Goal: Task Accomplishment & Management: Use online tool/utility

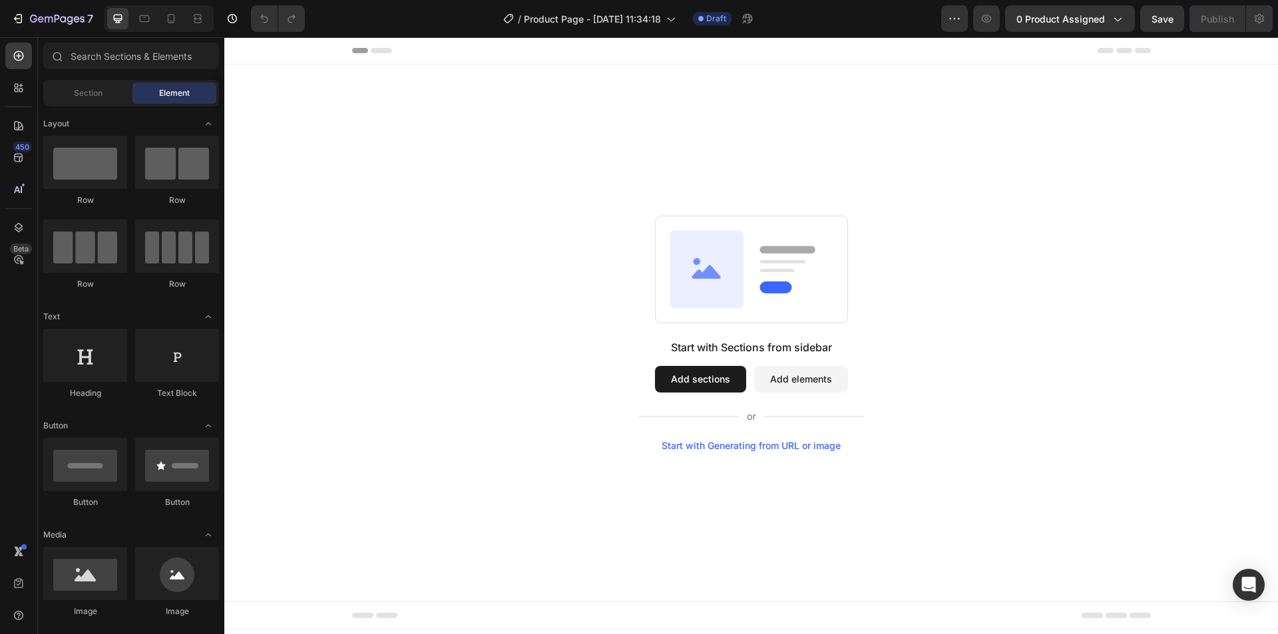
click at [715, 376] on button "Add sections" at bounding box center [700, 379] width 91 height 27
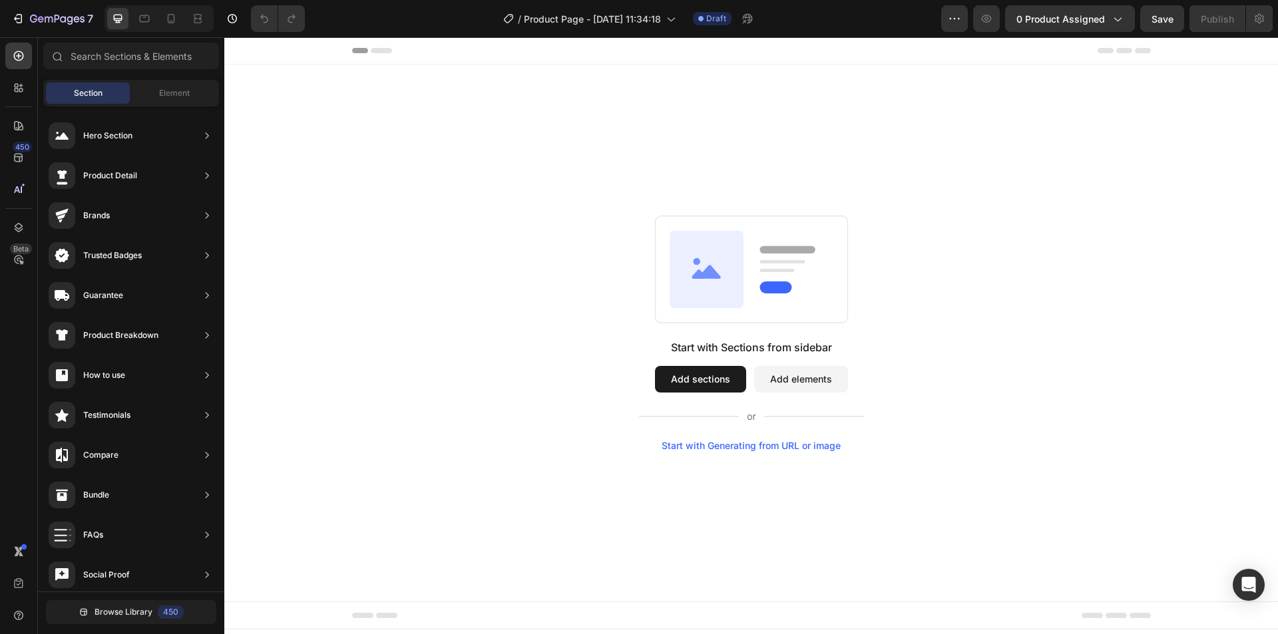
click at [755, 444] on div "Start with Generating from URL or image" at bounding box center [750, 446] width 179 height 11
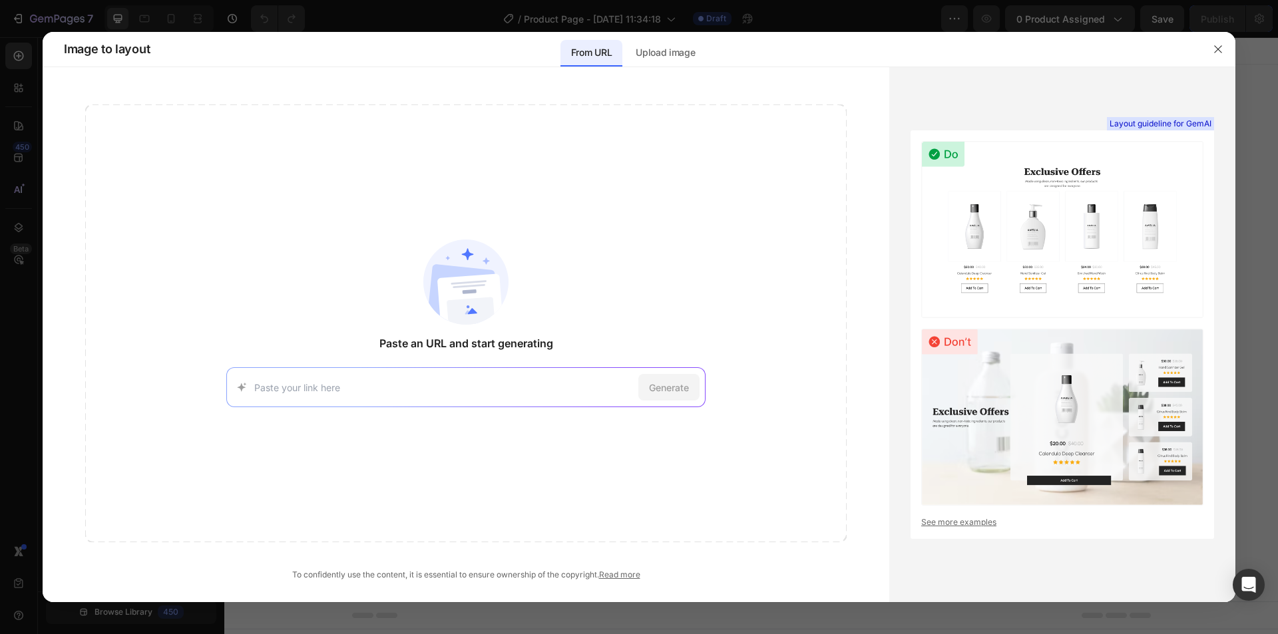
click at [582, 390] on input at bounding box center [443, 388] width 379 height 14
click at [675, 53] on p "Upload image" at bounding box center [664, 53] width 59 height 16
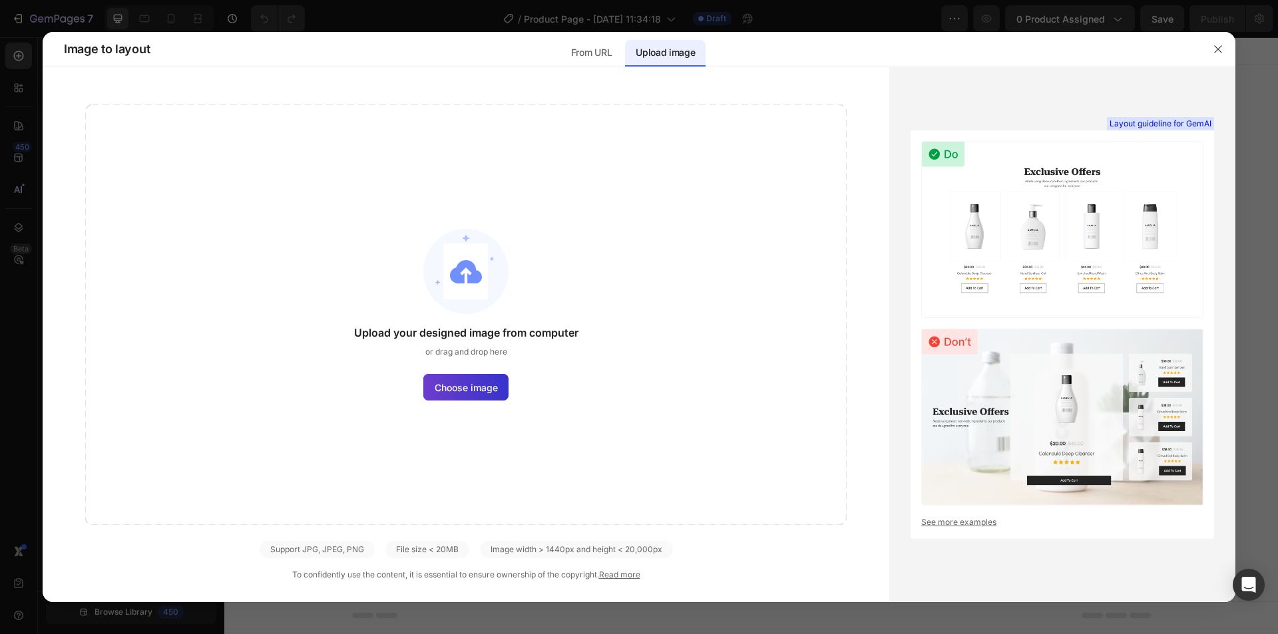
click at [466, 383] on span "Choose image" at bounding box center [466, 388] width 63 height 14
click at [0, 0] on input "Choose image" at bounding box center [0, 0] width 0 height 0
click at [469, 405] on div "Upload your designed image from computer or drag and drop here Choose image" at bounding box center [465, 314] width 761 height 421
click at [476, 393] on span "Choose image" at bounding box center [466, 388] width 63 height 14
click at [0, 0] on input "Choose image" at bounding box center [0, 0] width 0 height 0
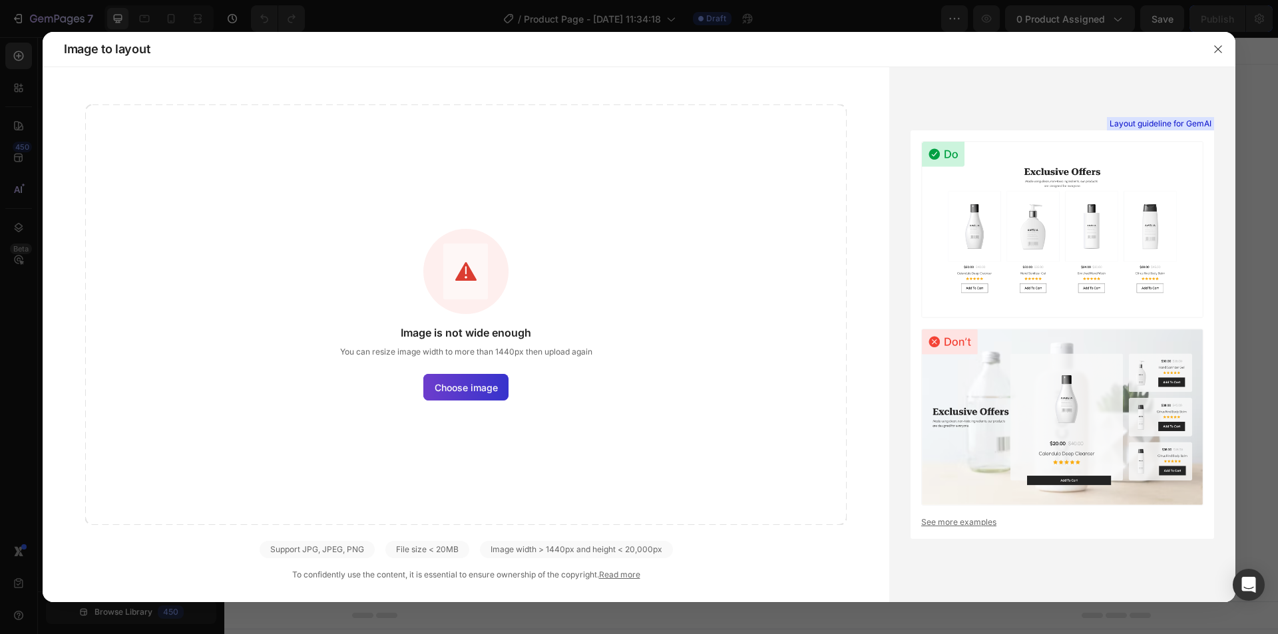
click at [467, 393] on span "Choose image" at bounding box center [466, 388] width 63 height 14
click at [0, 0] on input "Choose image" at bounding box center [0, 0] width 0 height 0
click at [1224, 47] on button "button" at bounding box center [1217, 49] width 21 height 21
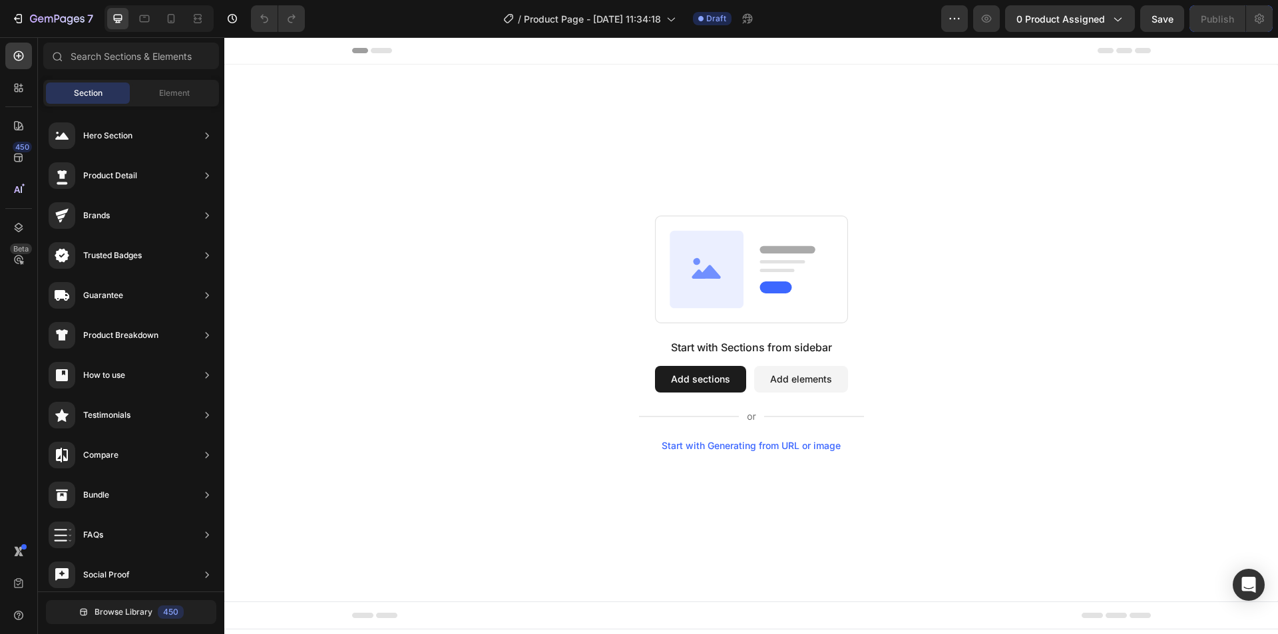
click at [709, 376] on button "Add sections" at bounding box center [700, 379] width 91 height 27
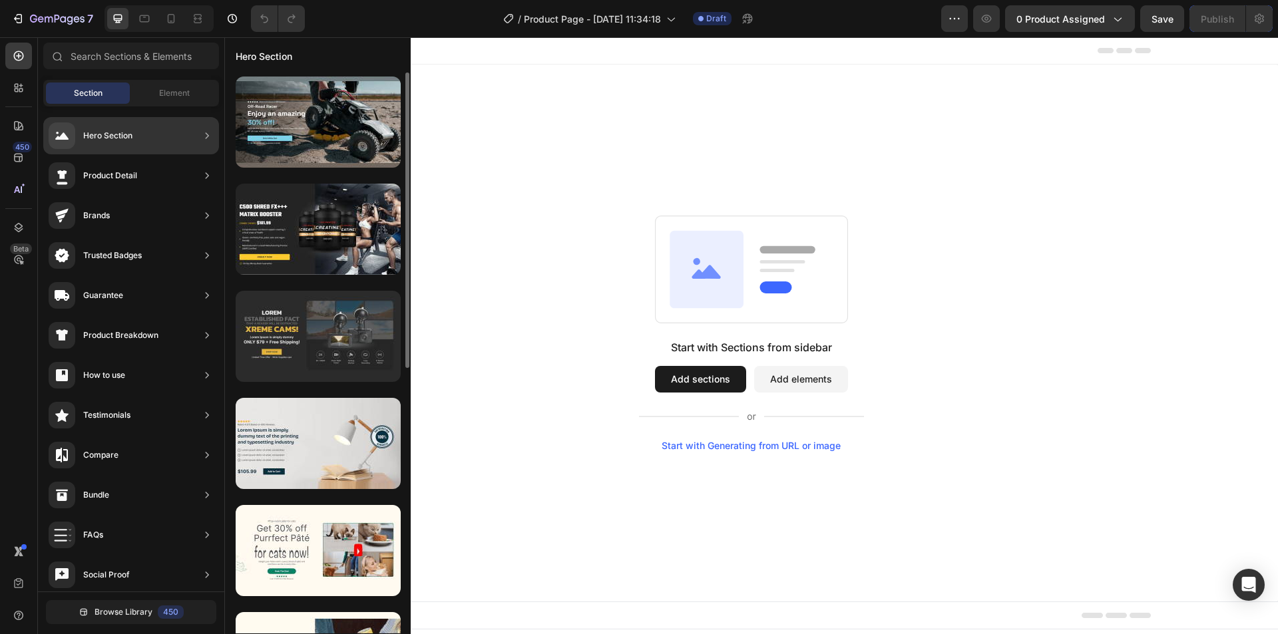
click at [333, 314] on div at bounding box center [318, 336] width 165 height 91
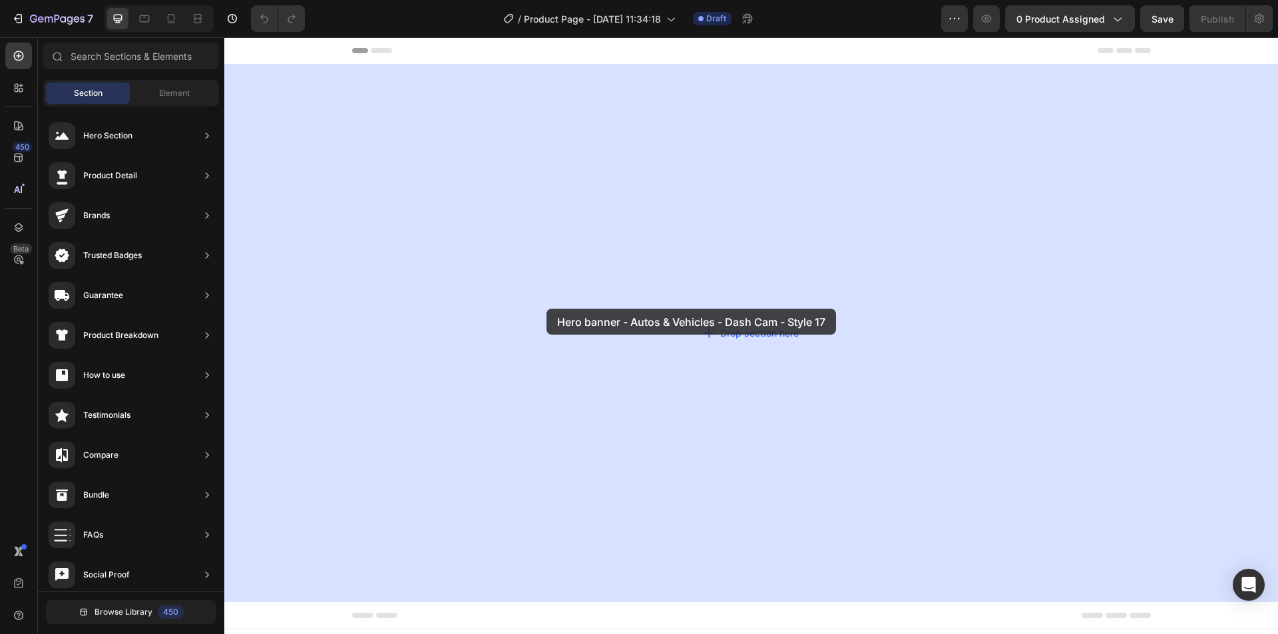
drag, startPoint x: 514, startPoint y: 387, endPoint x: 546, endPoint y: 307, distance: 85.4
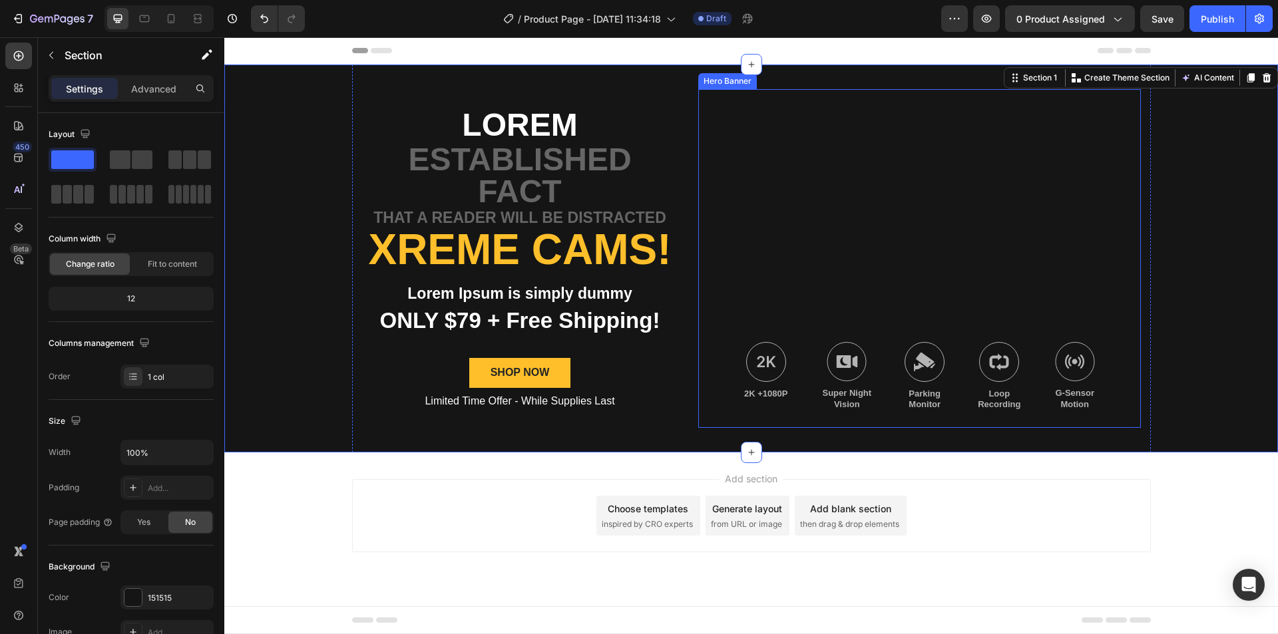
click at [749, 246] on div "Background Image" at bounding box center [919, 258] width 442 height 339
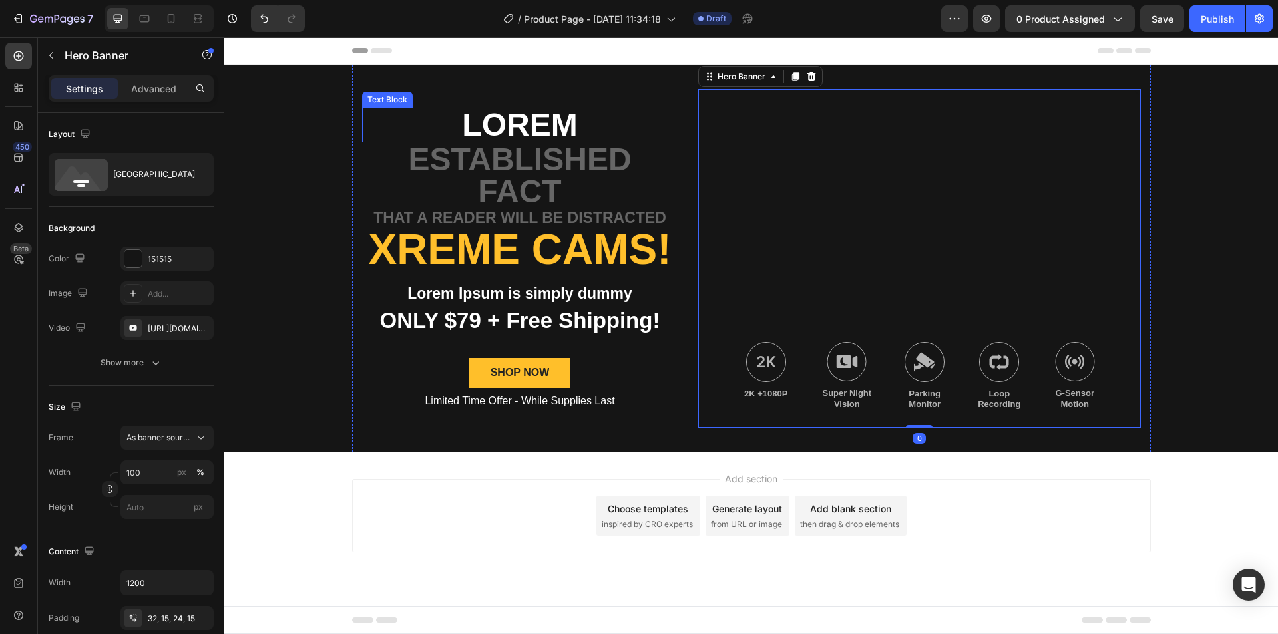
click at [663, 140] on p "Lorem" at bounding box center [519, 125] width 313 height 32
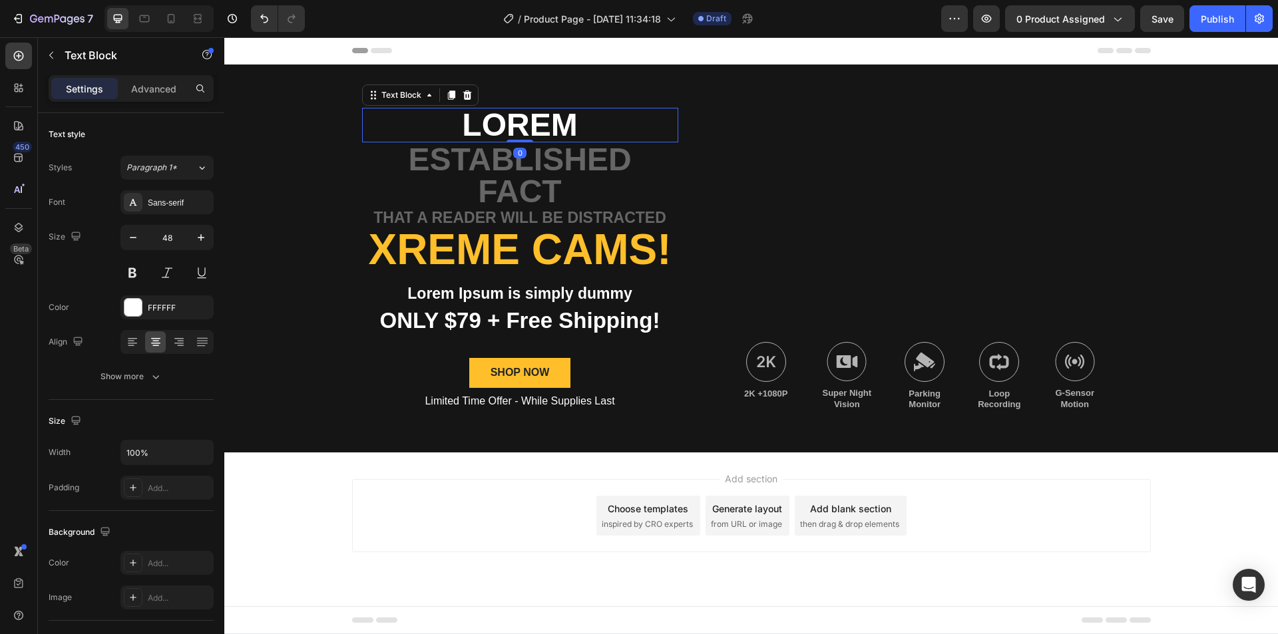
click at [677, 93] on div "Lorem Text Block 0 established fact Text Block that a reader will be distracted…" at bounding box center [520, 258] width 316 height 339
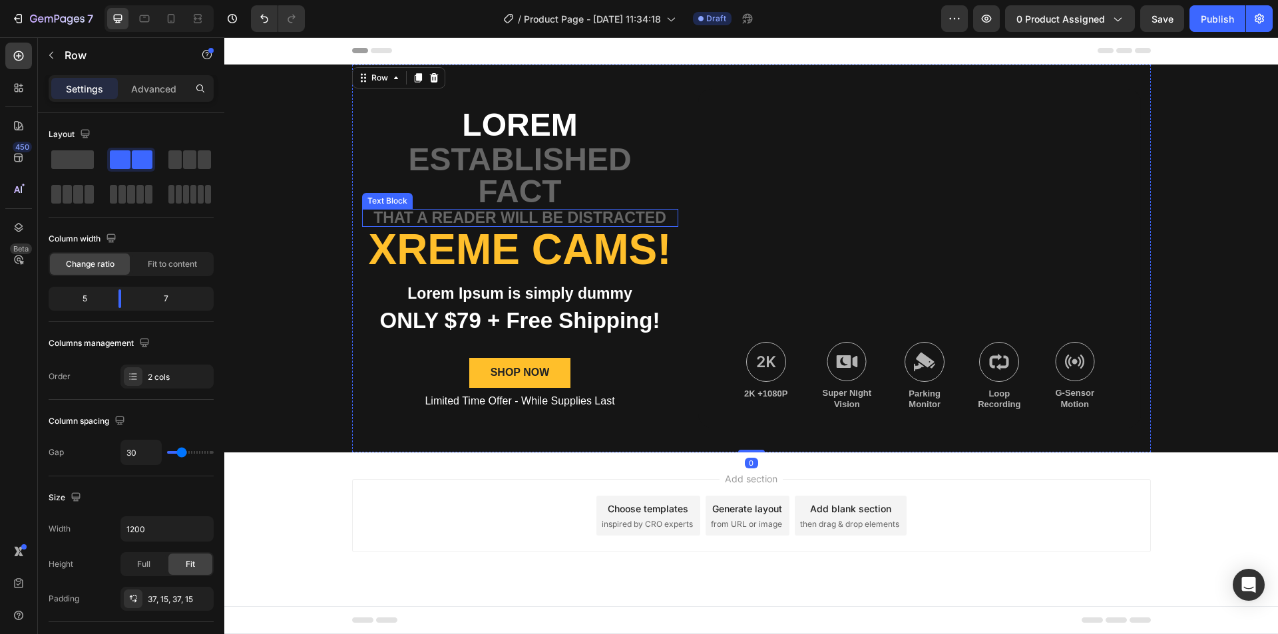
click at [787, 222] on div "Background Image" at bounding box center [919, 258] width 442 height 339
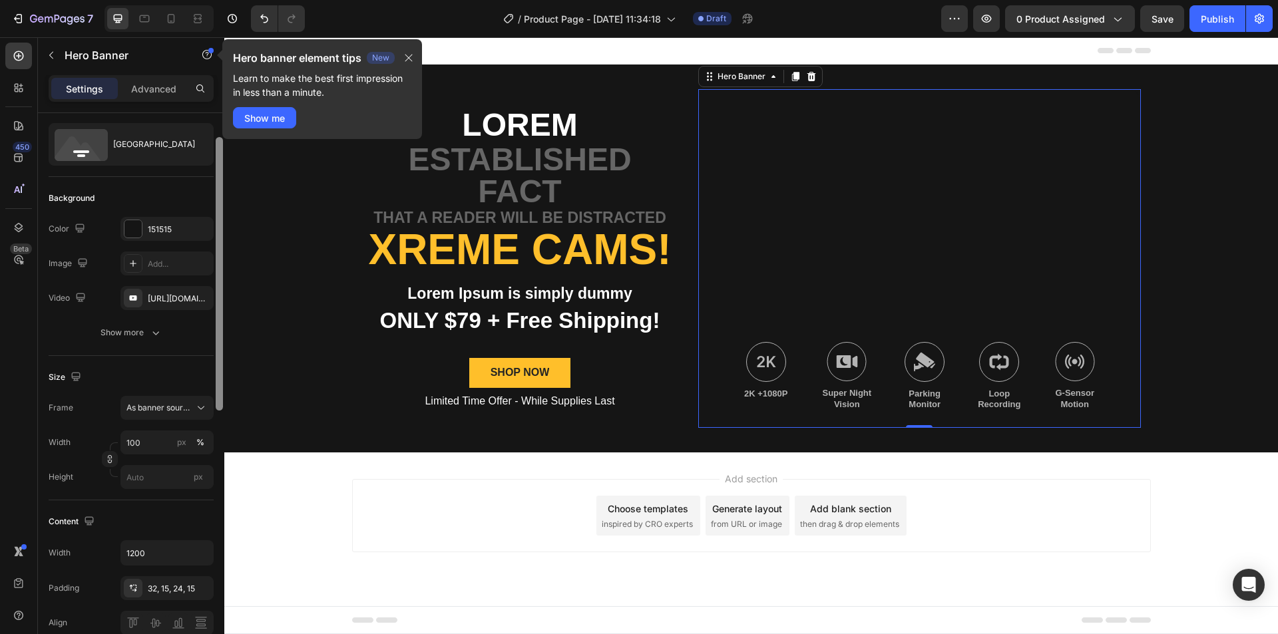
scroll to position [57, 0]
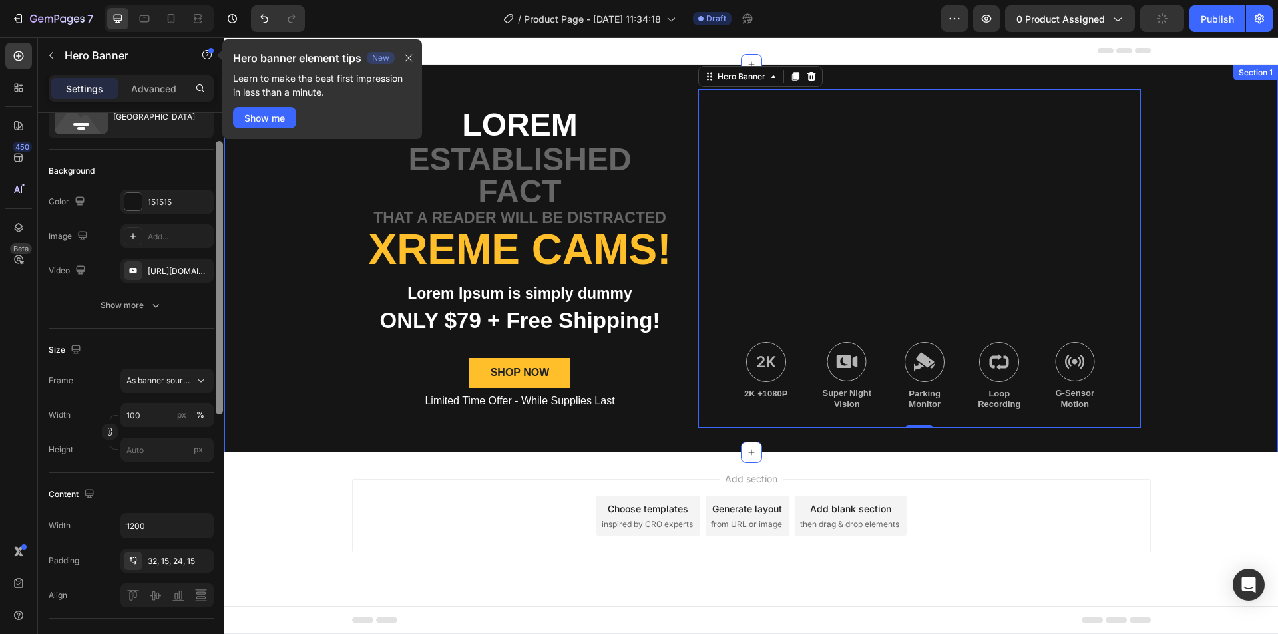
drag, startPoint x: 444, startPoint y: 289, endPoint x: 231, endPoint y: 393, distance: 237.8
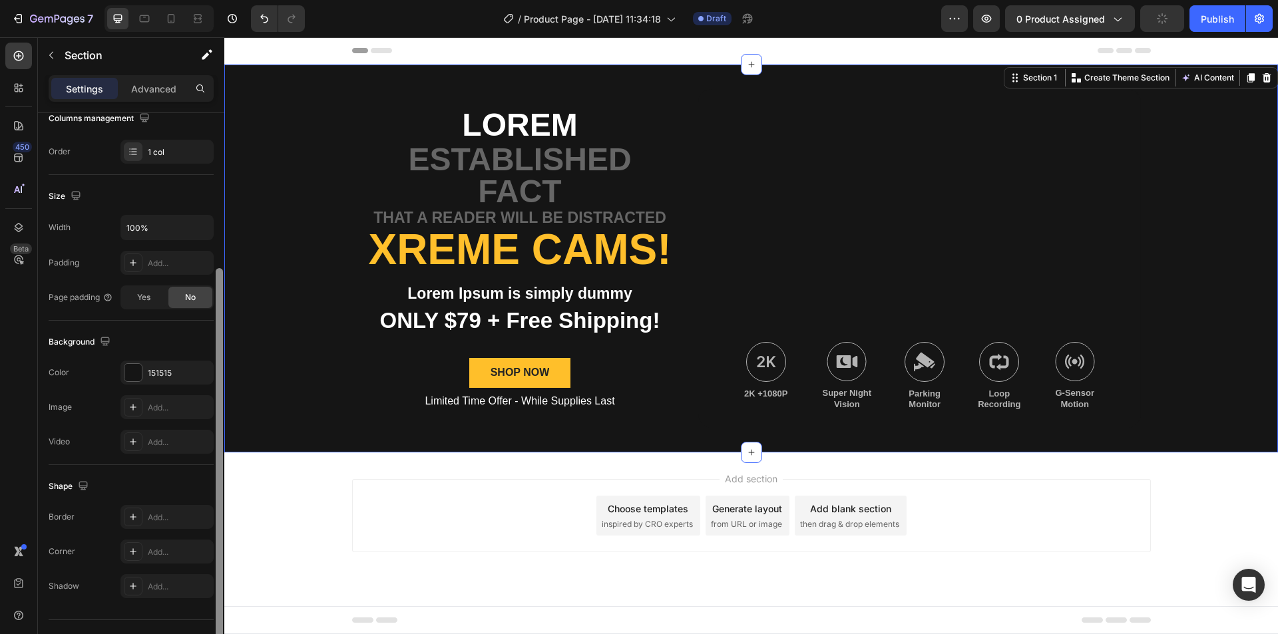
scroll to position [221, 0]
drag, startPoint x: 217, startPoint y: 377, endPoint x: 220, endPoint y: 355, distance: 22.1
click at [220, 355] on div at bounding box center [219, 457] width 7 height 385
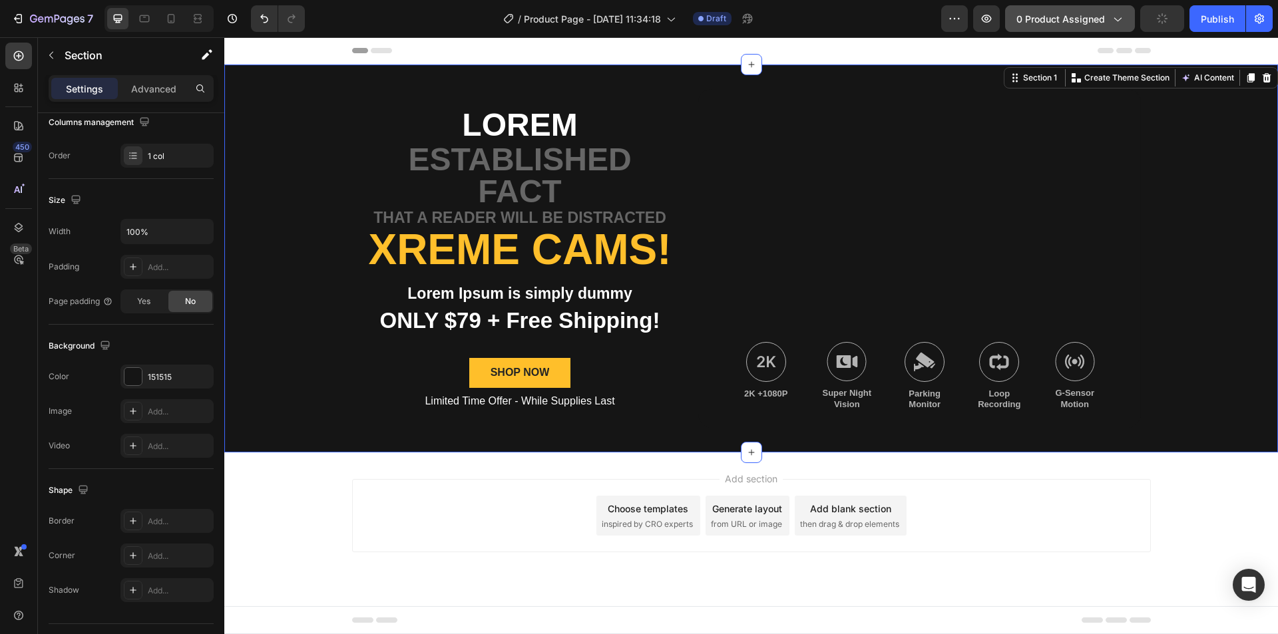
click at [1126, 19] on button "0 product assigned" at bounding box center [1070, 18] width 130 height 27
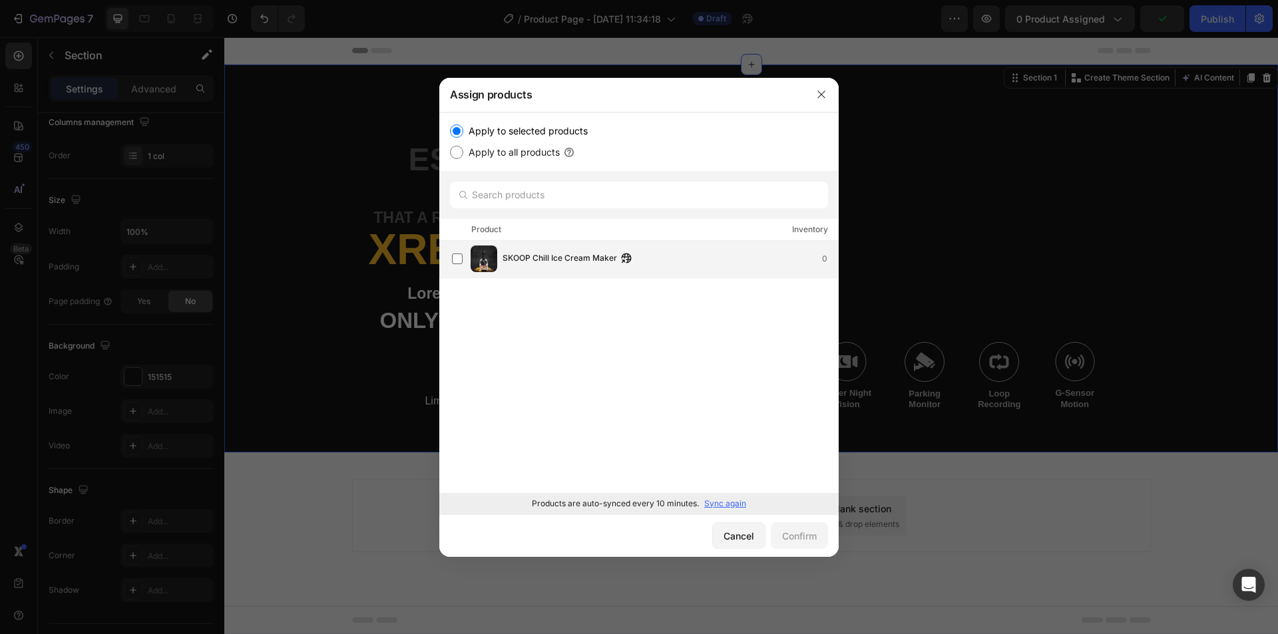
click at [482, 265] on img at bounding box center [483, 259] width 27 height 27
click at [802, 530] on div "Confirm" at bounding box center [799, 536] width 35 height 14
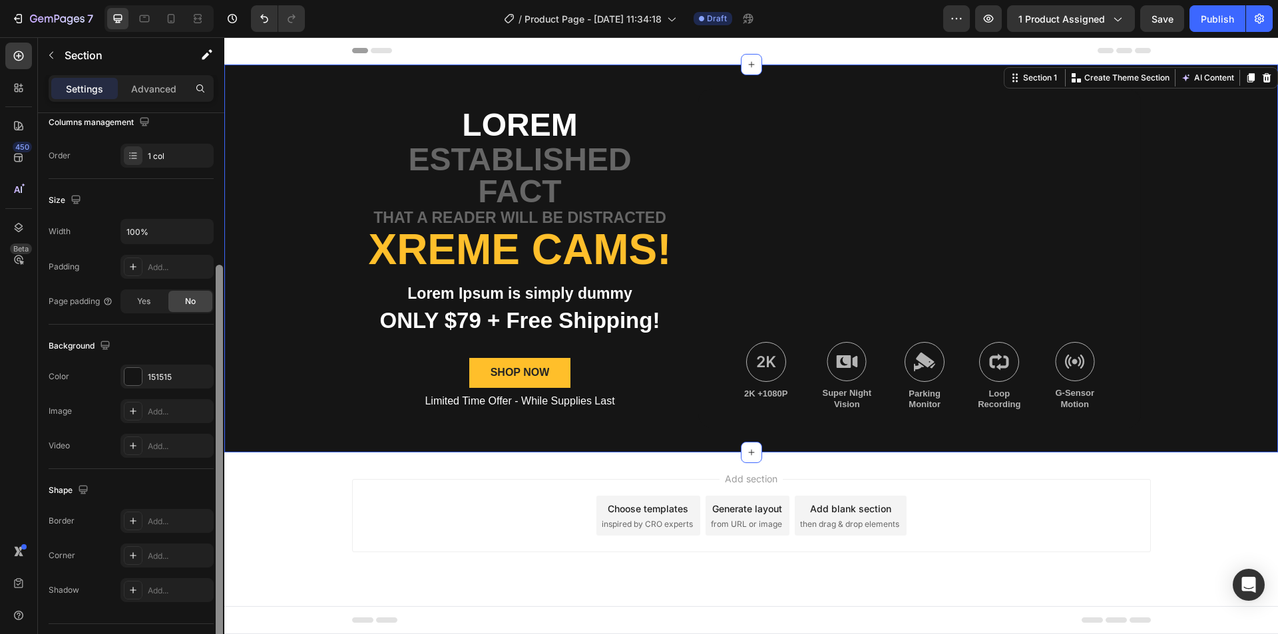
click at [222, 343] on div at bounding box center [219, 457] width 7 height 385
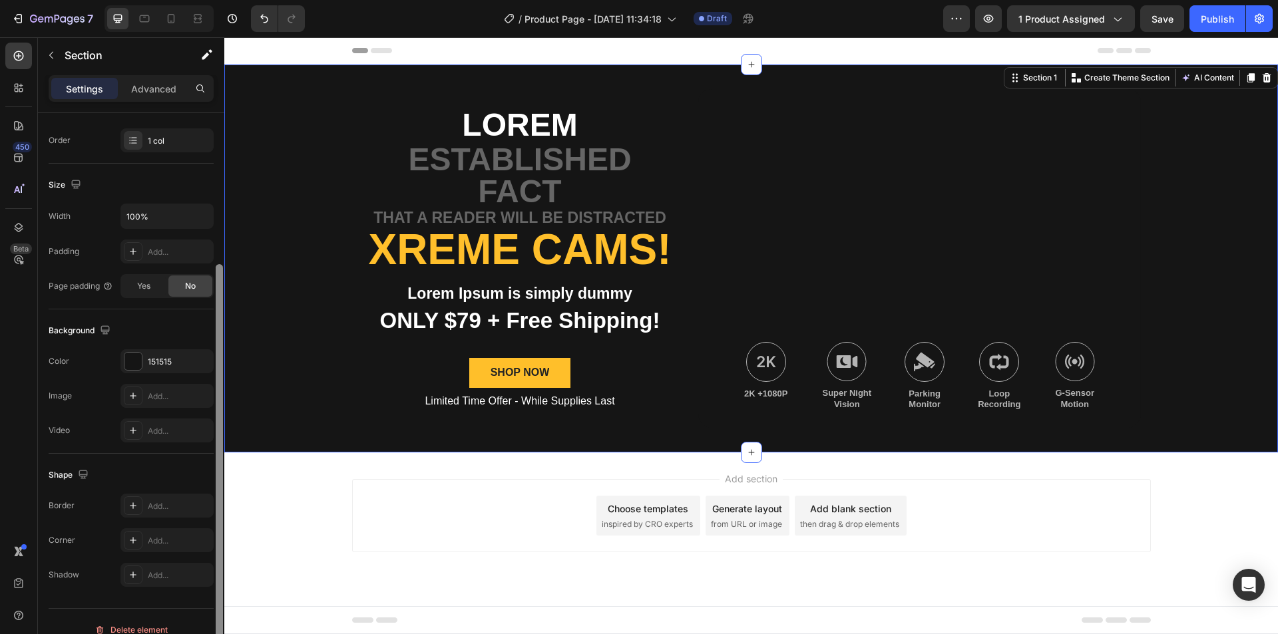
scroll to position [253, 0]
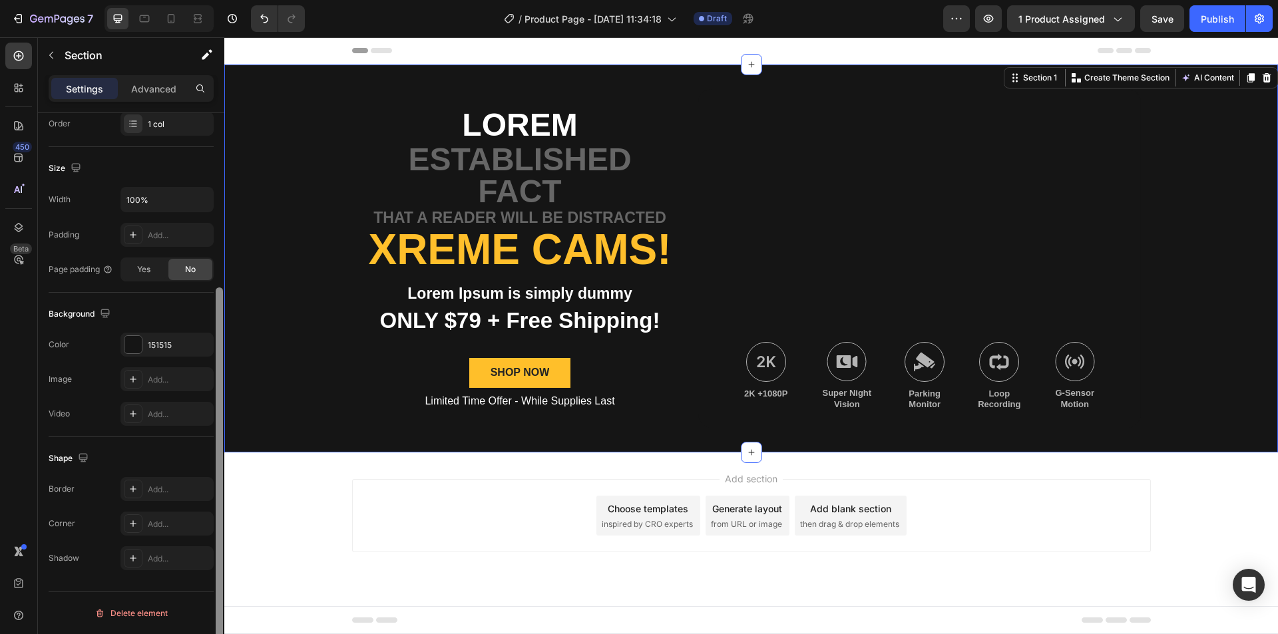
drag, startPoint x: 222, startPoint y: 350, endPoint x: 220, endPoint y: 379, distance: 28.6
click at [220, 379] on div at bounding box center [219, 479] width 7 height 385
click at [142, 380] on div "Add..." at bounding box center [166, 379] width 93 height 24
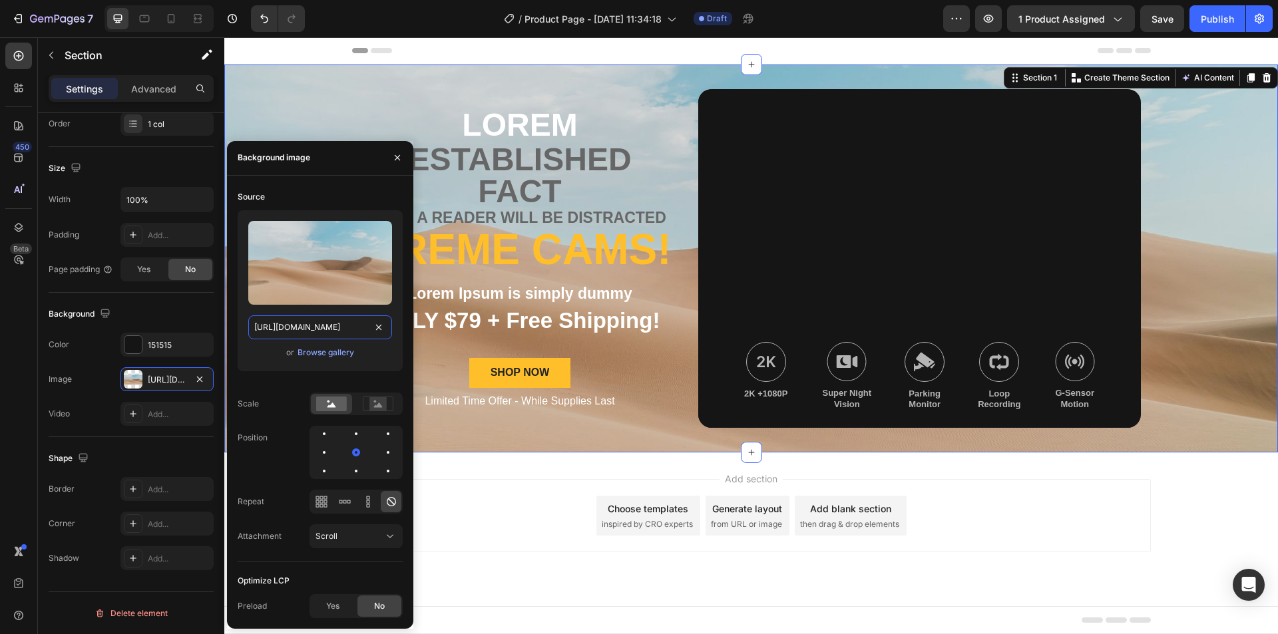
click at [331, 327] on input "[URL][DOMAIN_NAME]" at bounding box center [320, 327] width 144 height 24
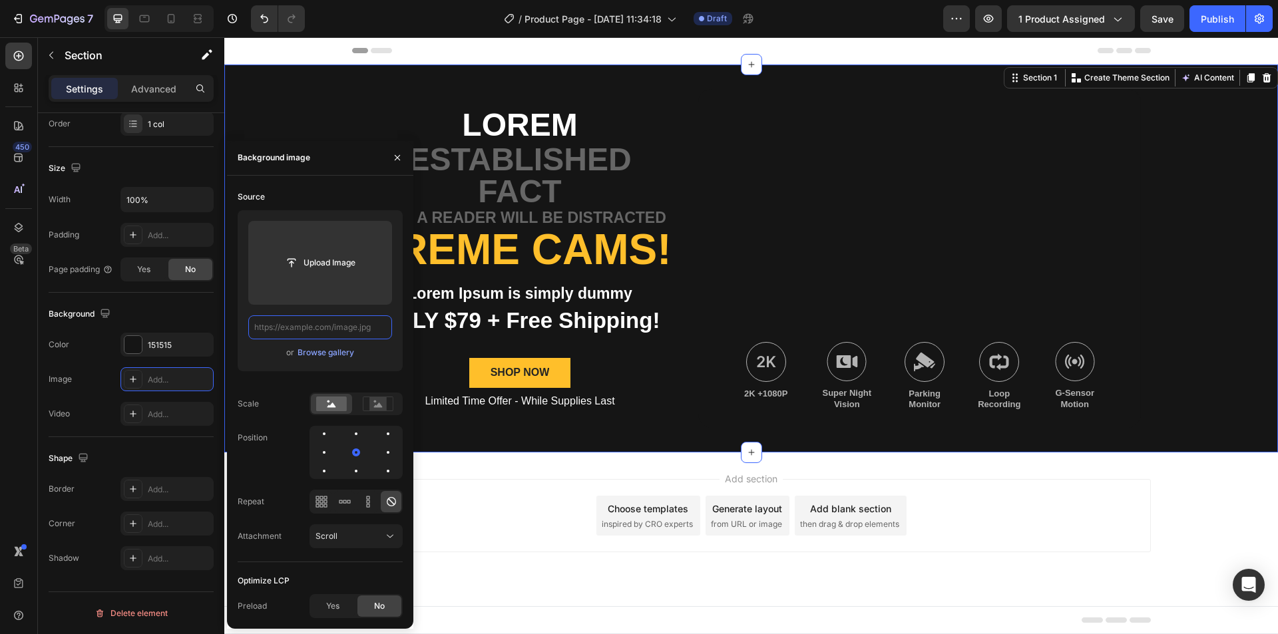
paste input "[URL][DOMAIN_NAME]"
type input "[URL][DOMAIN_NAME]"
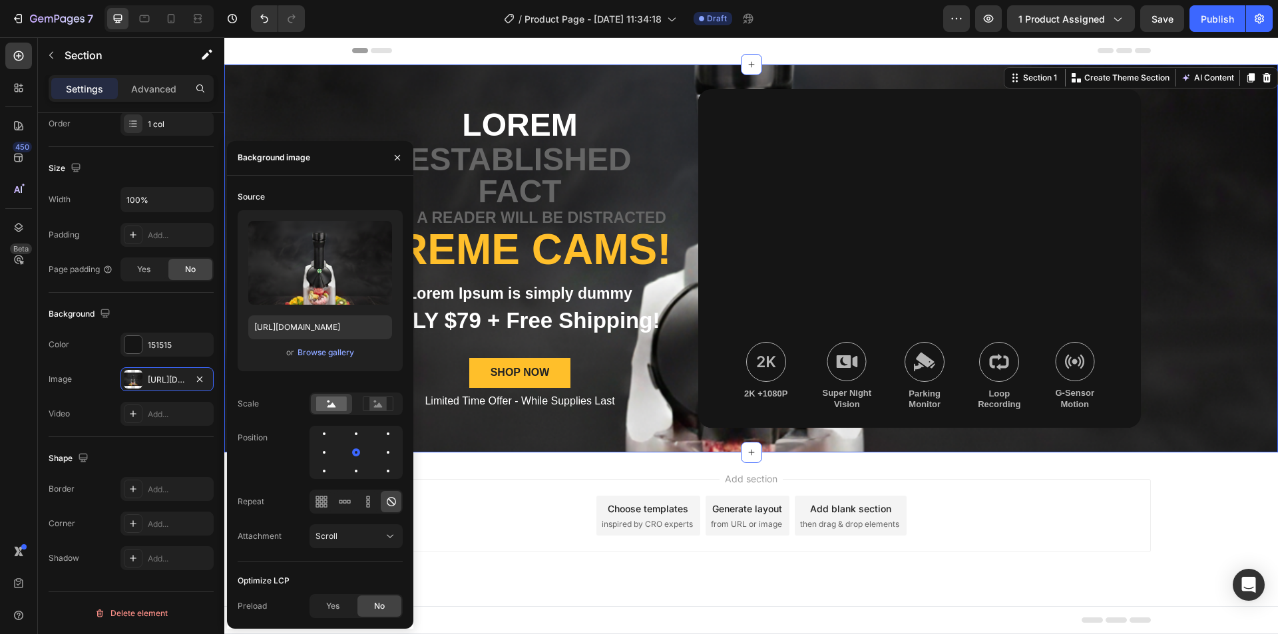
click at [540, 468] on div "Add section Choose templates inspired by CRO experts Generate layout from URL o…" at bounding box center [750, 534] width 1053 height 164
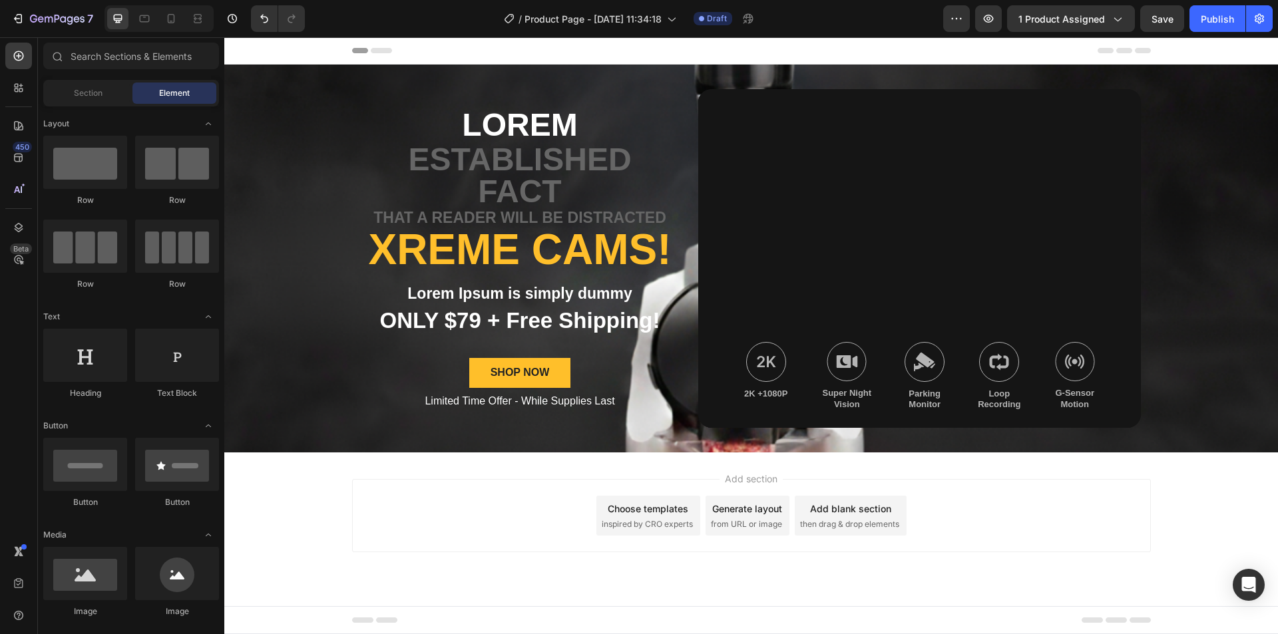
click at [527, 506] on div "Add section Choose templates inspired by CRO experts Generate layout from URL o…" at bounding box center [751, 515] width 798 height 73
click at [785, 304] on div "Background Image" at bounding box center [919, 258] width 442 height 339
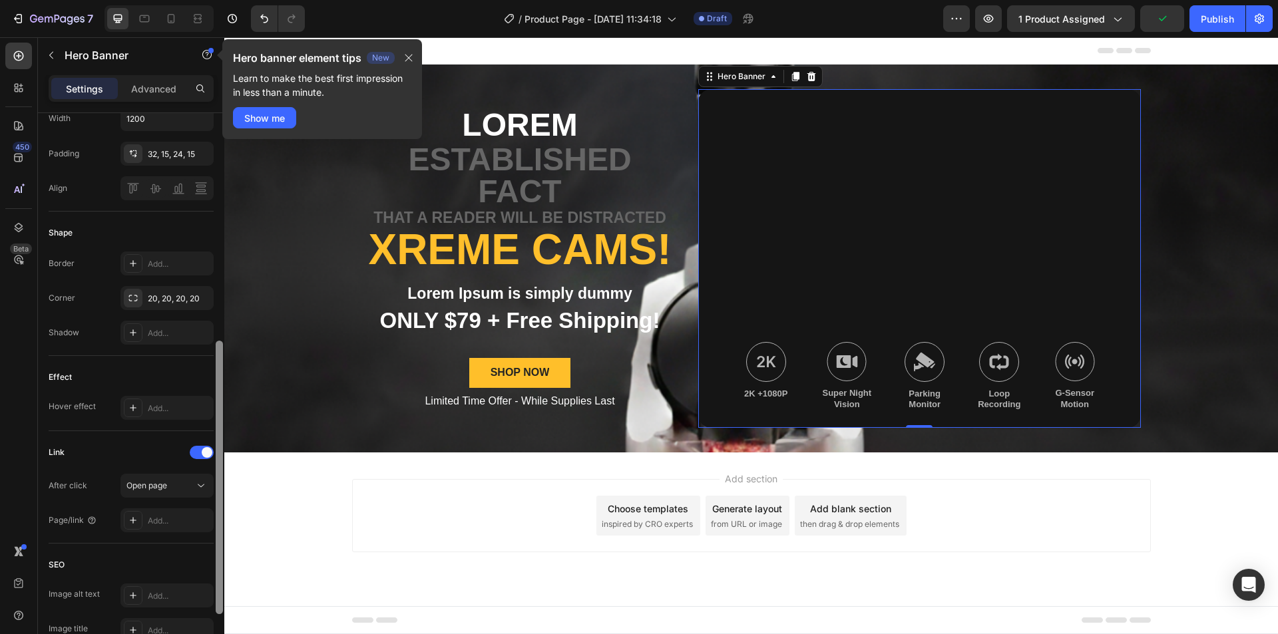
scroll to position [476, 0]
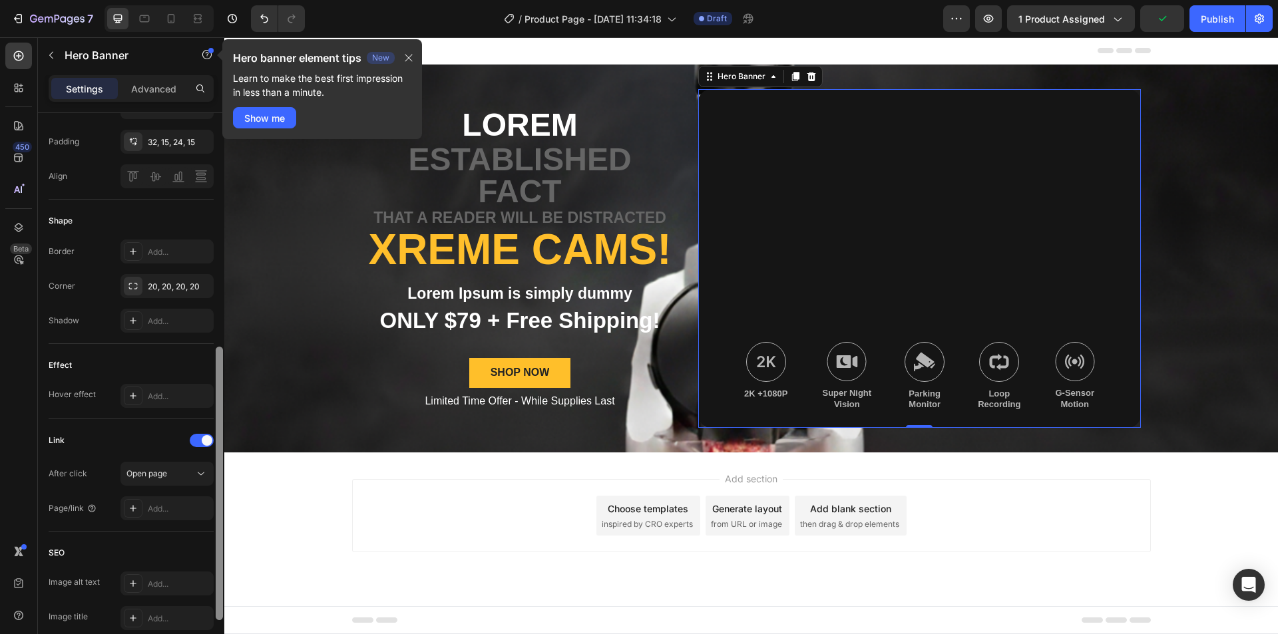
drag, startPoint x: 219, startPoint y: 335, endPoint x: 220, endPoint y: 569, distance: 233.6
click at [220, 569] on div at bounding box center [219, 483] width 7 height 273
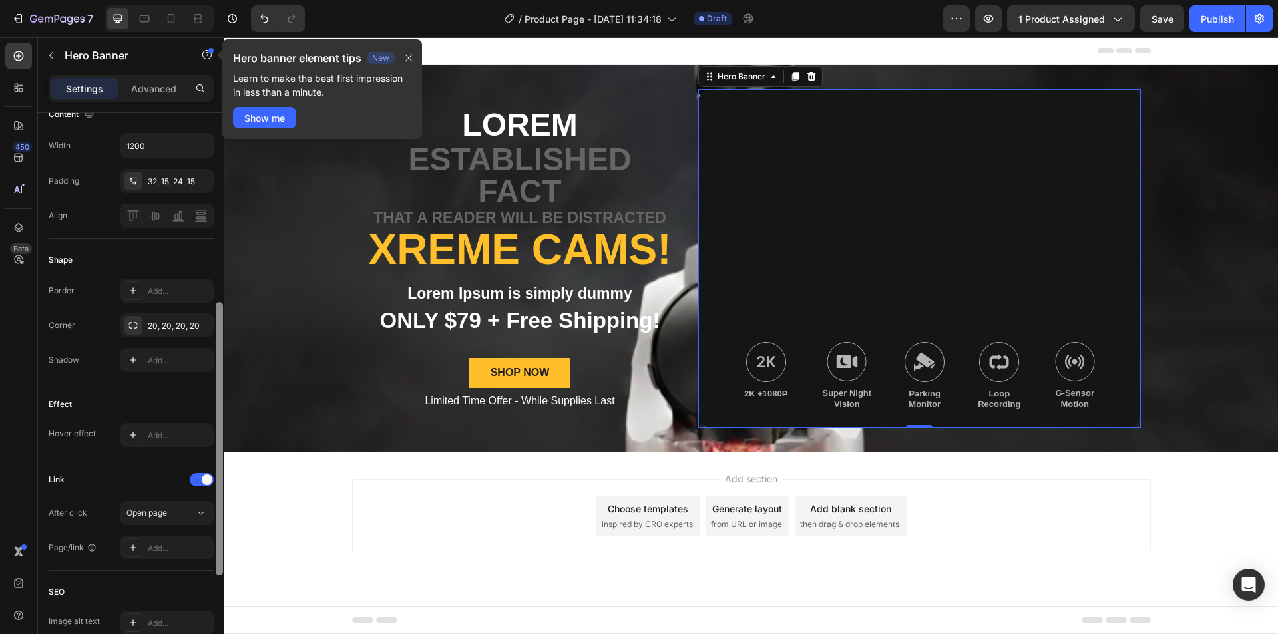
scroll to position [388, 0]
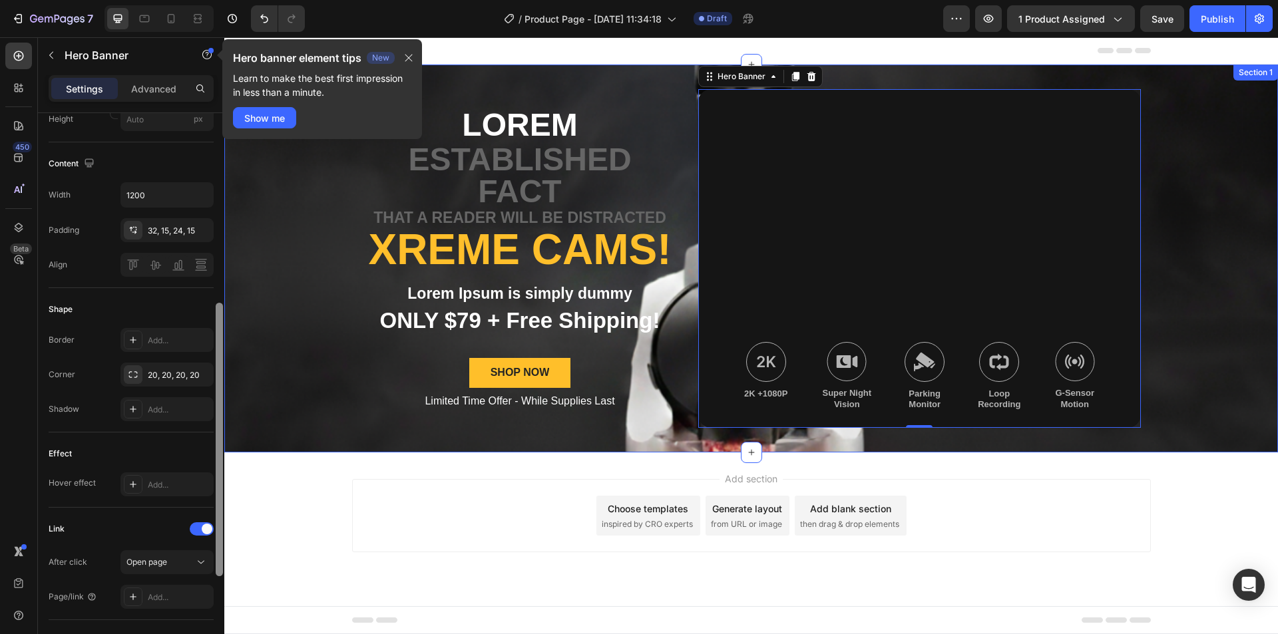
drag, startPoint x: 443, startPoint y: 466, endPoint x: 228, endPoint y: 337, distance: 251.3
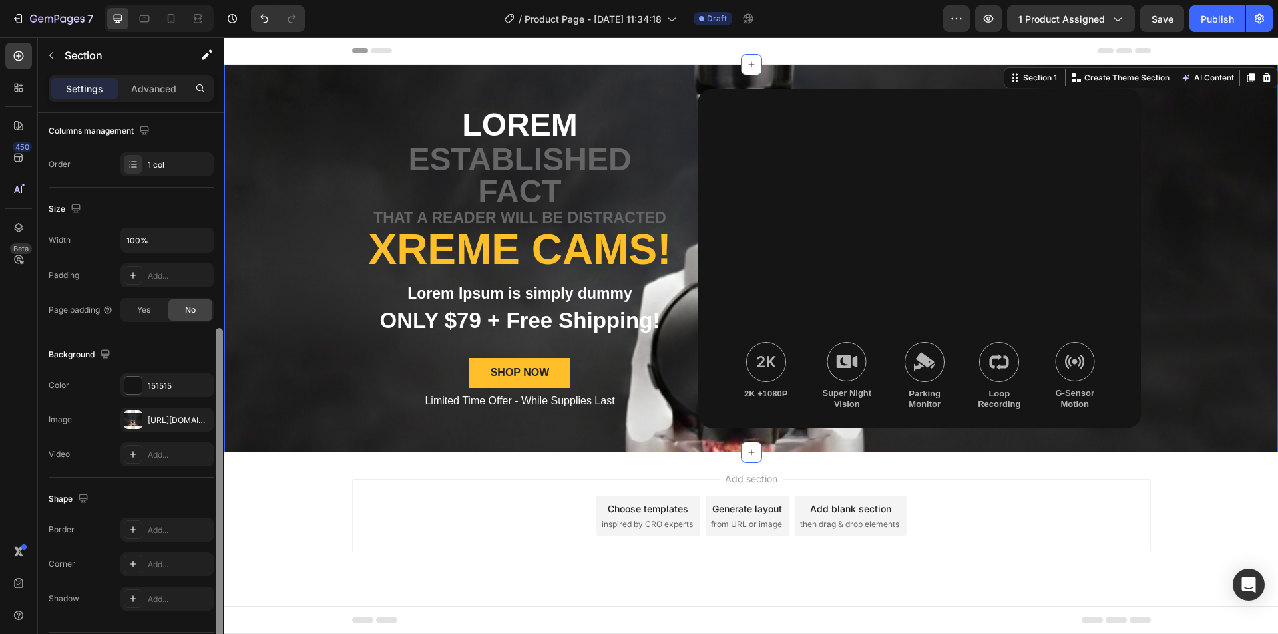
scroll to position [253, 0]
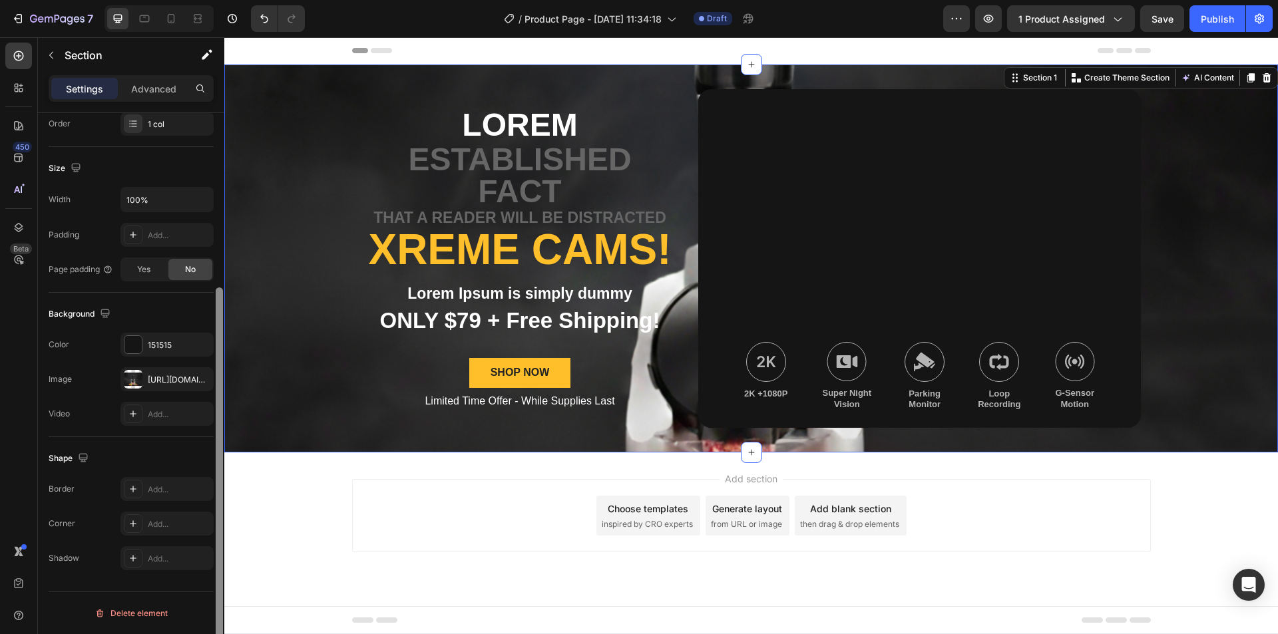
drag, startPoint x: 218, startPoint y: 339, endPoint x: 224, endPoint y: 363, distance: 24.7
click at [224, 363] on div at bounding box center [219, 392] width 10 height 559
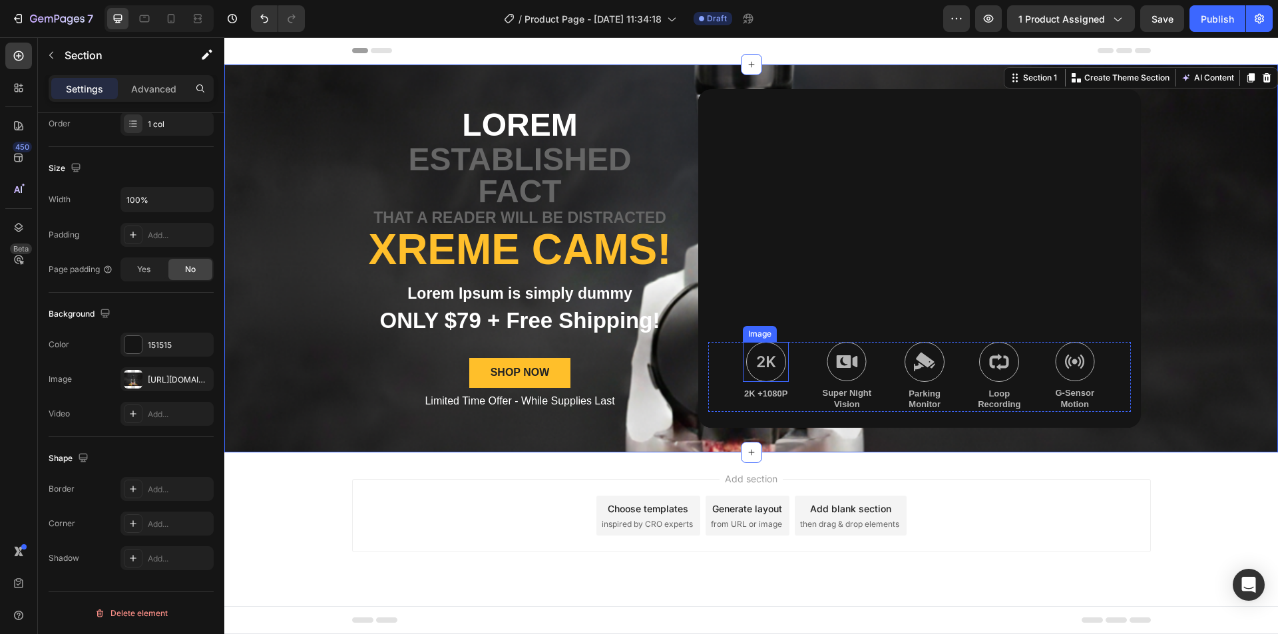
click at [783, 317] on div "Background Image" at bounding box center [919, 258] width 442 height 339
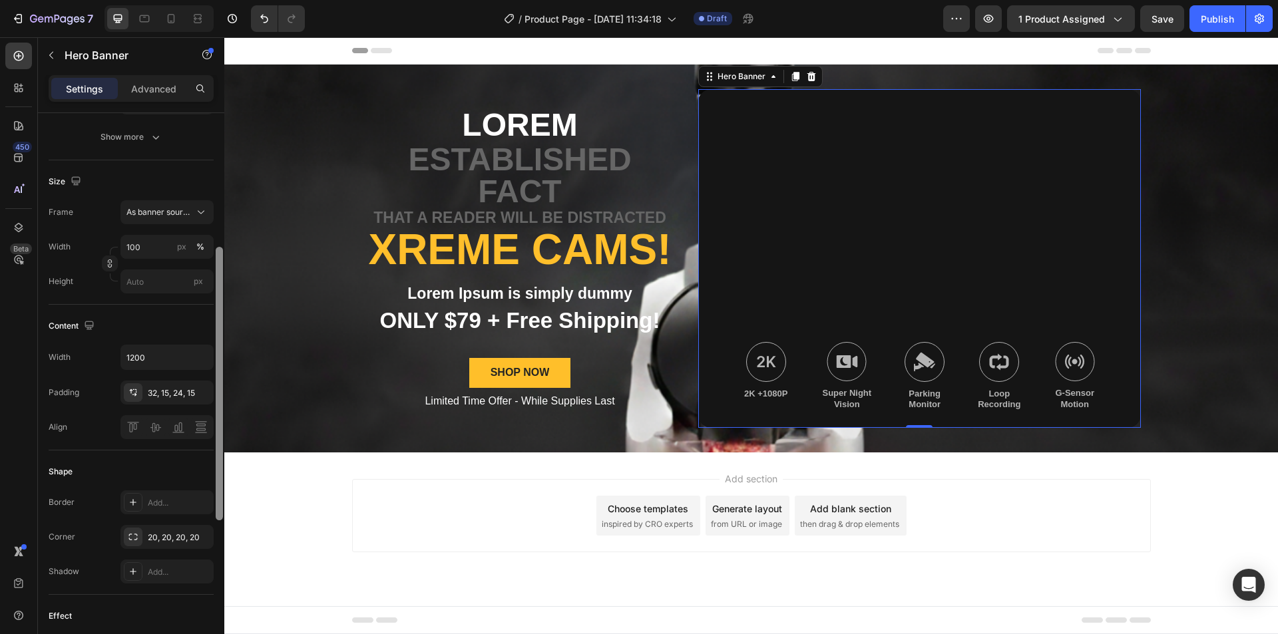
scroll to position [281, 0]
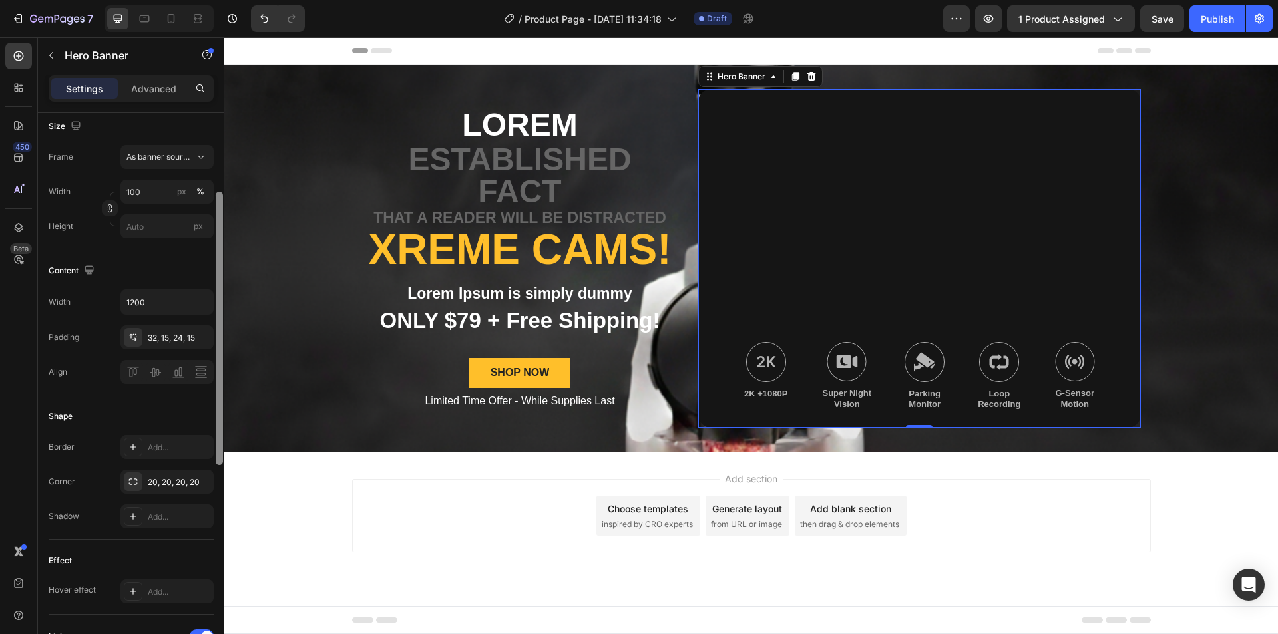
drag, startPoint x: 220, startPoint y: 343, endPoint x: 218, endPoint y: 480, distance: 137.8
click at [218, 465] on div at bounding box center [219, 328] width 7 height 273
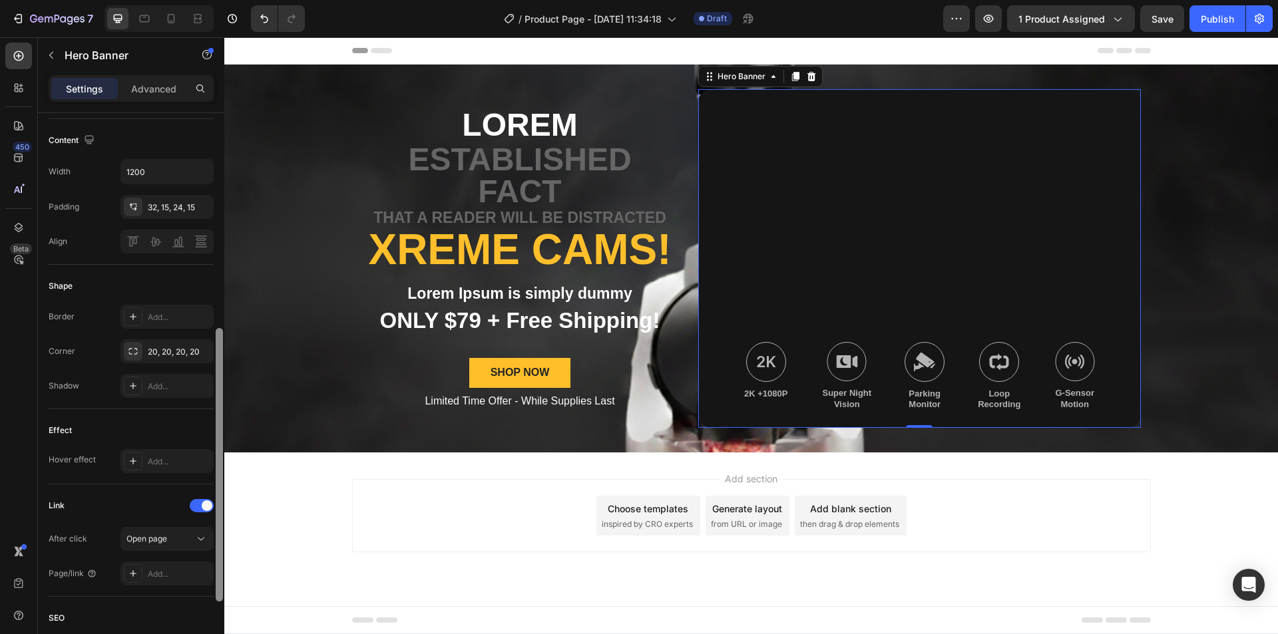
scroll to position [442, 0]
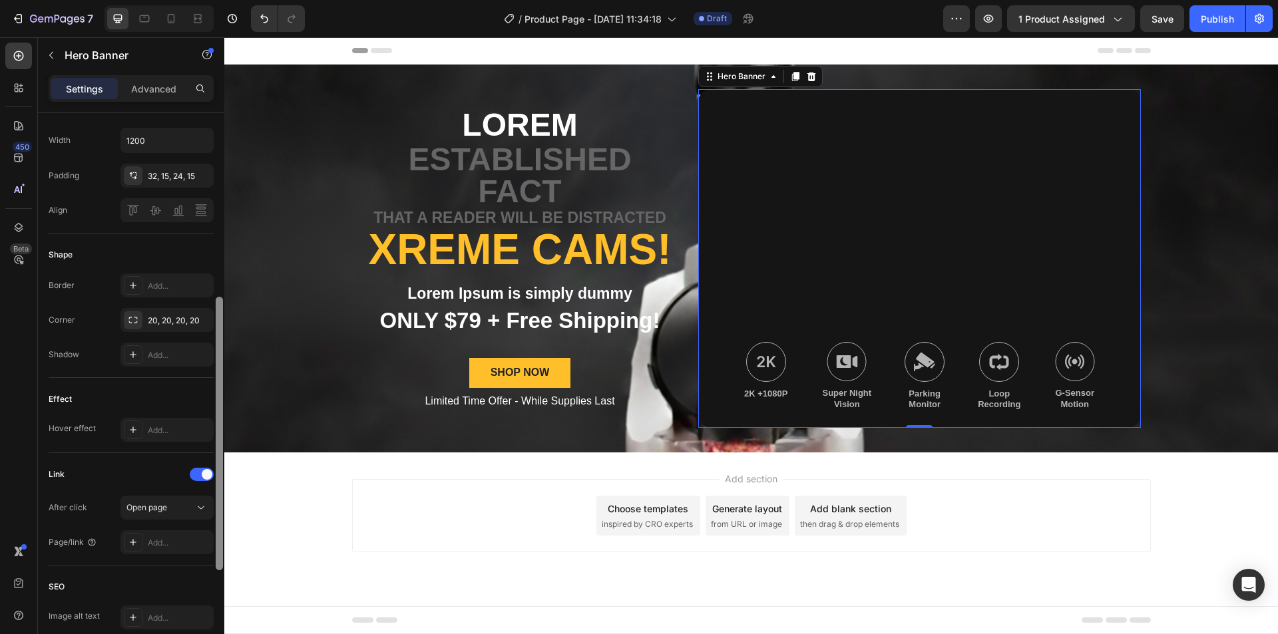
drag, startPoint x: 218, startPoint y: 467, endPoint x: 218, endPoint y: 546, distance: 79.2
click at [218, 546] on div at bounding box center [219, 433] width 7 height 273
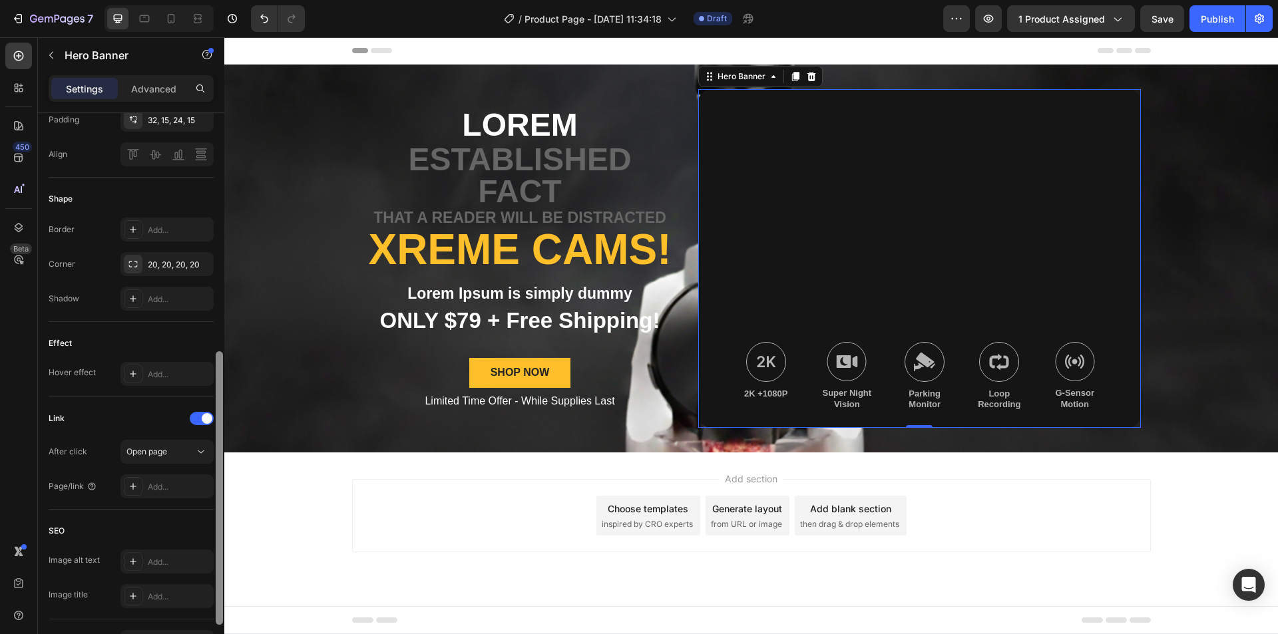
scroll to position [513, 0]
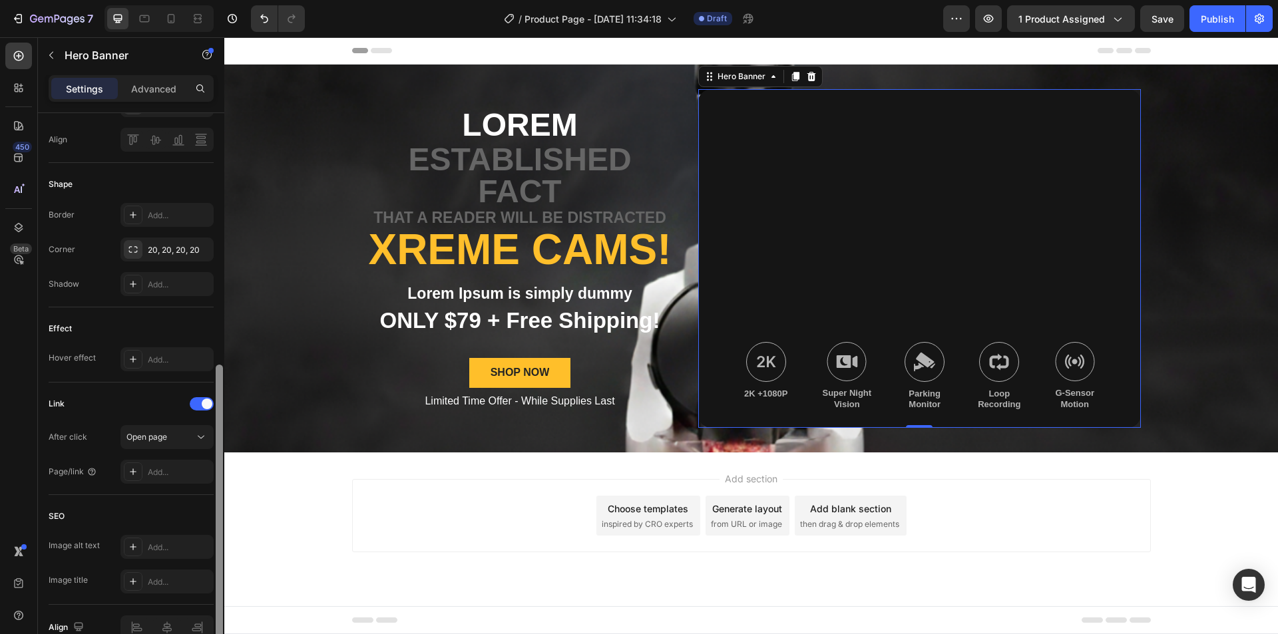
drag, startPoint x: 219, startPoint y: 548, endPoint x: 218, endPoint y: 582, distance: 34.6
click at [218, 582] on div at bounding box center [219, 501] width 7 height 273
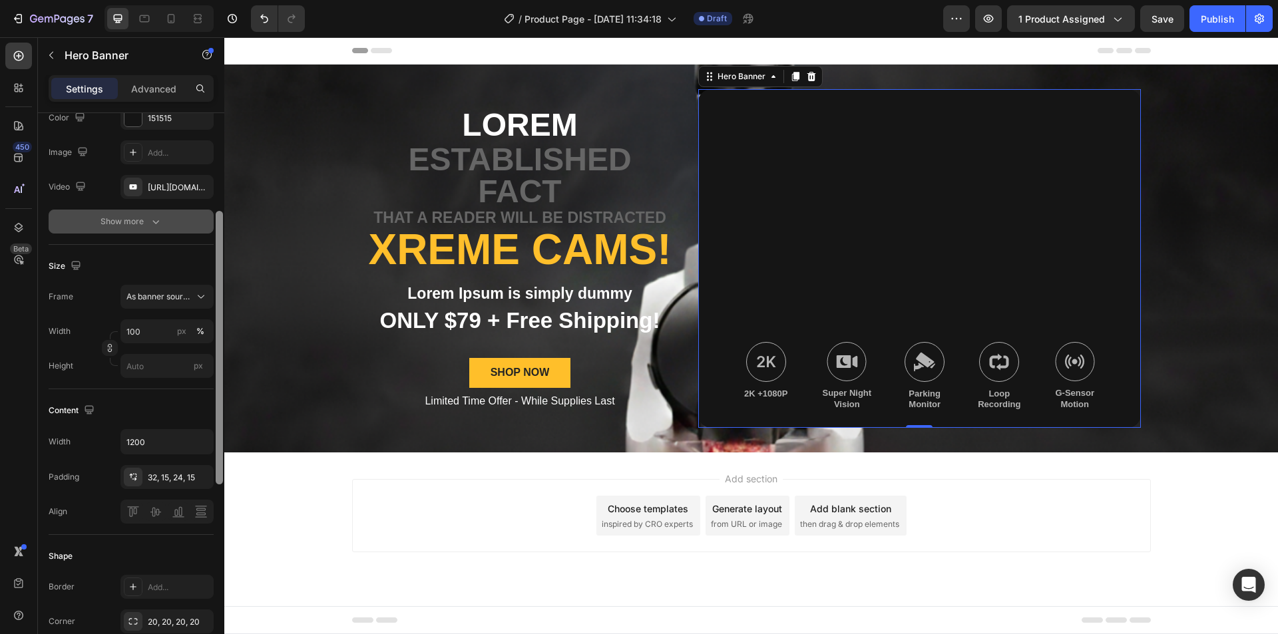
scroll to position [87, 0]
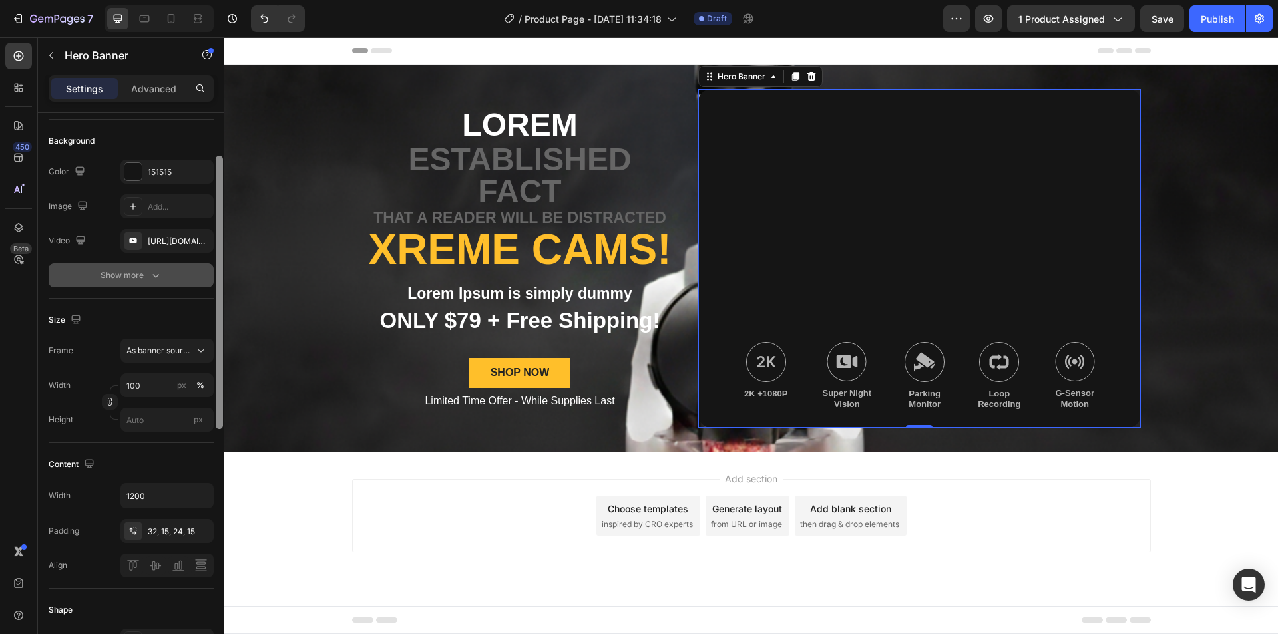
drag, startPoint x: 220, startPoint y: 486, endPoint x: 205, endPoint y: 277, distance: 209.5
click at [205, 277] on div "Layout Bottom center Background The changes might be hidden by the video. Color…" at bounding box center [131, 392] width 186 height 559
click at [204, 246] on icon "button" at bounding box center [199, 241] width 11 height 11
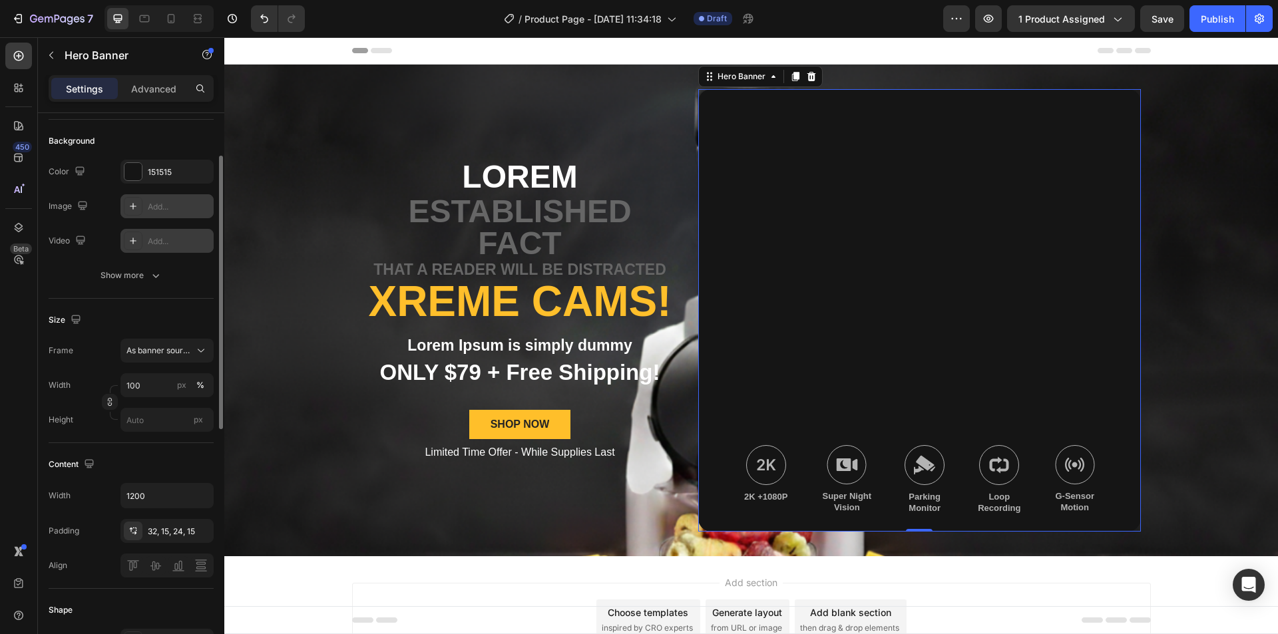
click at [180, 214] on div "Add..." at bounding box center [166, 206] width 93 height 24
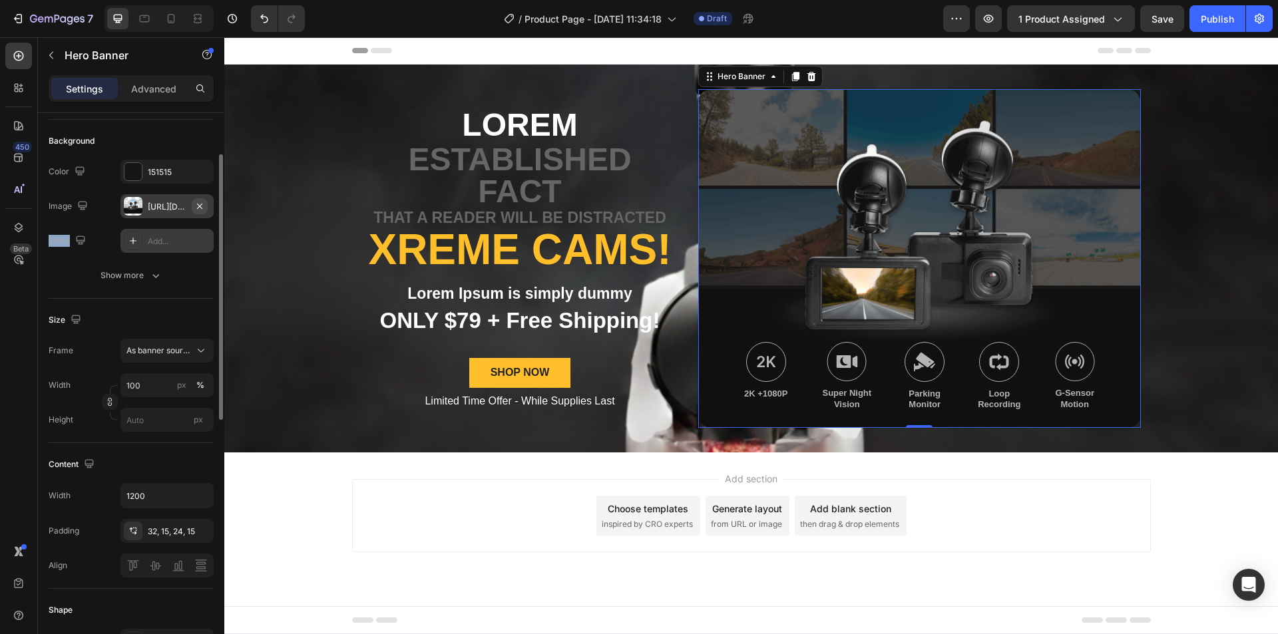
click at [204, 204] on icon "button" at bounding box center [199, 206] width 11 height 11
type input "Auto"
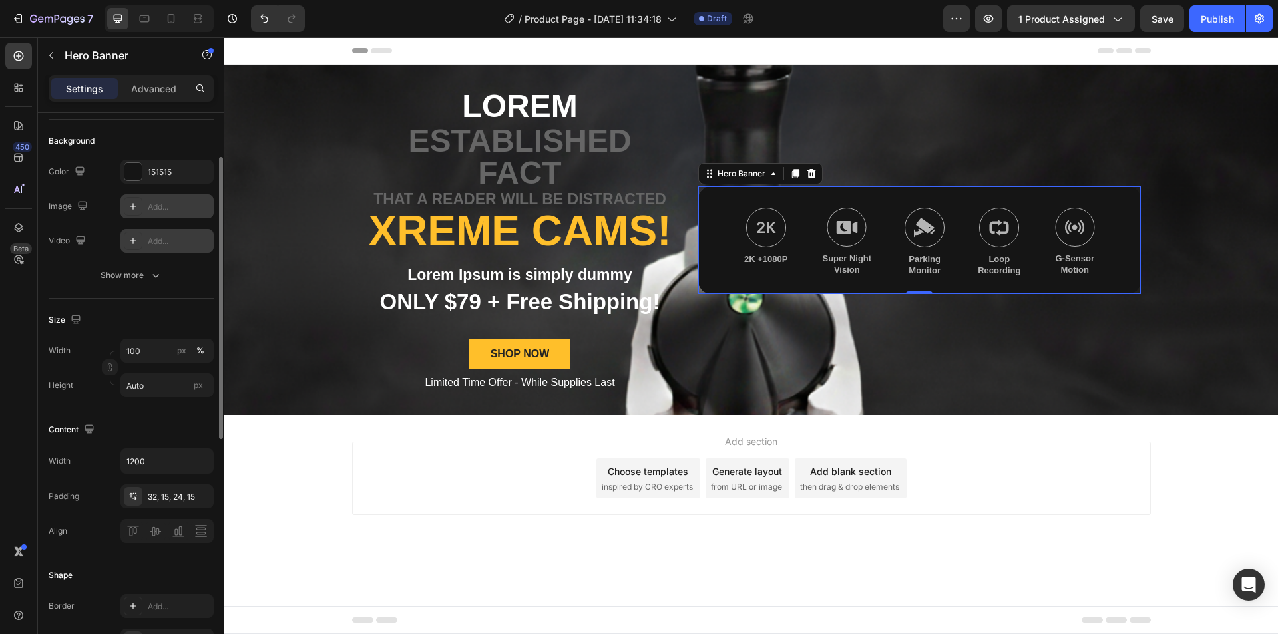
click at [158, 205] on div "Add..." at bounding box center [179, 207] width 63 height 12
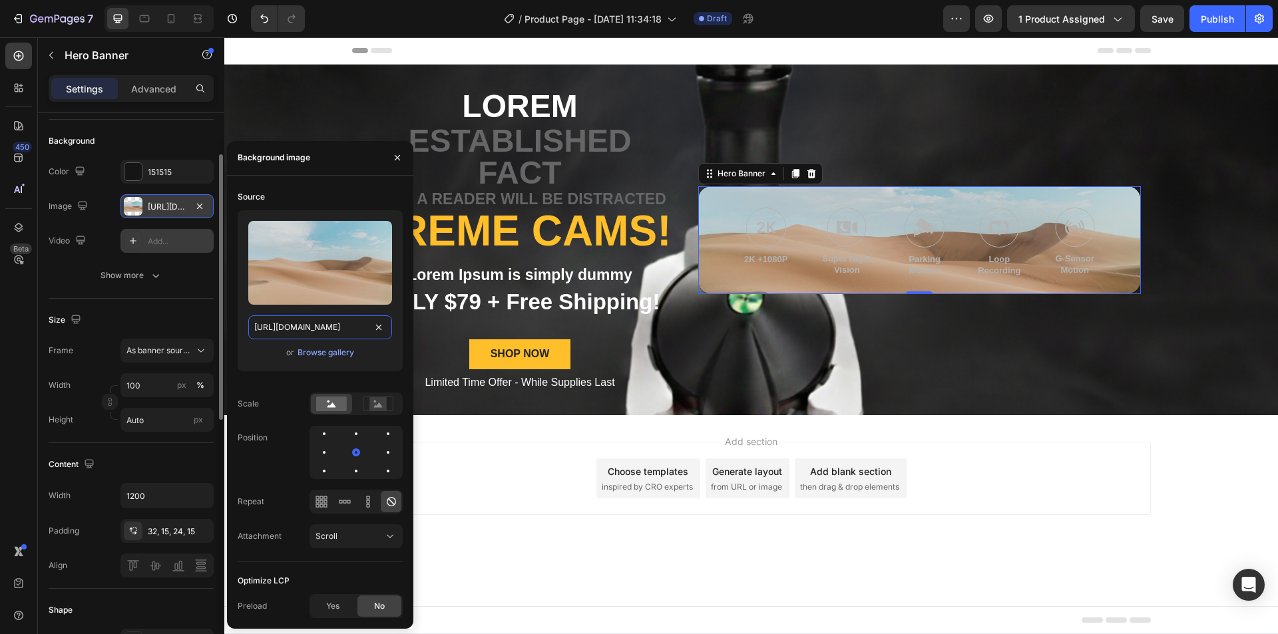
click at [291, 325] on input "[URL][DOMAIN_NAME]" at bounding box center [320, 327] width 144 height 24
paste input "0978/1313/5692/files/IMAGE-EDIT_a7afa661-8a58-4c0a-9027-1d3f63825265.png?v=1757…"
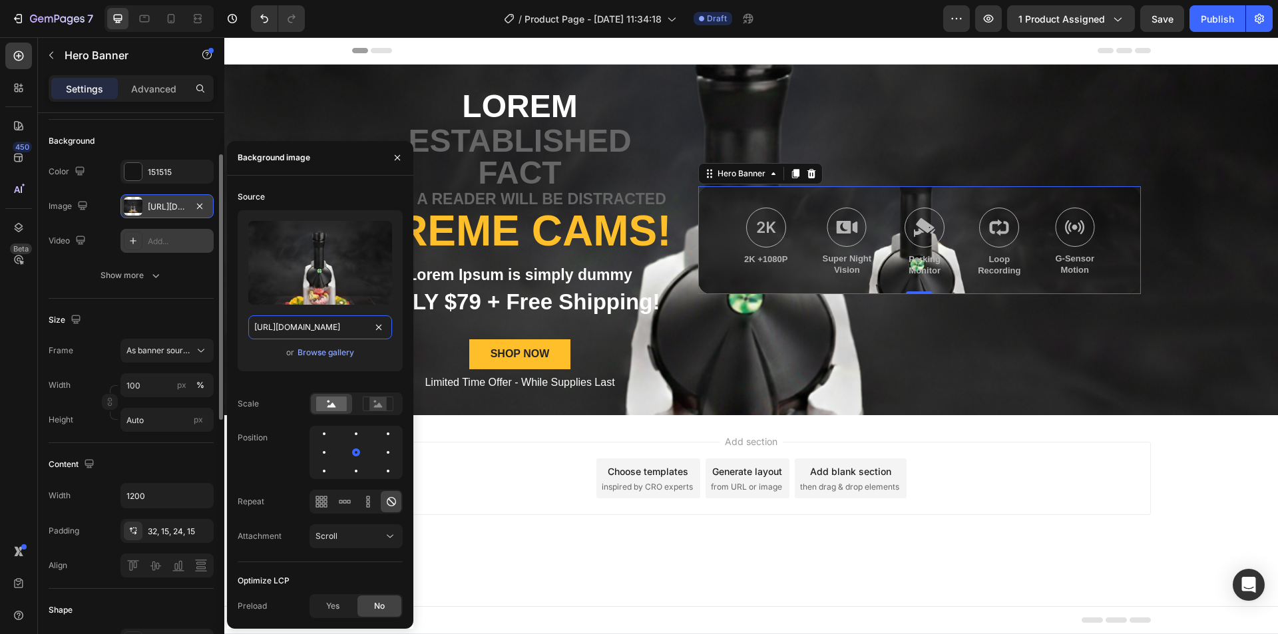
scroll to position [0, 383]
type input "[URL][DOMAIN_NAME]"
click at [355, 433] on div at bounding box center [356, 434] width 3 height 3
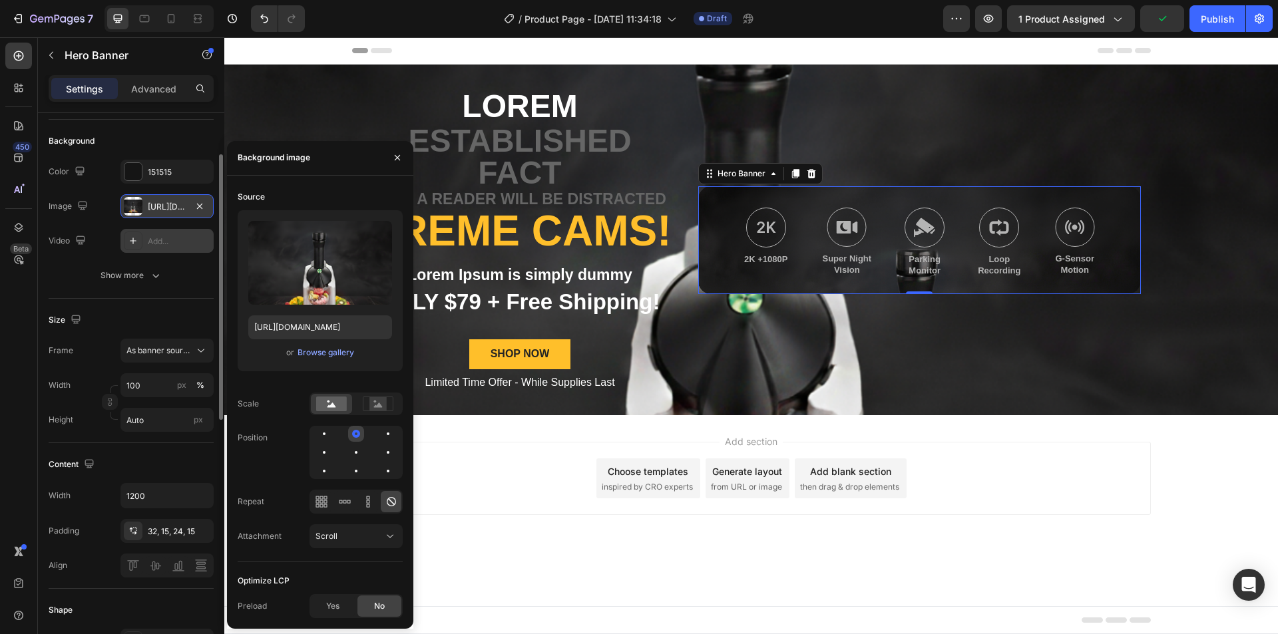
scroll to position [0, 0]
click at [353, 471] on div at bounding box center [356, 471] width 16 height 16
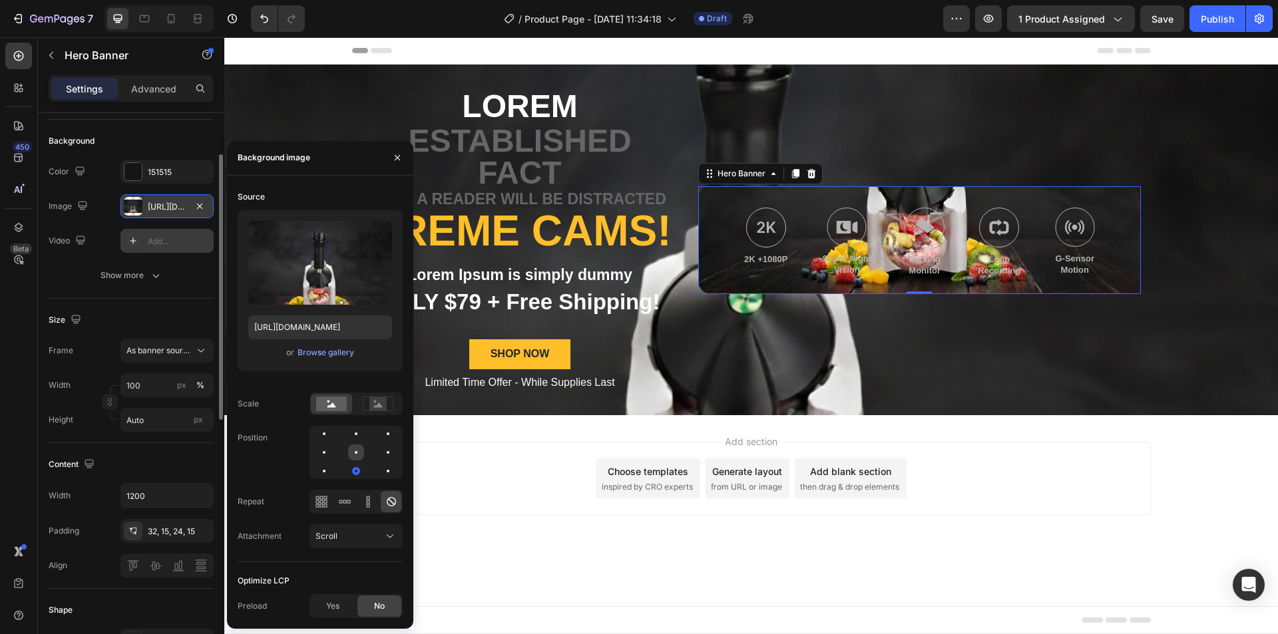
click at [358, 457] on div at bounding box center [356, 452] width 16 height 16
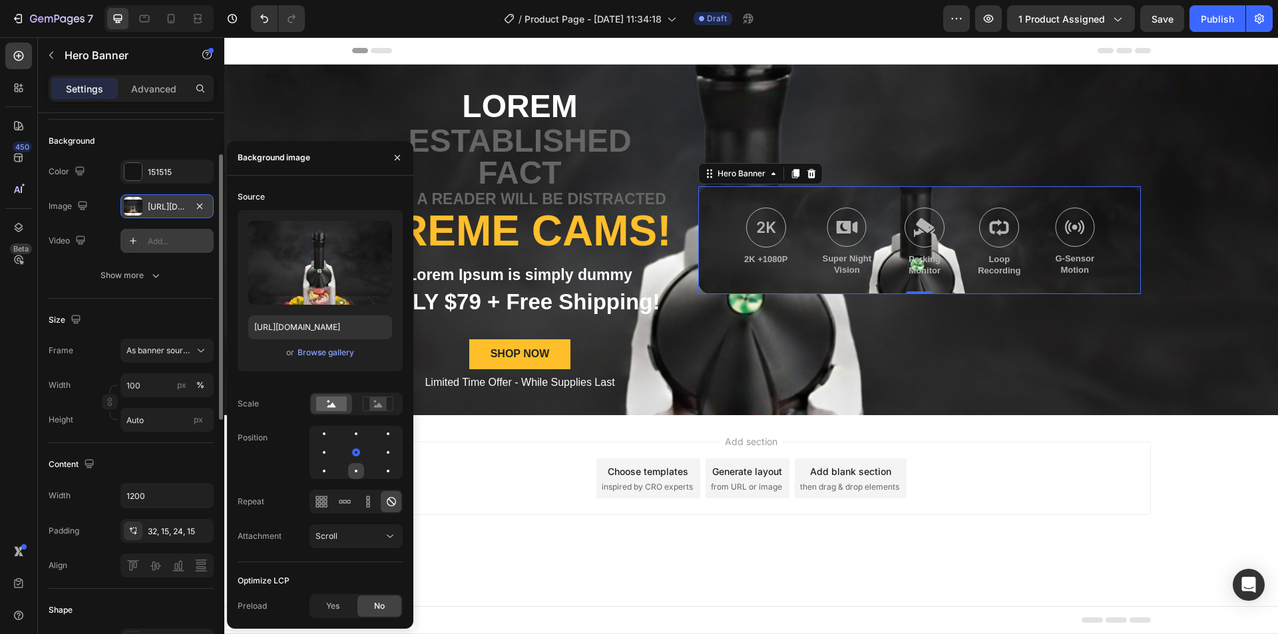
click at [353, 473] on div at bounding box center [356, 471] width 16 height 16
click at [355, 472] on div at bounding box center [356, 471] width 3 height 3
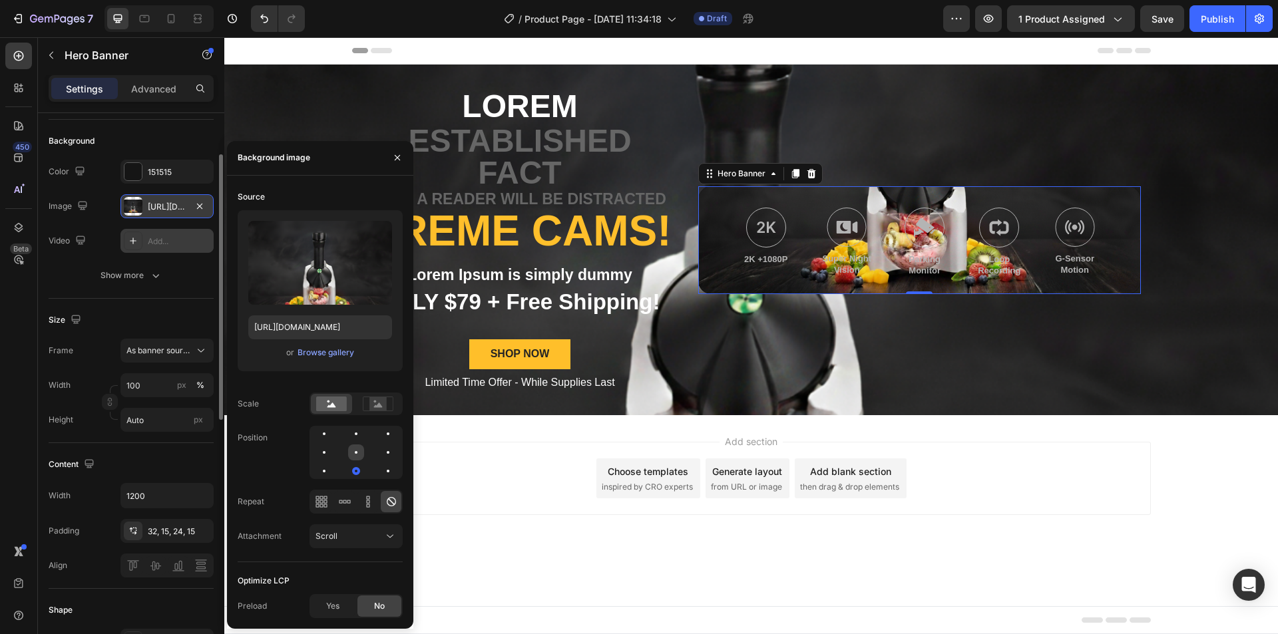
click at [353, 458] on div at bounding box center [356, 452] width 16 height 16
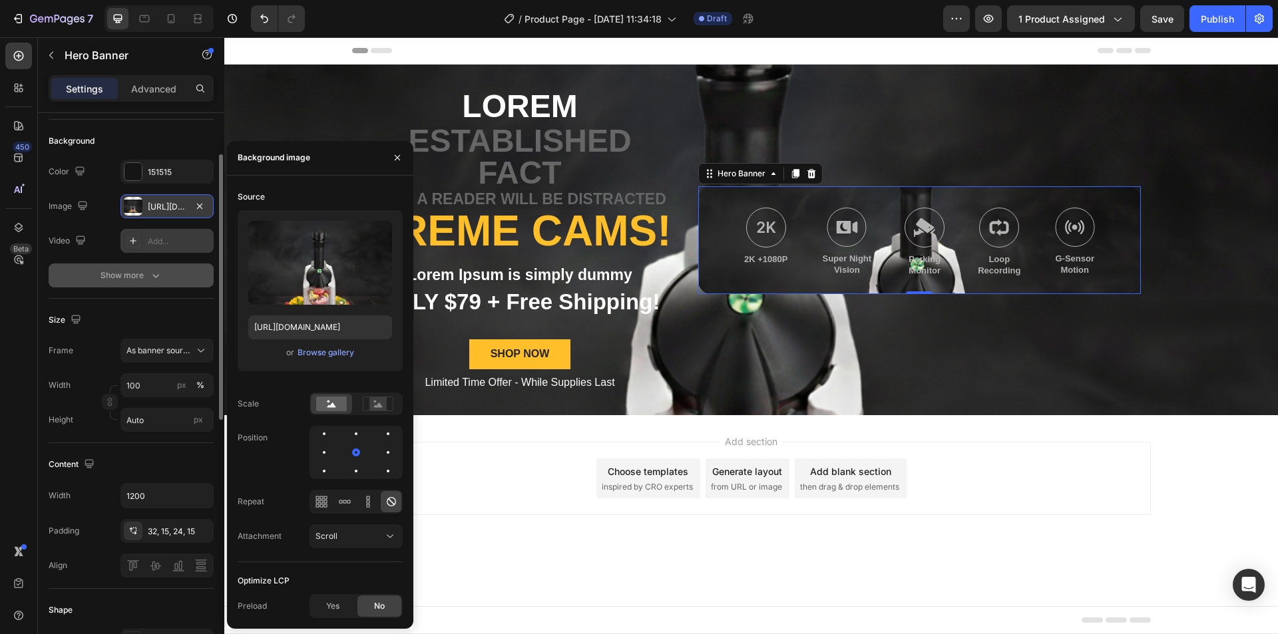
click at [154, 281] on icon "button" at bounding box center [155, 275] width 13 height 13
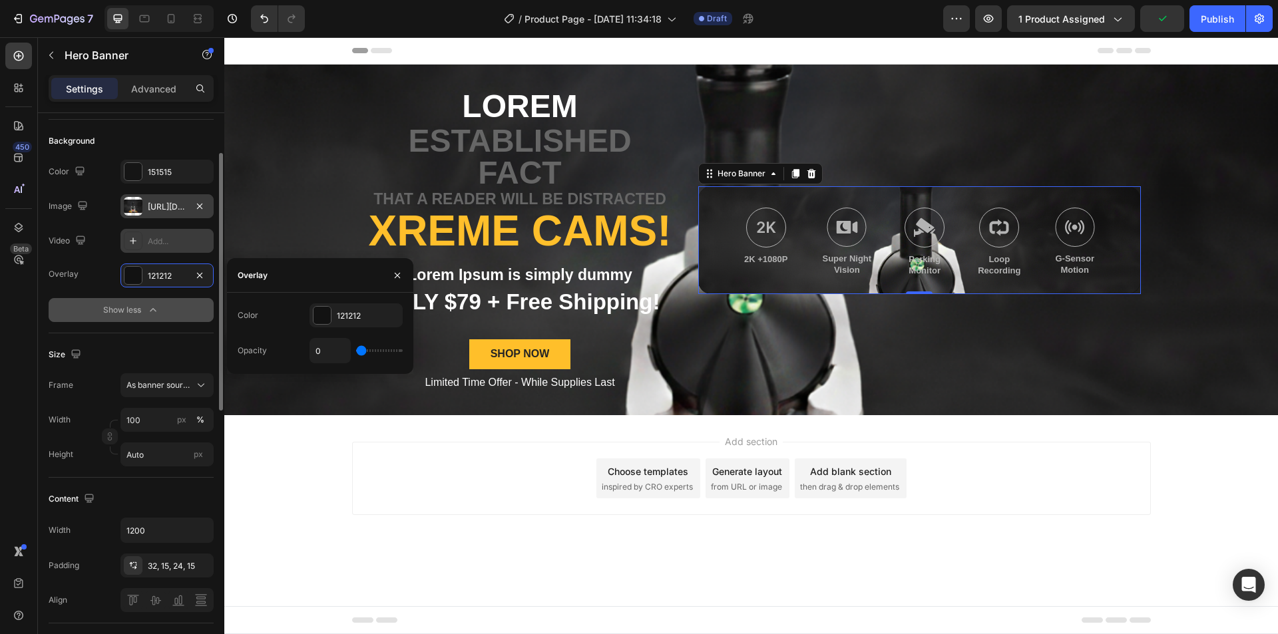
click at [188, 373] on div "Size Frame As banner source Width 100 px % Height Auto px" at bounding box center [131, 405] width 165 height 144
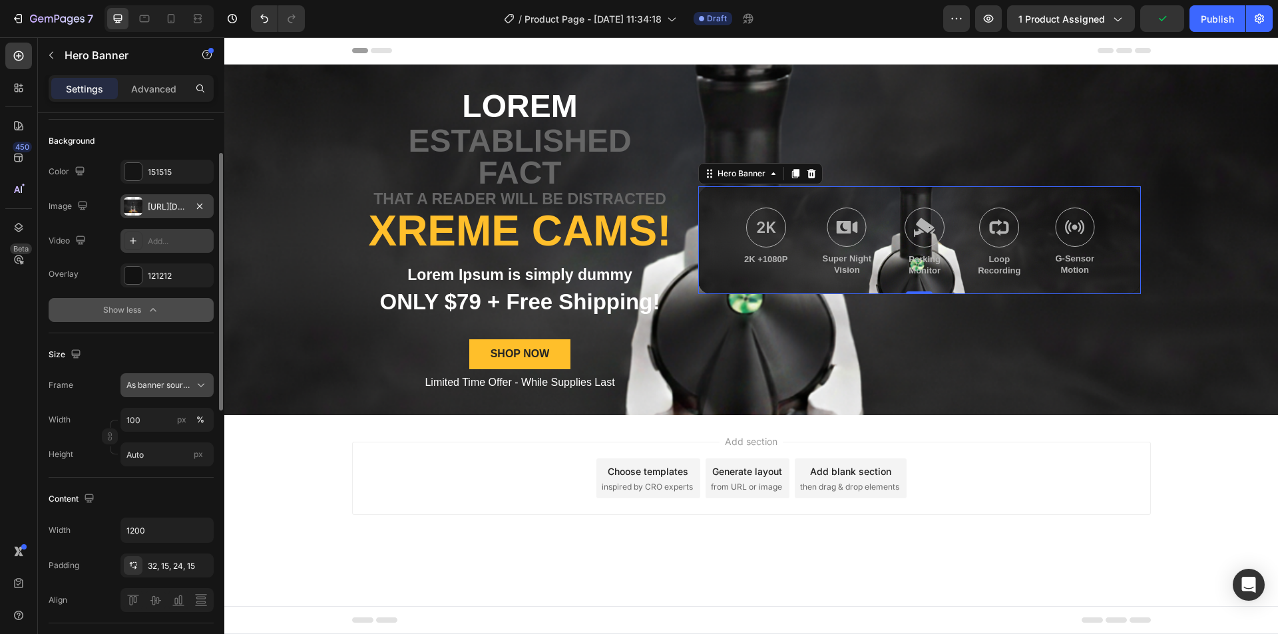
click at [192, 383] on div "As banner source" at bounding box center [166, 385] width 81 height 13
click at [190, 387] on span "As banner source" at bounding box center [158, 385] width 65 height 12
click at [190, 391] on span "As banner source" at bounding box center [158, 385] width 65 height 12
click at [156, 441] on div "Custom" at bounding box center [164, 441] width 77 height 12
click at [152, 453] on input "Auto" at bounding box center [166, 454] width 93 height 24
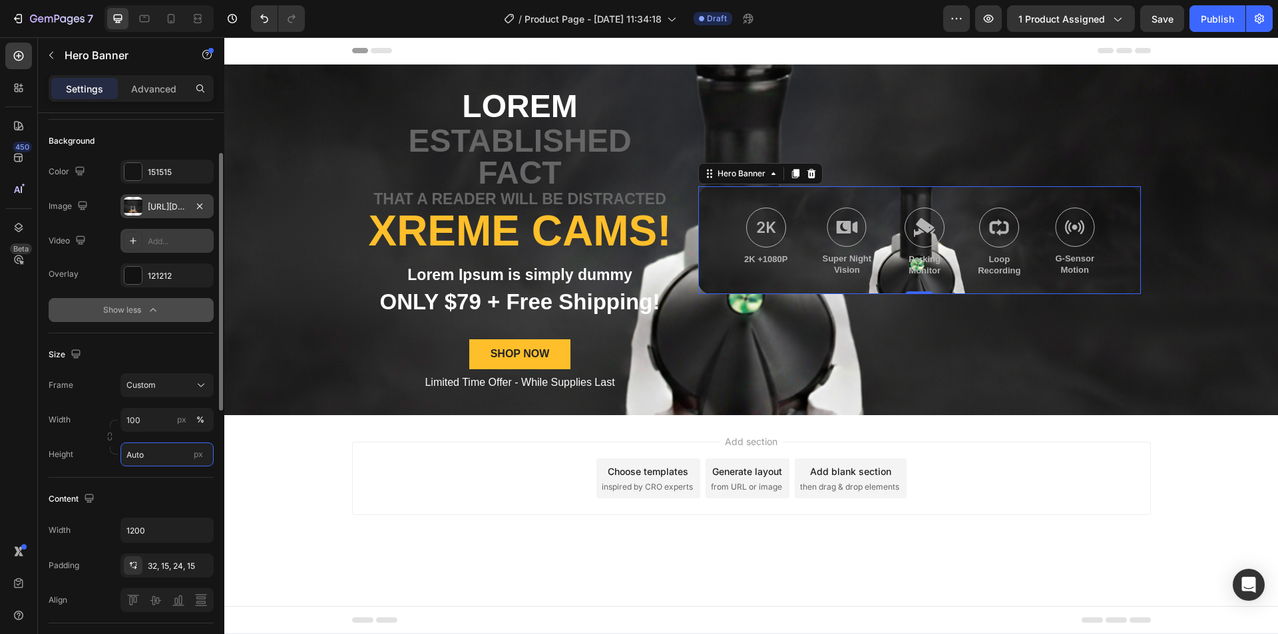
click at [152, 453] on input "Auto" at bounding box center [166, 454] width 93 height 24
click at [144, 509] on span "Fit screen" at bounding box center [144, 510] width 37 height 12
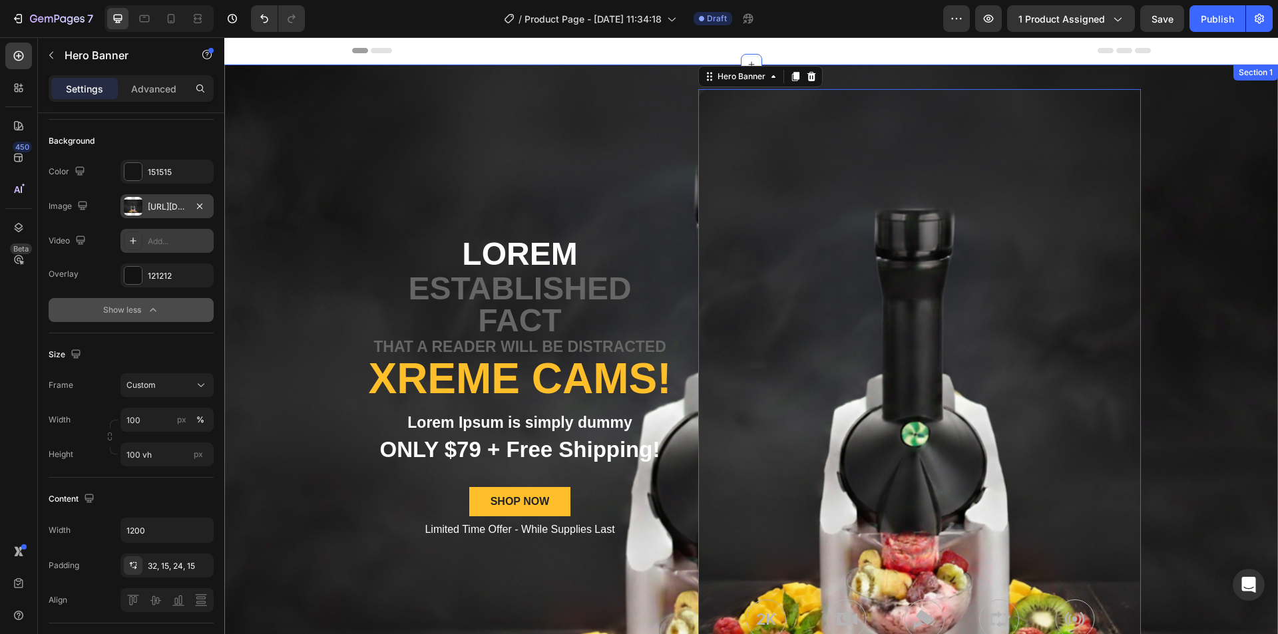
scroll to position [67, 0]
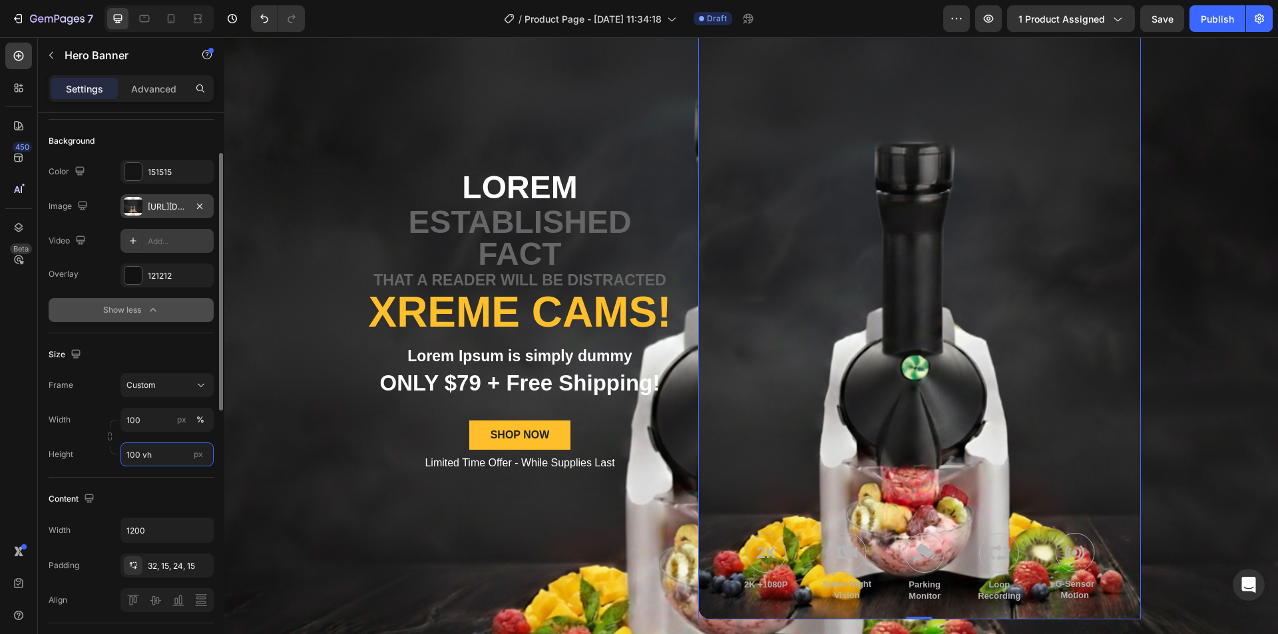
click at [162, 455] on input "100 vh" at bounding box center [166, 454] width 93 height 24
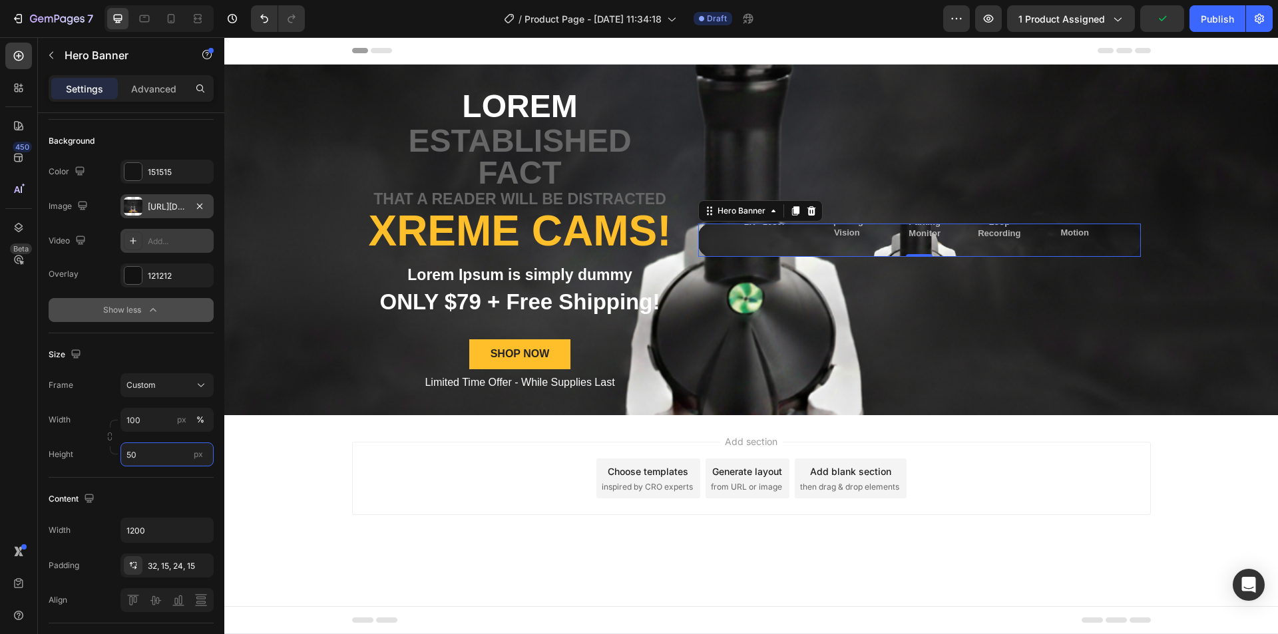
type input "5"
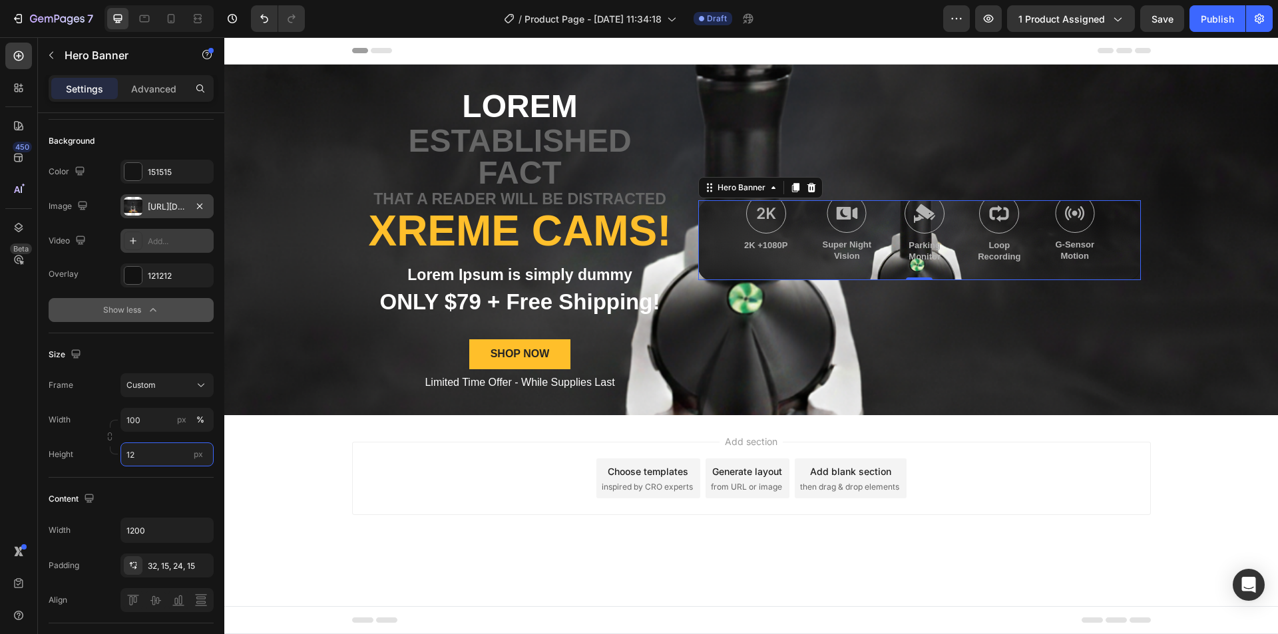
type input "1"
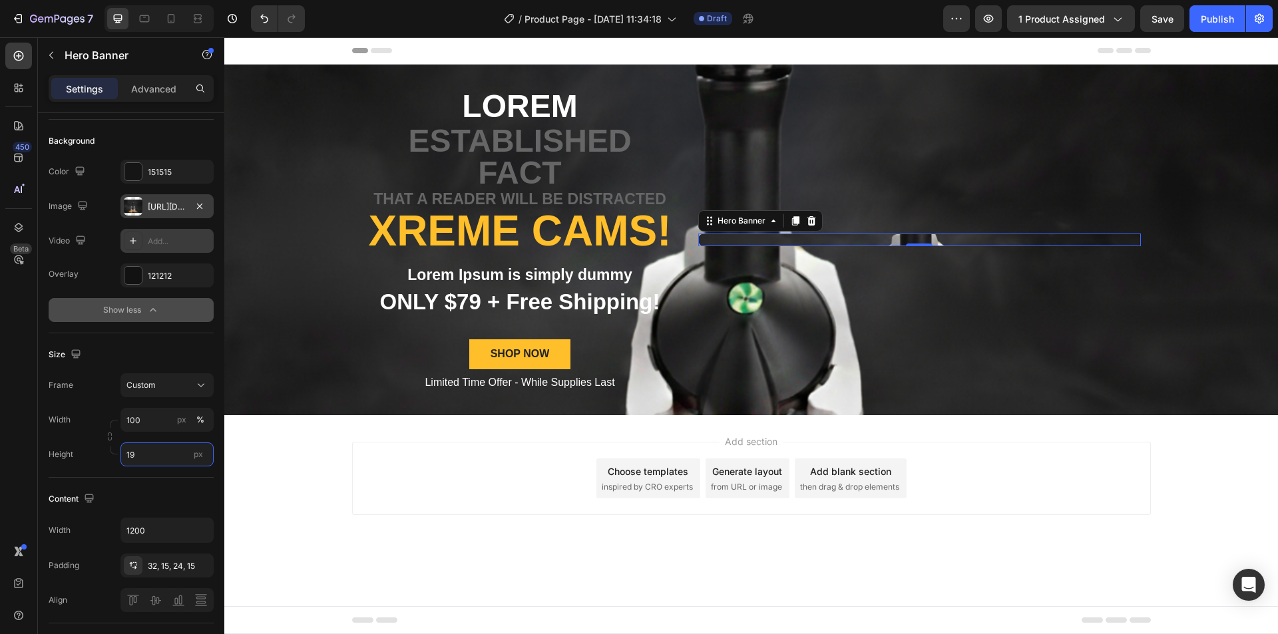
type input "1"
type input "3"
type input "450"
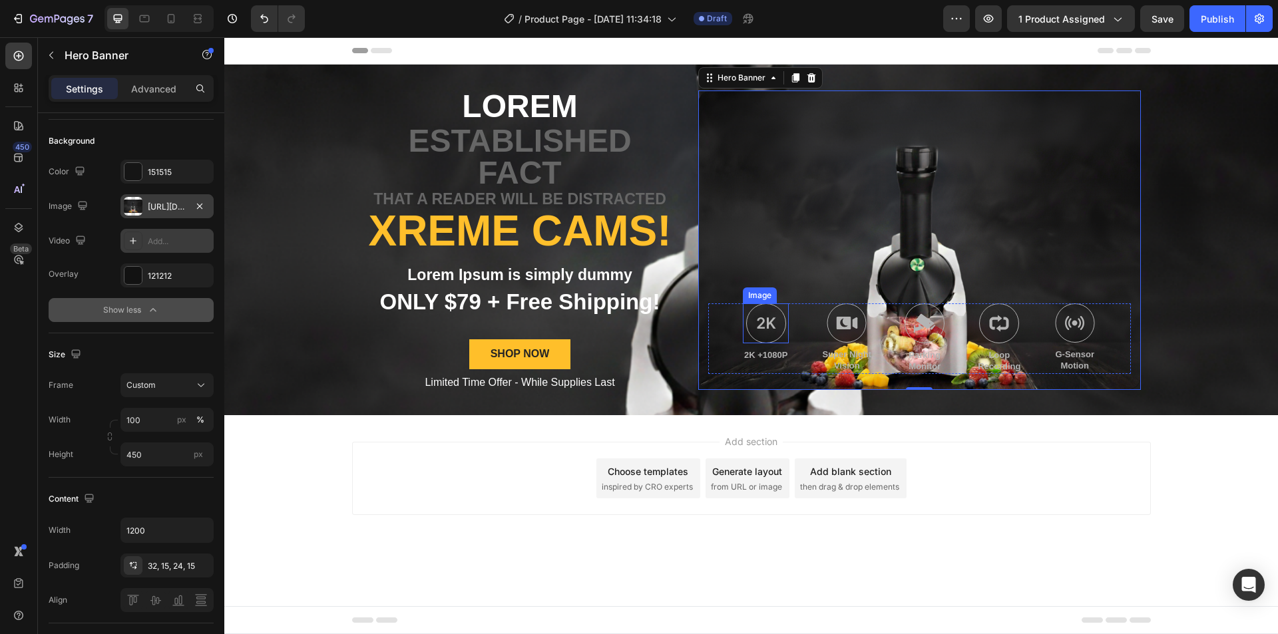
click at [777, 321] on img at bounding box center [766, 323] width 40 height 40
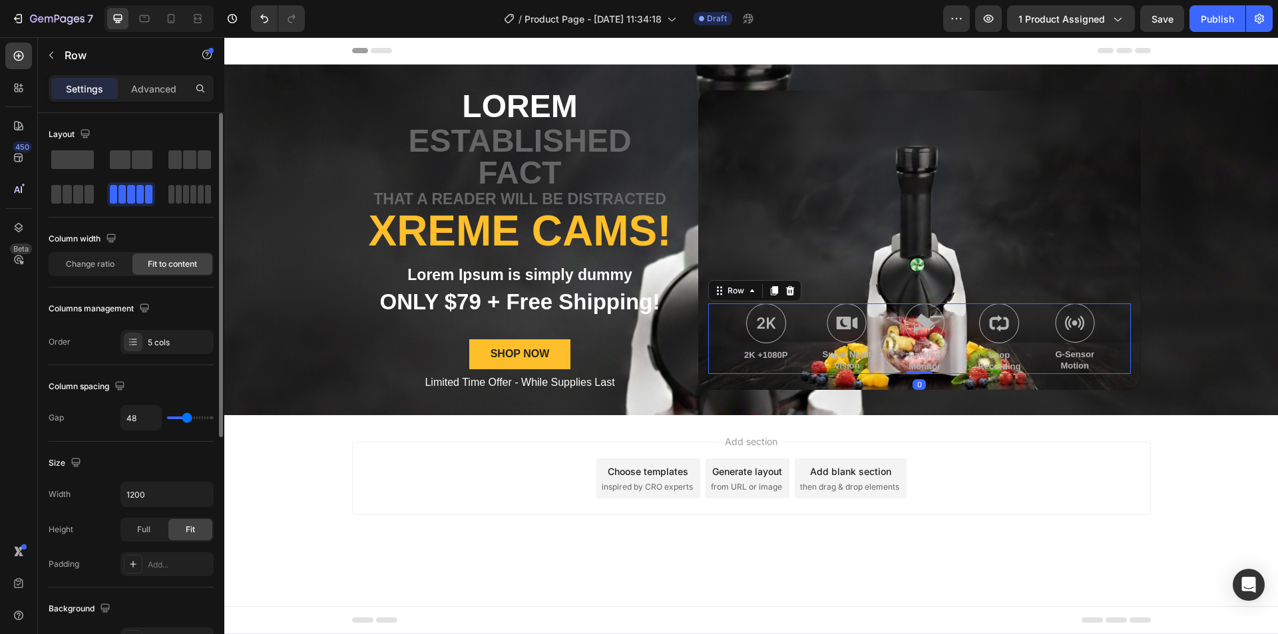
click at [807, 331] on div "Image 2K +1080P Text Block Image Super Night Vision Text Block Image Parking Mo…" at bounding box center [919, 338] width 423 height 71
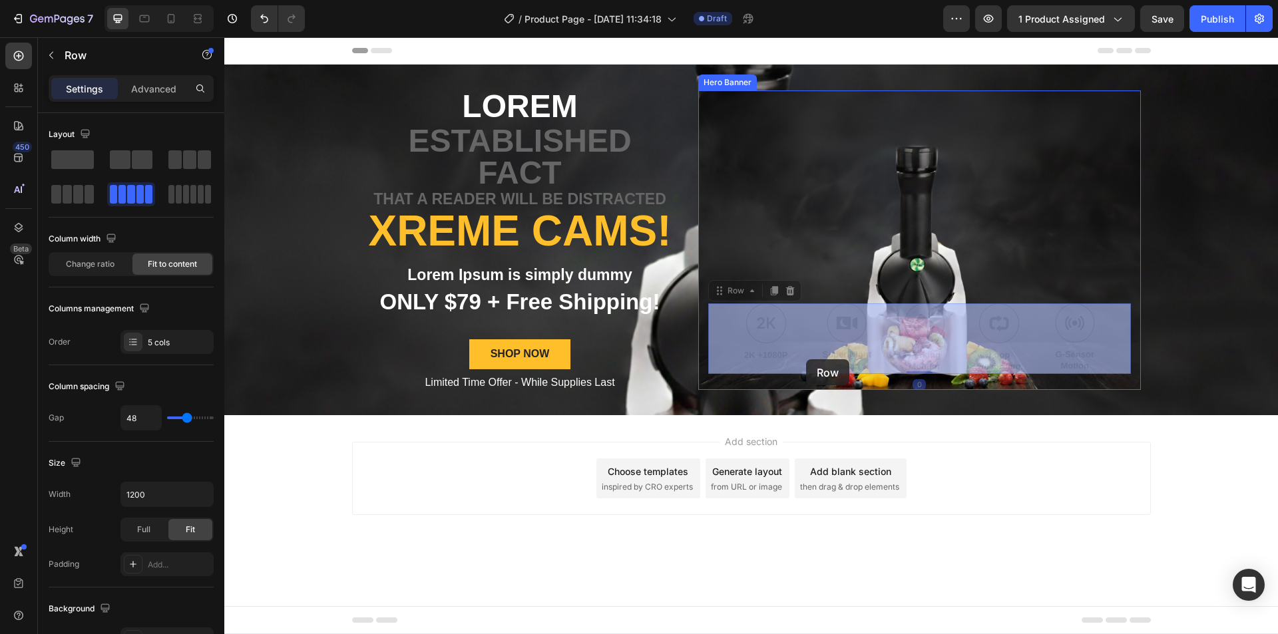
drag, startPoint x: 807, startPoint y: 331, endPoint x: 807, endPoint y: 351, distance: 20.6
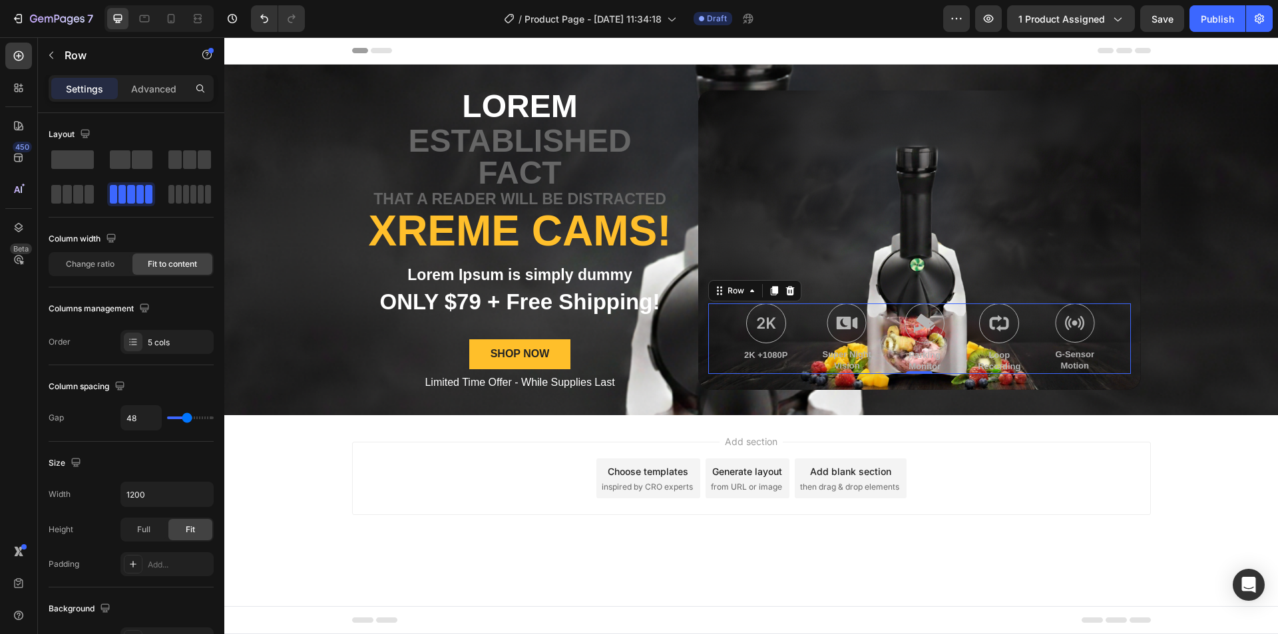
type input "53"
type input "58"
type input "69"
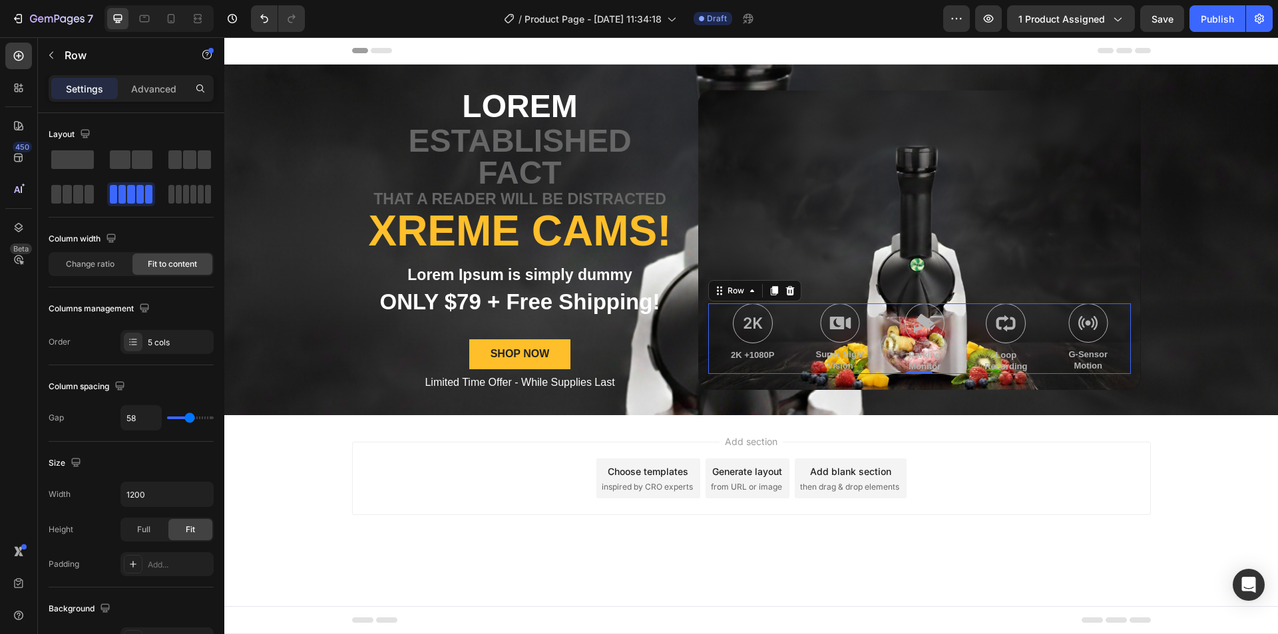
type input "69"
type input "64"
type input "60"
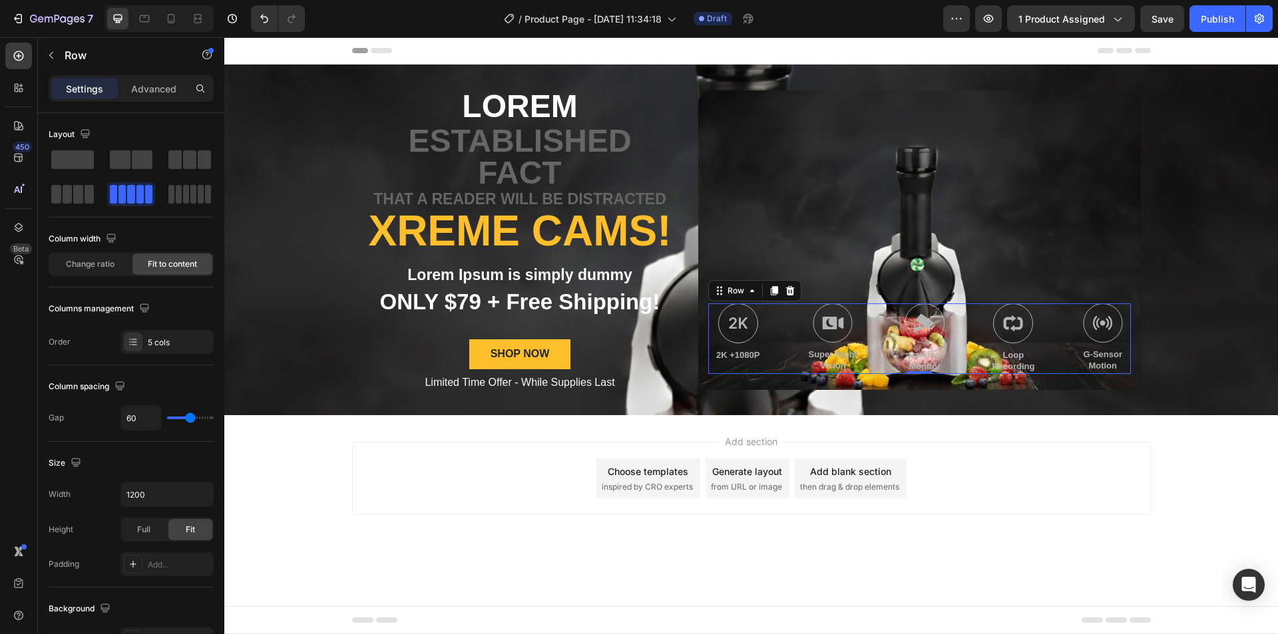
type input "56"
type input "51"
type input "44"
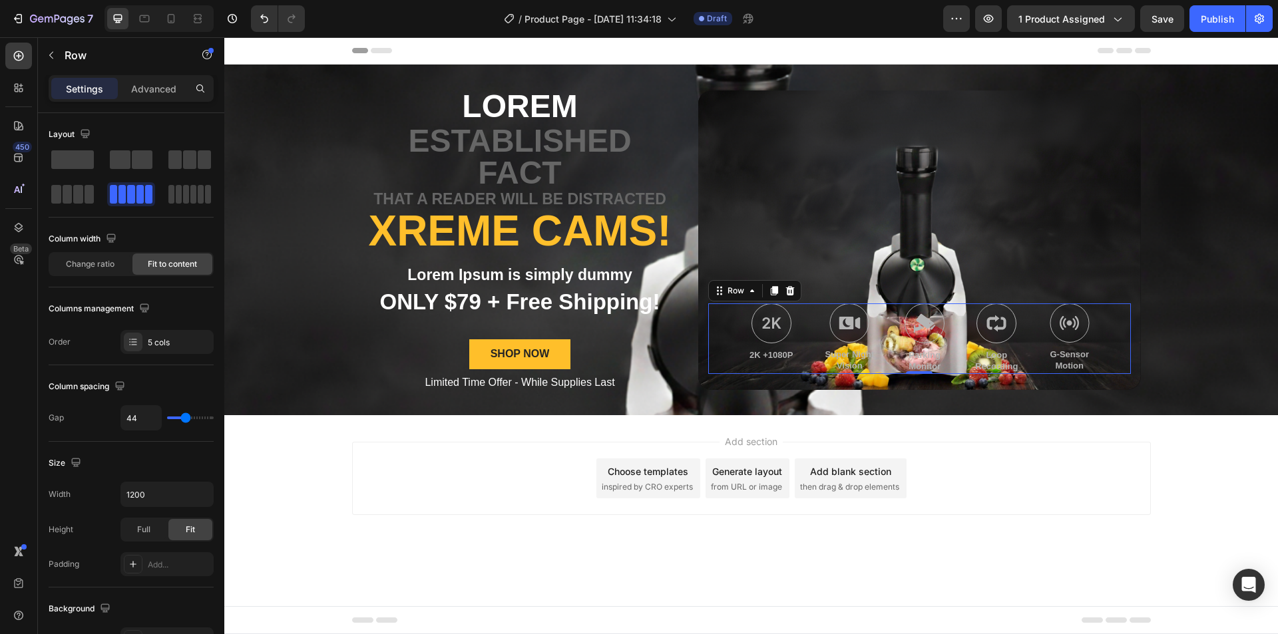
type input "44"
click at [186, 418] on input "range" at bounding box center [190, 418] width 47 height 3
click at [147, 527] on span "Full" at bounding box center [143, 530] width 13 height 12
click at [178, 533] on div "Fit" at bounding box center [190, 529] width 44 height 21
click at [165, 567] on div "Add..." at bounding box center [179, 565] width 63 height 12
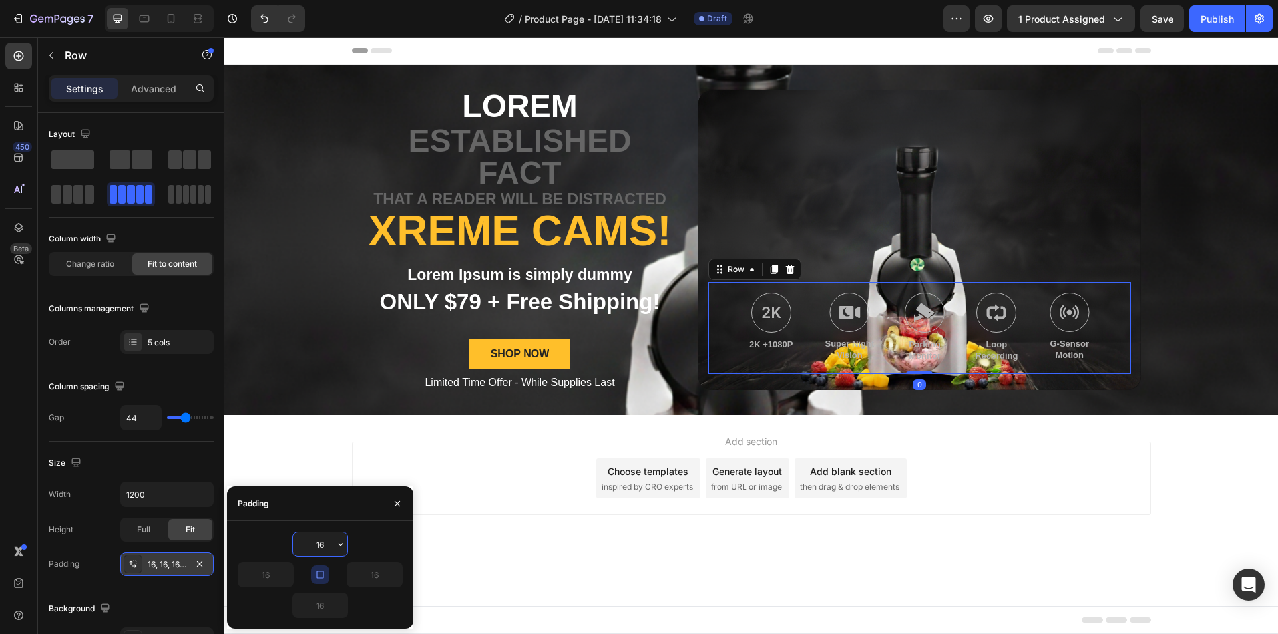
click at [320, 545] on input "16" at bounding box center [320, 544] width 55 height 24
click at [327, 545] on input "16" at bounding box center [320, 544] width 55 height 24
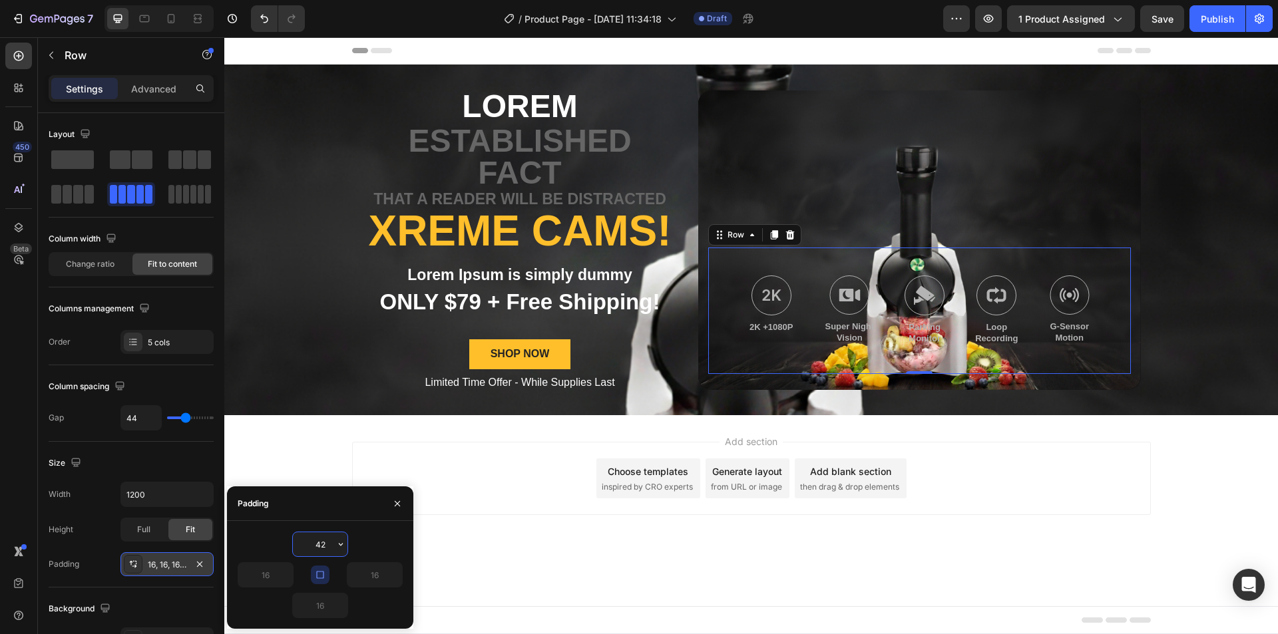
type input "4"
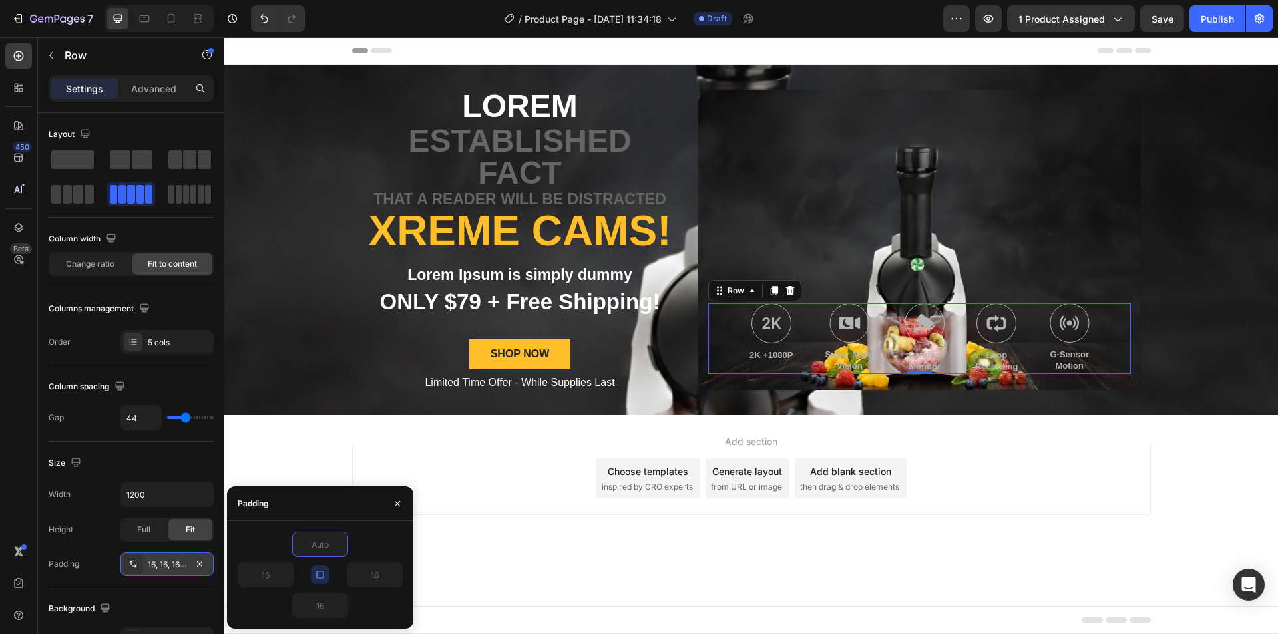
type input "0"
click at [319, 573] on icon "button" at bounding box center [320, 575] width 11 height 11
click at [328, 609] on input "0" at bounding box center [320, 606] width 55 height 24
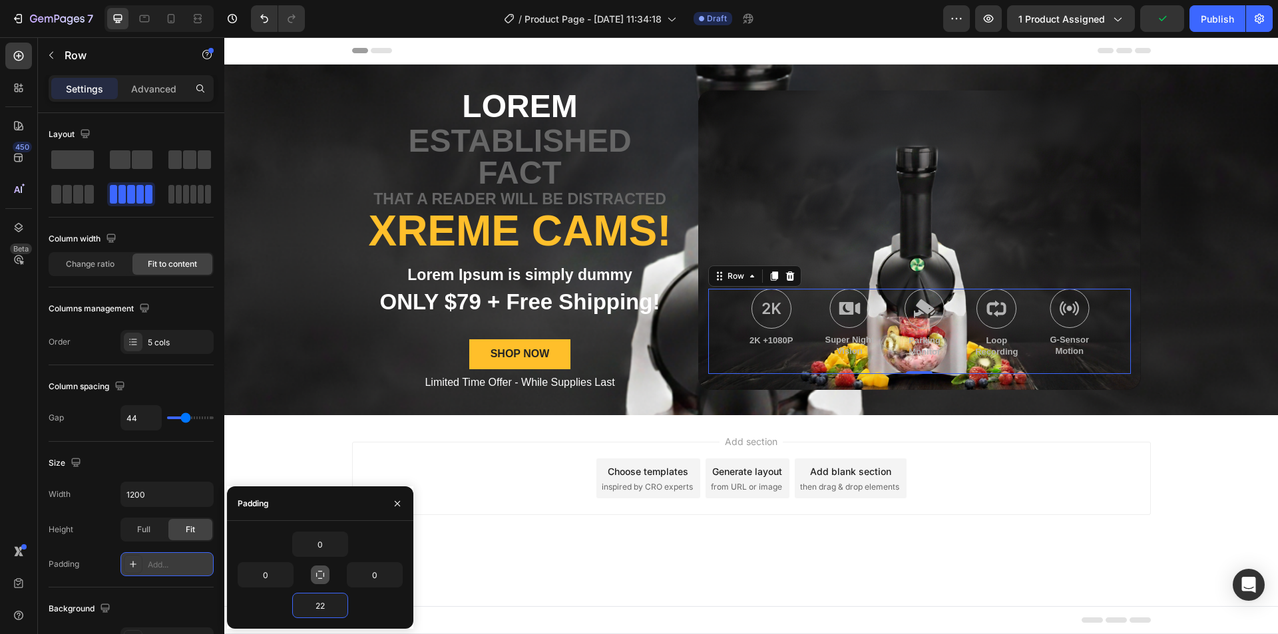
type input "2"
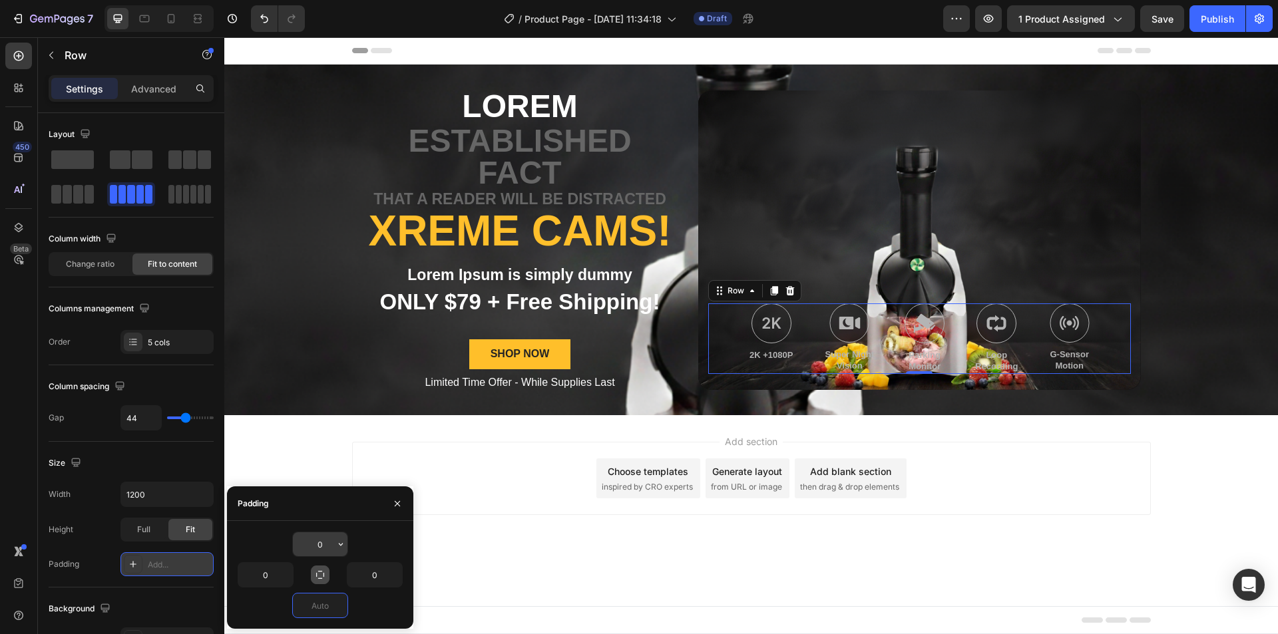
type input "0"
click at [310, 551] on input "0" at bounding box center [320, 544] width 55 height 24
type input "22"
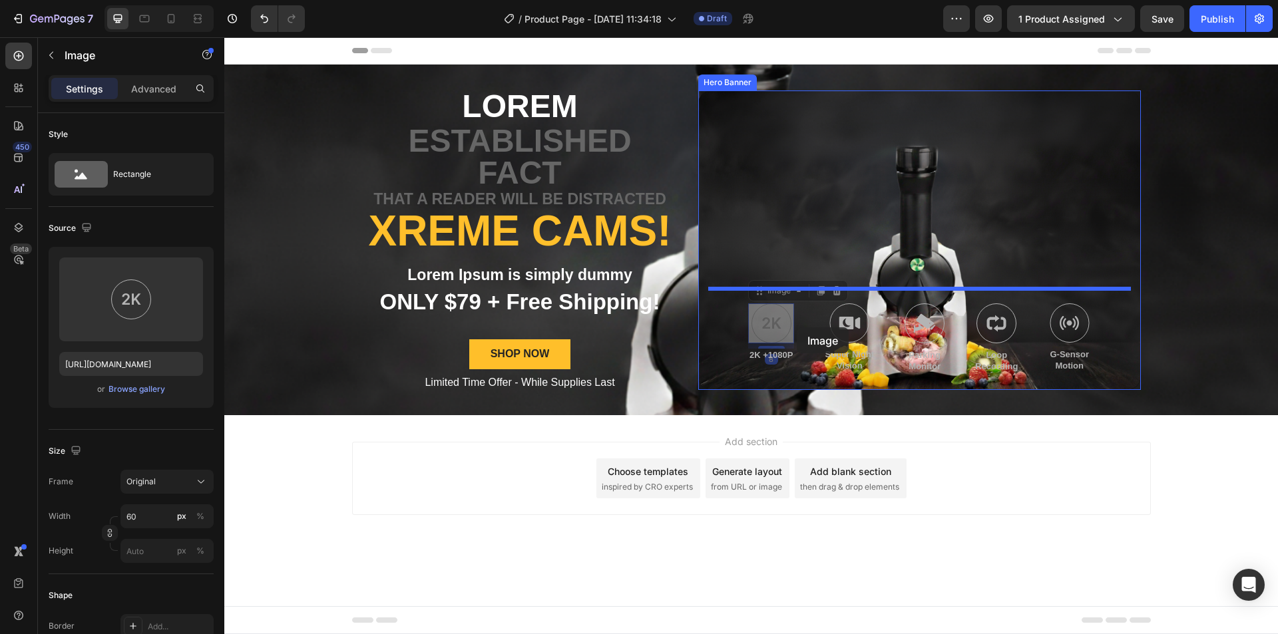
drag, startPoint x: 788, startPoint y: 308, endPoint x: 796, endPoint y: 327, distance: 21.1
click at [796, 327] on div "Image 8 Image 8 2K +1080P Text Block Image Super Night Vision Text Block Image …" at bounding box center [919, 331] width 423 height 85
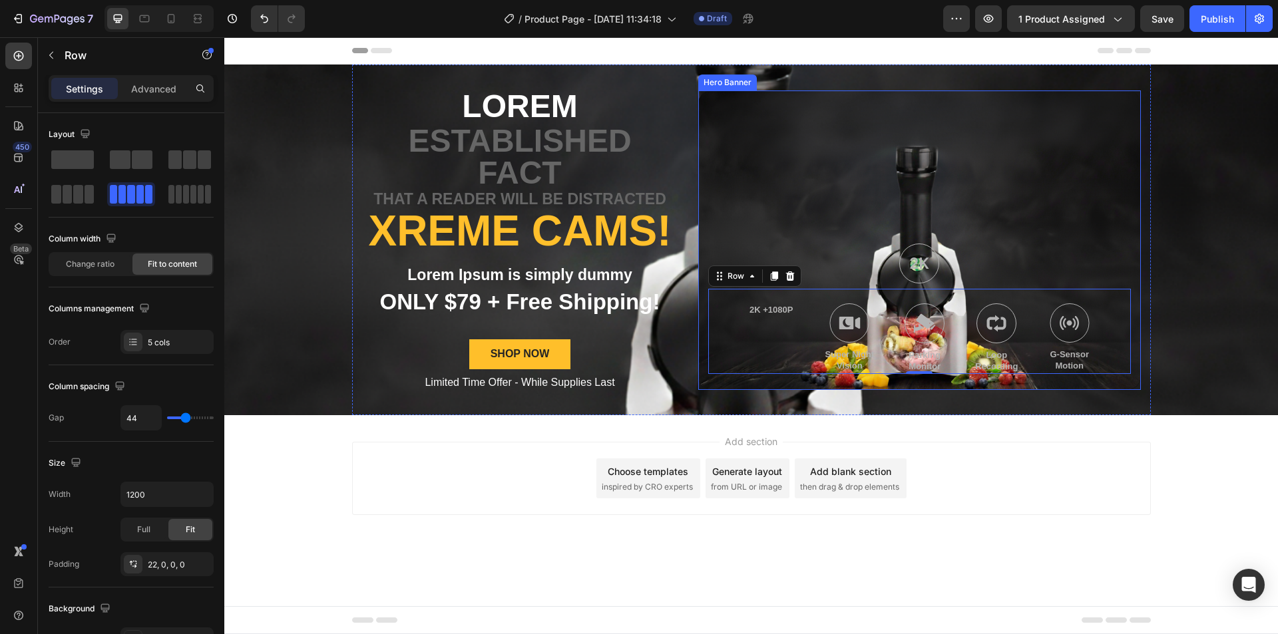
click at [834, 238] on div "Image 2K +1080P Text Block Image Super Night Vision Text Block Image Parking Mo…" at bounding box center [919, 306] width 442 height 168
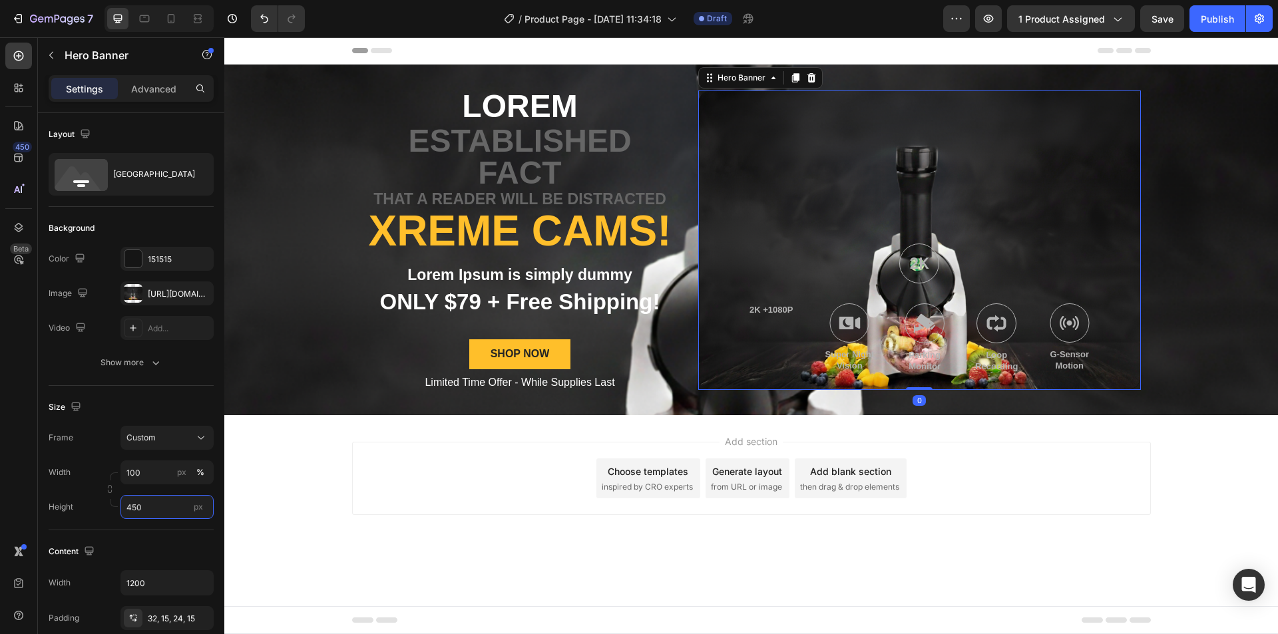
click at [165, 503] on input "450" at bounding box center [166, 507] width 93 height 24
click at [150, 470] on input "100" at bounding box center [166, 472] width 93 height 24
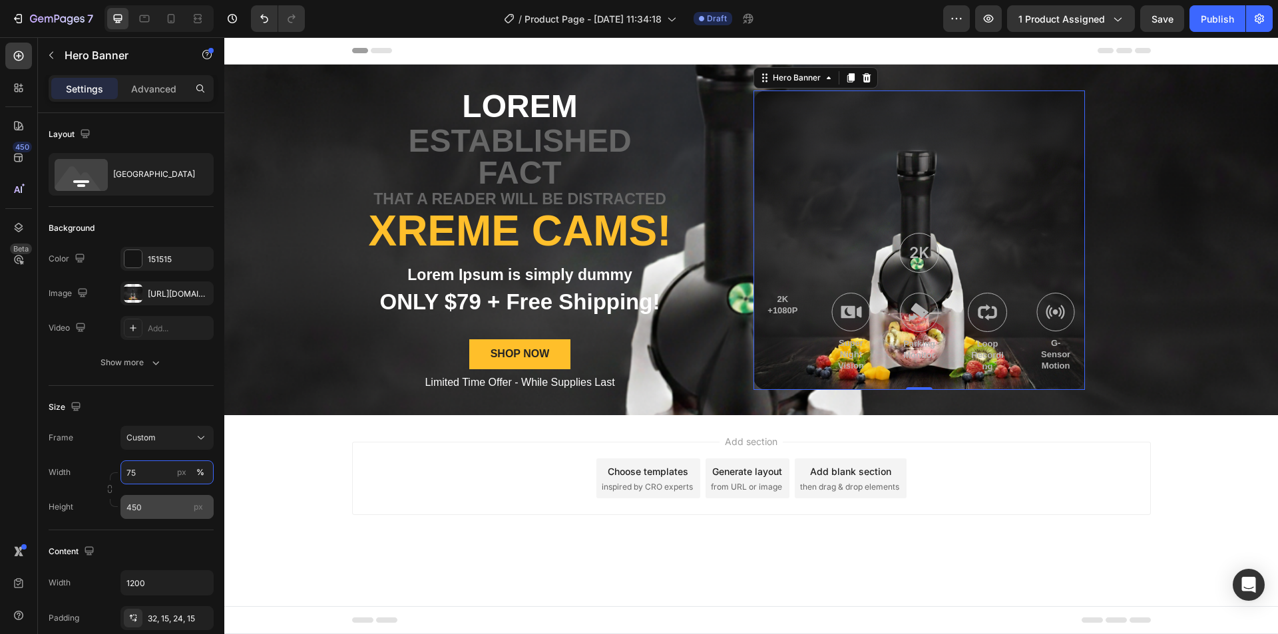
type input "75"
click at [134, 509] on input "450" at bounding box center [166, 507] width 93 height 24
click at [169, 442] on div "Custom" at bounding box center [158, 438] width 65 height 12
click at [171, 467] on span "As banner source" at bounding box center [159, 470] width 66 height 12
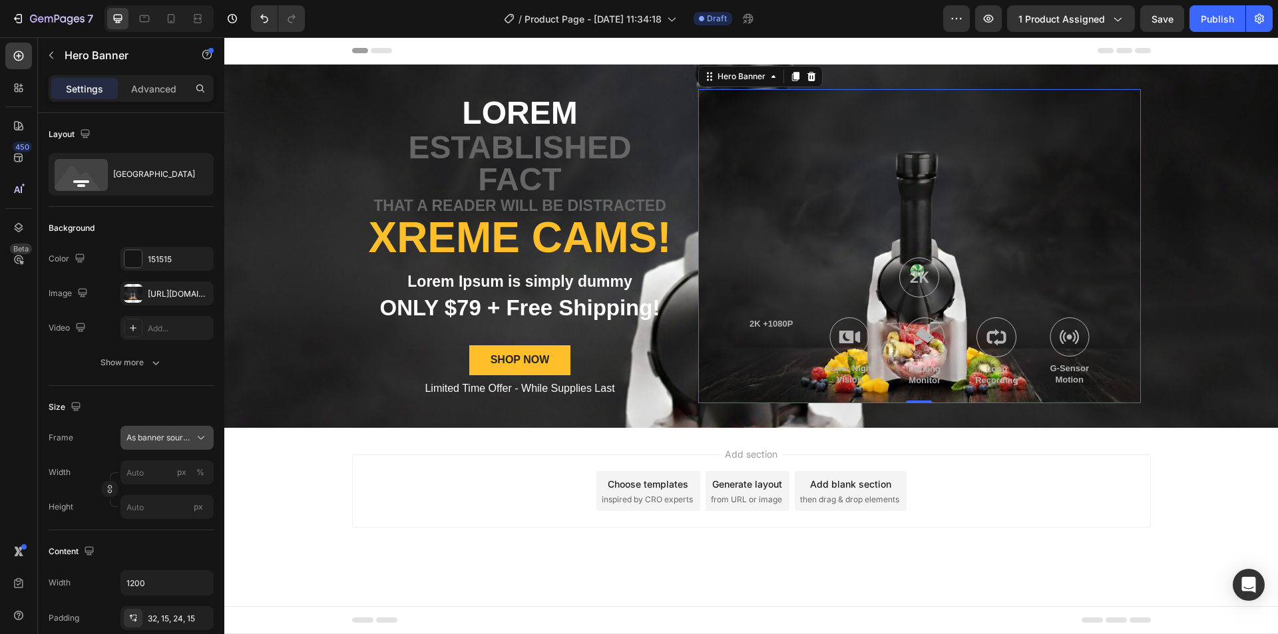
click at [184, 437] on span "As banner source" at bounding box center [158, 438] width 65 height 12
click at [156, 486] on div "Custom" at bounding box center [155, 494] width 106 height 24
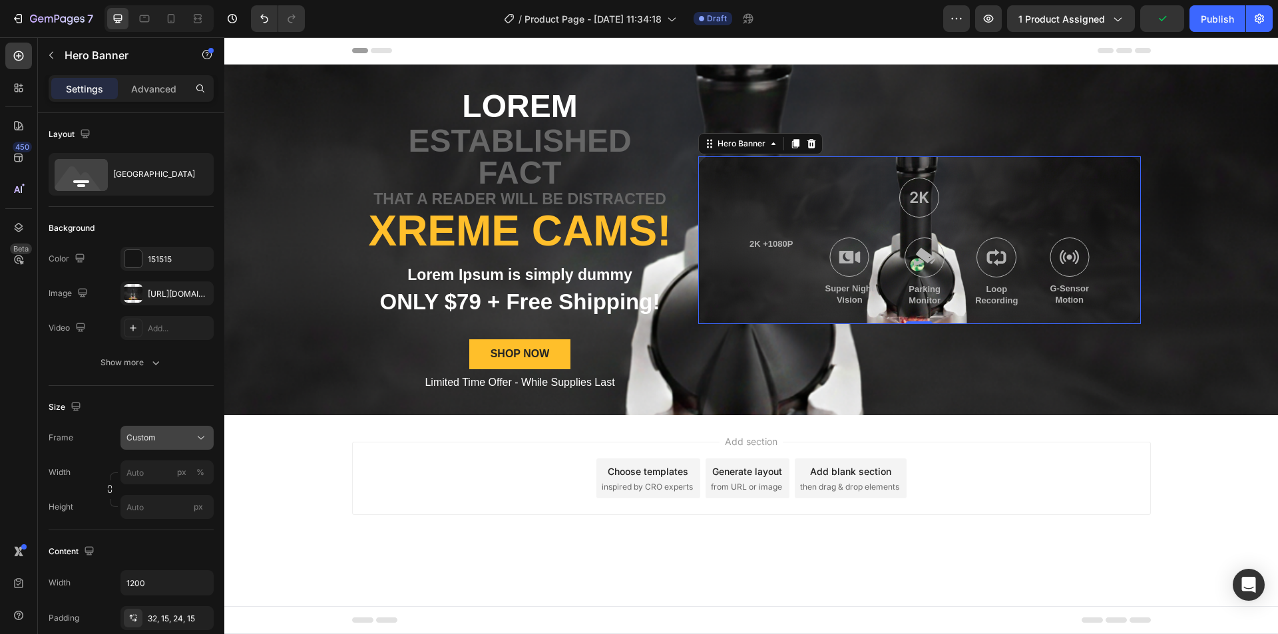
click at [163, 448] on button "Custom" at bounding box center [166, 438] width 93 height 24
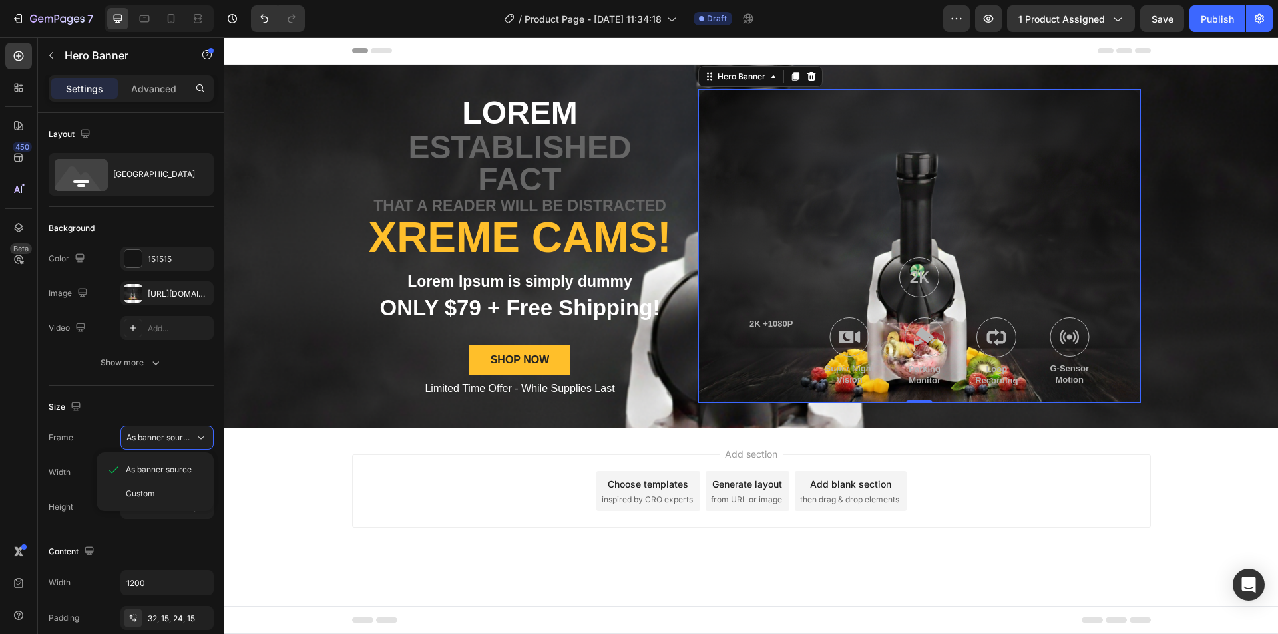
click at [199, 419] on div "Size Frame As banner source As banner source Custom Width px % Height px" at bounding box center [131, 458] width 165 height 144
click at [828, 345] on div at bounding box center [849, 336] width 52 height 39
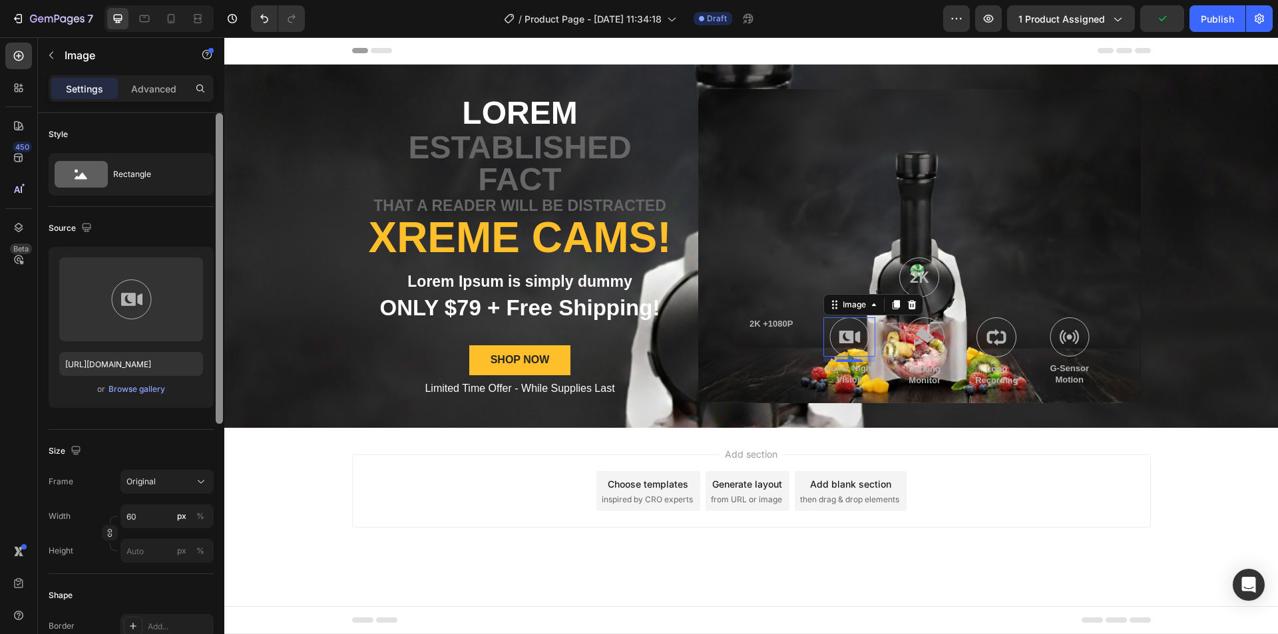
click at [219, 389] on div at bounding box center [219, 268] width 7 height 311
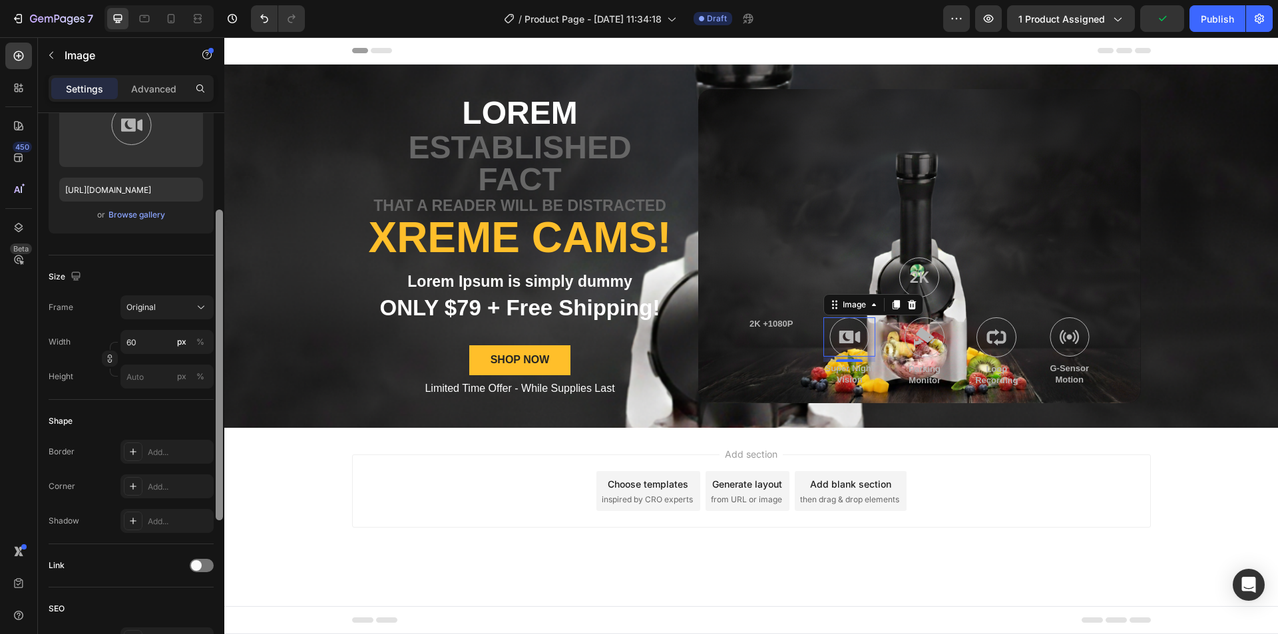
scroll to position [188, 0]
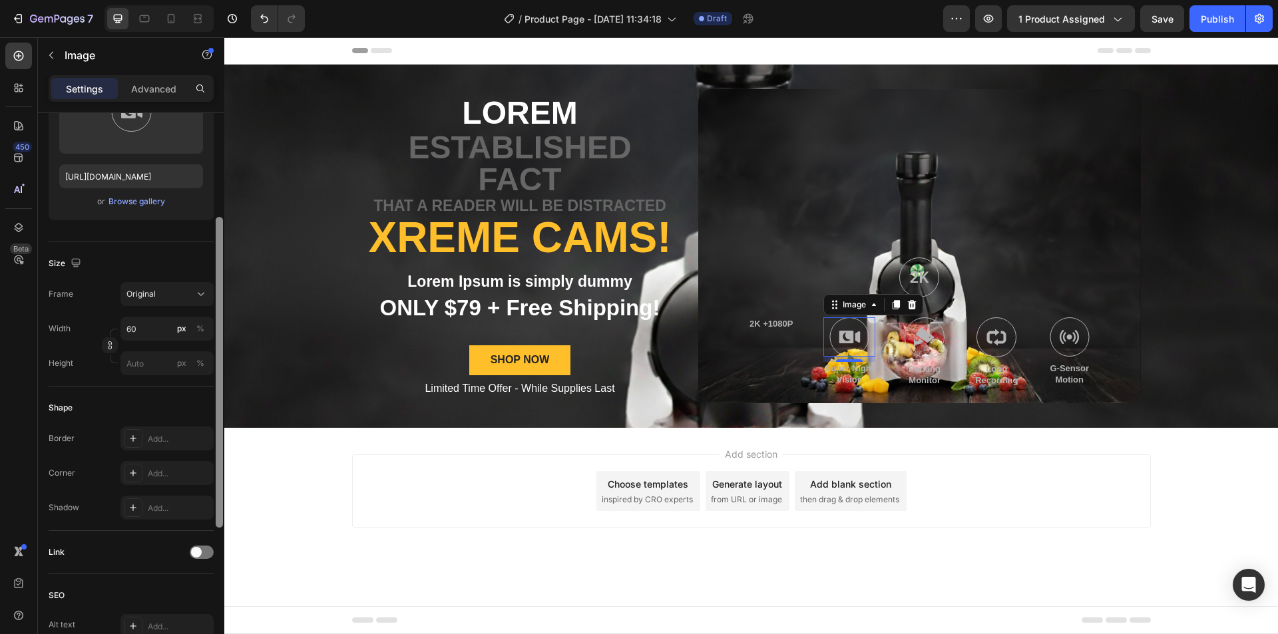
drag, startPoint x: 219, startPoint y: 389, endPoint x: 219, endPoint y: 494, distance: 104.5
click at [219, 494] on div at bounding box center [219, 372] width 7 height 311
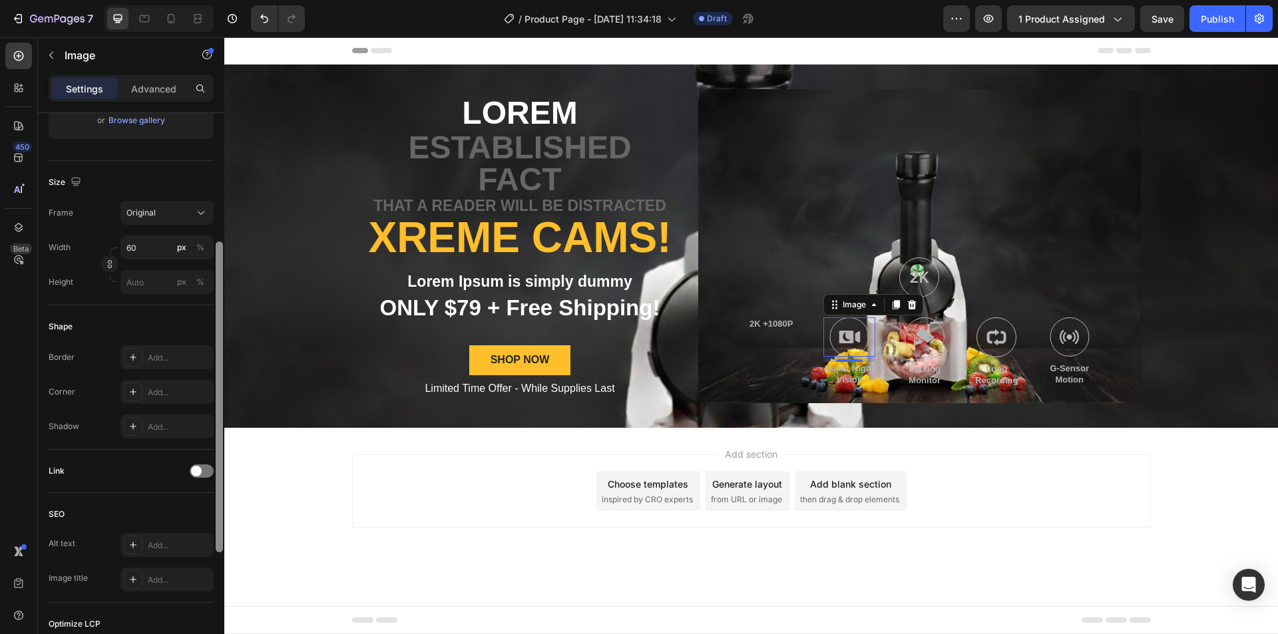
scroll to position [271, 0]
drag, startPoint x: 218, startPoint y: 447, endPoint x: 222, endPoint y: 494, distance: 46.7
click at [222, 494] on div at bounding box center [219, 419] width 7 height 311
click at [135, 357] on icon at bounding box center [133, 354] width 11 height 11
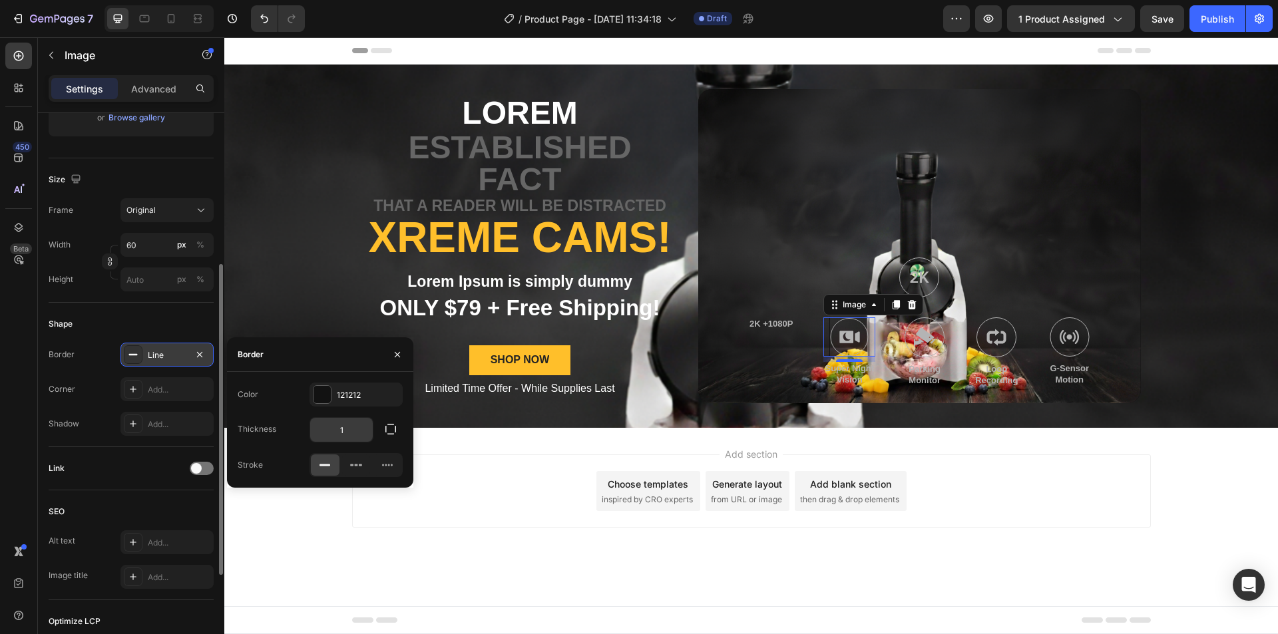
click at [353, 435] on input "1" at bounding box center [341, 430] width 63 height 24
type input "5"
click at [170, 400] on div "Add..." at bounding box center [166, 389] width 93 height 24
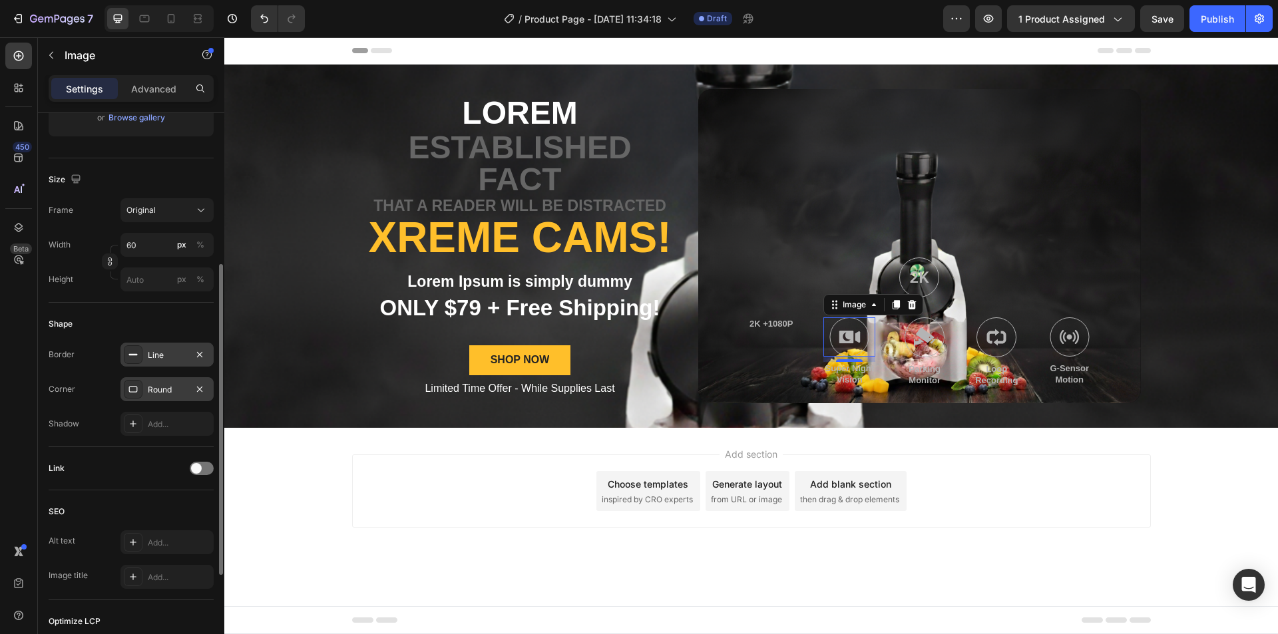
click at [172, 391] on div "Round" at bounding box center [167, 390] width 39 height 12
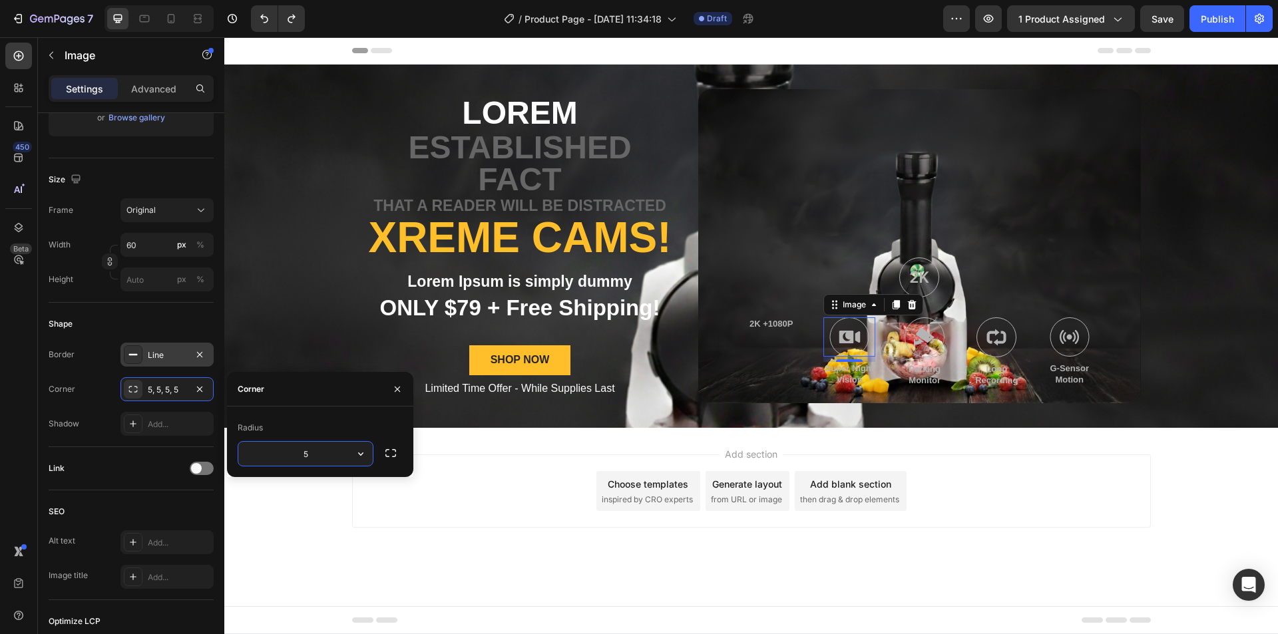
type input "8"
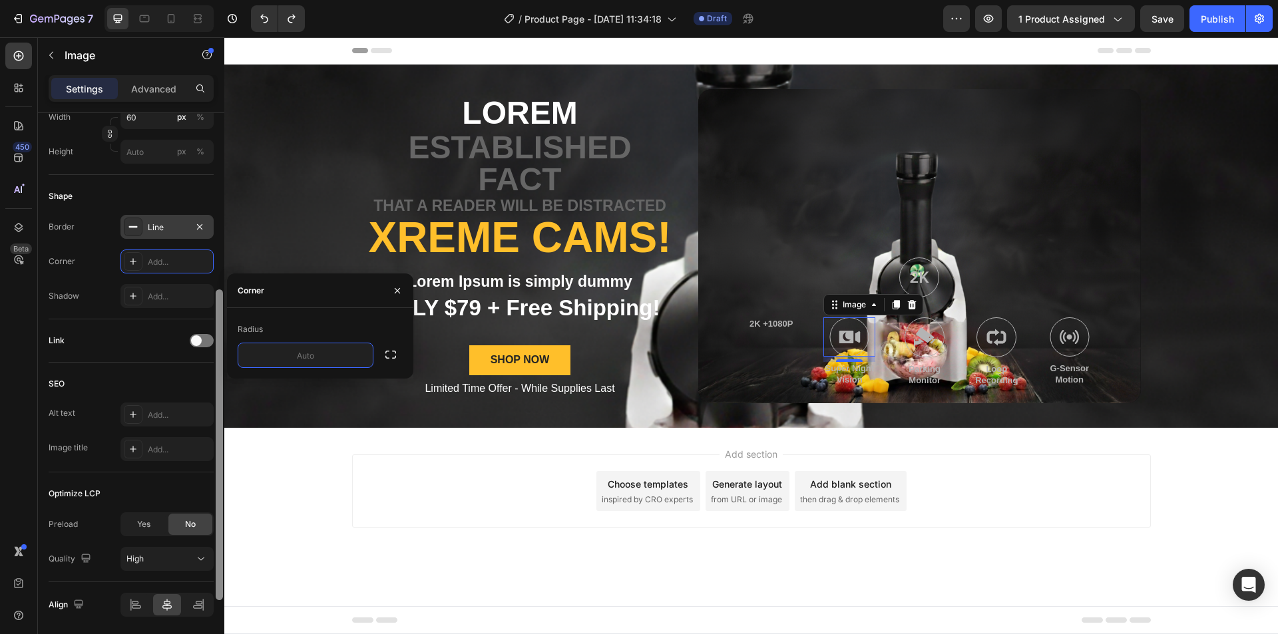
scroll to position [405, 0]
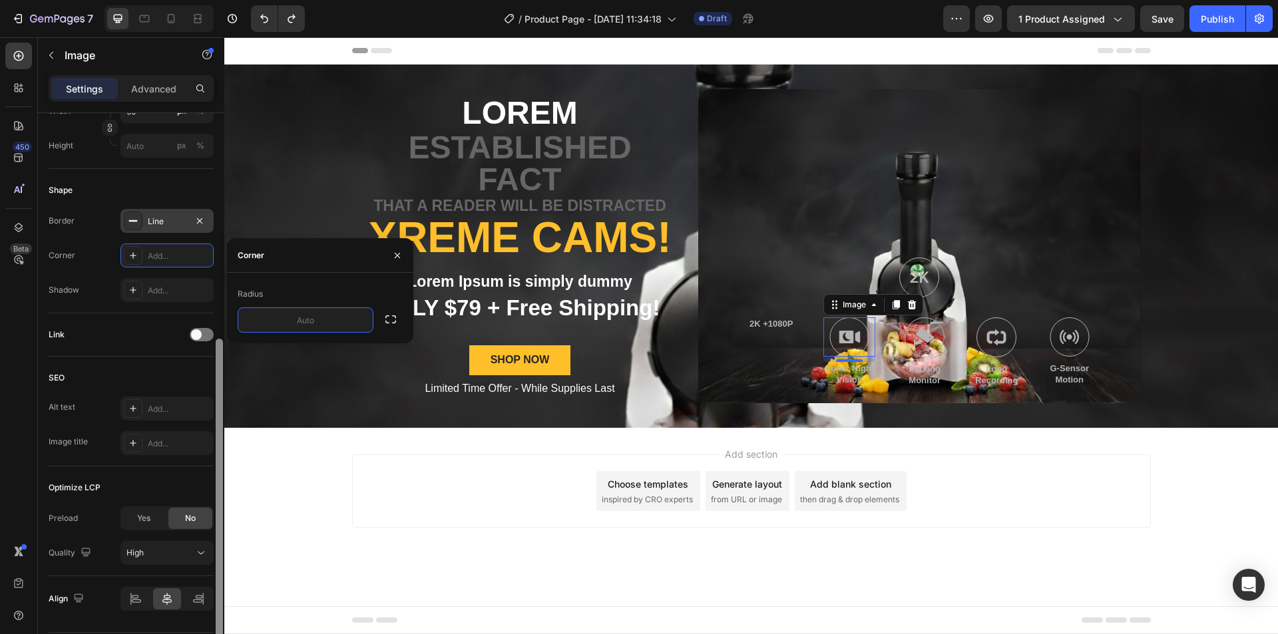
drag, startPoint x: 443, startPoint y: 510, endPoint x: 230, endPoint y: 537, distance: 214.6
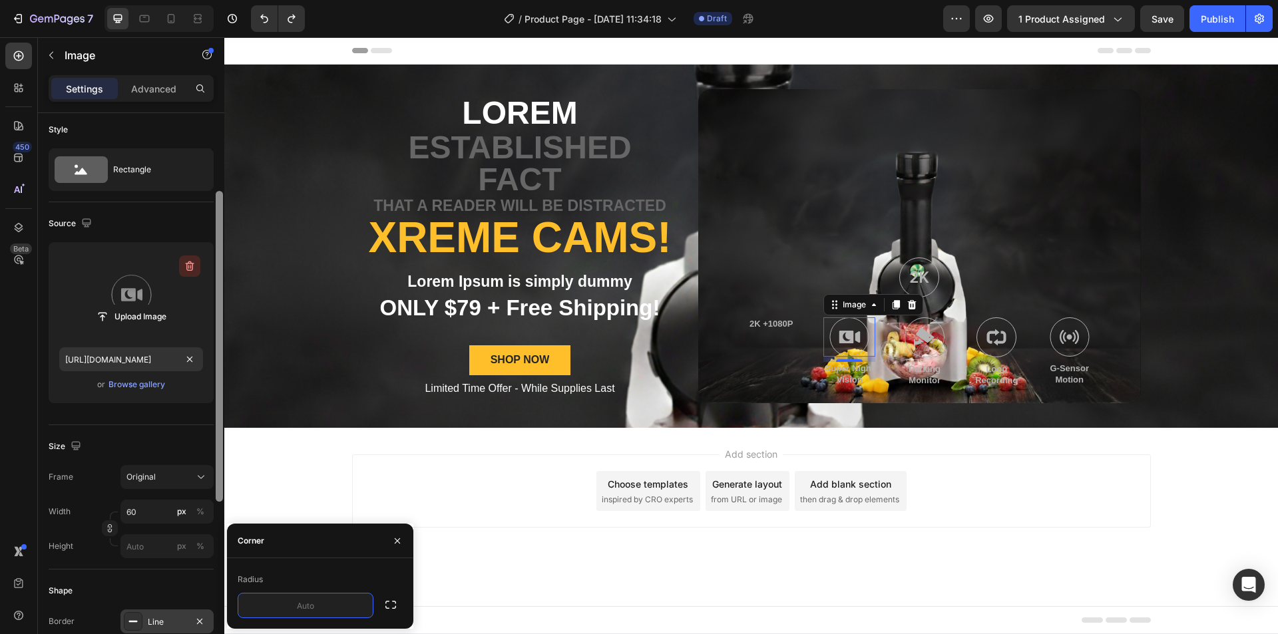
scroll to position [0, 0]
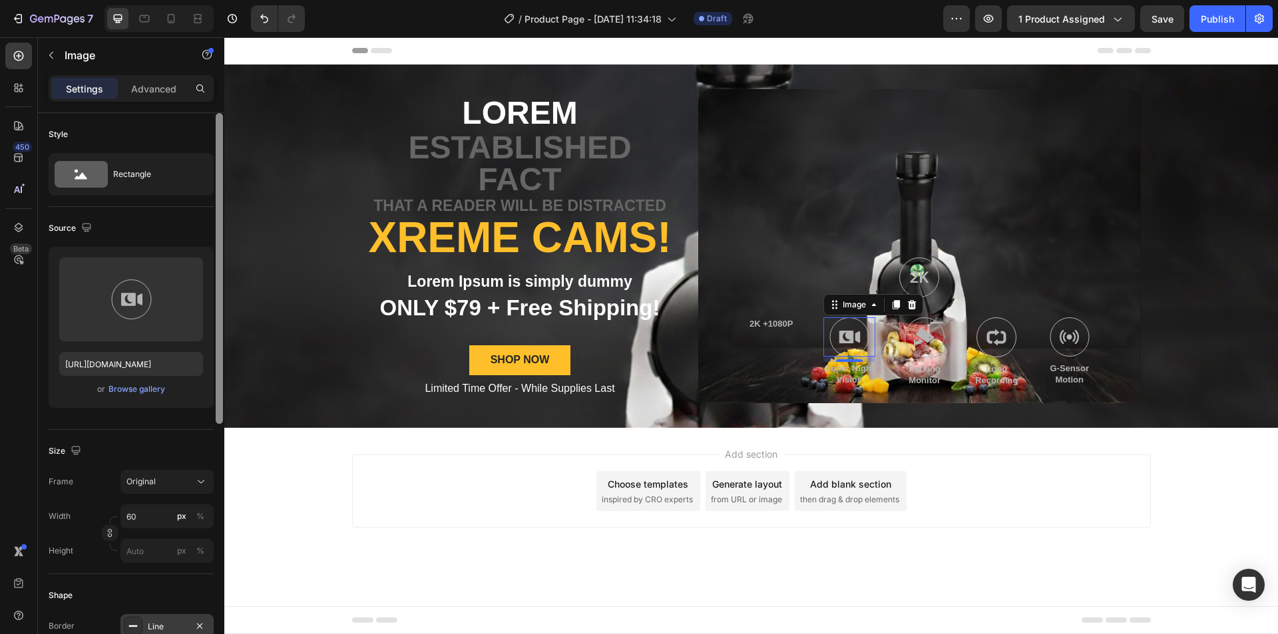
click at [176, 230] on div "Source" at bounding box center [131, 228] width 165 height 21
click at [144, 389] on div "Browse gallery" at bounding box center [136, 389] width 57 height 12
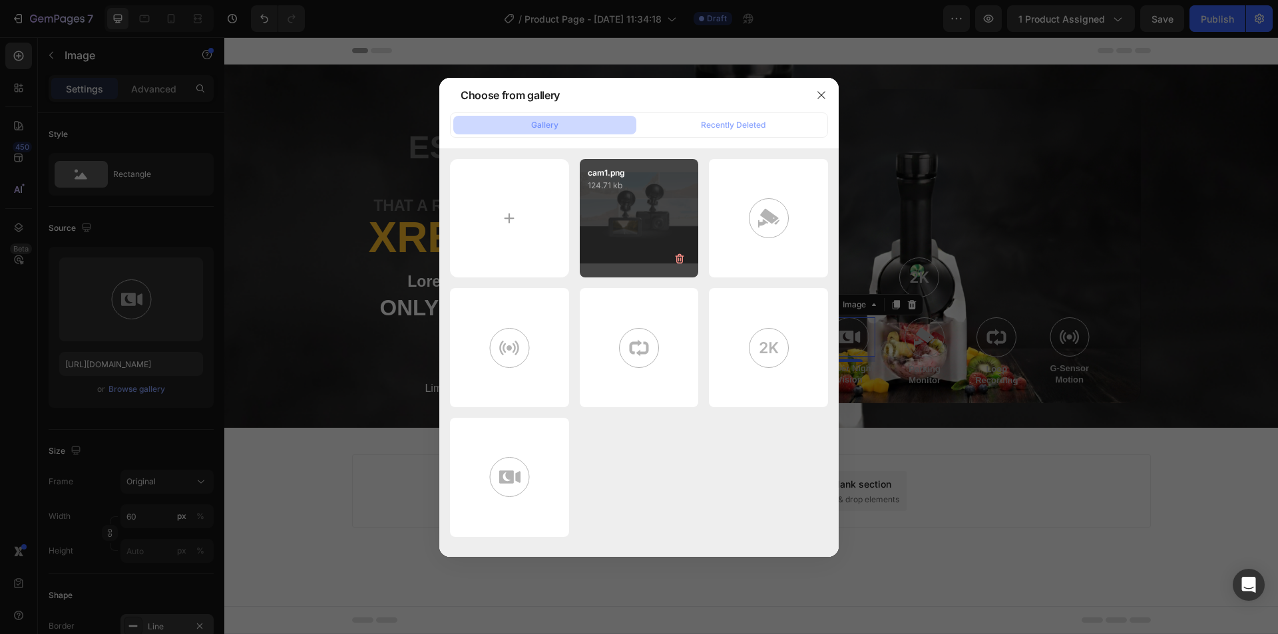
click at [624, 218] on div "cam1.png 124.71 kb" at bounding box center [639, 218] width 119 height 119
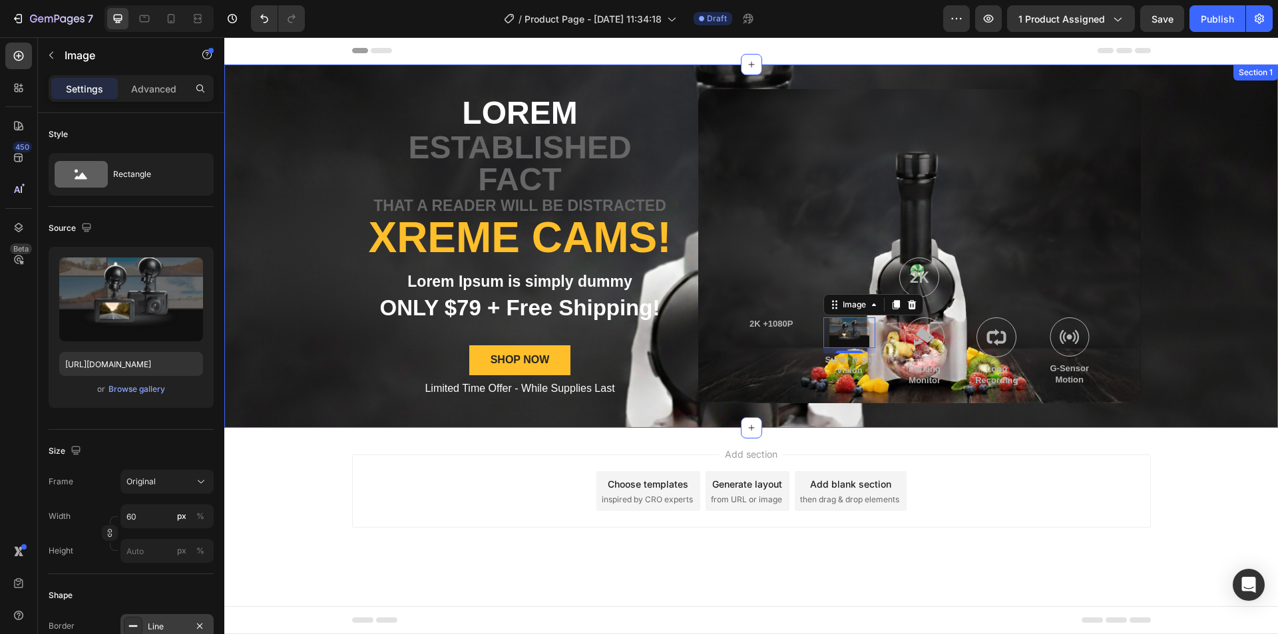
type input "[URL][DOMAIN_NAME]"
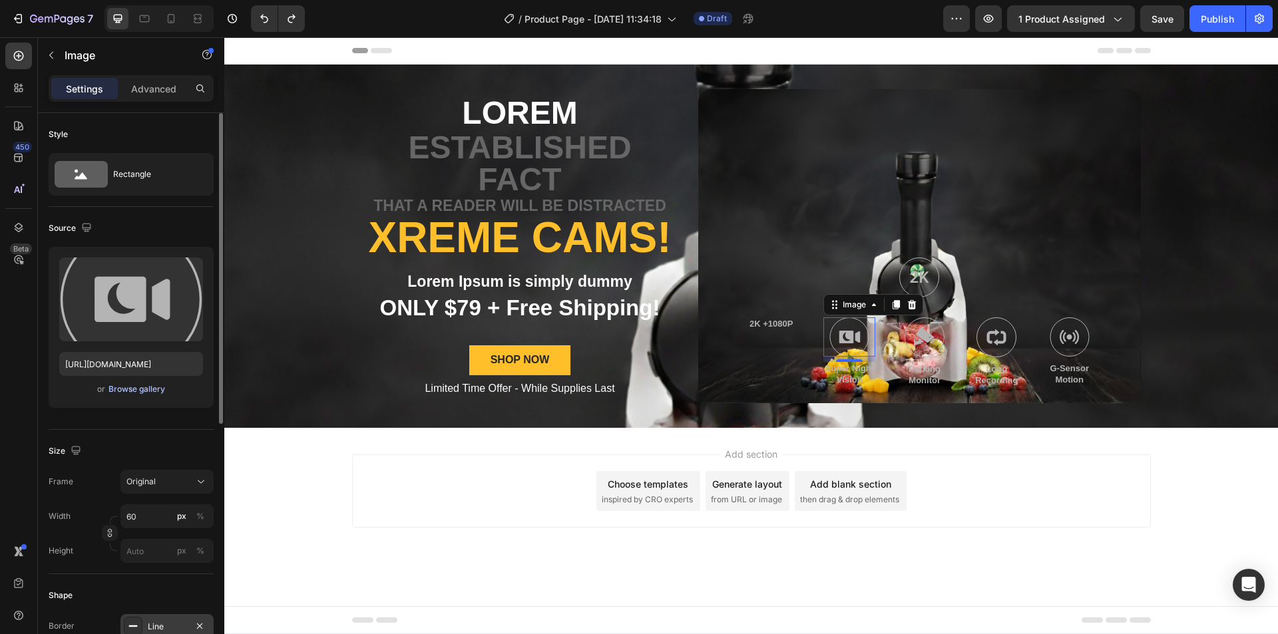
click at [148, 391] on div "Browse gallery" at bounding box center [136, 389] width 57 height 12
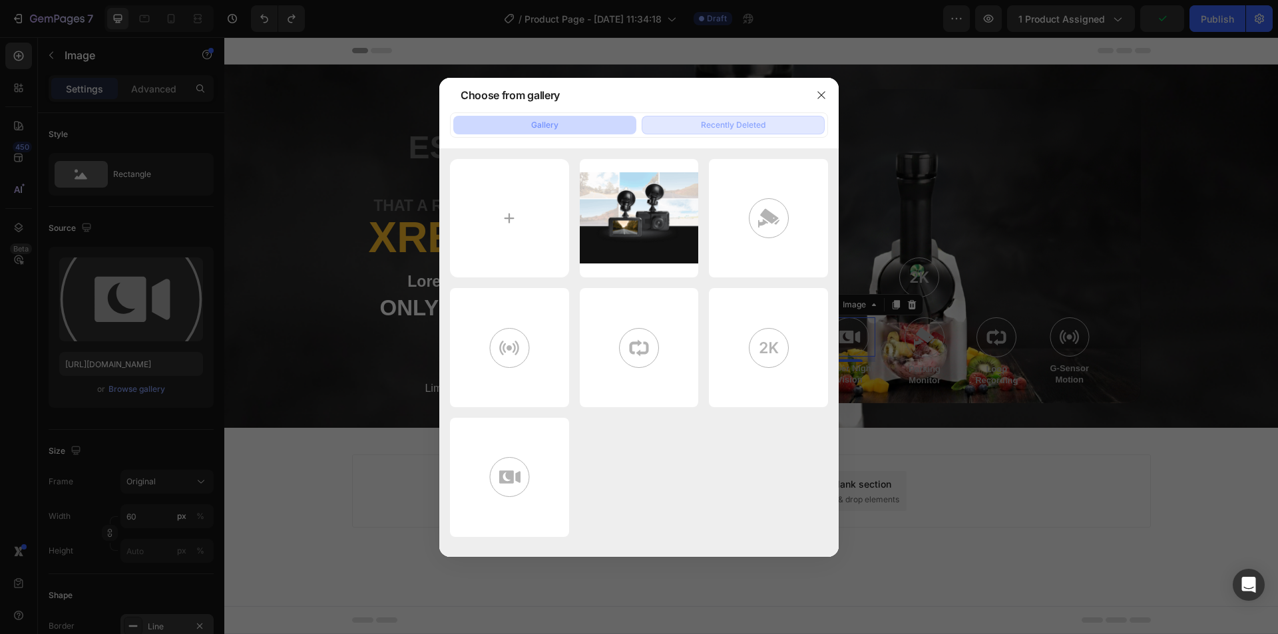
click at [775, 122] on button "Recently Deleted" at bounding box center [732, 125] width 183 height 19
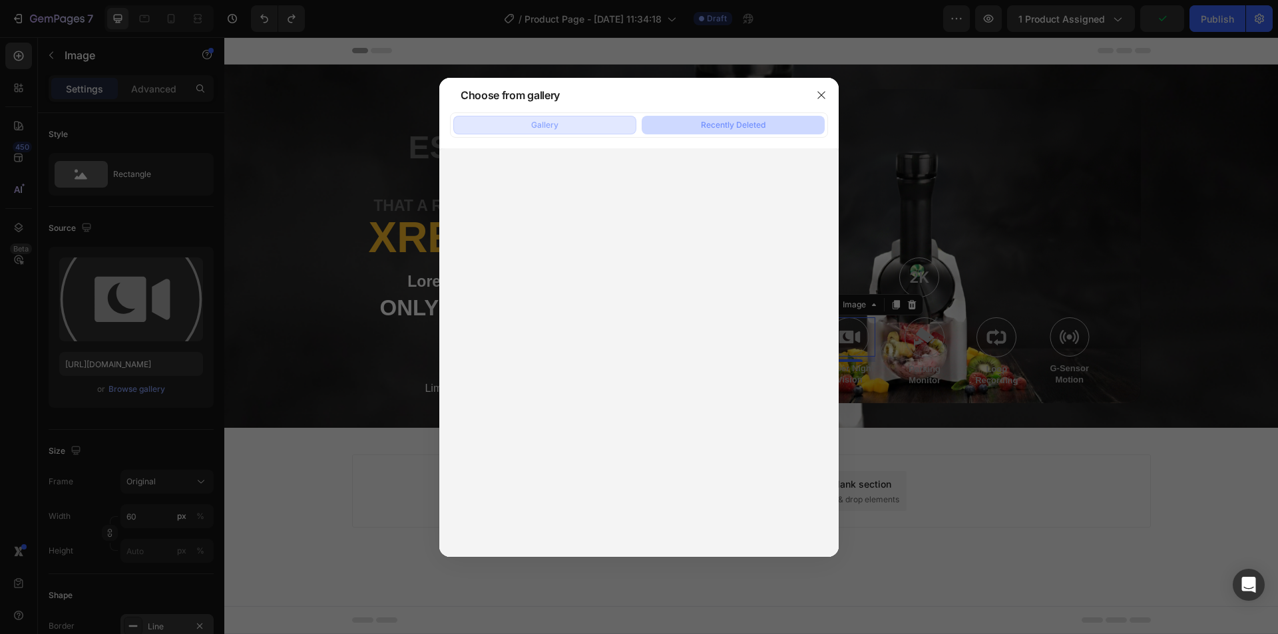
click at [577, 116] on button "Gallery" at bounding box center [544, 125] width 183 height 19
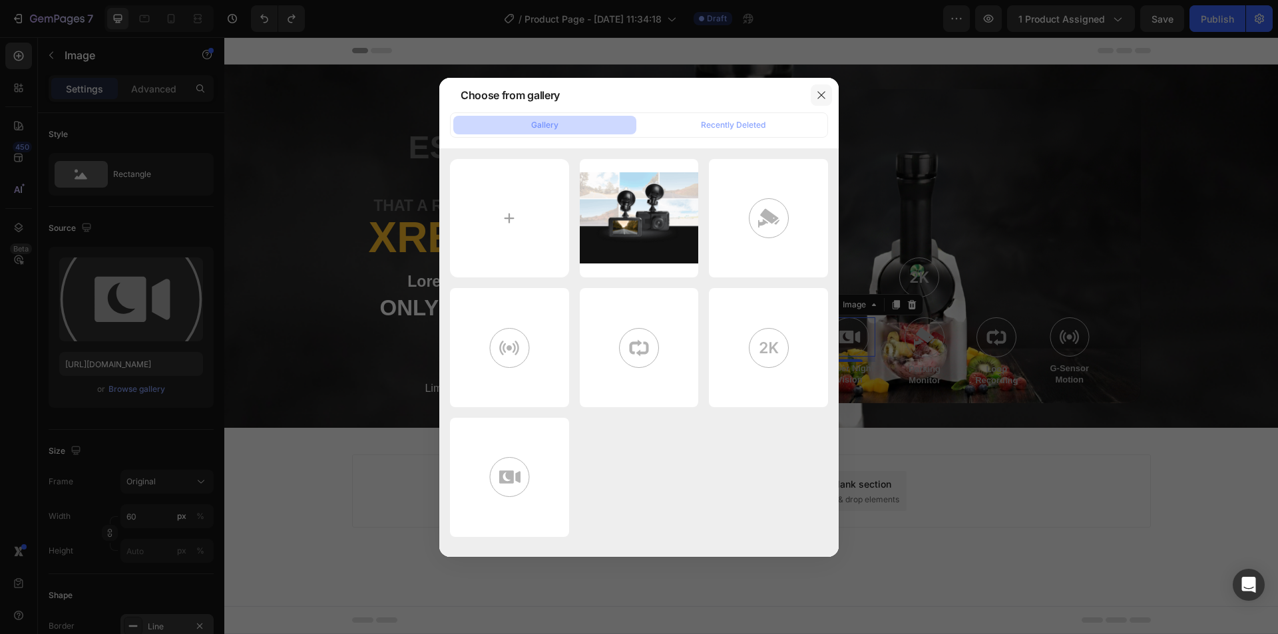
click at [828, 92] on button "button" at bounding box center [820, 95] width 21 height 21
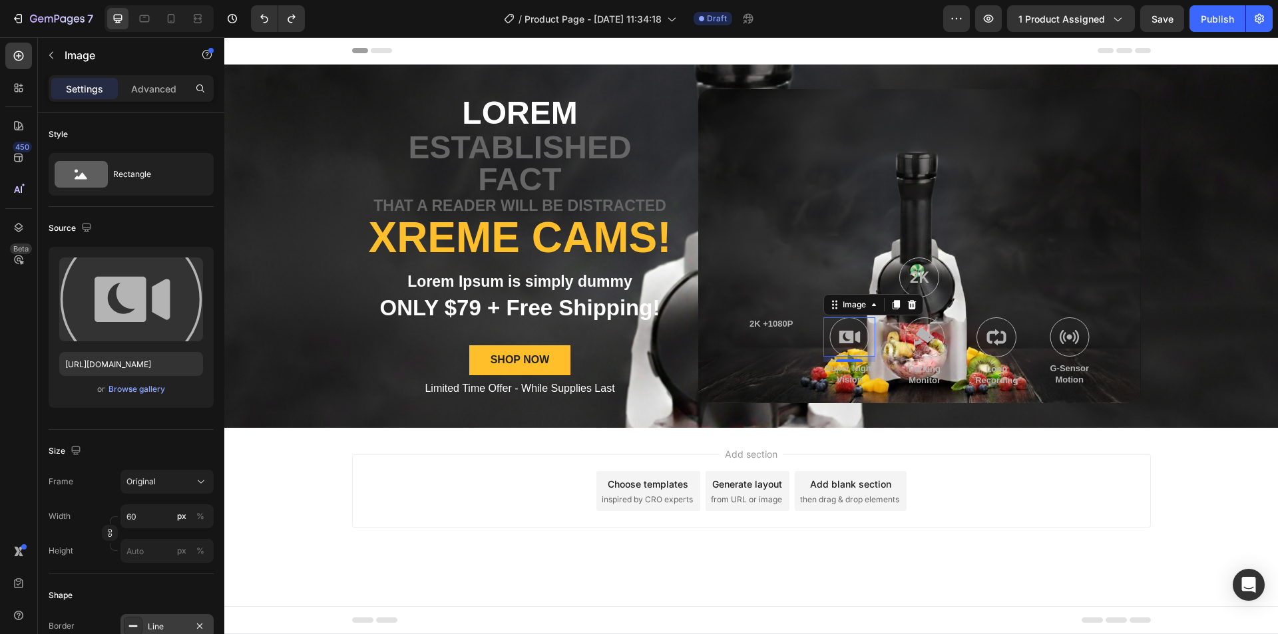
click at [761, 476] on div "Generate layout from URL or image" at bounding box center [747, 491] width 84 height 40
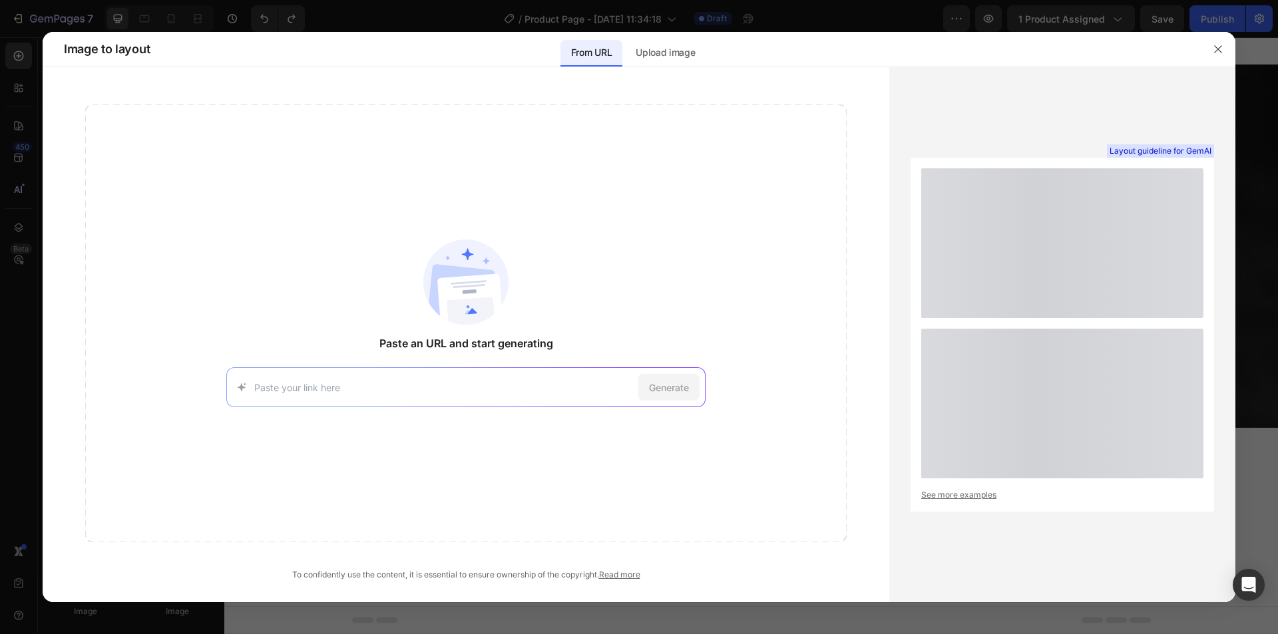
click at [761, 476] on div "Paste an URL and start generating Generate" at bounding box center [465, 323] width 761 height 438
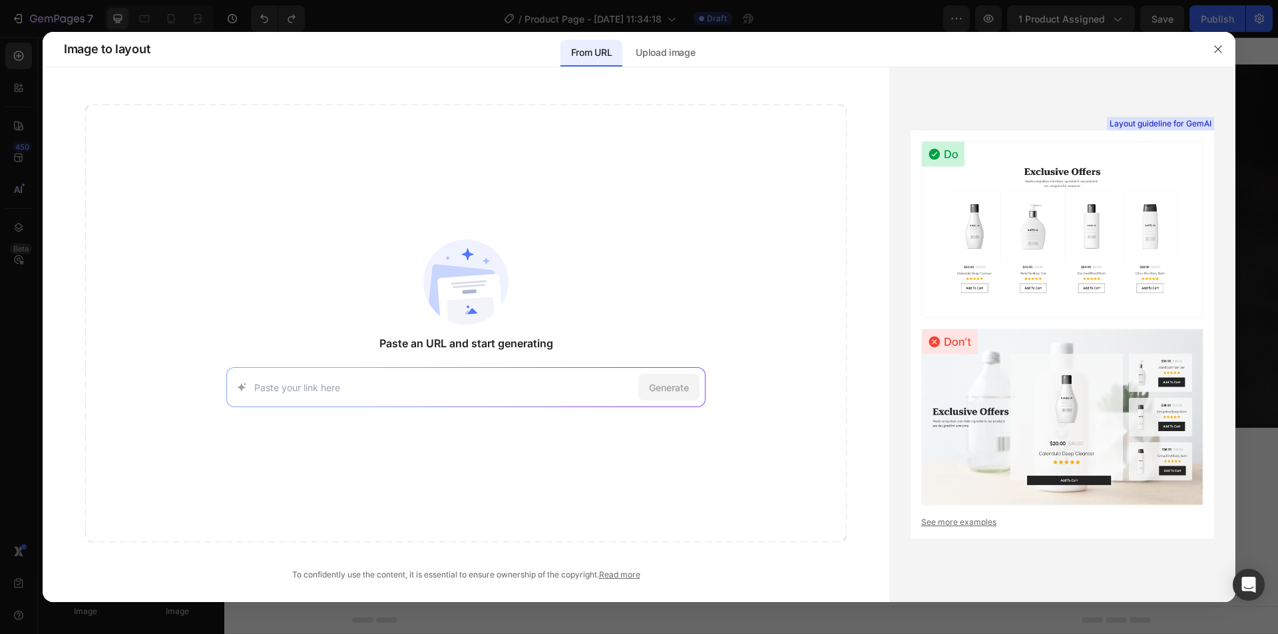
click at [572, 379] on div "Generate" at bounding box center [465, 387] width 479 height 40
click at [532, 395] on div "Generate" at bounding box center [465, 387] width 479 height 40
click at [529, 378] on div "Generate" at bounding box center [465, 387] width 479 height 40
click at [498, 387] on input at bounding box center [443, 388] width 379 height 14
paste input "[URL][DOMAIN_NAME]"
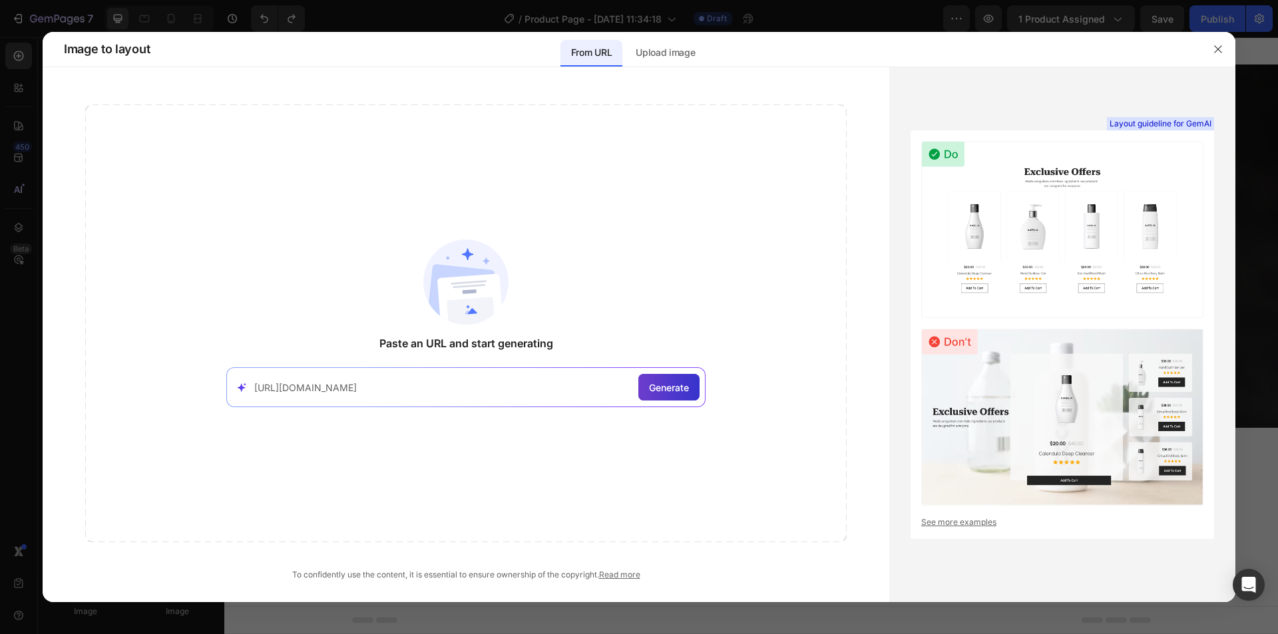
type input "[URL][DOMAIN_NAME]"
click at [677, 389] on span "Generate" at bounding box center [669, 388] width 40 height 14
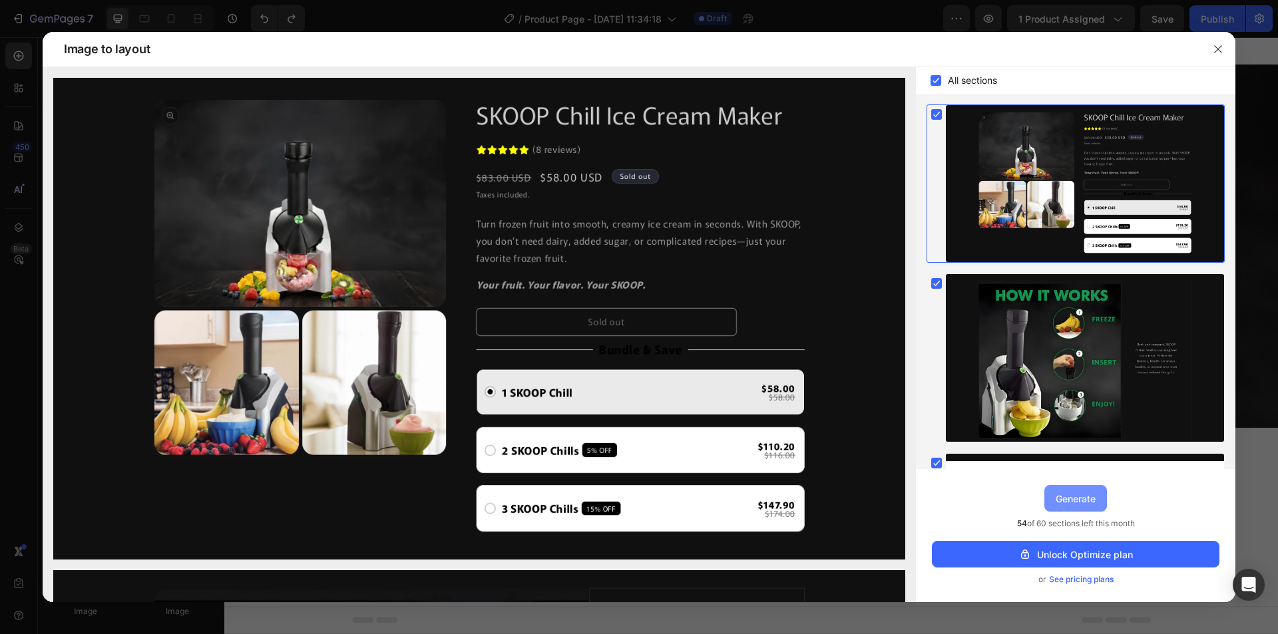
click at [1103, 502] on button "Generate" at bounding box center [1075, 498] width 63 height 27
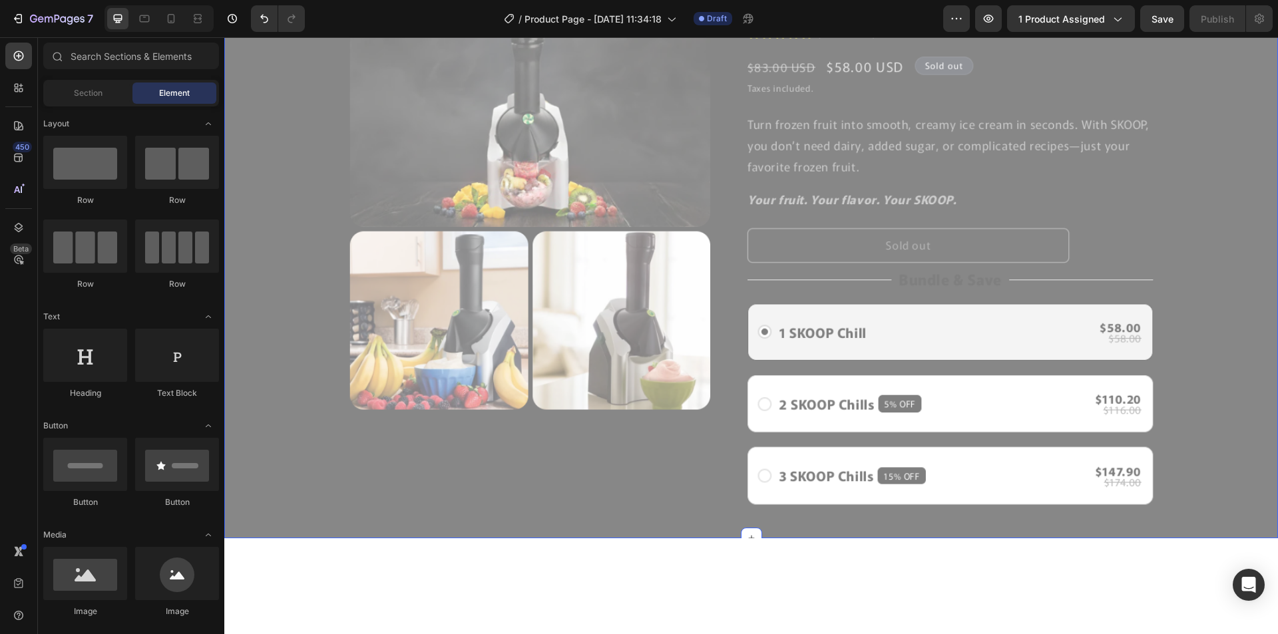
scroll to position [359, 0]
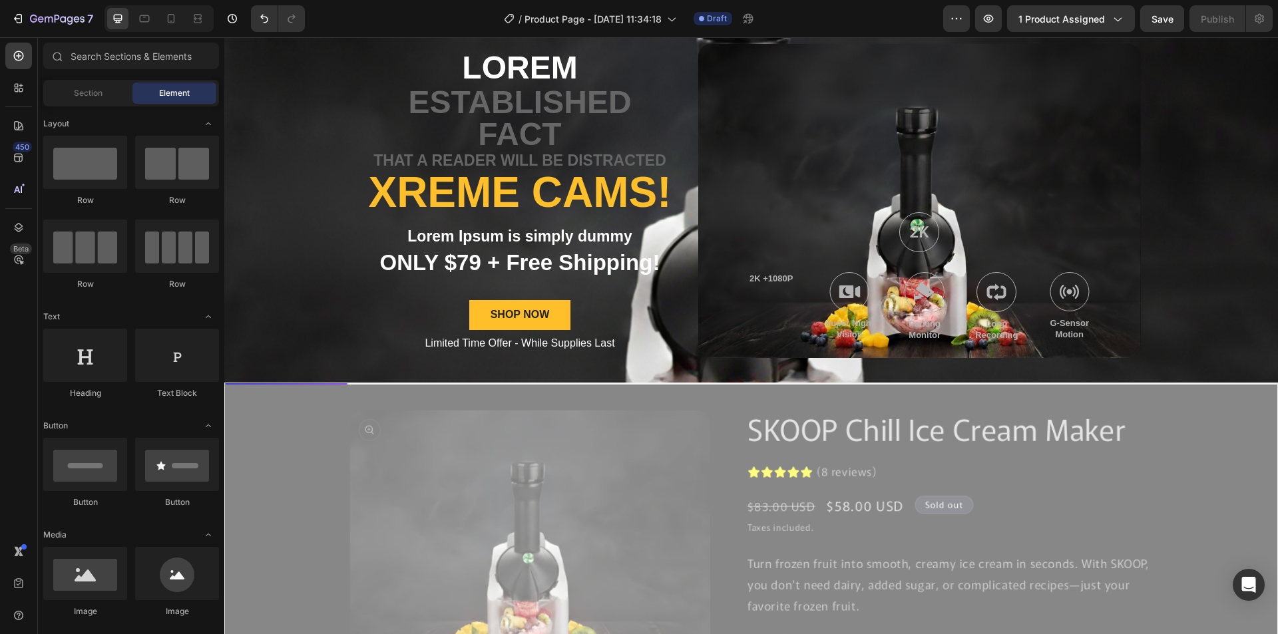
scroll to position [11, 0]
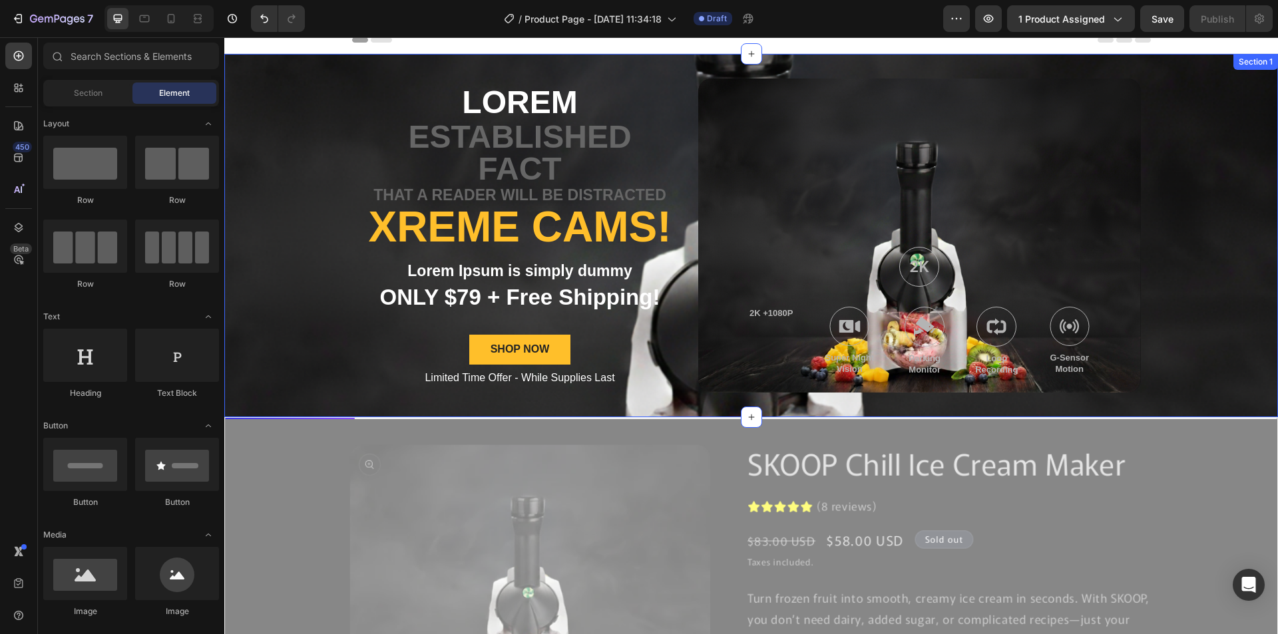
click at [1171, 136] on div "Lorem Text Block established fact Text Block that a reader will be distracted T…" at bounding box center [750, 235] width 1053 height 363
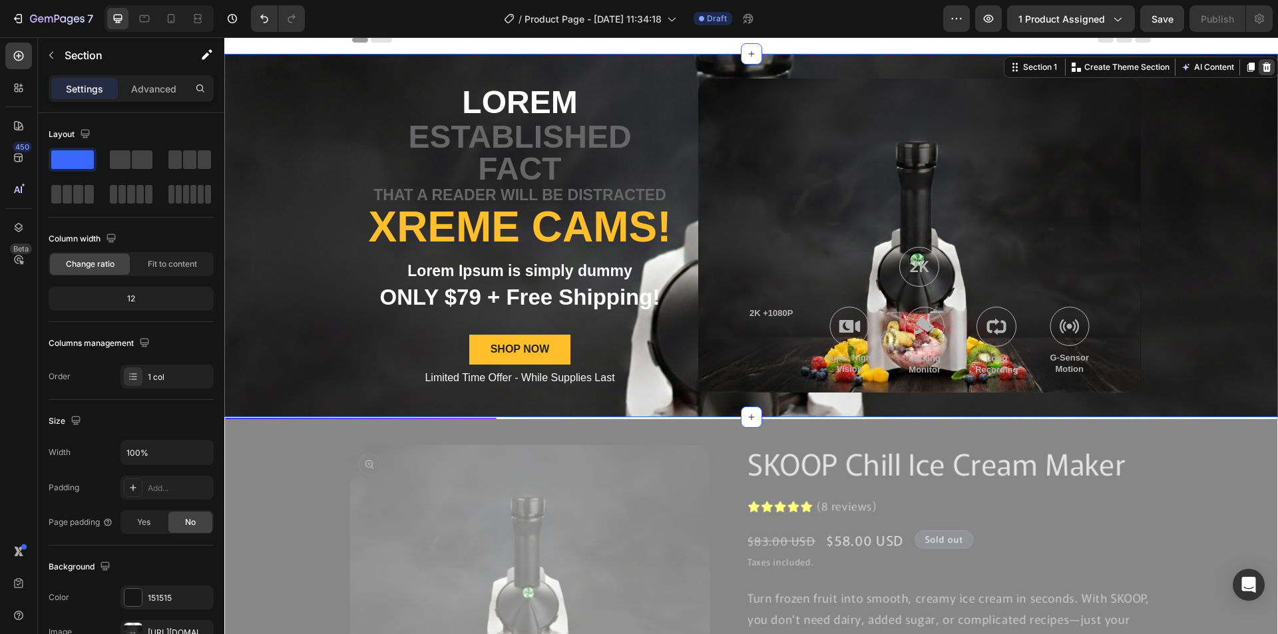
click at [1262, 68] on icon at bounding box center [1266, 67] width 9 height 9
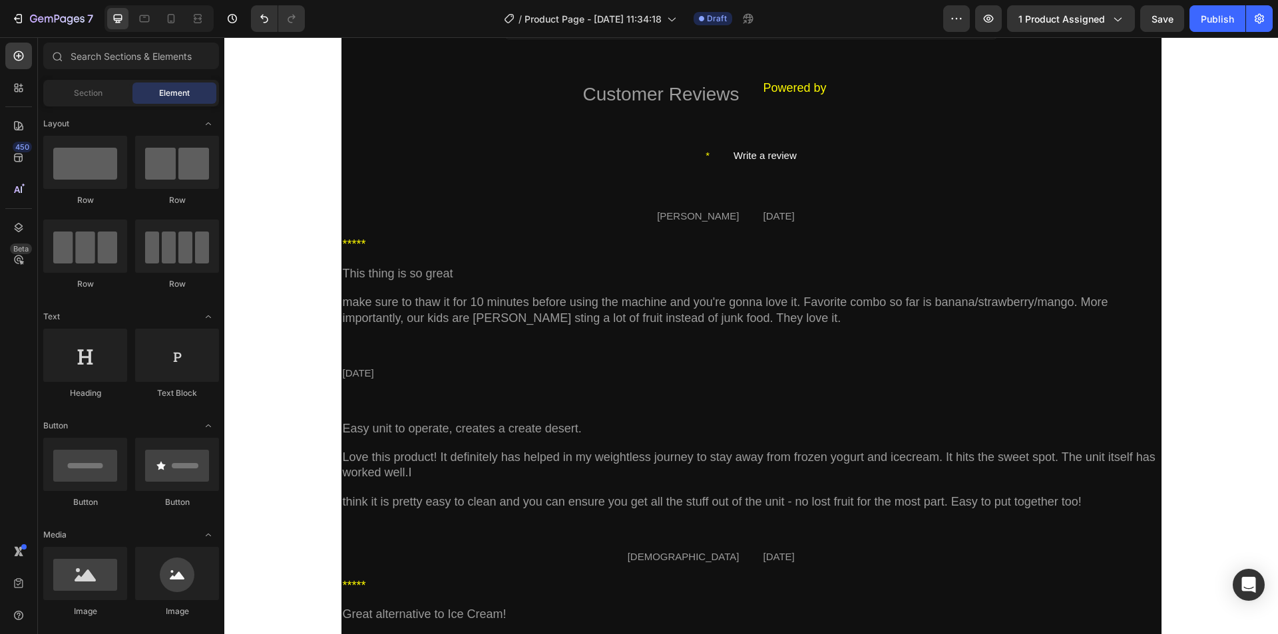
scroll to position [1296, 0]
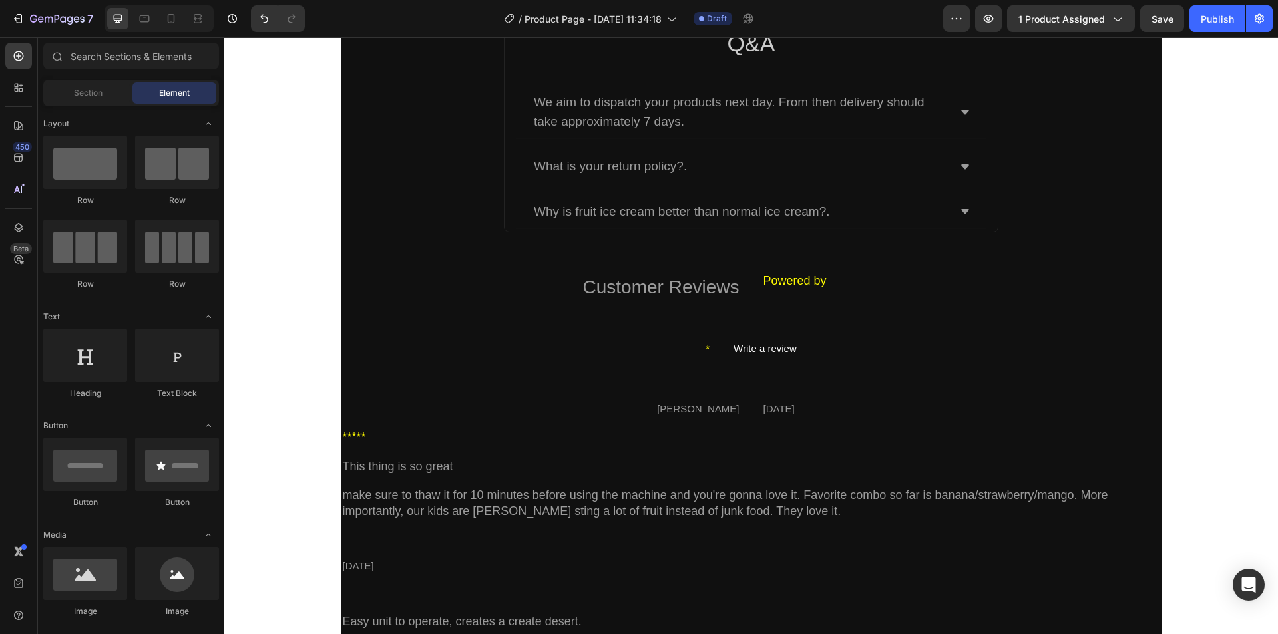
click at [1186, 373] on div "Q&A Heading We aim to dispatch your products next day. From then delivery shoul…" at bounding box center [750, 303] width 1053 height 3071
drag, startPoint x: 1186, startPoint y: 373, endPoint x: 1190, endPoint y: 366, distance: 8.3
click at [1186, 372] on div "Q&A Heading We aim to dispatch your products next day. From then delivery shoul…" at bounding box center [750, 303] width 1053 height 3071
drag, startPoint x: 1262, startPoint y: 335, endPoint x: 1275, endPoint y: 388, distance: 54.2
click at [1275, 388] on html "Header Q&A Heading We aim to dispatch your products next day. From then deliver…" at bounding box center [750, 386] width 1053 height 3290
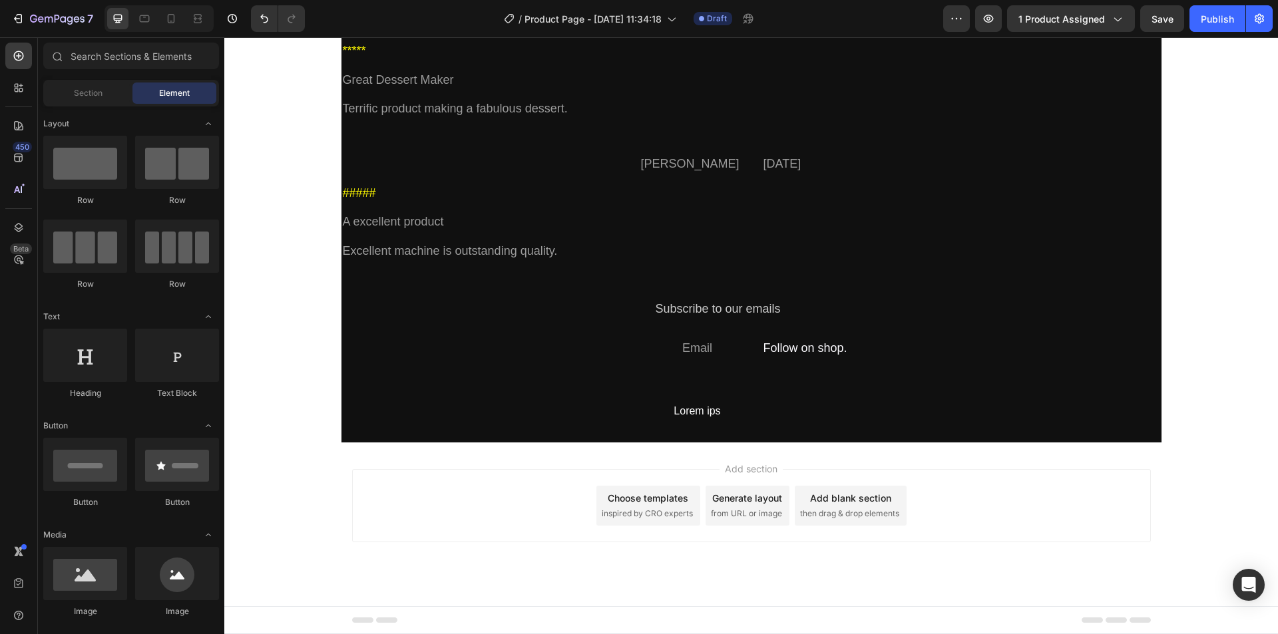
drag, startPoint x: 1277, startPoint y: 343, endPoint x: 1488, endPoint y: 618, distance: 345.9
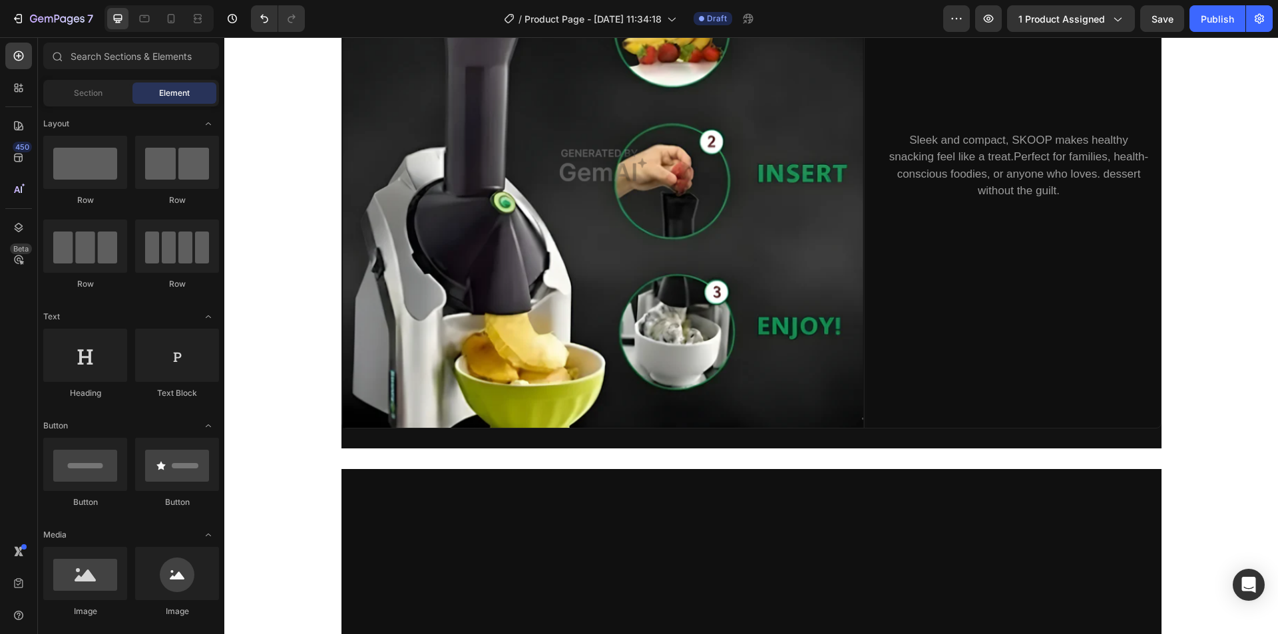
scroll to position [0, 0]
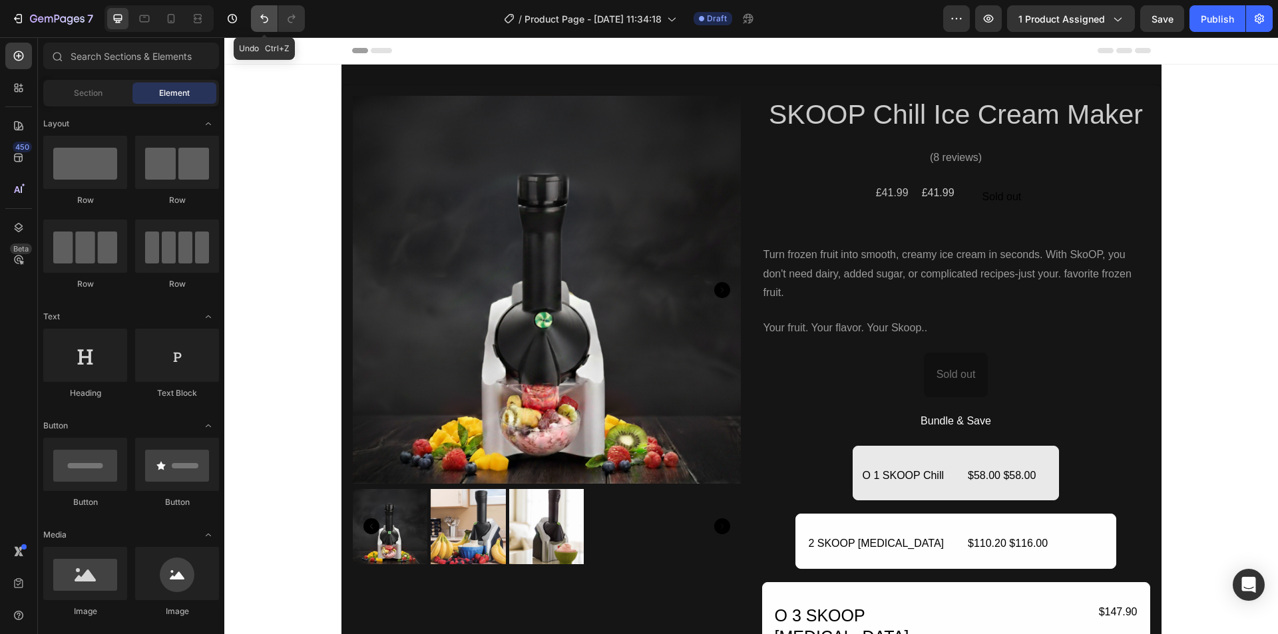
click at [260, 18] on icon "Undo/Redo" at bounding box center [264, 18] width 13 height 13
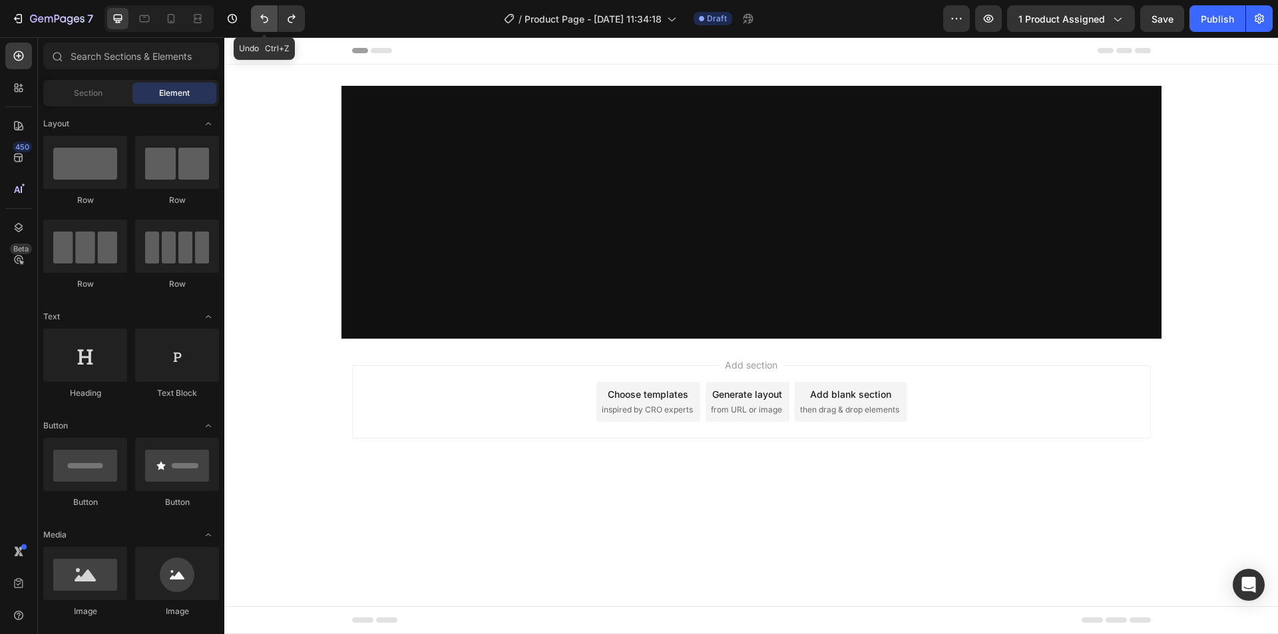
click at [260, 18] on icon "Undo/Redo" at bounding box center [264, 18] width 13 height 13
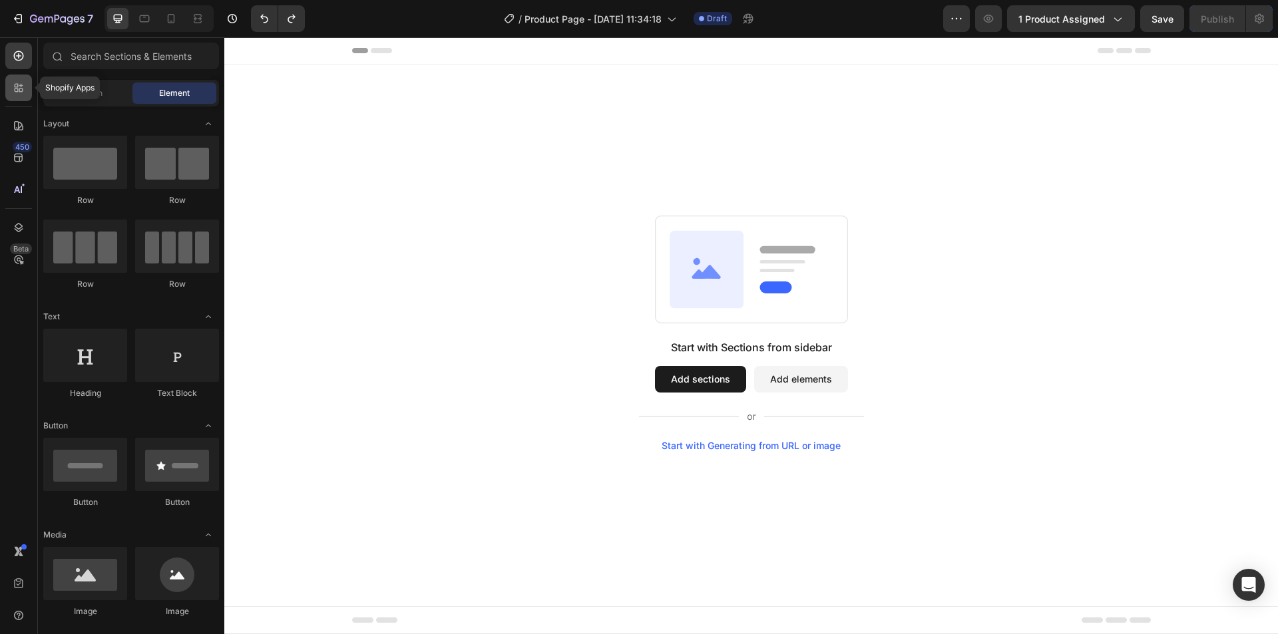
click at [15, 81] on icon at bounding box center [18, 87] width 13 height 13
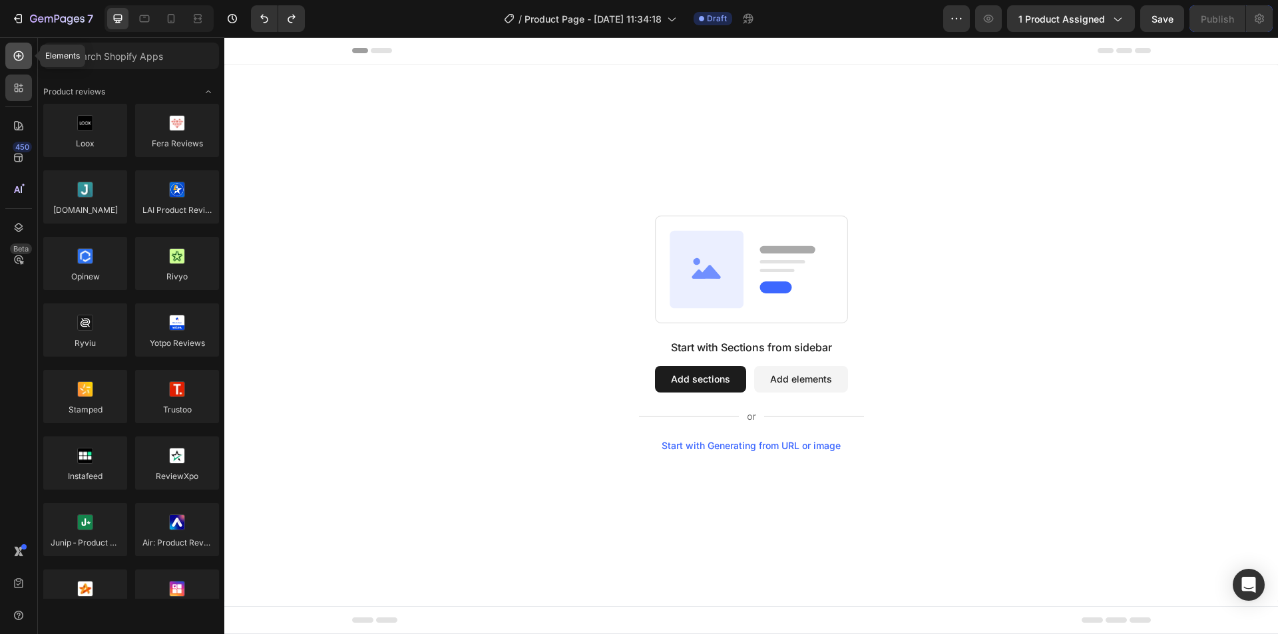
click at [19, 59] on icon at bounding box center [18, 55] width 13 height 13
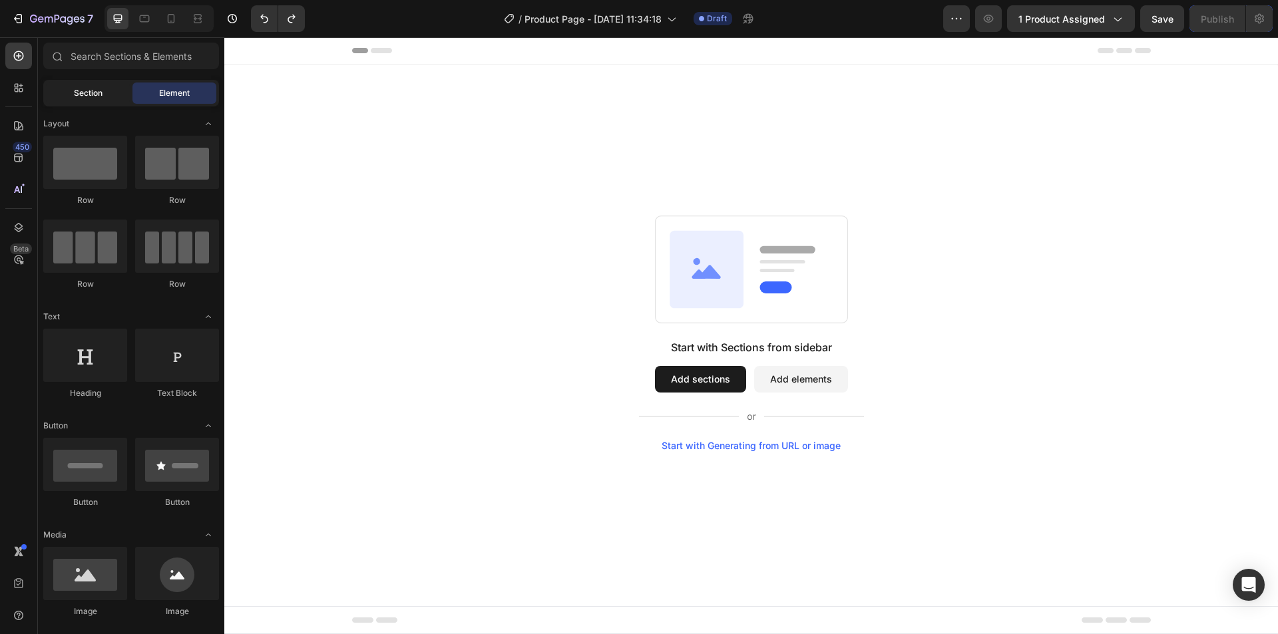
click at [101, 96] on span "Section" at bounding box center [88, 93] width 29 height 12
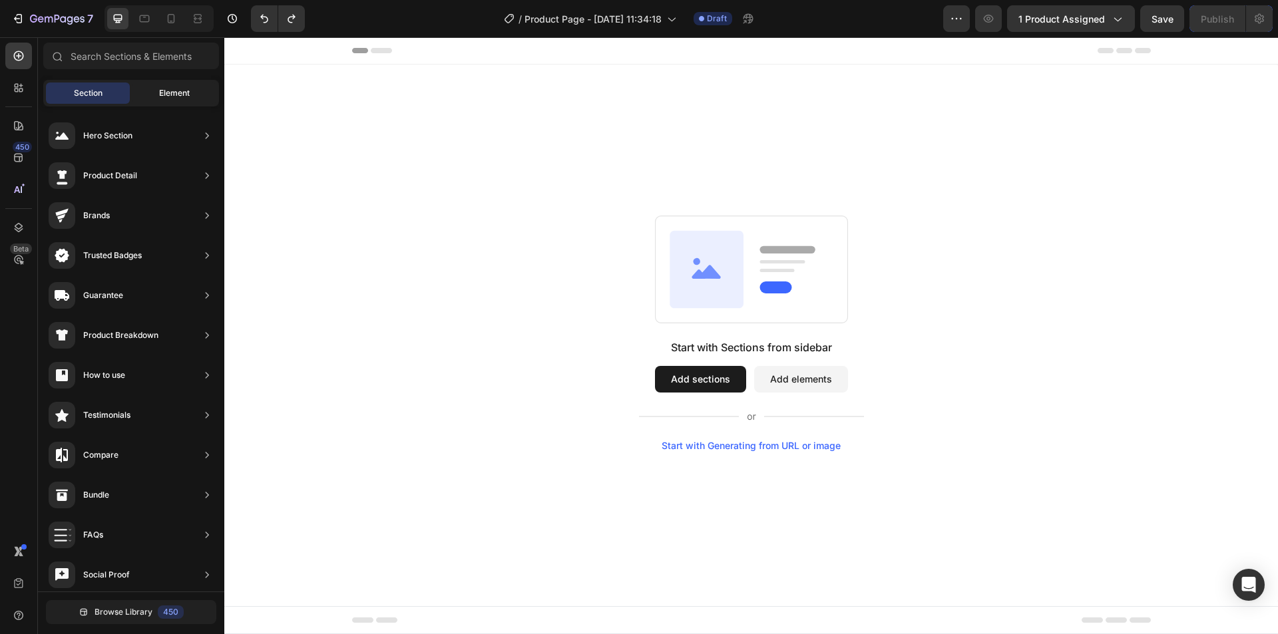
click at [154, 90] on div "Element" at bounding box center [174, 93] width 84 height 21
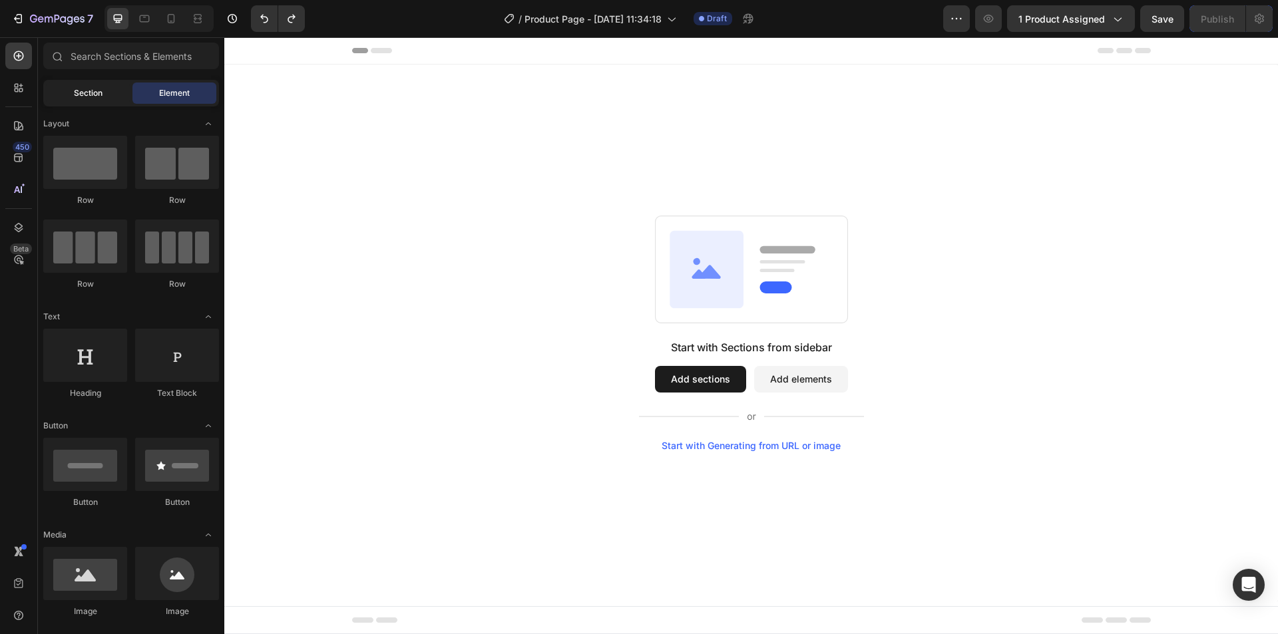
click at [106, 89] on div "Section" at bounding box center [88, 93] width 84 height 21
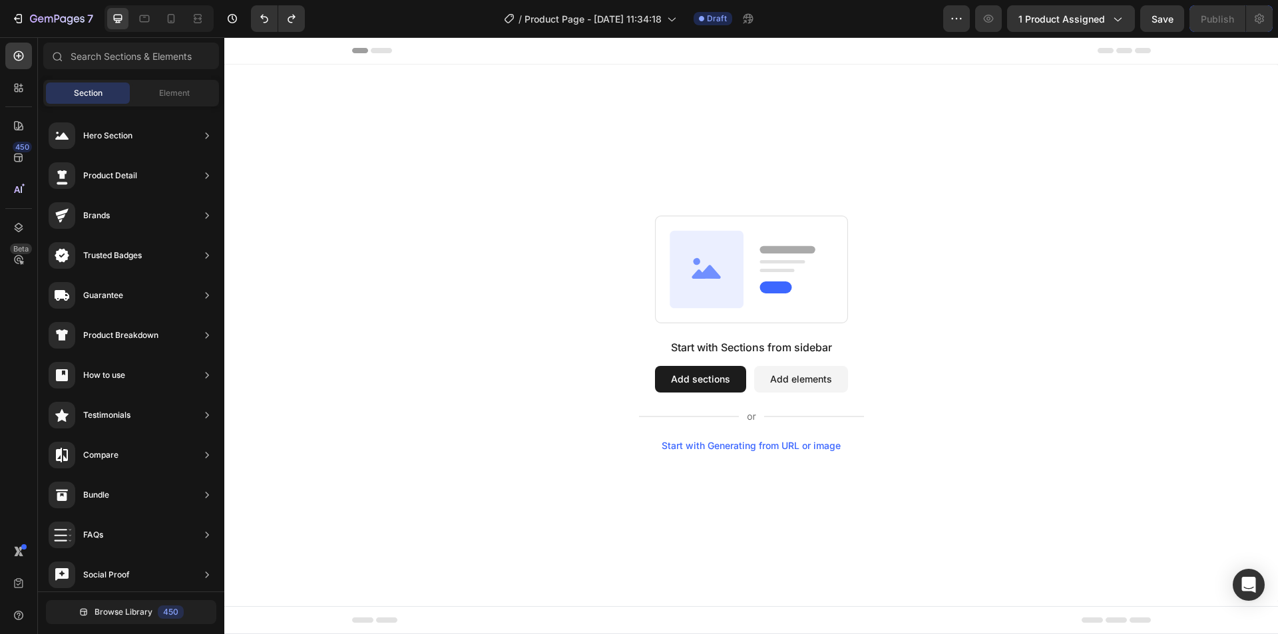
drag, startPoint x: 631, startPoint y: 279, endPoint x: 383, endPoint y: 330, distance: 252.8
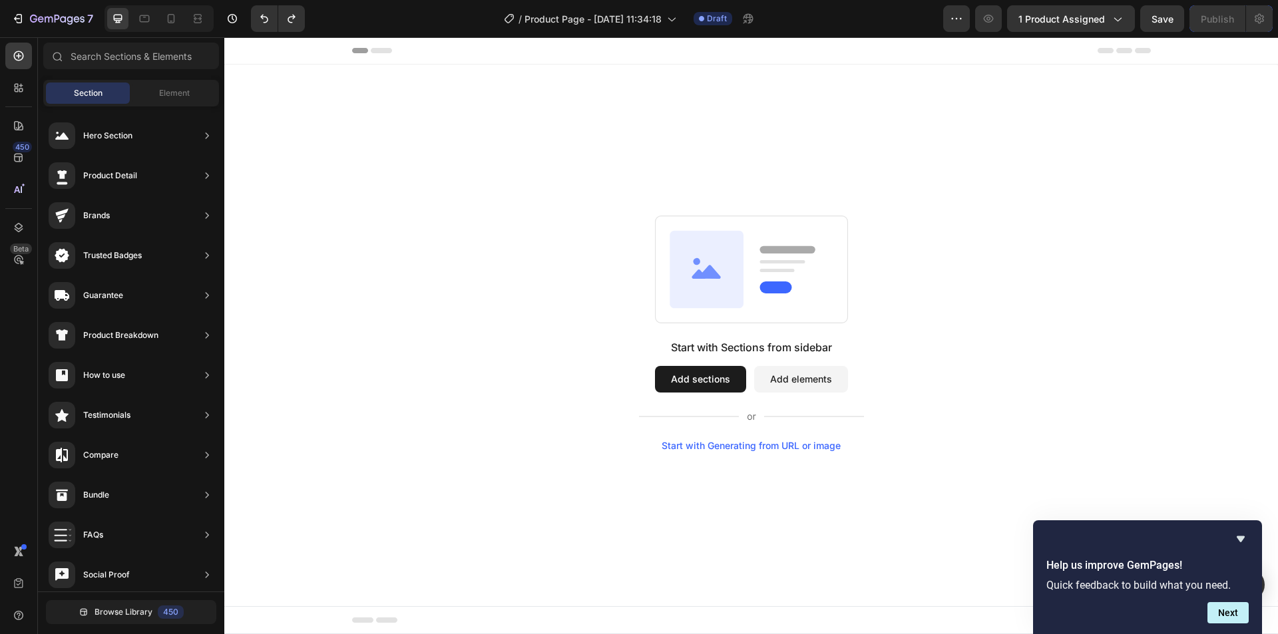
drag, startPoint x: 629, startPoint y: 186, endPoint x: 385, endPoint y: 590, distance: 472.9
click at [376, 583] on div "Start with Sections from sidebar Add sections Add elements Start with Generatin…" at bounding box center [750, 333] width 1053 height 537
drag, startPoint x: 628, startPoint y: 160, endPoint x: 299, endPoint y: 189, distance: 330.0
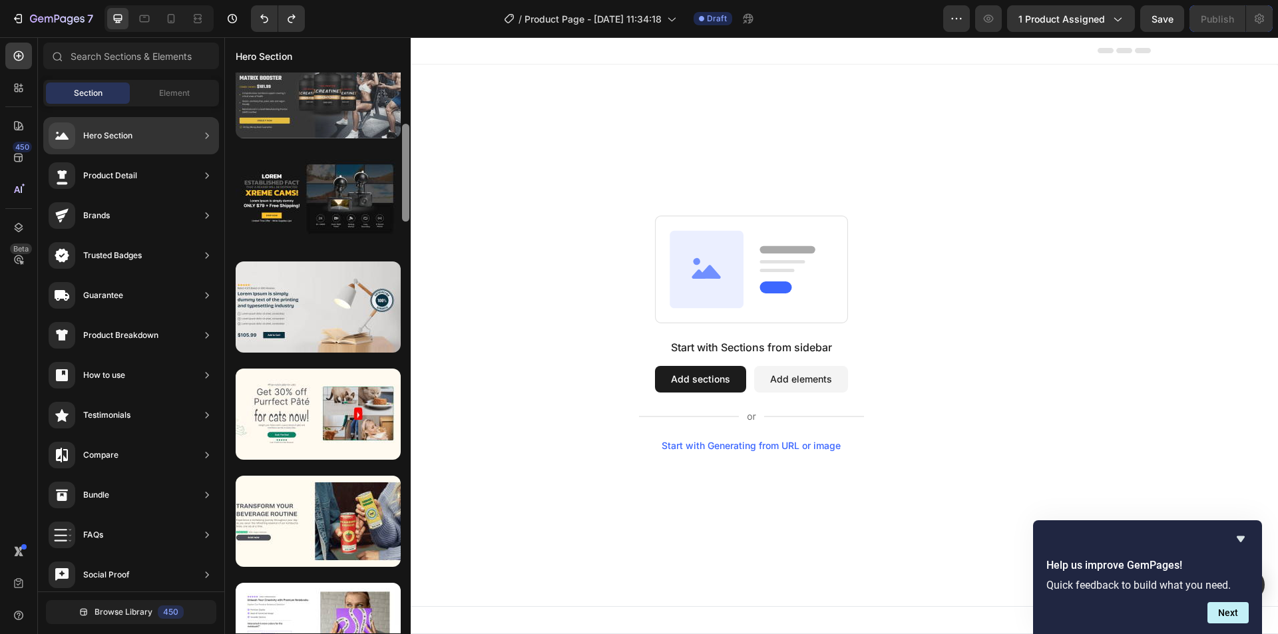
scroll to position [96, 0]
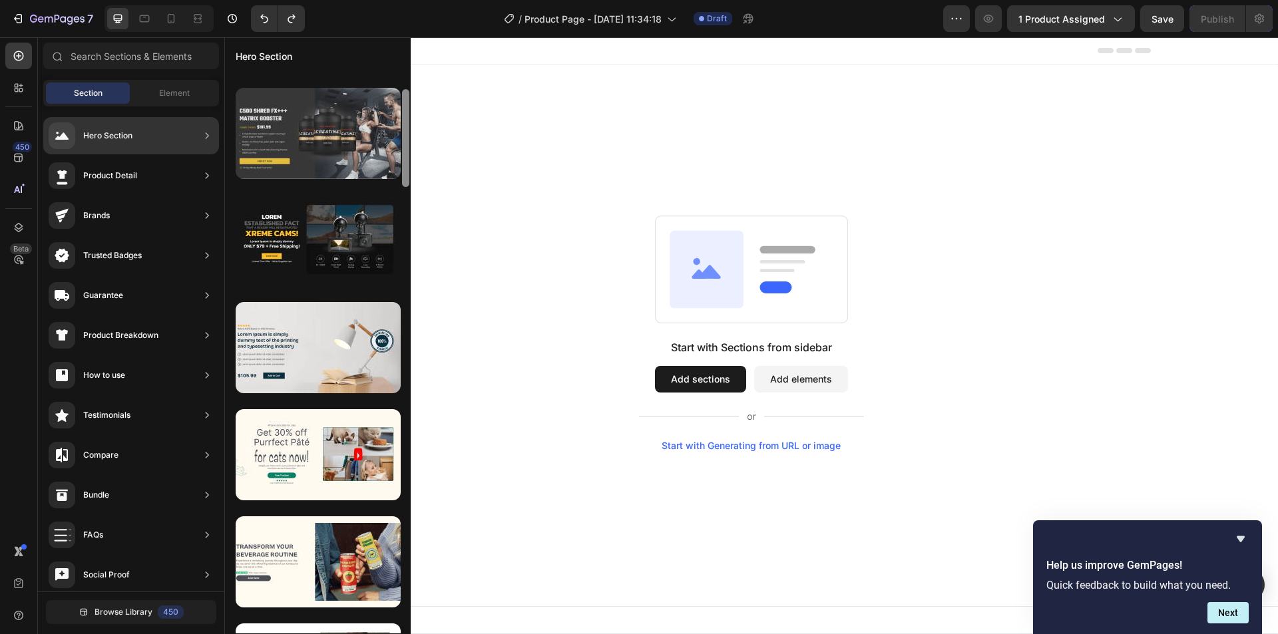
click at [347, 148] on div at bounding box center [318, 133] width 165 height 91
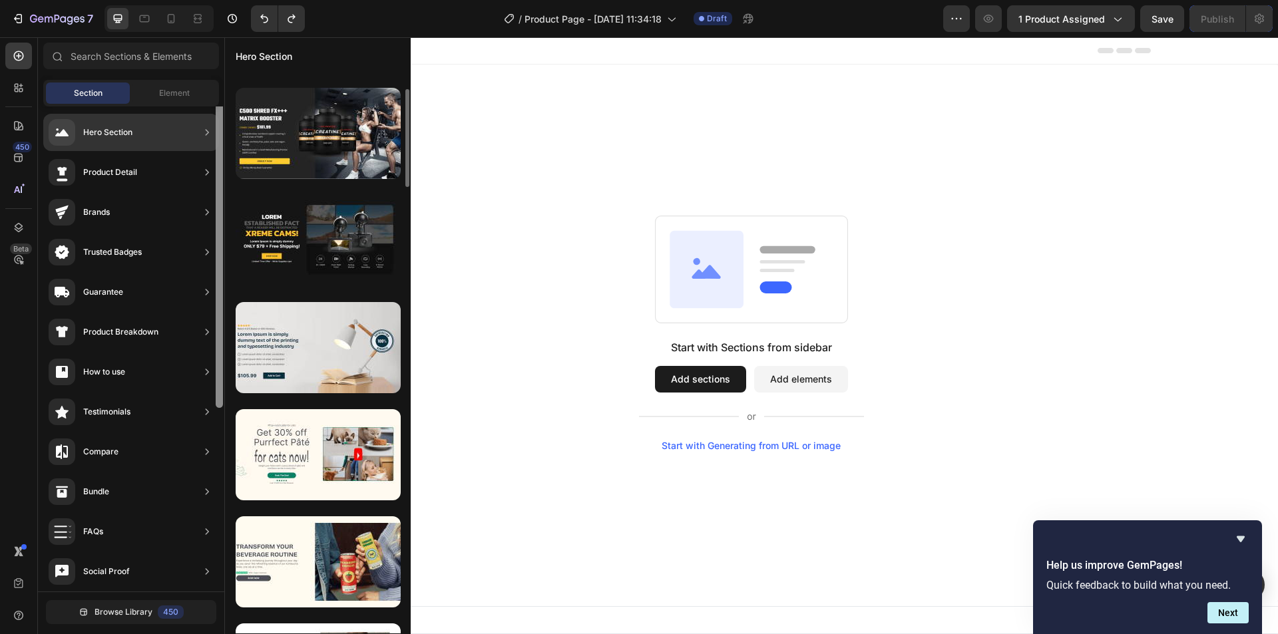
scroll to position [0, 0]
drag, startPoint x: 220, startPoint y: 160, endPoint x: 205, endPoint y: 110, distance: 52.6
click at [208, 110] on div "Hero Section Product Detail Brands Trusted Badges Guarantee Product Breakdown H…" at bounding box center [131, 348] width 186 height 485
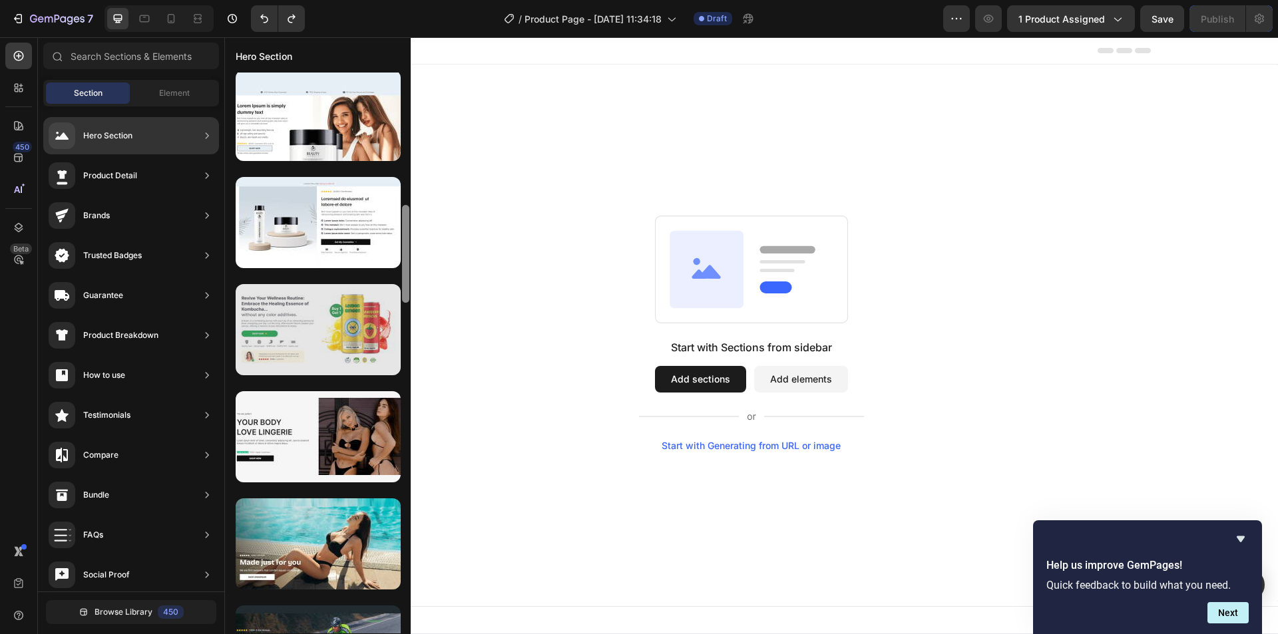
scroll to position [775, 0]
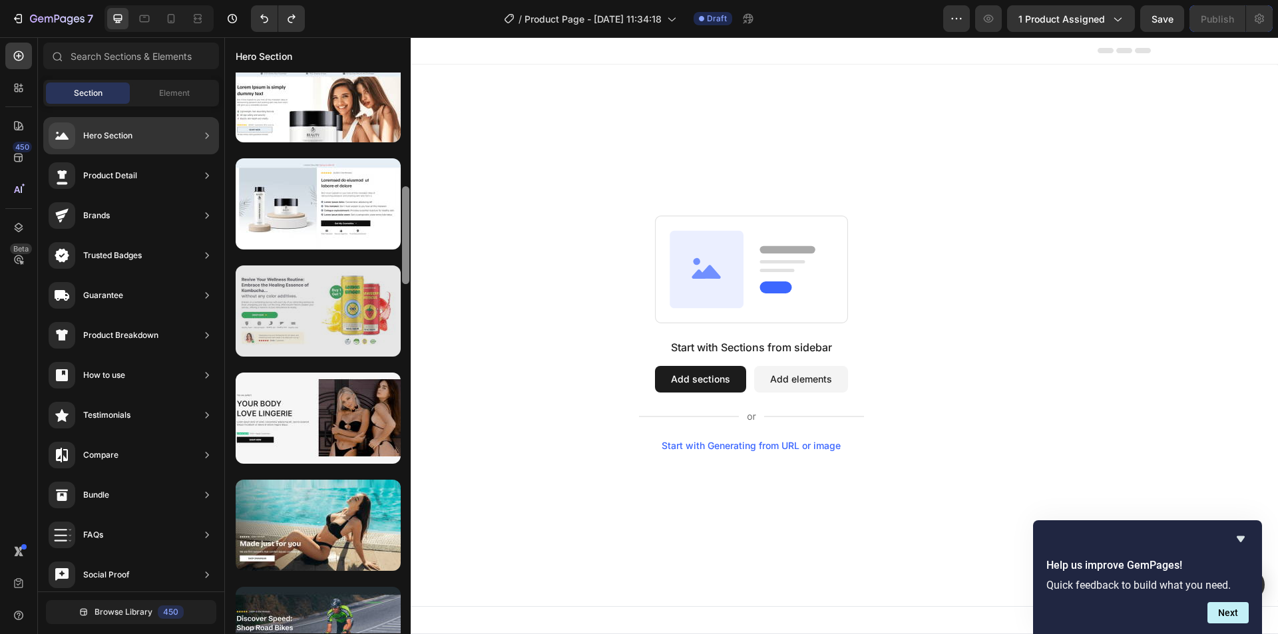
drag, startPoint x: 404, startPoint y: 140, endPoint x: 382, endPoint y: 275, distance: 137.5
click at [382, 275] on div at bounding box center [318, 353] width 186 height 561
click at [382, 275] on div at bounding box center [318, 310] width 165 height 91
click at [351, 298] on div at bounding box center [318, 310] width 165 height 91
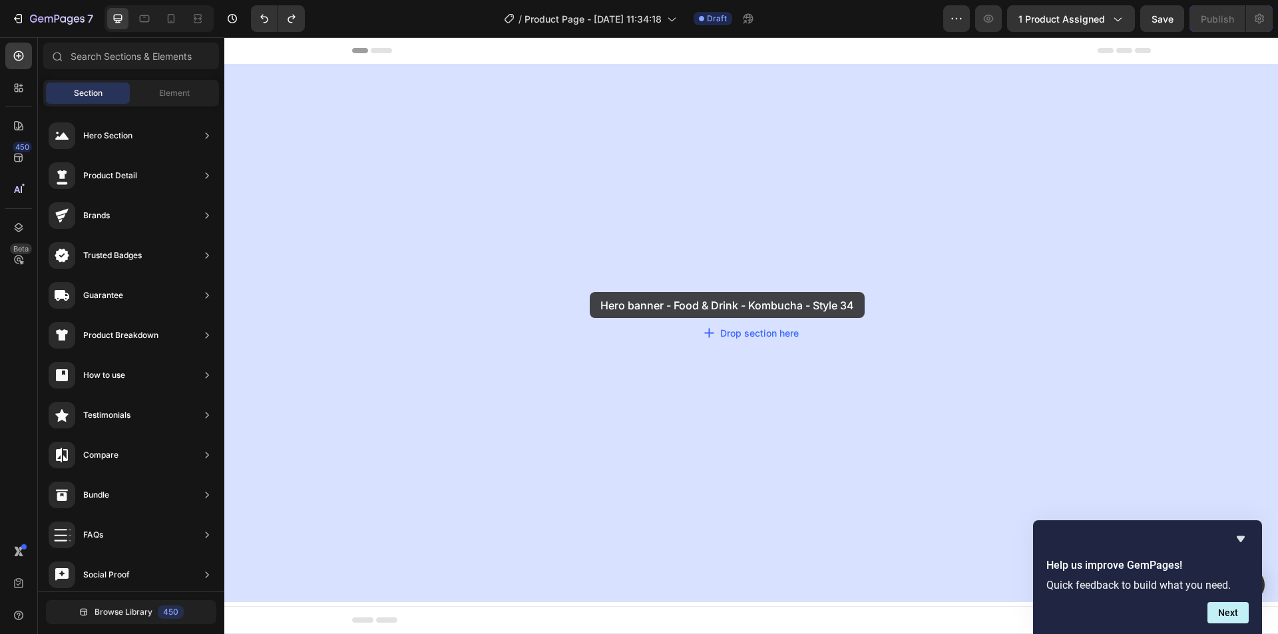
drag, startPoint x: 557, startPoint y: 365, endPoint x: 590, endPoint y: 292, distance: 80.1
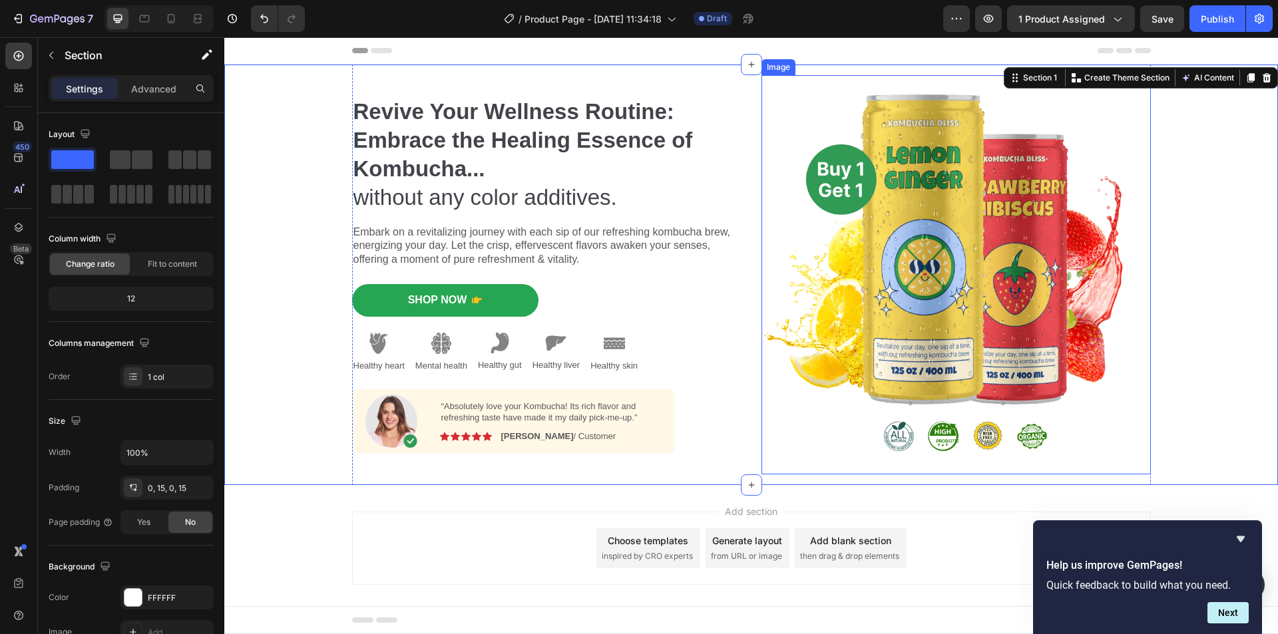
click at [858, 254] on img at bounding box center [955, 274] width 389 height 399
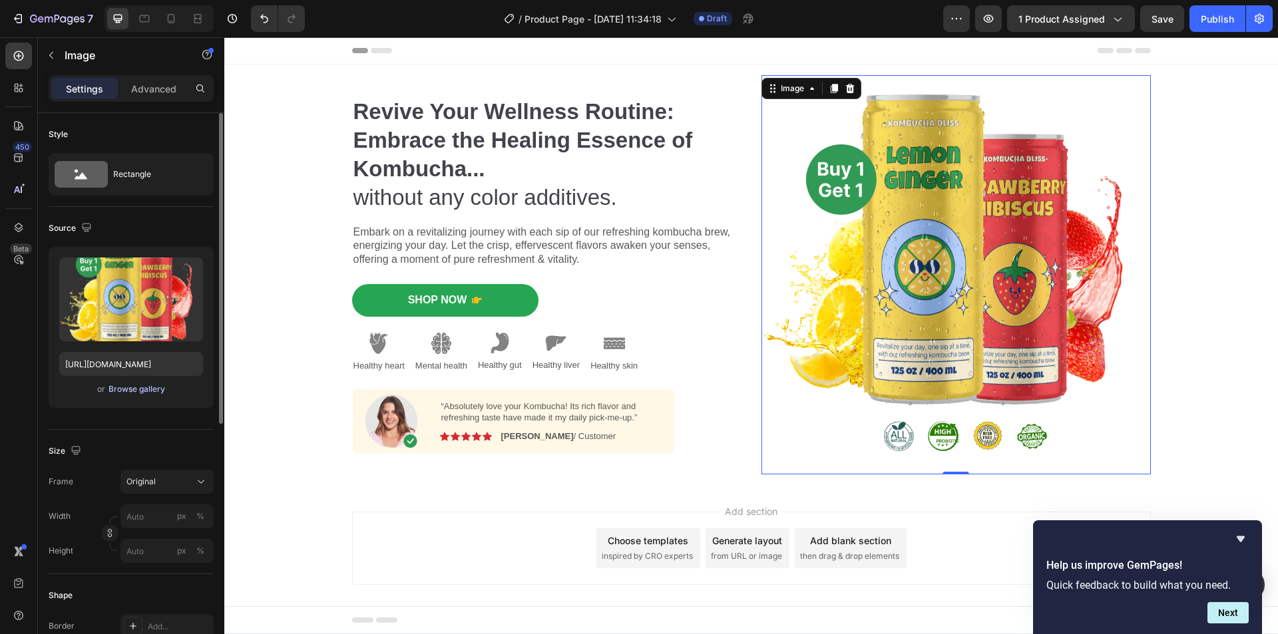
click at [150, 388] on div "Browse gallery" at bounding box center [136, 389] width 57 height 12
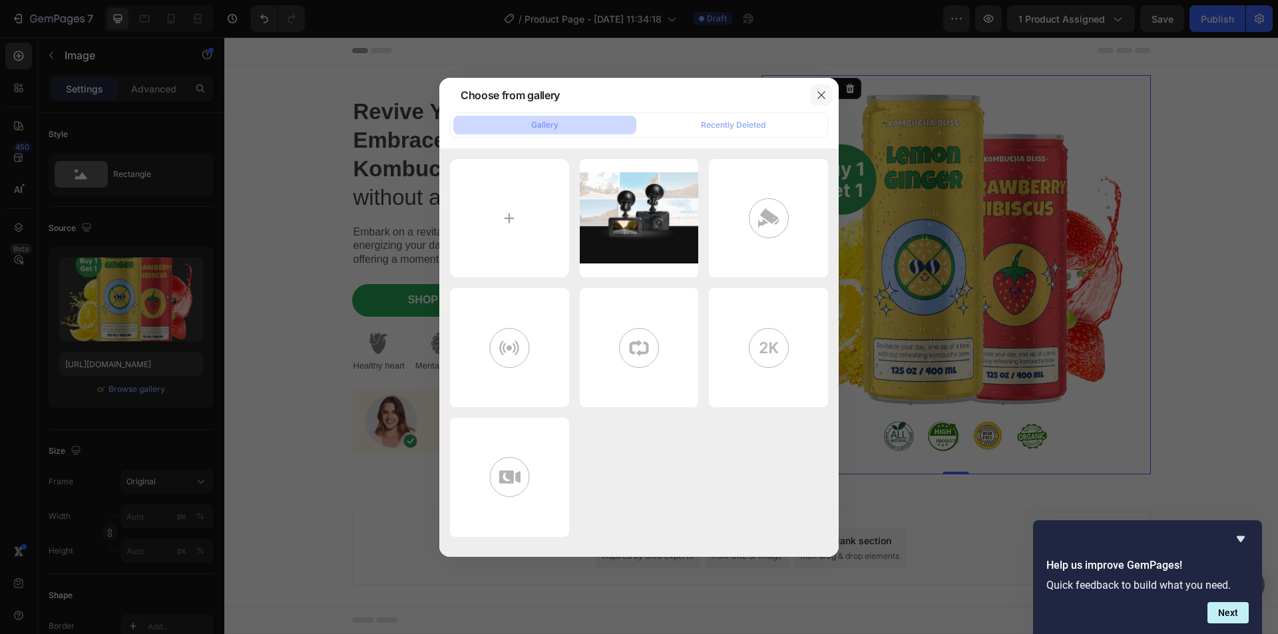
click at [816, 94] on icon "button" at bounding box center [821, 95] width 11 height 11
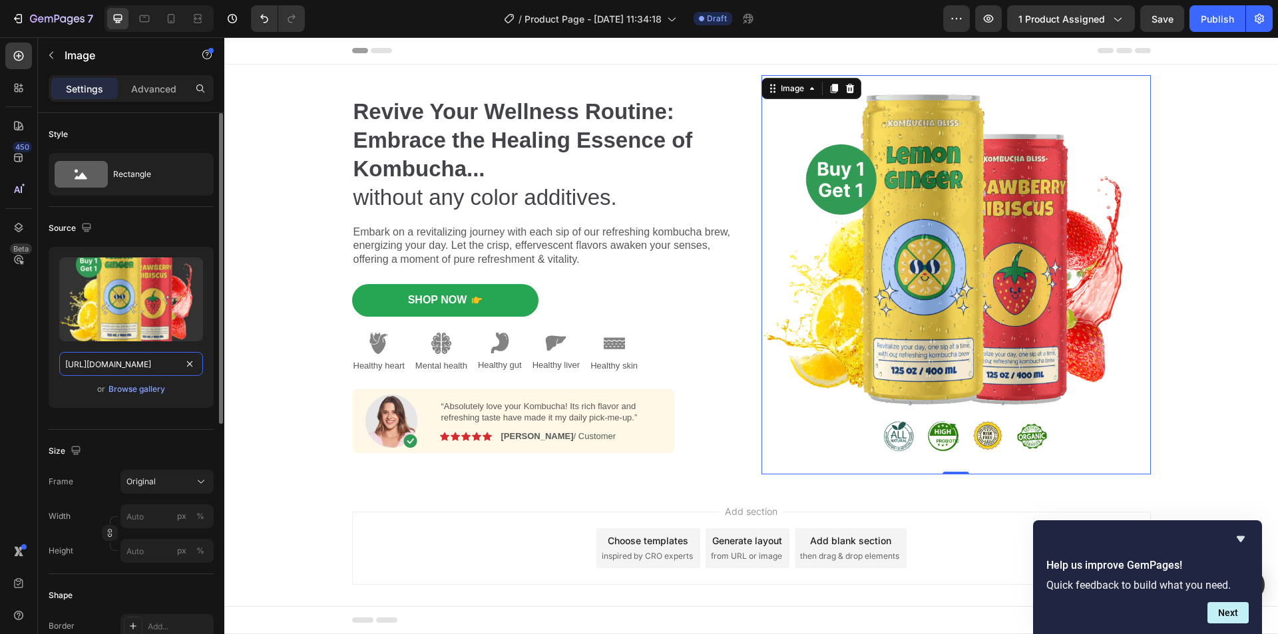
click at [157, 359] on input "[URL][DOMAIN_NAME]" at bounding box center [131, 364] width 144 height 24
paste input "[DOMAIN_NAME]/products/skoop-chill-ice-cream-maker"
type input "[URL][DOMAIN_NAME]"
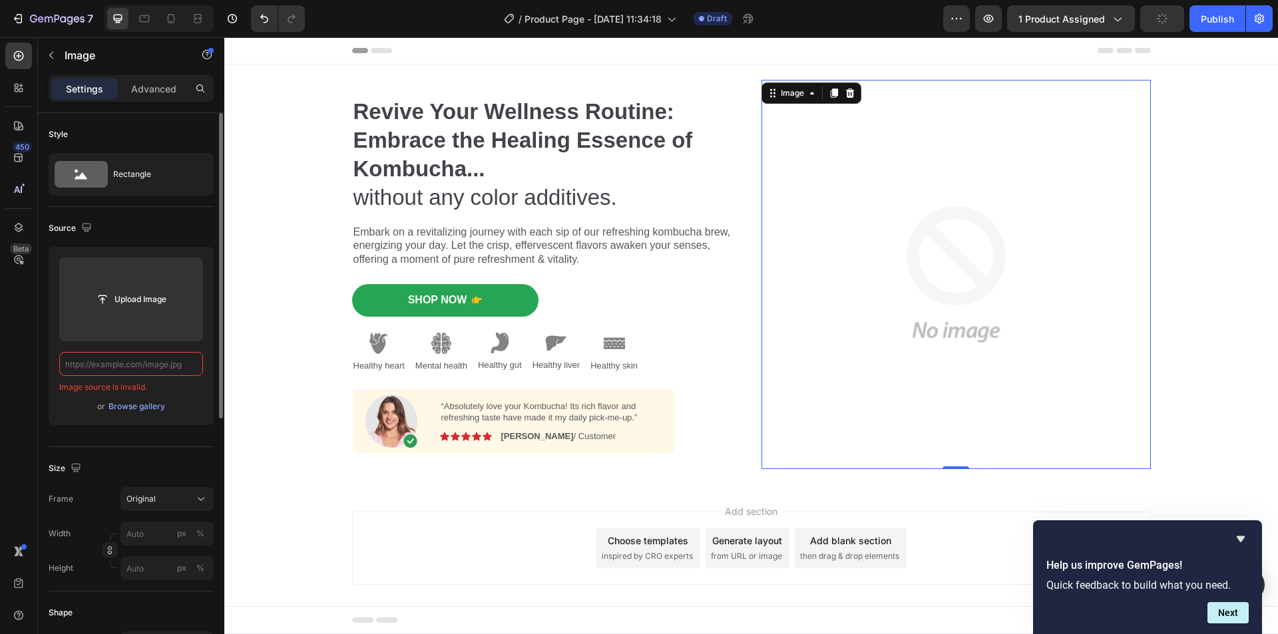
scroll to position [0, 0]
paste input "[URL][DOMAIN_NAME]"
type input "[URL][DOMAIN_NAME]"
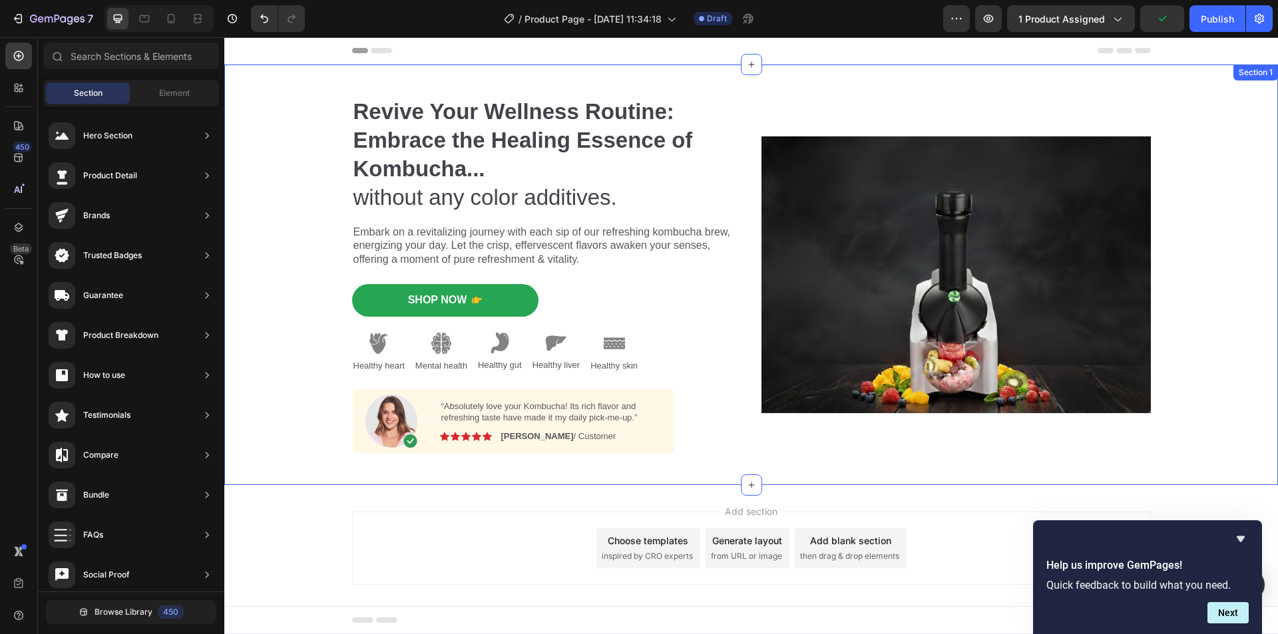
click at [1183, 84] on div "Revive Your Wellness Routine: Embrace the Healing Essence of Kombucha... withou…" at bounding box center [750, 275] width 1033 height 421
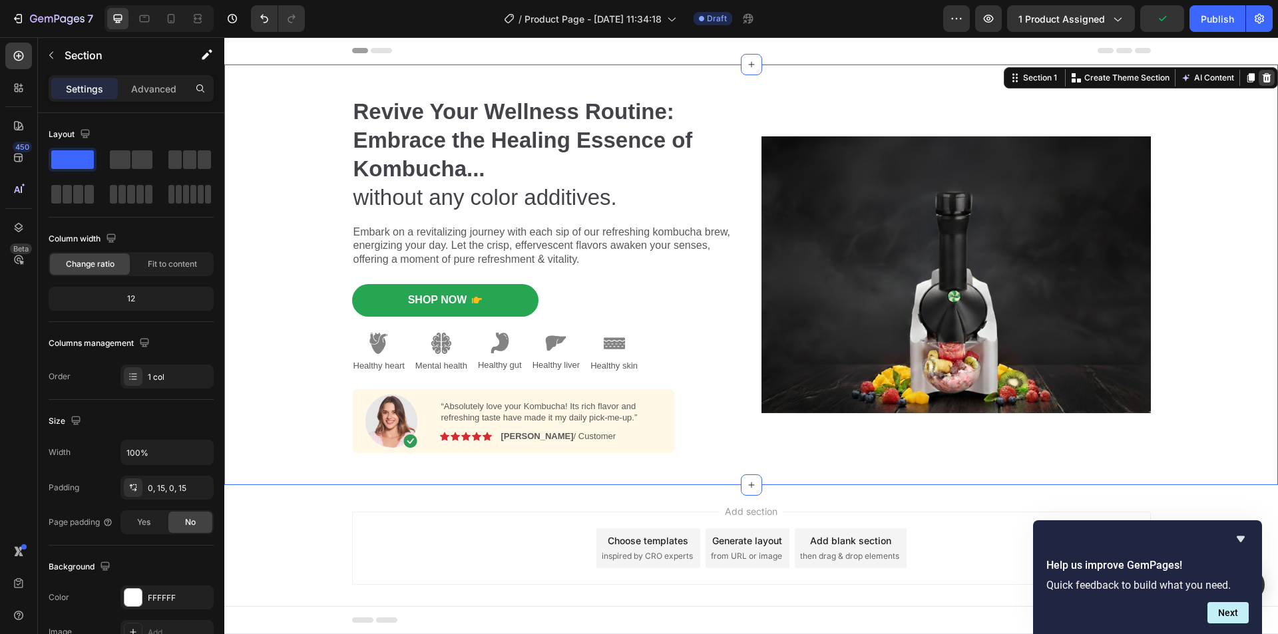
click at [1262, 75] on icon at bounding box center [1266, 77] width 9 height 9
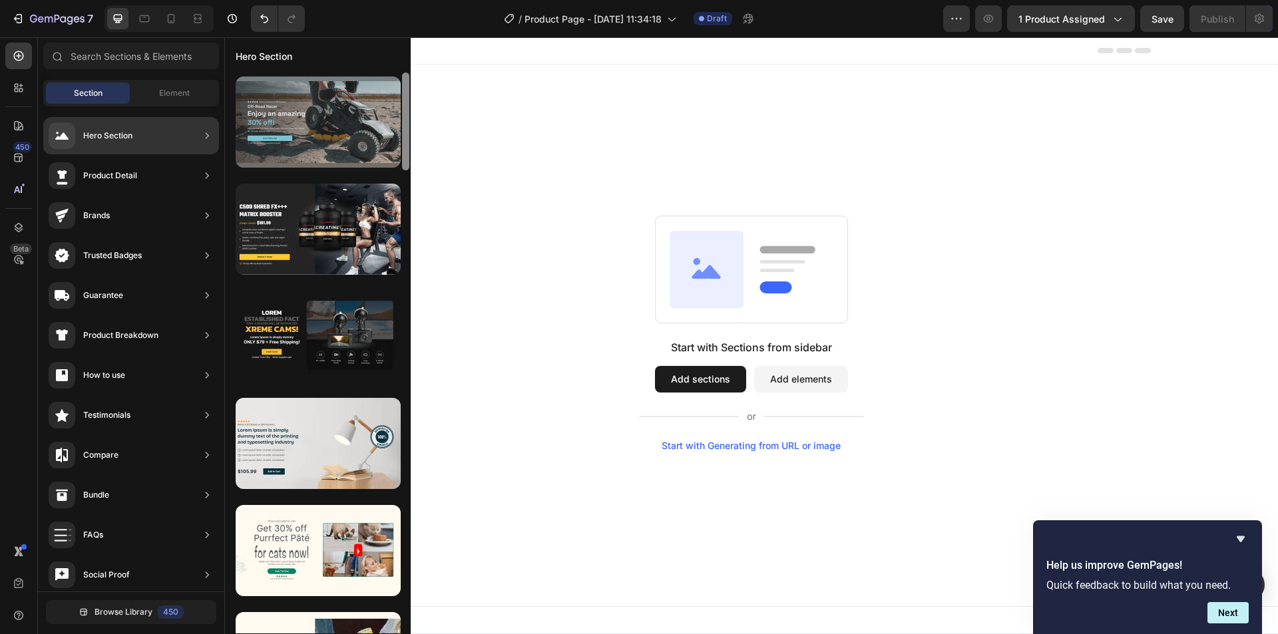
drag, startPoint x: 407, startPoint y: 242, endPoint x: 391, endPoint y: 123, distance: 119.5
click at [391, 123] on div at bounding box center [318, 353] width 186 height 561
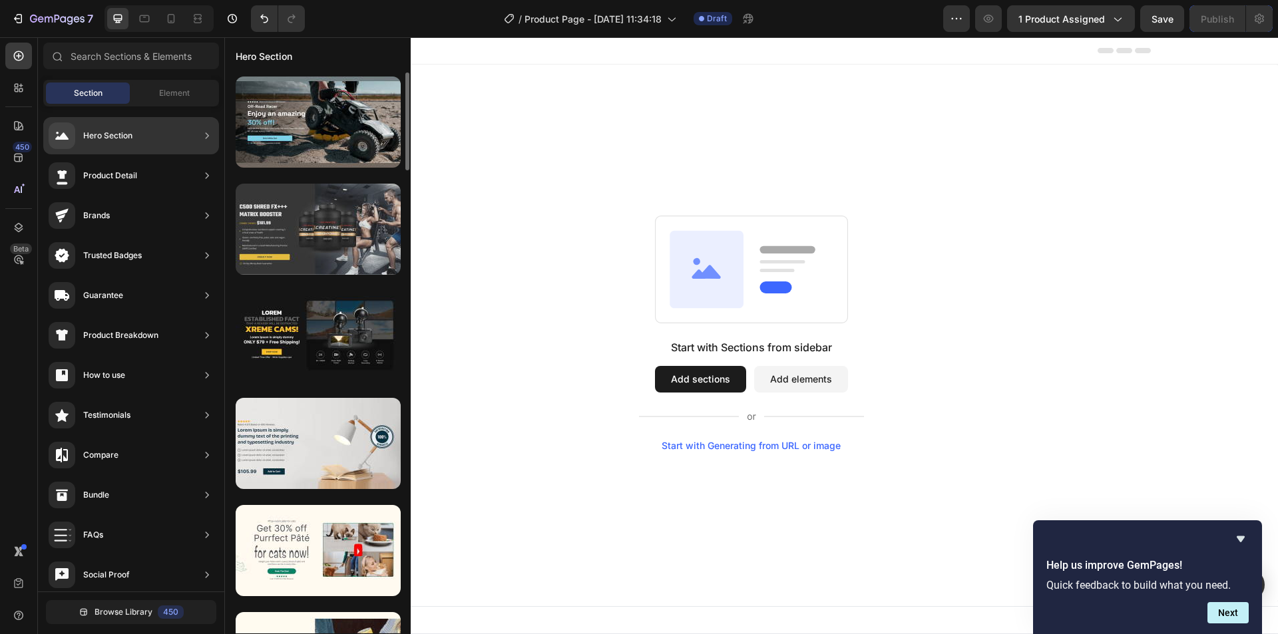
click at [367, 217] on div at bounding box center [318, 229] width 165 height 91
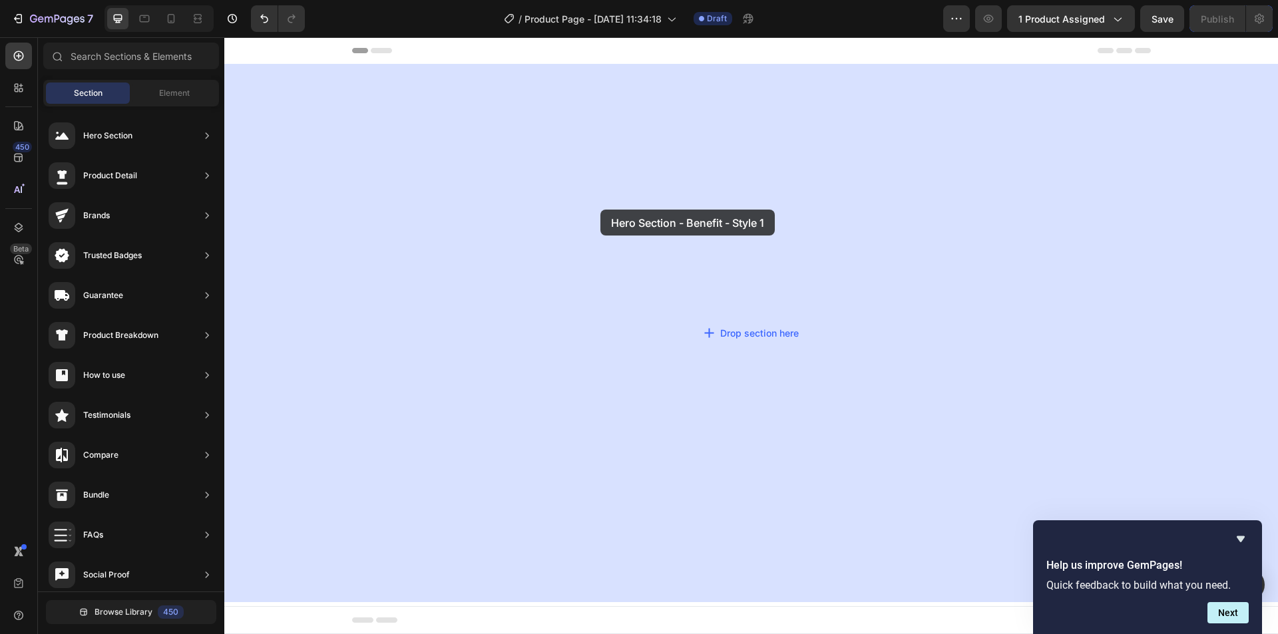
drag, startPoint x: 592, startPoint y: 254, endPoint x: 600, endPoint y: 210, distance: 45.4
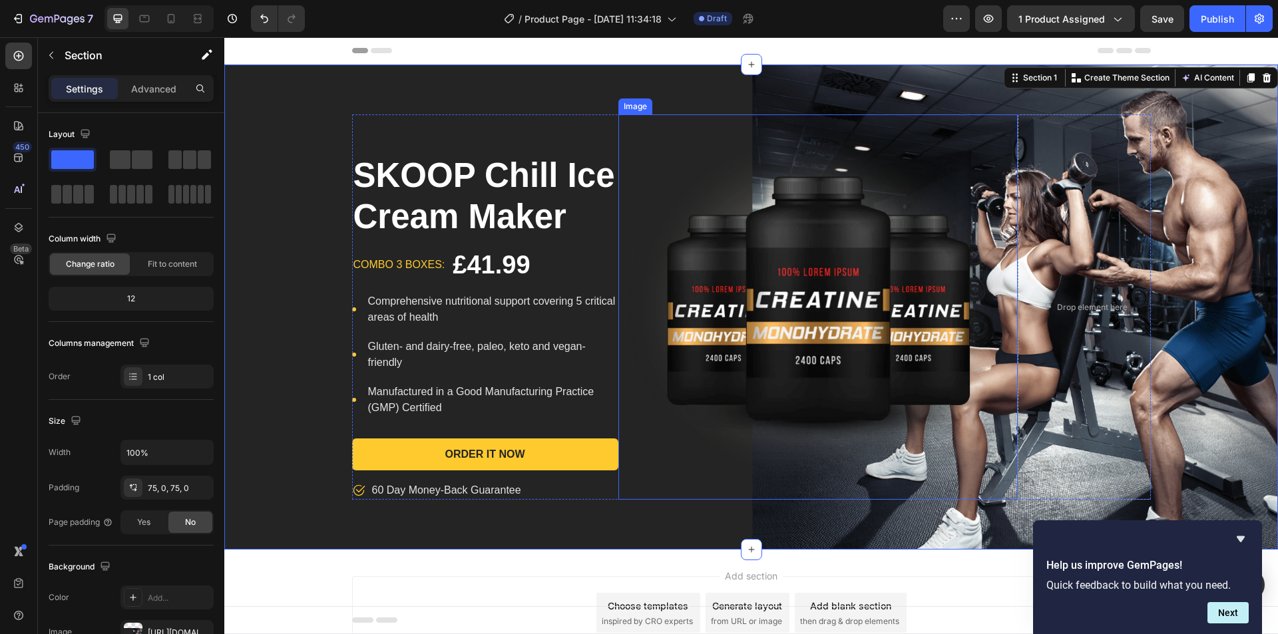
click at [705, 315] on img at bounding box center [817, 306] width 399 height 385
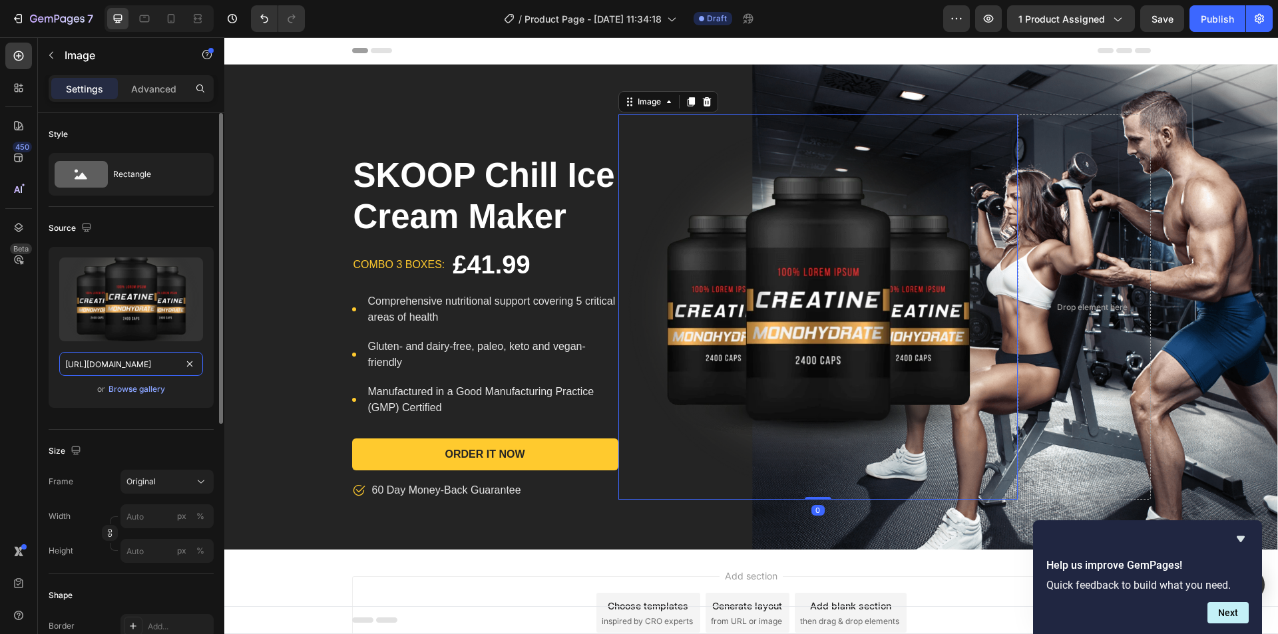
click at [176, 362] on input "[URL][DOMAIN_NAME]" at bounding box center [131, 364] width 144 height 24
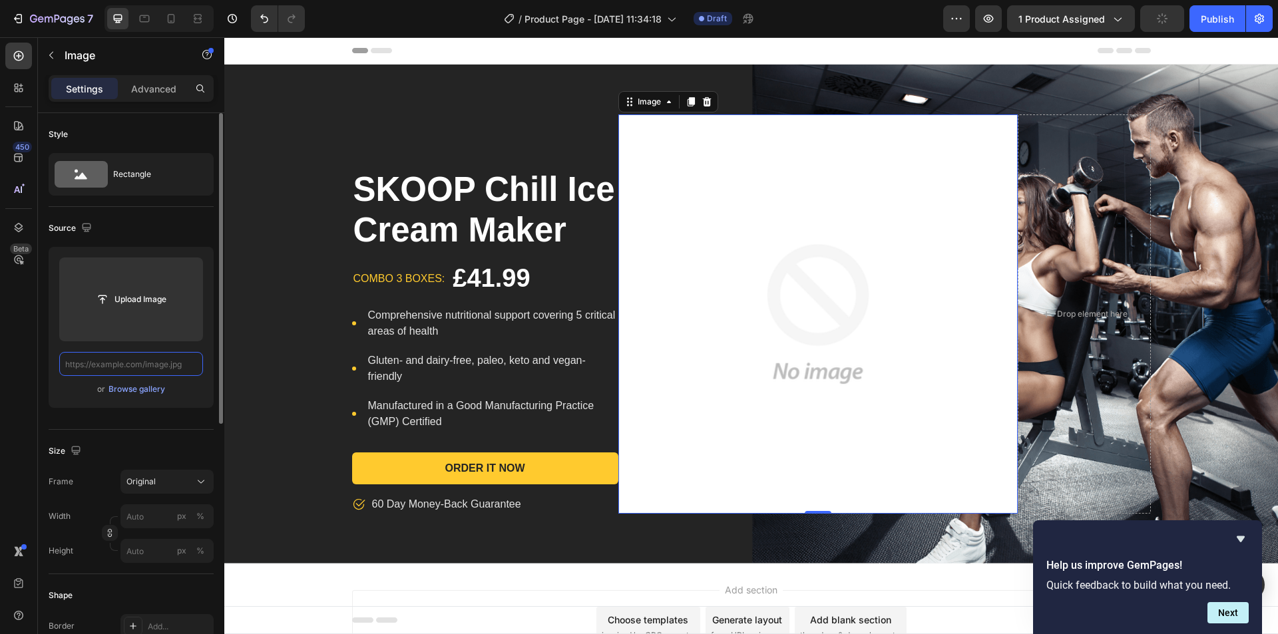
paste input "[URL][DOMAIN_NAME]"
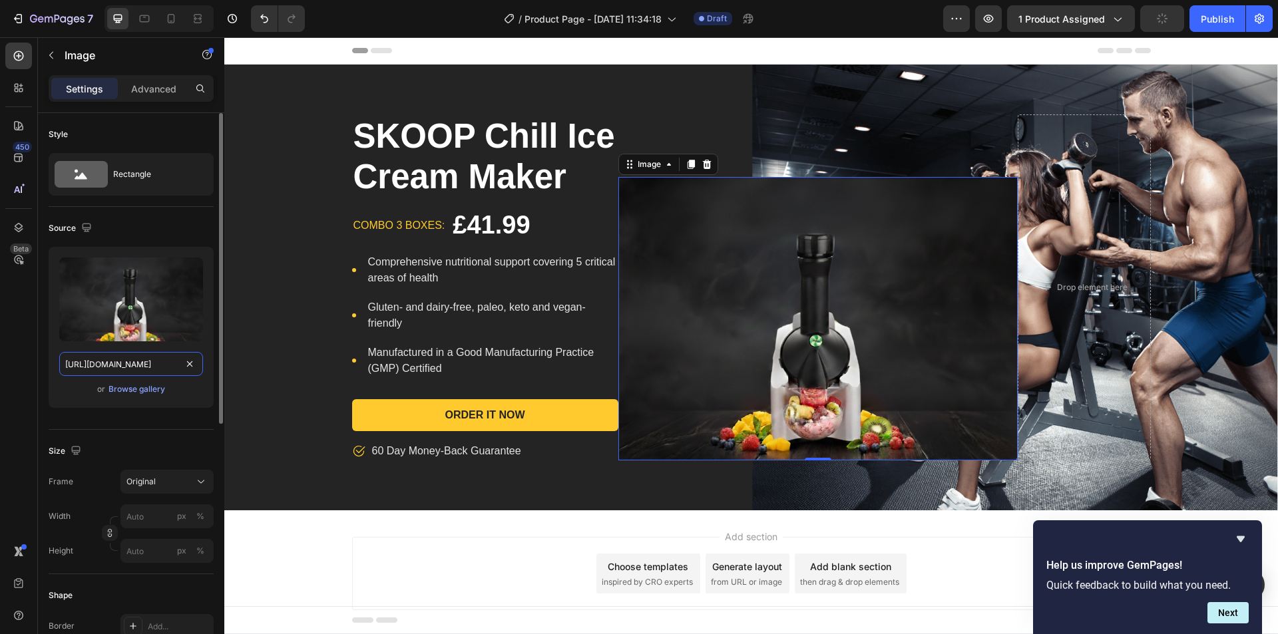
scroll to position [0, 383]
type input "[URL][DOMAIN_NAME]"
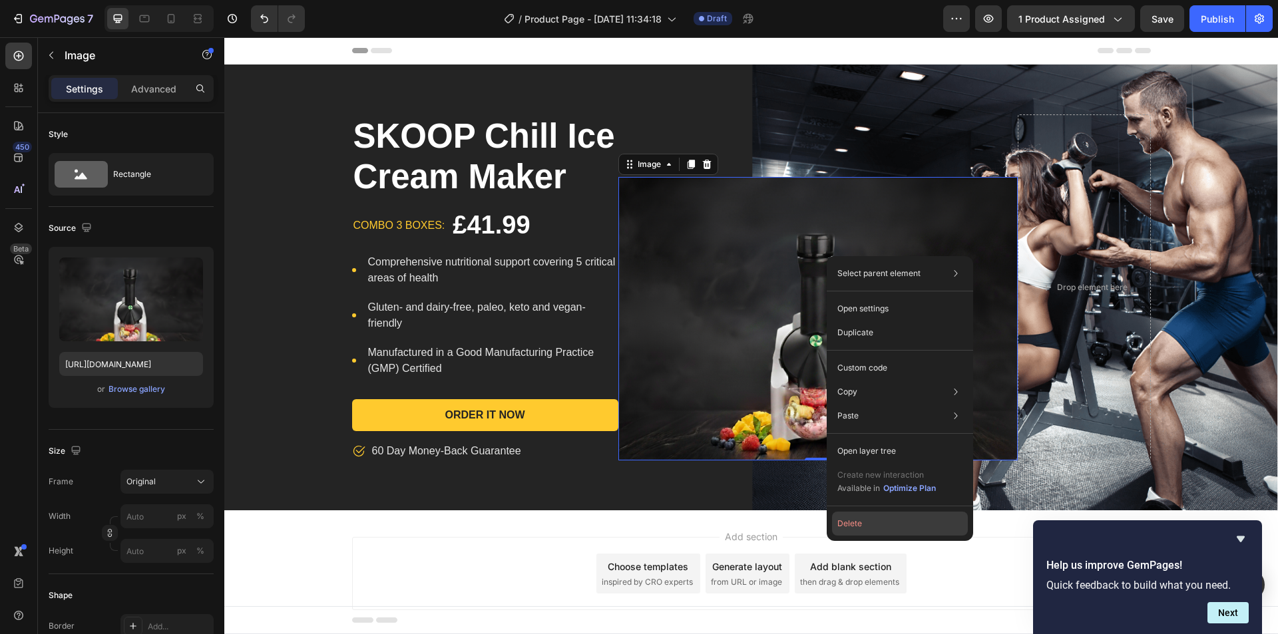
click at [864, 532] on button "Delete" at bounding box center [900, 524] width 136 height 24
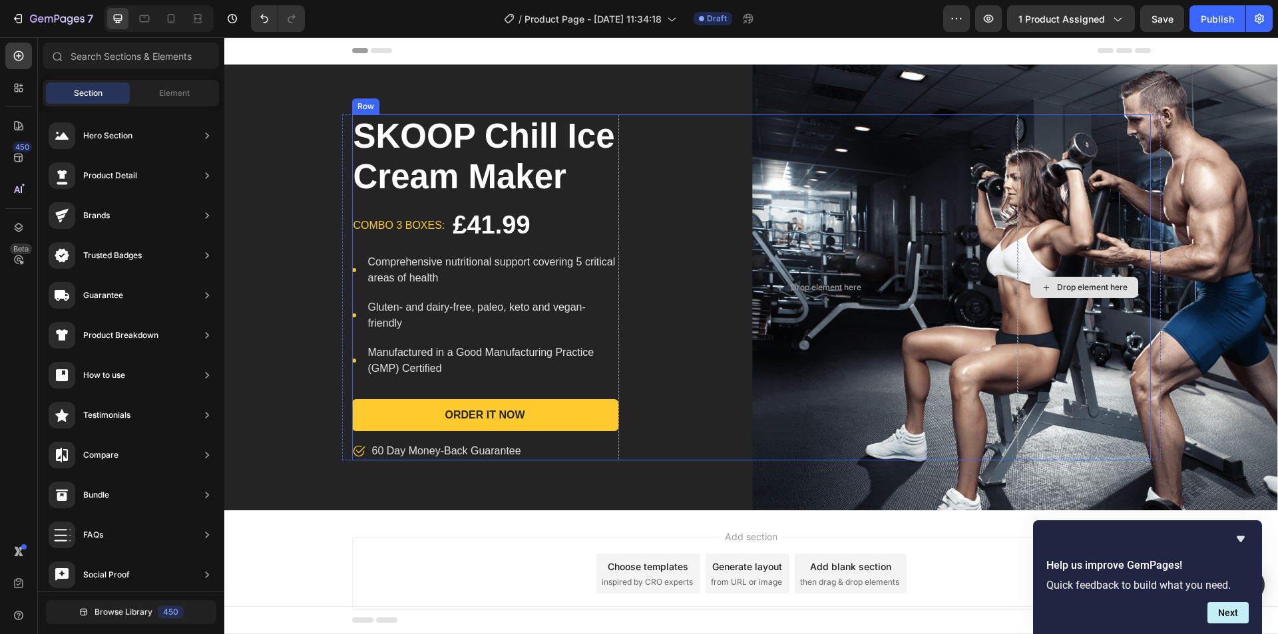
click at [1112, 286] on div "Drop element here" at bounding box center [1092, 287] width 71 height 11
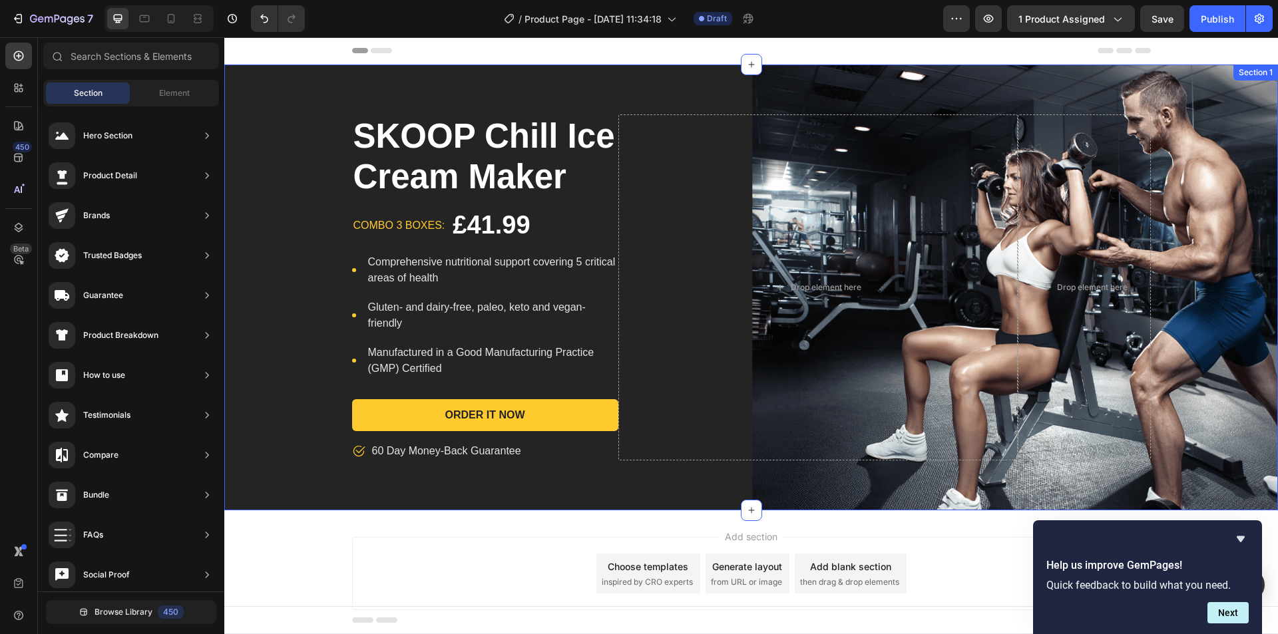
click at [1223, 238] on div "SKOOP Chill Ice Cream Maker Product Title combo 3 boxes: Text block £41.99 Prod…" at bounding box center [750, 287] width 1053 height 346
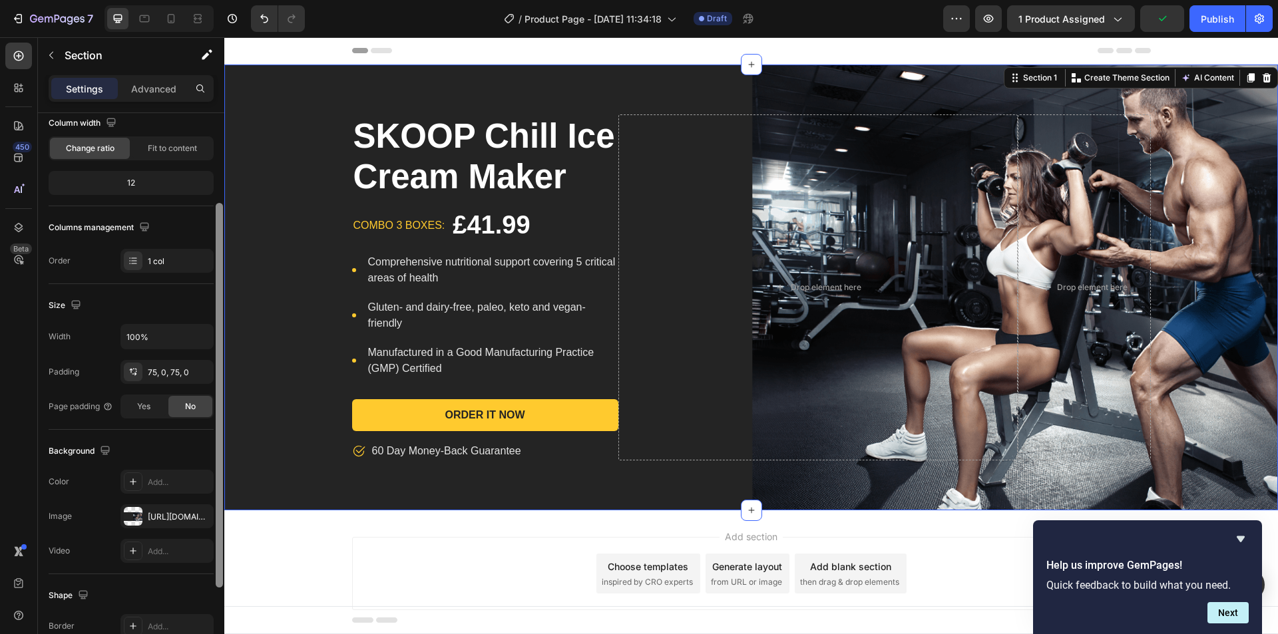
scroll to position [137, 0]
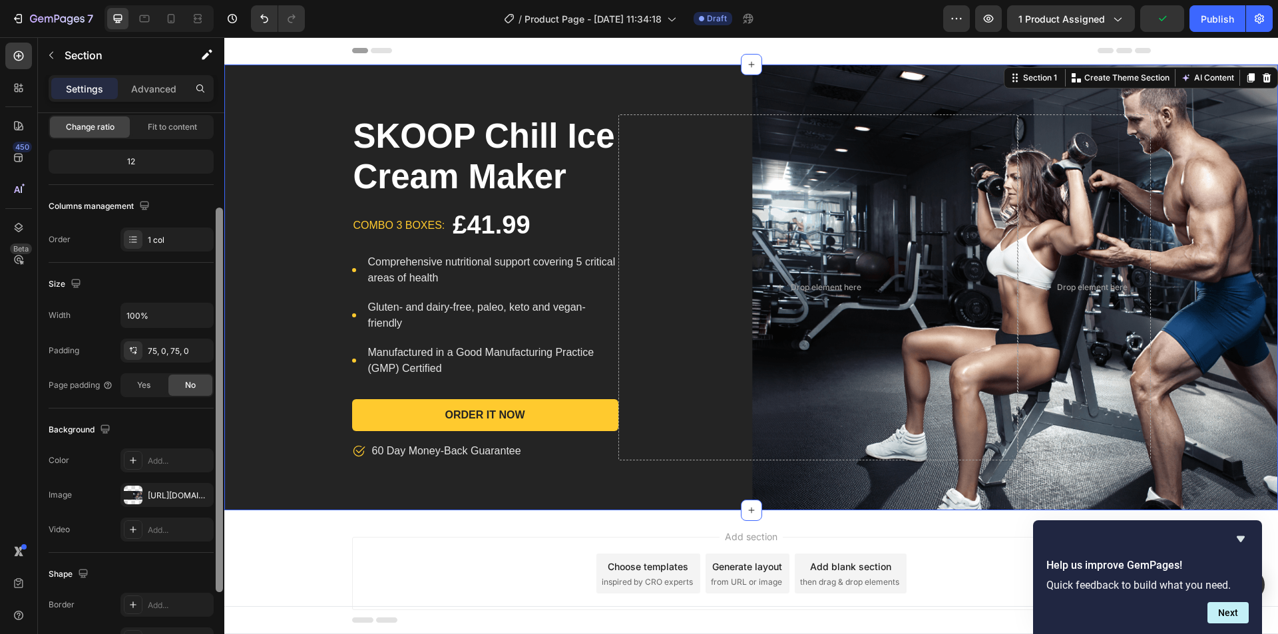
drag, startPoint x: 216, startPoint y: 392, endPoint x: 214, endPoint y: 486, distance: 94.5
click at [214, 486] on div "Layout Column width Change ratio Fit to content 12 Columns management Order 1 c…" at bounding box center [131, 392] width 186 height 559
click at [199, 492] on icon "button" at bounding box center [199, 495] width 11 height 11
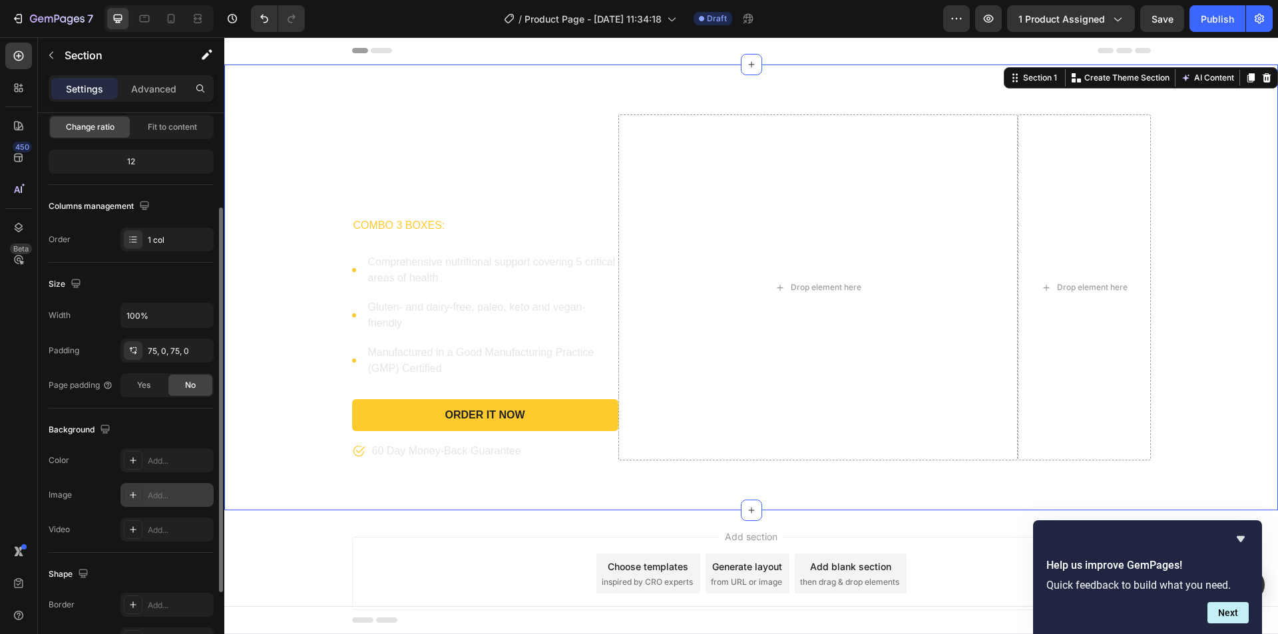
click at [171, 497] on div "Add..." at bounding box center [179, 496] width 63 height 12
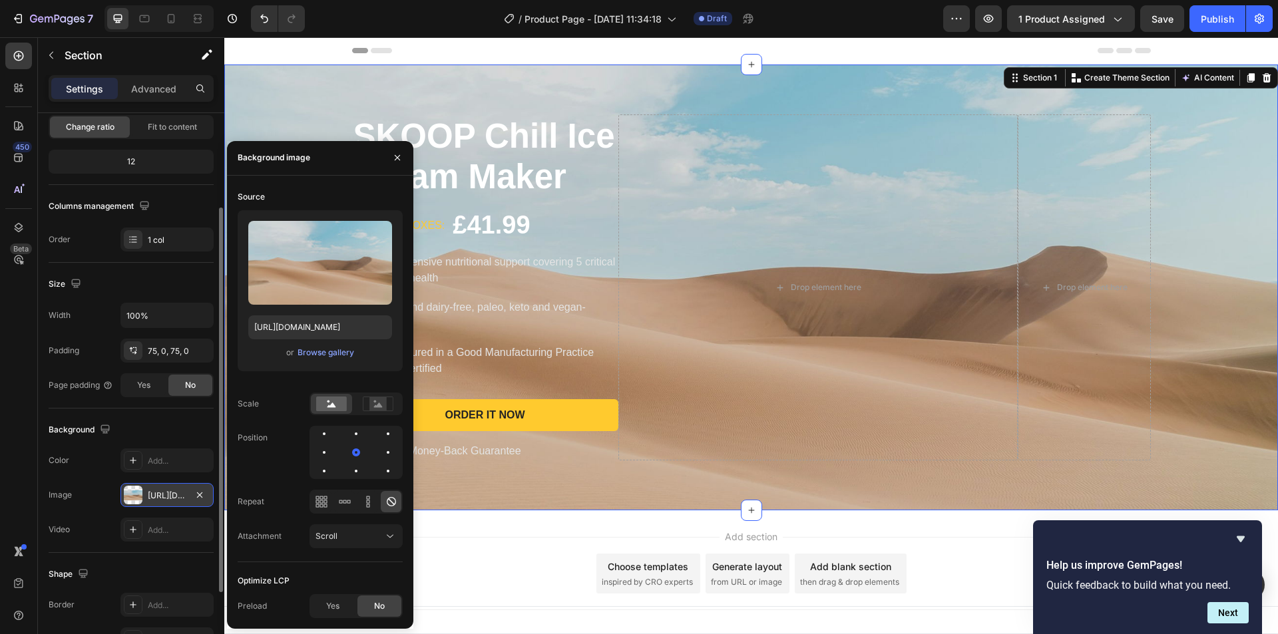
click at [153, 496] on div "[URL][DOMAIN_NAME]" at bounding box center [167, 496] width 39 height 12
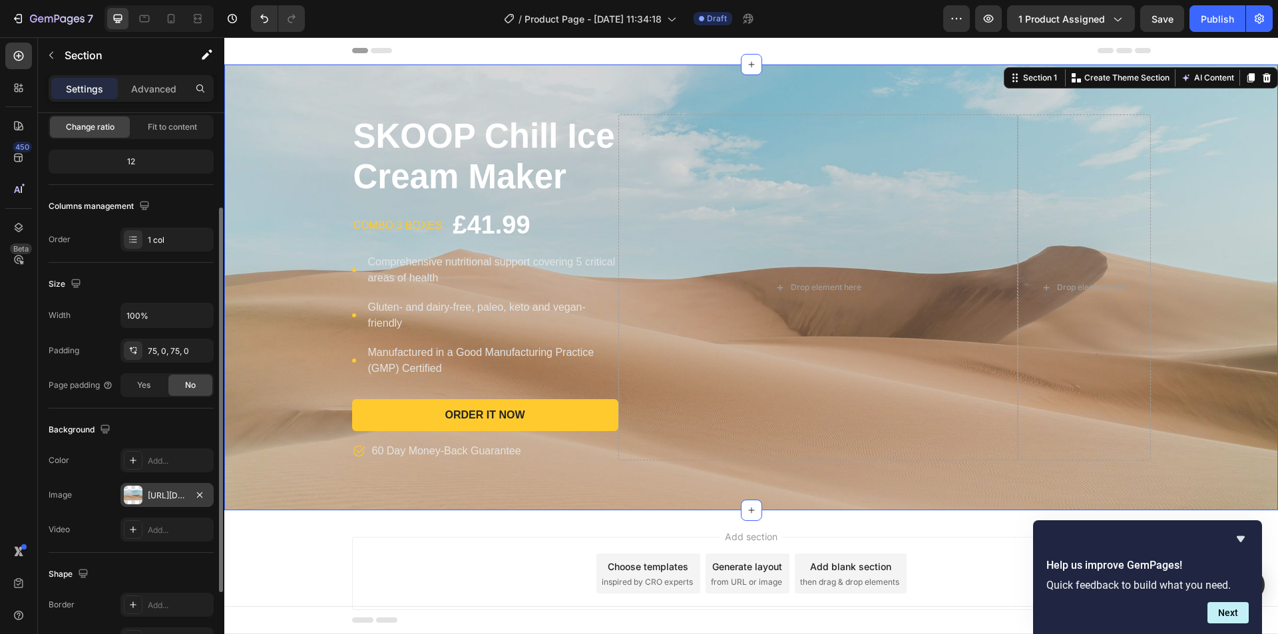
click at [153, 496] on div "[URL][DOMAIN_NAME]" at bounding box center [167, 496] width 39 height 12
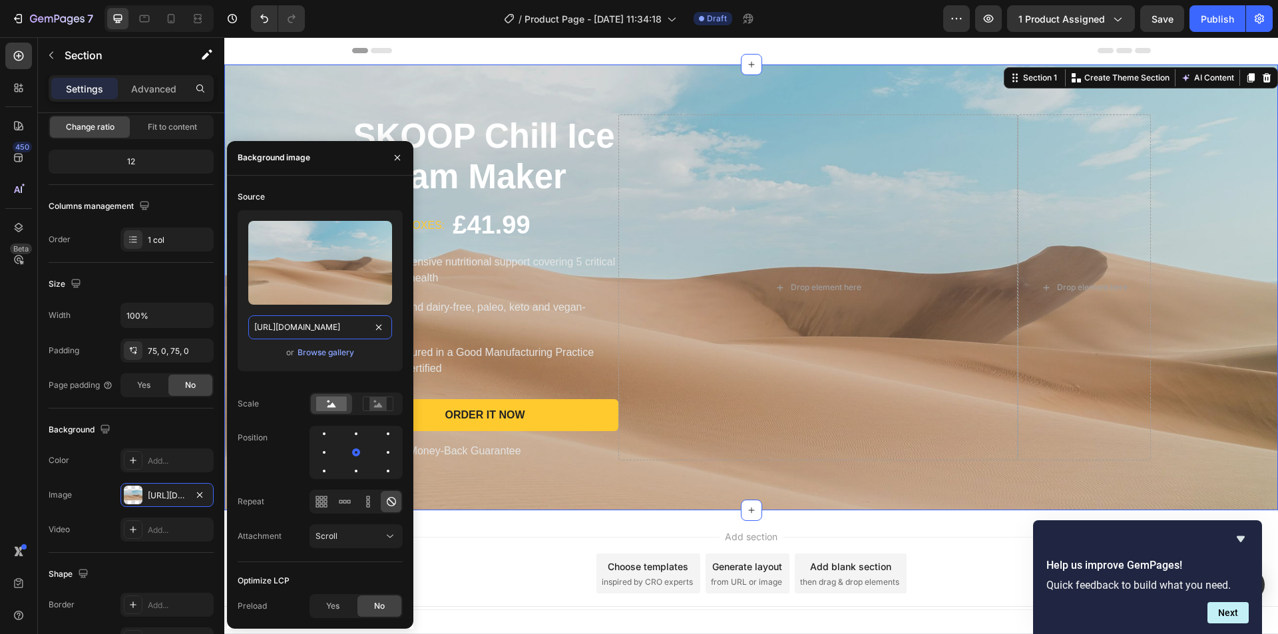
click at [305, 327] on input "[URL][DOMAIN_NAME]" at bounding box center [320, 327] width 144 height 24
paste input "0978/1313/5692/files/IMAGE-EDIT_a7afa661-8a58-4c0a-9027-1d3f63825265.png?v=1757…"
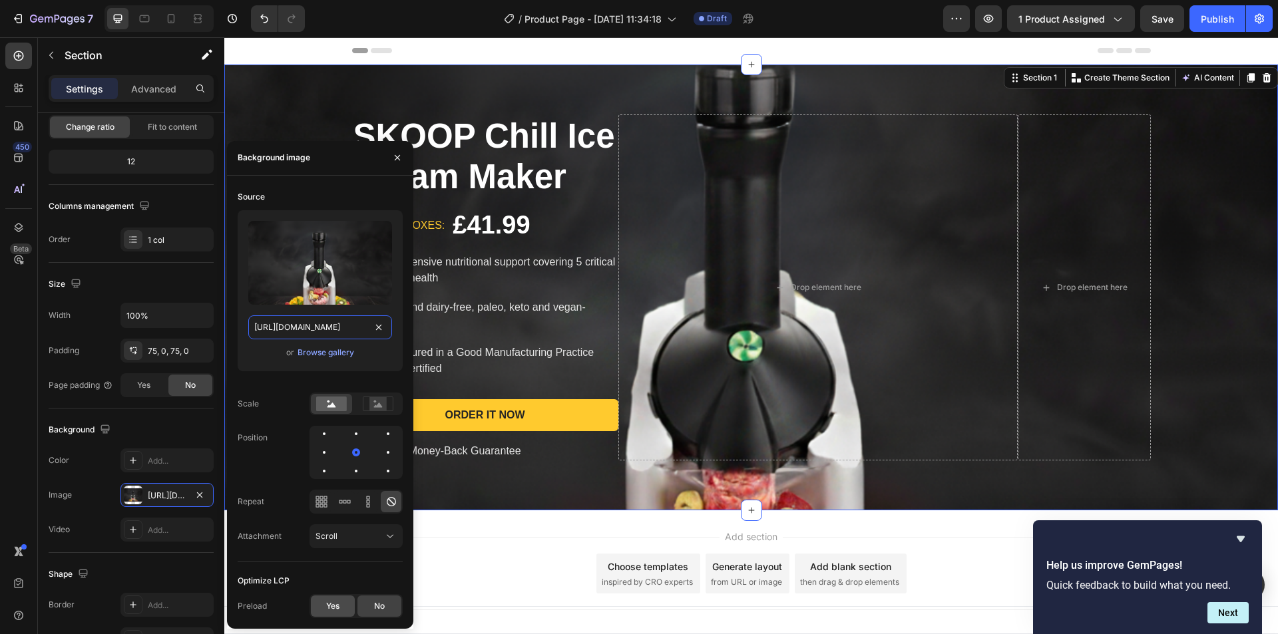
type input "[URL][DOMAIN_NAME]"
click at [337, 608] on span "Yes" at bounding box center [332, 606] width 13 height 12
click at [361, 611] on div "No" at bounding box center [379, 606] width 44 height 21
click at [331, 608] on span "Yes" at bounding box center [332, 606] width 13 height 12
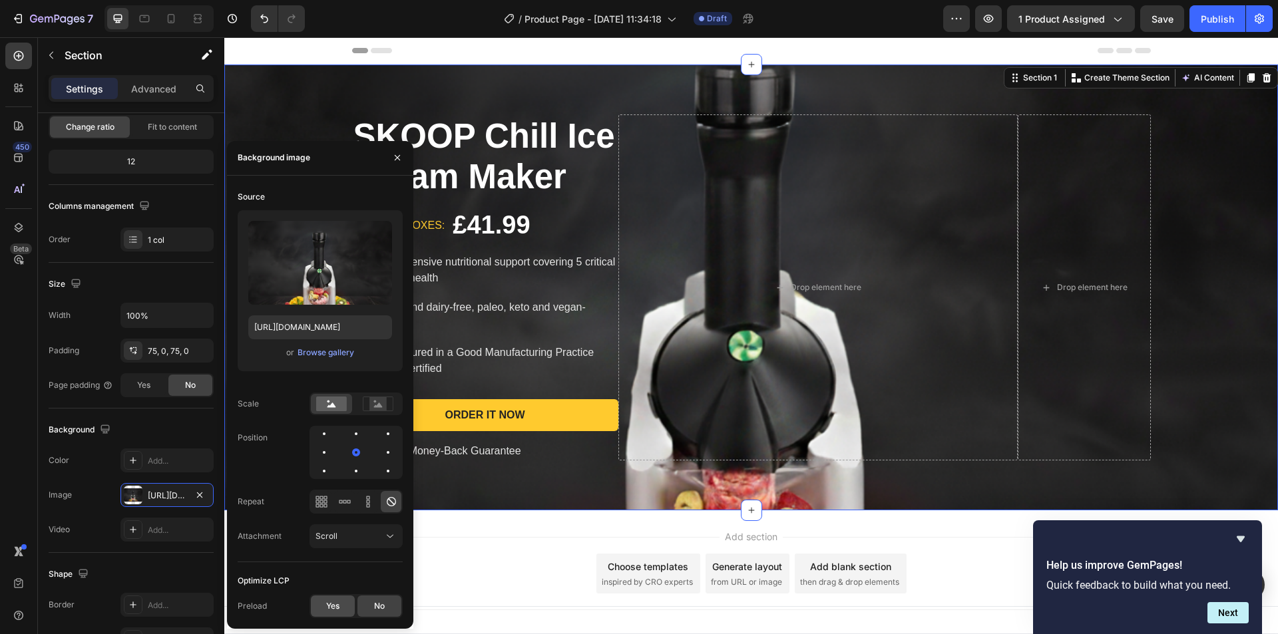
click at [331, 608] on span "Yes" at bounding box center [332, 606] width 13 height 12
click at [363, 608] on div "No" at bounding box center [379, 606] width 44 height 21
click at [377, 405] on rect at bounding box center [377, 403] width 17 height 13
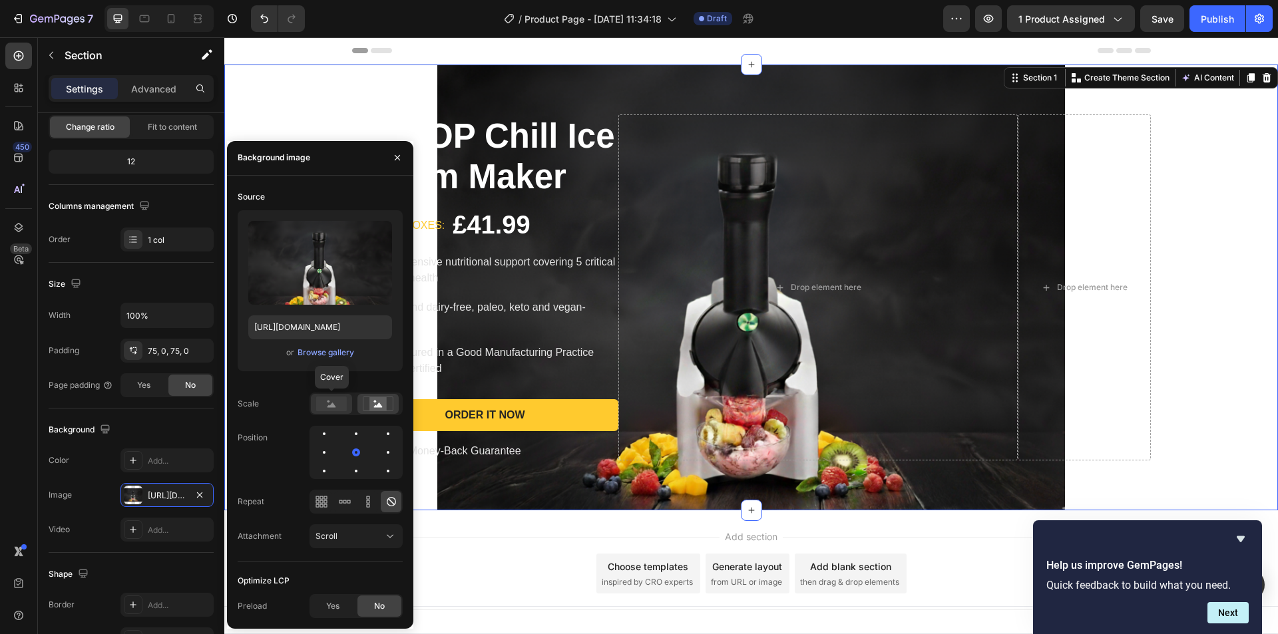
click at [329, 402] on circle at bounding box center [328, 401] width 3 height 3
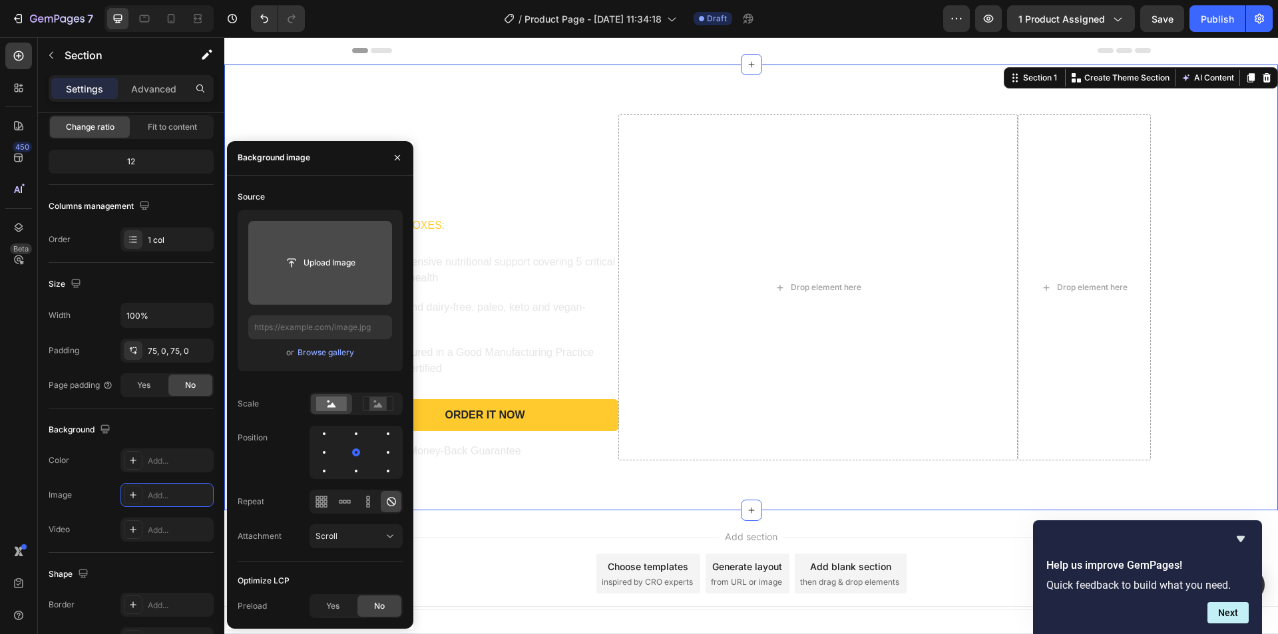
click at [334, 261] on input "file" at bounding box center [320, 263] width 92 height 23
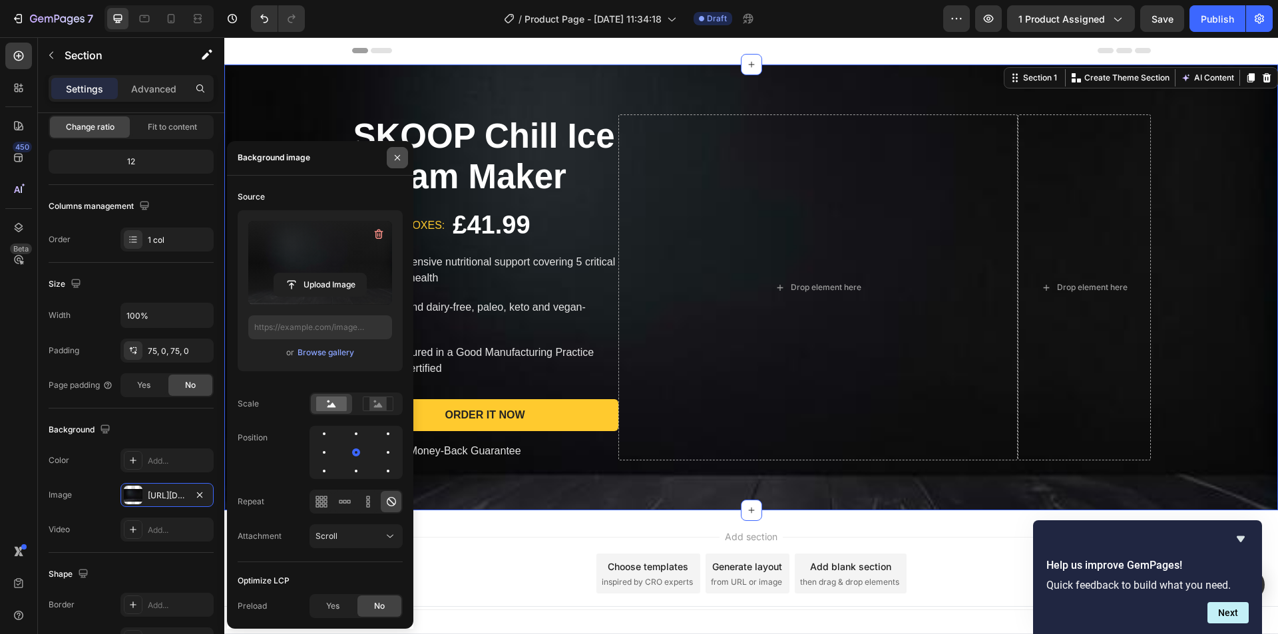
type input "[URL][DOMAIN_NAME]"
click at [395, 148] on button "button" at bounding box center [397, 157] width 21 height 21
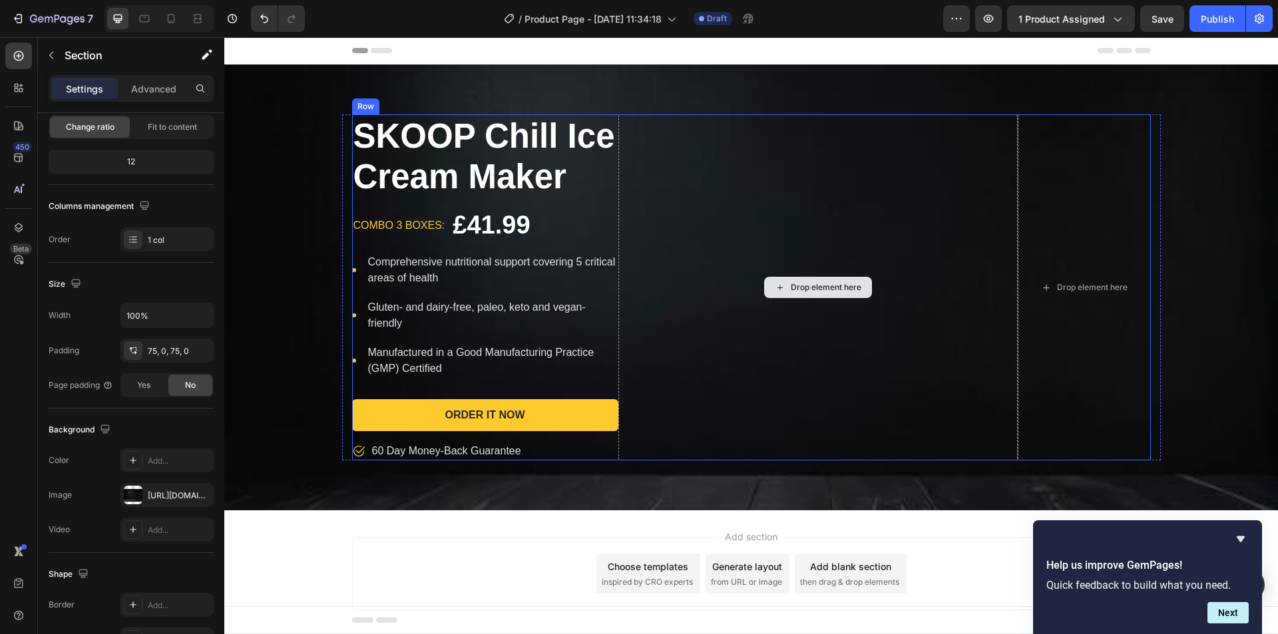
click at [773, 296] on div "Drop element here" at bounding box center [818, 287] width 108 height 21
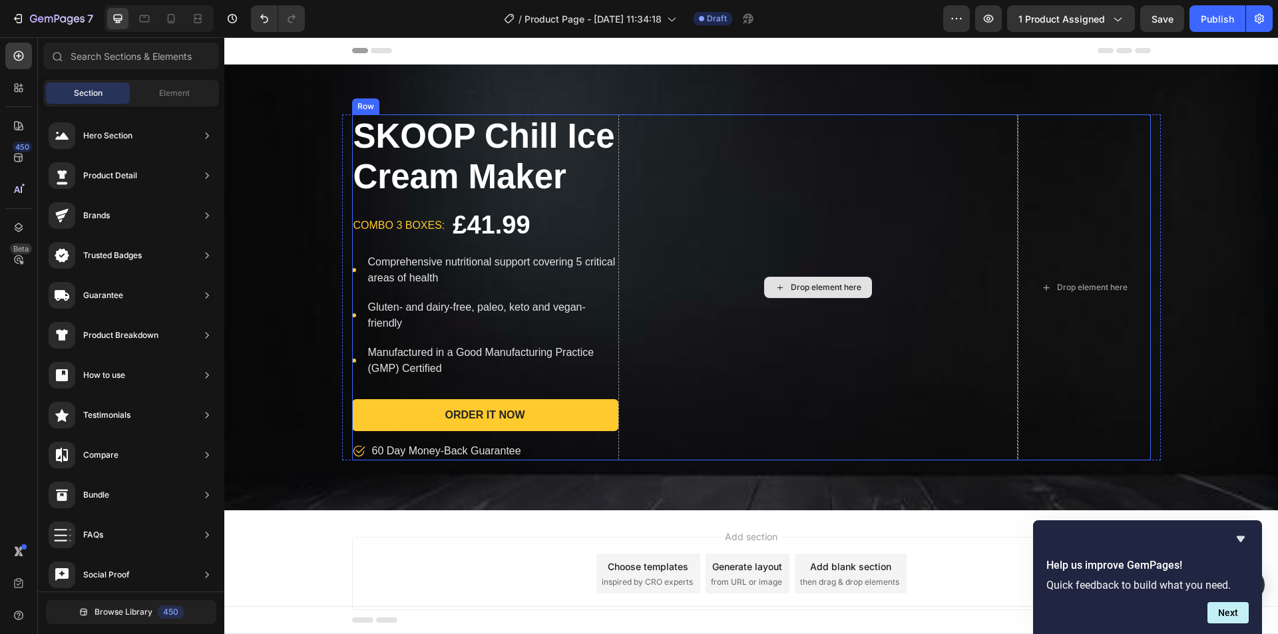
click at [792, 283] on div "Drop element here" at bounding box center [826, 287] width 71 height 11
click at [823, 285] on div "Drop element here" at bounding box center [826, 287] width 71 height 11
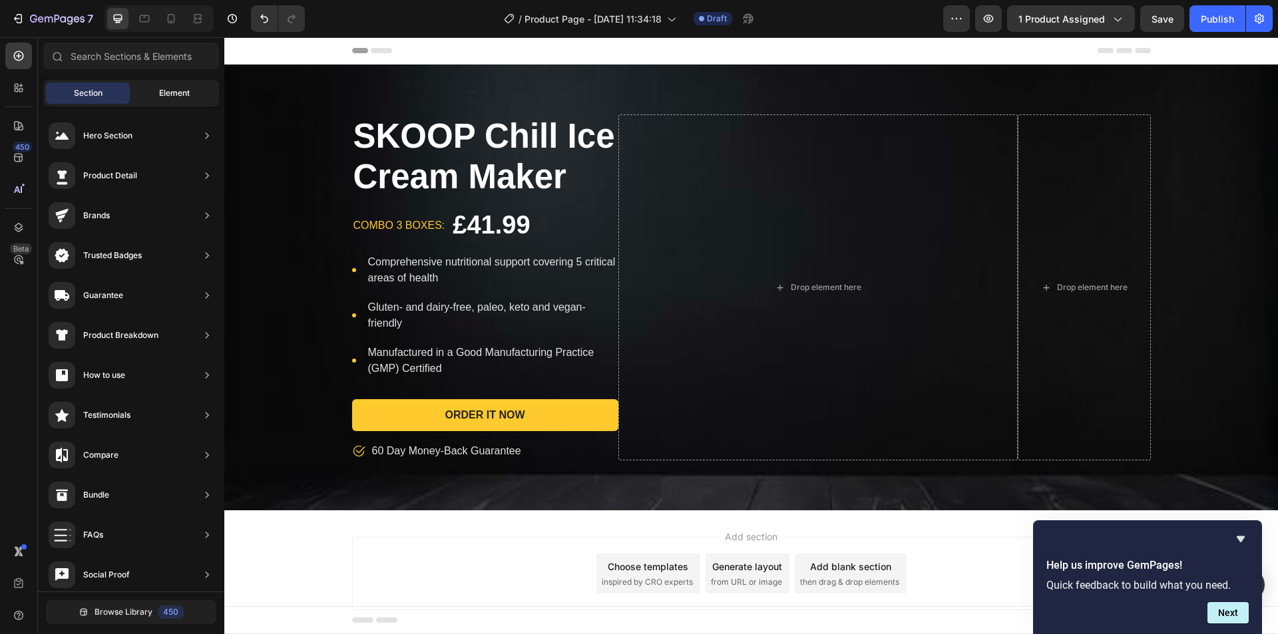
click at [169, 100] on div "Element" at bounding box center [174, 93] width 84 height 21
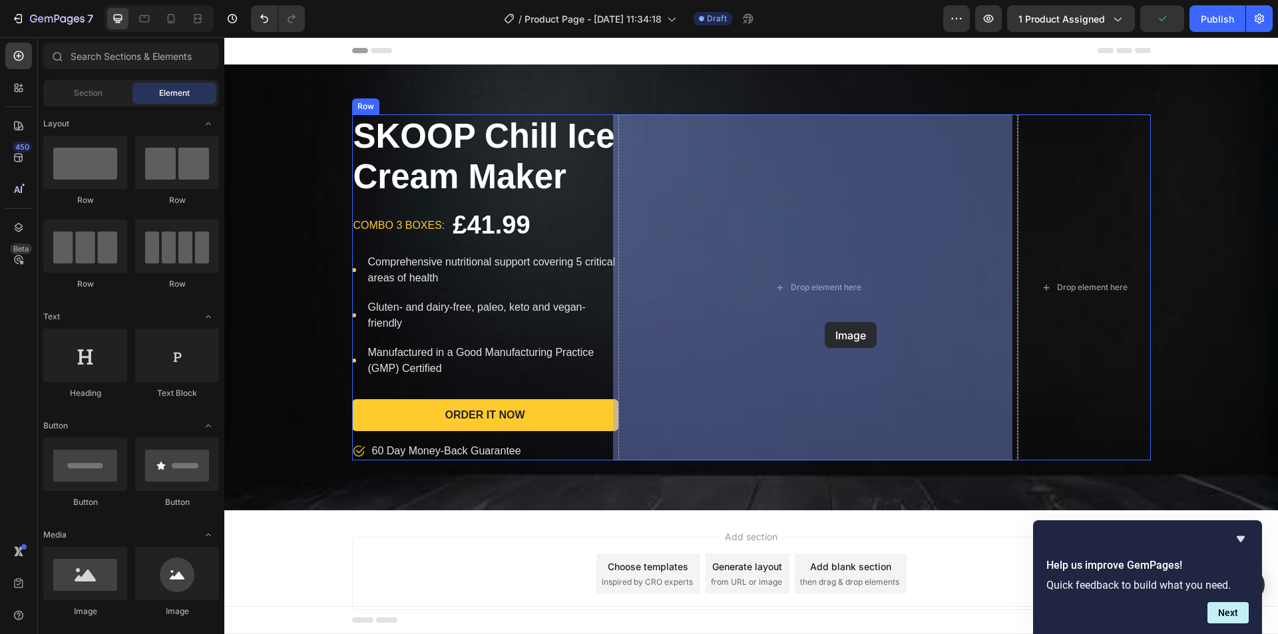
drag, startPoint x: 312, startPoint y: 614, endPoint x: 824, endPoint y: 322, distance: 589.5
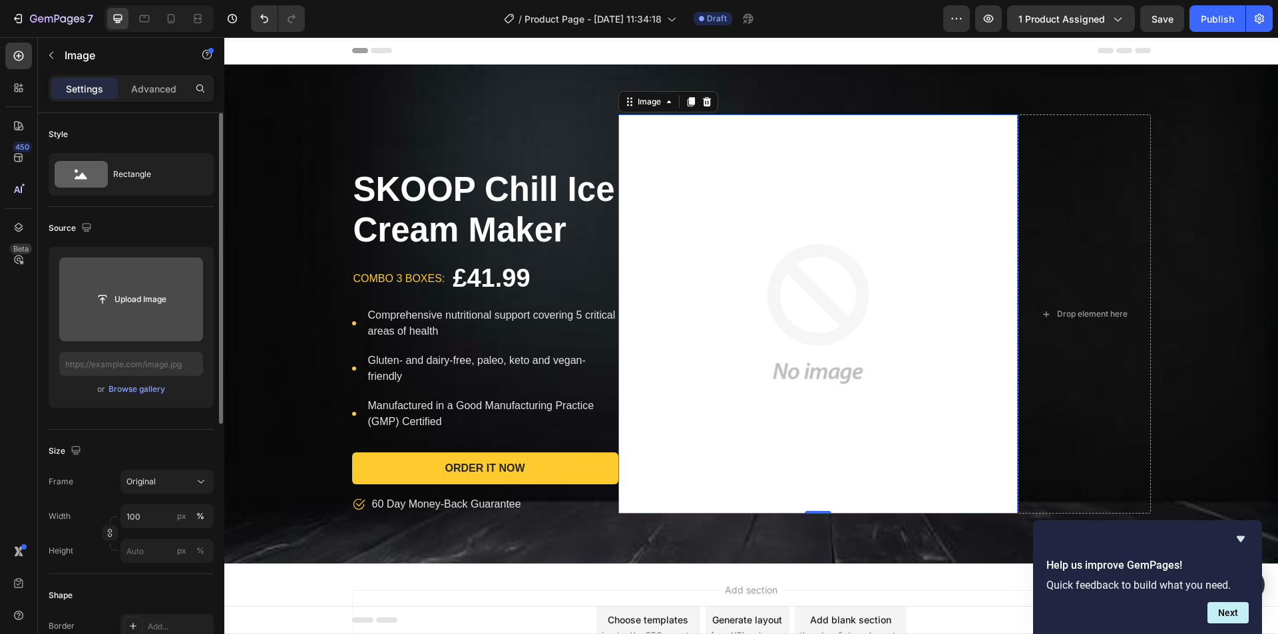
click at [136, 291] on input "file" at bounding box center [131, 299] width 92 height 23
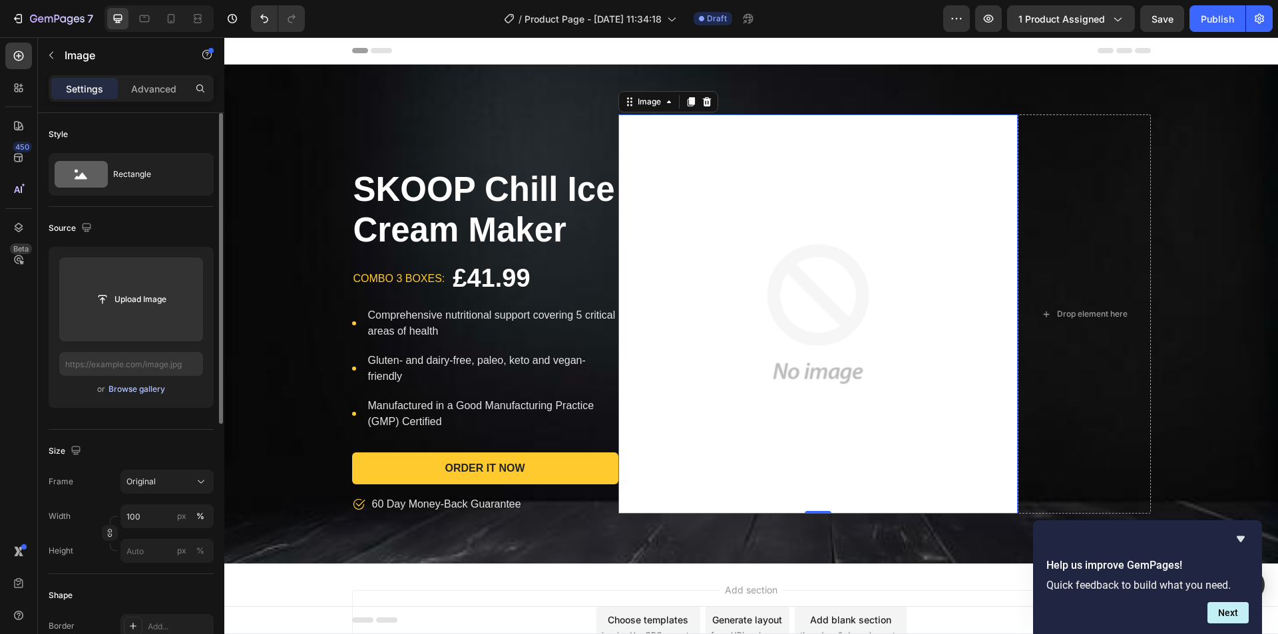
click at [146, 390] on div "Browse gallery" at bounding box center [136, 389] width 57 height 12
click at [164, 361] on input "text" at bounding box center [131, 364] width 144 height 24
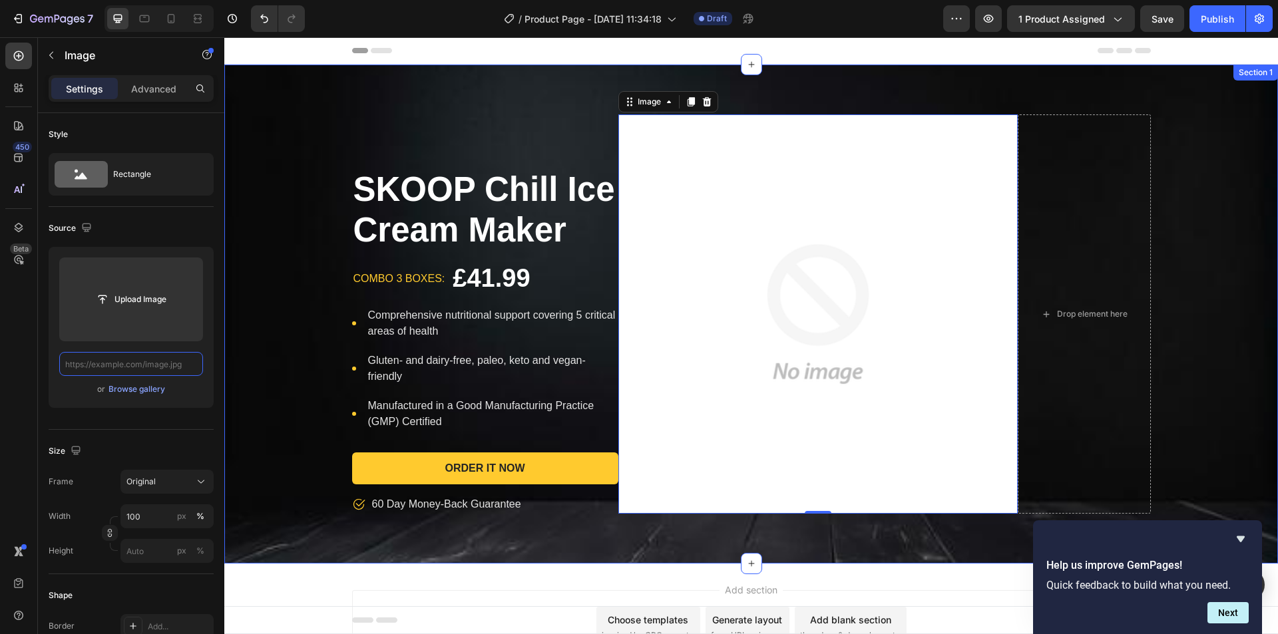
paste input "[URL][DOMAIN_NAME]"
type input "[URL][DOMAIN_NAME]"
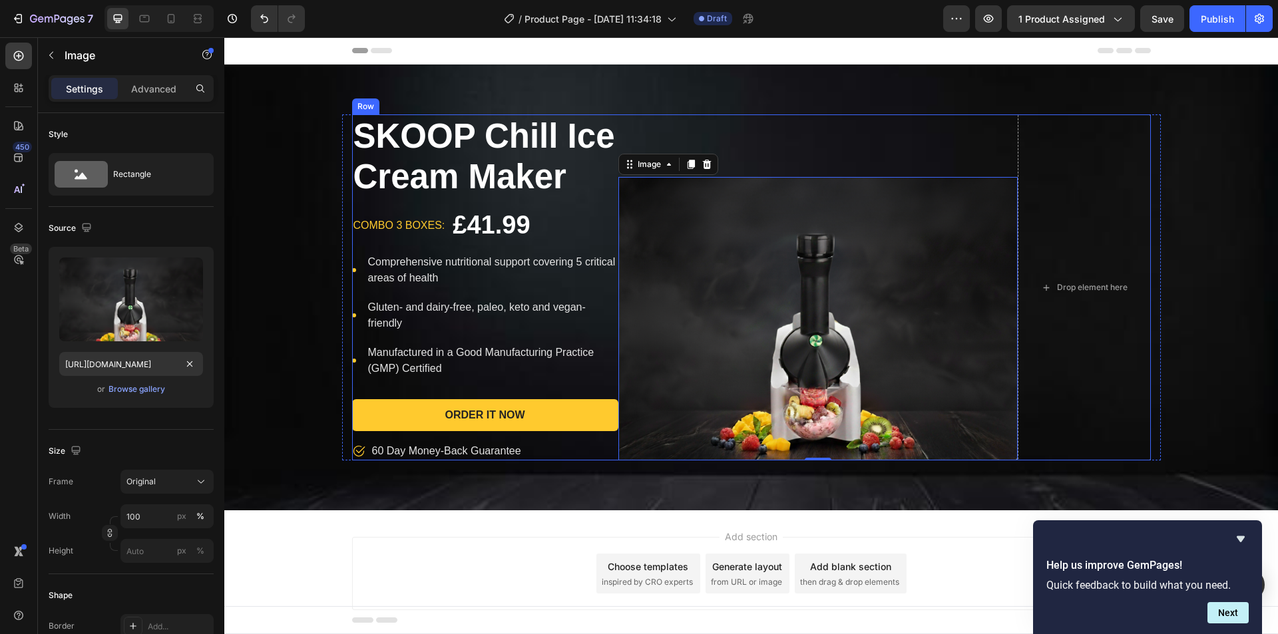
click at [834, 126] on div "Image 0" at bounding box center [817, 287] width 399 height 346
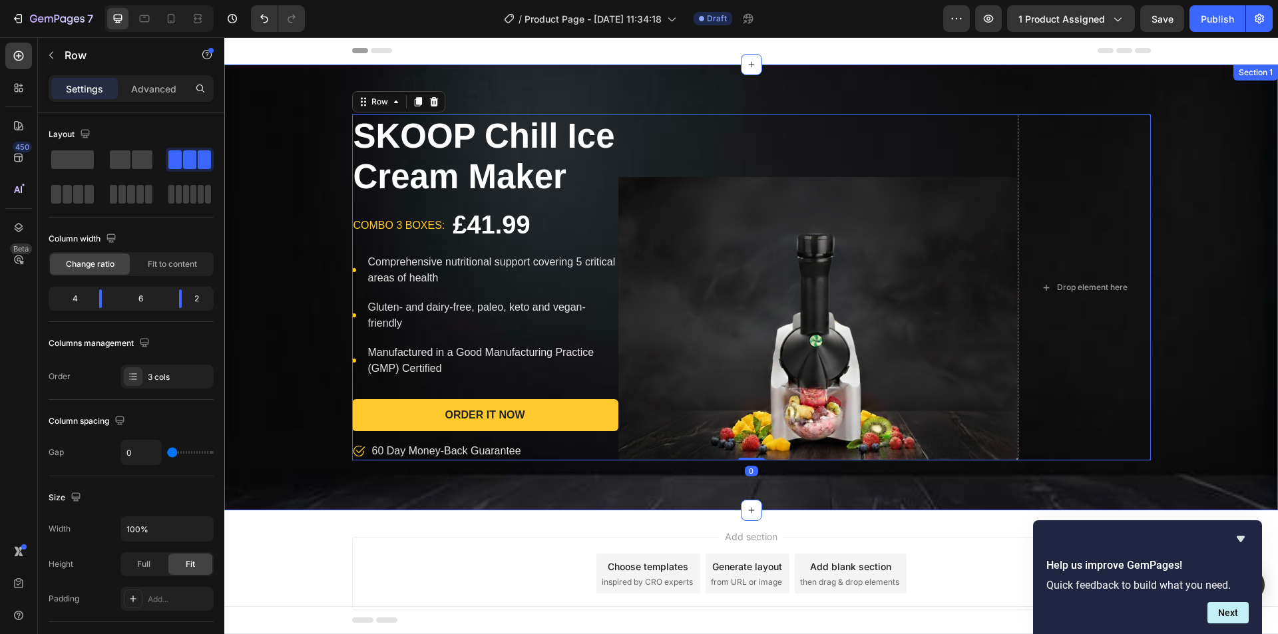
click at [1259, 187] on div "SKOOP Chill Ice Cream Maker Product Title combo 3 boxes: Text block £41.99 Prod…" at bounding box center [750, 287] width 1053 height 346
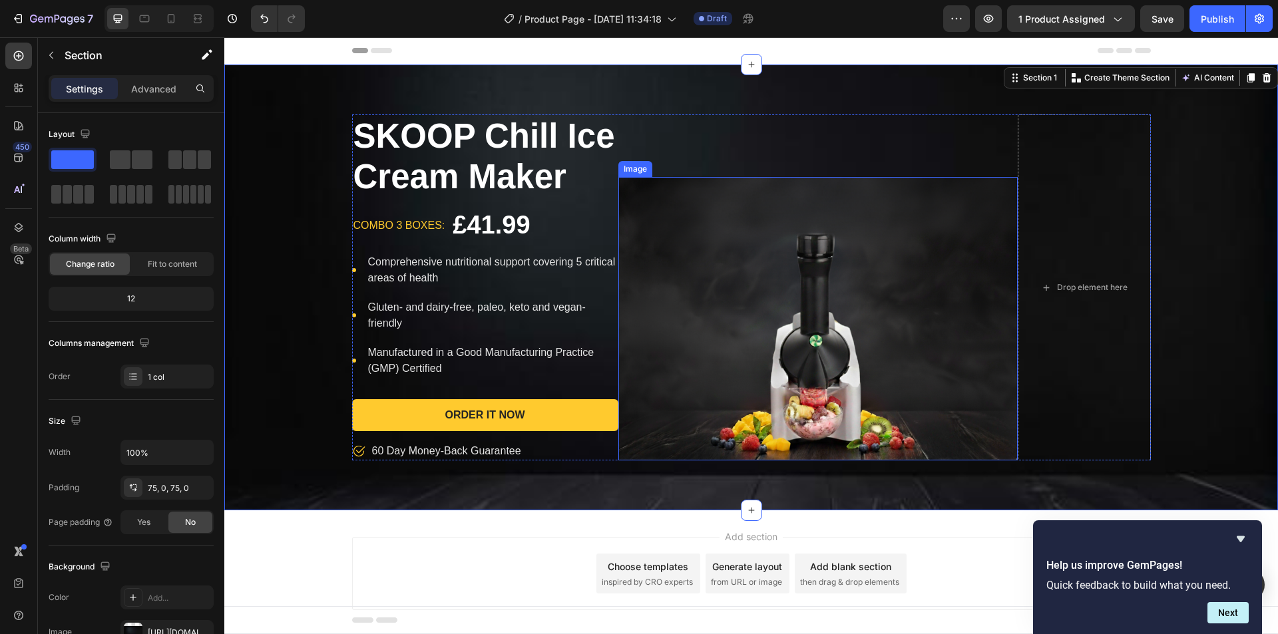
click at [929, 282] on img at bounding box center [817, 318] width 399 height 283
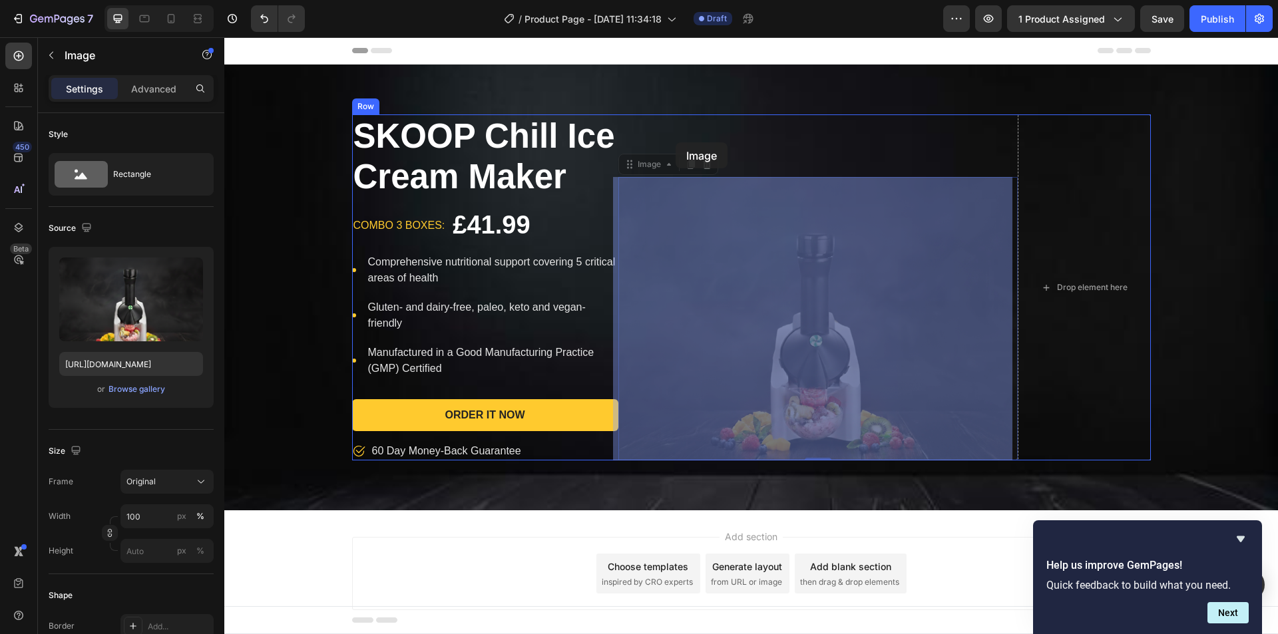
drag, startPoint x: 620, startPoint y: 164, endPoint x: 675, endPoint y: 142, distance: 59.2
click at [675, 142] on div "Header SKOOP Chill Ice Cream Maker Product Title combo 3 boxes: Text block £41.…" at bounding box center [750, 355] width 1053 height 637
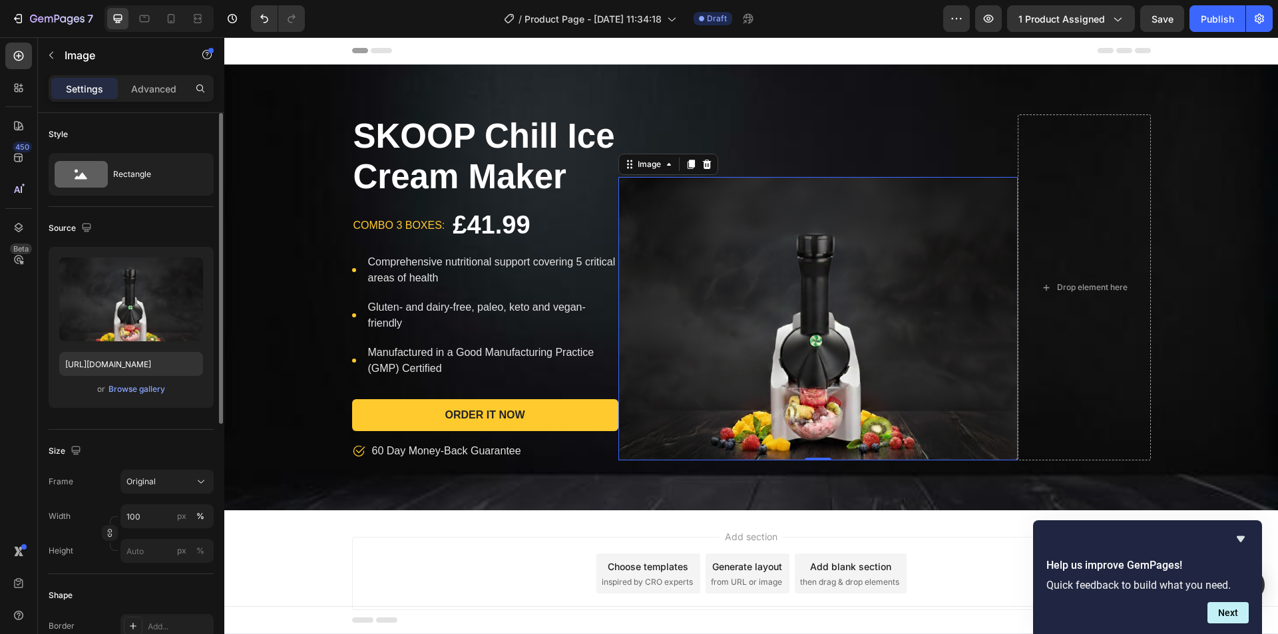
click at [147, 502] on div "Frame Original Width 100 px % Height px %" at bounding box center [131, 516] width 165 height 93
click at [148, 515] on input "100" at bounding box center [166, 516] width 93 height 24
click at [146, 508] on input "100" at bounding box center [166, 516] width 93 height 24
click at [144, 508] on input "100" at bounding box center [166, 516] width 93 height 24
click at [73, 524] on div "Width 100 px %" at bounding box center [131, 516] width 165 height 24
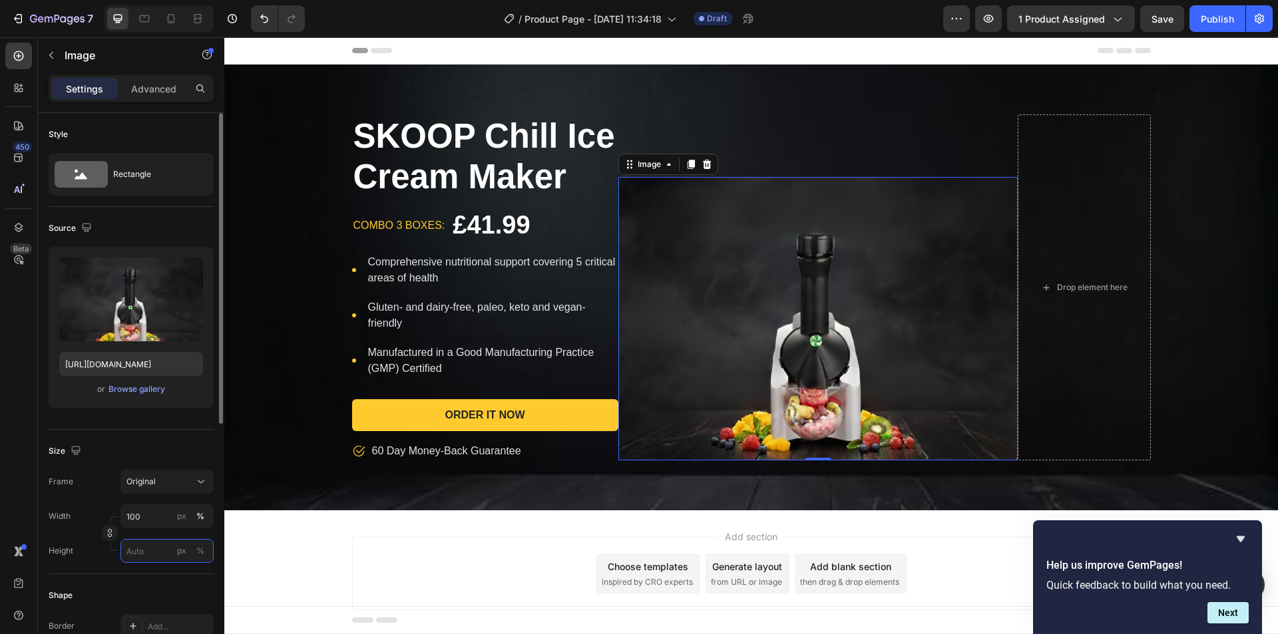
click at [136, 553] on input "px %" at bounding box center [166, 551] width 93 height 24
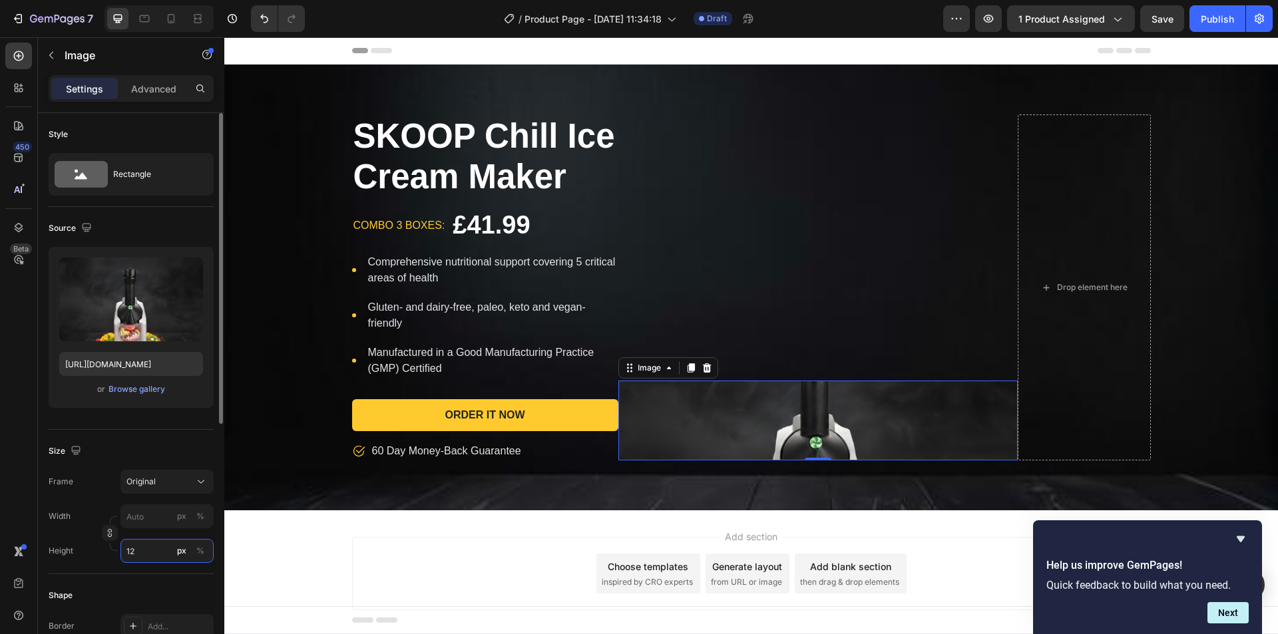
type input "1"
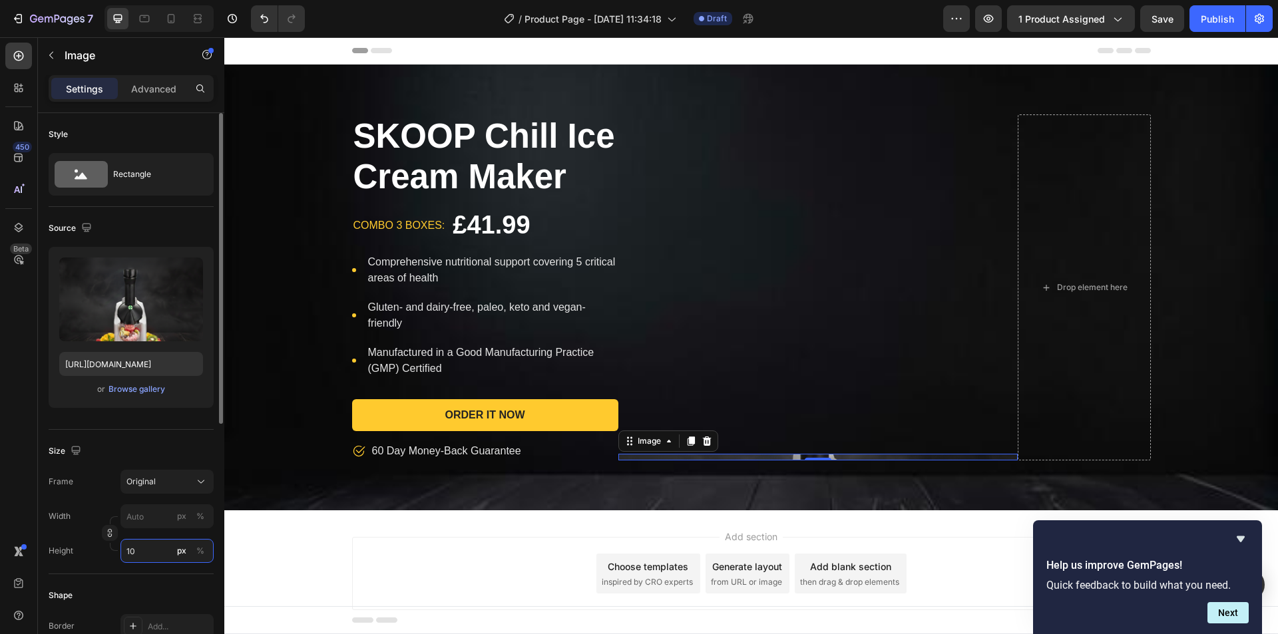
type input "1"
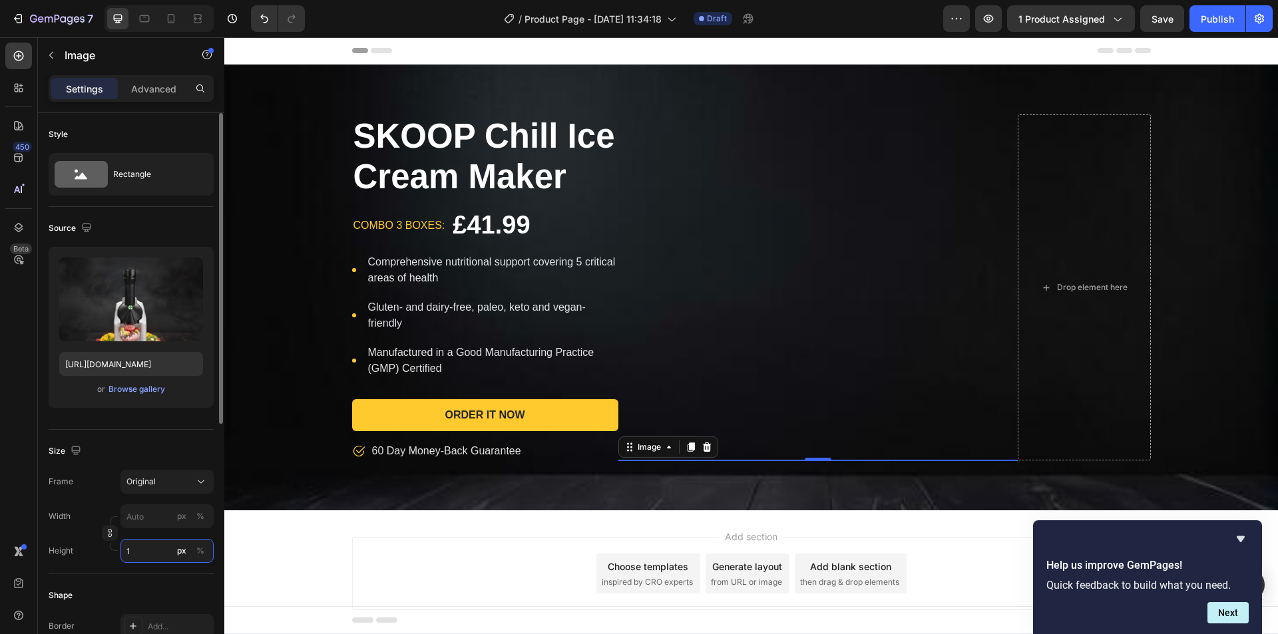
type input "1"
click at [112, 530] on icon "button" at bounding box center [109, 532] width 9 height 9
click at [142, 546] on input "px %" at bounding box center [166, 550] width 93 height 24
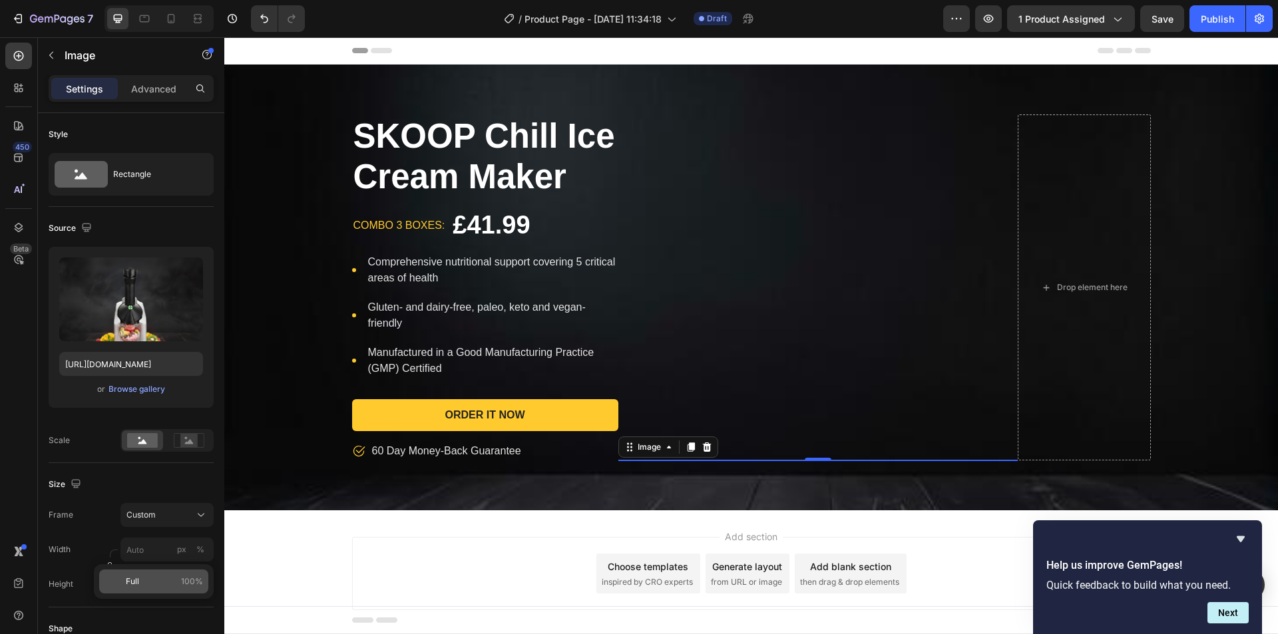
click at [152, 580] on p "Full 100%" at bounding box center [164, 582] width 77 height 12
type input "100"
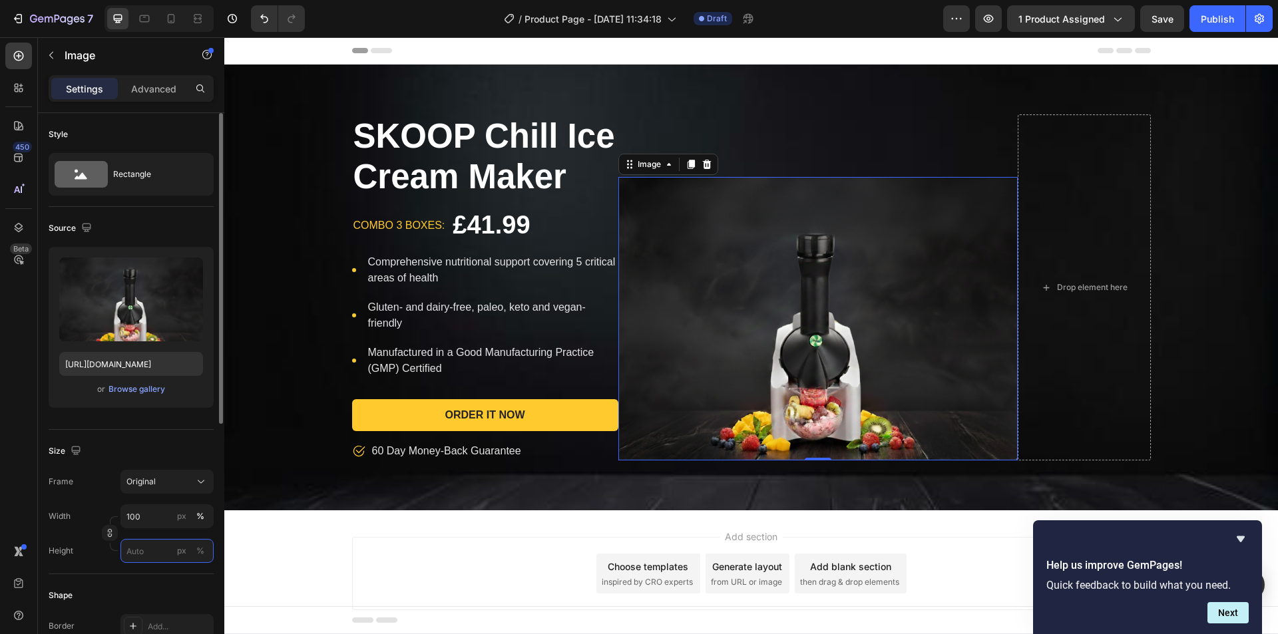
click at [149, 547] on input "px %" at bounding box center [166, 551] width 93 height 24
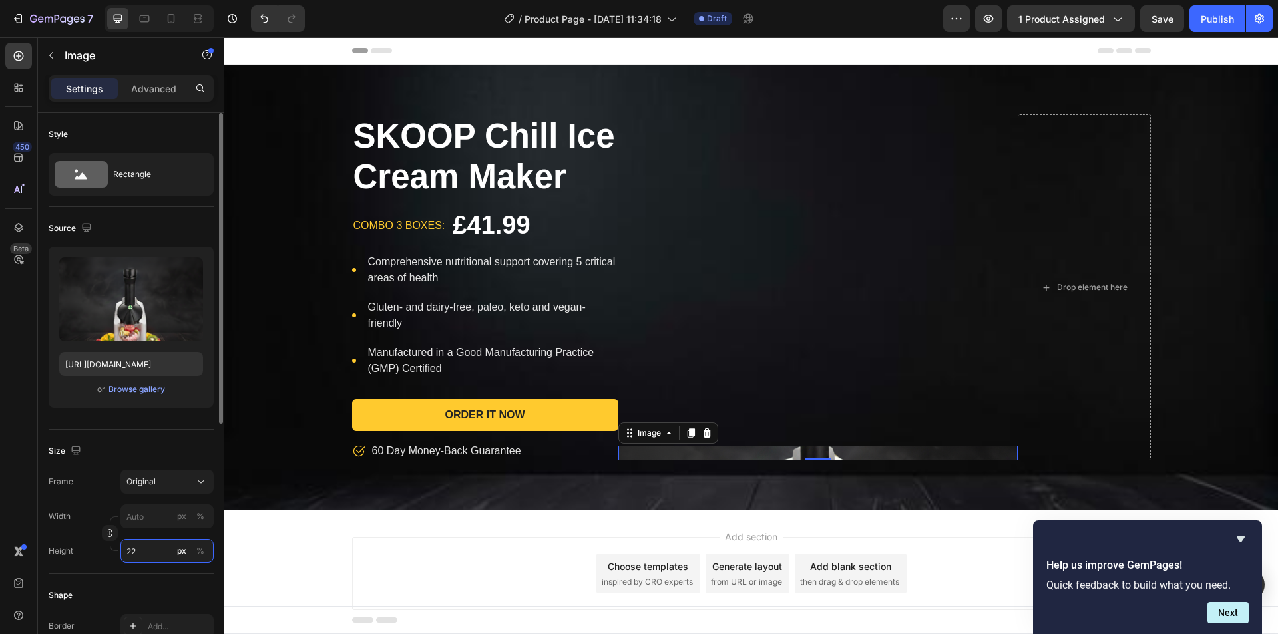
type input "2"
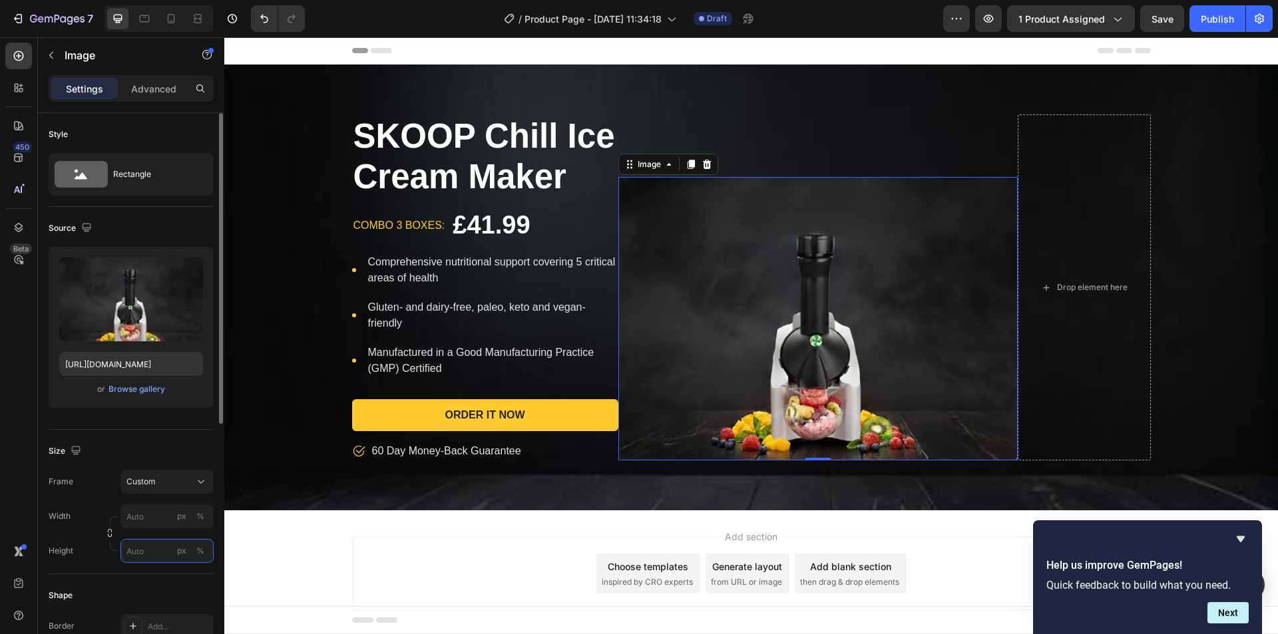
type input "2"
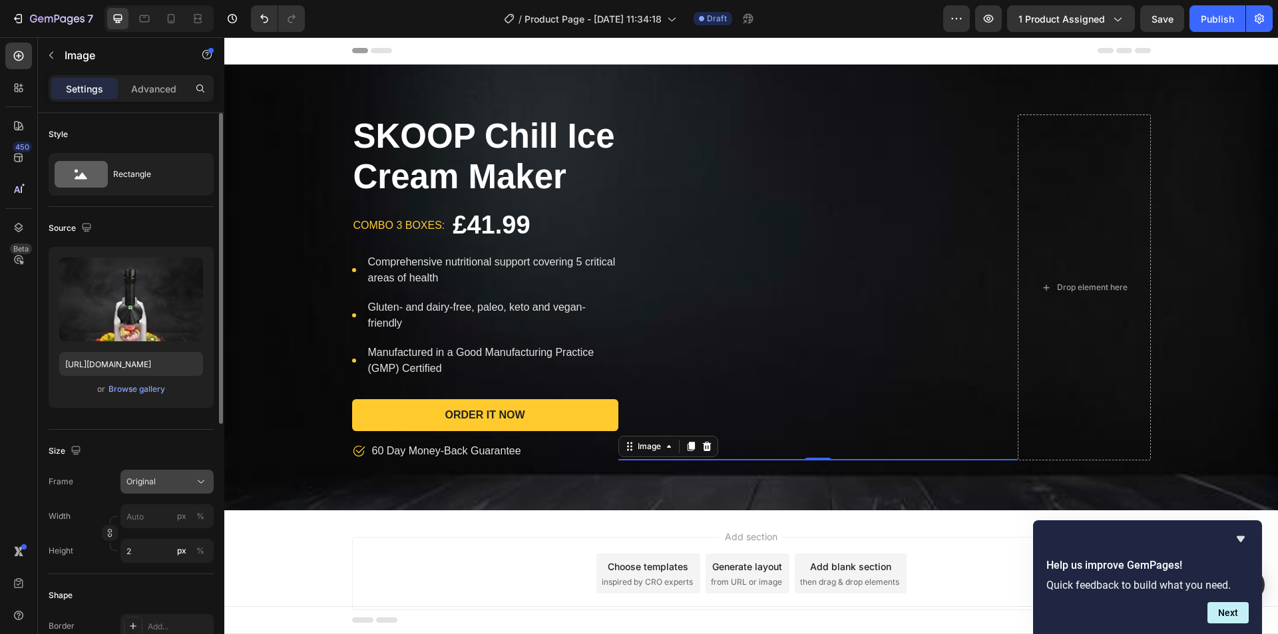
click at [172, 486] on div "Original" at bounding box center [158, 482] width 65 height 12
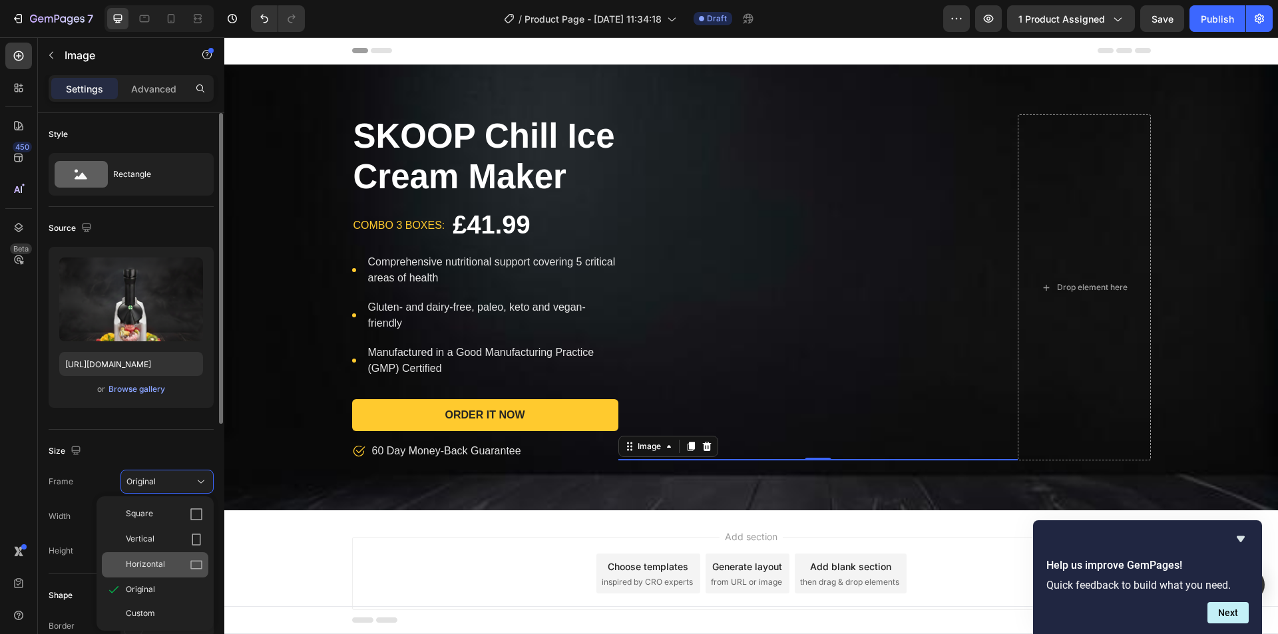
click at [158, 564] on span "Horizontal" at bounding box center [145, 564] width 39 height 13
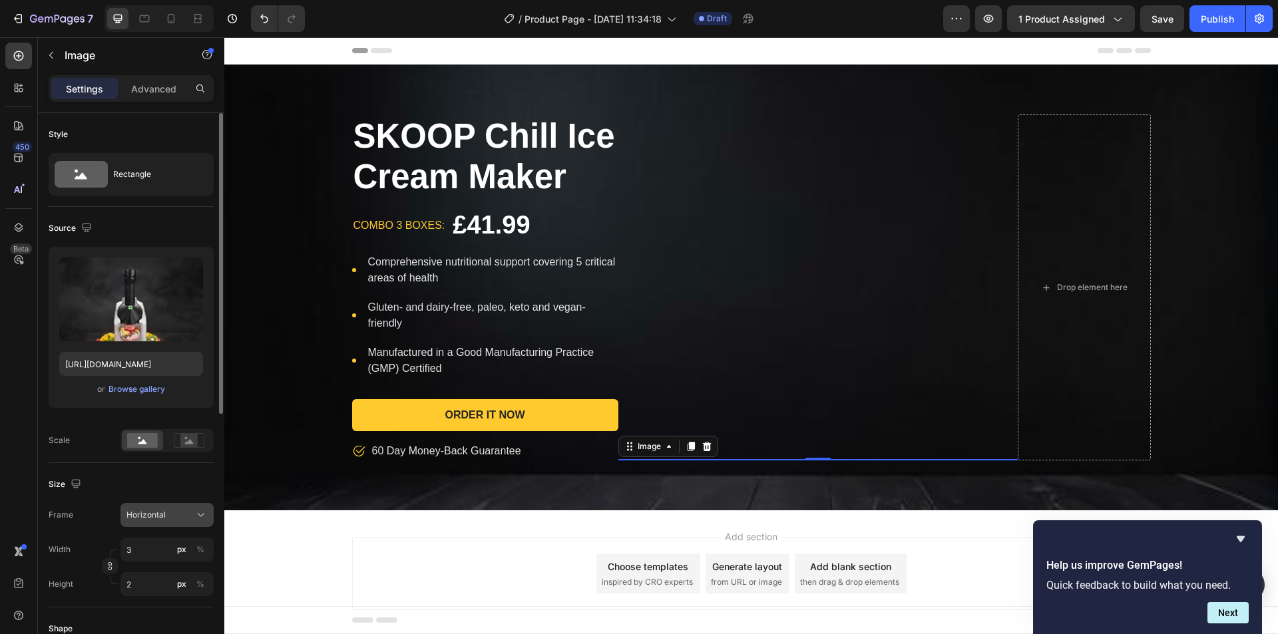
click at [163, 522] on div "Horizontal" at bounding box center [166, 514] width 81 height 13
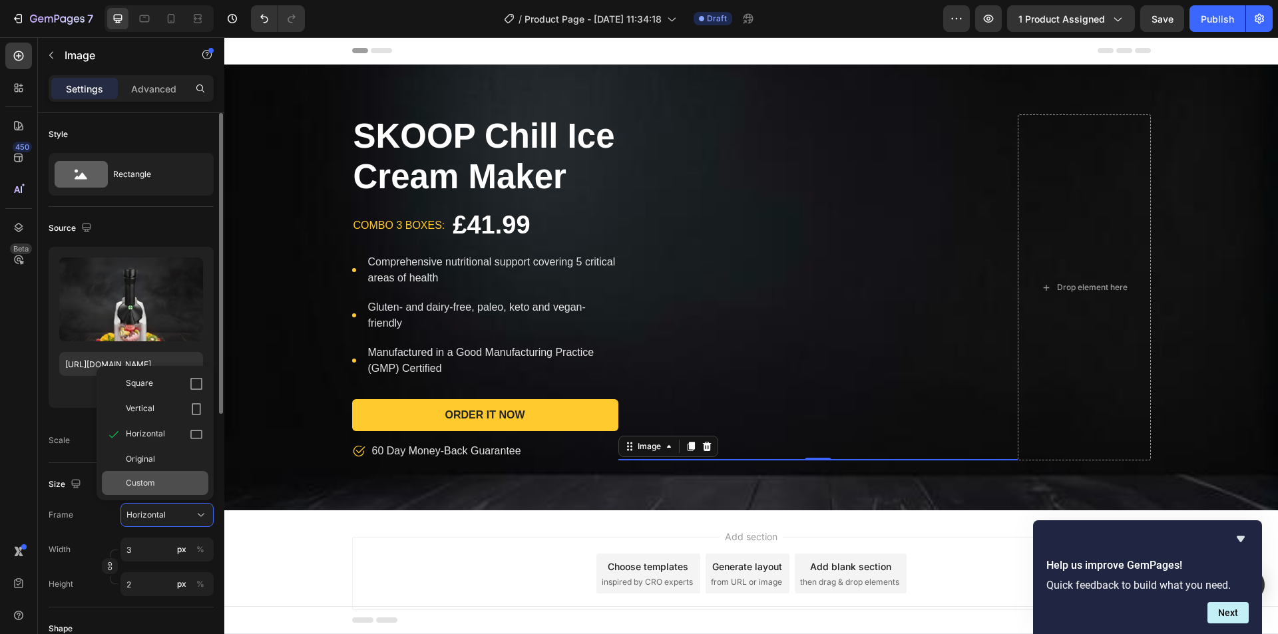
click at [168, 485] on div "Custom" at bounding box center [164, 483] width 77 height 12
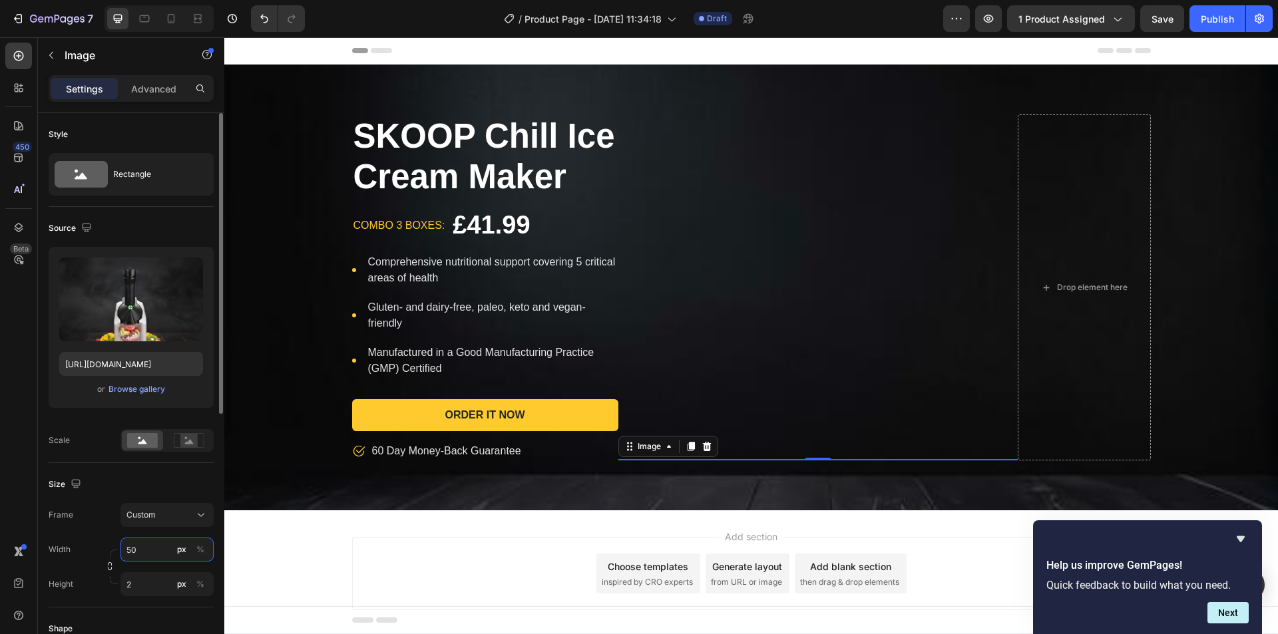
type input "5"
click at [132, 584] on div "Style Rectangle Source Upload Image [URL][DOMAIN_NAME] or Browse gallery Scale …" at bounding box center [131, 586] width 165 height 947
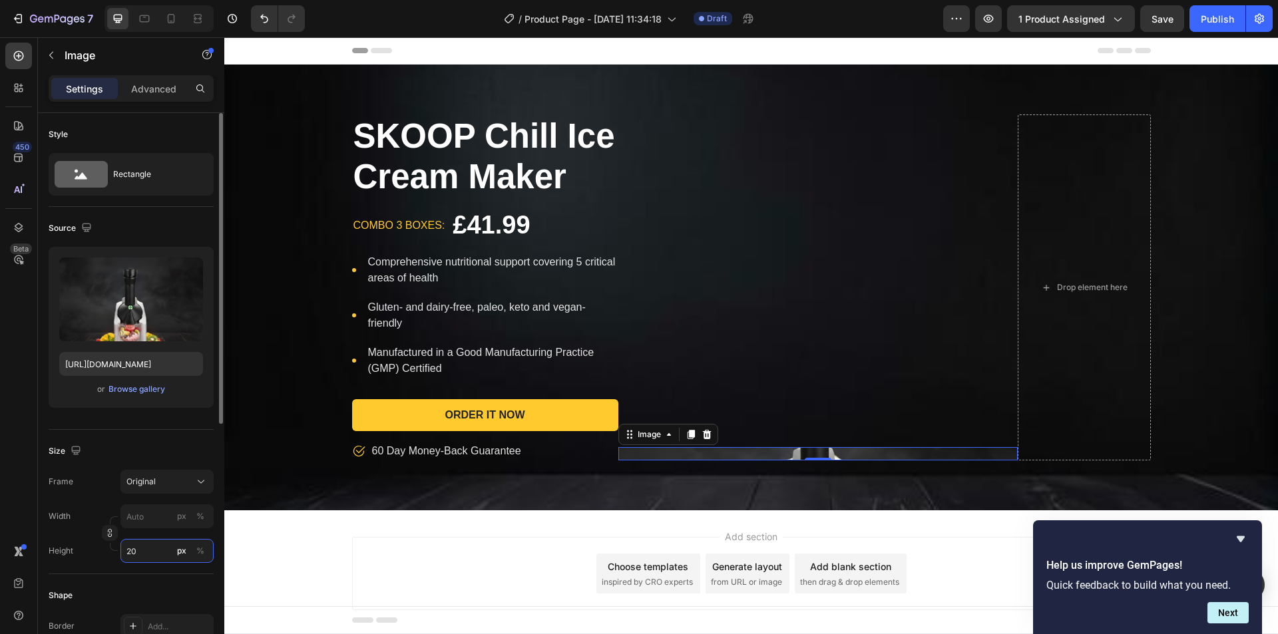
type input "2"
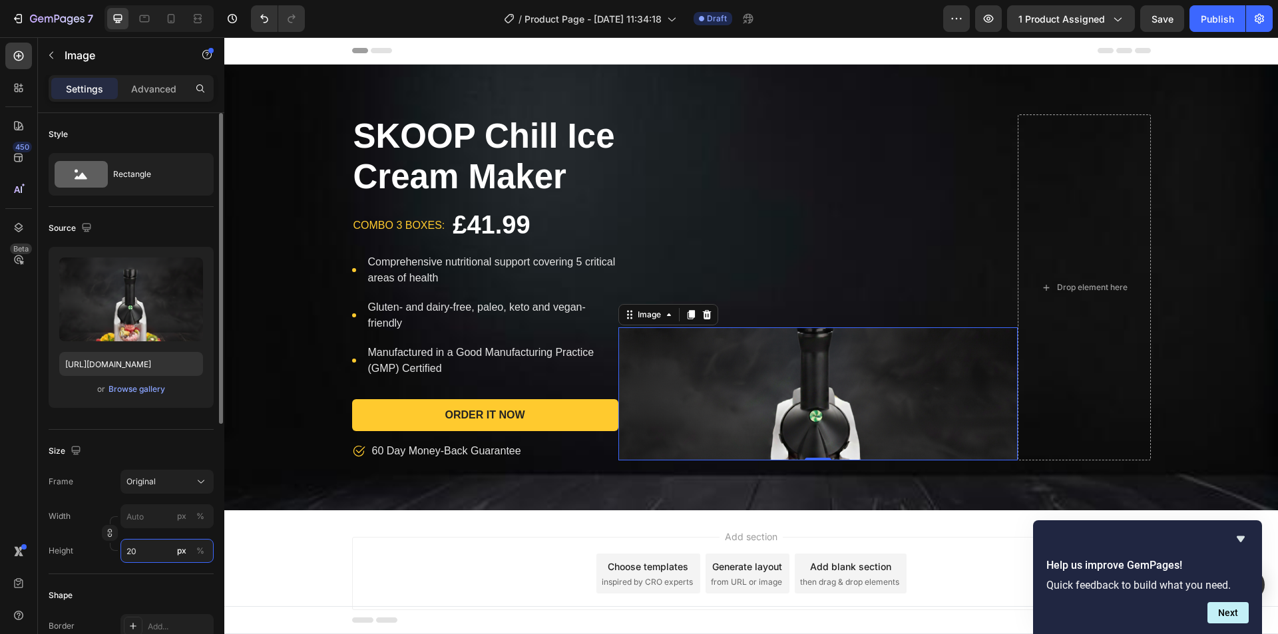
type input "2"
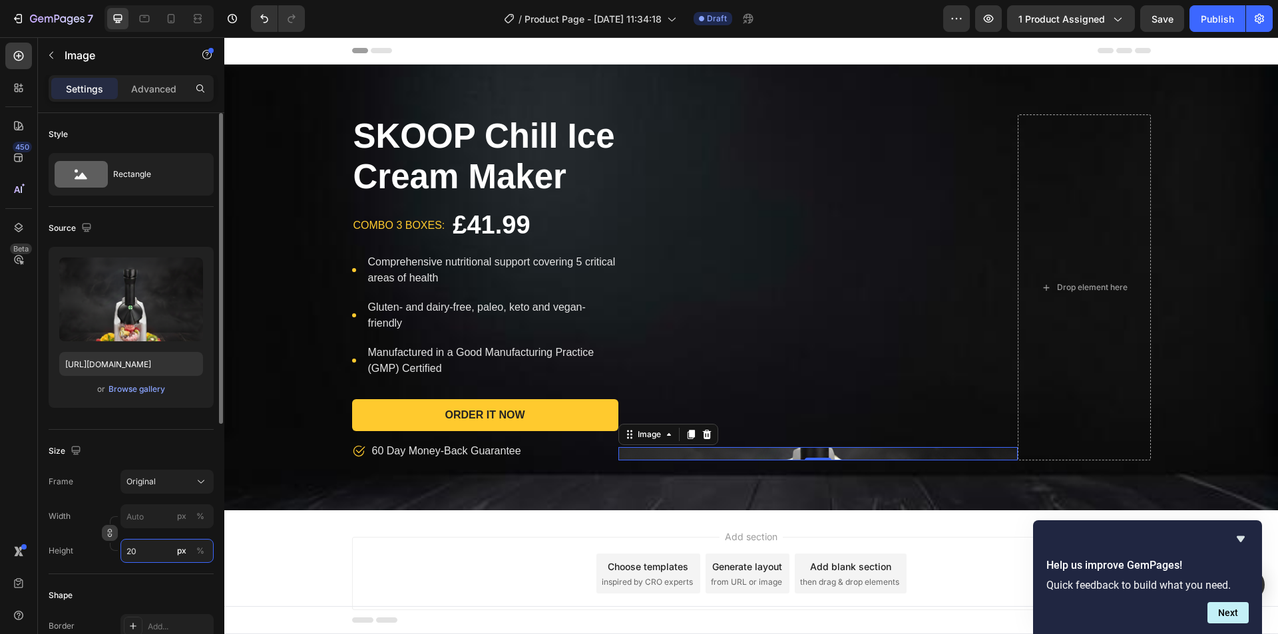
type input "20"
click at [105, 534] on icon "button" at bounding box center [109, 532] width 9 height 9
click at [135, 565] on div "Width px % Height 20 px %" at bounding box center [131, 567] width 165 height 59
click at [148, 550] on input "px %" at bounding box center [166, 550] width 93 height 24
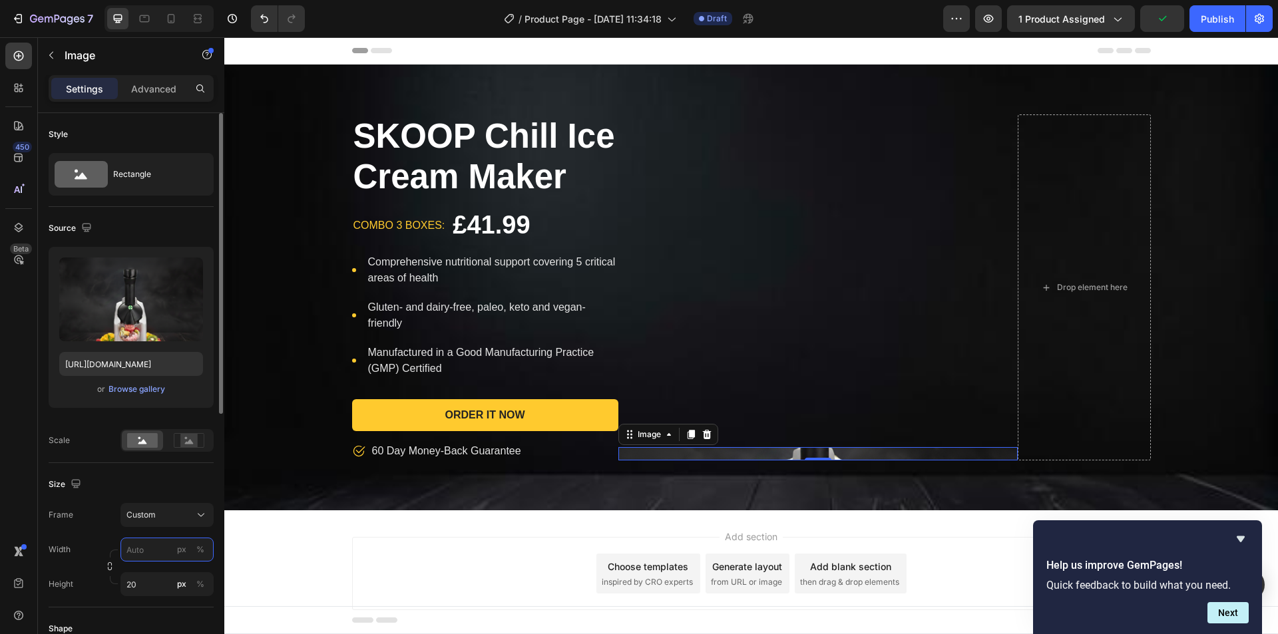
click at [148, 550] on input "px %" at bounding box center [166, 550] width 93 height 24
type input "500"
click at [139, 582] on input "20" at bounding box center [166, 584] width 93 height 24
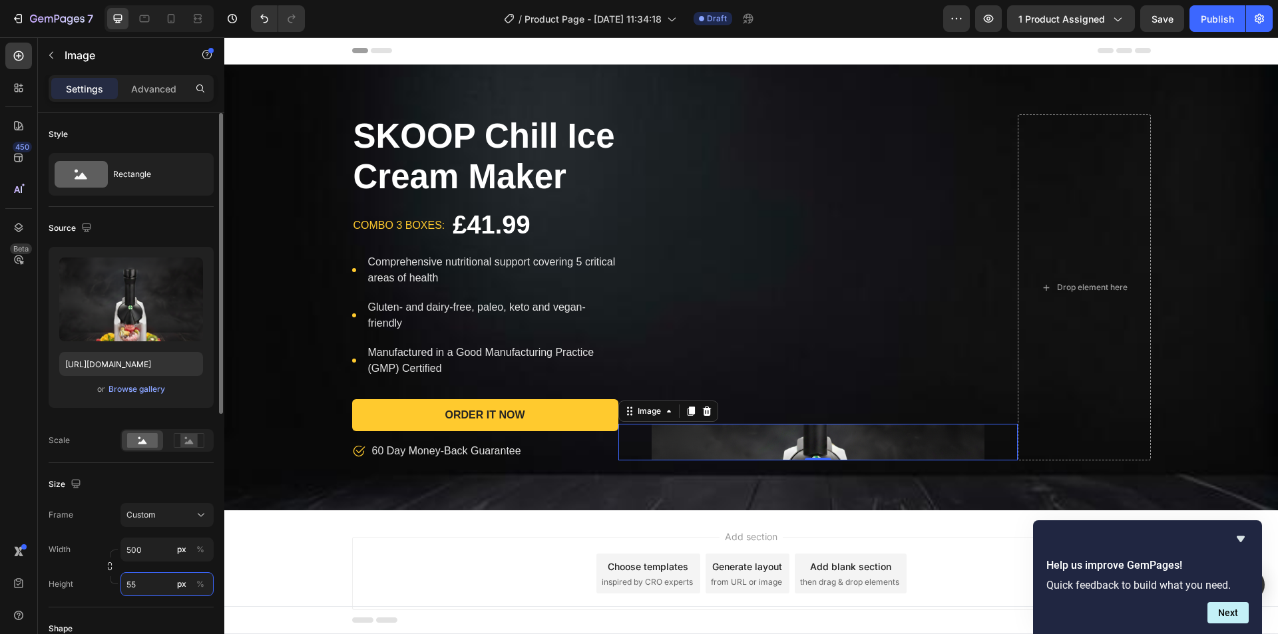
type input "550"
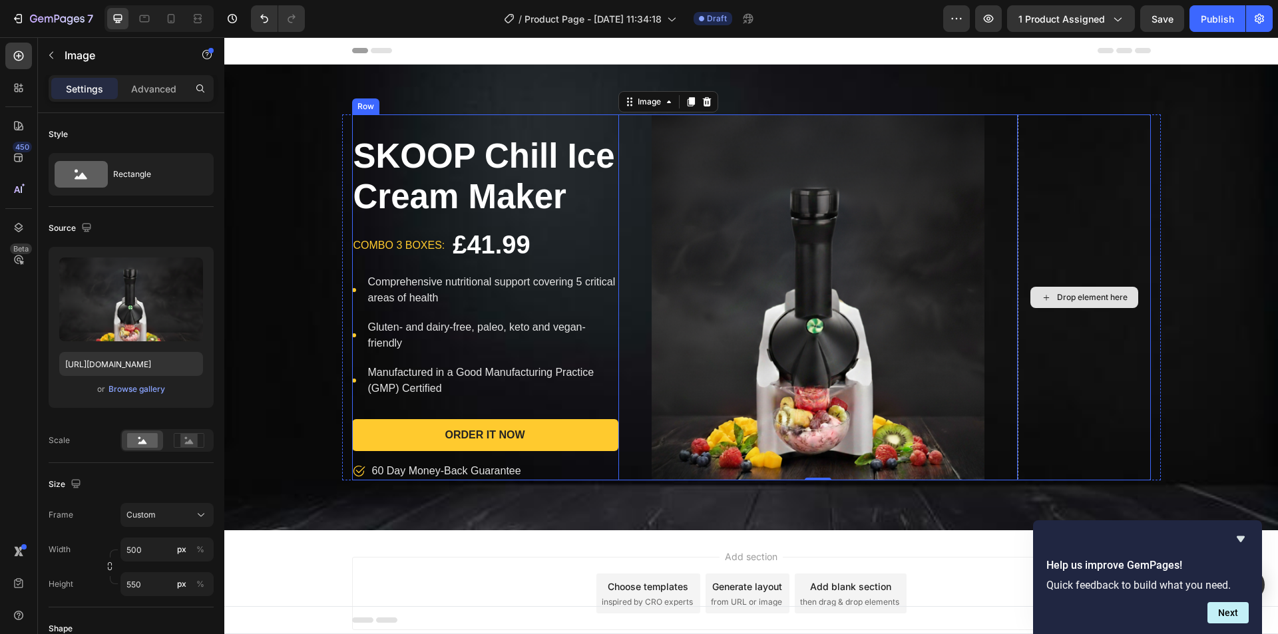
click at [1196, 421] on div "SKOOP Chill Ice Cream Maker Product Title combo 3 boxes: Text block £41.99 Prod…" at bounding box center [750, 297] width 1053 height 366
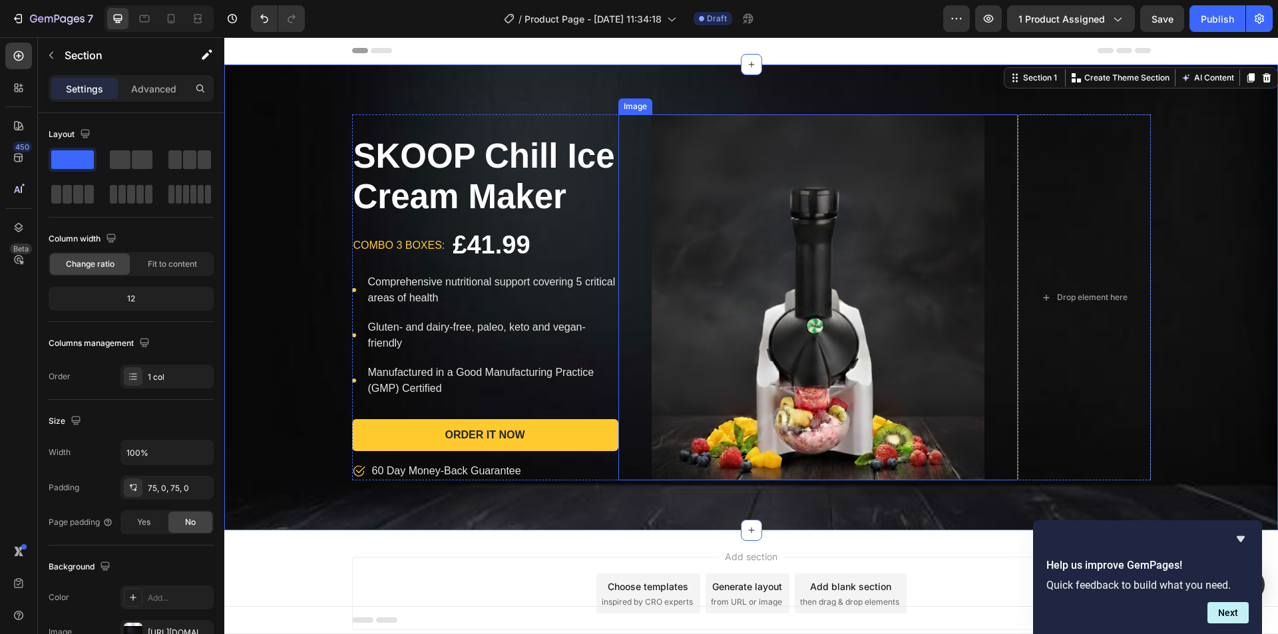
click at [668, 365] on img at bounding box center [817, 297] width 333 height 366
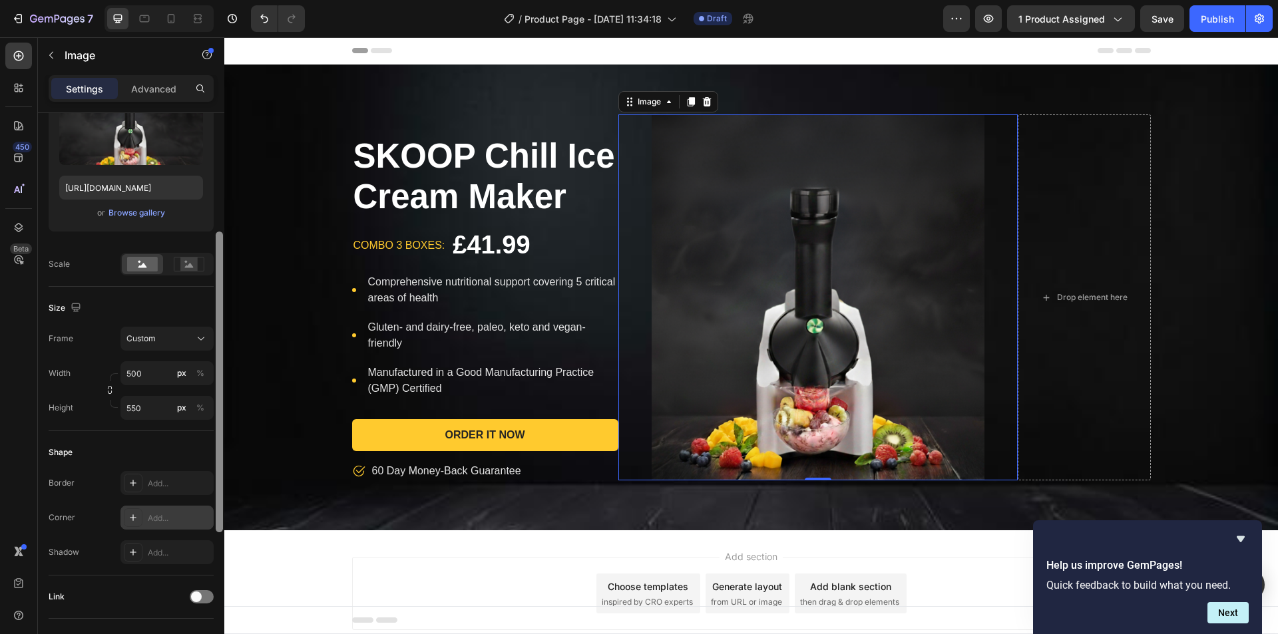
scroll to position [196, 0]
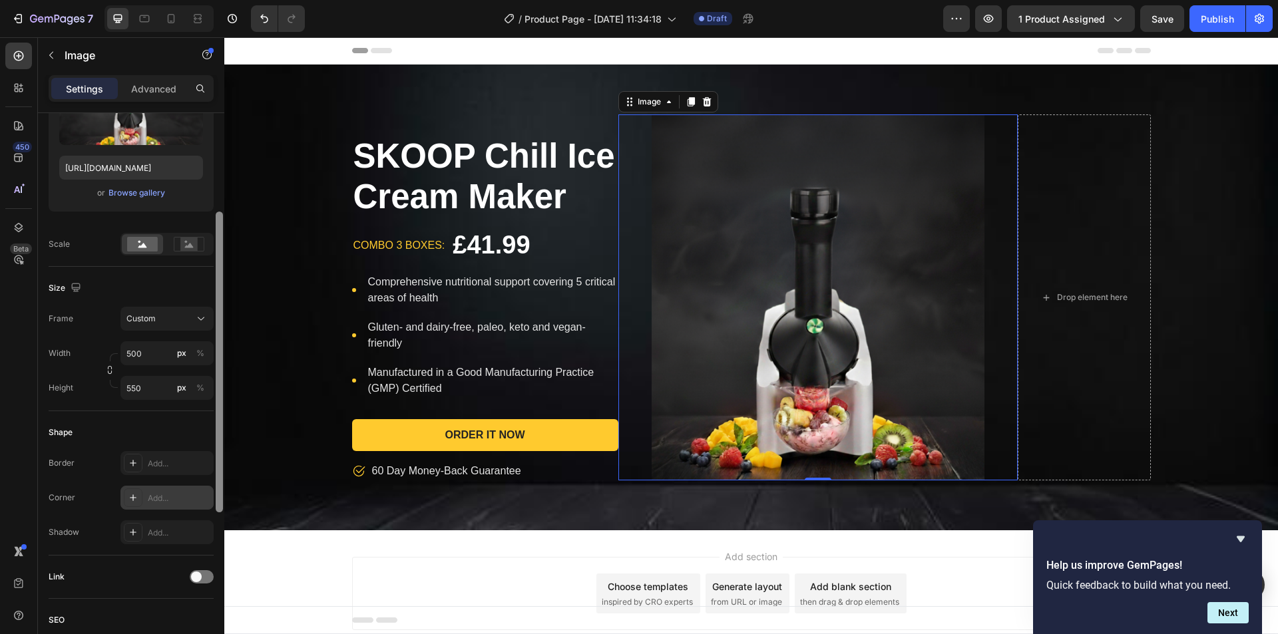
drag, startPoint x: 220, startPoint y: 388, endPoint x: 212, endPoint y: 494, distance: 106.2
click at [212, 494] on div "Style Rectangle Source Upload Image [URL][DOMAIN_NAME] or Browse gallery Scale …" at bounding box center [131, 392] width 186 height 559
click at [134, 461] on icon at bounding box center [133, 463] width 11 height 11
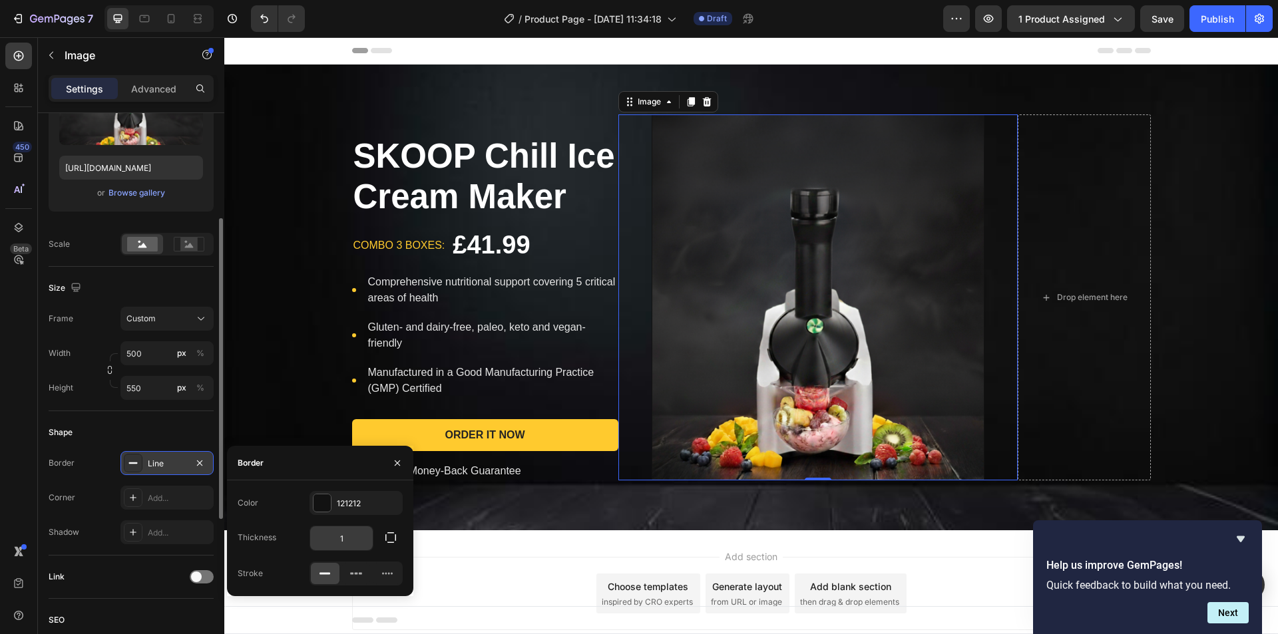
click at [341, 539] on input "1" at bounding box center [341, 538] width 63 height 24
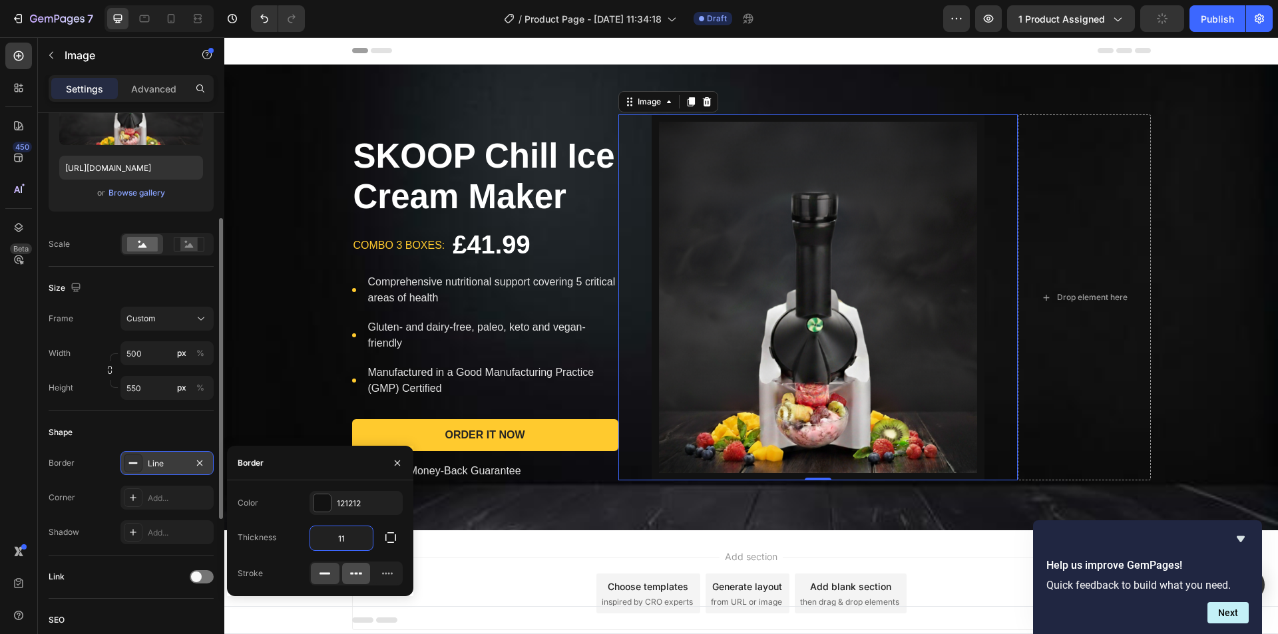
type input "11"
click at [355, 567] on icon at bounding box center [355, 573] width 13 height 13
click at [370, 570] on div at bounding box center [356, 573] width 29 height 21
click at [381, 572] on icon at bounding box center [387, 573] width 13 height 13
click at [331, 572] on icon at bounding box center [324, 573] width 13 height 13
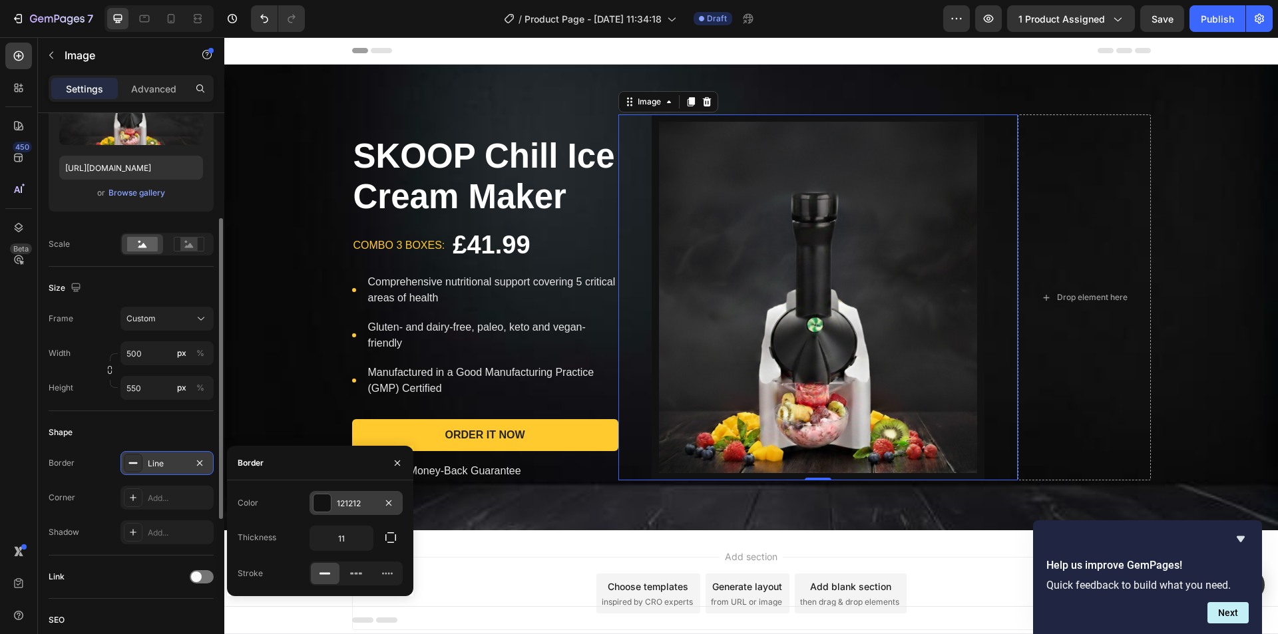
click at [325, 508] on div at bounding box center [321, 502] width 17 height 17
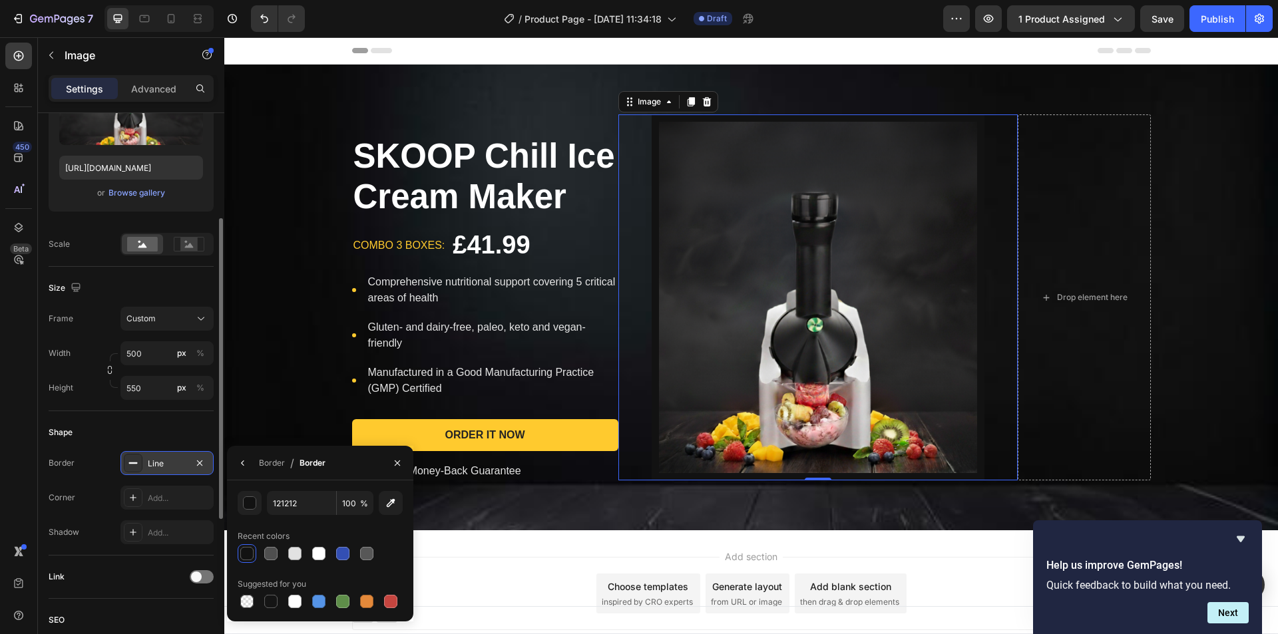
click at [305, 556] on div at bounding box center [320, 553] width 165 height 19
click at [315, 554] on div at bounding box center [318, 553] width 13 height 13
type input "FFFFFF"
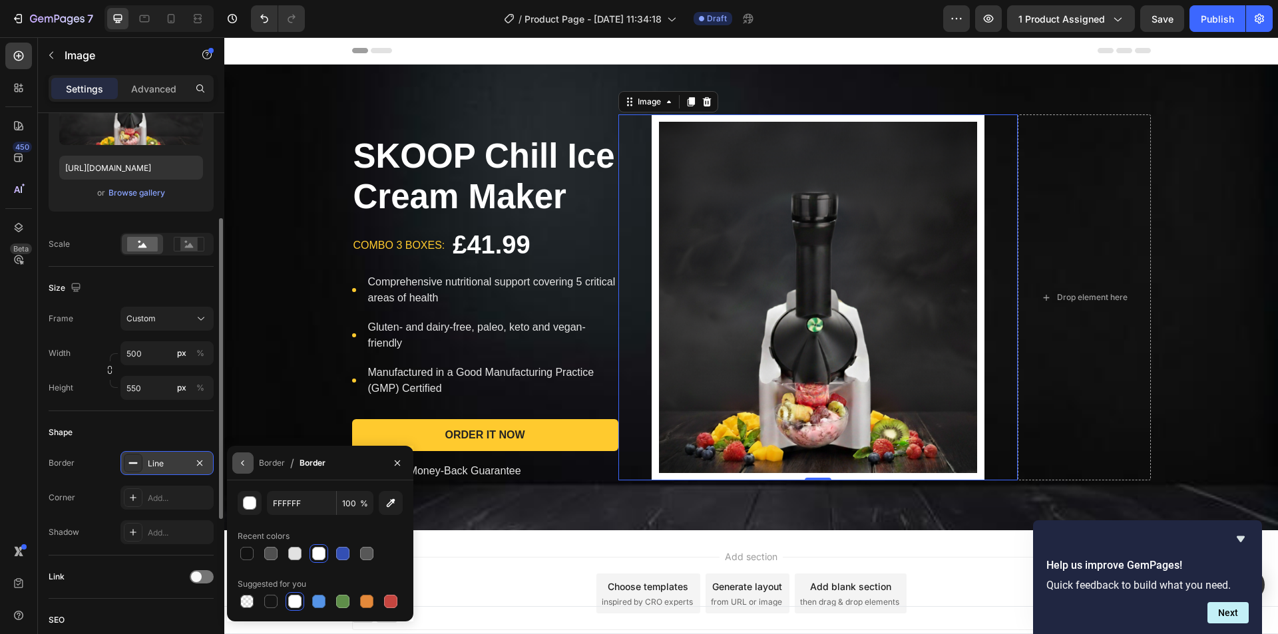
click at [242, 461] on icon "button" at bounding box center [243, 463] width 11 height 11
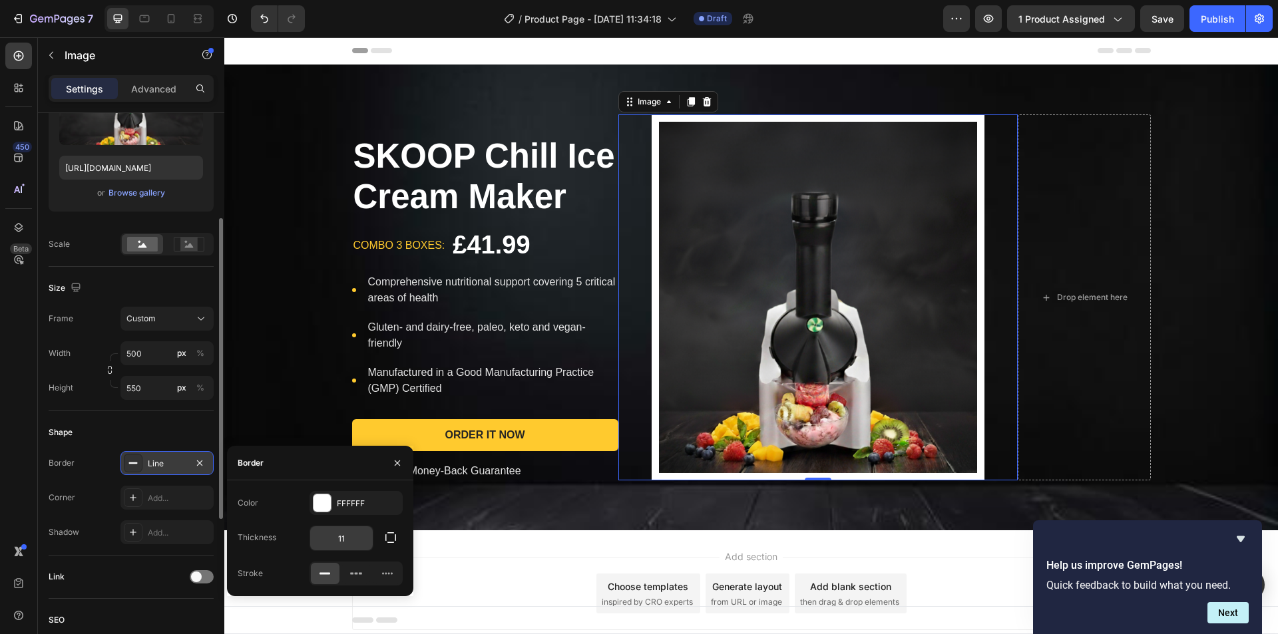
click at [339, 542] on input "11" at bounding box center [341, 538] width 63 height 24
type input "3"
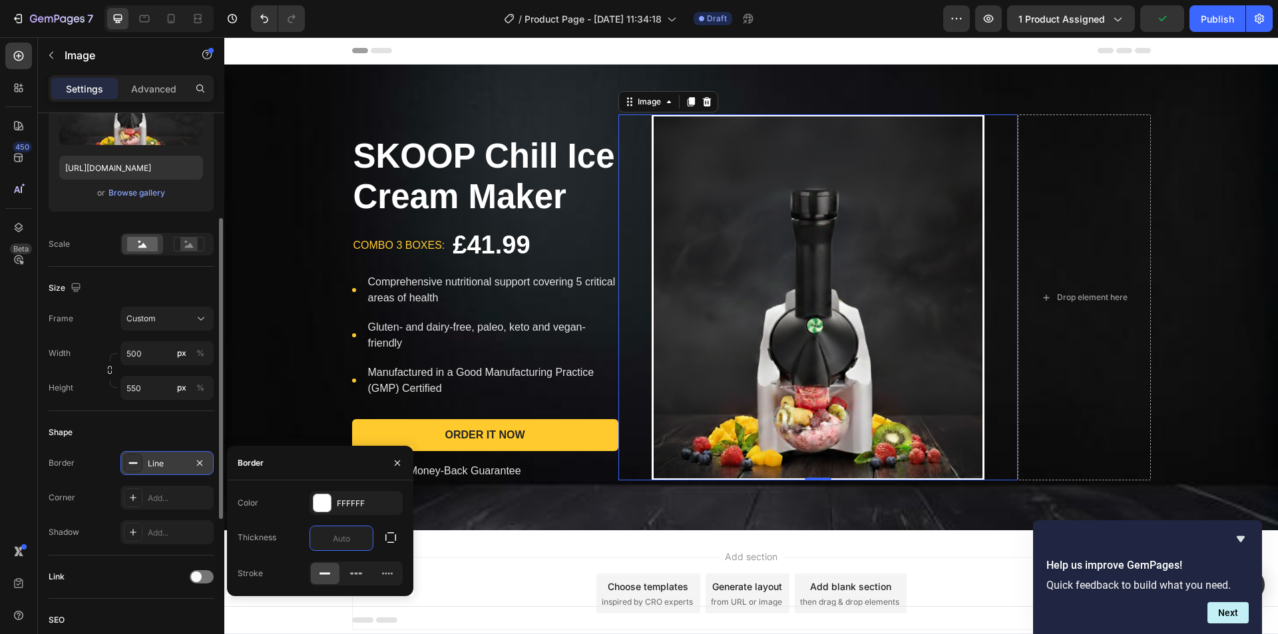
type input "2"
type input "1"
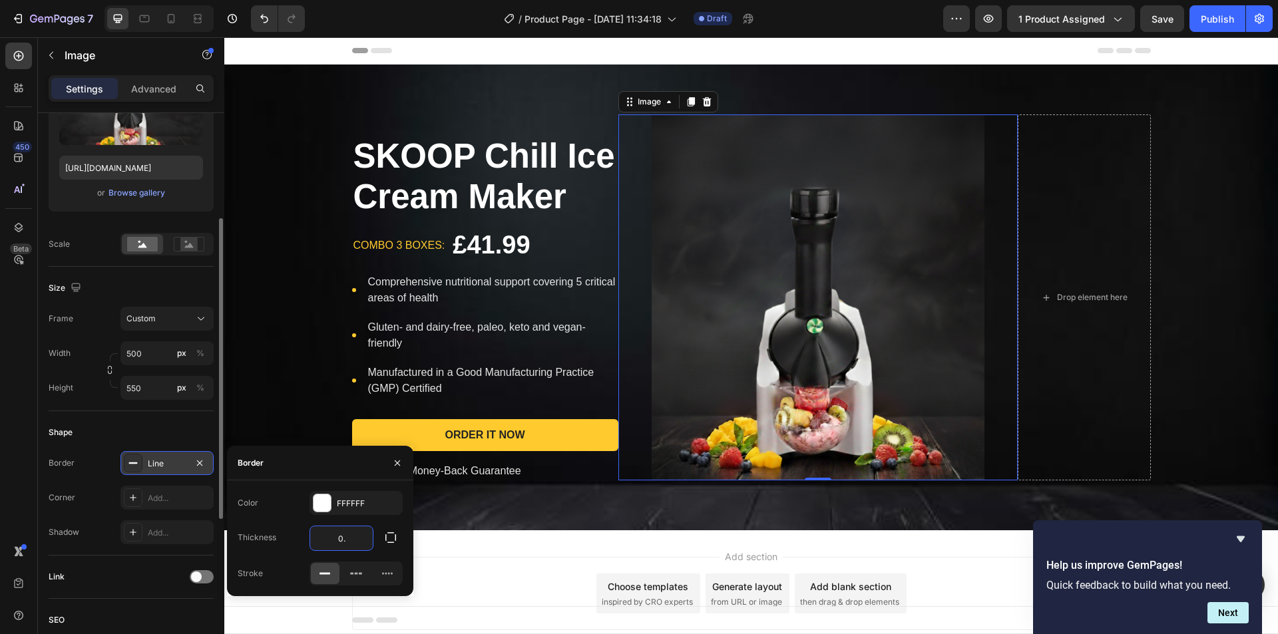
type input "0.3"
click at [324, 497] on div at bounding box center [321, 502] width 17 height 17
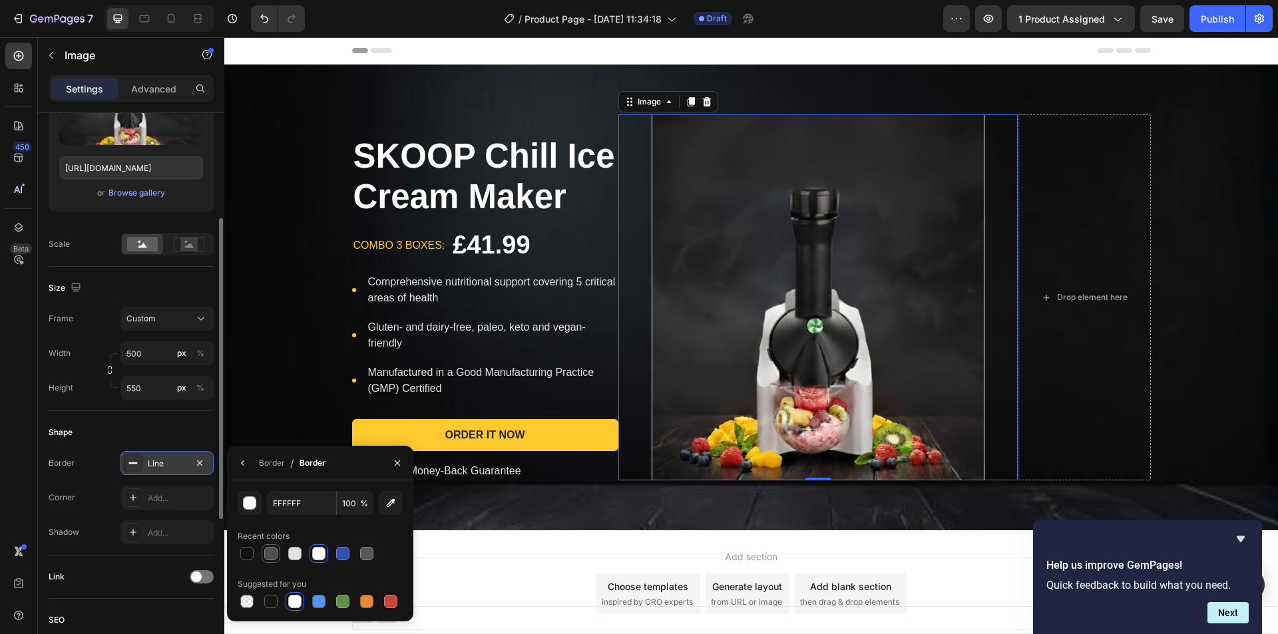
click at [265, 547] on div at bounding box center [271, 554] width 16 height 16
type input "4F4F4F"
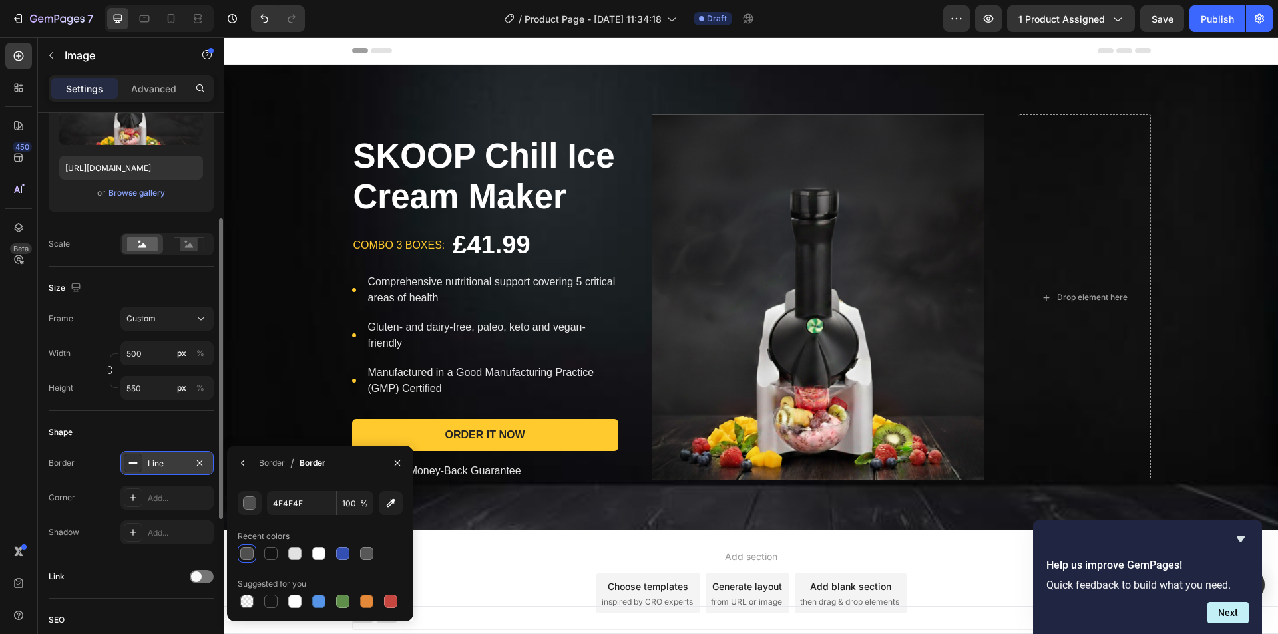
click at [534, 531] on div "Add section Choose templates inspired by CRO experts Generate layout from URL o…" at bounding box center [750, 612] width 1053 height 164
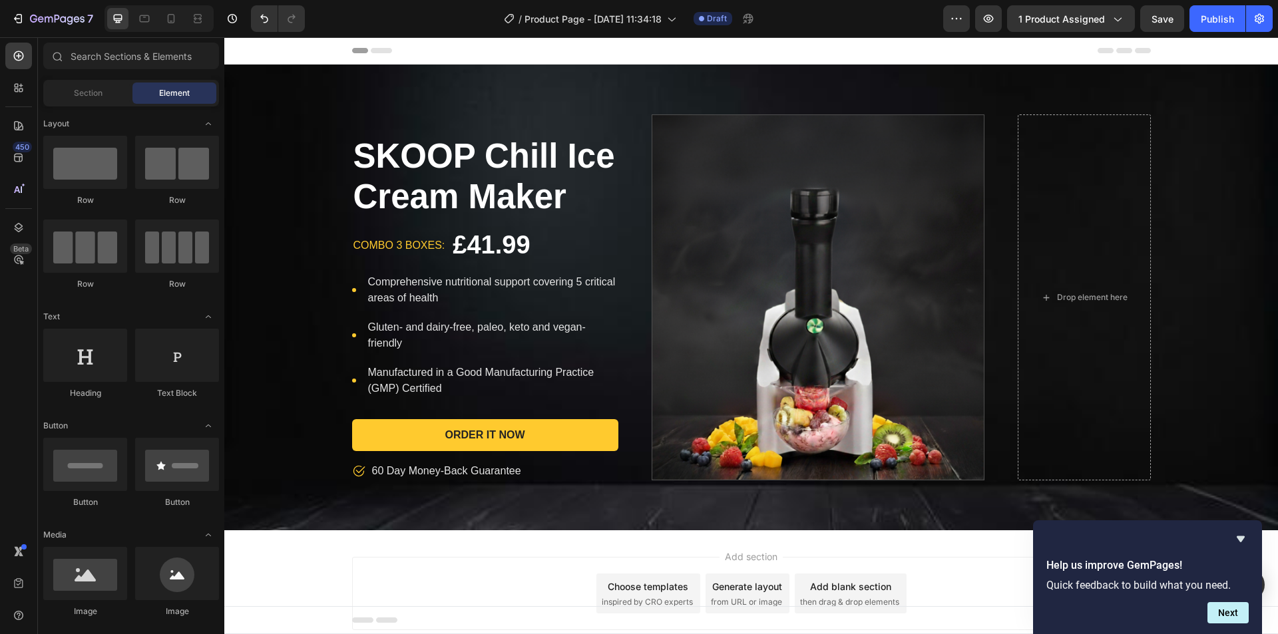
scroll to position [11, 0]
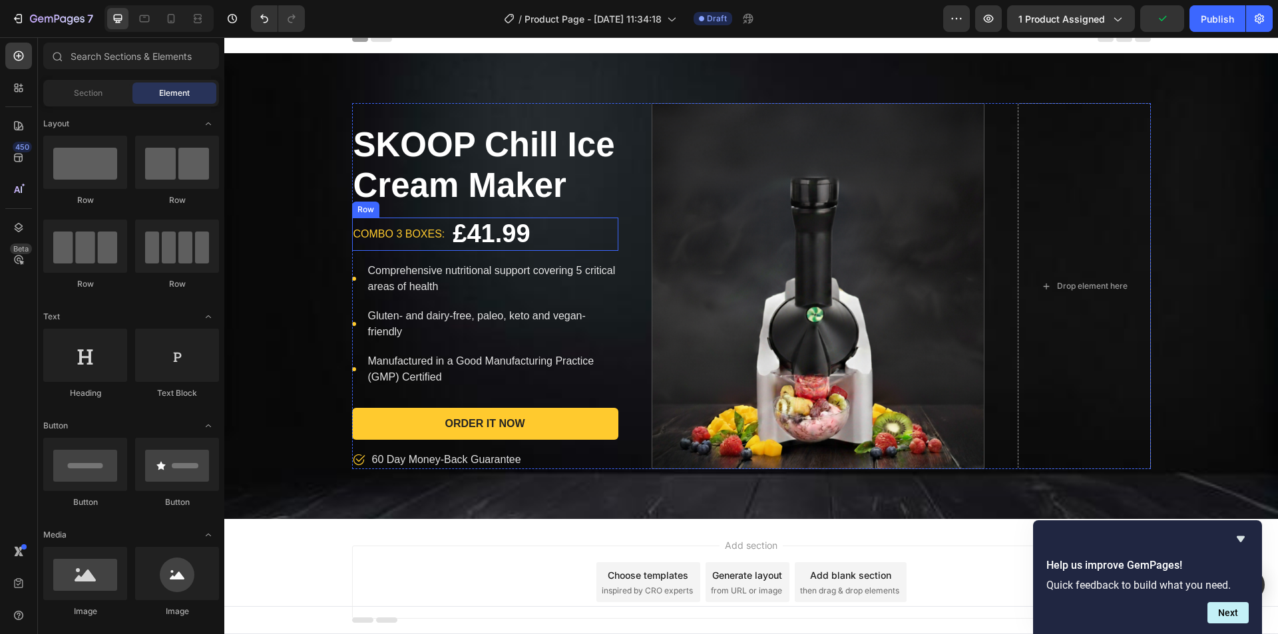
click at [425, 232] on p "combo 3 boxes:" at bounding box center [399, 234] width 92 height 19
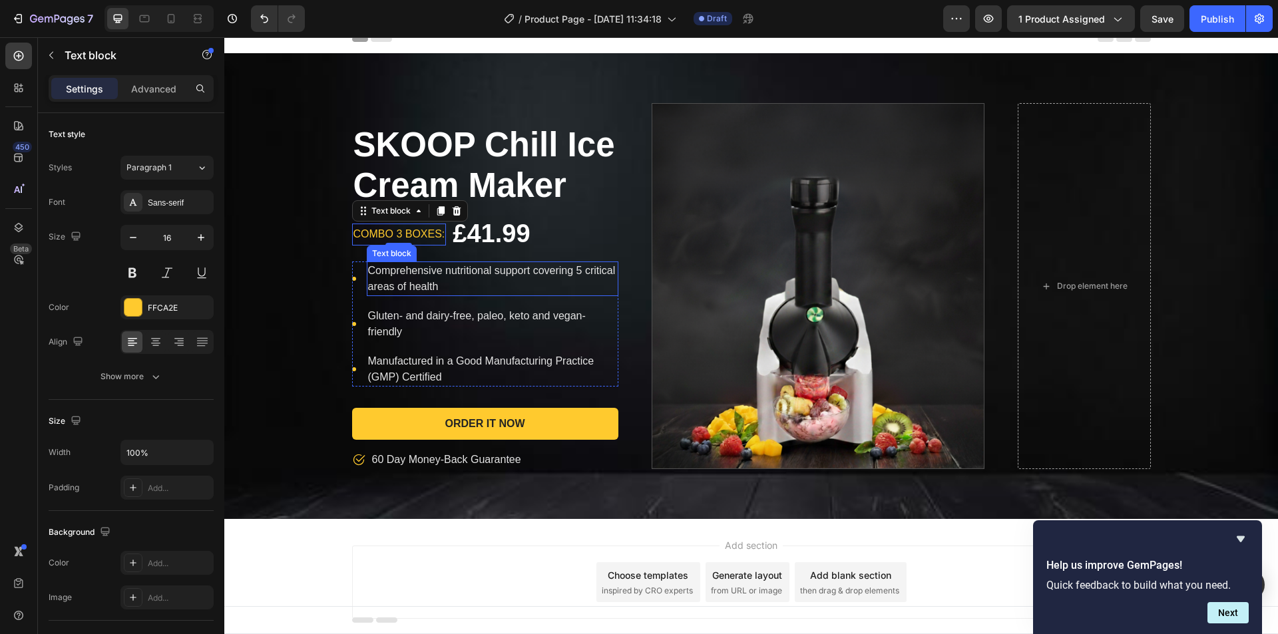
click at [415, 278] on p "Comprehensive nutritional support covering 5 critical areas of health" at bounding box center [492, 279] width 249 height 32
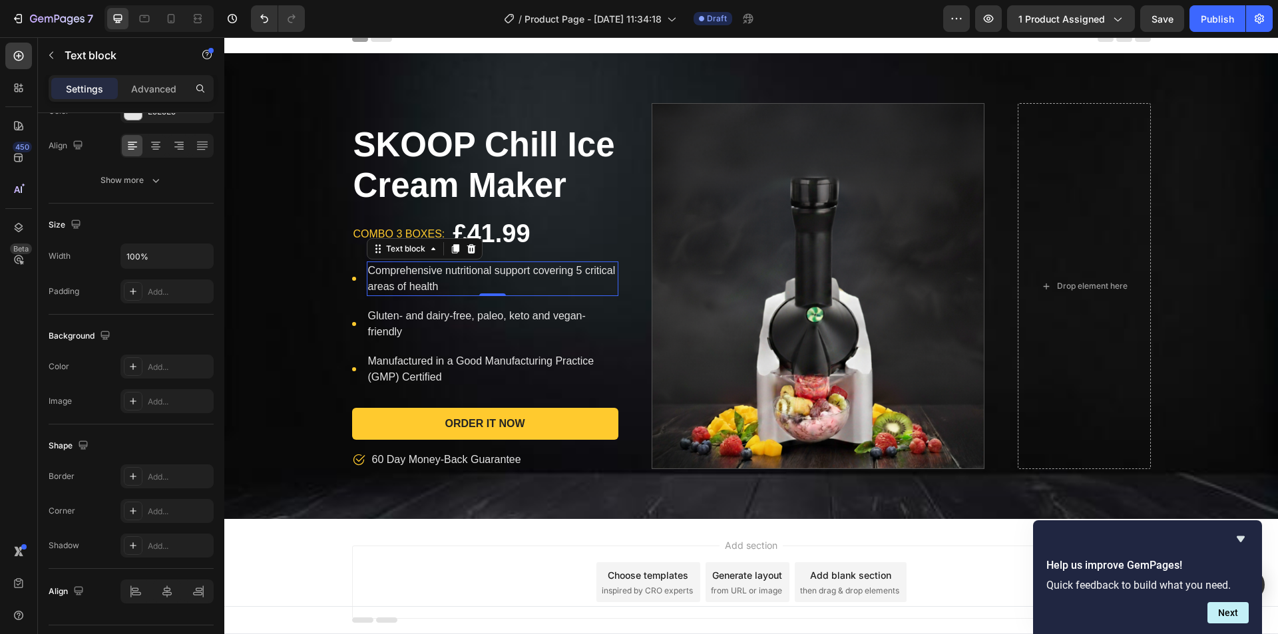
click at [438, 286] on p "Comprehensive nutritional support covering 5 critical areas of health" at bounding box center [492, 279] width 249 height 32
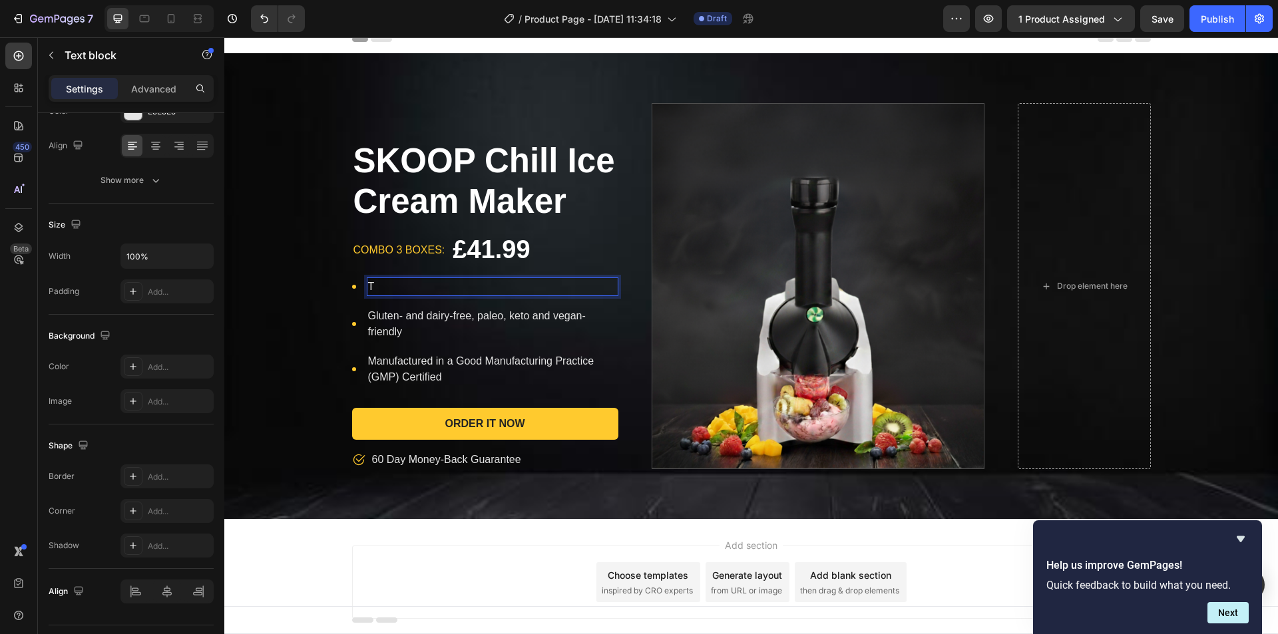
scroll to position [27, 0]
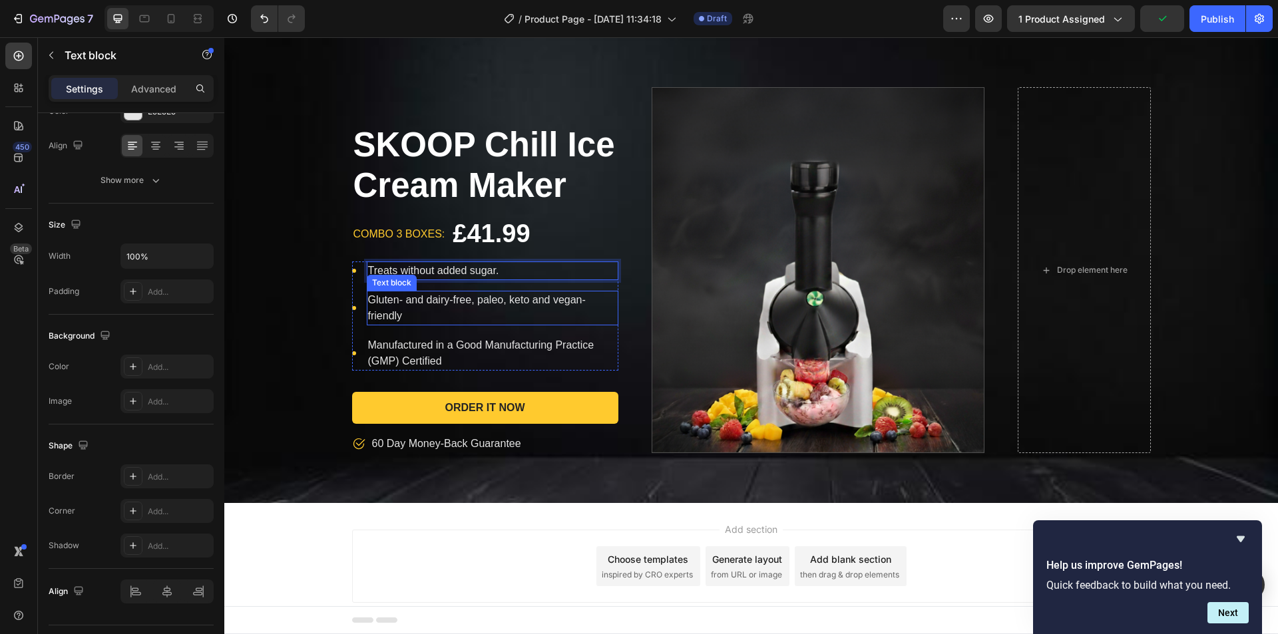
click at [441, 309] on p "Gluten- and dairy-free, paleo, keto and vegan-friendly" at bounding box center [492, 308] width 249 height 32
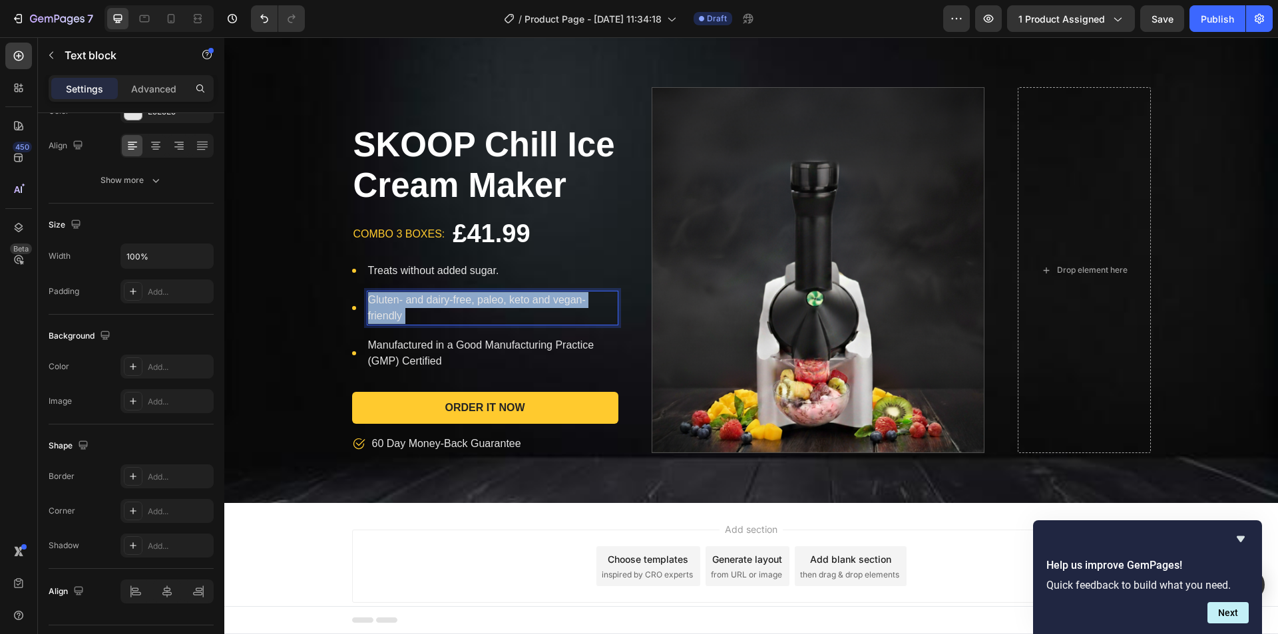
drag, startPoint x: 405, startPoint y: 316, endPoint x: 365, endPoint y: 298, distance: 43.8
click at [368, 298] on p "Gluten- and dairy-free, paleo, keto and vegan-friendly" at bounding box center [492, 308] width 249 height 32
click at [389, 299] on p "Gluten- and dairy-free, paleo, keto and vegan-friendly" at bounding box center [492, 308] width 249 height 32
click at [389, 317] on p "Gluten- and dairy-free, paleo, keto and vegan-friendly" at bounding box center [492, 308] width 249 height 32
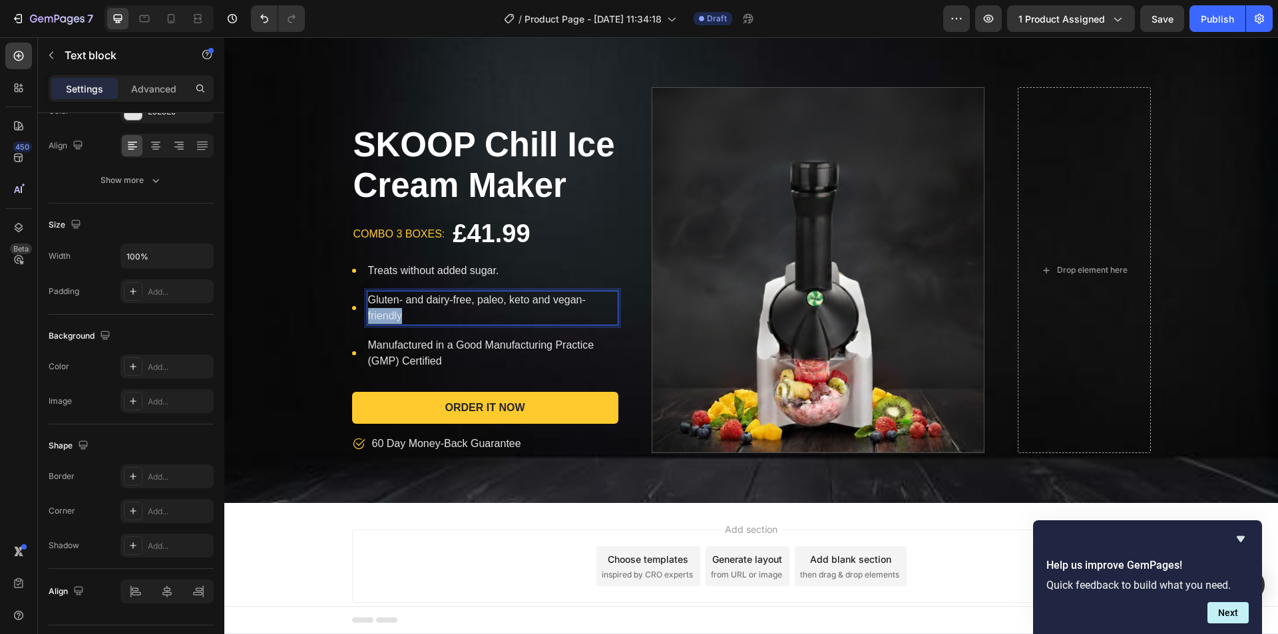
click at [389, 317] on p "Gluten- and dairy-free, paleo, keto and vegan-friendly" at bounding box center [492, 308] width 249 height 32
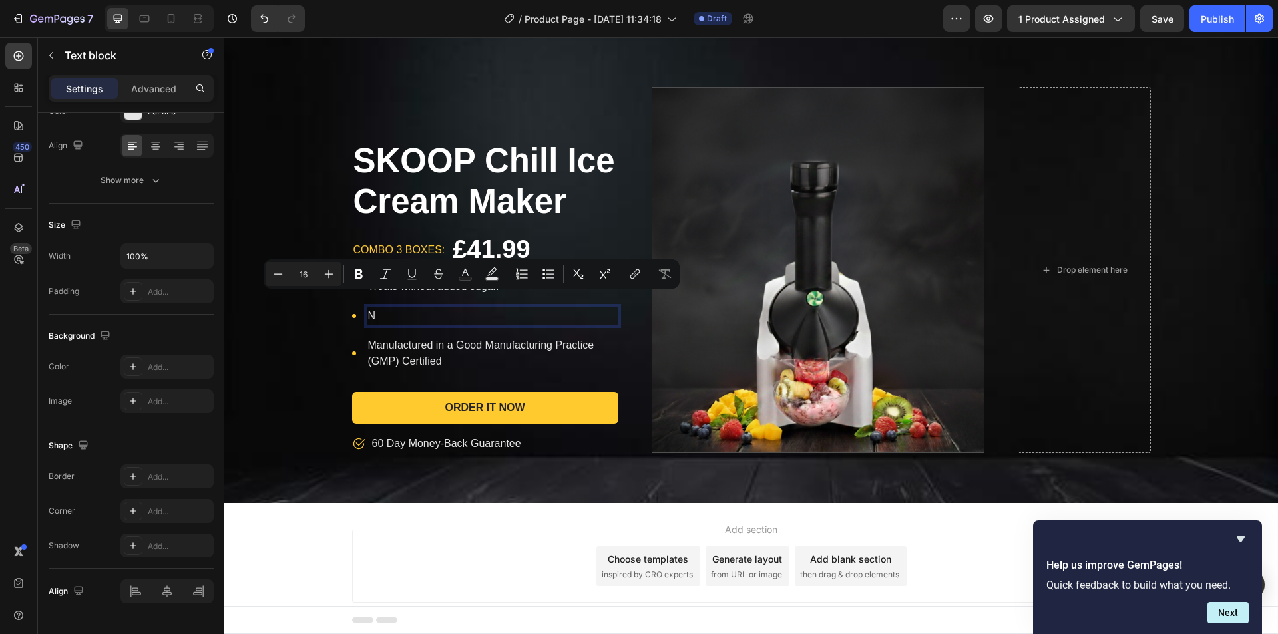
scroll to position [43, 0]
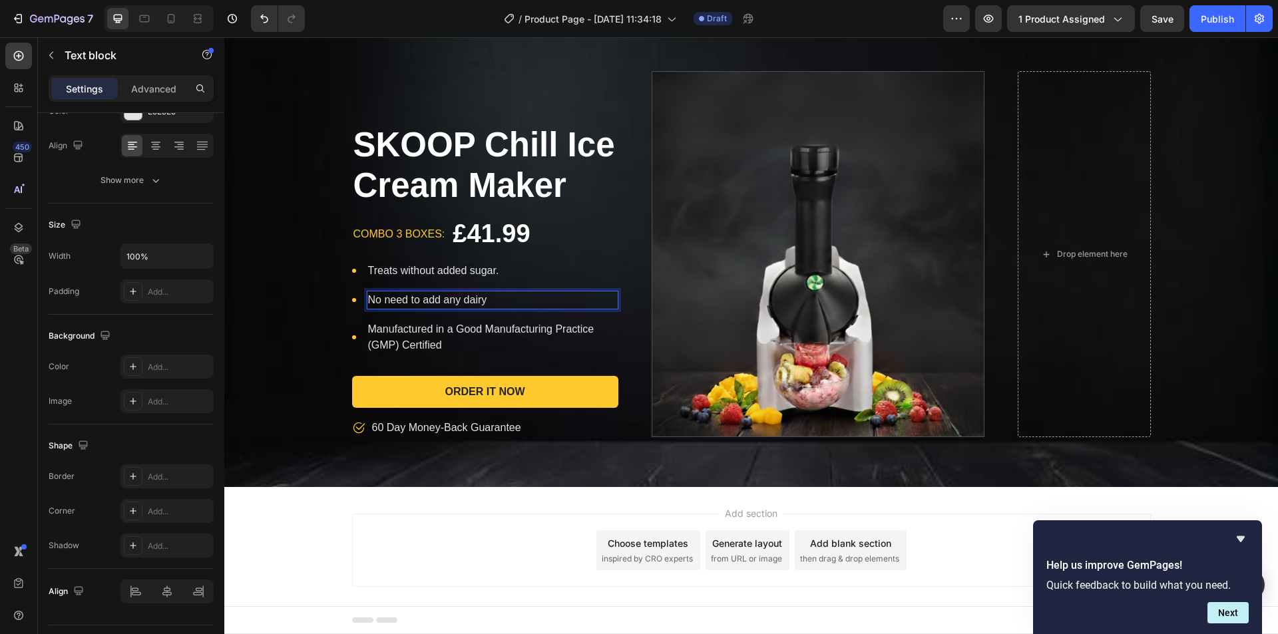
click at [500, 297] on p "No need to add any dairy" at bounding box center [492, 300] width 249 height 16
click at [415, 226] on p "combo 3 boxes:" at bounding box center [399, 234] width 92 height 19
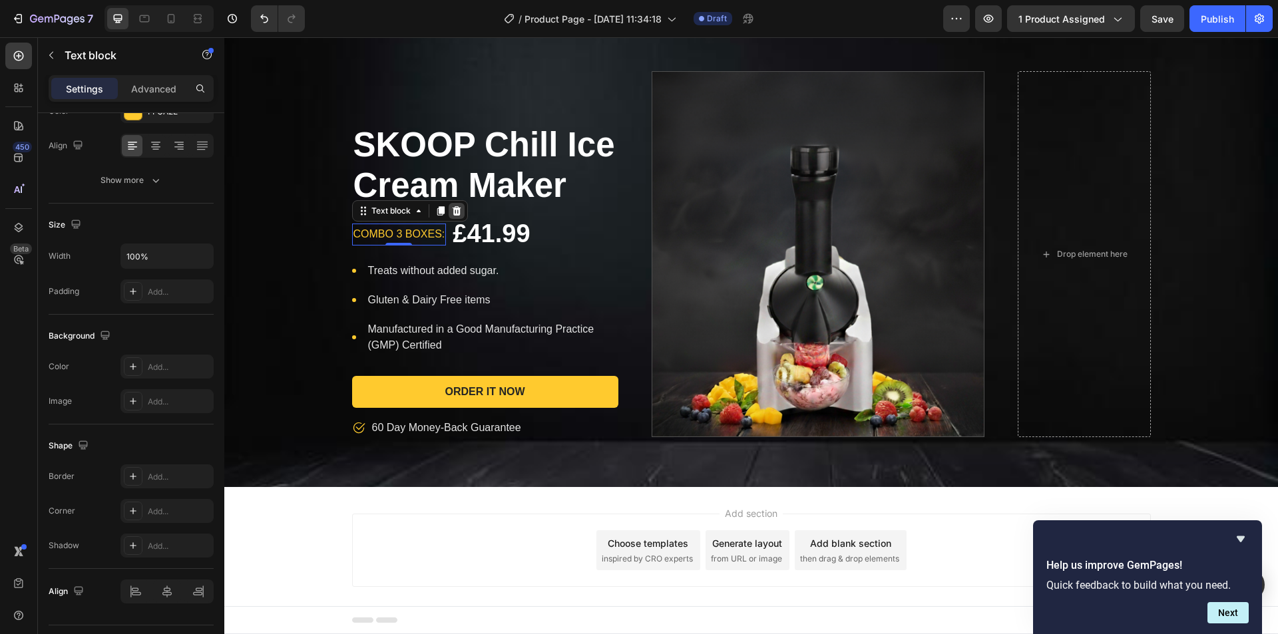
click at [451, 213] on icon at bounding box center [456, 211] width 11 height 11
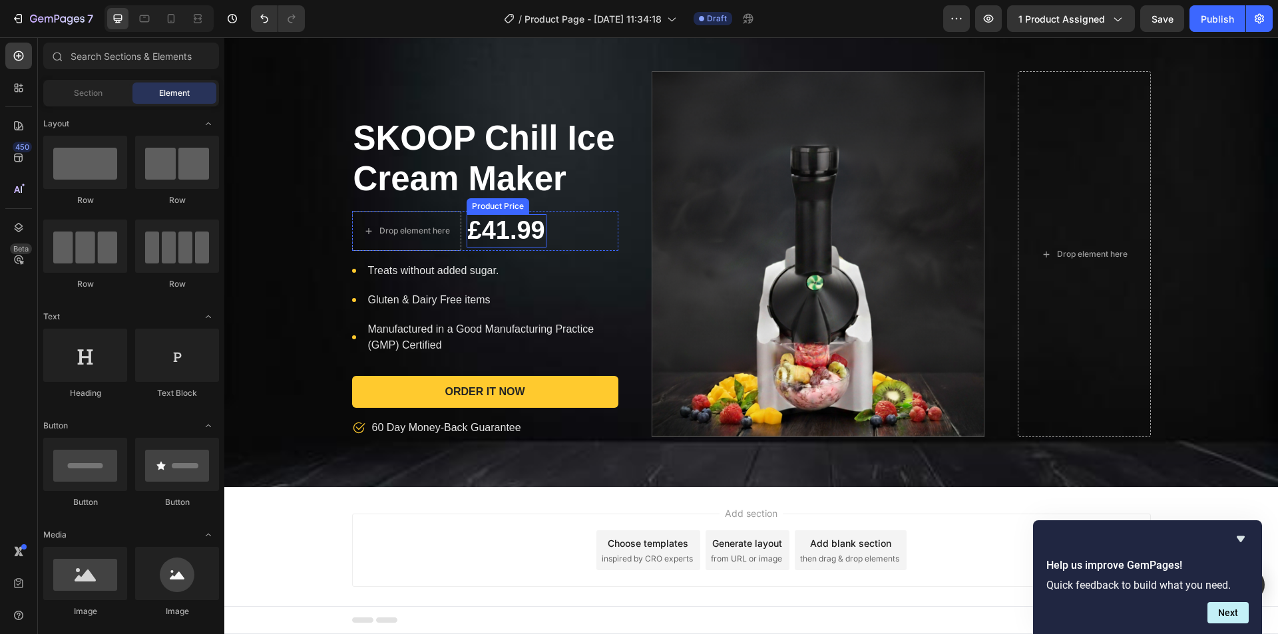
click at [514, 242] on div "£41.99" at bounding box center [506, 230] width 80 height 33
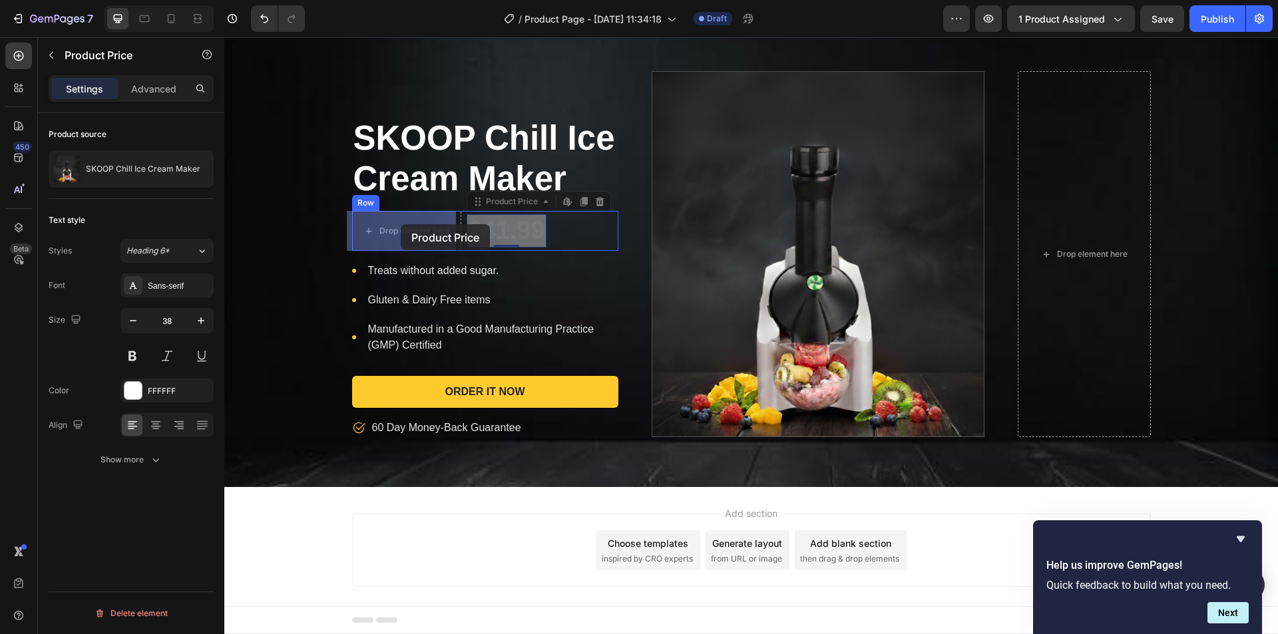
drag, startPoint x: 474, startPoint y: 205, endPoint x: 399, endPoint y: 224, distance: 77.6
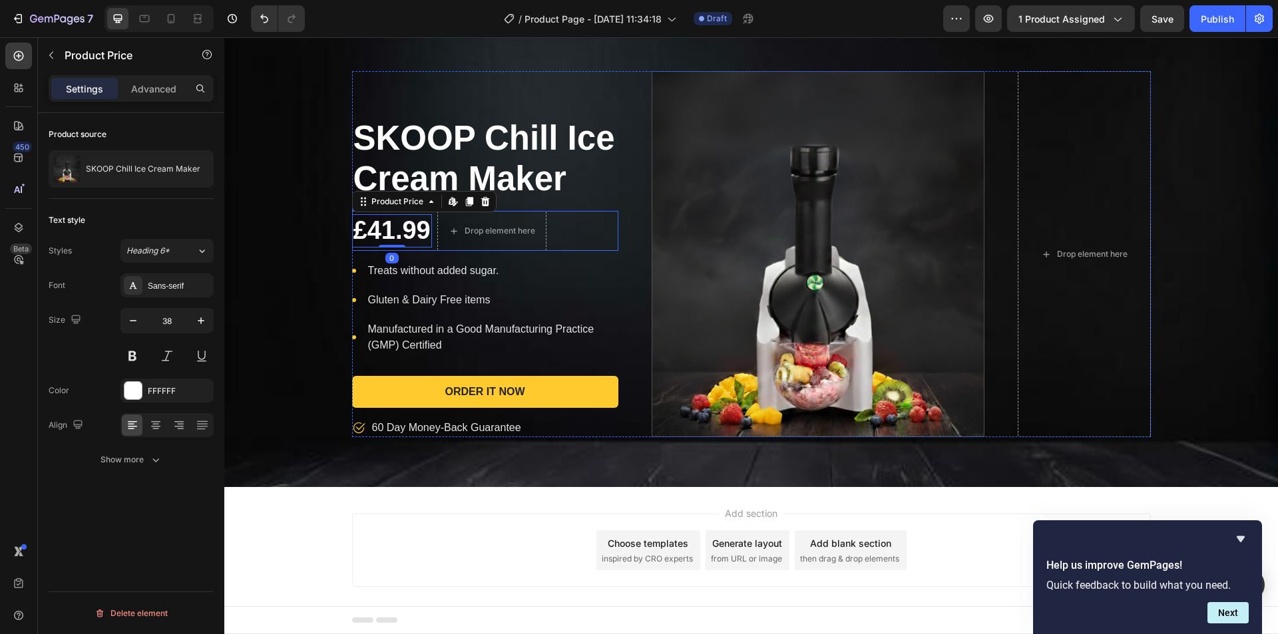
click at [606, 250] on div "£41.99 Product Price Edit content in Shopify 0 Product Price Edit content in Sh…" at bounding box center [485, 231] width 266 height 40
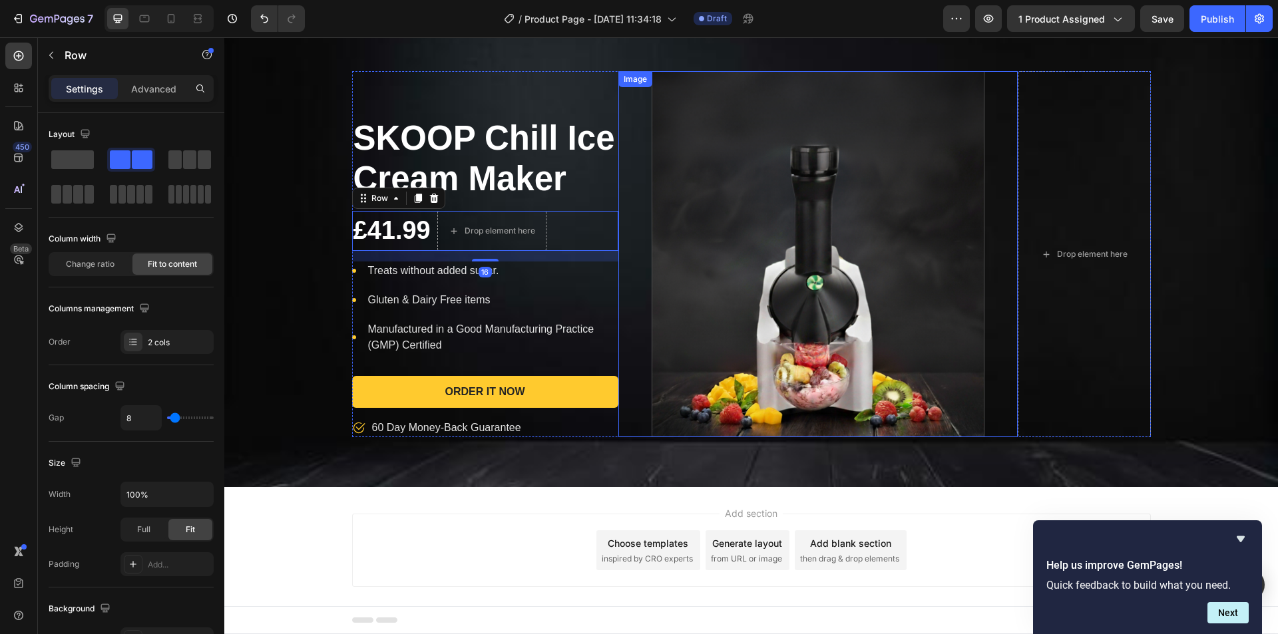
click at [587, 171] on h1 "SKOOP Chill Ice Cream Maker" at bounding box center [485, 158] width 266 height 84
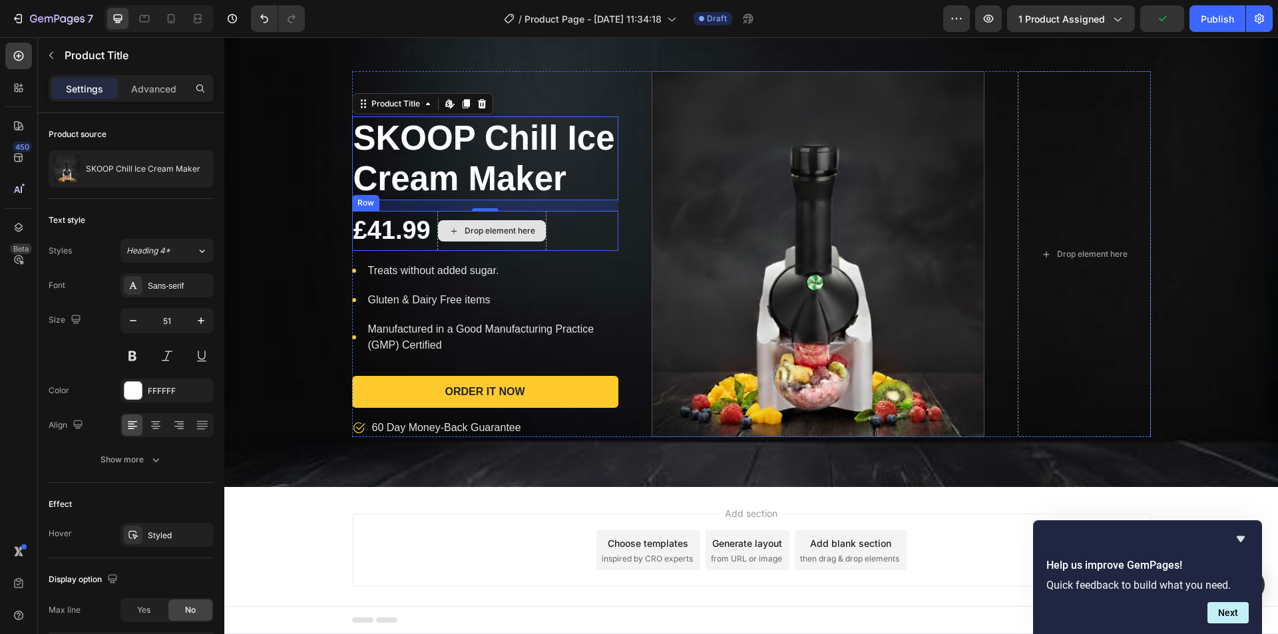
click at [474, 232] on div "Drop element here" at bounding box center [499, 231] width 71 height 11
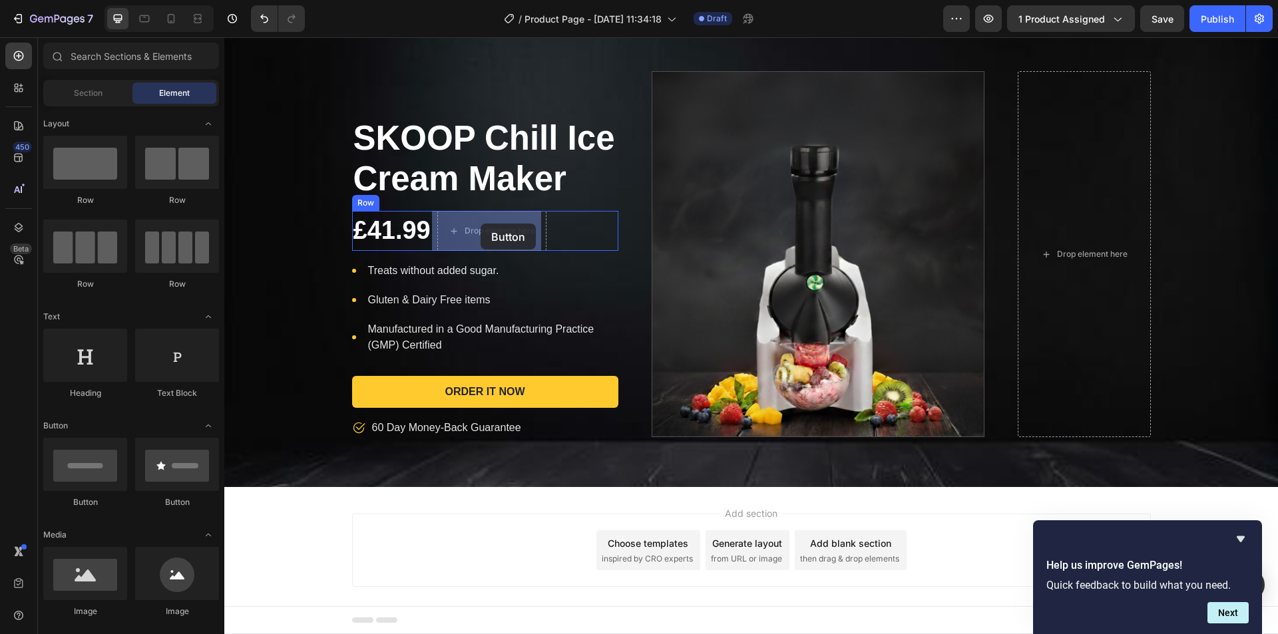
drag, startPoint x: 327, startPoint y: 506, endPoint x: 480, endPoint y: 224, distance: 321.3
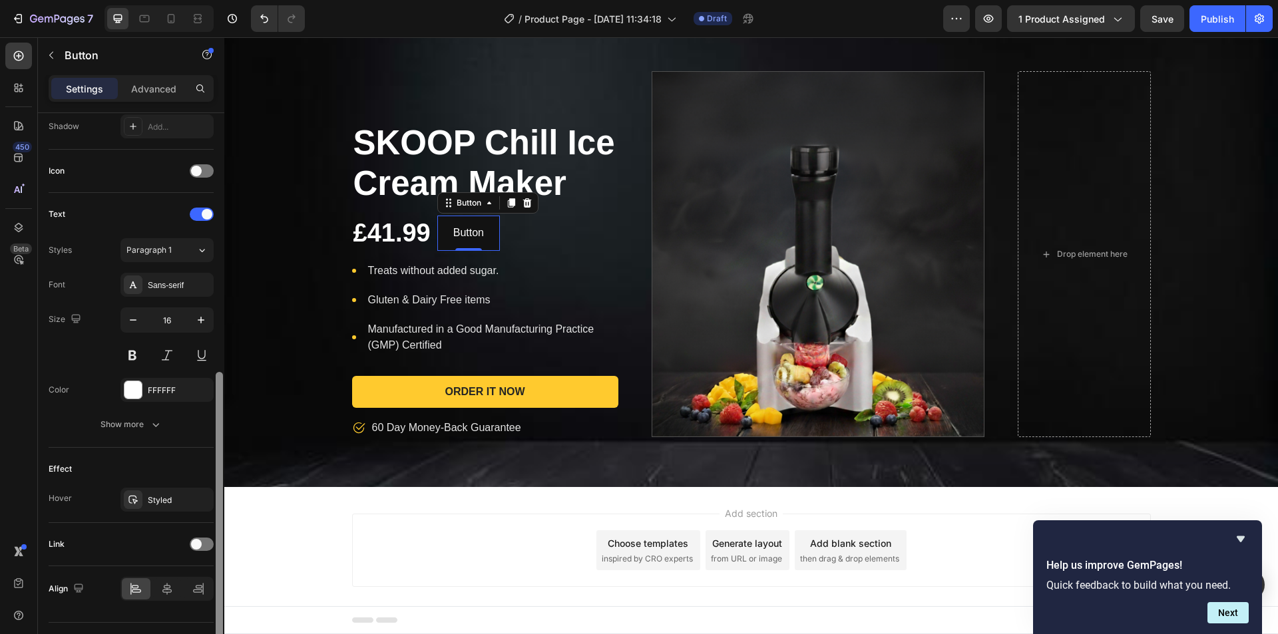
scroll to position [395, 0]
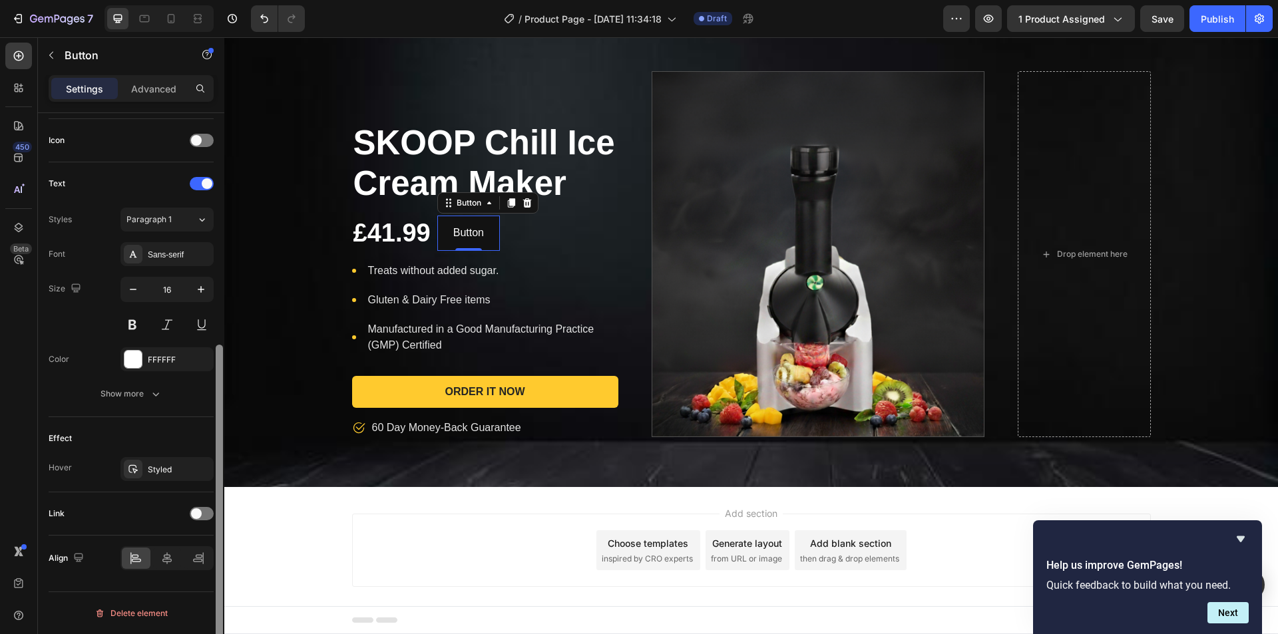
drag, startPoint x: 218, startPoint y: 325, endPoint x: 222, endPoint y: 563, distance: 237.6
click at [222, 563] on div at bounding box center [219, 508] width 7 height 327
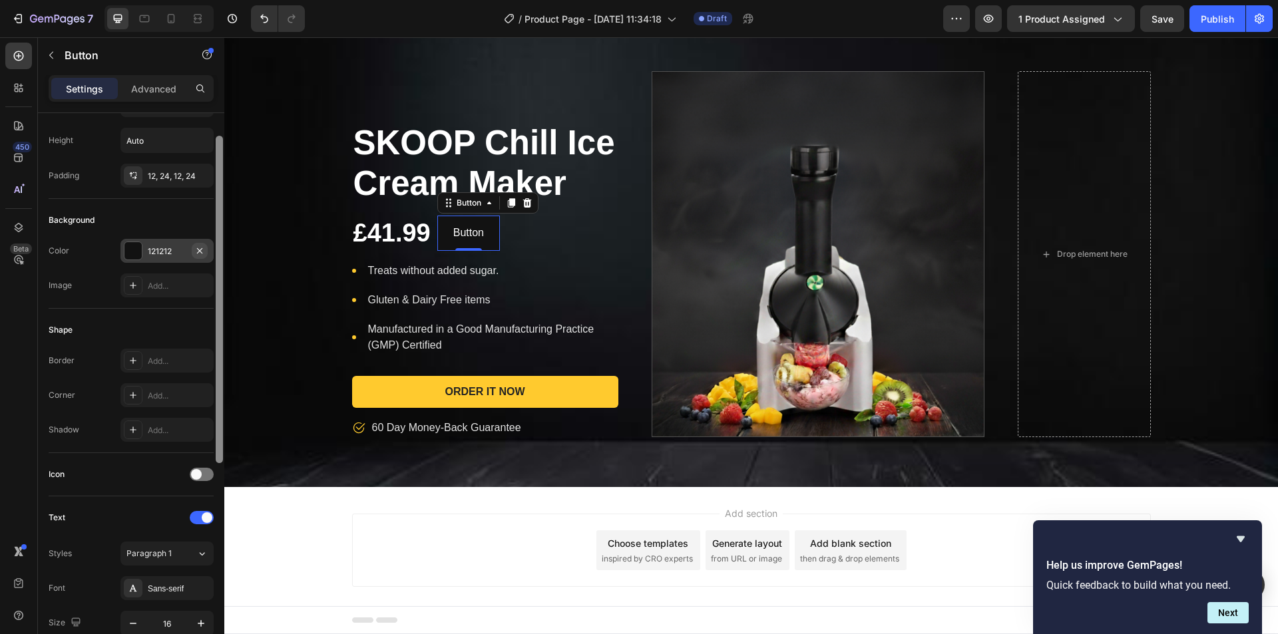
scroll to position [0, 0]
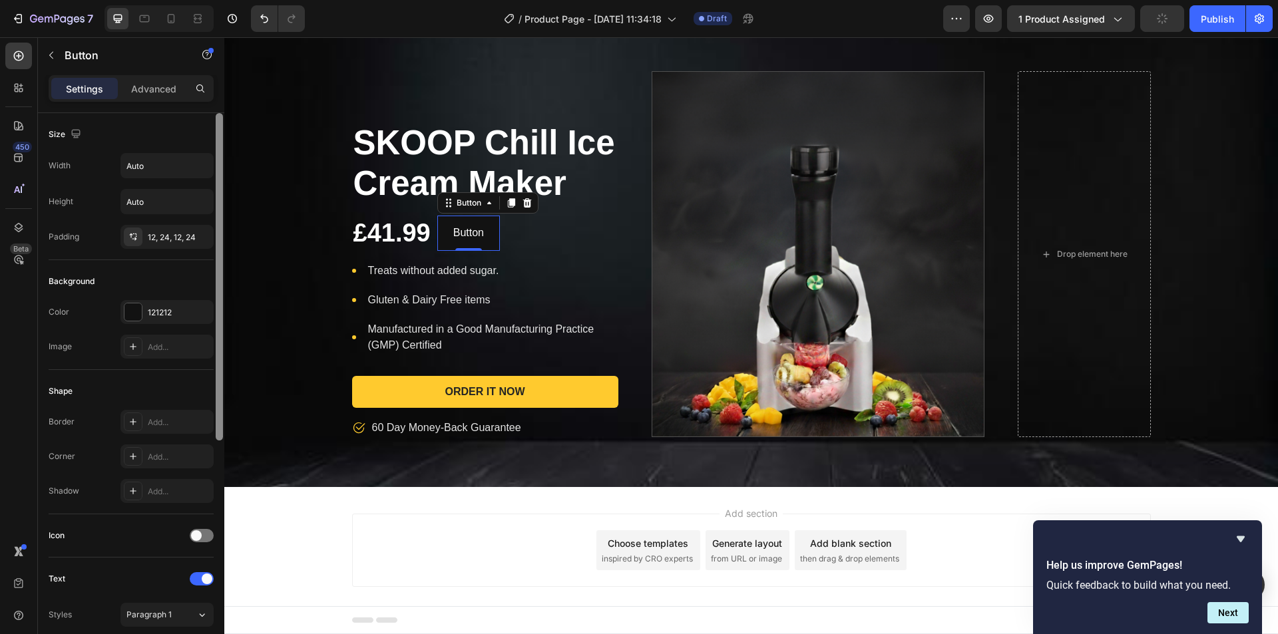
drag, startPoint x: 222, startPoint y: 563, endPoint x: 195, endPoint y: 277, distance: 286.8
click at [195, 277] on div "Size Width Auto Height Auto Padding 12, 24, 12, 24 Background Color 121212 Imag…" at bounding box center [131, 392] width 186 height 559
click at [195, 277] on div "Background" at bounding box center [131, 281] width 165 height 21
click at [150, 98] on div "Advanced" at bounding box center [153, 88] width 67 height 21
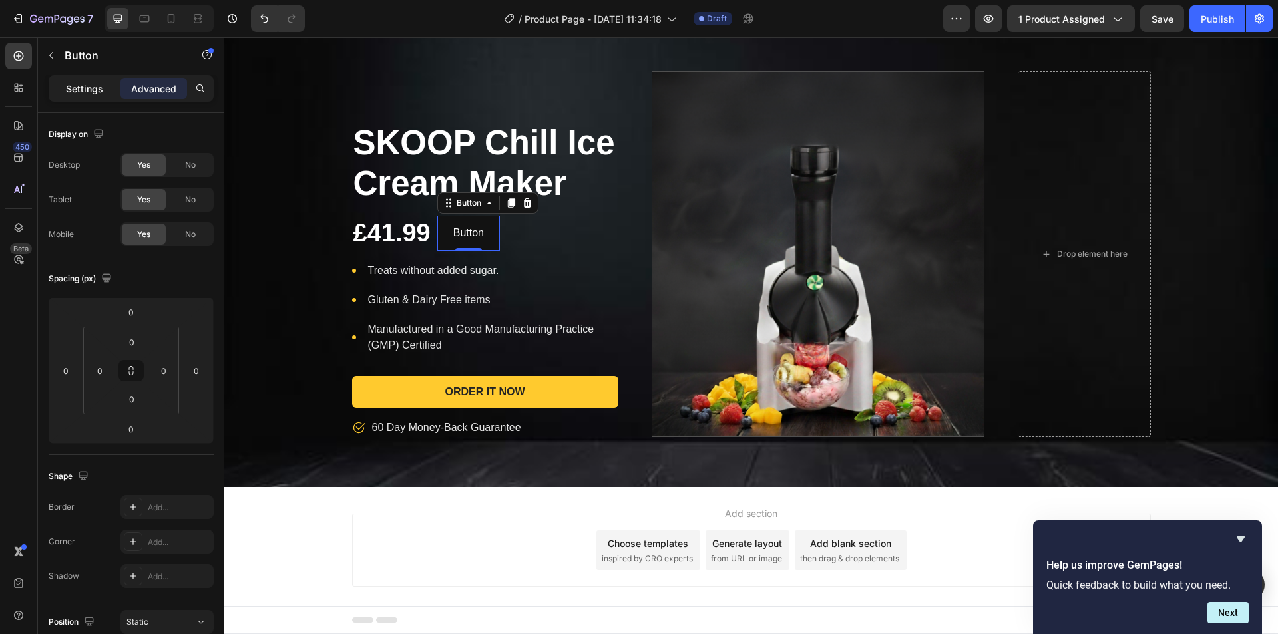
click at [101, 94] on p "Settings" at bounding box center [84, 89] width 37 height 14
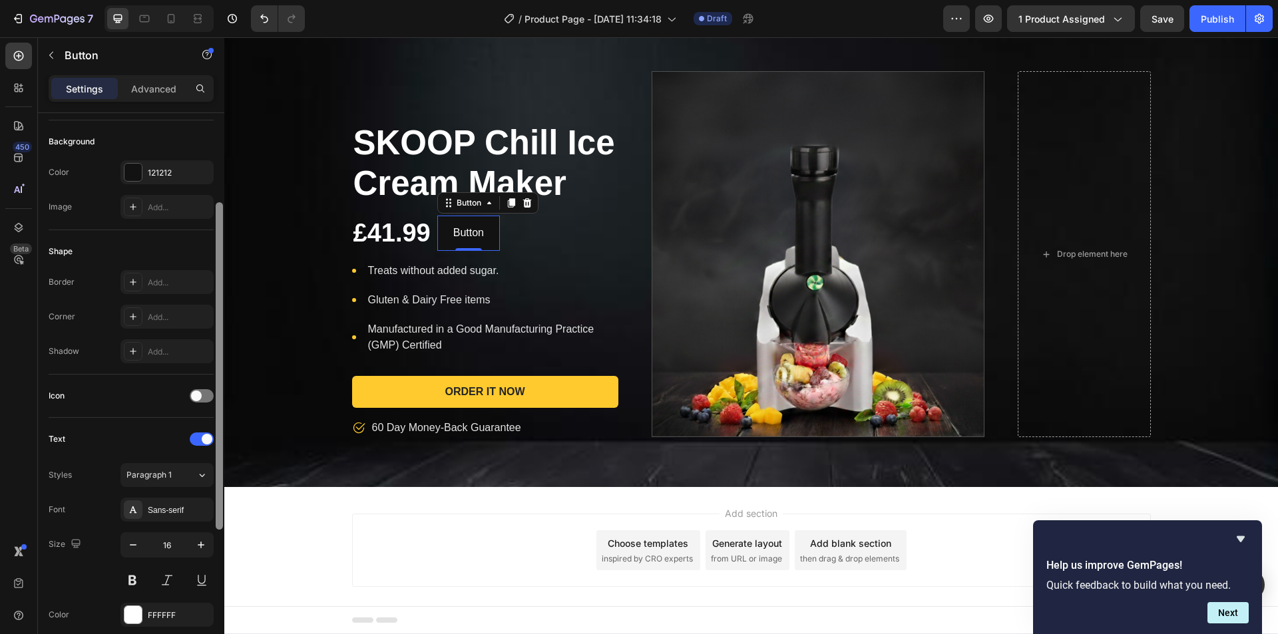
scroll to position [144, 0]
drag, startPoint x: 220, startPoint y: 192, endPoint x: 216, endPoint y: 277, distance: 84.6
click at [216, 277] on div at bounding box center [219, 361] width 7 height 327
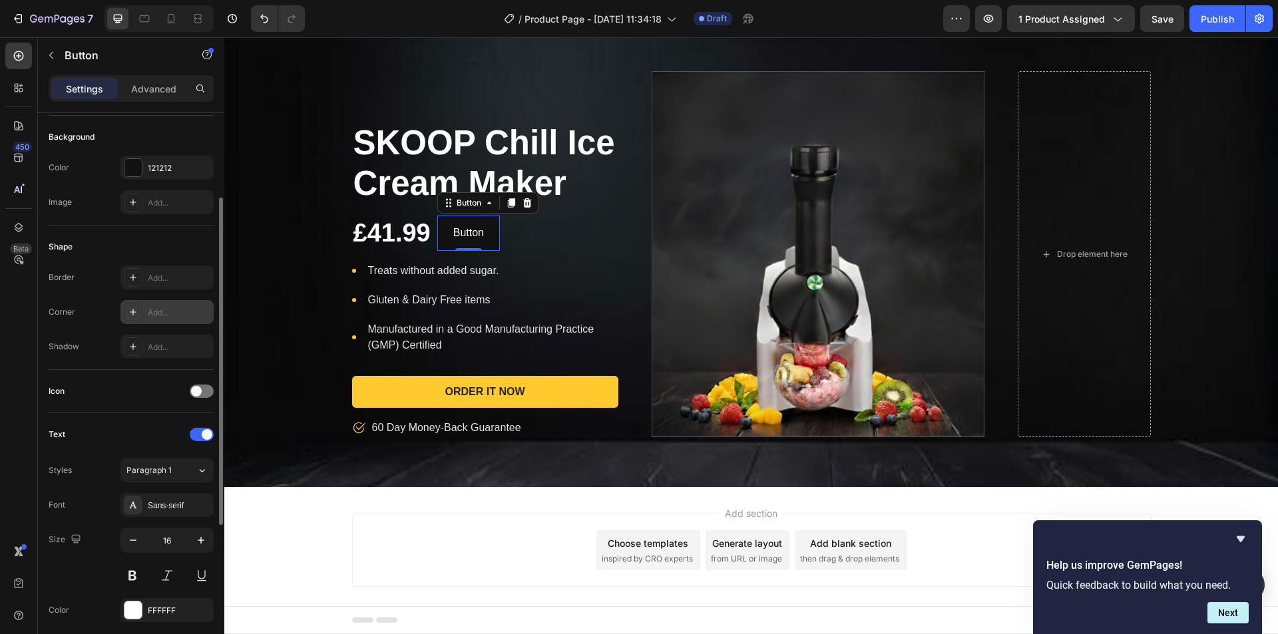
click at [159, 317] on div "Add..." at bounding box center [179, 313] width 63 height 12
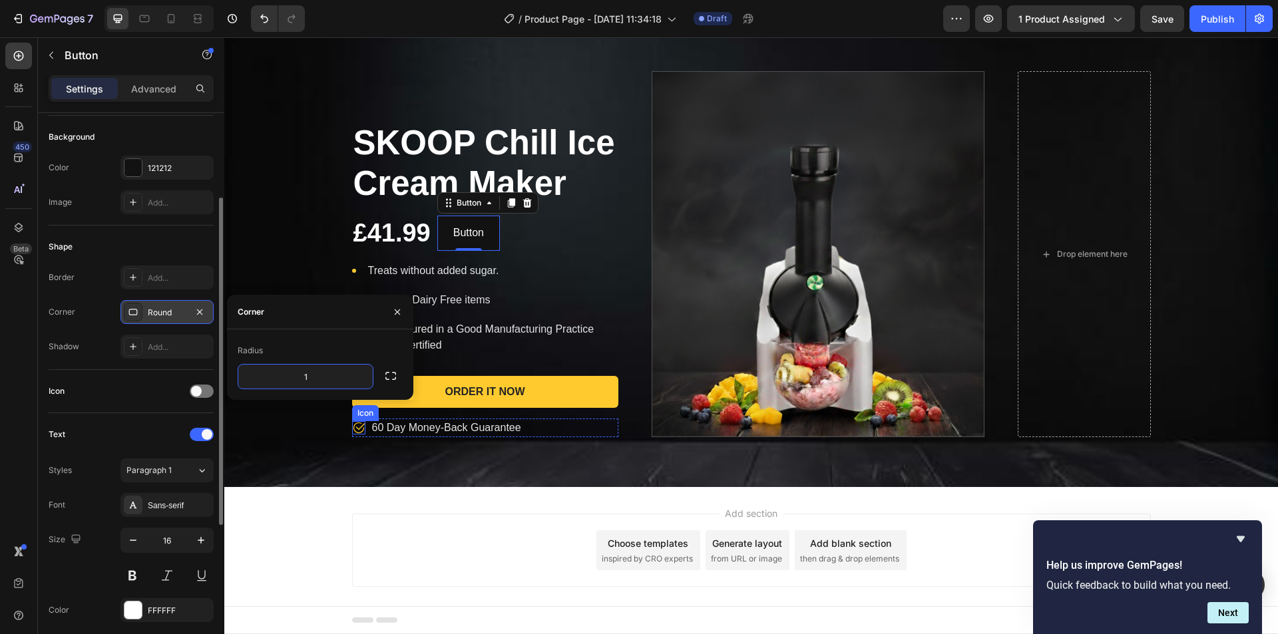
type input "12"
click at [153, 383] on div "Icon" at bounding box center [131, 391] width 165 height 21
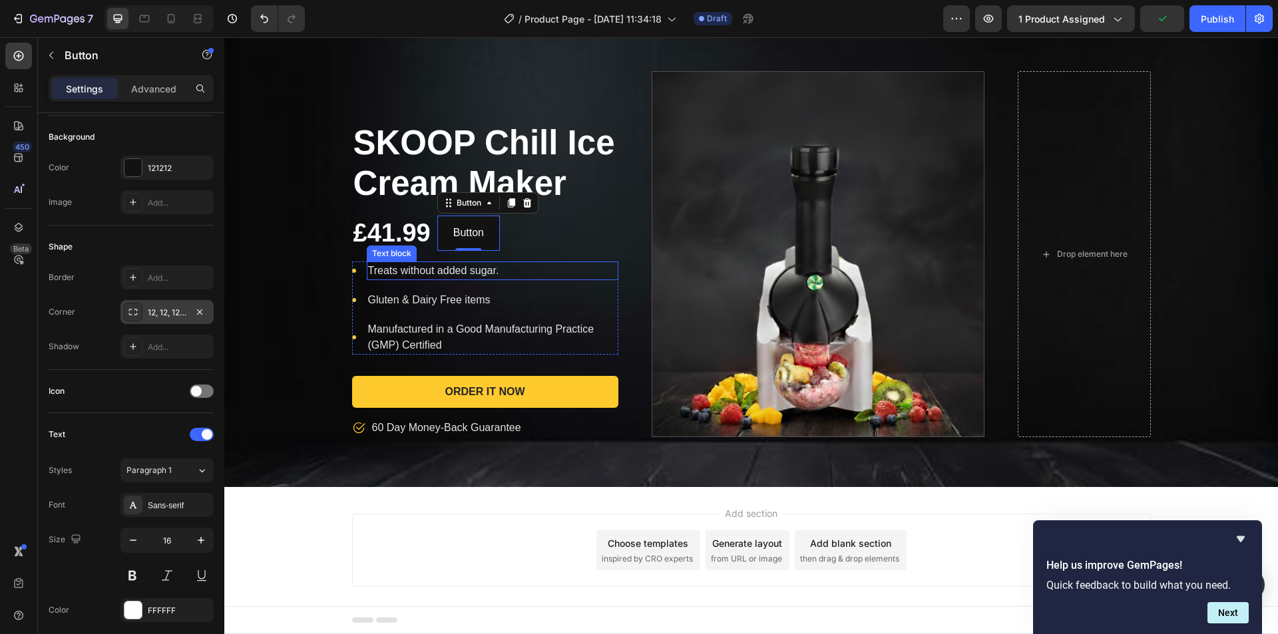
click at [512, 262] on div "Treats without added sugar." at bounding box center [493, 271] width 252 height 19
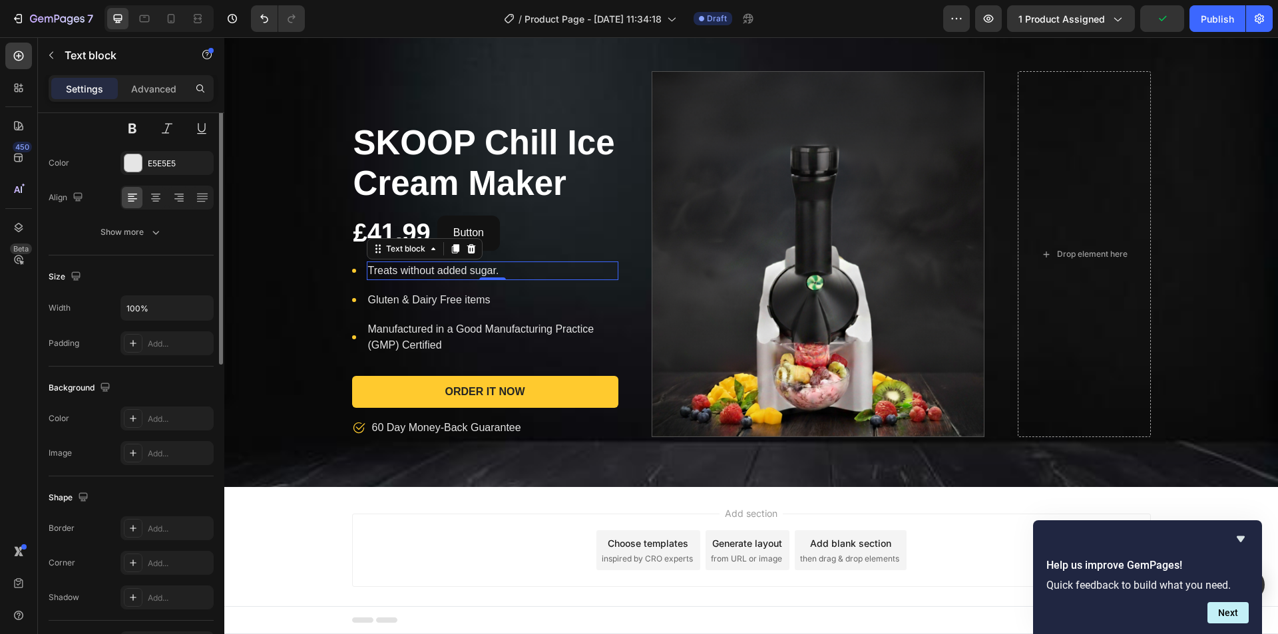
scroll to position [0, 0]
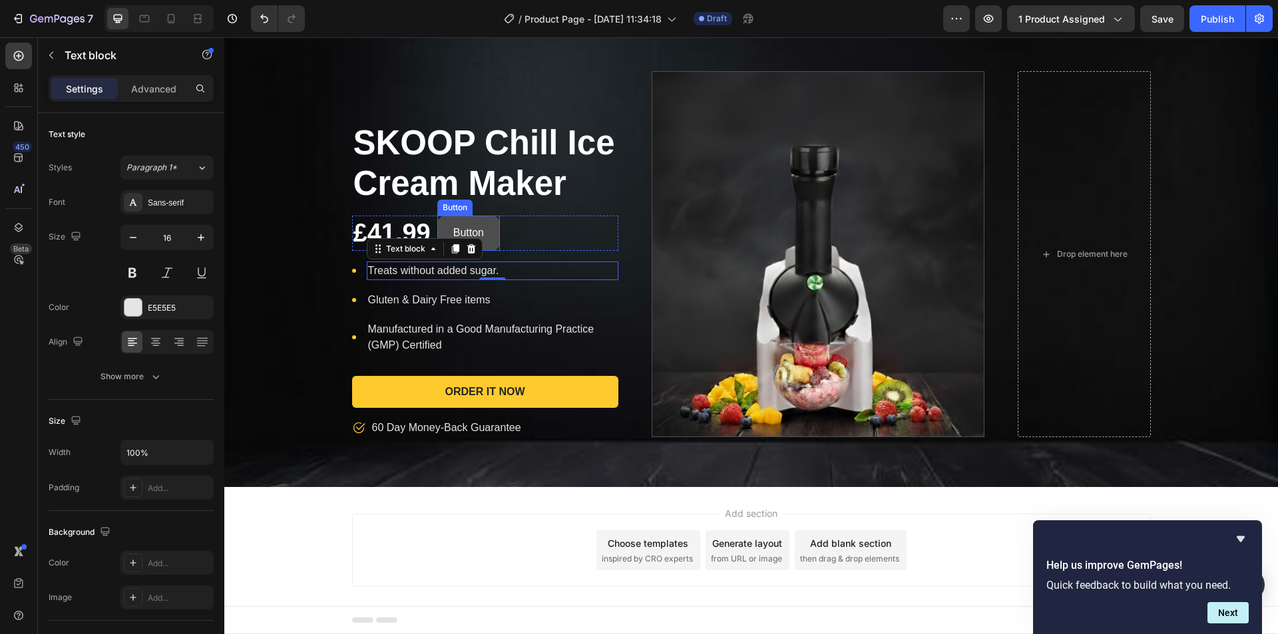
click at [466, 218] on button "Button" at bounding box center [468, 233] width 63 height 35
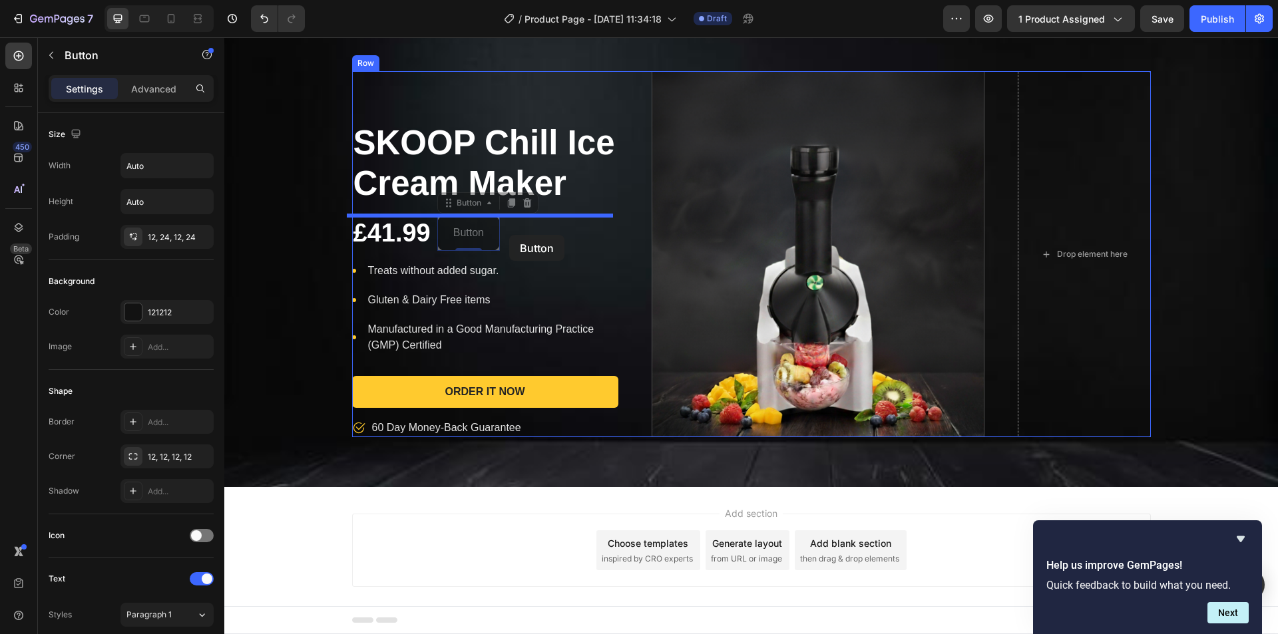
drag, startPoint x: 446, startPoint y: 204, endPoint x: 509, endPoint y: 235, distance: 69.6
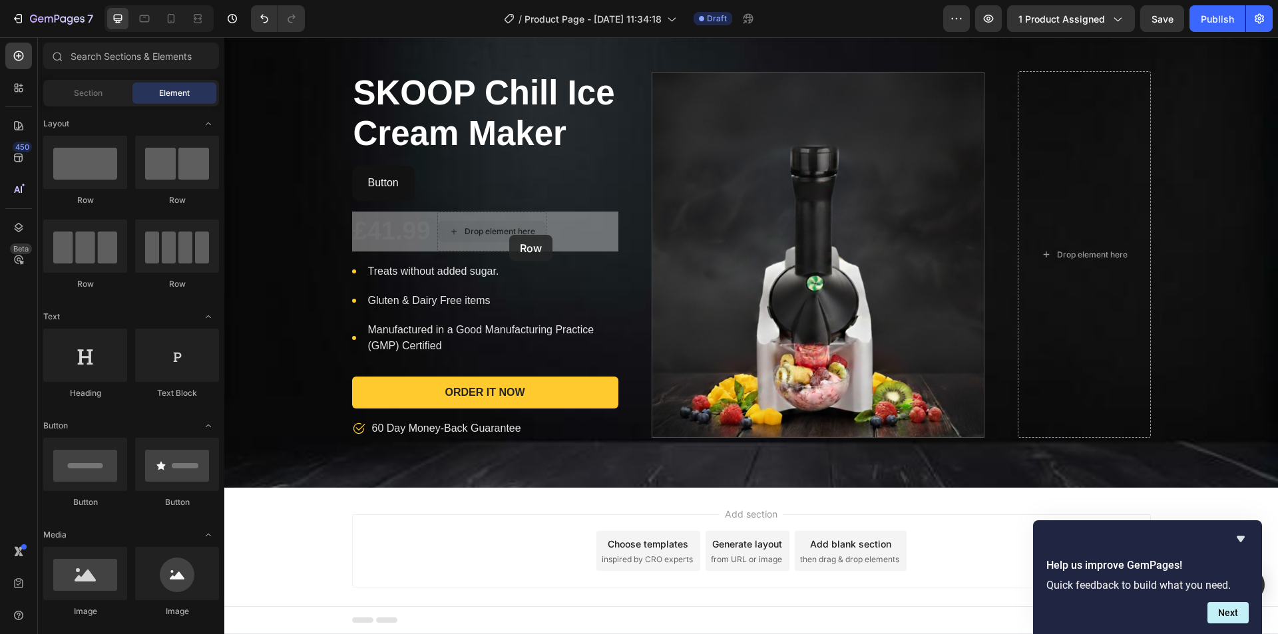
click at [224, 37] on div "£41.99 Product Price Product Price Row" at bounding box center [224, 37] width 0 height 0
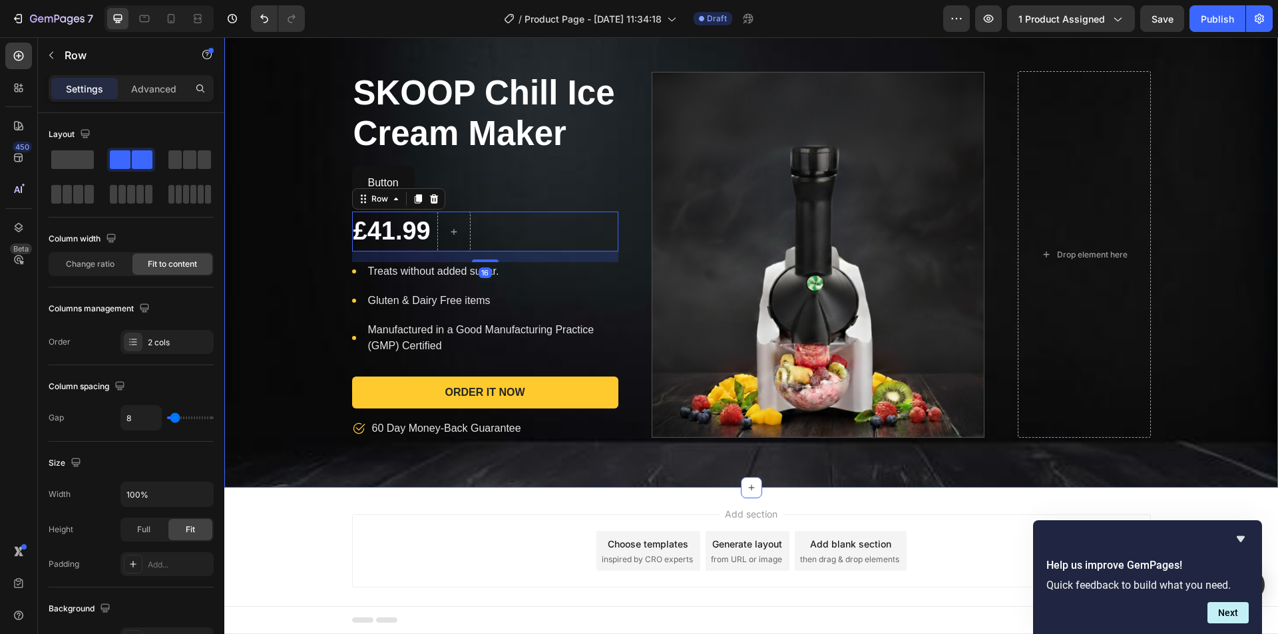
click at [309, 274] on div "SKOOP Chill Ice Cream Maker Product Title Button Button £41.99 Product Price Pr…" at bounding box center [750, 254] width 1053 height 367
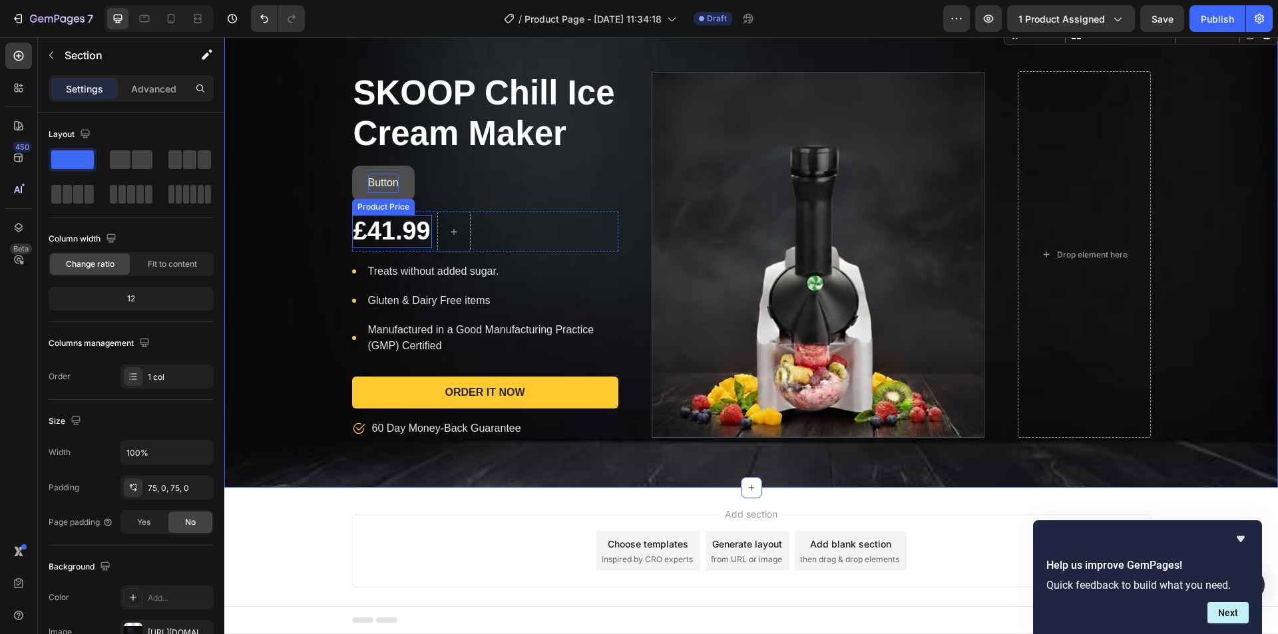
click at [389, 184] on p "Button" at bounding box center [383, 183] width 31 height 19
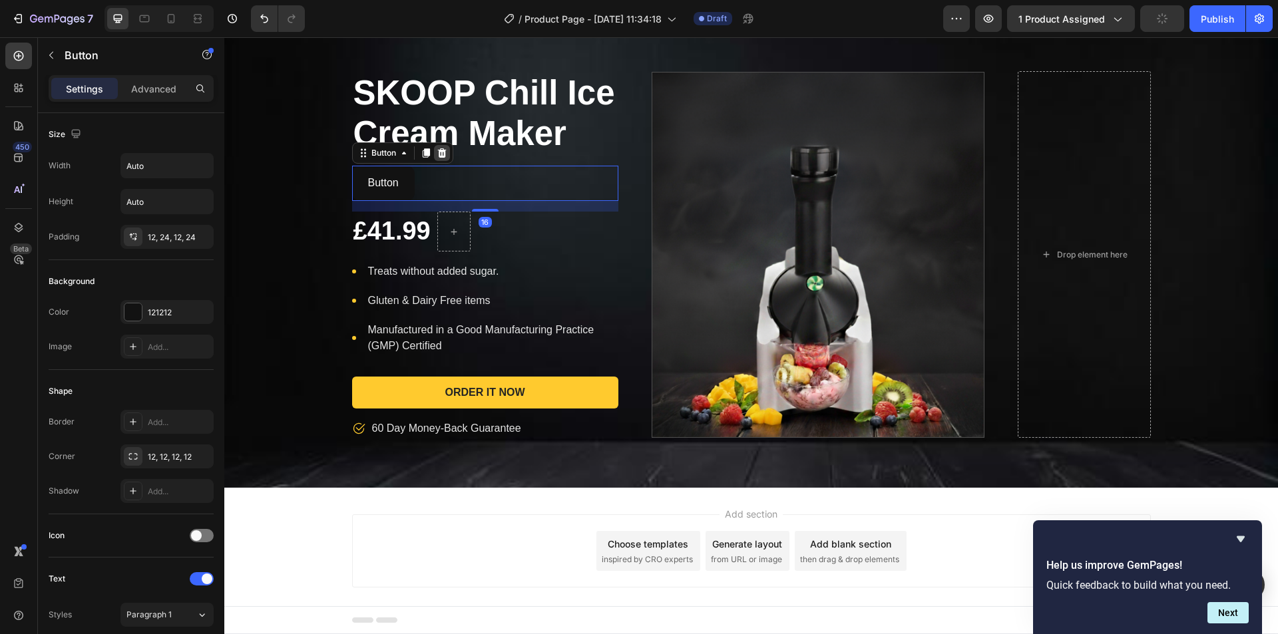
click at [437, 154] on icon at bounding box center [442, 153] width 11 height 11
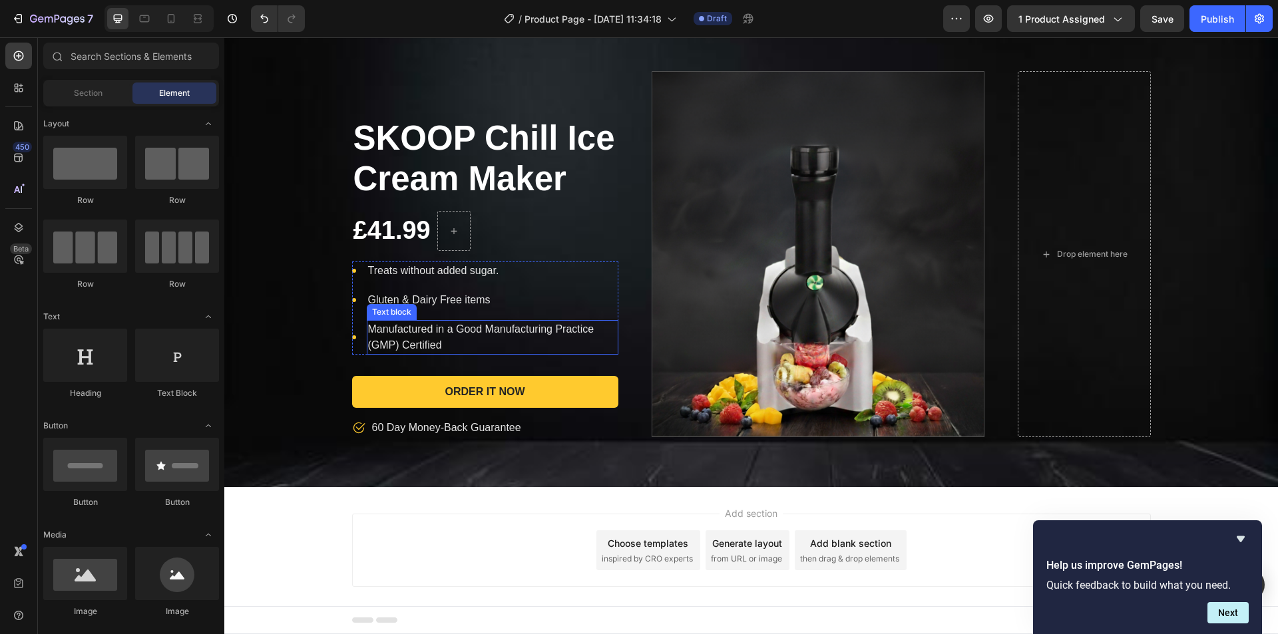
click at [435, 332] on p "Manufactured in a Good Manufacturing Practice (GMP) Certified" at bounding box center [492, 337] width 249 height 32
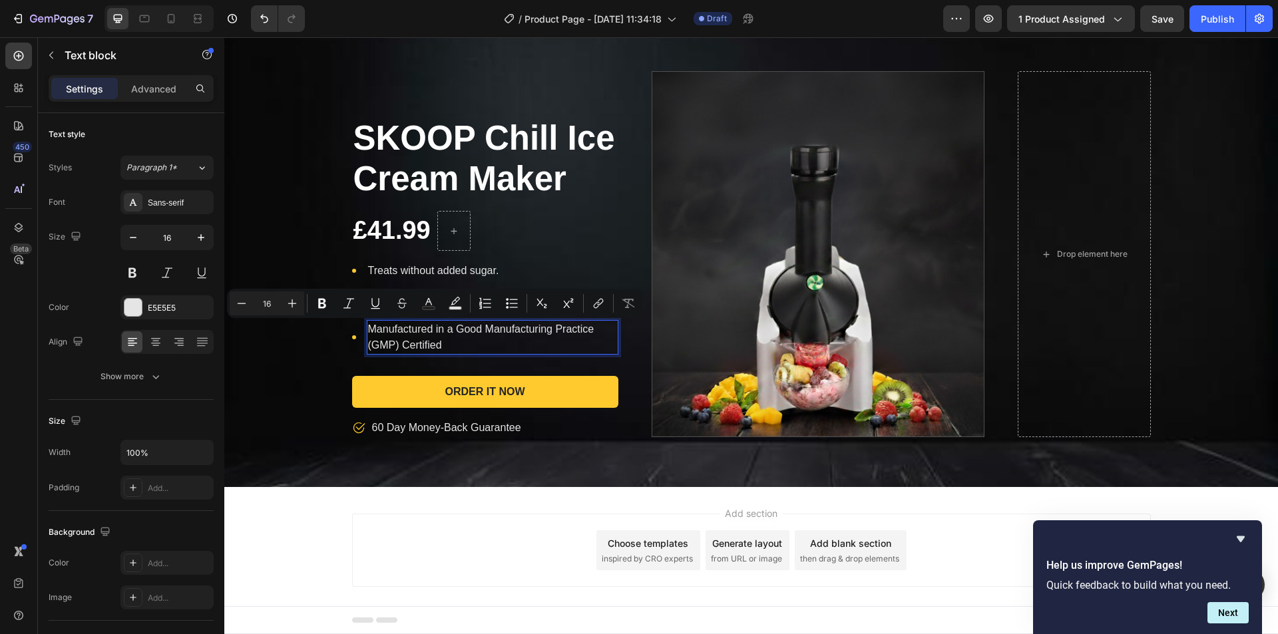
click at [441, 349] on p "Manufactured in a Good Manufacturing Practice (GMP) Certified" at bounding box center [492, 337] width 249 height 32
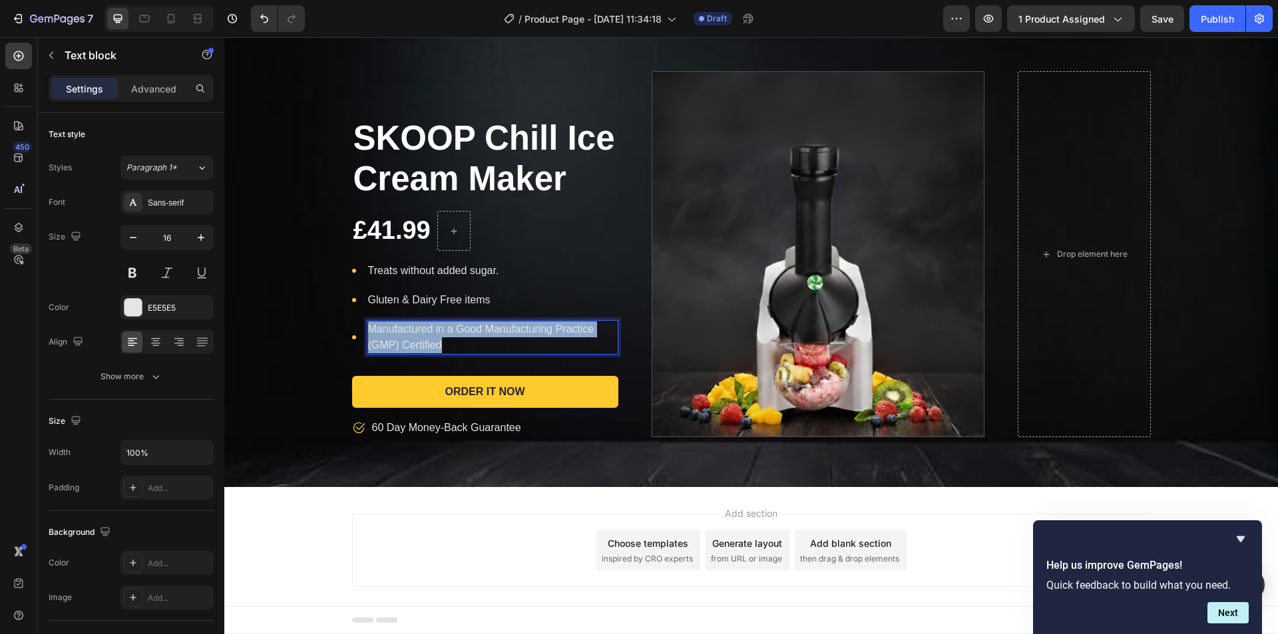
click at [441, 349] on p "Manufactured in a Good Manufacturing Practice (GMP) Certified" at bounding box center [492, 337] width 249 height 32
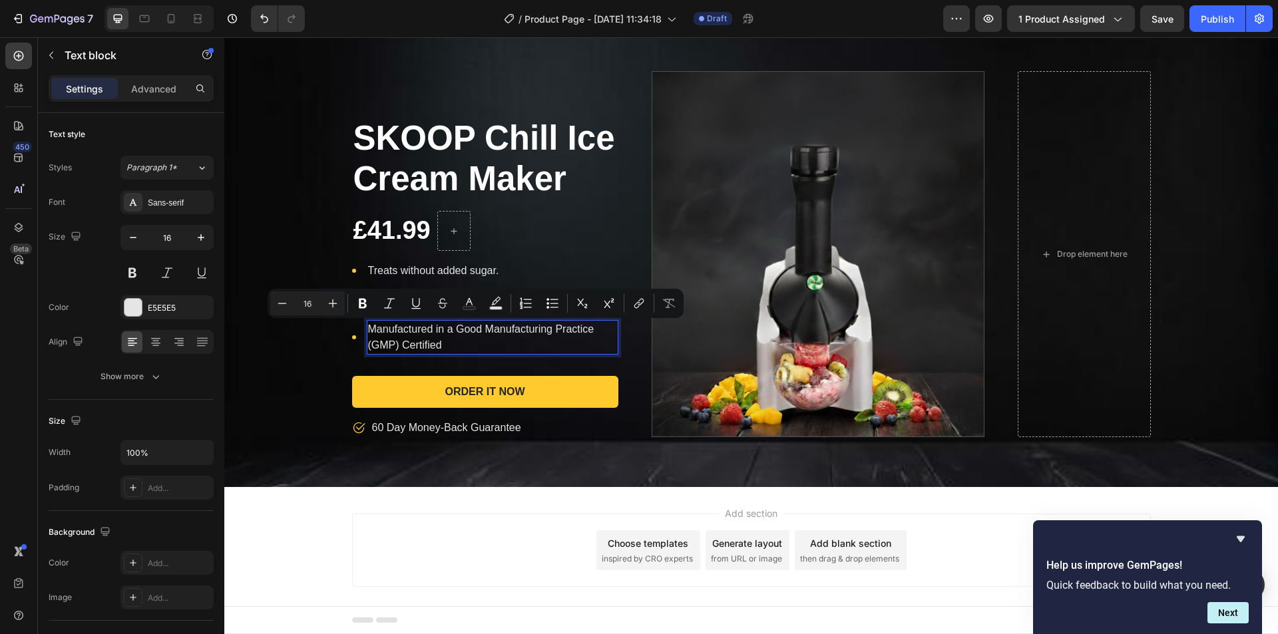
scroll to position [59, 0]
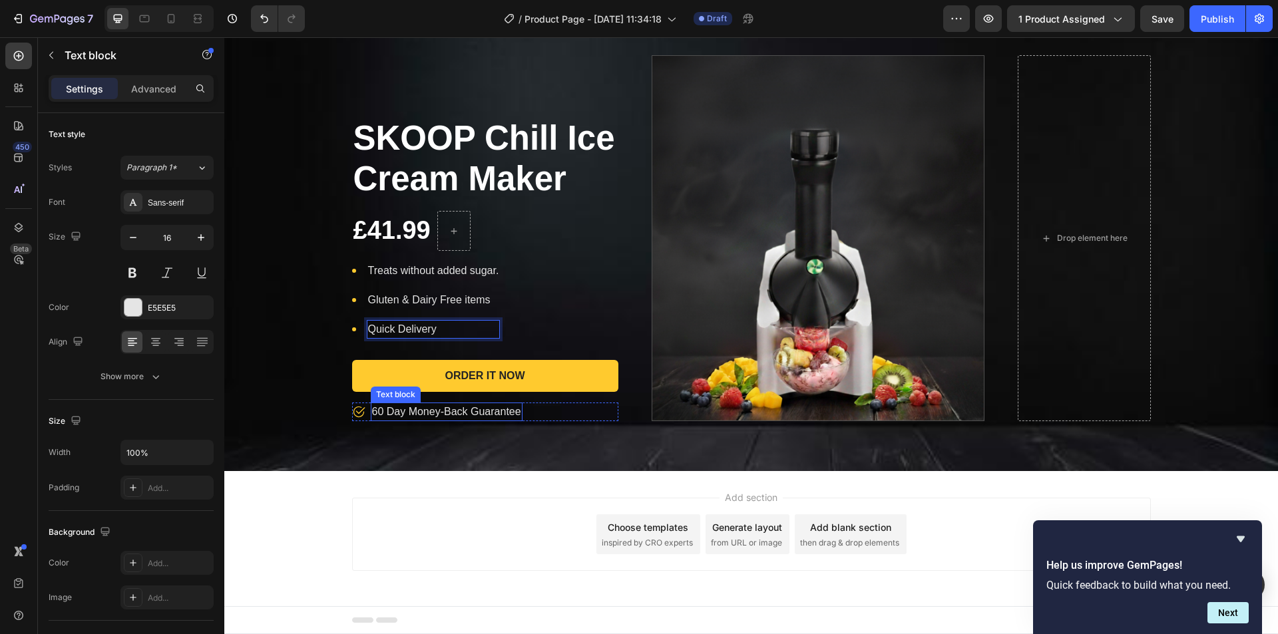
click at [379, 409] on p "60 Day Money-Back Guarantee" at bounding box center [446, 412] width 149 height 16
click at [353, 409] on icon at bounding box center [358, 411] width 13 height 13
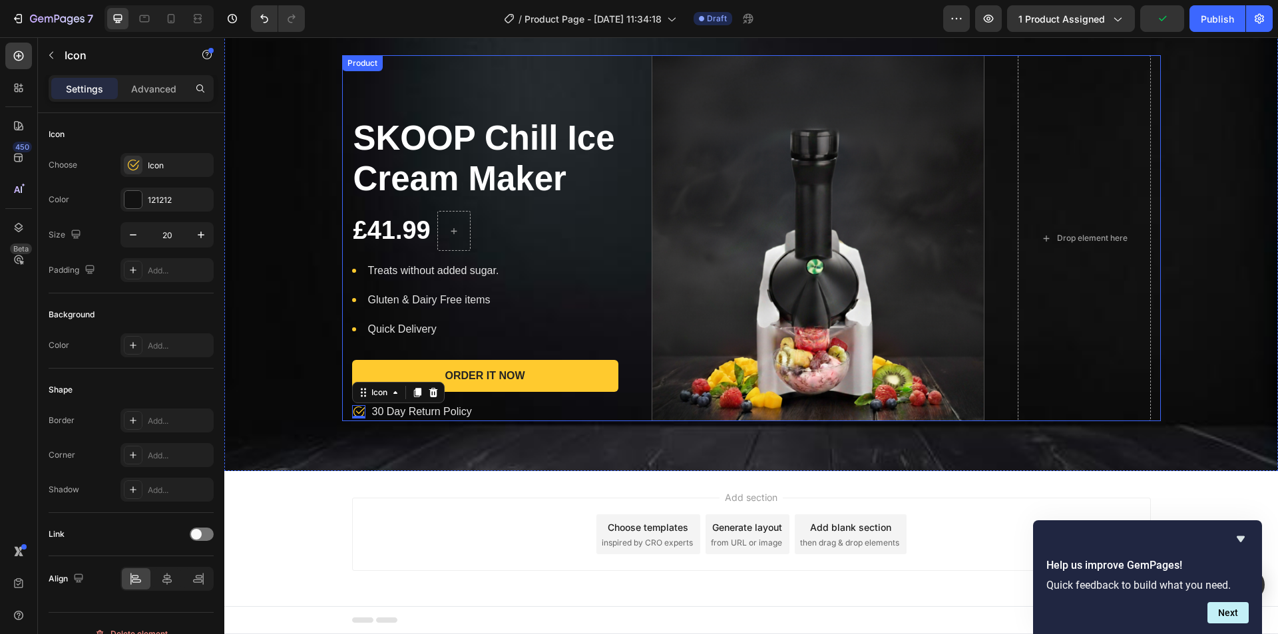
click at [345, 273] on div "SKOOP Chill Ice Cream Maker Product Title £41.99 Product Price Product Price Ro…" at bounding box center [751, 238] width 818 height 366
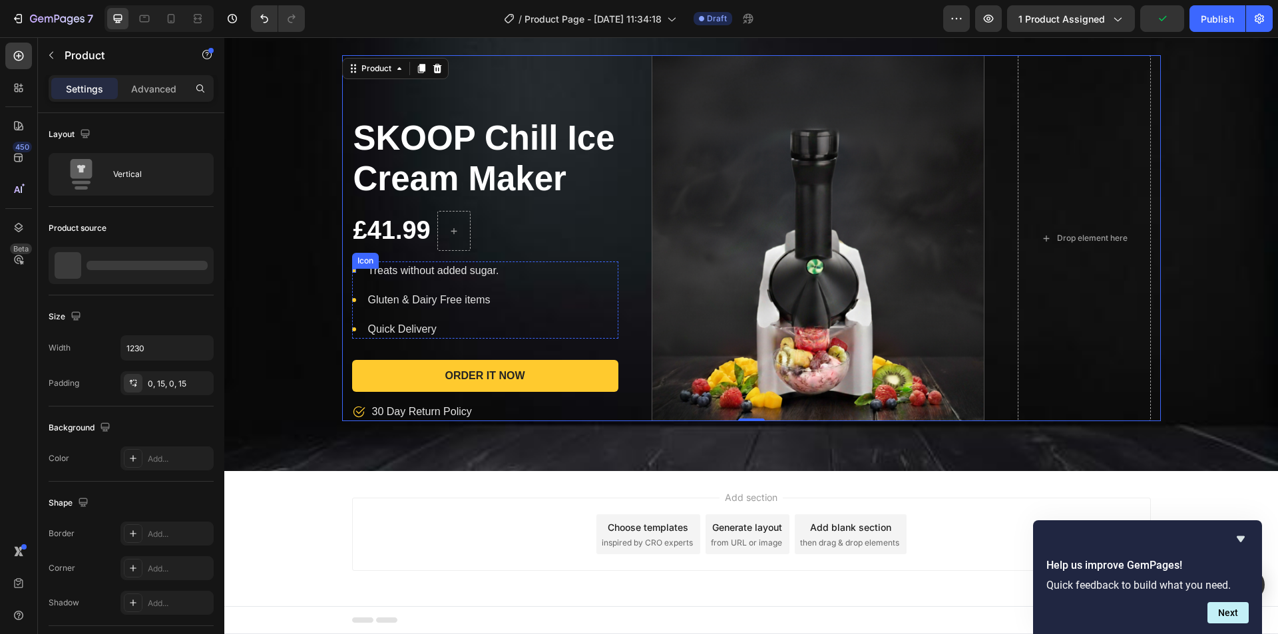
click at [352, 270] on div "Icon" at bounding box center [354, 271] width 4 height 4
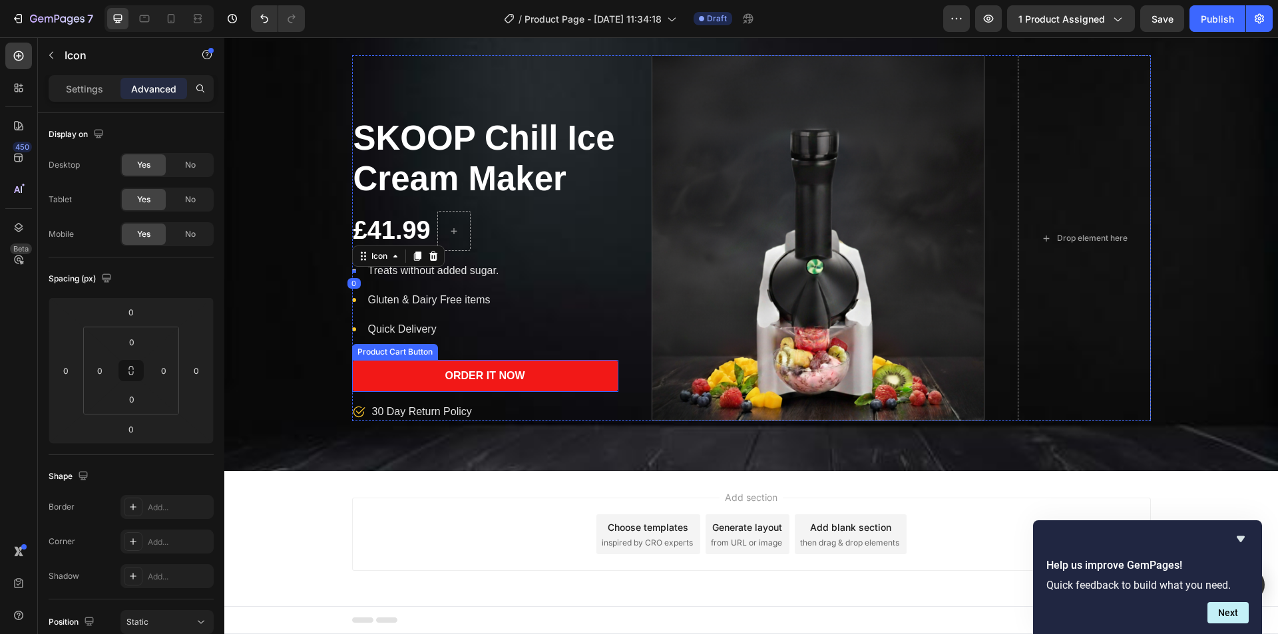
click at [388, 362] on button "Order It Now" at bounding box center [485, 376] width 266 height 32
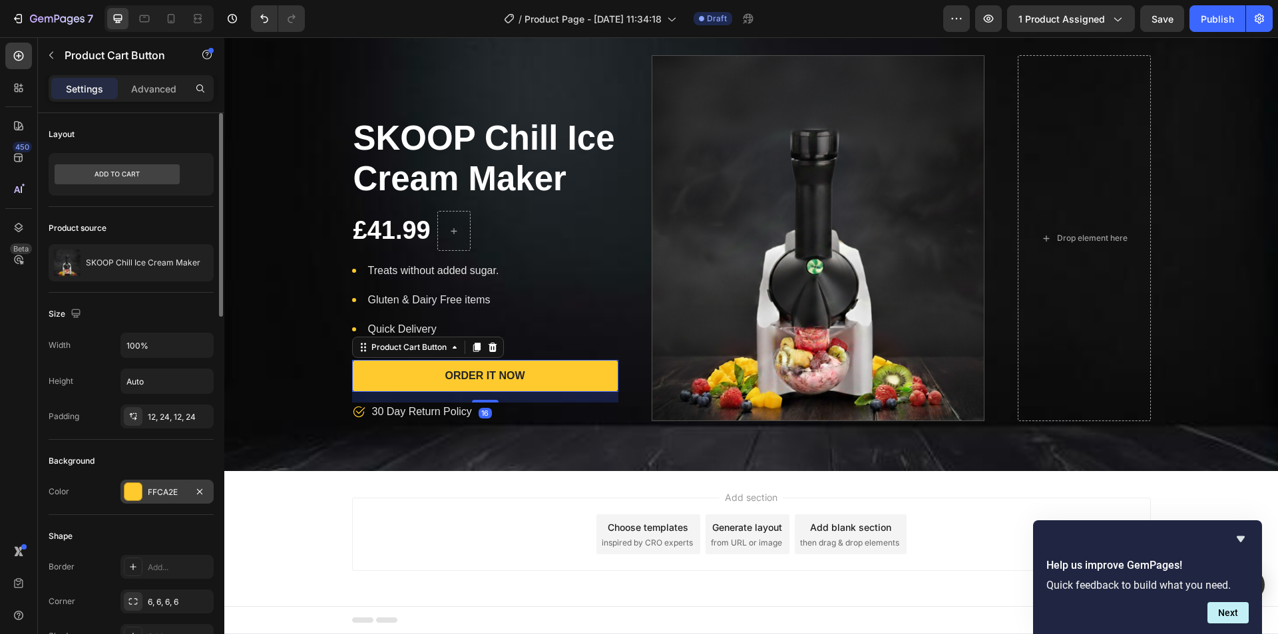
click at [133, 487] on div at bounding box center [132, 491] width 17 height 17
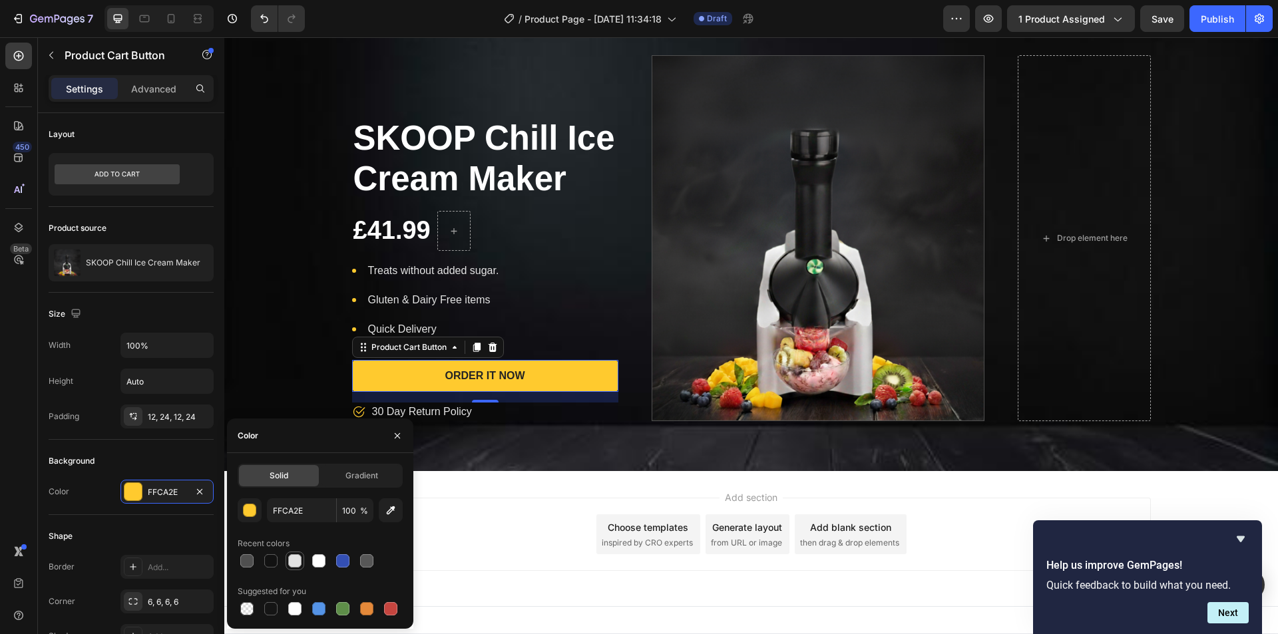
click at [293, 563] on div at bounding box center [294, 560] width 13 height 13
type input "E2E2E2"
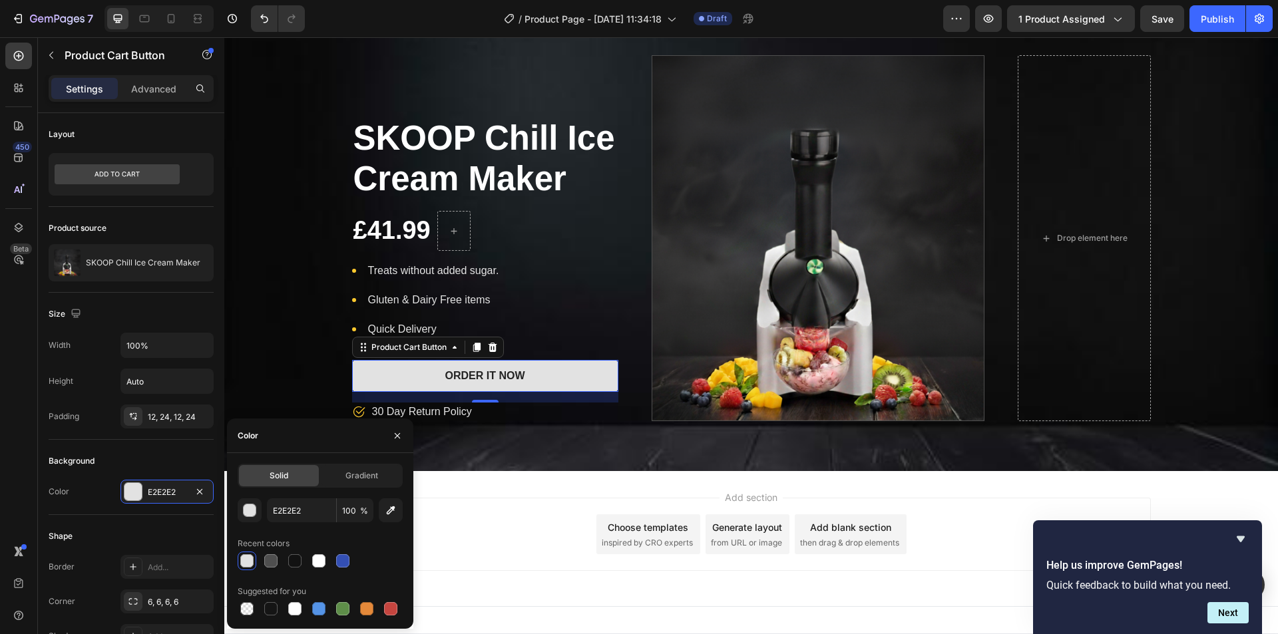
click at [297, 381] on div "SKOOP Chill Ice Cream Maker Product Title £41.99 Product Price Product Price Ro…" at bounding box center [750, 238] width 1053 height 366
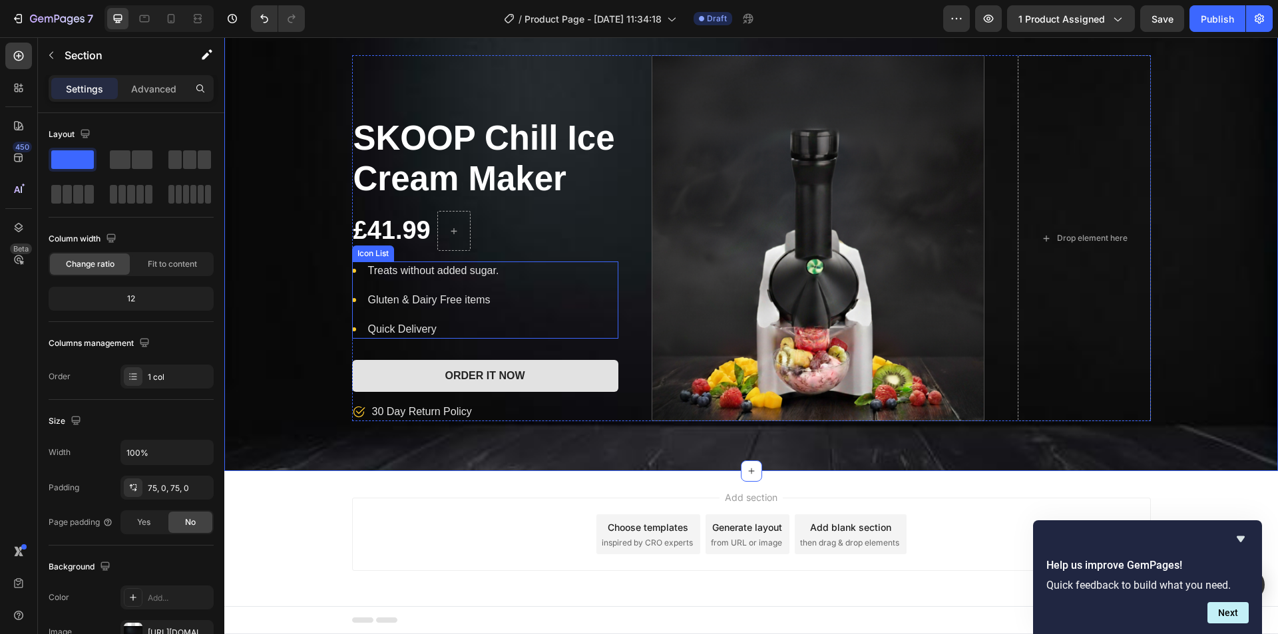
click at [352, 331] on li "Icon Quick Delivery Text block" at bounding box center [426, 329] width 148 height 19
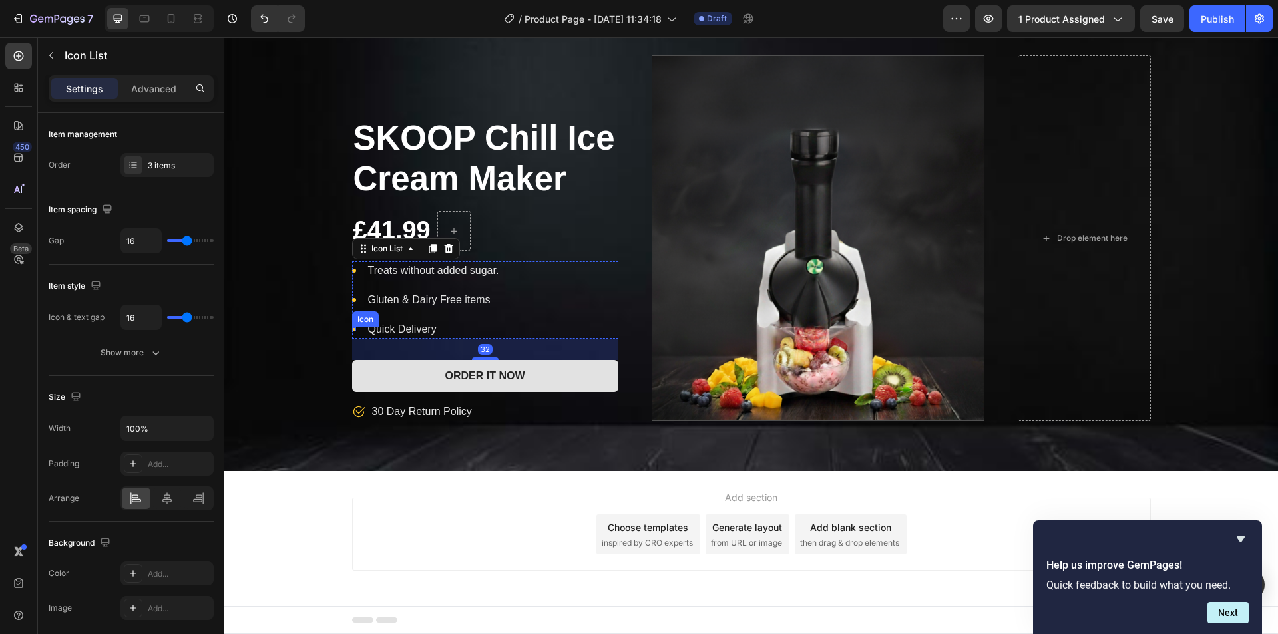
click at [352, 325] on li "Icon Quick Delivery Text block" at bounding box center [426, 329] width 148 height 19
click at [352, 328] on li "Icon Quick Delivery Text block" at bounding box center [426, 329] width 148 height 19
click at [352, 328] on div "Icon" at bounding box center [354, 329] width 4 height 4
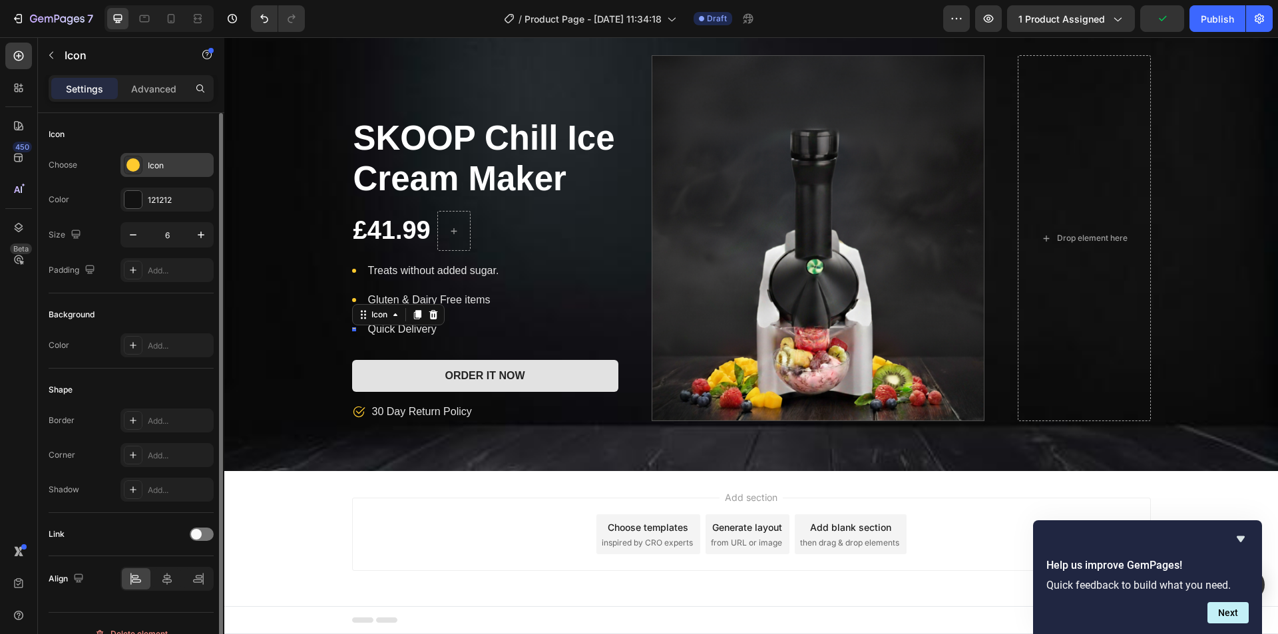
click at [135, 160] on circle at bounding box center [132, 164] width 13 height 13
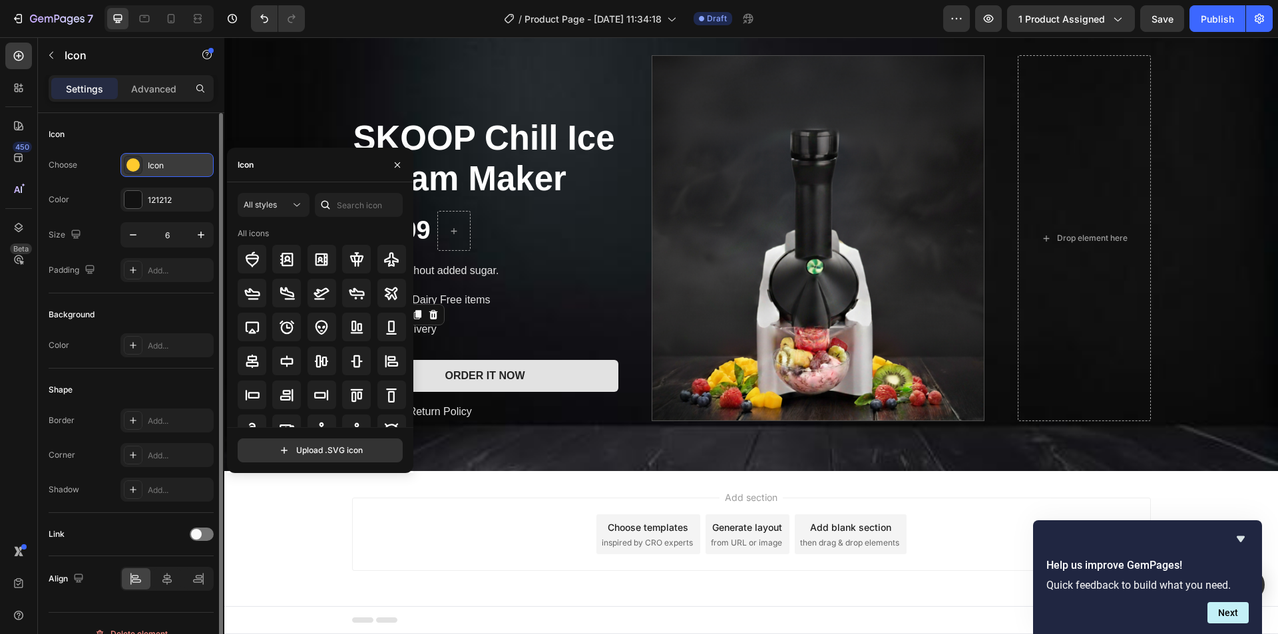
click at [132, 165] on circle at bounding box center [132, 164] width 13 height 13
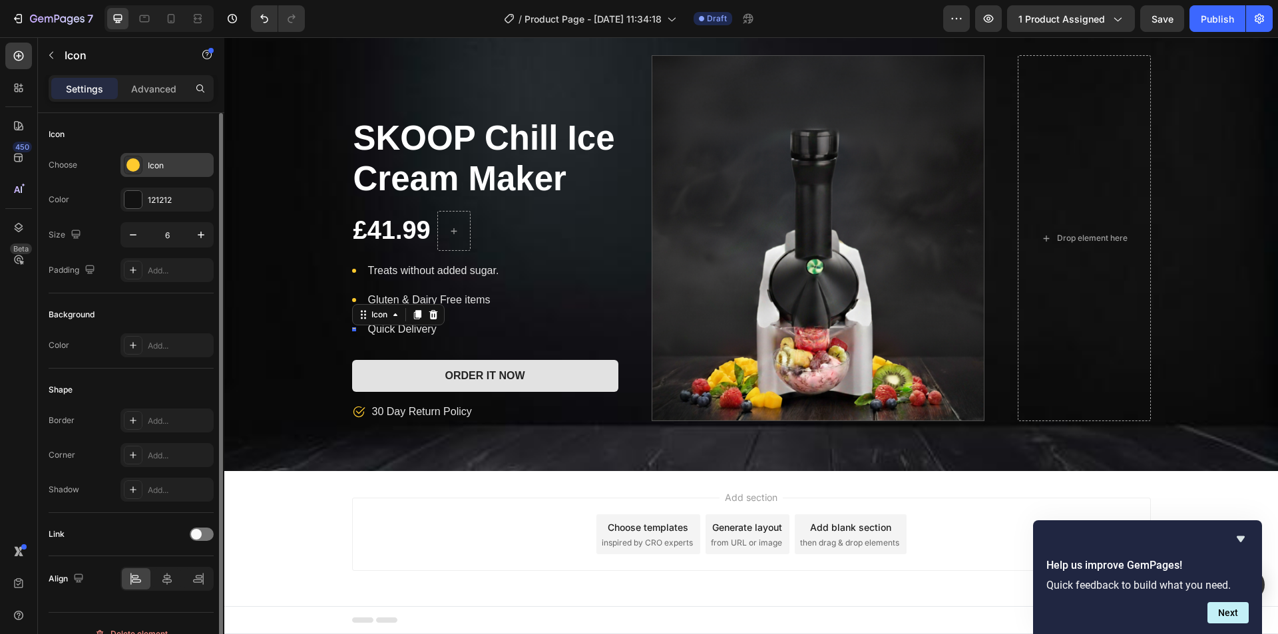
click at [126, 171] on icon at bounding box center [132, 164] width 13 height 13
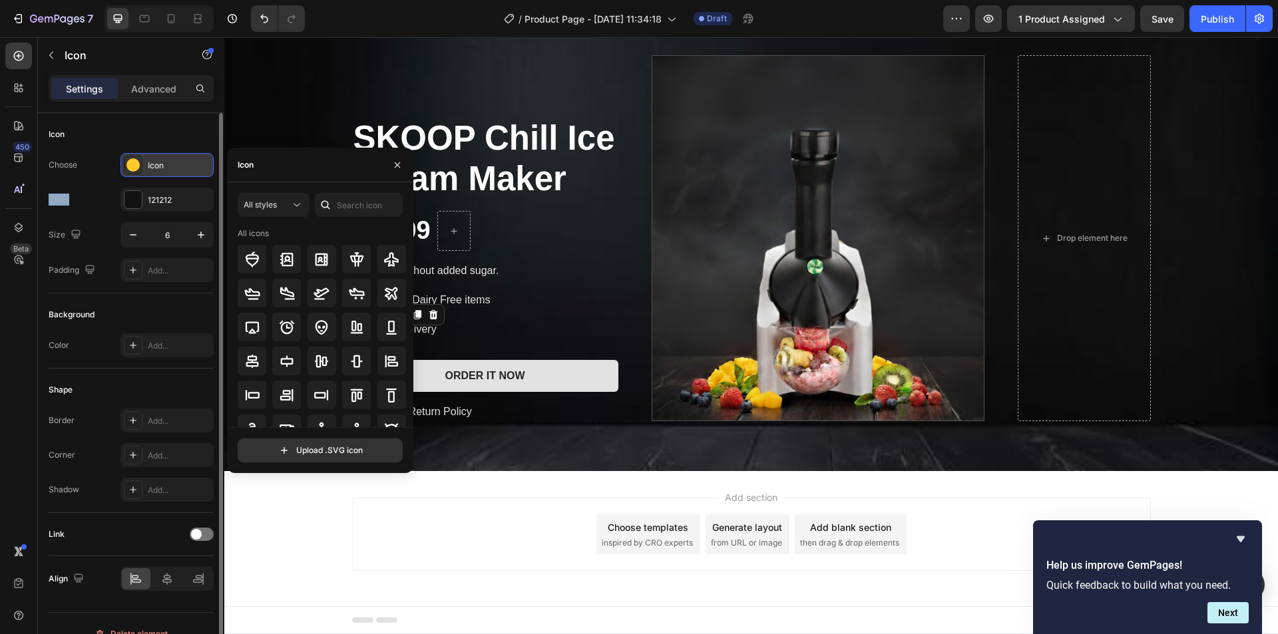
click at [126, 171] on icon at bounding box center [132, 164] width 13 height 13
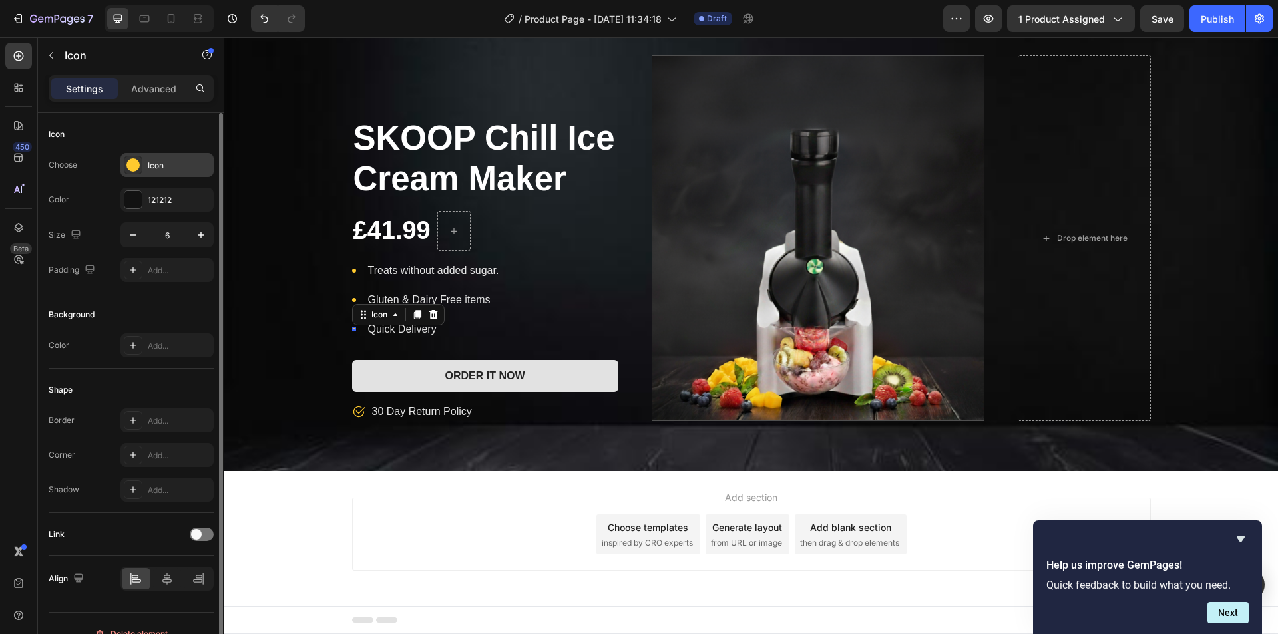
click at [128, 166] on circle at bounding box center [132, 164] width 13 height 13
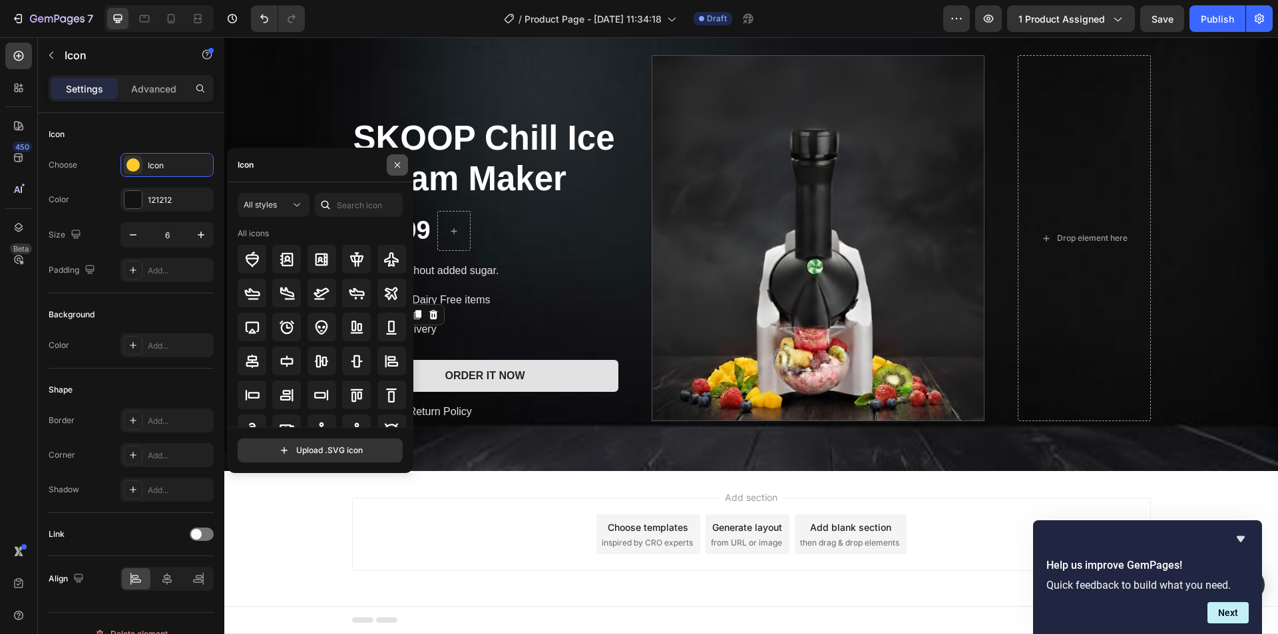
click at [399, 168] on icon "button" at bounding box center [397, 165] width 11 height 11
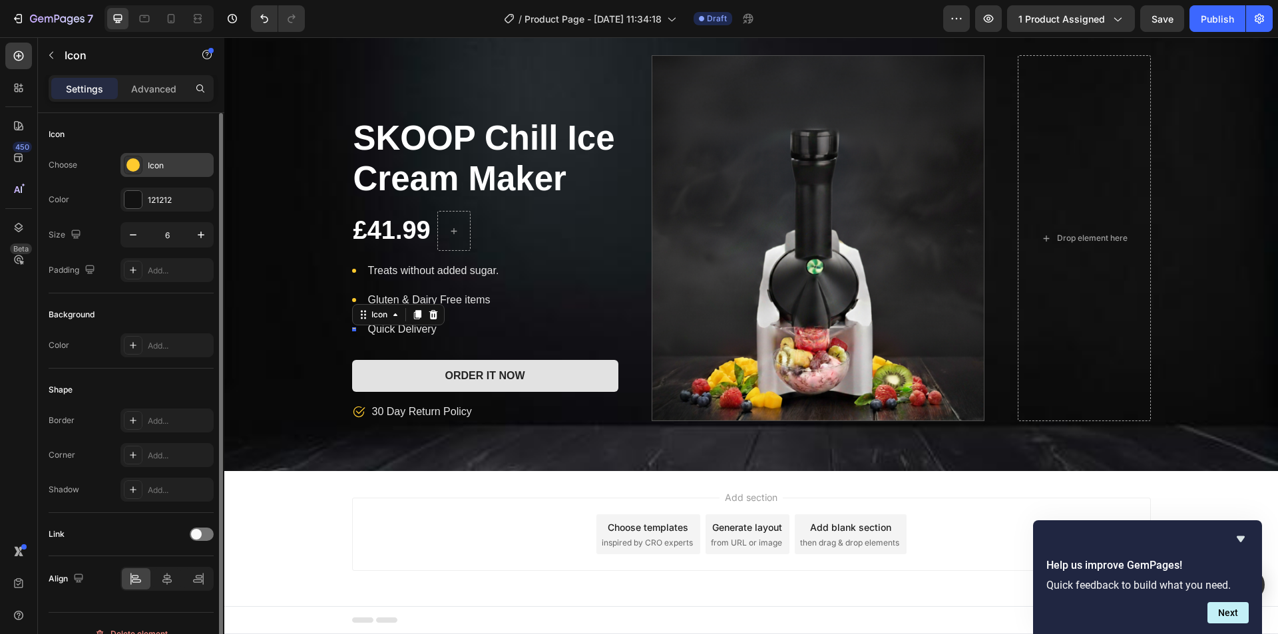
click at [138, 156] on div at bounding box center [133, 165] width 19 height 19
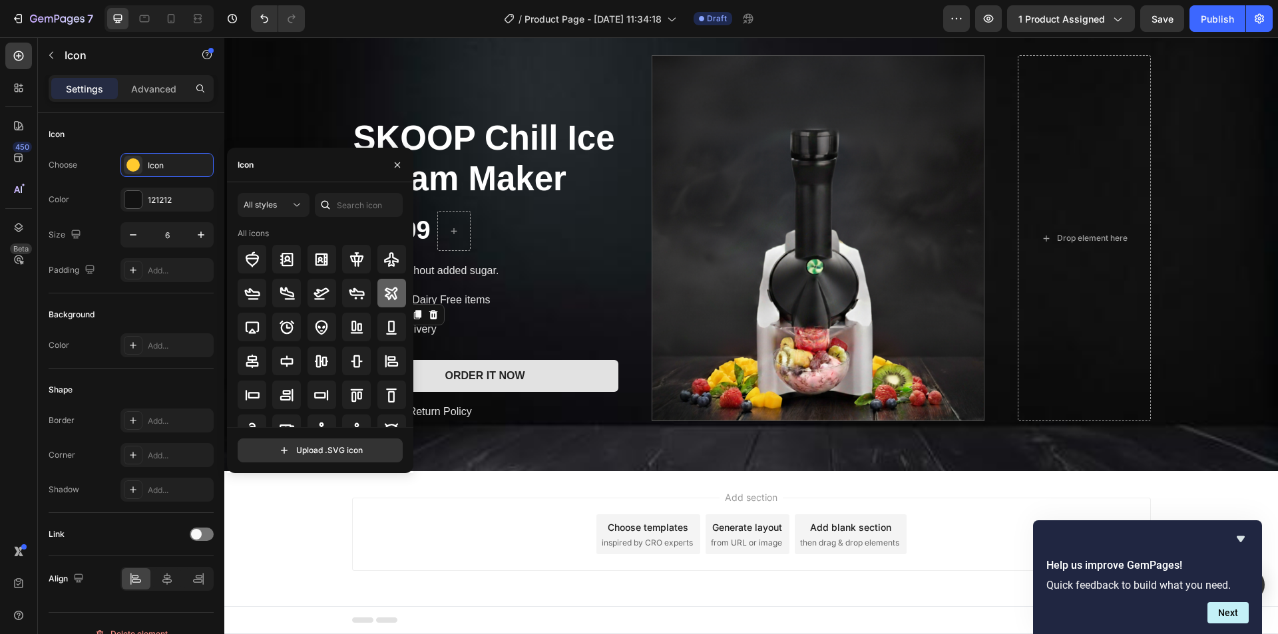
click at [383, 294] on icon at bounding box center [391, 293] width 16 height 16
click at [476, 260] on div "SKOOP Chill Ice Cream Maker Product Title £41.99 Product Price Product Price Ro…" at bounding box center [485, 238] width 266 height 366
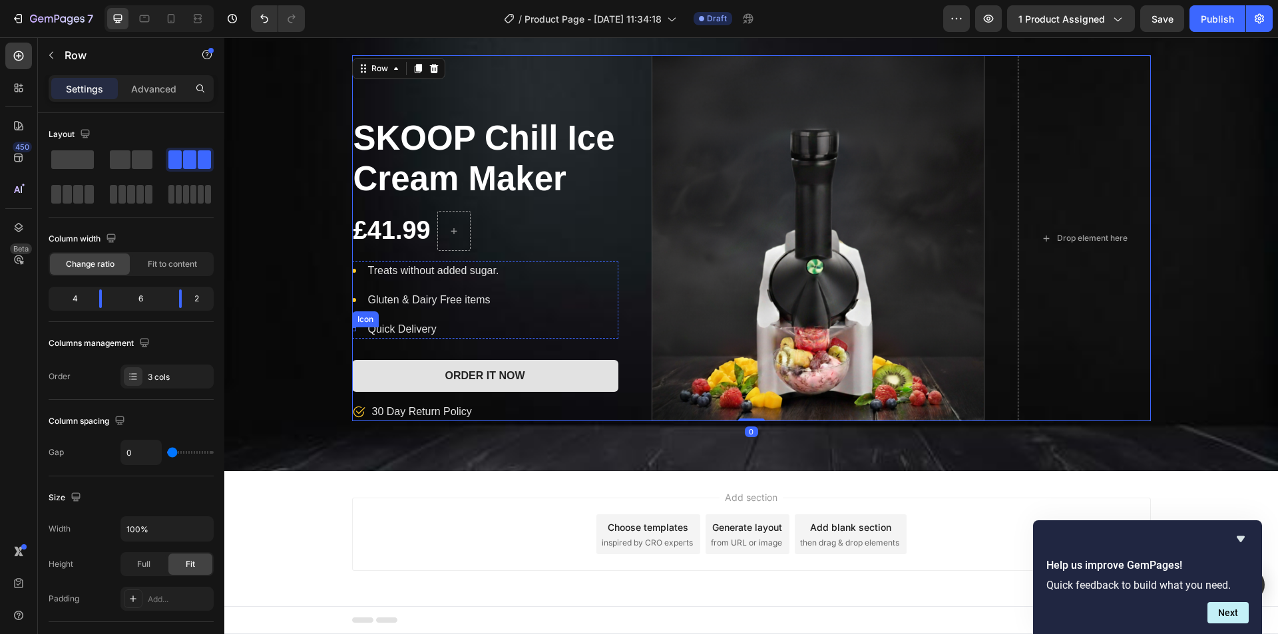
click at [352, 329] on li "Icon Quick Delivery Text block" at bounding box center [426, 329] width 148 height 19
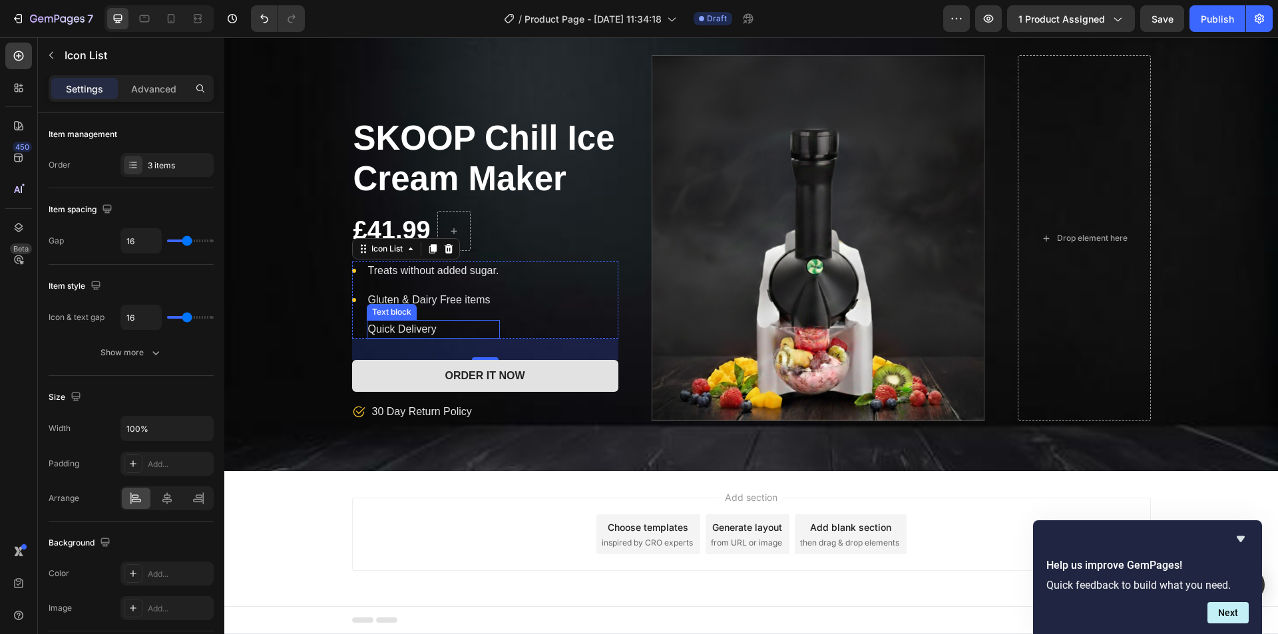
click at [354, 329] on li "Icon Quick Delivery Text block" at bounding box center [426, 329] width 148 height 19
click at [352, 328] on div "Icon" at bounding box center [354, 329] width 4 height 4
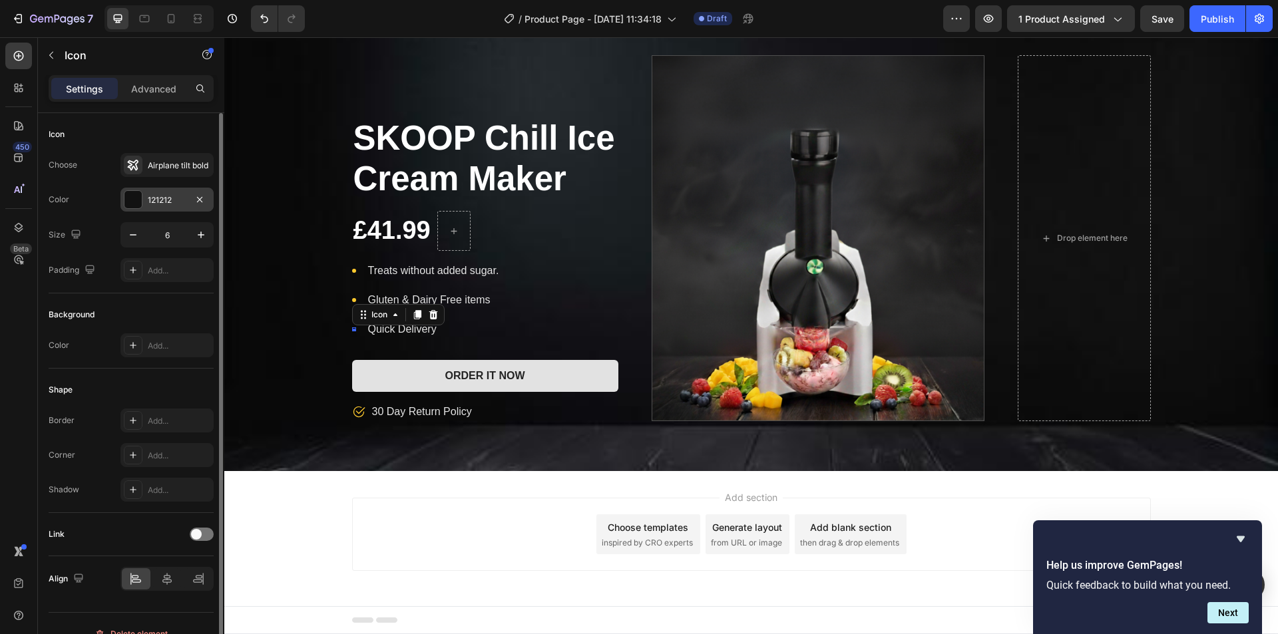
click at [143, 202] on div "121212" at bounding box center [166, 200] width 93 height 24
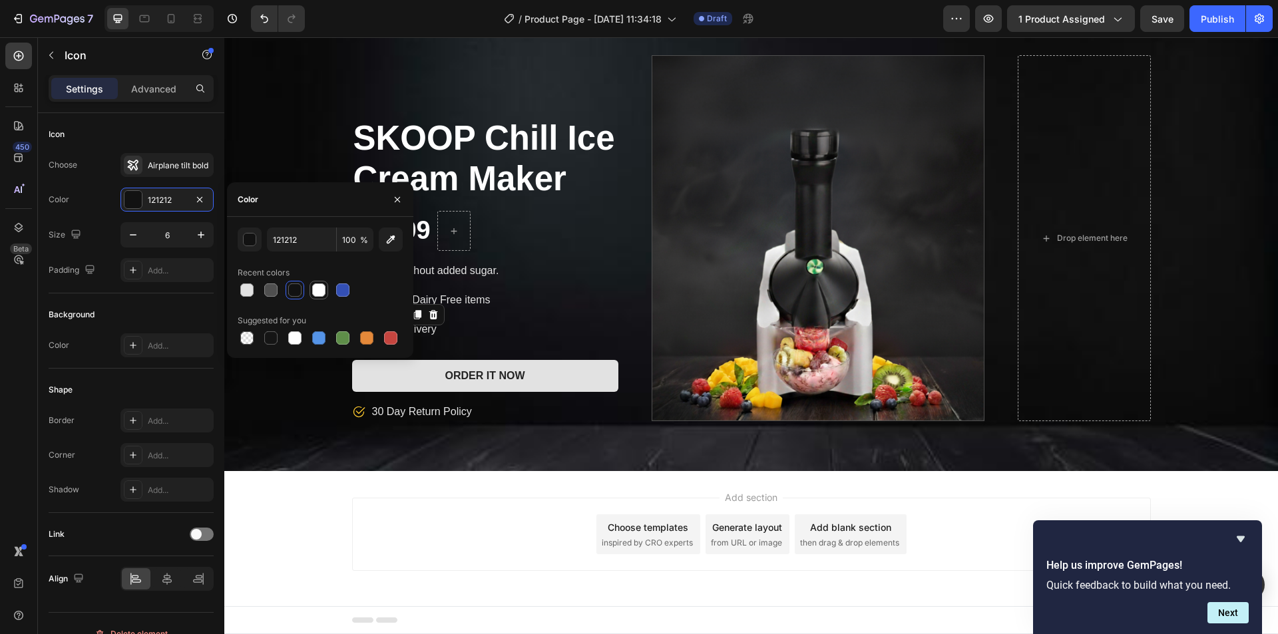
click at [323, 292] on div at bounding box center [318, 289] width 13 height 13
type input "FFFFFF"
click at [306, 403] on div "SKOOP Chill Ice Cream Maker Product Title £41.99 Product Price Product Price Ro…" at bounding box center [750, 238] width 1053 height 366
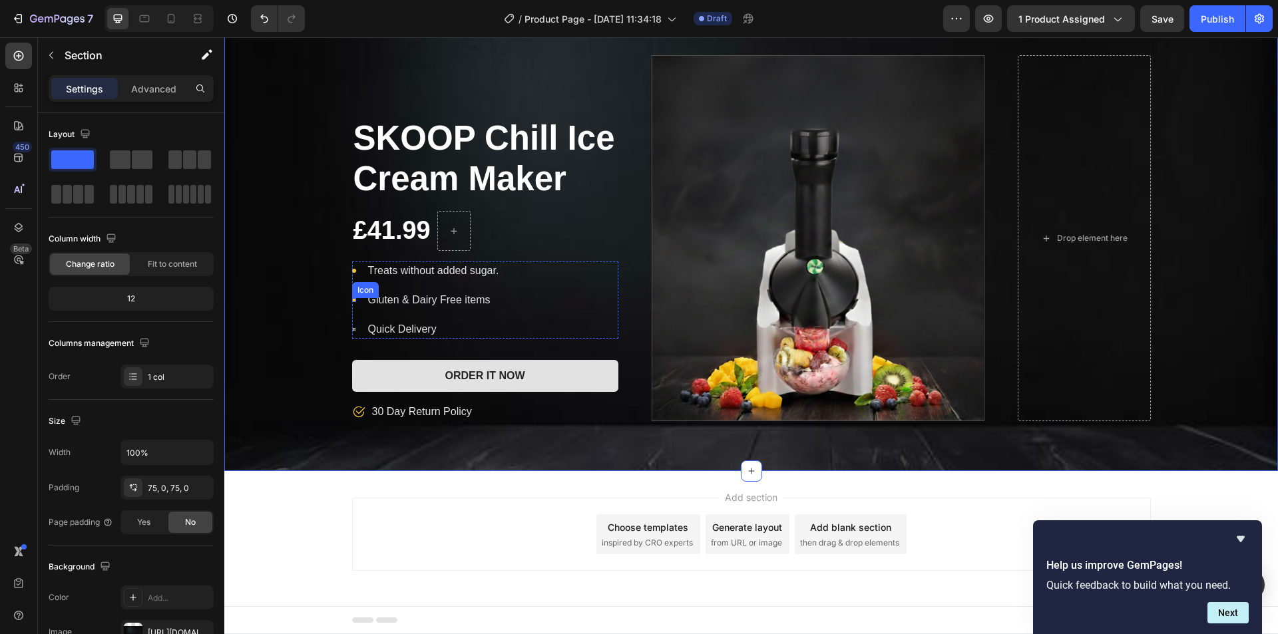
click at [352, 298] on icon at bounding box center [354, 300] width 4 height 4
click at [352, 298] on div "Icon" at bounding box center [354, 300] width 4 height 4
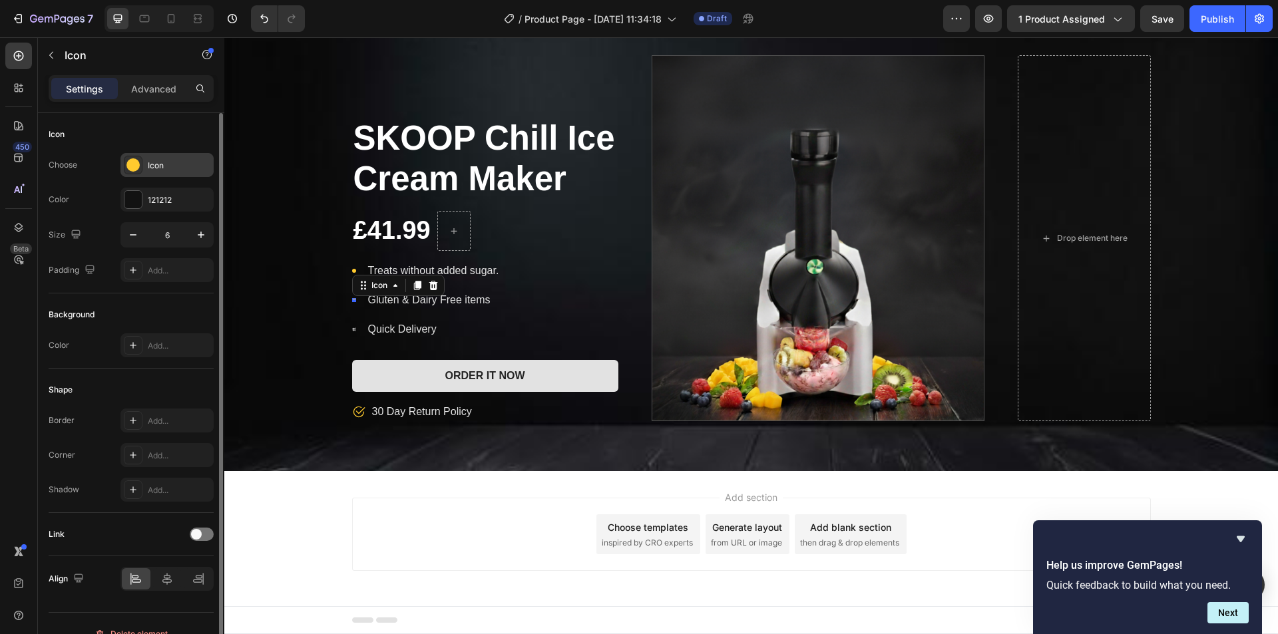
click at [134, 159] on circle at bounding box center [132, 164] width 13 height 13
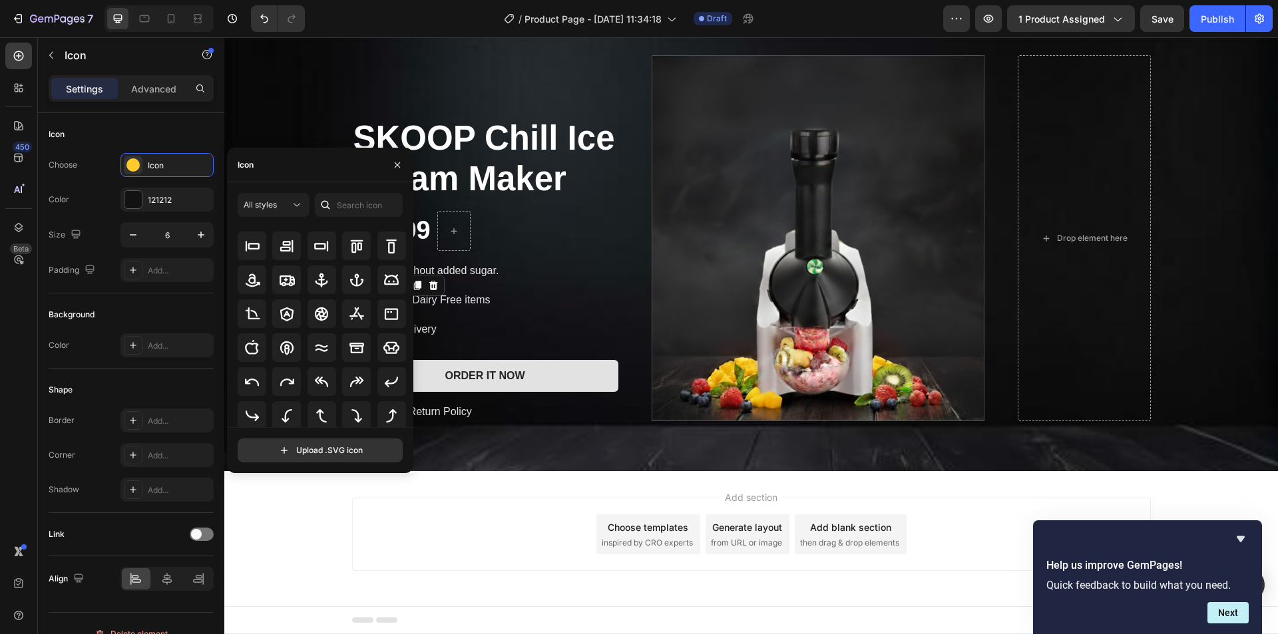
scroll to position [146, 0]
drag, startPoint x: 409, startPoint y: 312, endPoint x: 191, endPoint y: 377, distance: 227.2
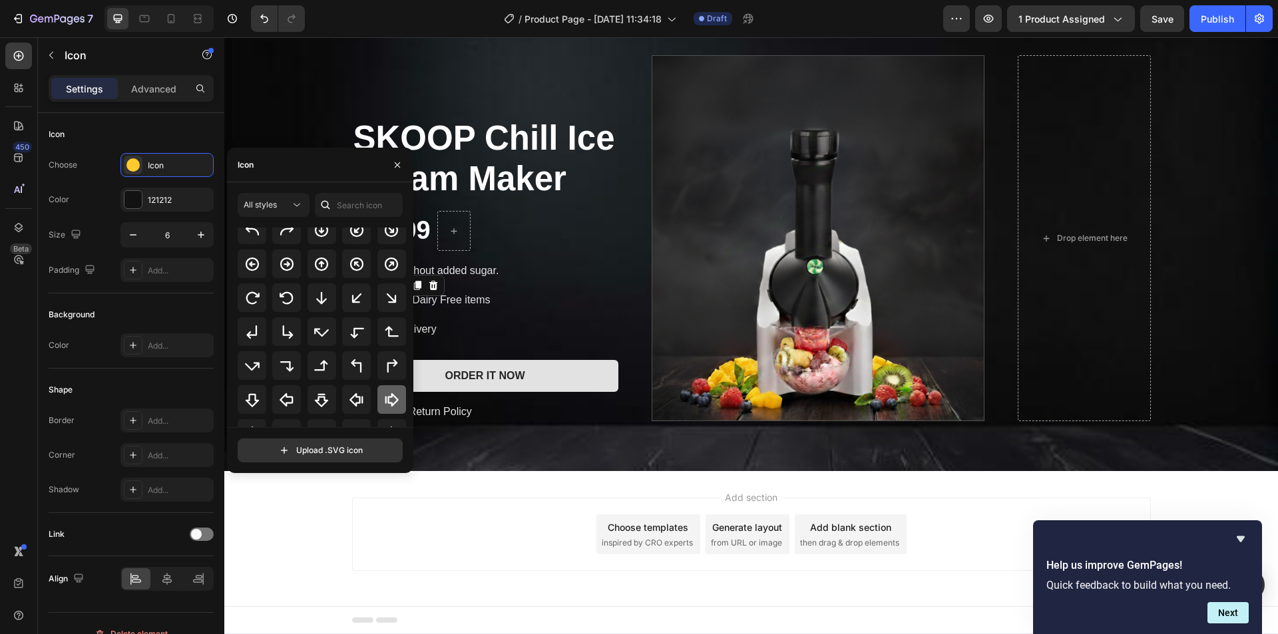
click at [387, 401] on icon at bounding box center [391, 400] width 16 height 16
click at [141, 198] on div at bounding box center [132, 199] width 17 height 17
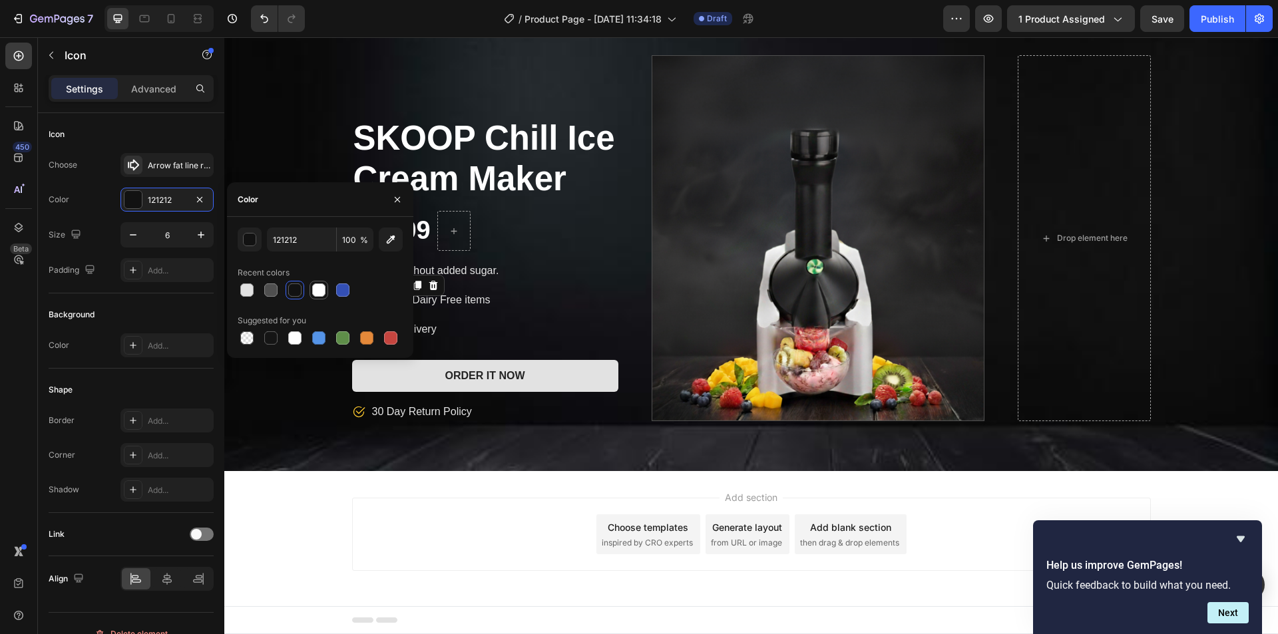
click at [318, 287] on div at bounding box center [318, 289] width 13 height 13
type input "FFFFFF"
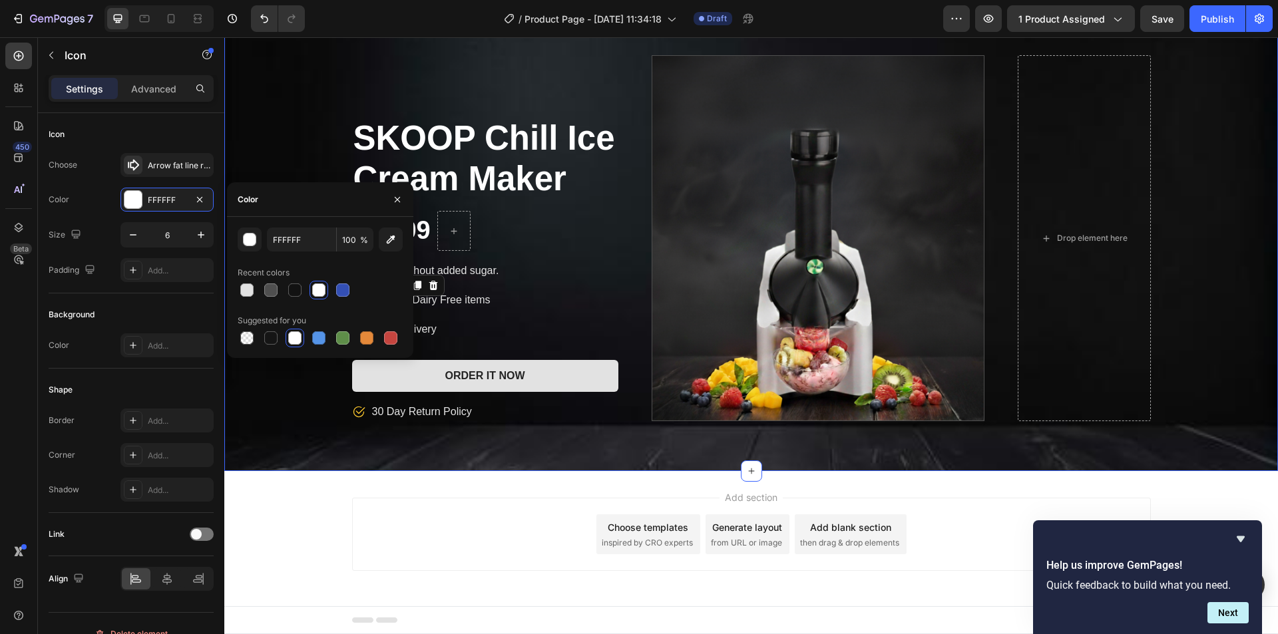
click at [303, 394] on div "SKOOP Chill Ice Cream Maker Product Title £41.99 Product Price Product Price Ro…" at bounding box center [750, 238] width 1053 height 366
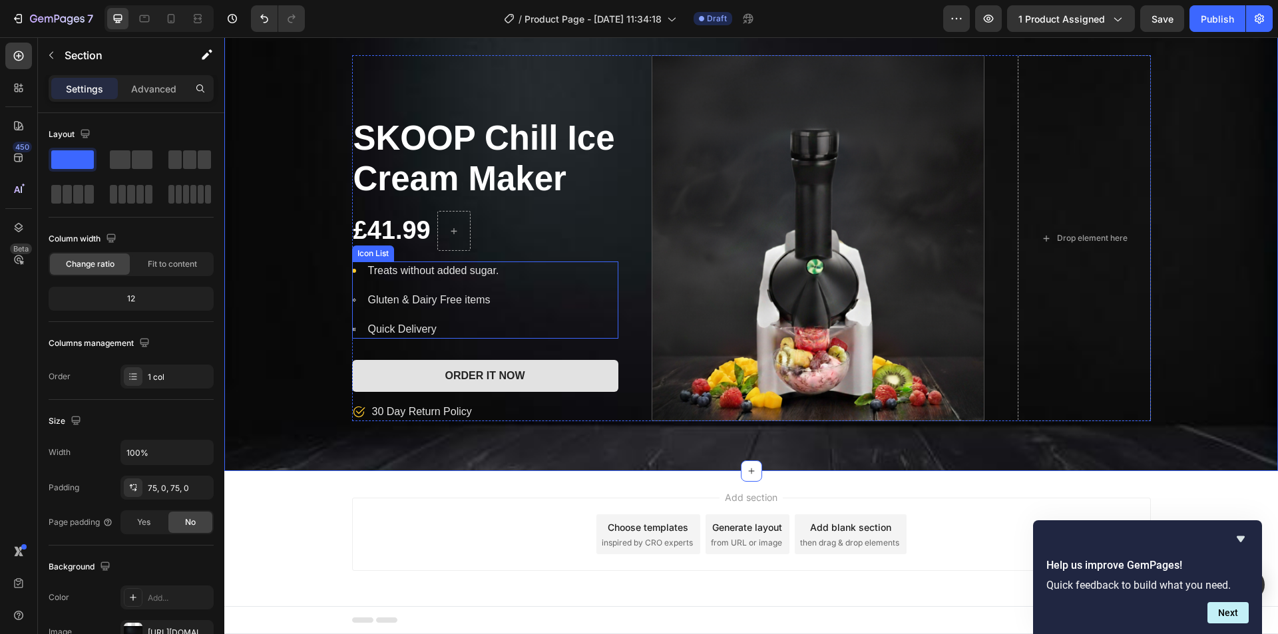
click at [352, 300] on icon at bounding box center [353, 299] width 3 height 3
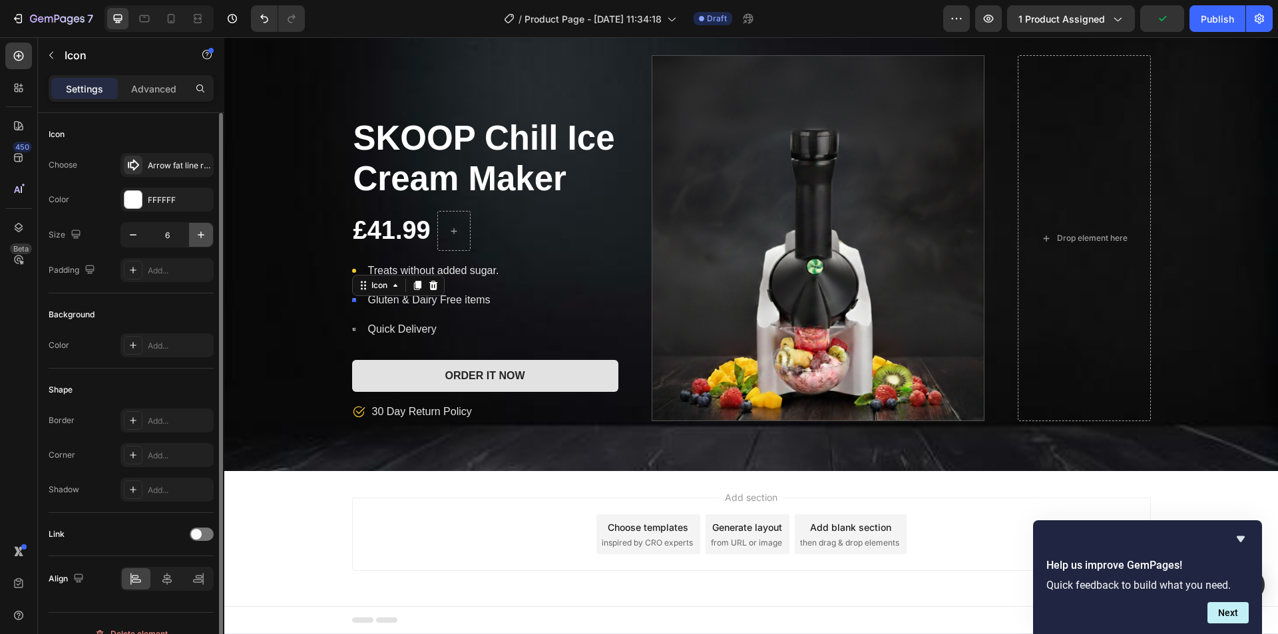
click at [201, 242] on button "button" at bounding box center [201, 235] width 24 height 24
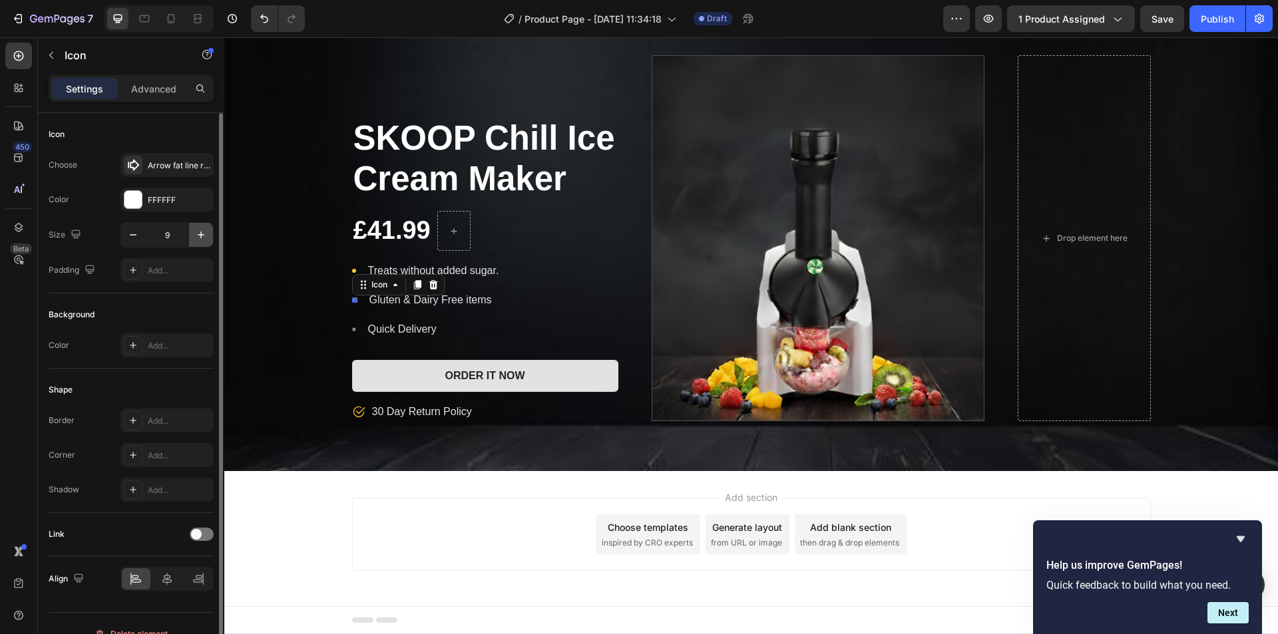
click at [201, 242] on button "button" at bounding box center [201, 235] width 24 height 24
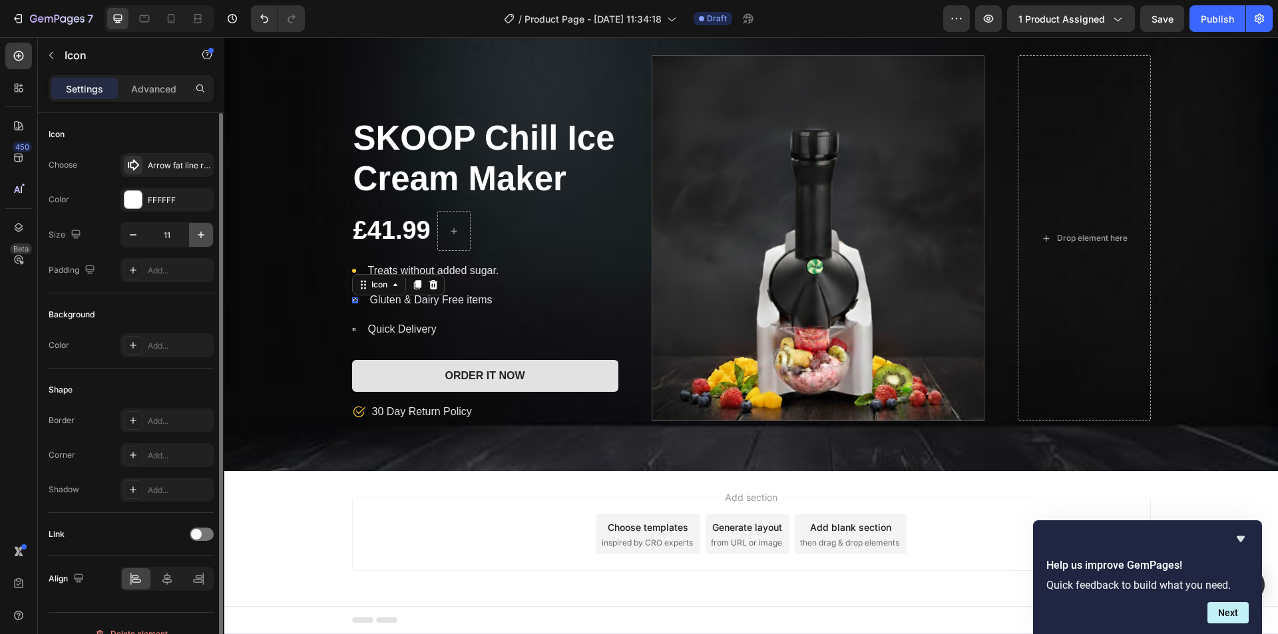
click at [201, 242] on button "button" at bounding box center [201, 235] width 24 height 24
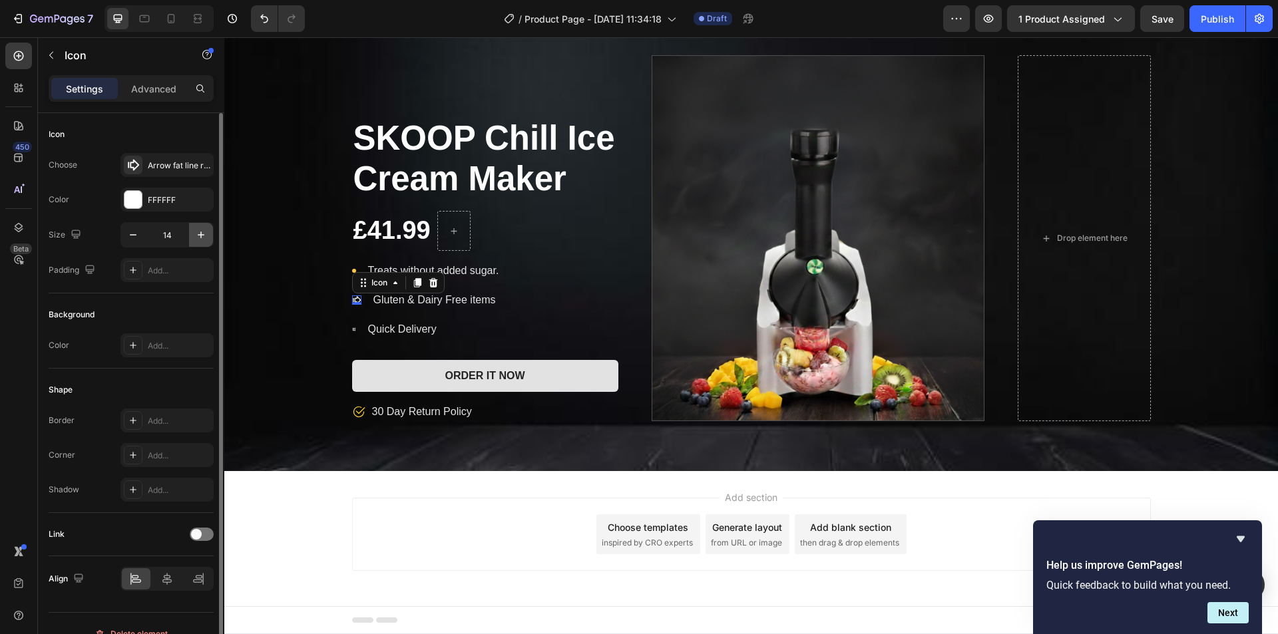
click at [201, 242] on button "button" at bounding box center [201, 235] width 24 height 24
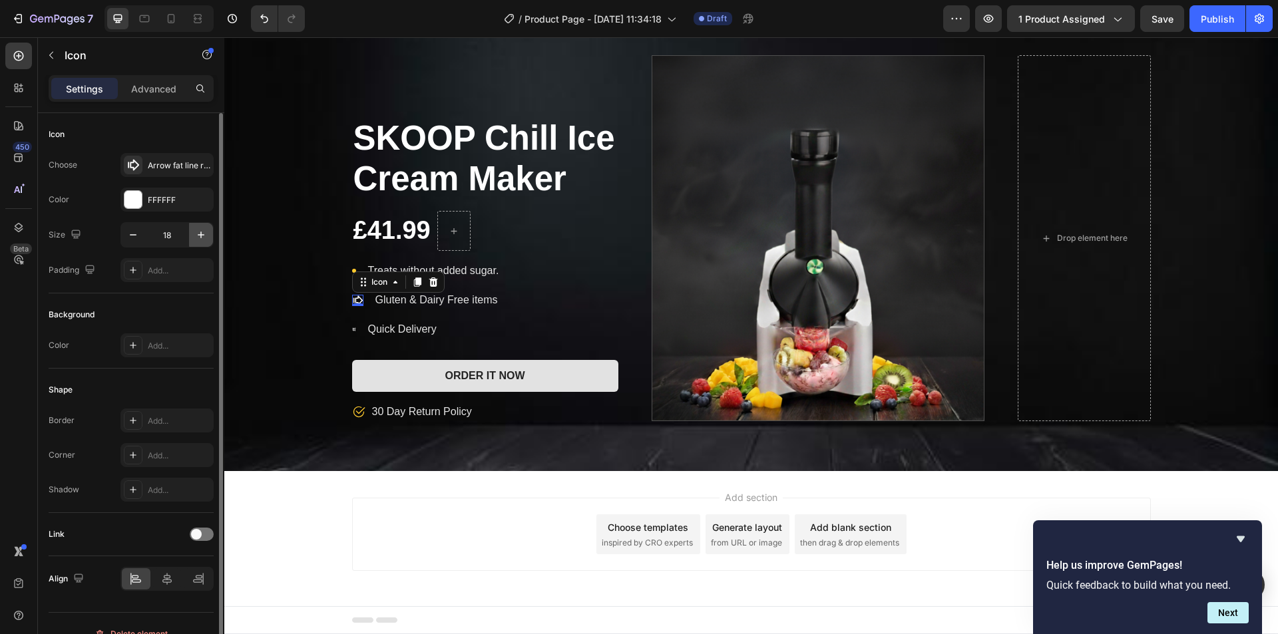
click at [201, 242] on button "button" at bounding box center [201, 235] width 24 height 24
type input "20"
click at [259, 310] on div "SKOOP Chill Ice Cream Maker Product Title £41.99 Product Price Product Price Ro…" at bounding box center [750, 238] width 1053 height 366
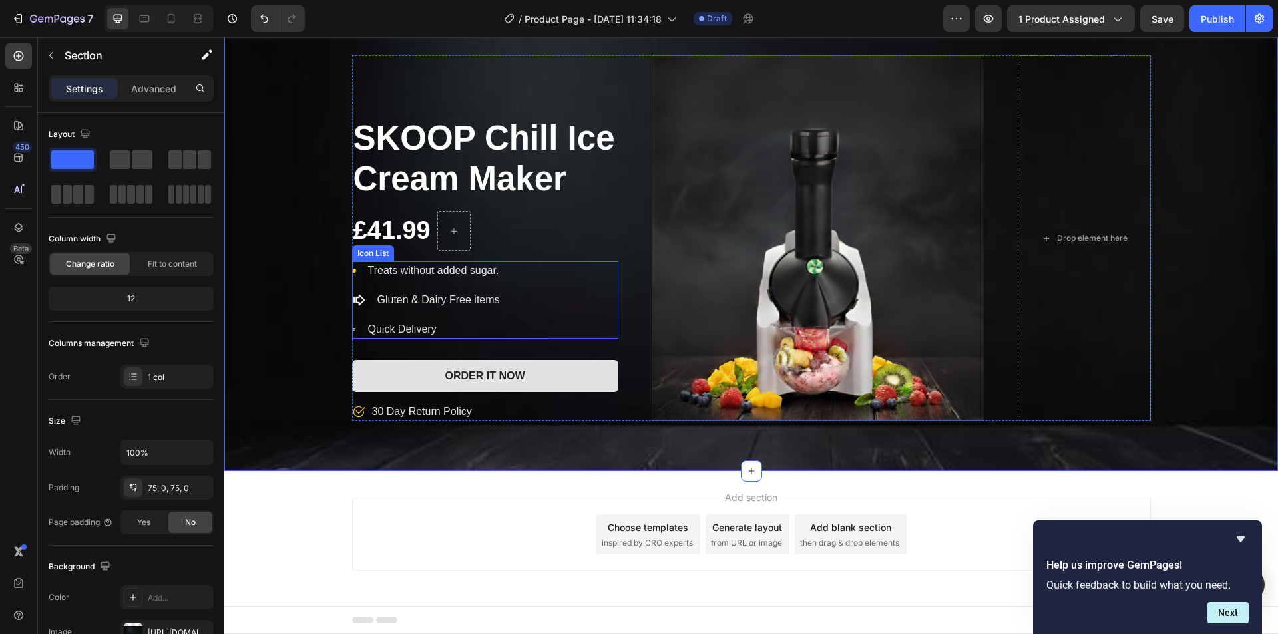
click at [352, 330] on li "Icon Quick Delivery Text block" at bounding box center [426, 329] width 149 height 19
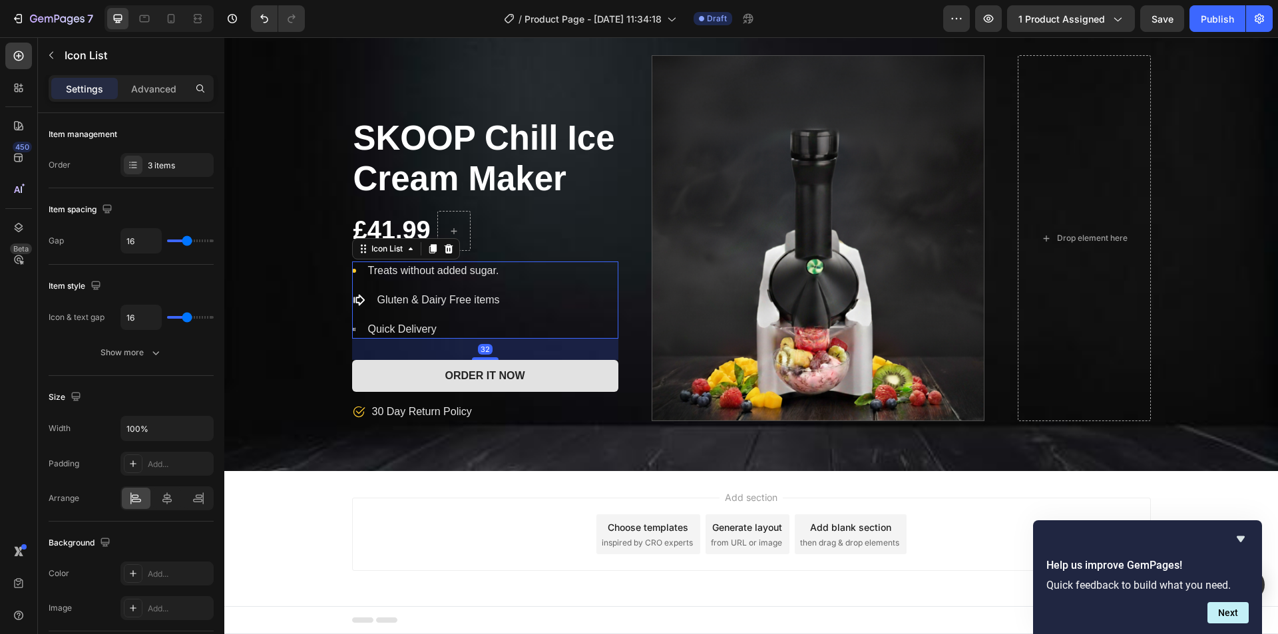
click at [352, 330] on li "Icon Quick Delivery Text block" at bounding box center [426, 329] width 149 height 19
click at [352, 330] on icon at bounding box center [354, 329] width 4 height 4
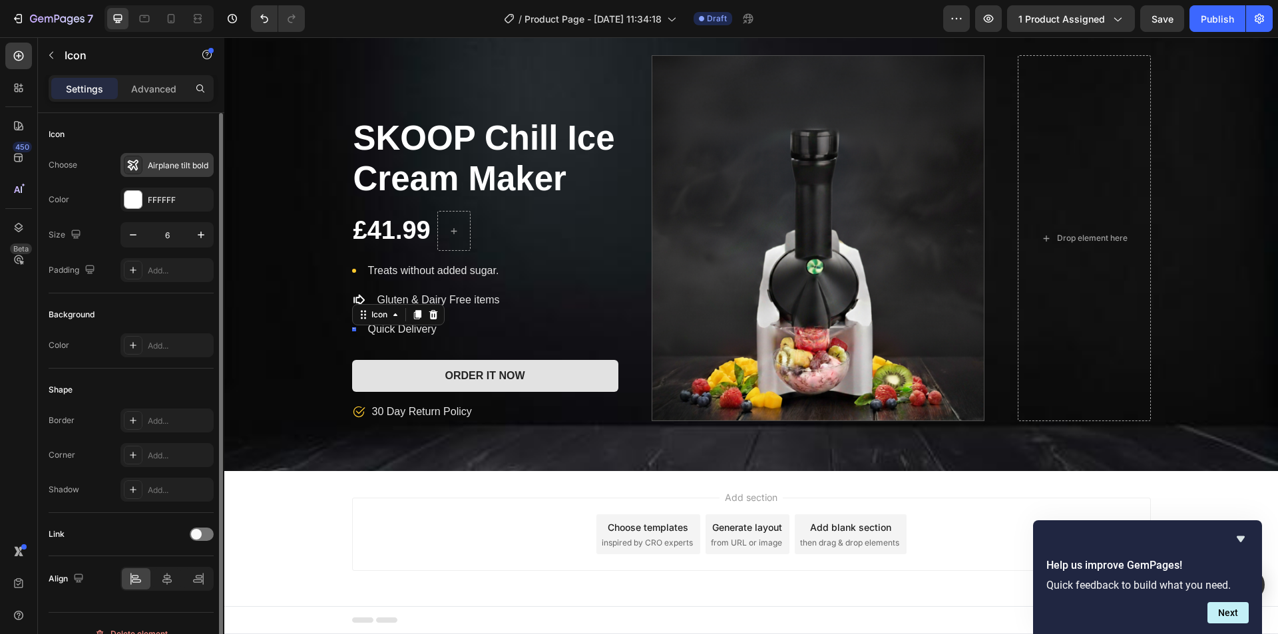
click at [141, 166] on div at bounding box center [133, 165] width 19 height 19
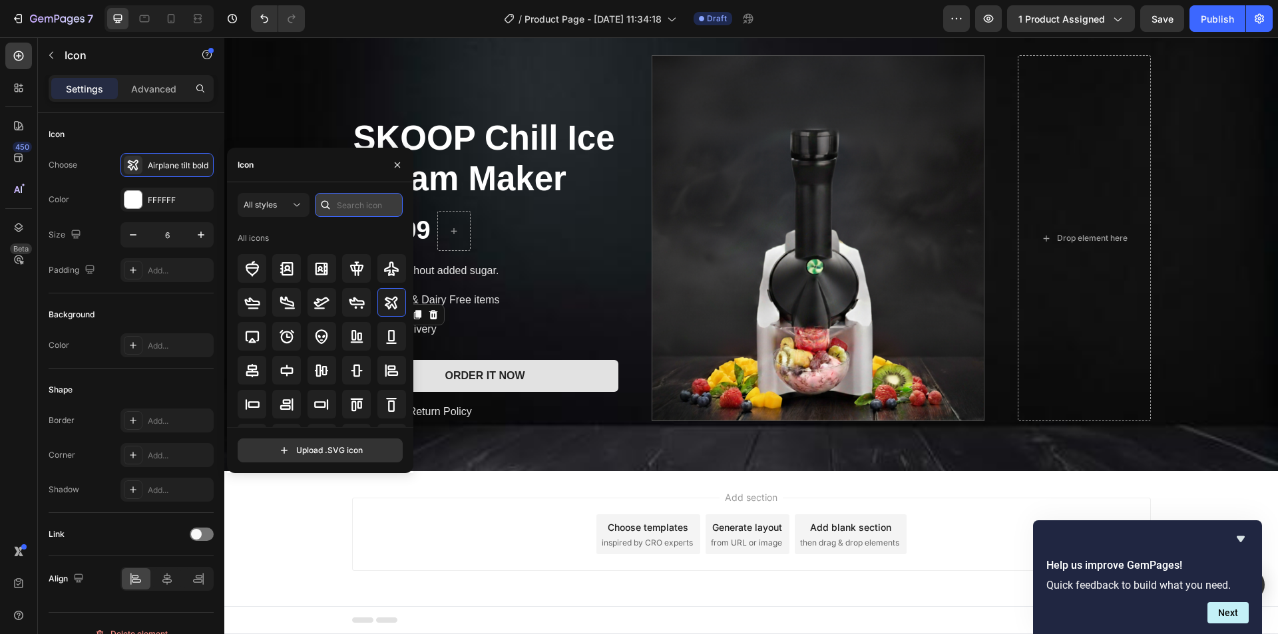
click at [349, 200] on input "text" at bounding box center [359, 205] width 88 height 24
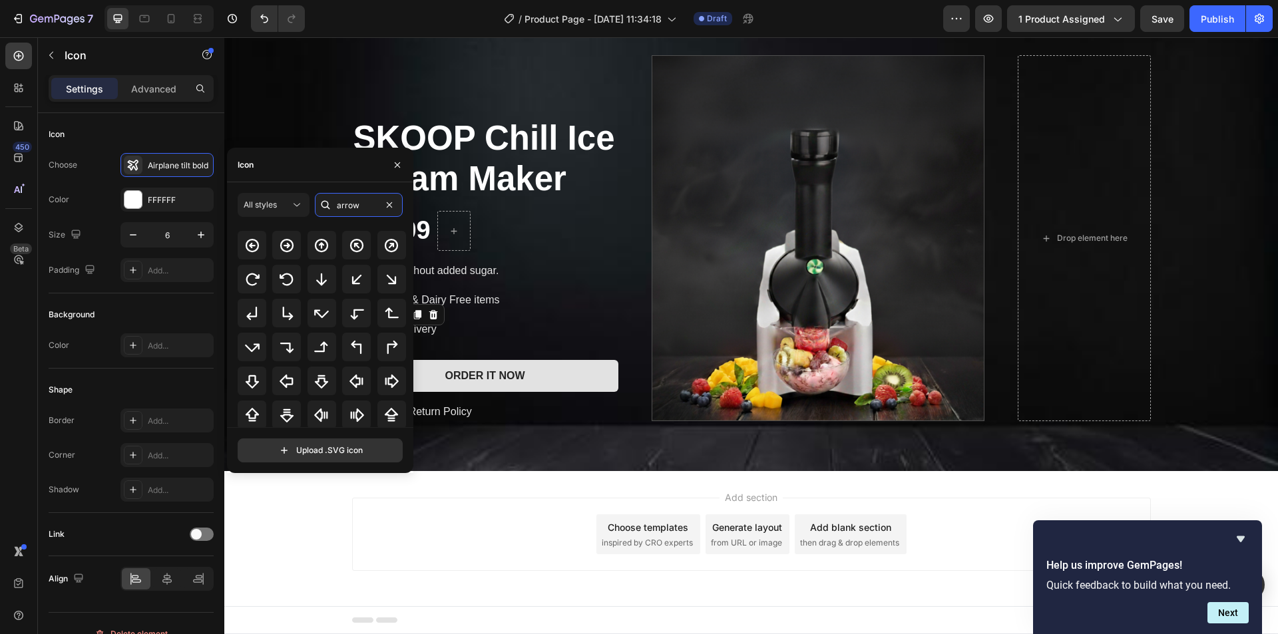
scroll to position [73, 0]
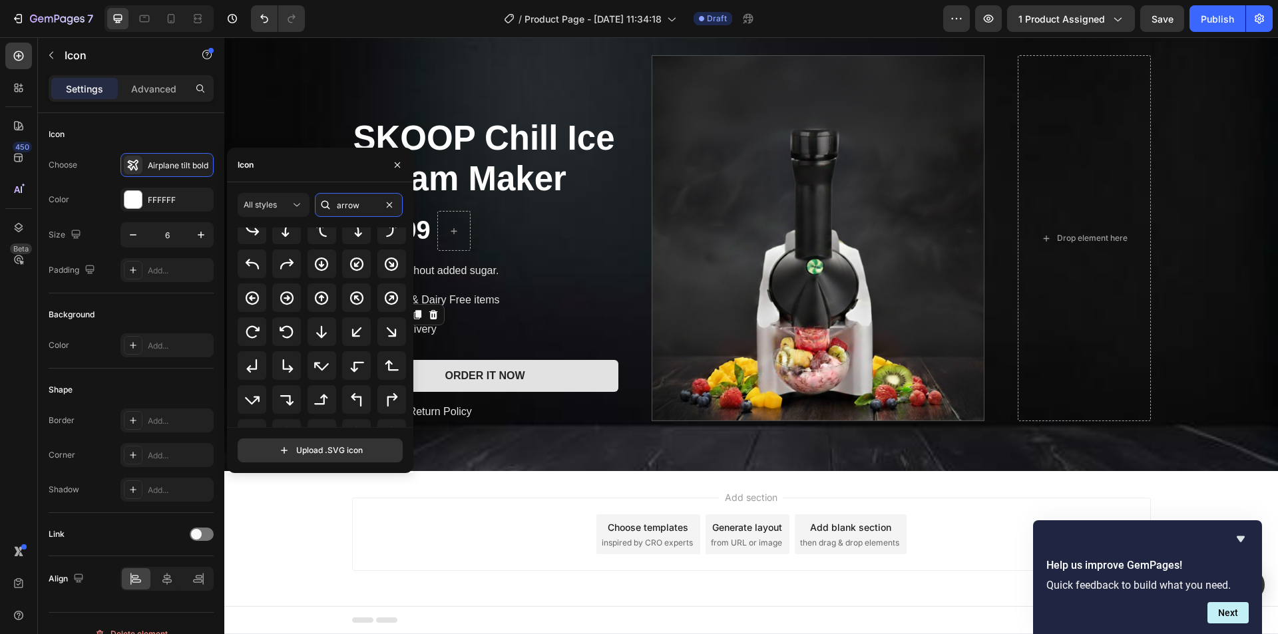
type input "arrow"
click at [405, 366] on div "All icons" at bounding box center [325, 328] width 174 height 200
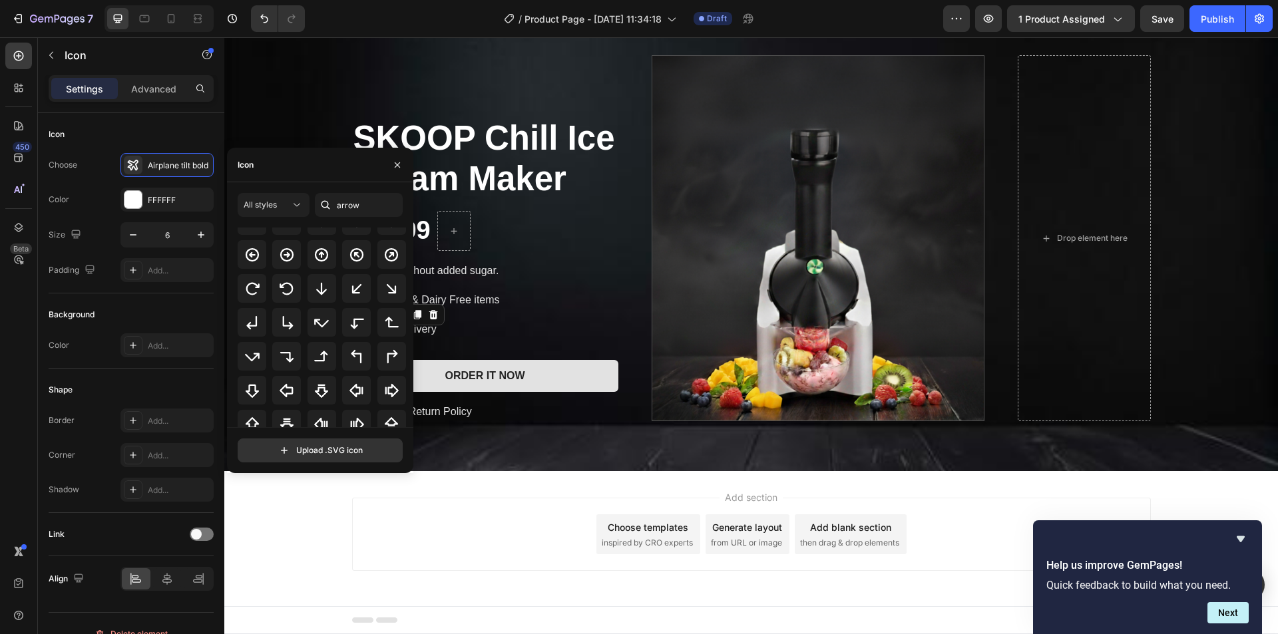
drag, startPoint x: 411, startPoint y: 312, endPoint x: 407, endPoint y: 327, distance: 15.7
click at [407, 327] on div "All icons" at bounding box center [325, 328] width 174 height 200
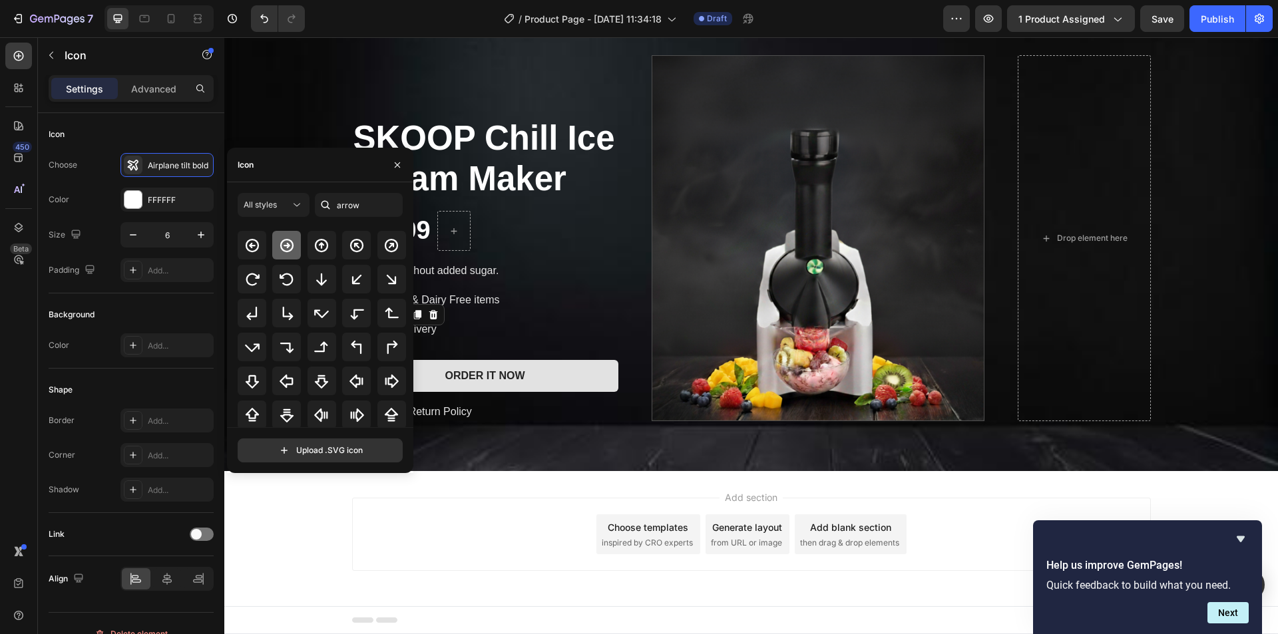
click at [291, 251] on icon at bounding box center [286, 244] width 13 height 13
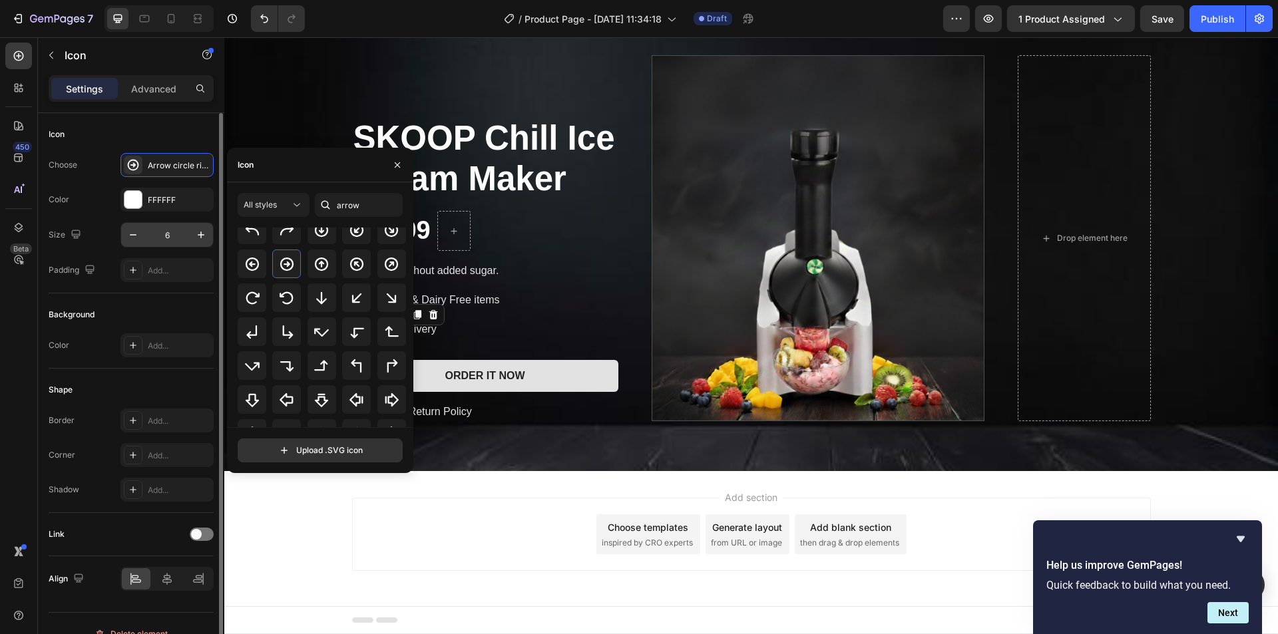
scroll to position [116, 0]
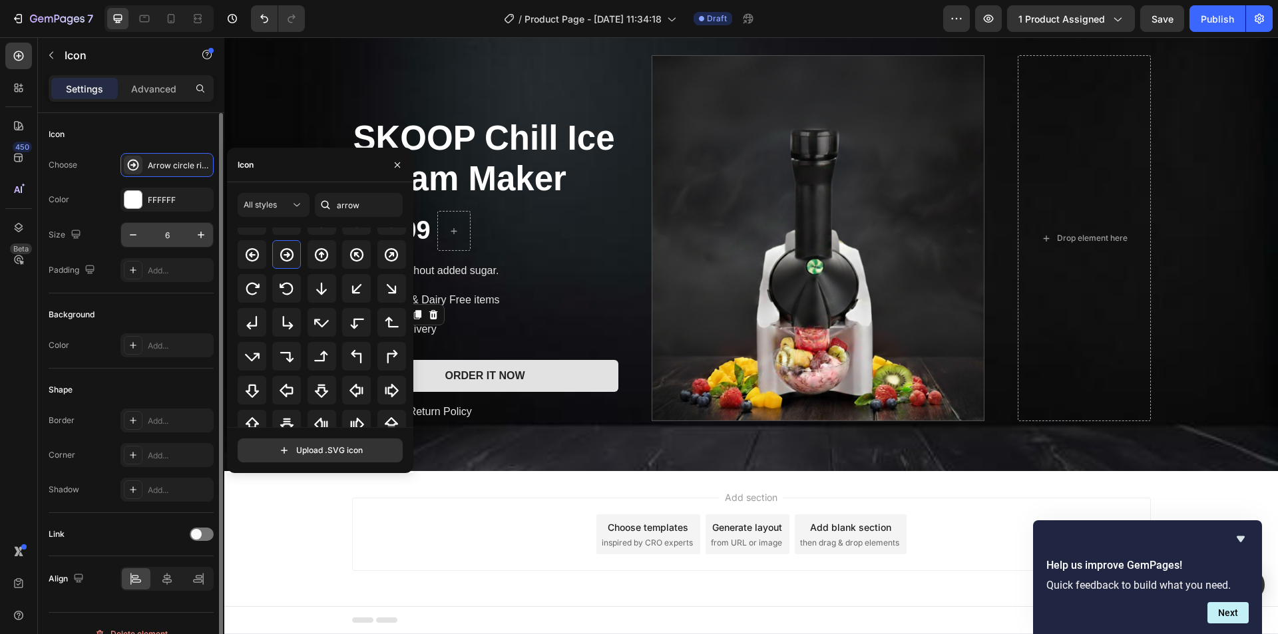
click at [170, 230] on input "6" at bounding box center [167, 235] width 44 height 24
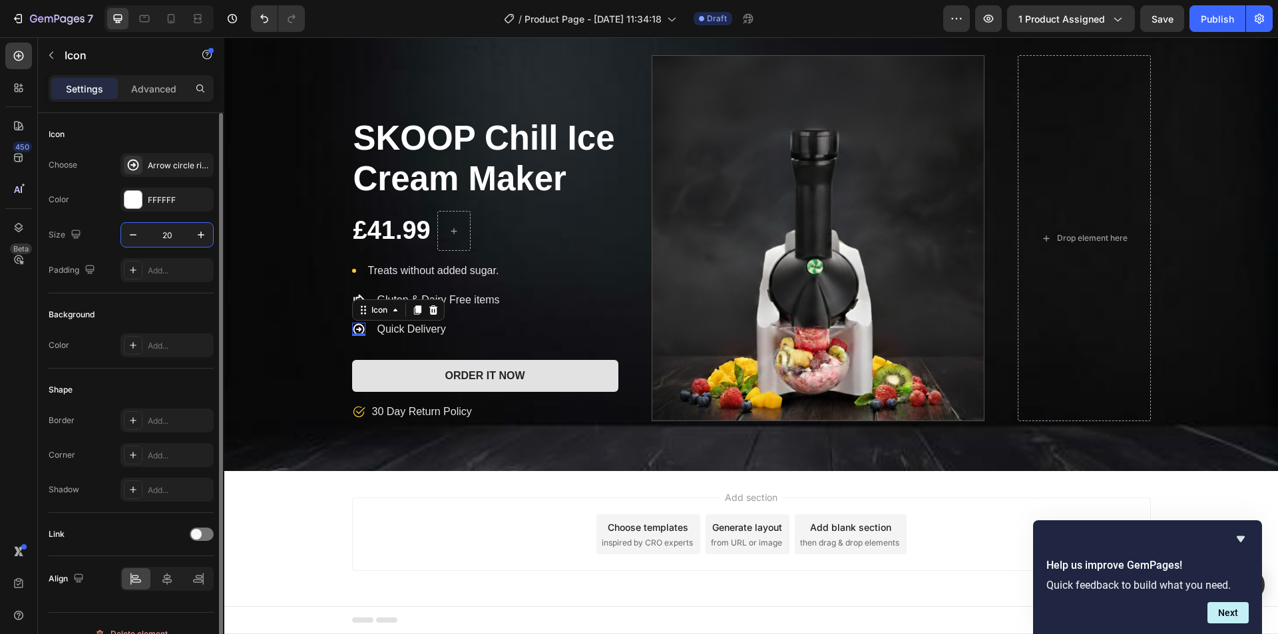
type input "20"
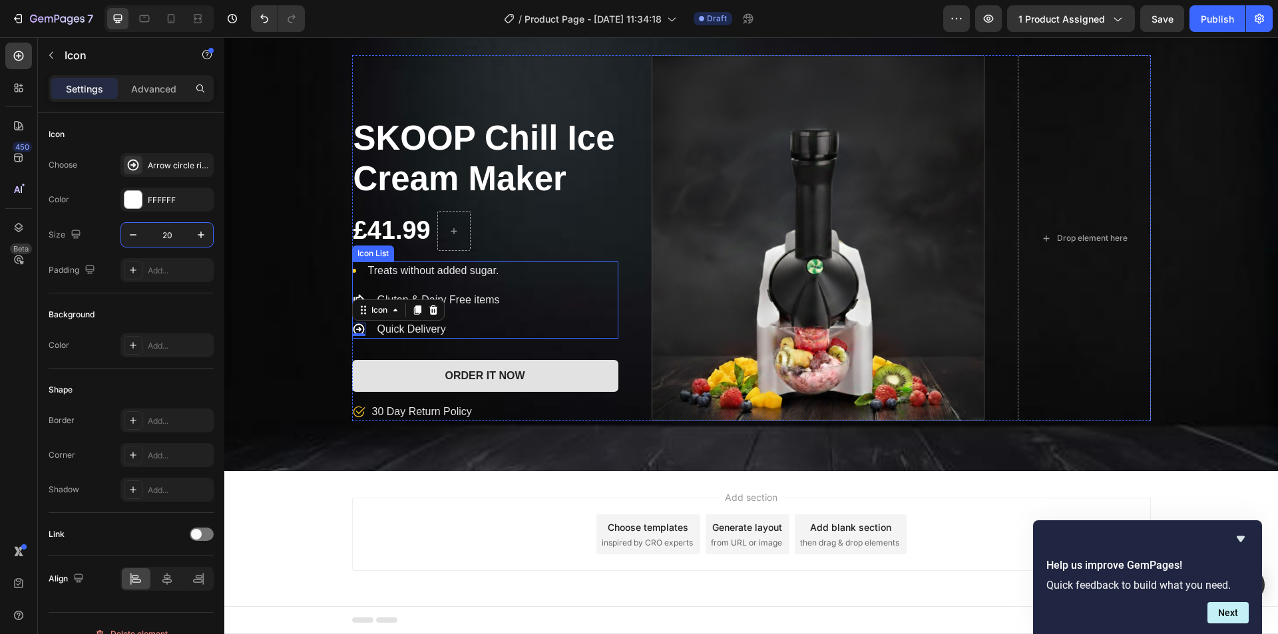
drag, startPoint x: 500, startPoint y: 293, endPoint x: 522, endPoint y: 277, distance: 26.8
click at [502, 293] on div "Icon Treats without added sugar. Text block Icon Gluten & Dairy Free items Text…" at bounding box center [485, 300] width 266 height 77
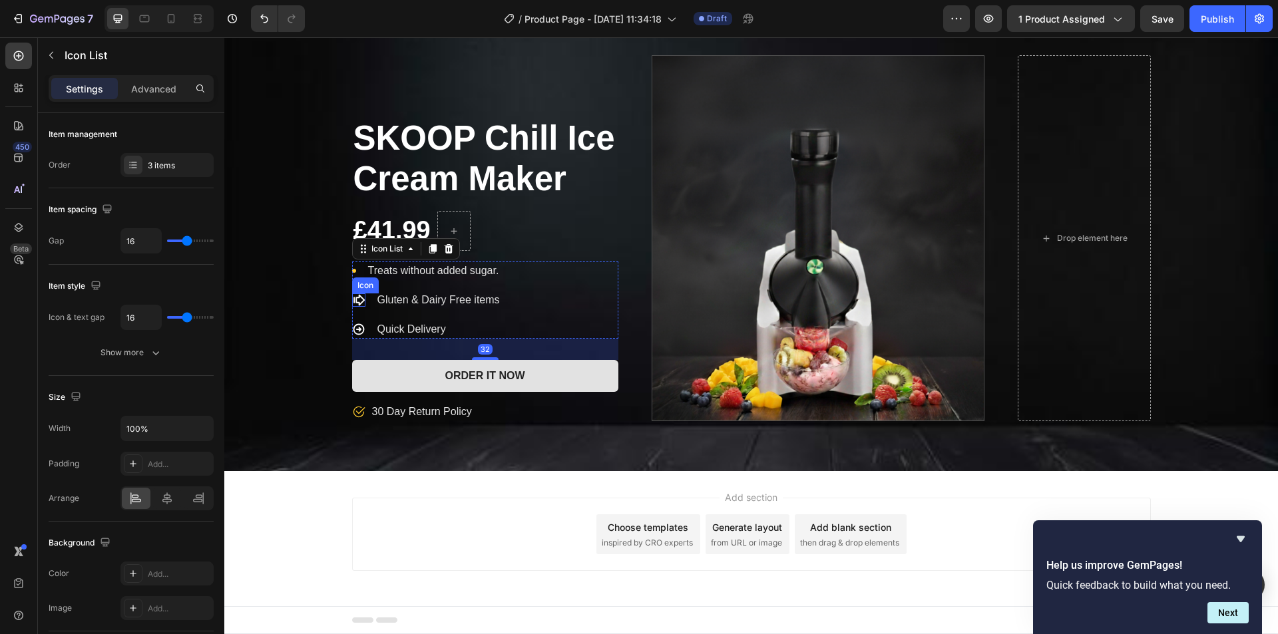
click at [353, 295] on icon at bounding box center [358, 299] width 13 height 13
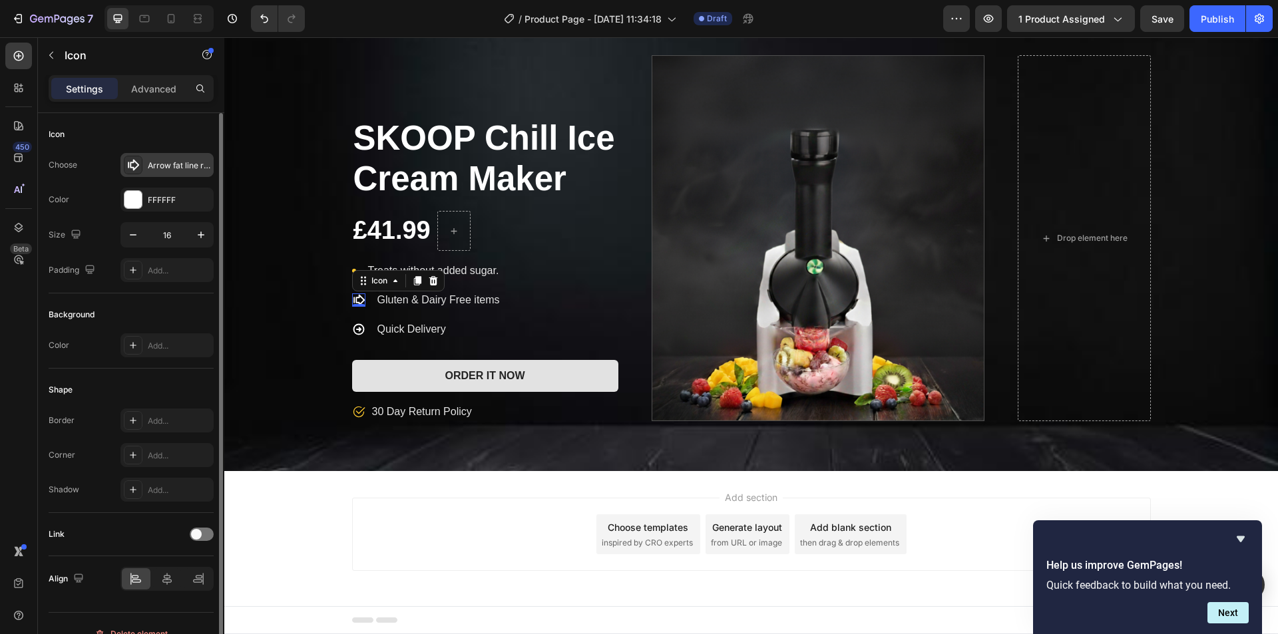
click at [138, 172] on div at bounding box center [133, 165] width 19 height 19
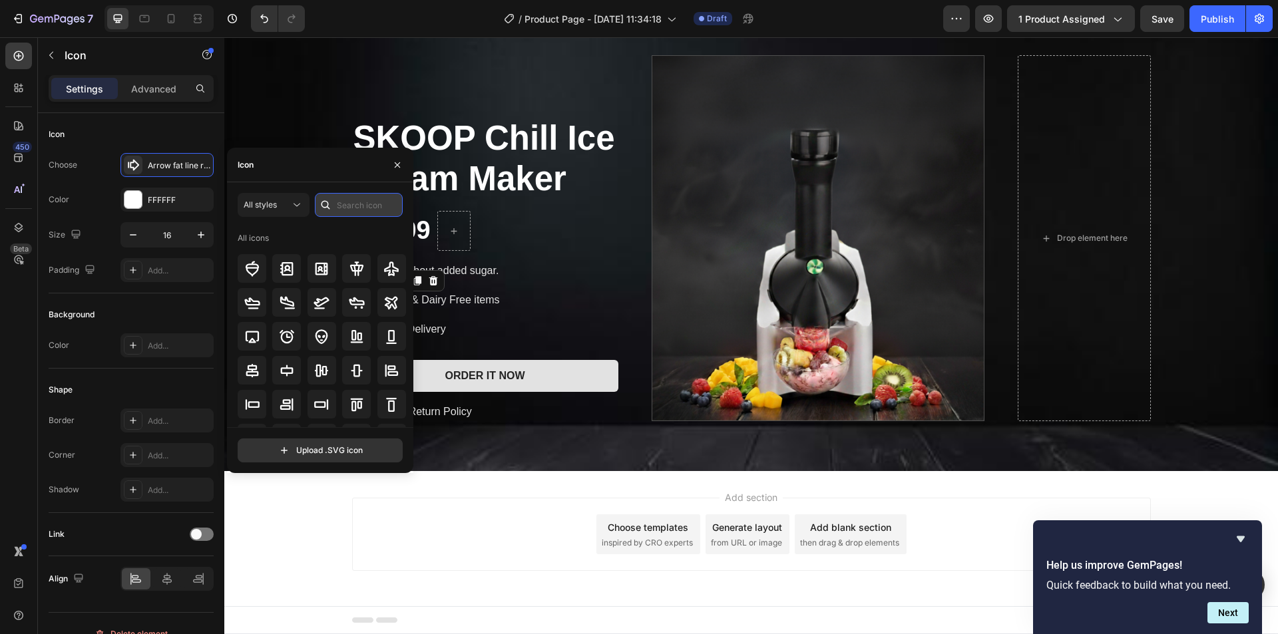
click at [363, 202] on input "text" at bounding box center [359, 205] width 88 height 24
type input "arrow"
click at [285, 365] on icon at bounding box center [287, 371] width 16 height 16
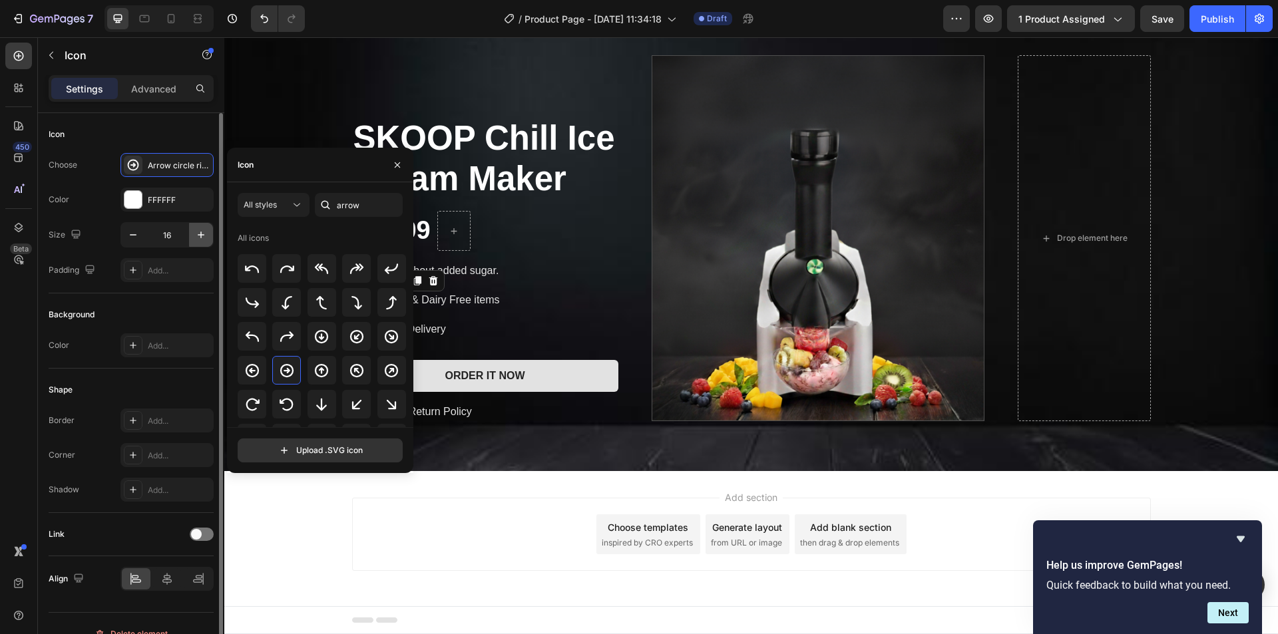
click at [193, 238] on button "button" at bounding box center [201, 235] width 24 height 24
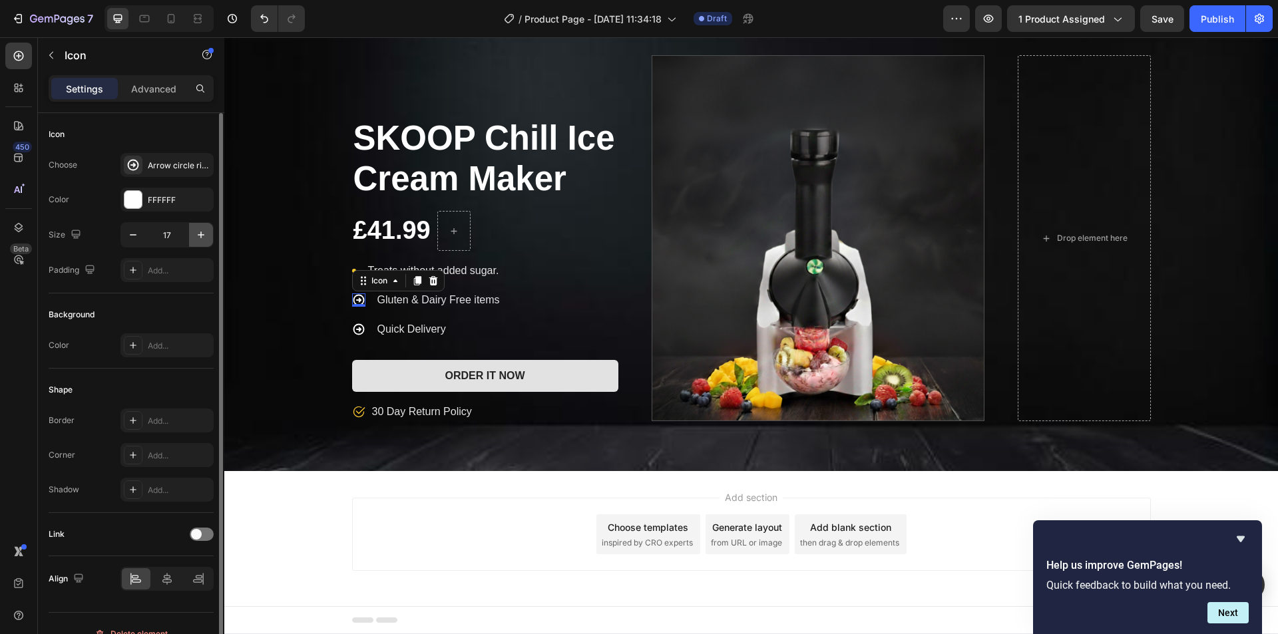
click at [193, 238] on button "button" at bounding box center [201, 235] width 24 height 24
type input "20"
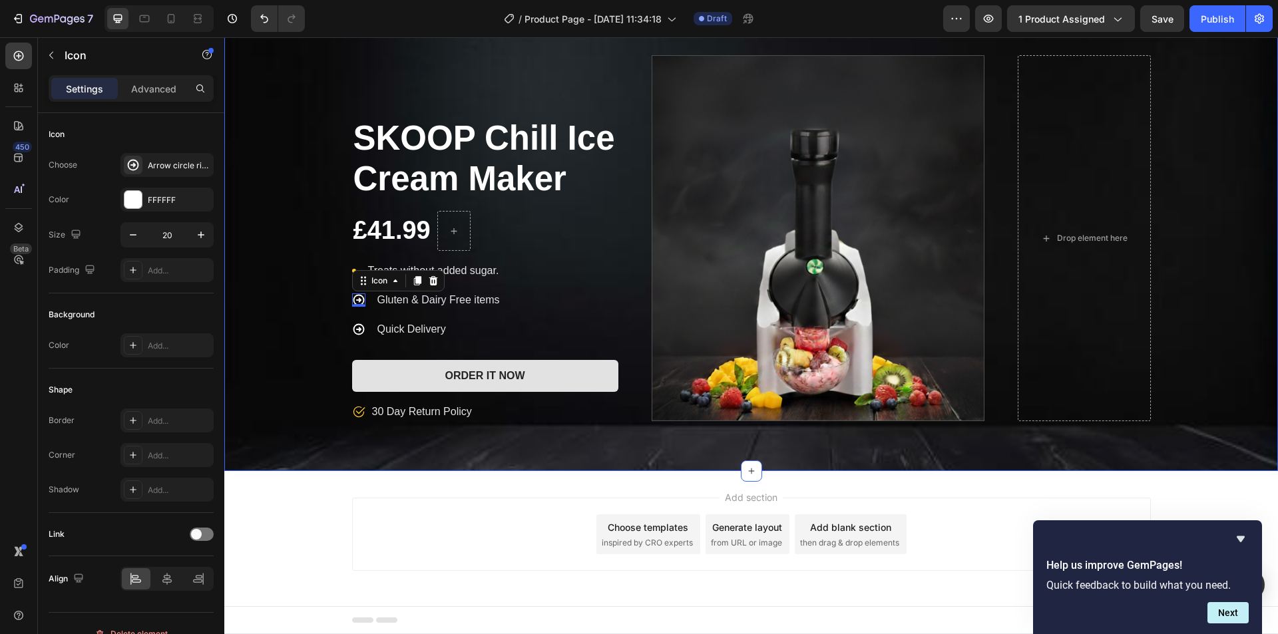
click at [258, 281] on div "SKOOP Chill Ice Cream Maker Product Title £41.99 Product Price Product Price Ro…" at bounding box center [750, 238] width 1053 height 366
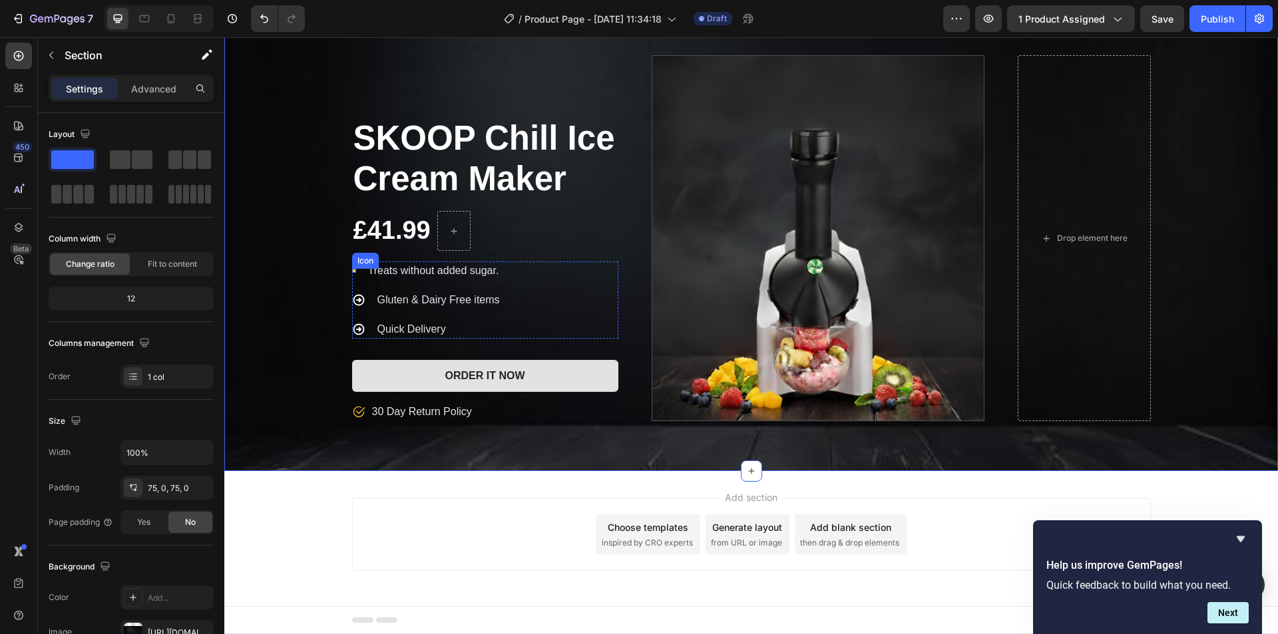
click at [352, 270] on circle at bounding box center [354, 271] width 4 height 4
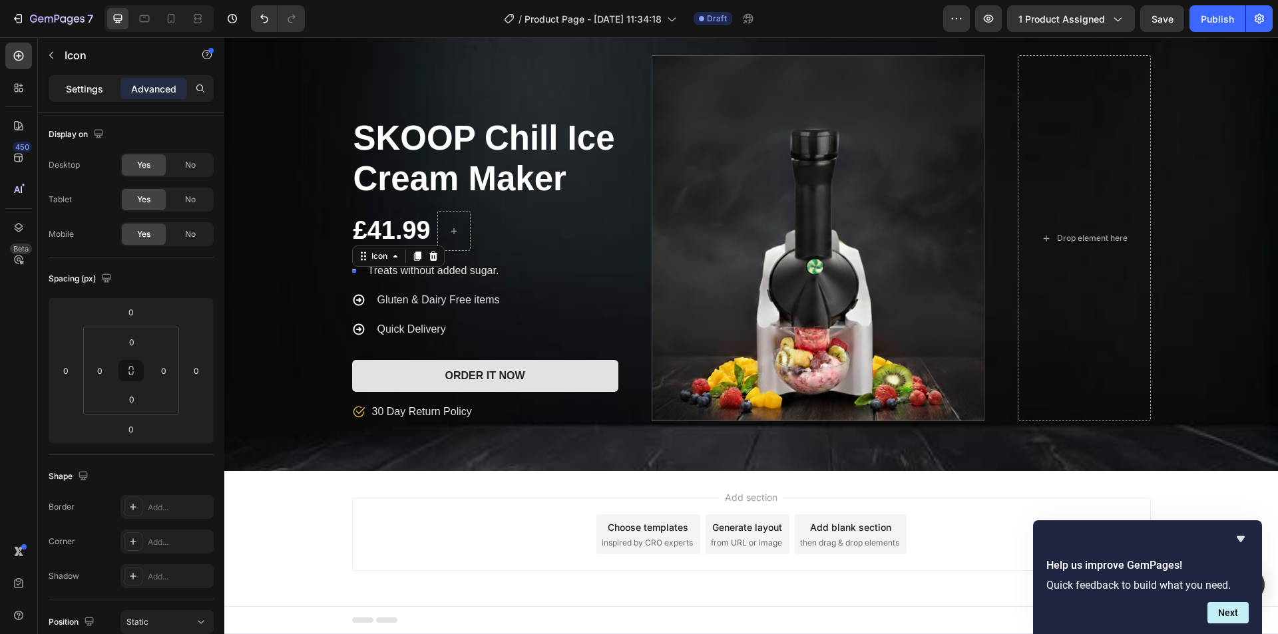
click at [108, 92] on div "Settings" at bounding box center [84, 88] width 67 height 21
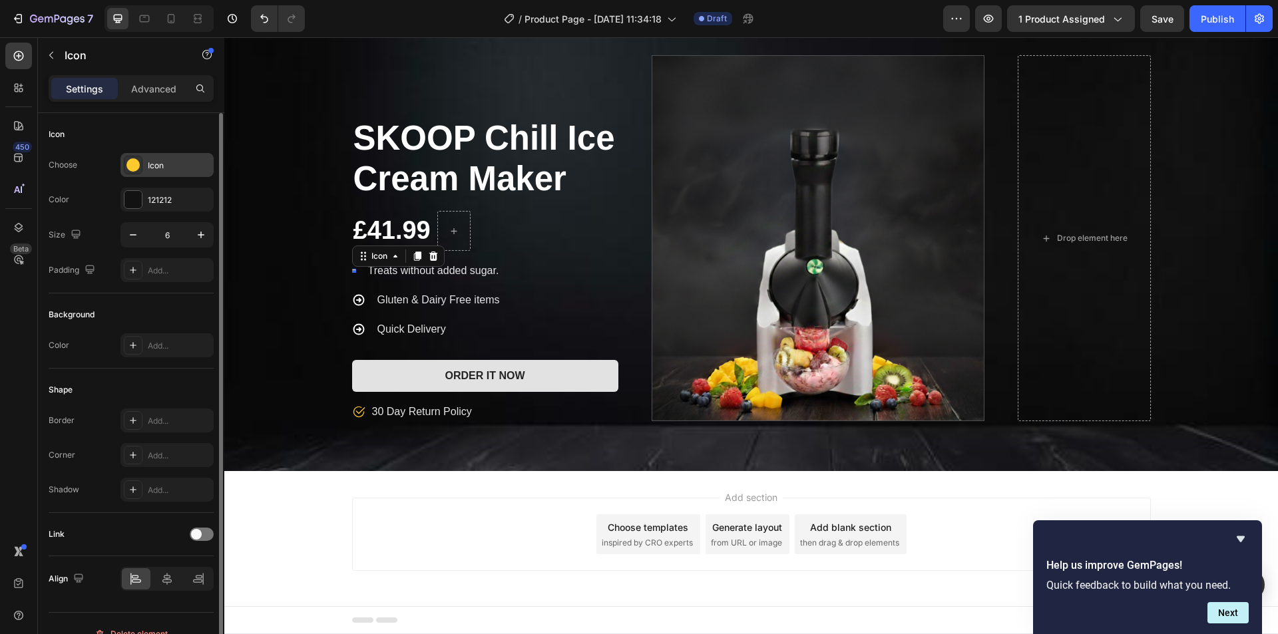
click at [140, 164] on div at bounding box center [133, 165] width 19 height 19
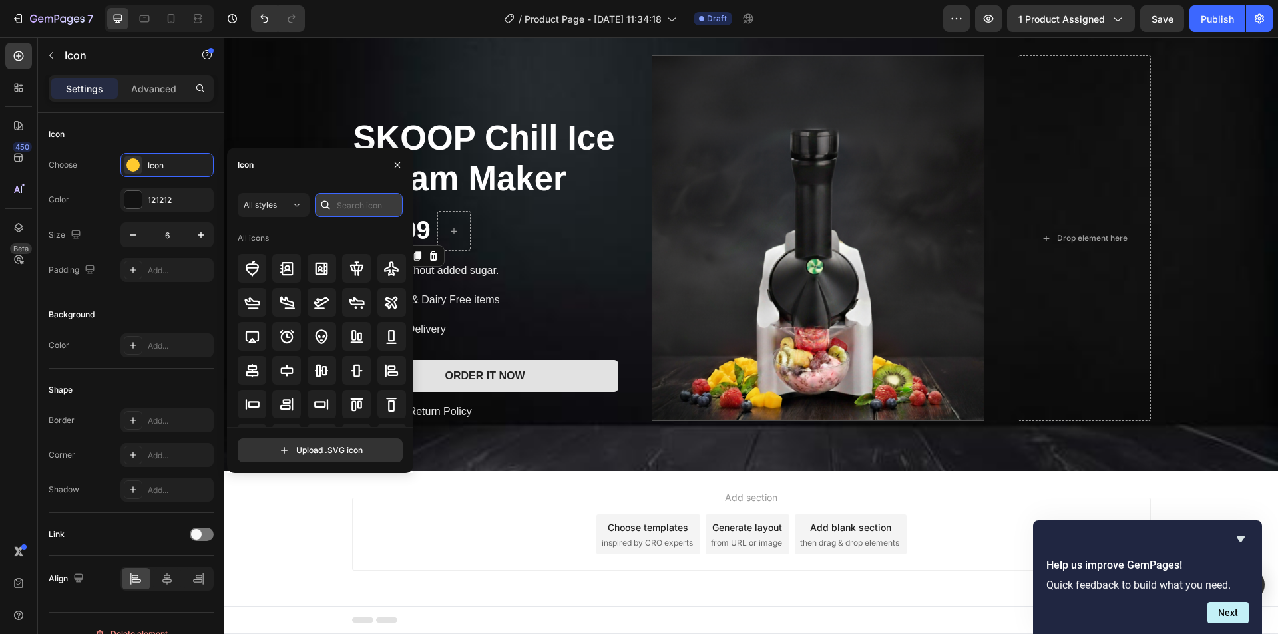
click at [345, 209] on input "text" at bounding box center [359, 205] width 88 height 24
type input "arrow"
click at [277, 373] on div at bounding box center [286, 370] width 29 height 29
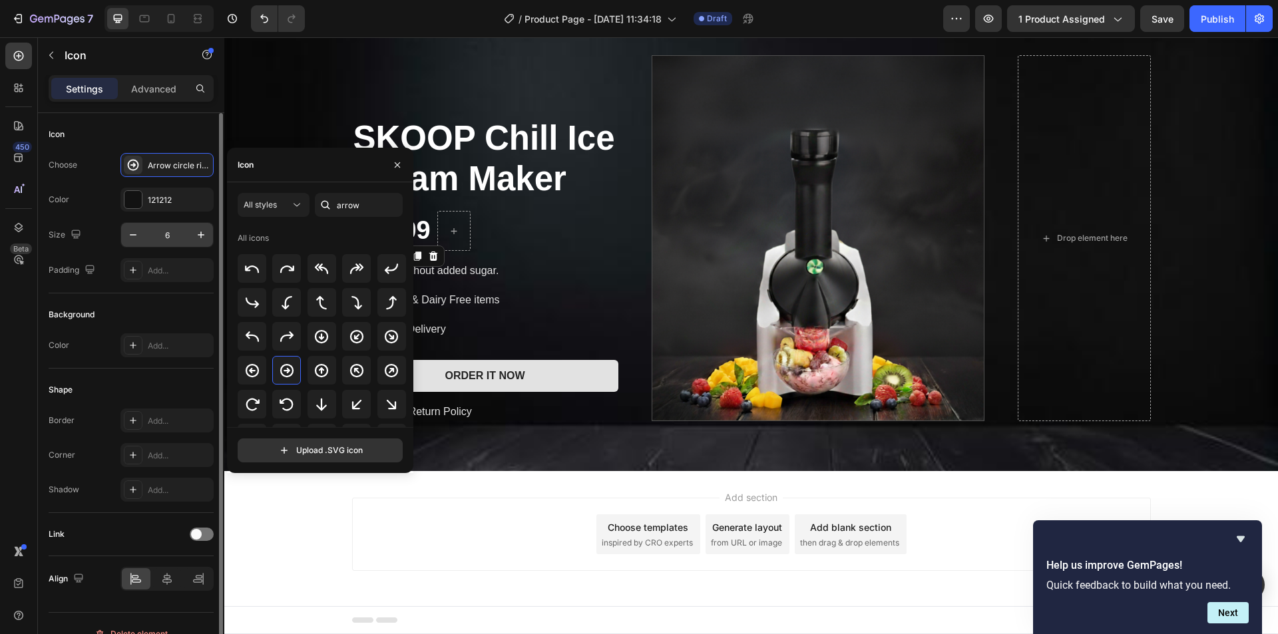
click at [170, 245] on input "6" at bounding box center [167, 235] width 44 height 24
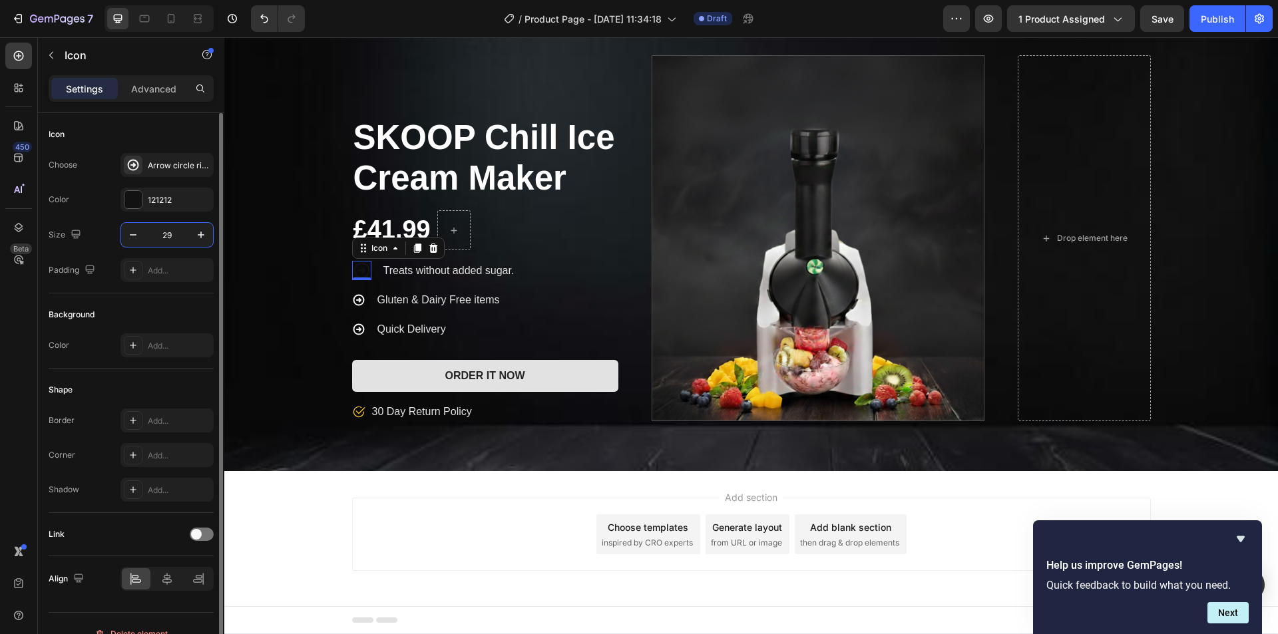
type input "29"
click at [135, 196] on div at bounding box center [132, 199] width 17 height 17
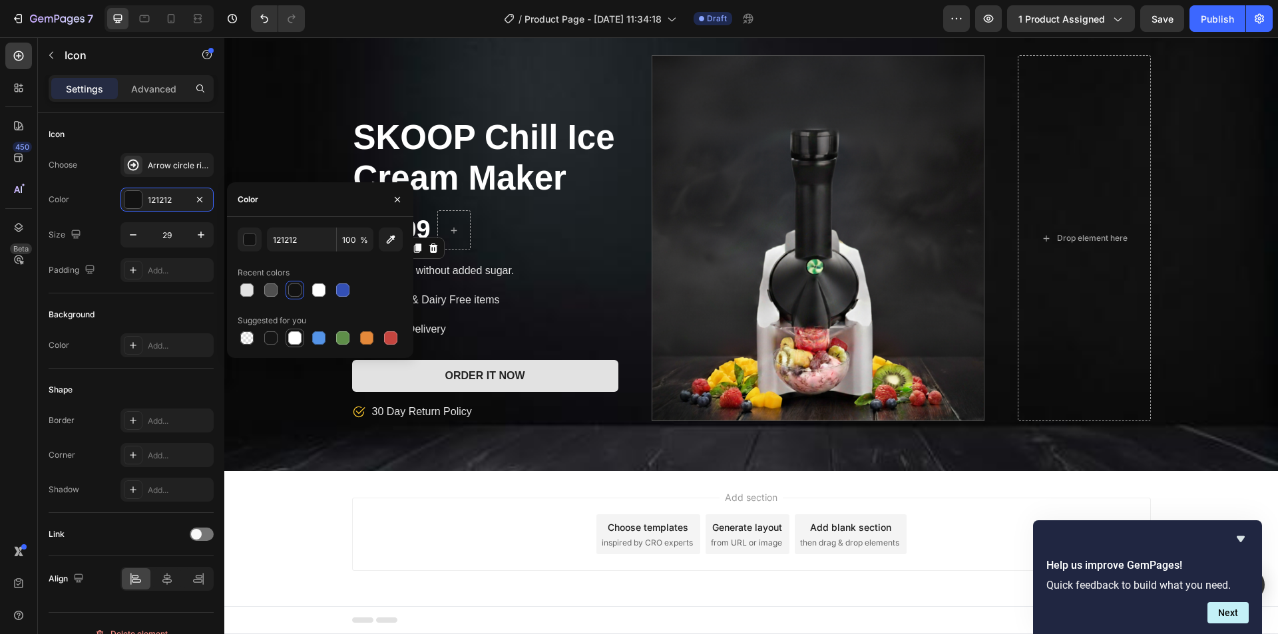
click at [300, 337] on div at bounding box center [294, 337] width 13 height 13
type input "FFFFFF"
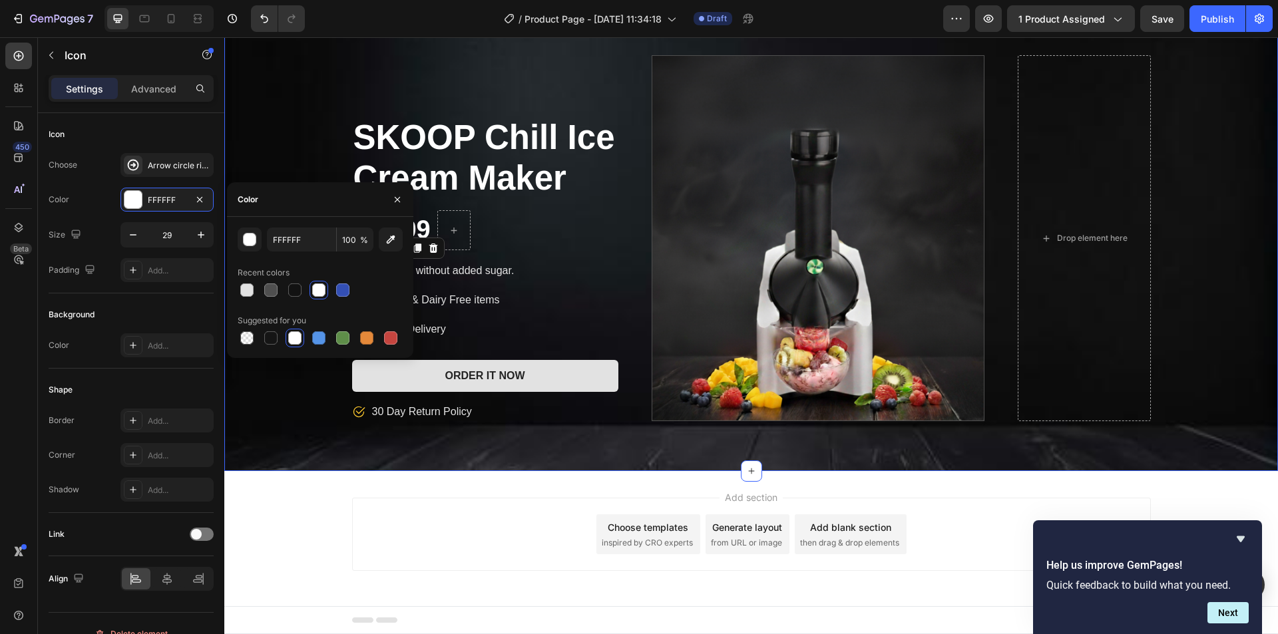
click at [295, 394] on div "SKOOP Chill Ice Cream Maker Product Title £41.99 Product Price Product Price Ro…" at bounding box center [750, 238] width 1053 height 366
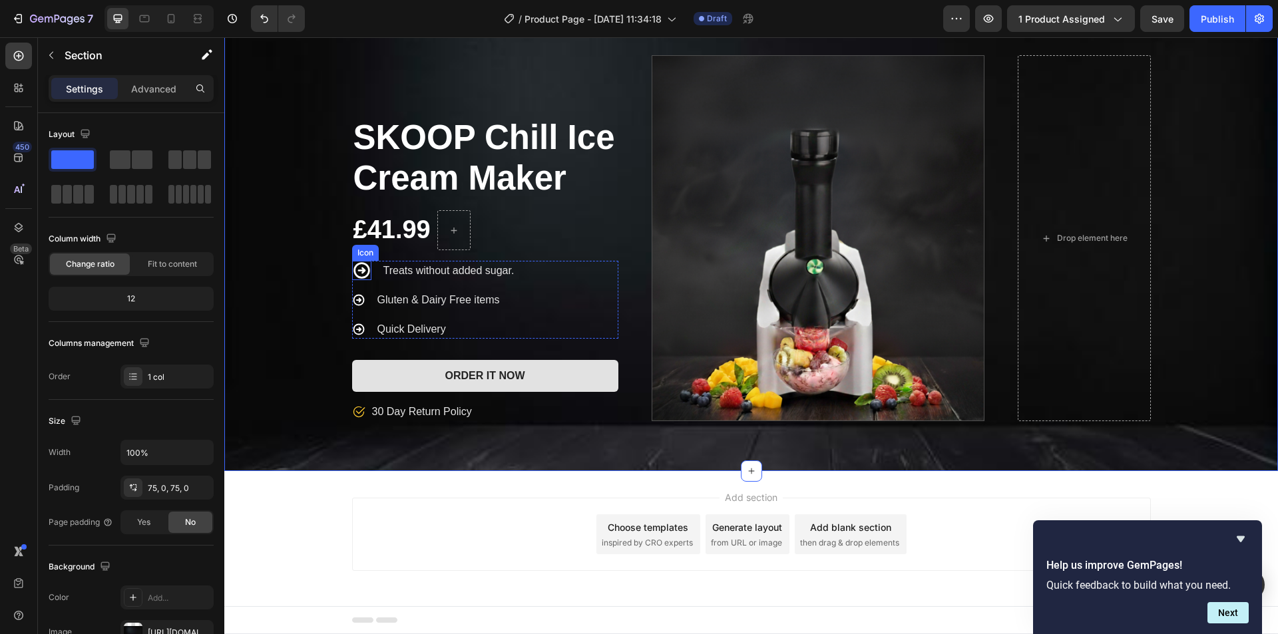
click at [357, 265] on icon at bounding box center [361, 270] width 19 height 19
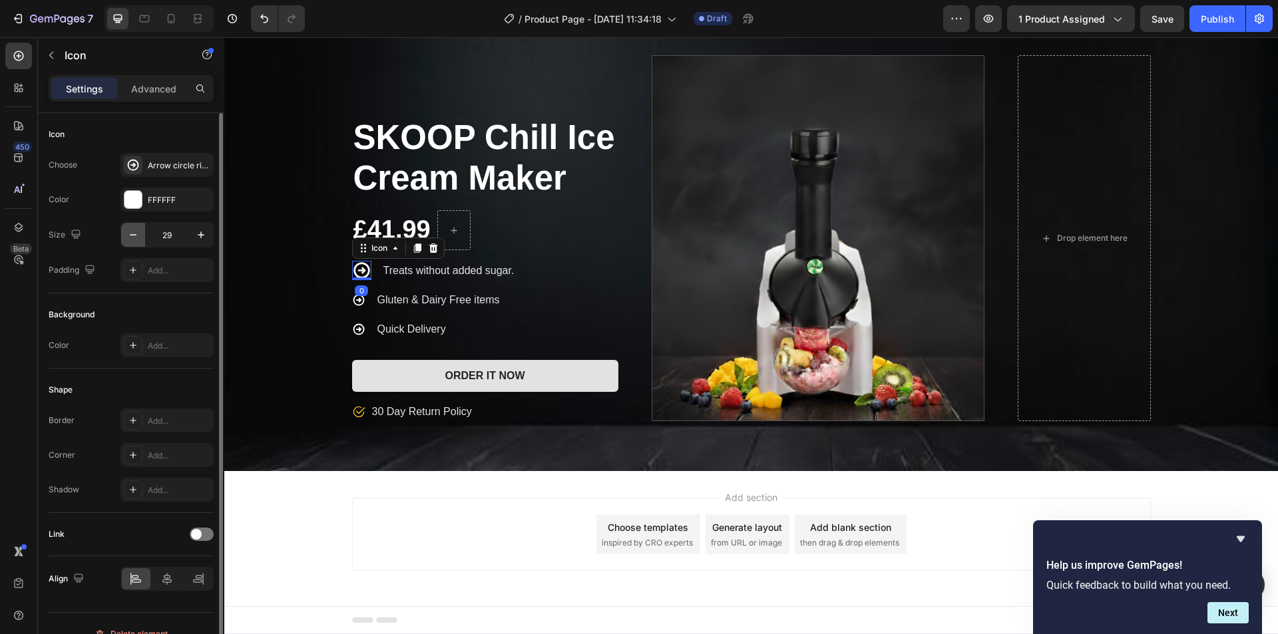
click at [143, 232] on button "button" at bounding box center [133, 235] width 24 height 24
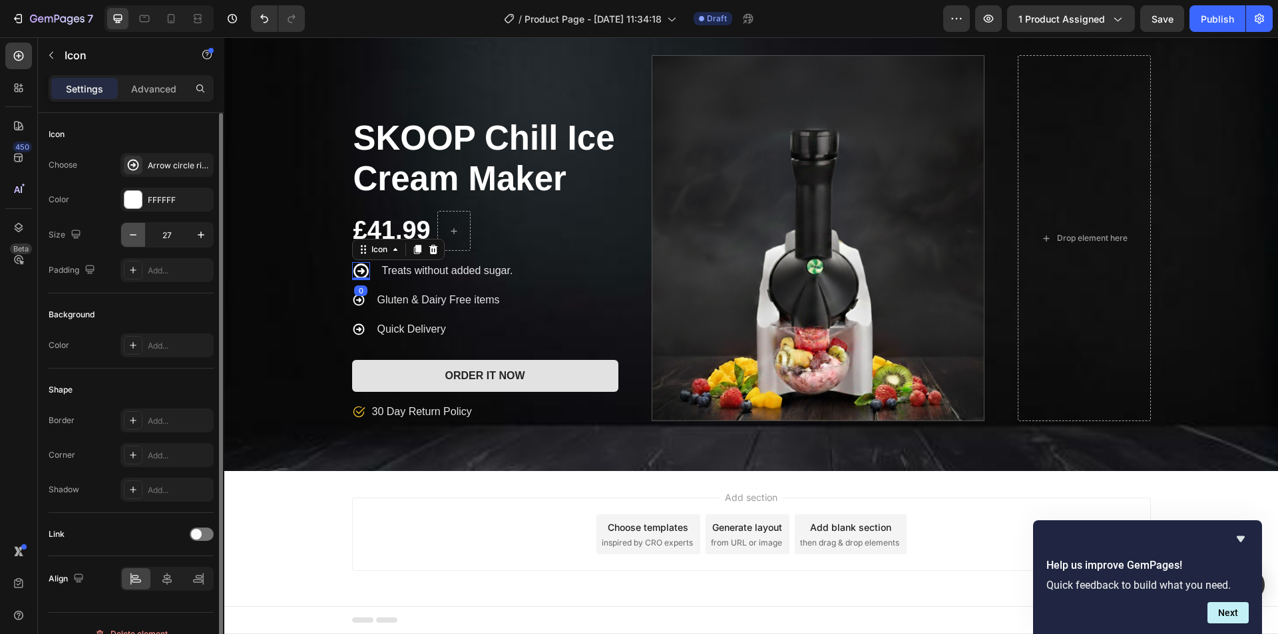
click at [143, 232] on button "button" at bounding box center [133, 235] width 24 height 24
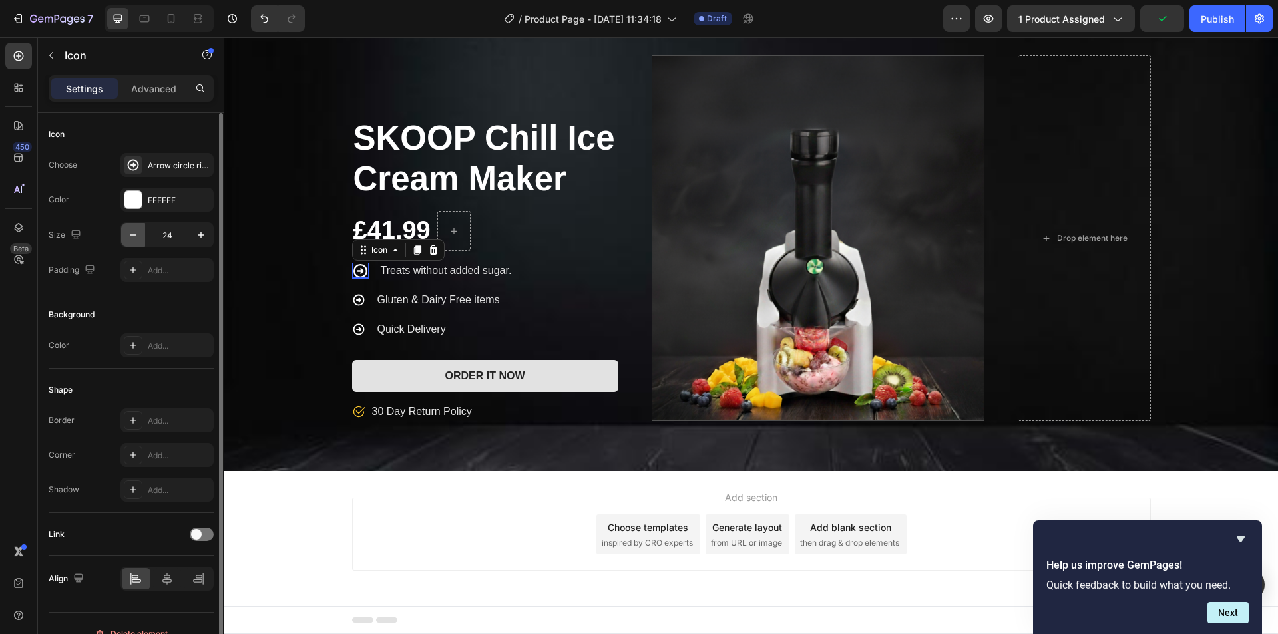
click at [143, 232] on button "button" at bounding box center [133, 235] width 24 height 24
type input "20"
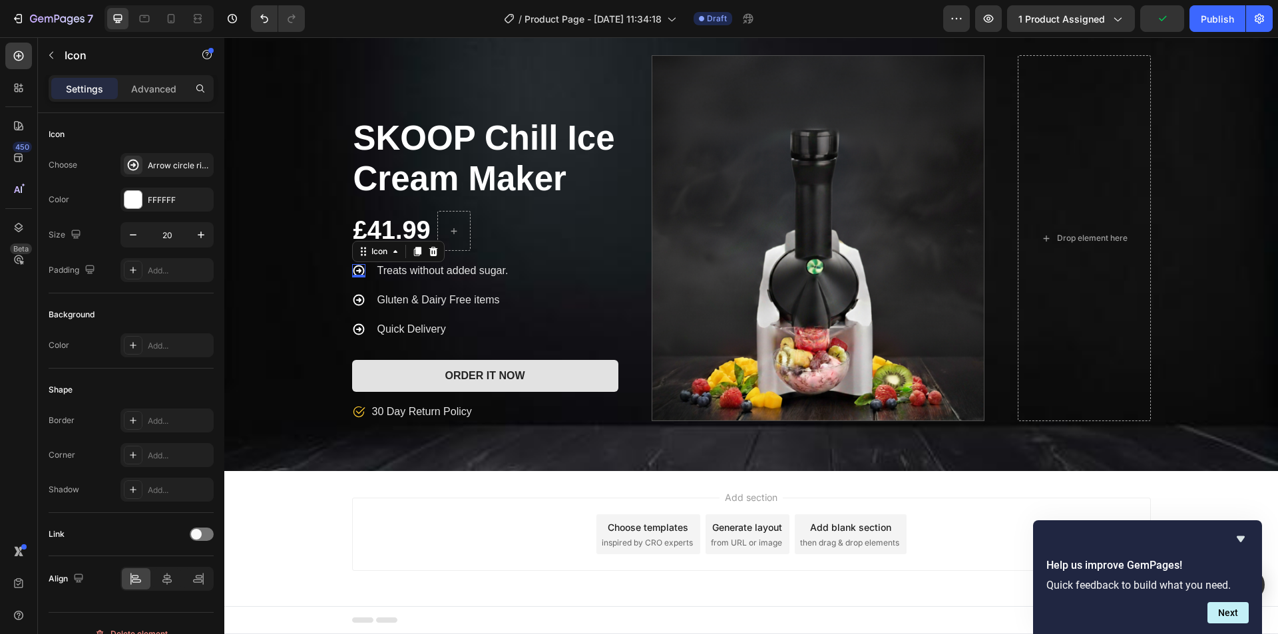
click at [243, 285] on div "SKOOP Chill Ice Cream Maker Product Title £41.99 Product Price Product Price Ro…" at bounding box center [750, 238] width 1053 height 366
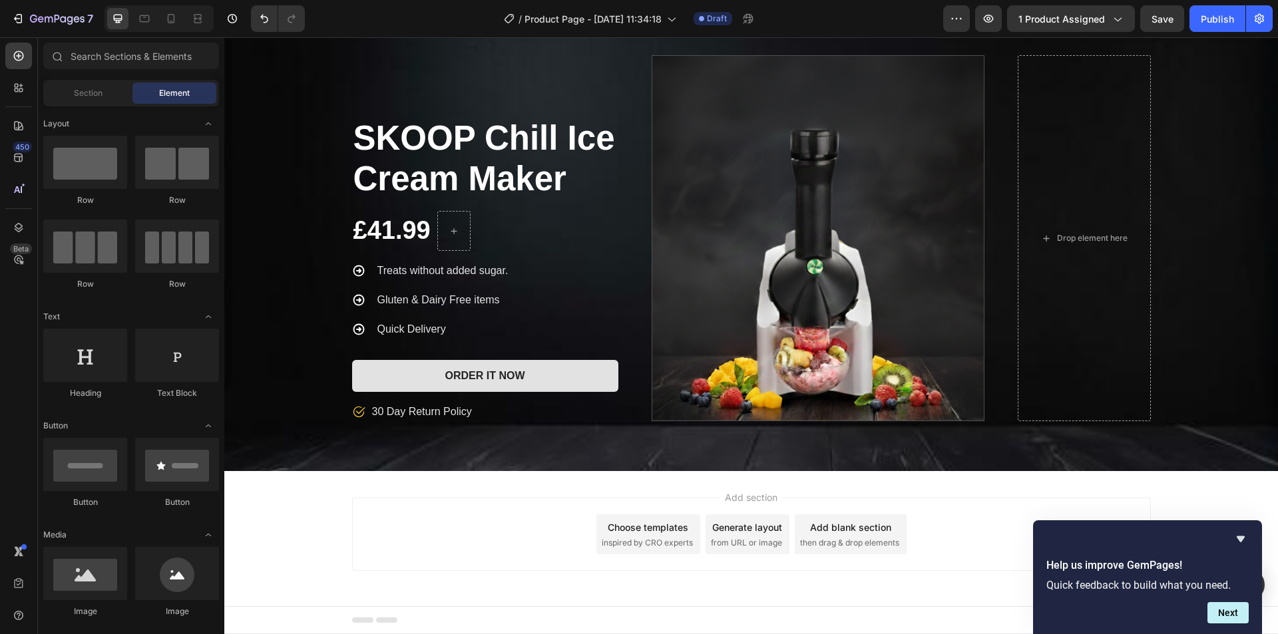
scroll to position [60, 0]
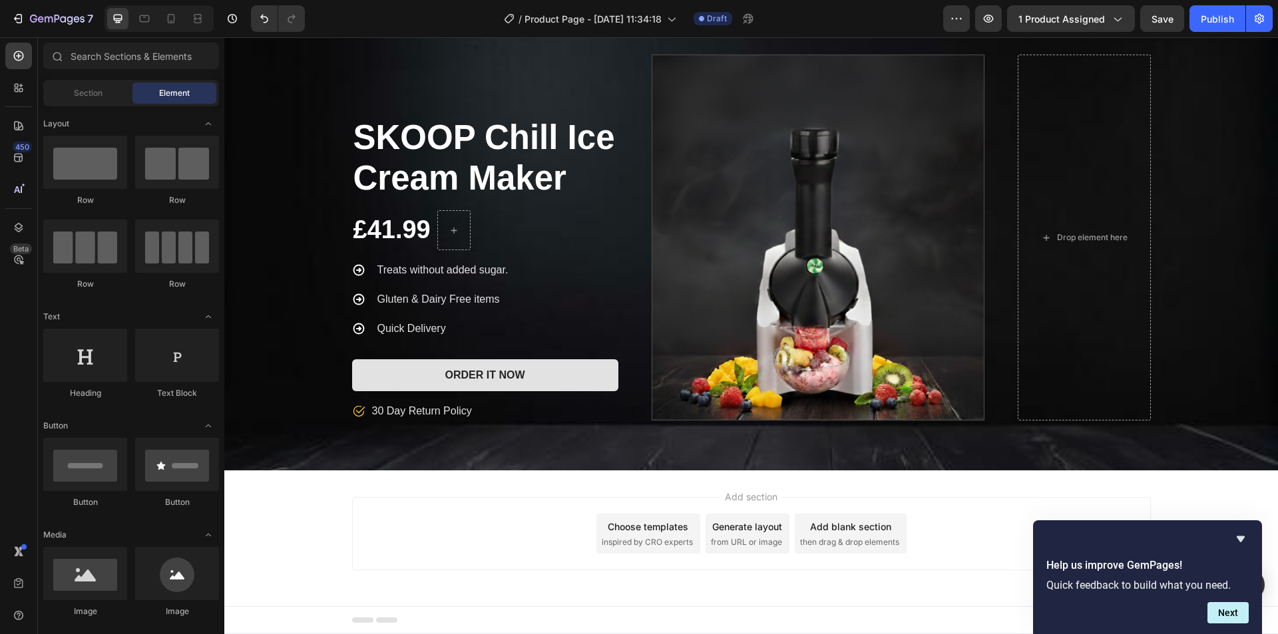
click at [661, 526] on div "Choose templates" at bounding box center [648, 527] width 81 height 14
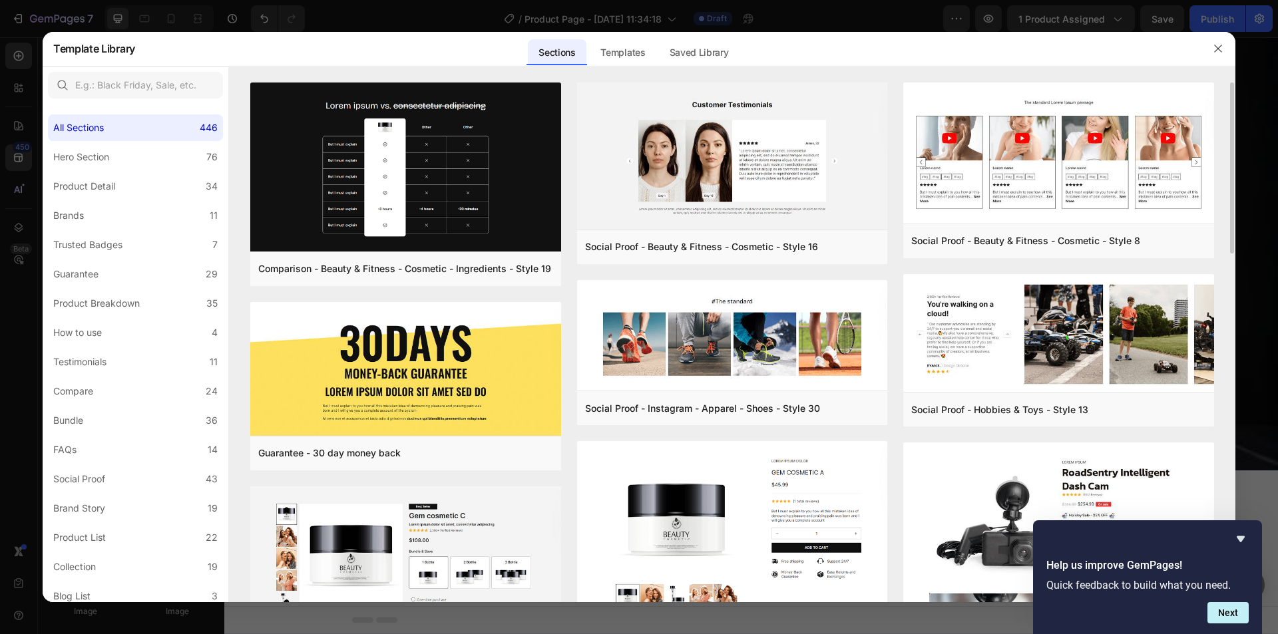
drag, startPoint x: 1277, startPoint y: 179, endPoint x: 1232, endPoint y: 218, distance: 59.0
click at [1259, 216] on div at bounding box center [639, 317] width 1278 height 634
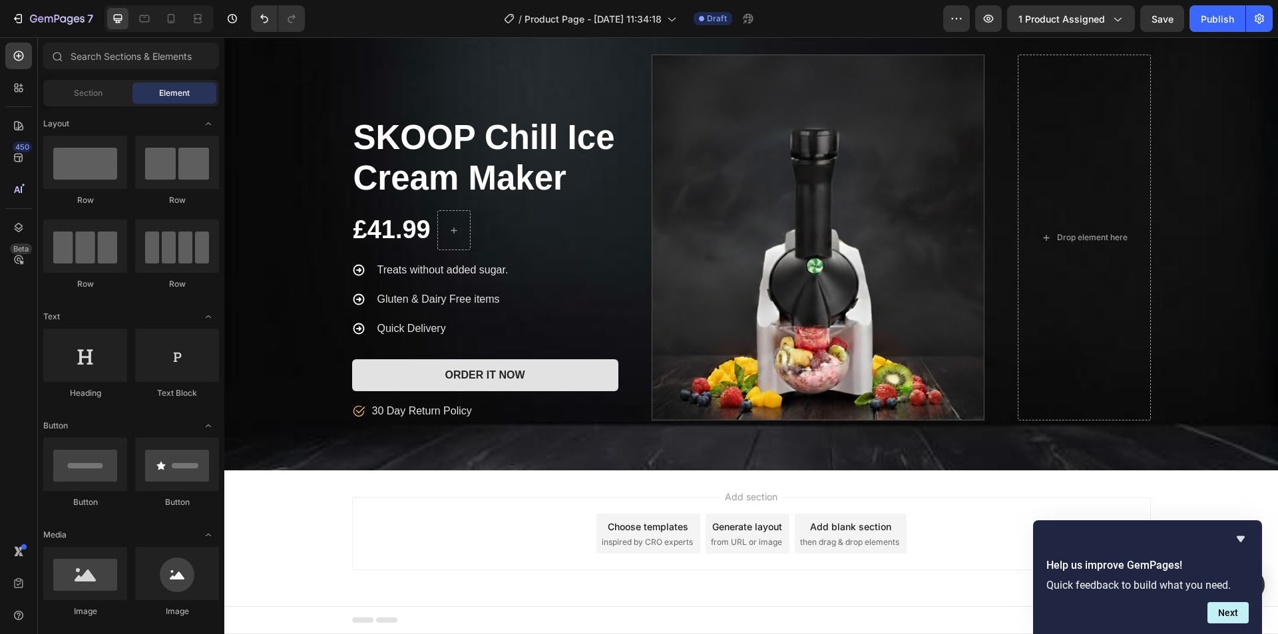
click at [678, 527] on div "Choose templates" at bounding box center [648, 527] width 81 height 14
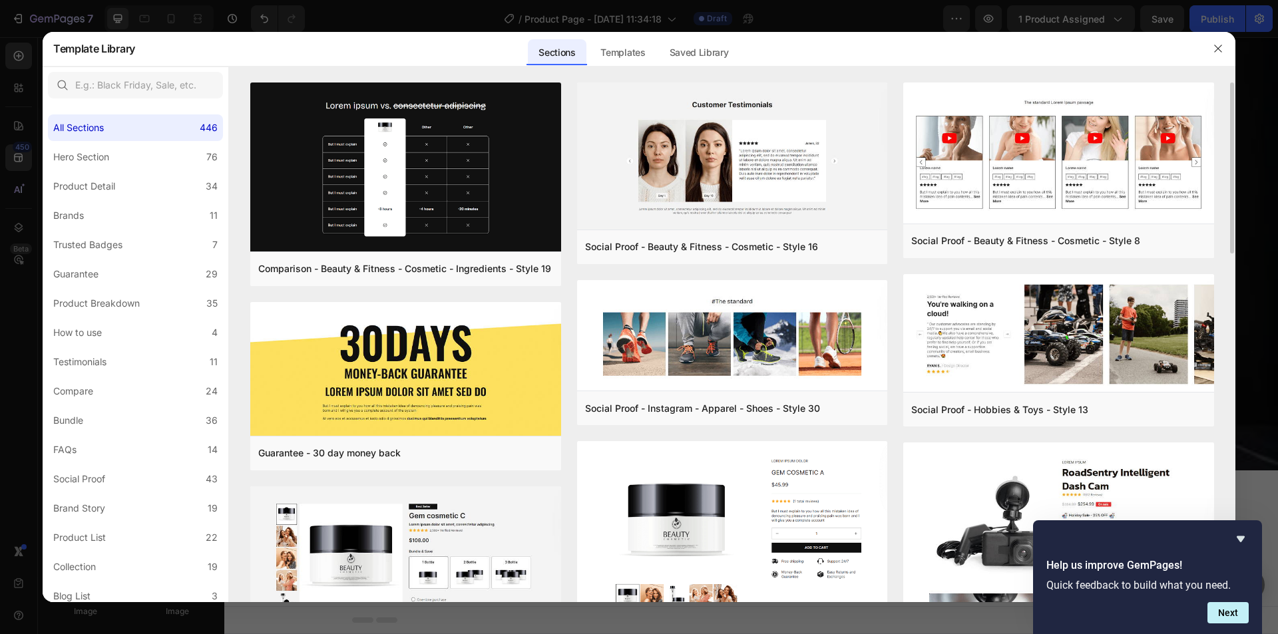
drag, startPoint x: 1232, startPoint y: 198, endPoint x: 1228, endPoint y: 260, distance: 62.0
click at [1228, 260] on div "Comparison - Beauty & Fitness - Cosmetic - Ingredients - Style 19 Add to page P…" at bounding box center [732, 343] width 1006 height 520
click at [1228, 279] on div "Comparison - Beauty & Fitness - Cosmetic - Ingredients - Style 19 Add to page P…" at bounding box center [732, 343] width 1006 height 520
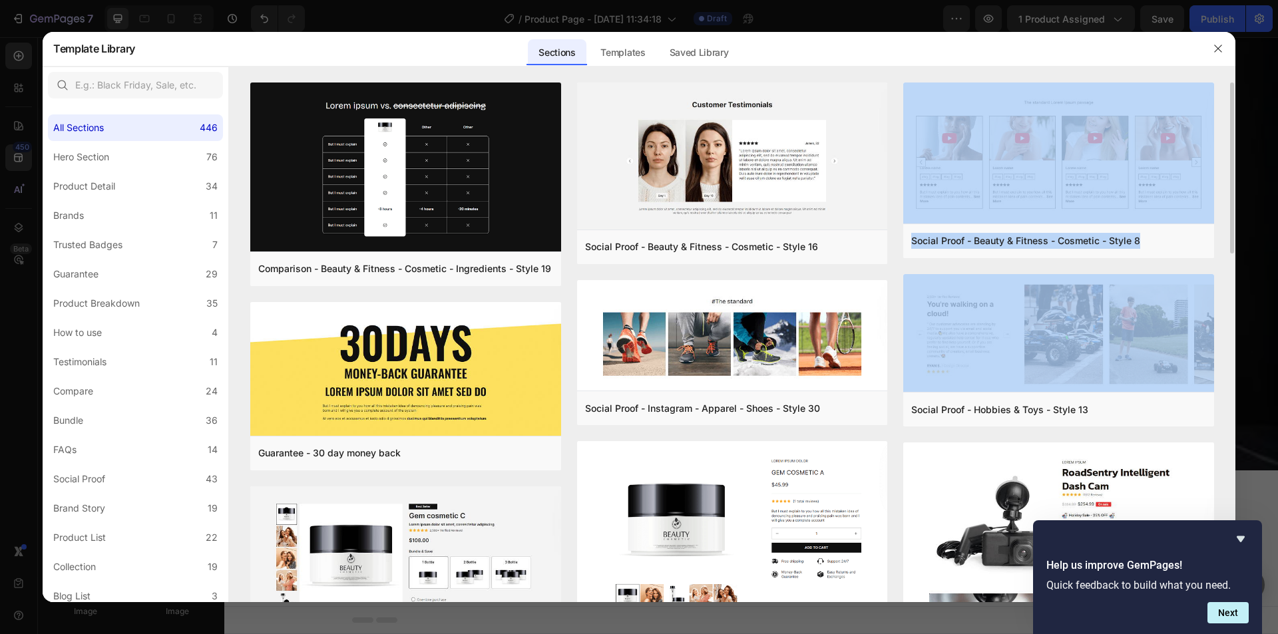
click at [1232, 263] on div "Comparison - Beauty & Fitness - Cosmetic - Ingredients - Style 19 Add to page P…" at bounding box center [732, 343] width 1006 height 520
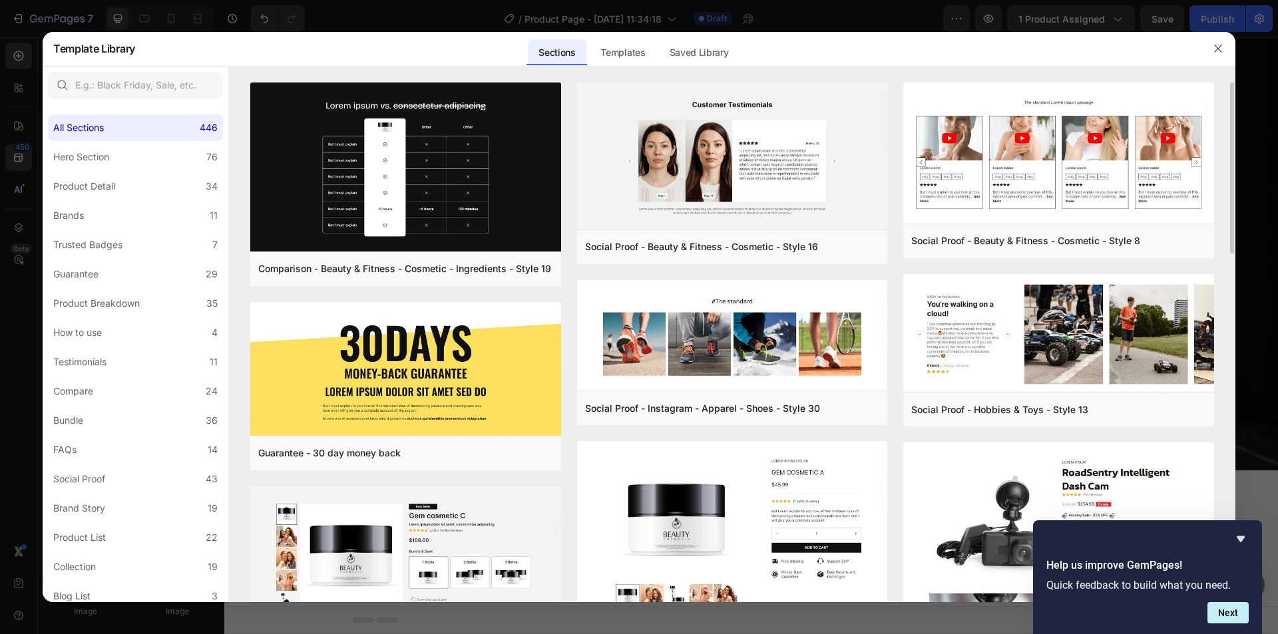
drag, startPoint x: 1232, startPoint y: 230, endPoint x: 1232, endPoint y: 249, distance: 19.3
click at [1232, 249] on div "Comparison - Beauty & Fitness - Cosmetic - Ingredients - Style 19 Add to page P…" at bounding box center [732, 343] width 1006 height 520
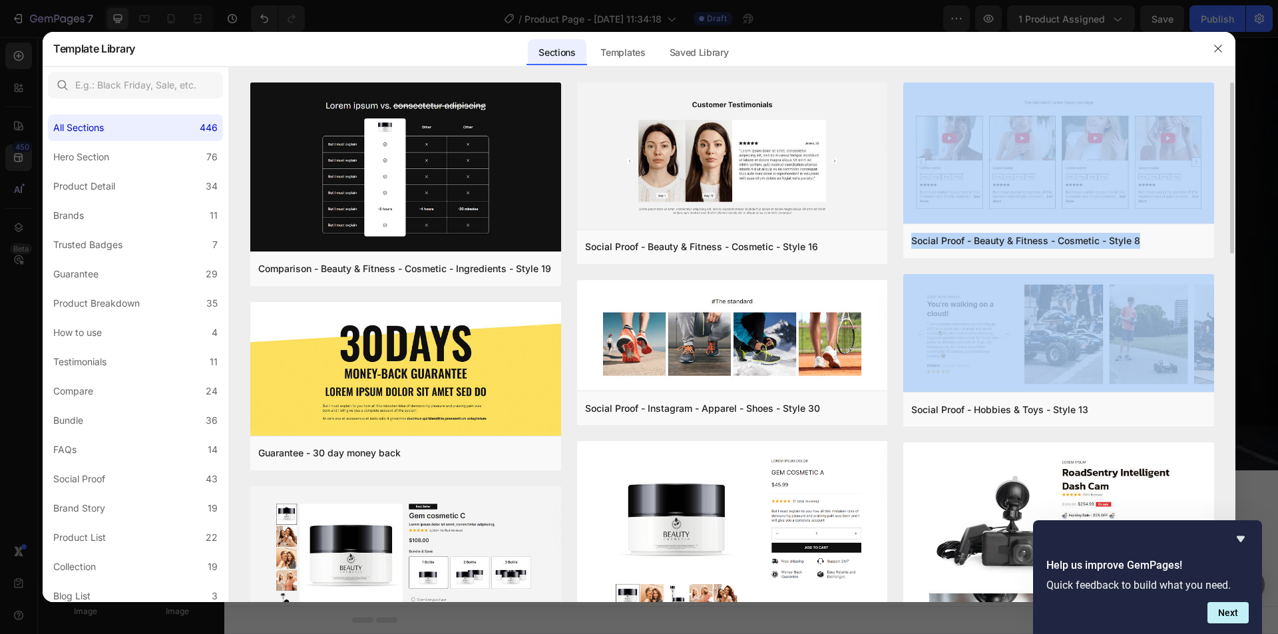
drag, startPoint x: 1233, startPoint y: 239, endPoint x: 1233, endPoint y: 293, distance: 54.6
click at [1233, 292] on div "Comparison - Beauty & Fitness - Cosmetic - Ingredients - Style 19 Add to page P…" at bounding box center [732, 343] width 1006 height 520
click at [1239, 538] on icon "Hide survey" at bounding box center [1240, 539] width 8 height 6
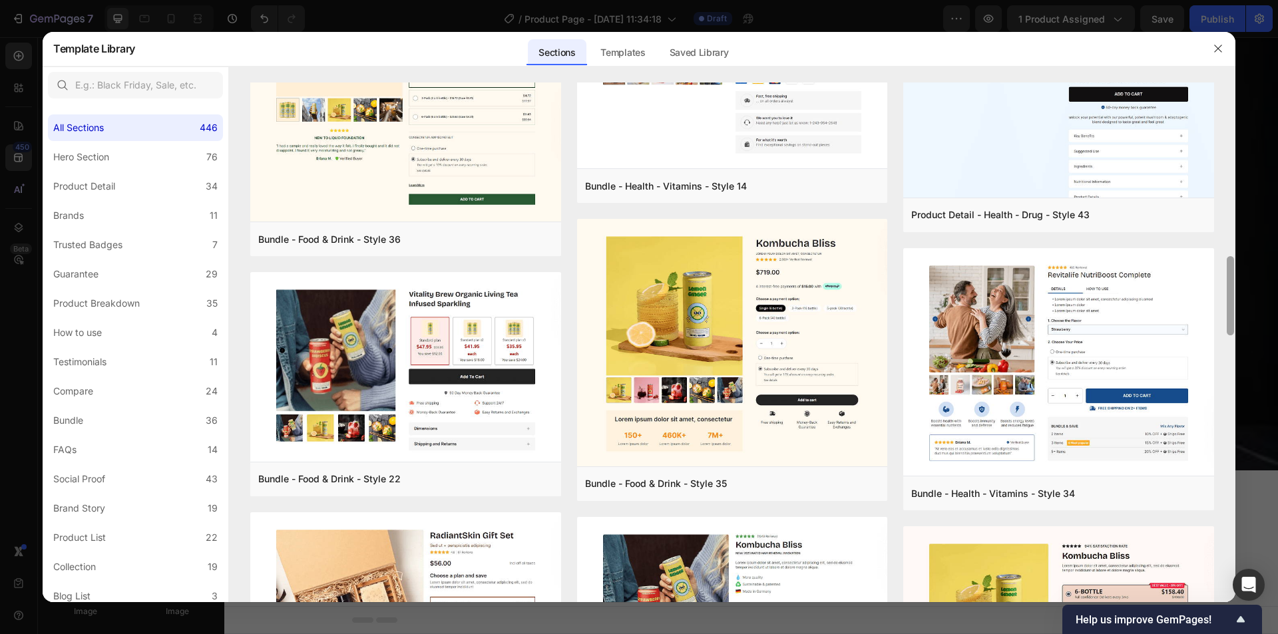
scroll to position [1162, 0]
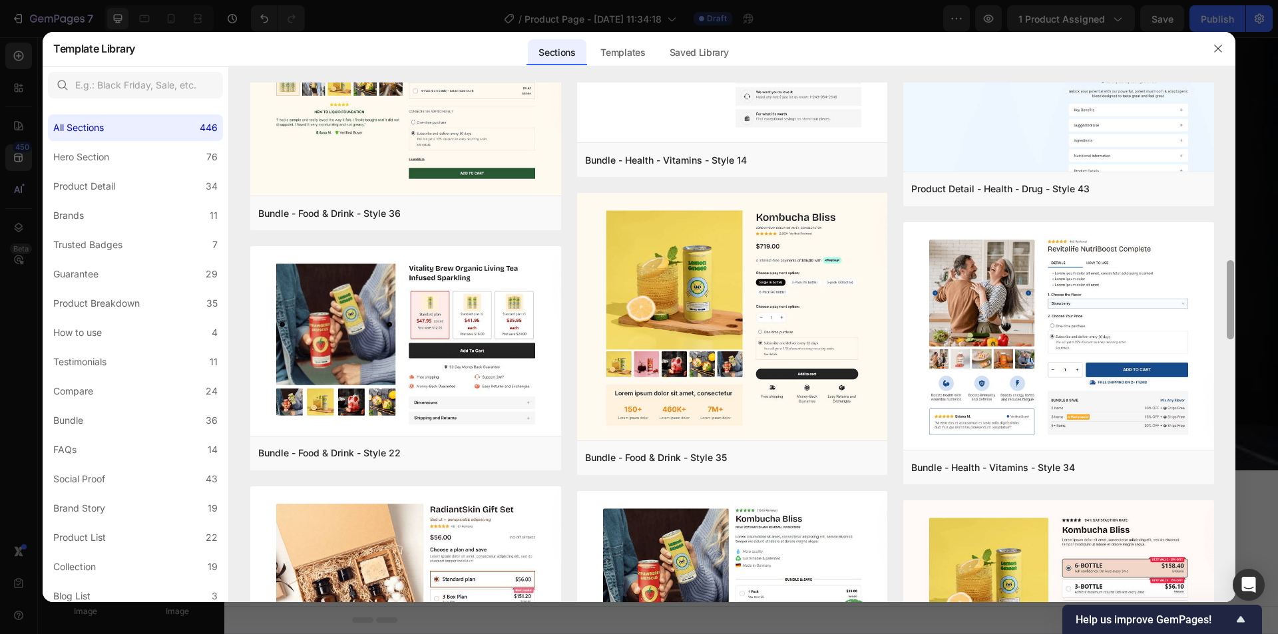
drag, startPoint x: 1232, startPoint y: 271, endPoint x: 1225, endPoint y: 479, distance: 207.7
click at [1225, 479] on div at bounding box center [1230, 343] width 10 height 520
click at [648, 48] on div "Templates" at bounding box center [623, 52] width 66 height 27
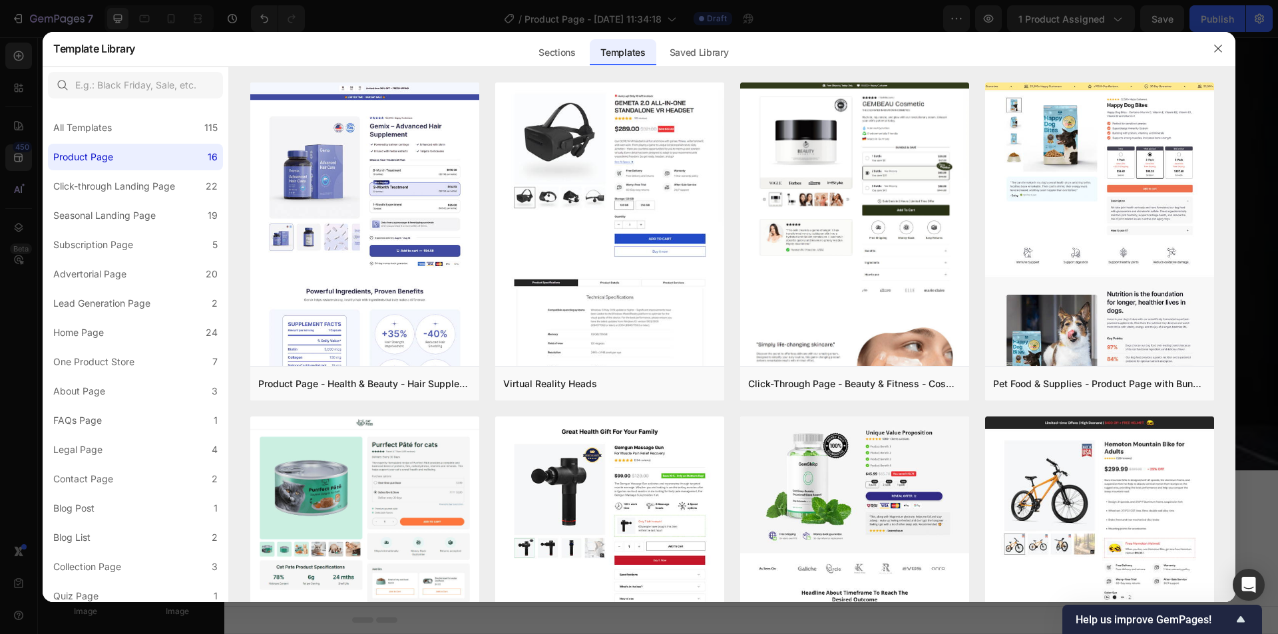
drag, startPoint x: 1232, startPoint y: 220, endPoint x: 1235, endPoint y: 244, distance: 24.2
click at [1231, 282] on div "Product Page - Health & Beauty - Hair Supplement Add to page Preview Virtual Re…" at bounding box center [732, 343] width 1006 height 520
drag, startPoint x: 1232, startPoint y: 227, endPoint x: 1231, endPoint y: 271, distance: 44.6
click at [1231, 271] on div "Product Page - Health & Beauty - Hair Supplement Add to page Preview Virtual Re…" at bounding box center [732, 343] width 1006 height 520
drag, startPoint x: 1233, startPoint y: 234, endPoint x: 1228, endPoint y: 227, distance: 9.1
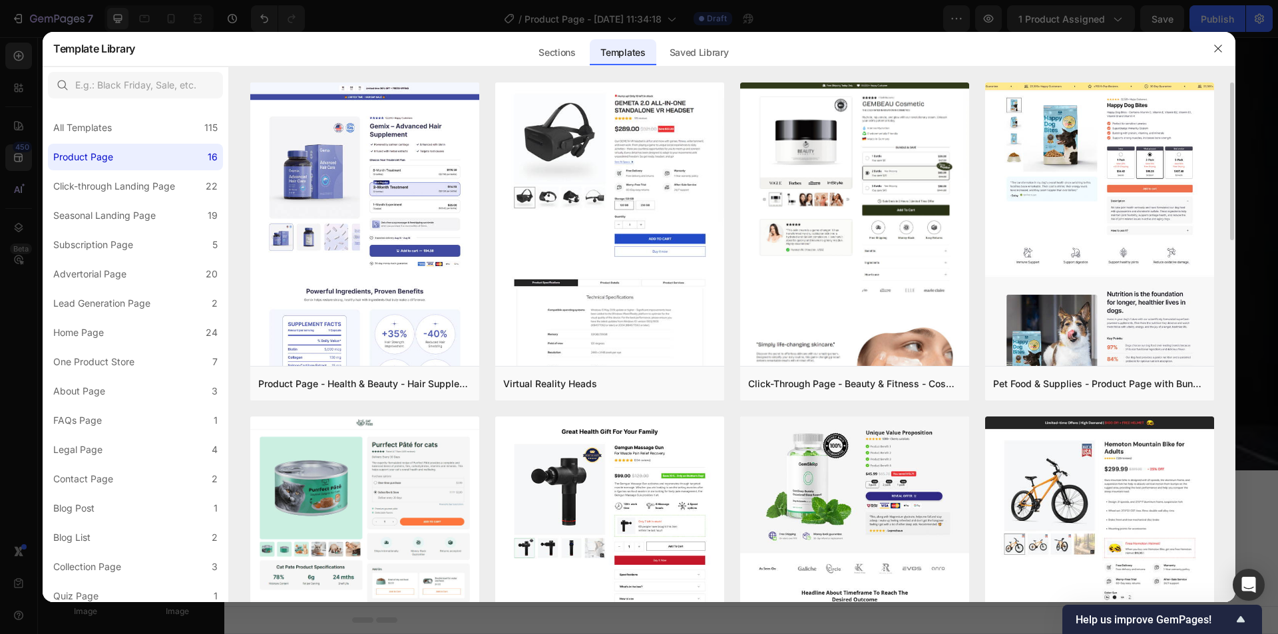
click at [1233, 246] on div "Product Page - Health & Beauty - Hair Supplement Add to page Preview Virtual Re…" at bounding box center [732, 343] width 1006 height 520
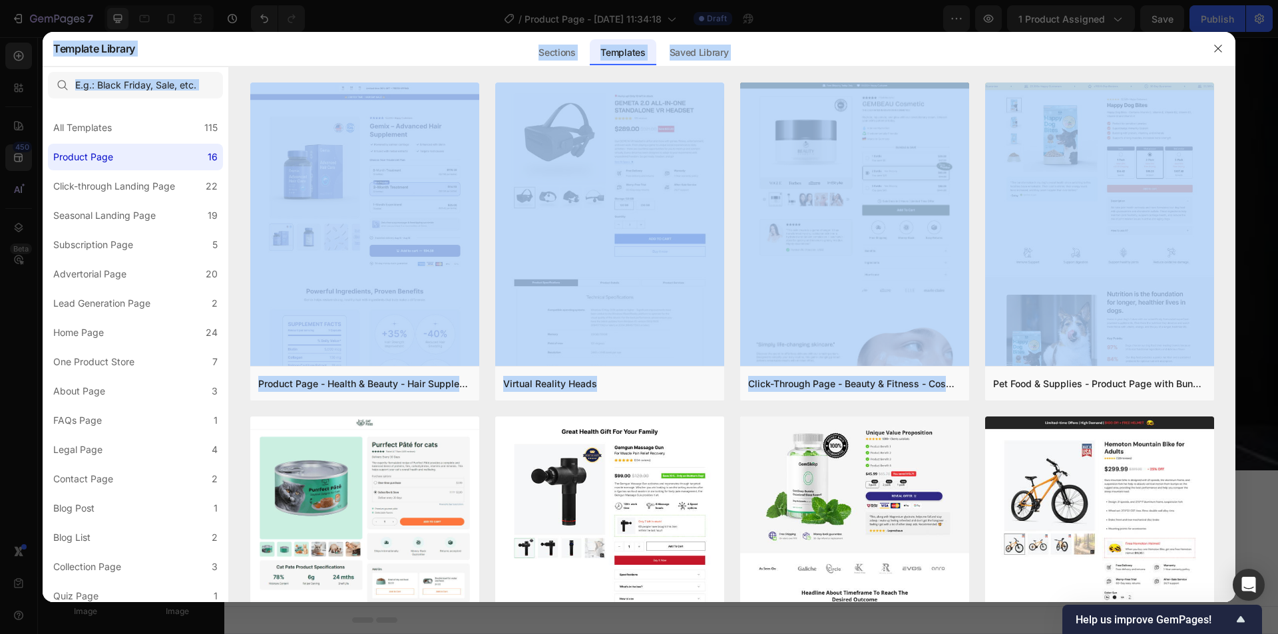
drag, startPoint x: 1233, startPoint y: 216, endPoint x: 1235, endPoint y: 234, distance: 17.4
click at [1235, 234] on div "Template Library Sections Templates Existing pages Saved Library Templates Save…" at bounding box center [639, 317] width 1278 height 634
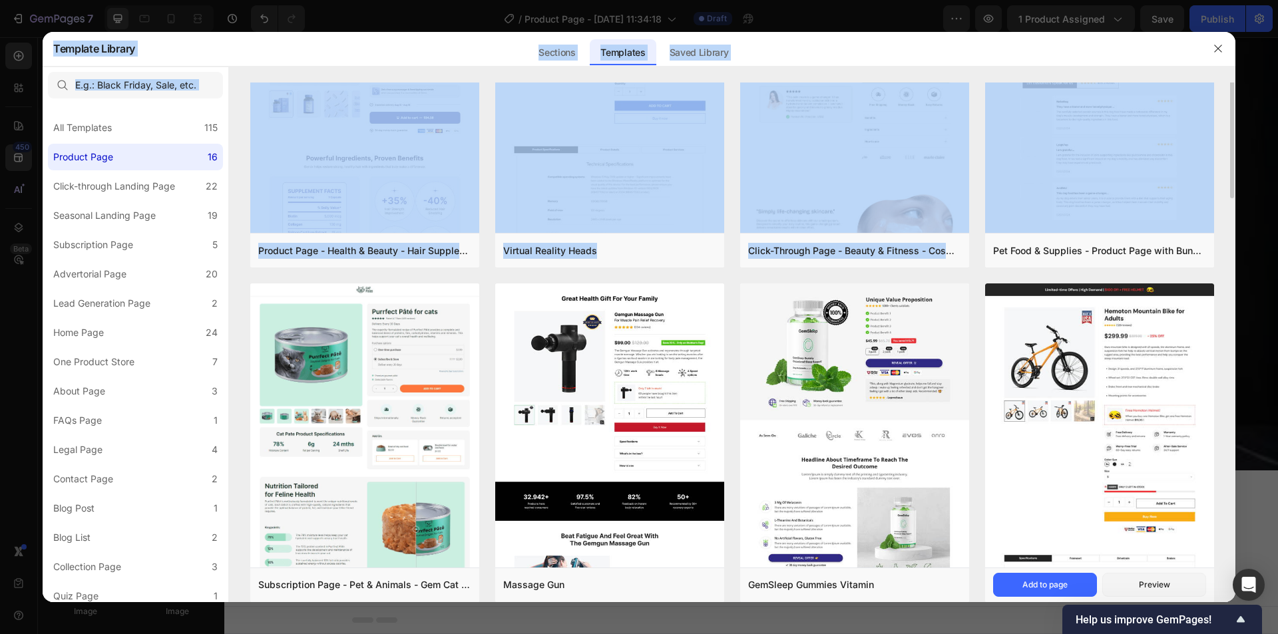
scroll to position [67, 0]
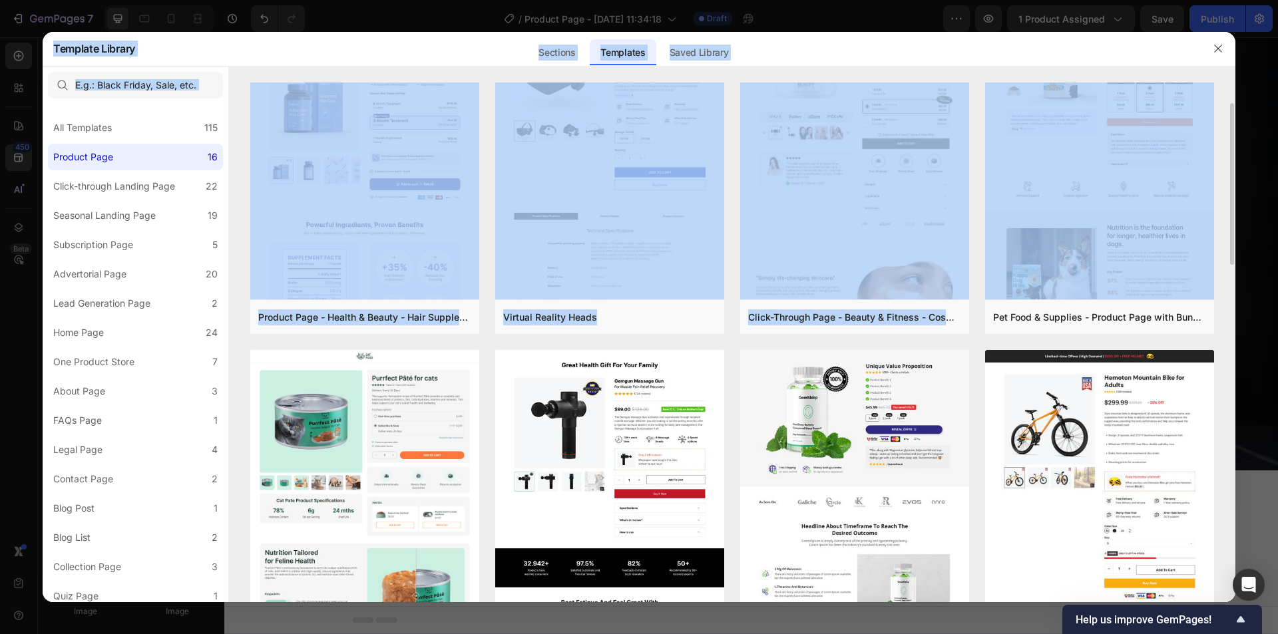
click at [1222, 283] on div "Product Page - Health & Beauty - Hair Supplement Add to page Preview Virtual Re…" at bounding box center [732, 276] width 1006 height 520
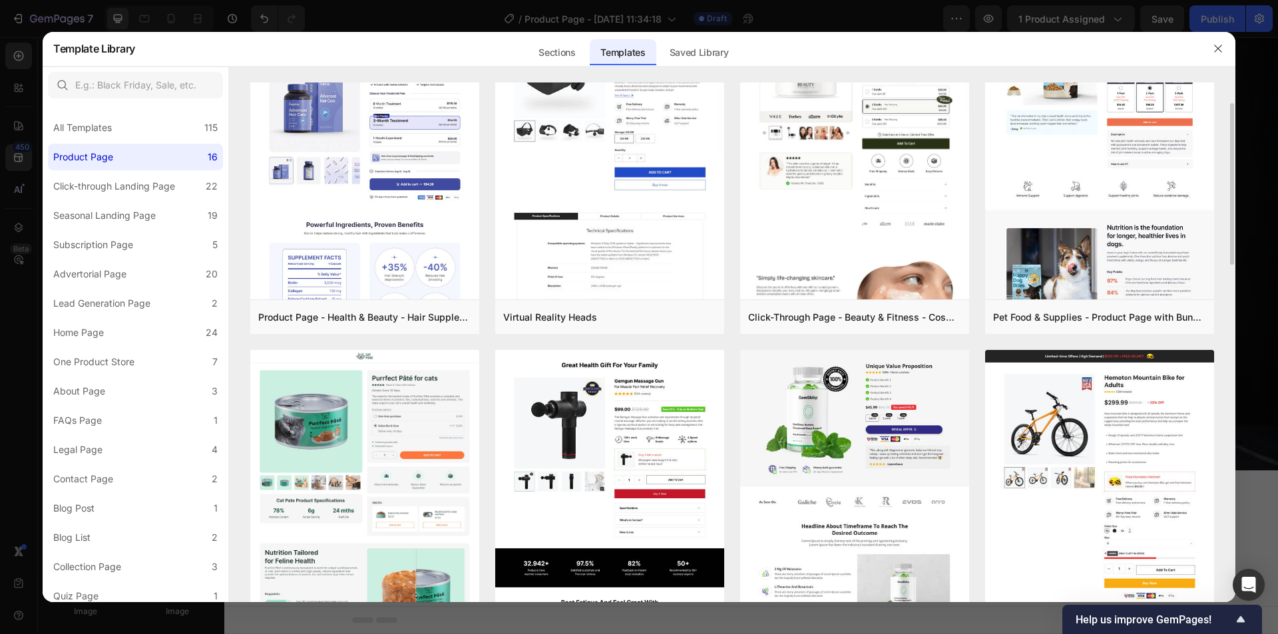
drag, startPoint x: 1233, startPoint y: 262, endPoint x: 1225, endPoint y: 251, distance: 13.3
click at [1231, 271] on div "Product Page - Health & Beauty - Hair Supplement Add to page Preview Virtual Re…" at bounding box center [732, 276] width 1006 height 520
drag, startPoint x: 1232, startPoint y: 248, endPoint x: 1177, endPoint y: 304, distance: 78.6
click at [1231, 281] on div "Product Page - Health & Beauty - Hair Supplement Add to page Preview Virtual Re…" at bounding box center [732, 276] width 1006 height 520
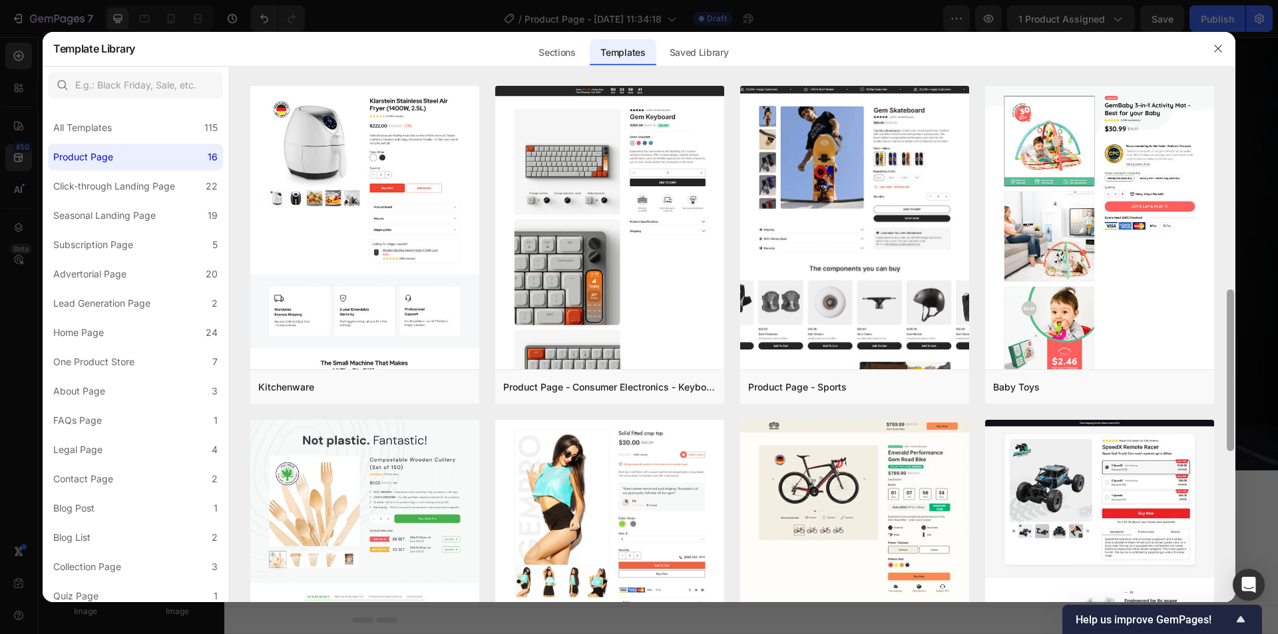
scroll to position [1150, 0]
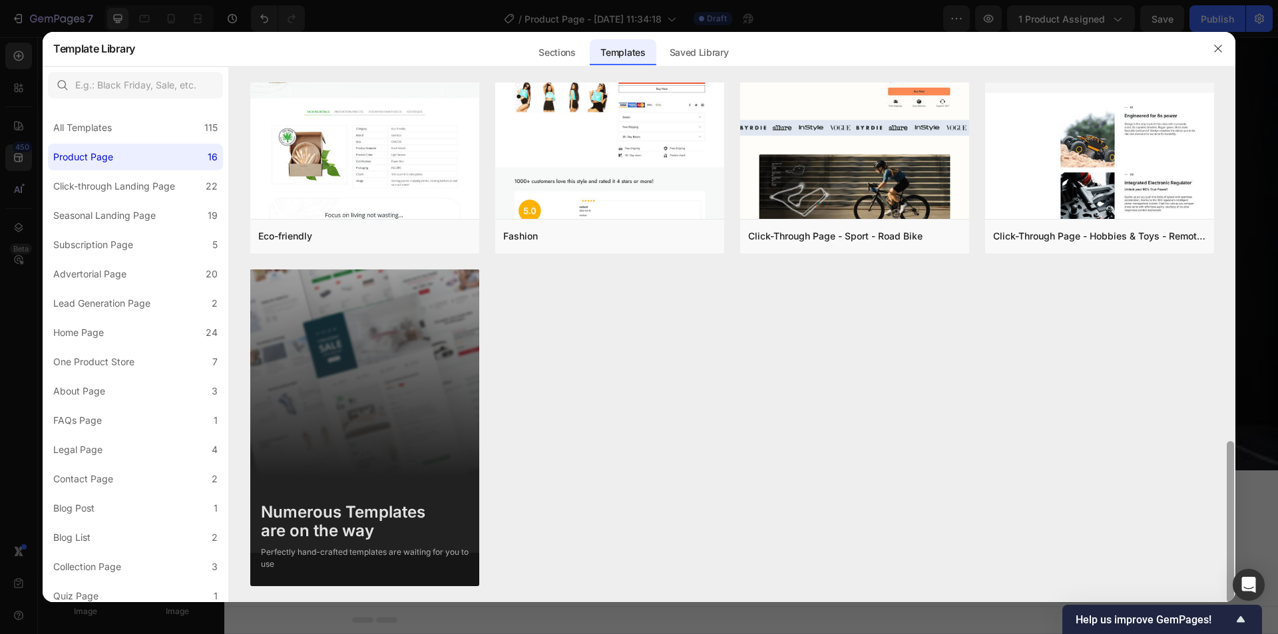
click at [1225, 335] on div at bounding box center [1230, 343] width 10 height 520
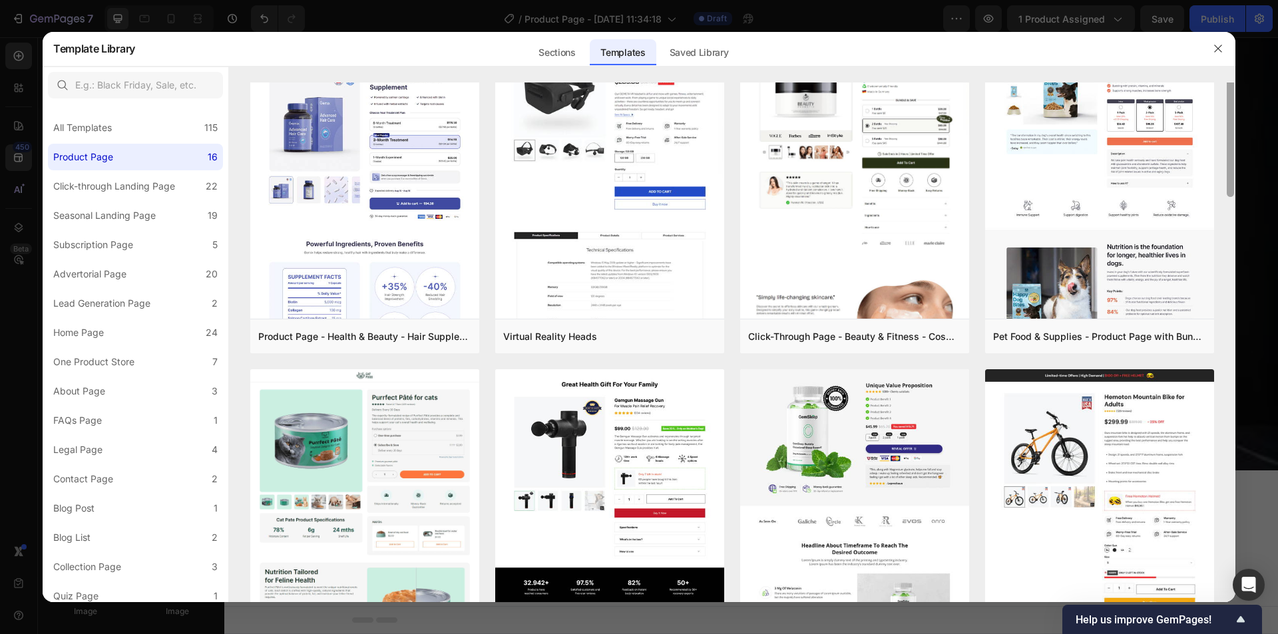
scroll to position [0, 0]
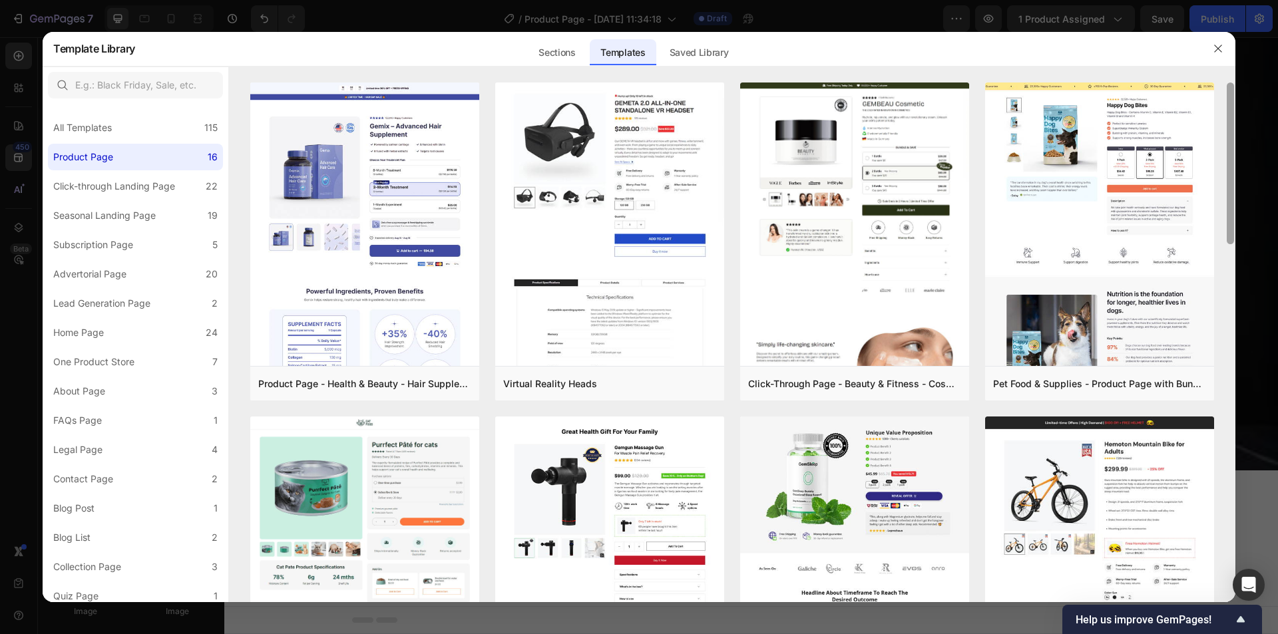
drag, startPoint x: 1227, startPoint y: 466, endPoint x: 1264, endPoint y: 98, distance: 369.8
click at [1264, 98] on div "Template Library Sections Templates Existing pages Saved Library Templates Save…" at bounding box center [639, 317] width 1278 height 634
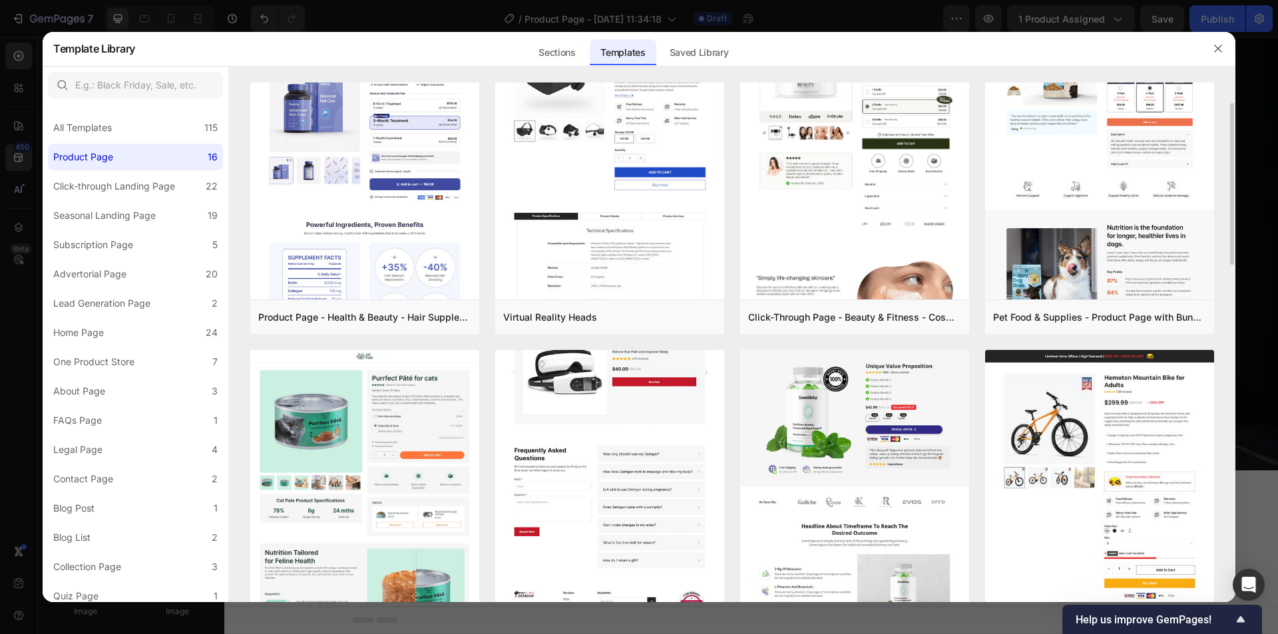
scroll to position [200, 0]
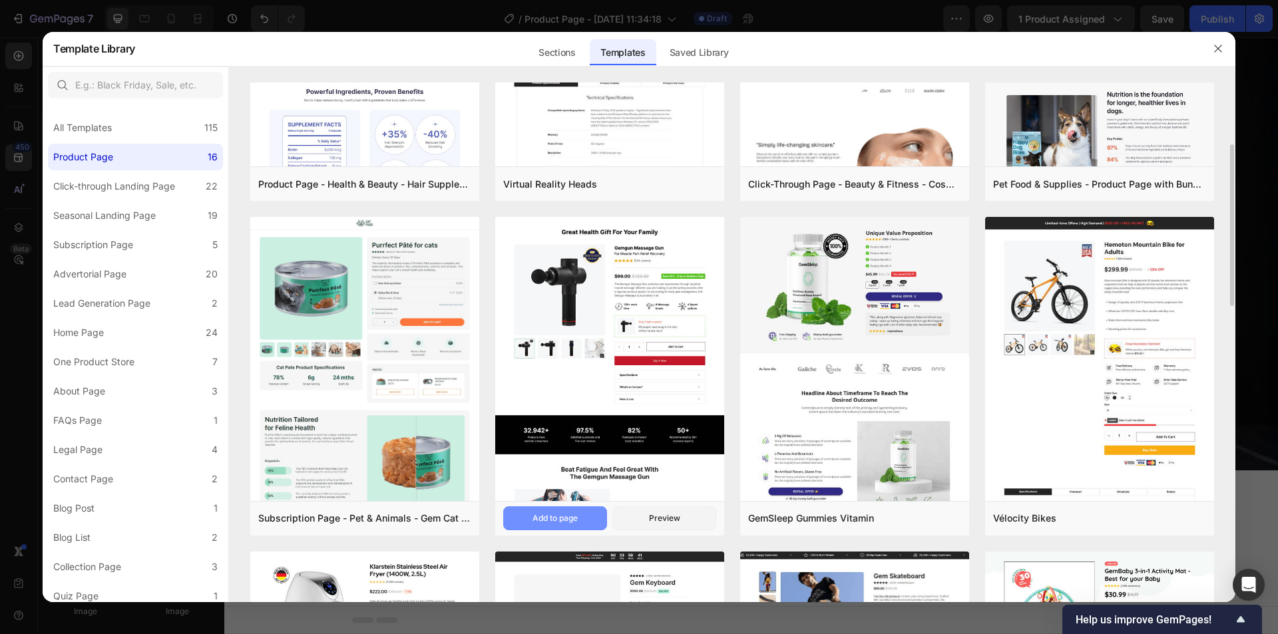
click at [572, 515] on div "Add to page" at bounding box center [554, 518] width 45 height 12
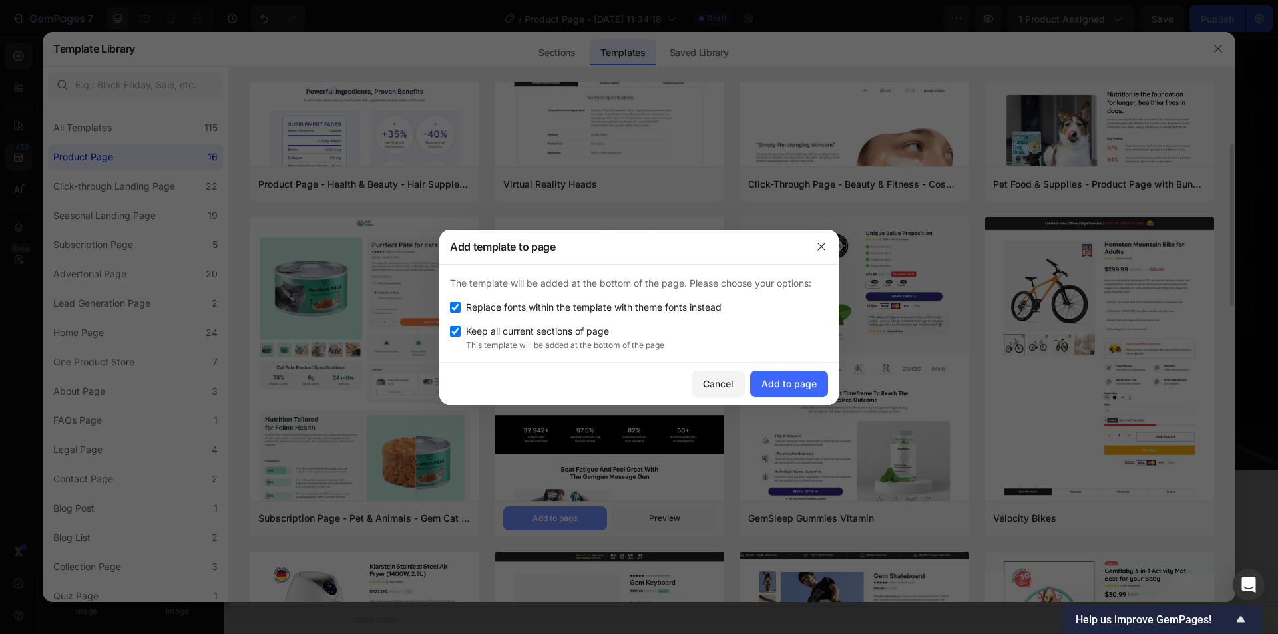
scroll to position [1103, 0]
click at [533, 329] on span "Keep all current sections of page" at bounding box center [537, 331] width 143 height 16
click at [556, 331] on span "Keep all current sections of page" at bounding box center [537, 331] width 143 height 16
click at [584, 328] on span "Keep all current sections of page" at bounding box center [537, 331] width 143 height 16
checkbox input "false"
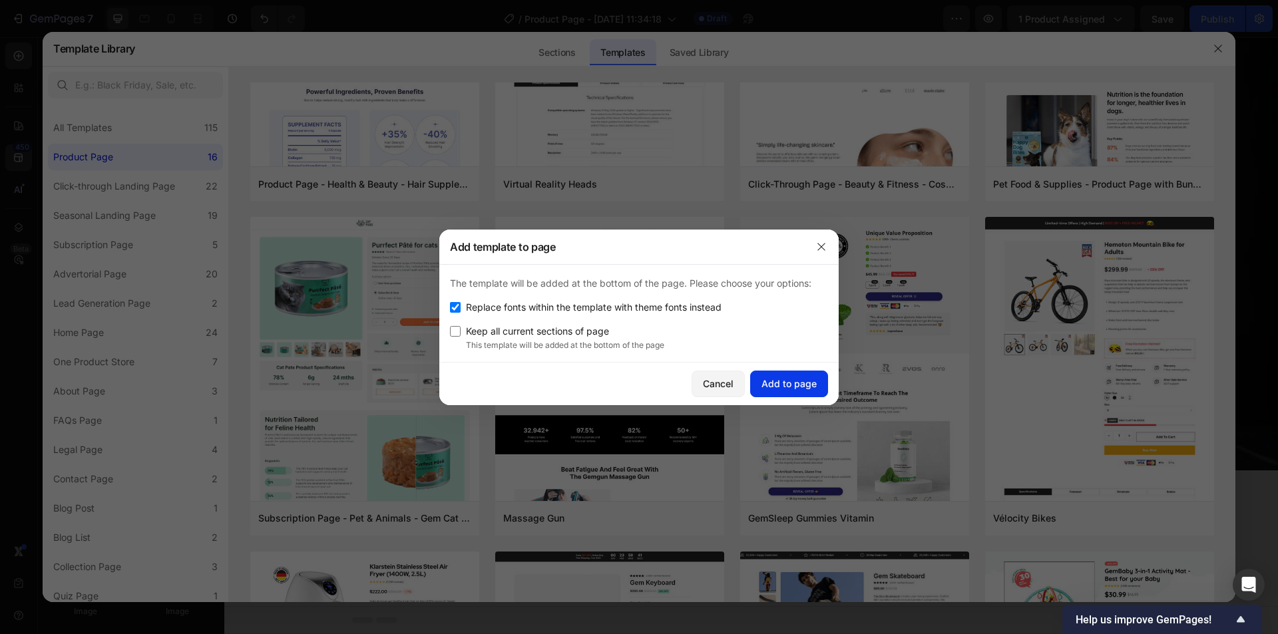
click at [780, 383] on div "Add to page" at bounding box center [788, 384] width 55 height 14
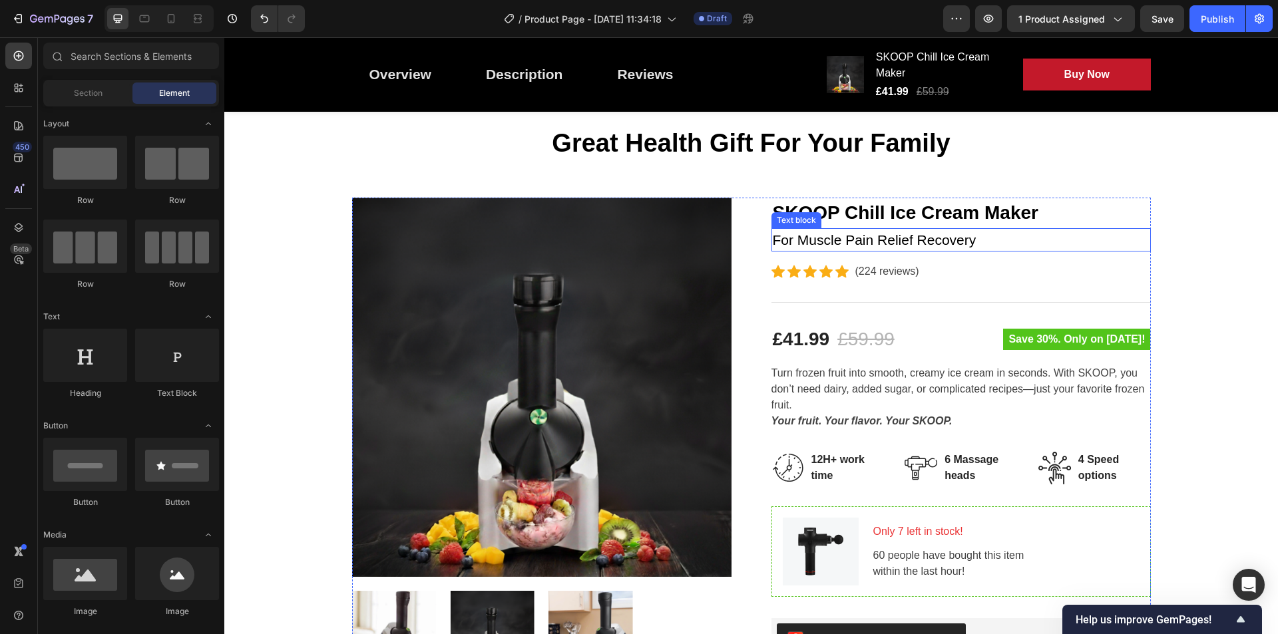
click at [892, 240] on p "For Muscle Pain Relief Recovery" at bounding box center [961, 240] width 377 height 21
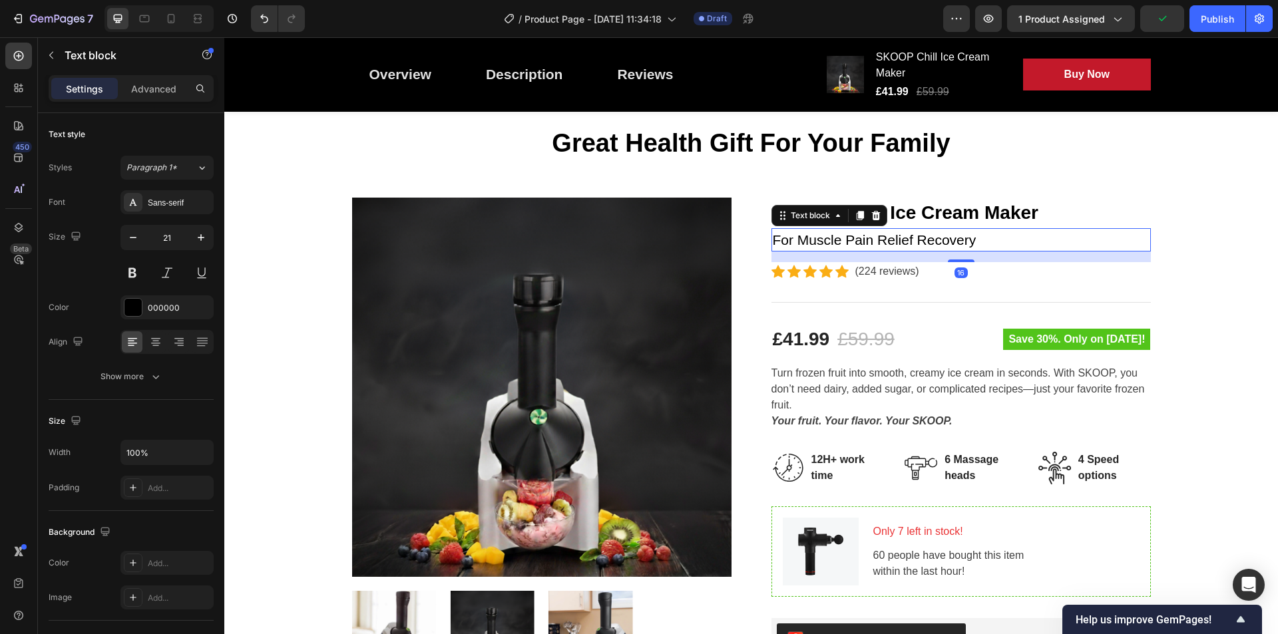
click at [916, 236] on p "For Muscle Pain Relief Recovery" at bounding box center [961, 240] width 377 height 21
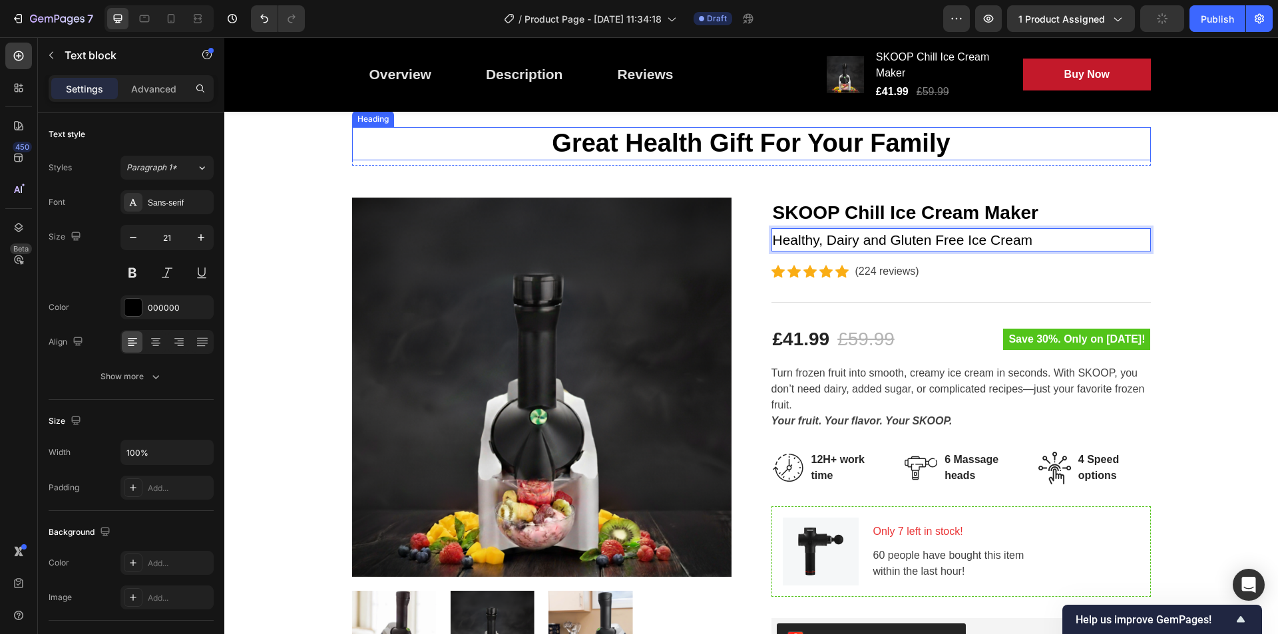
click at [979, 132] on p "Great Health Gift For Your Family" at bounding box center [751, 143] width 796 height 31
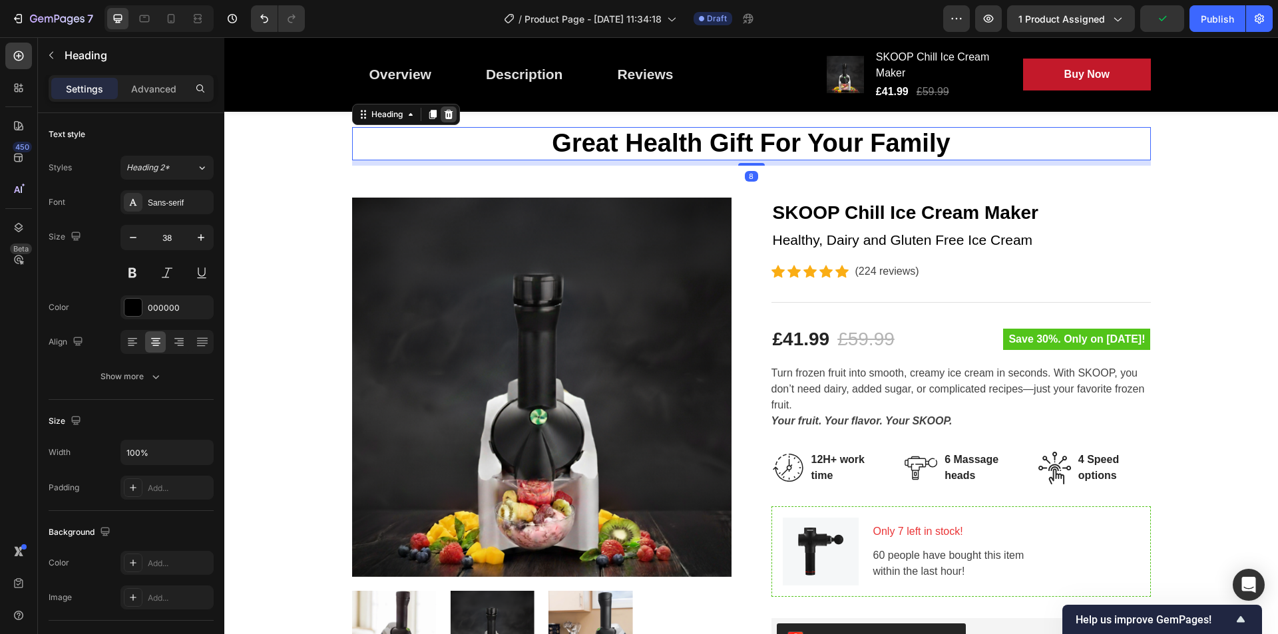
click at [446, 116] on icon at bounding box center [448, 114] width 9 height 9
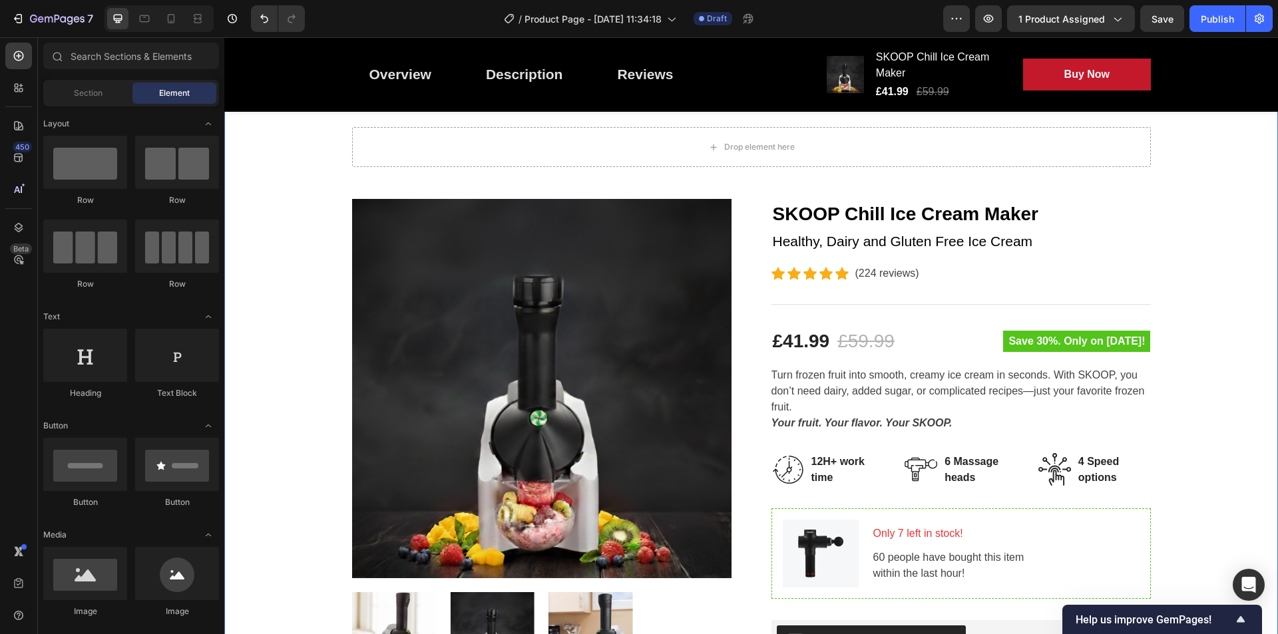
click at [502, 182] on div "Drop element here Row Product Images SKOOP Chill Ice Cream Maker Product Title …" at bounding box center [750, 534] width 1033 height 815
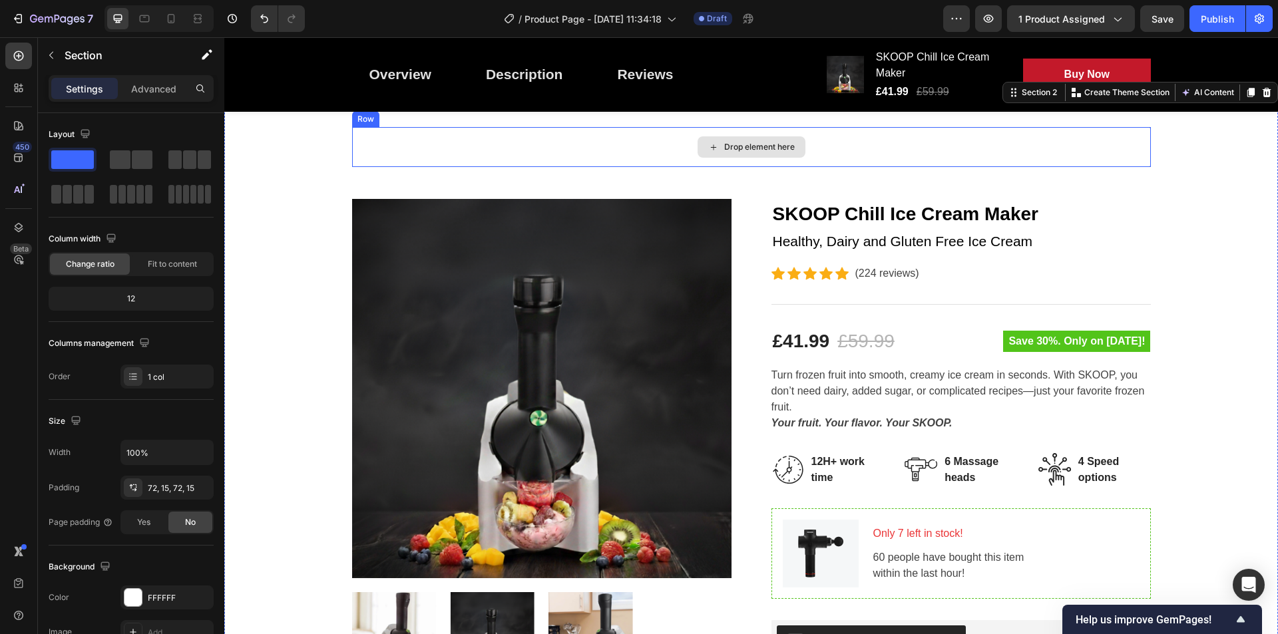
click at [550, 150] on div "Drop element here" at bounding box center [751, 147] width 798 height 40
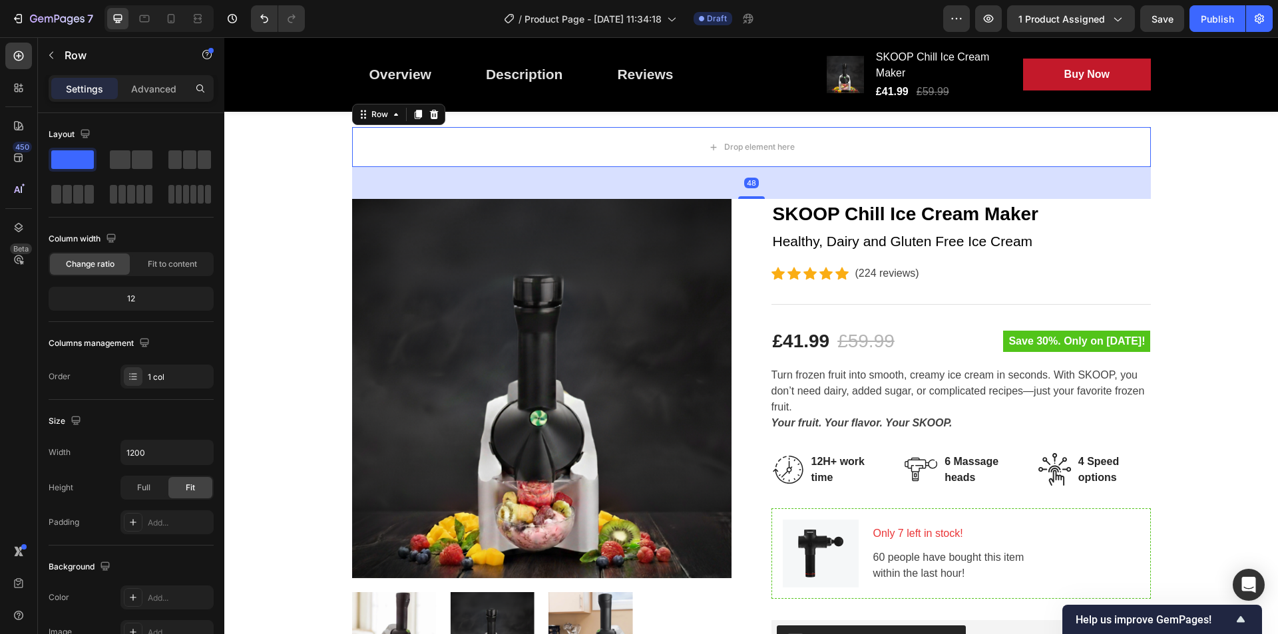
click at [437, 120] on div "Row" at bounding box center [398, 114] width 93 height 21
click at [431, 116] on icon at bounding box center [433, 114] width 9 height 9
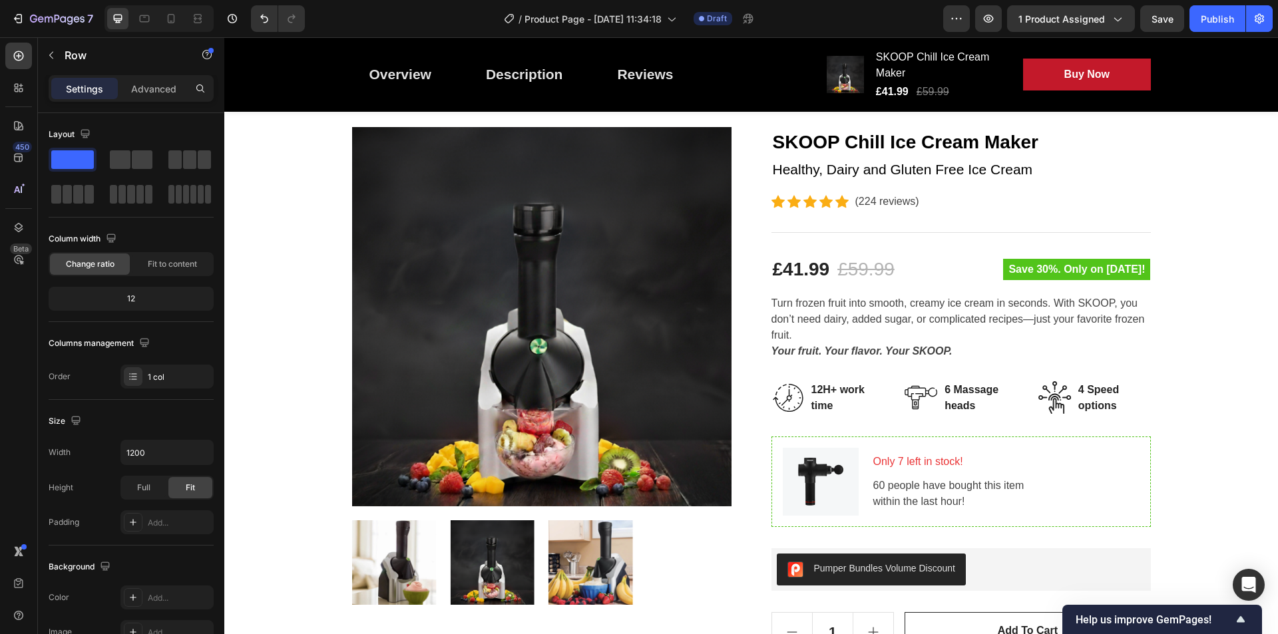
scroll to position [0, 0]
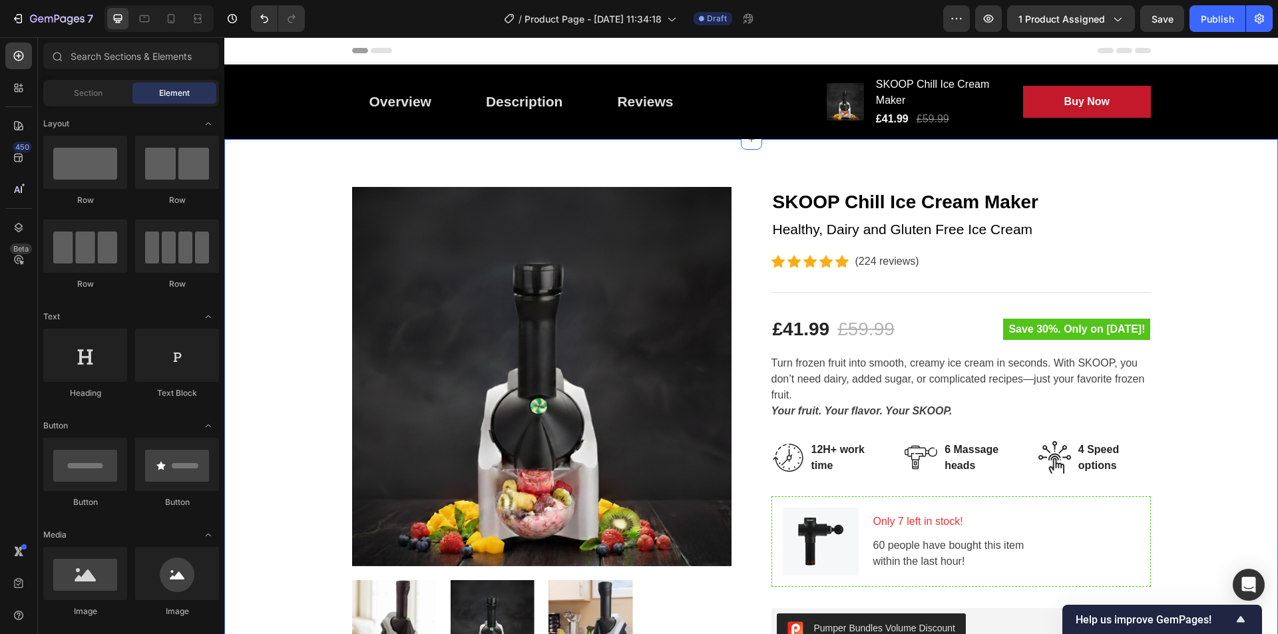
click at [1010, 148] on div "Product Images SKOOP Chill Ice Cream Maker Product Title Healthy, Dairy and Glu…" at bounding box center [750, 558] width 1053 height 839
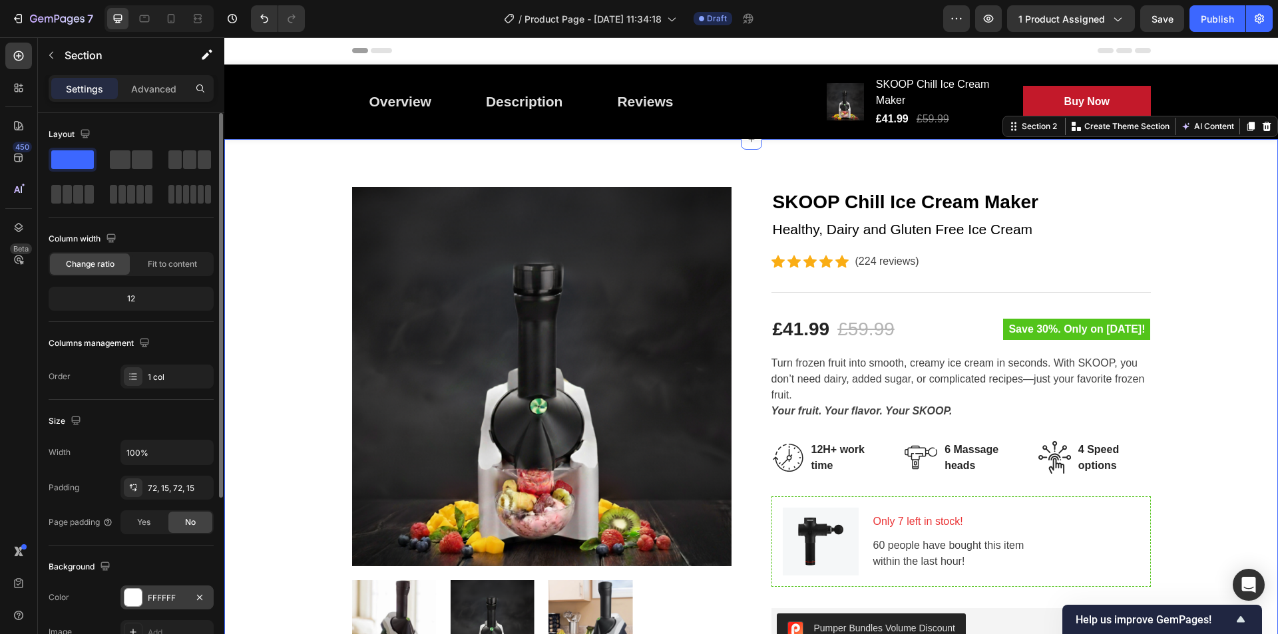
click at [144, 605] on div "FFFFFF" at bounding box center [166, 598] width 93 height 24
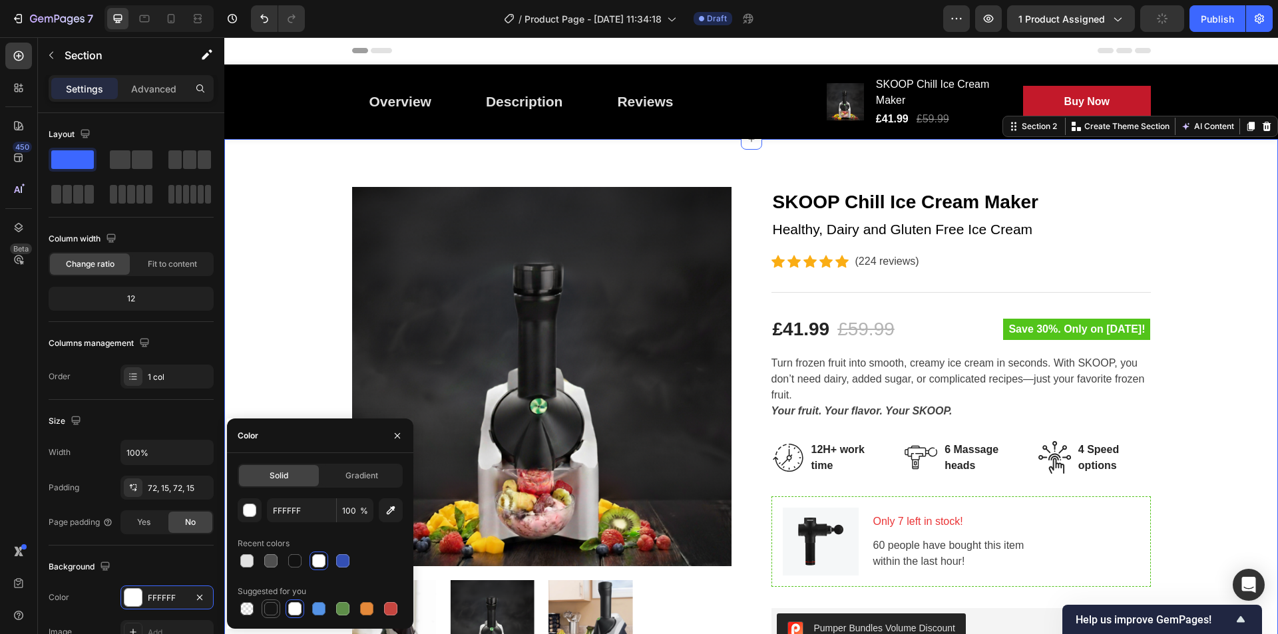
click at [265, 610] on div at bounding box center [270, 608] width 13 height 13
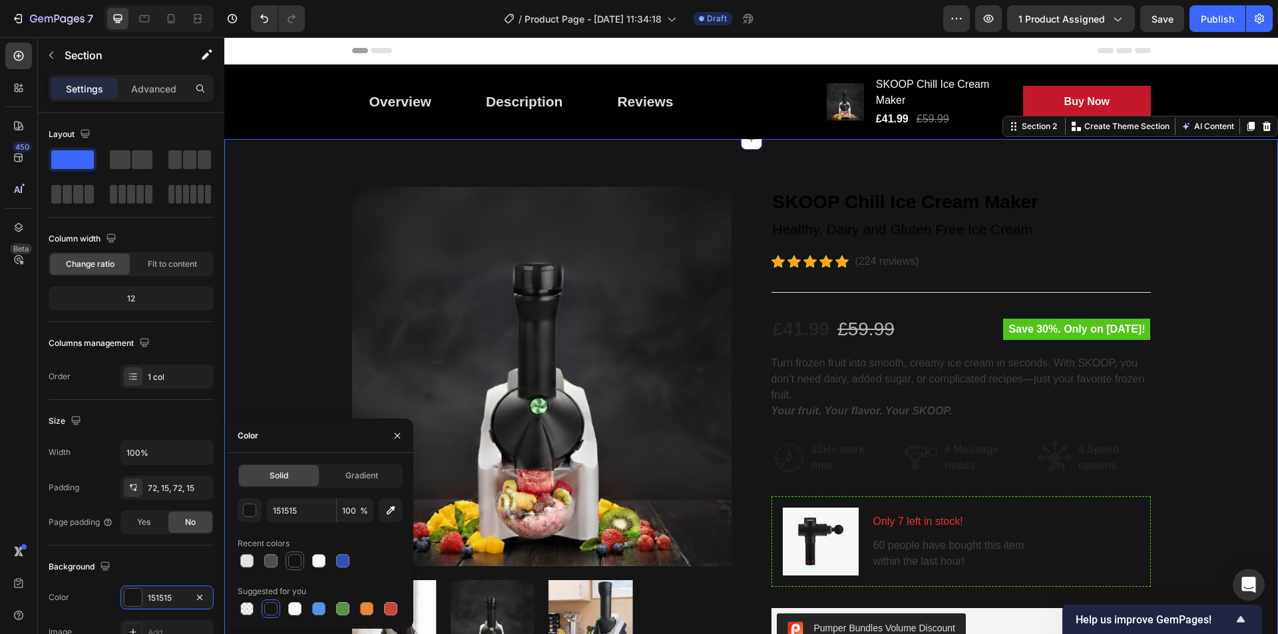
click at [287, 561] on div at bounding box center [295, 561] width 16 height 16
click at [265, 614] on div at bounding box center [270, 608] width 13 height 13
click at [264, 614] on div at bounding box center [271, 609] width 16 height 16
type input "151515"
click at [884, 202] on h2 "SKOOP Chill Ice Cream Maker" at bounding box center [960, 202] width 379 height 31
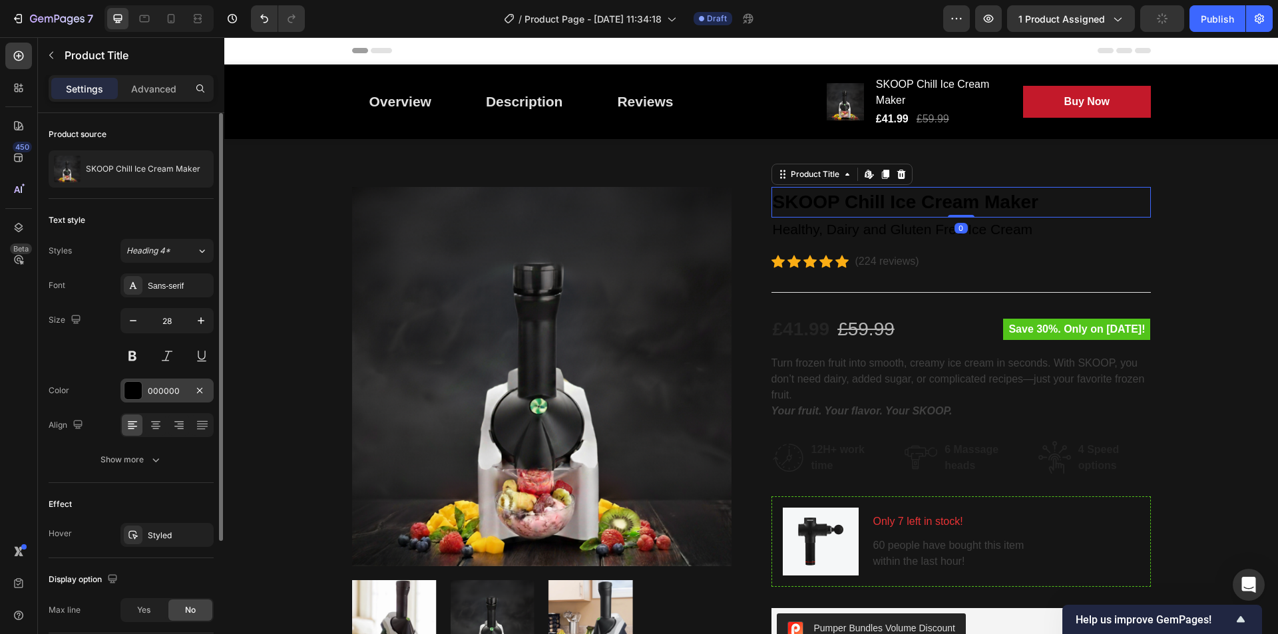
click at [156, 388] on div "000000" at bounding box center [167, 391] width 39 height 12
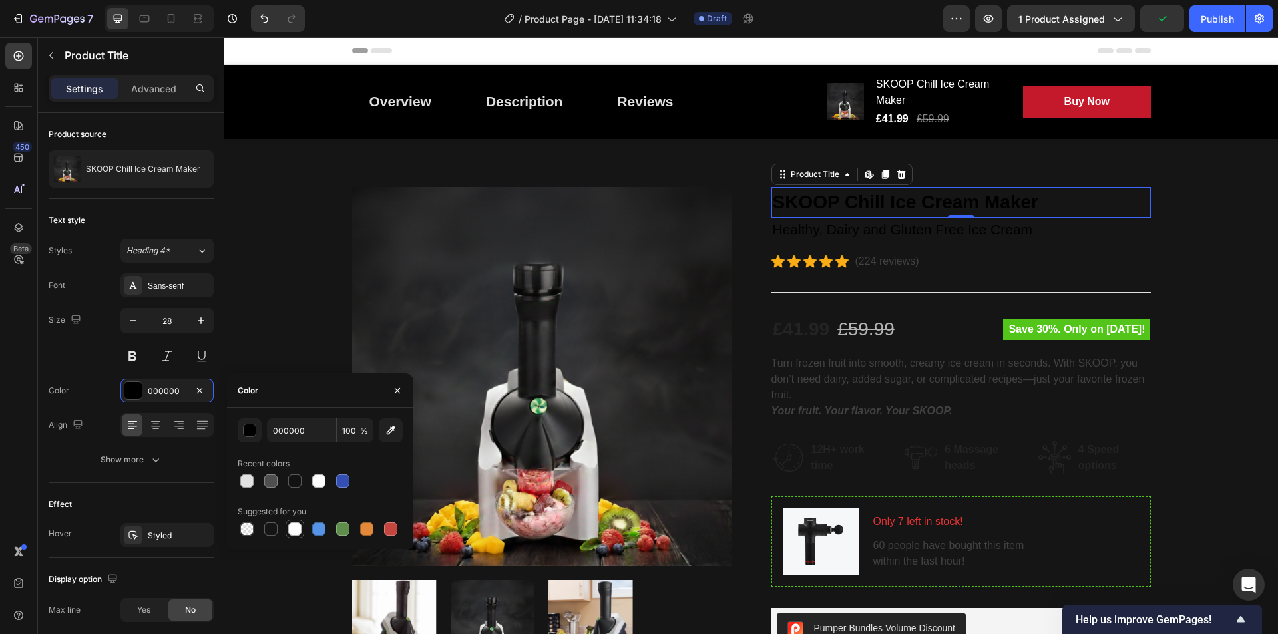
click at [292, 532] on div at bounding box center [294, 528] width 13 height 13
type input "FFFFFF"
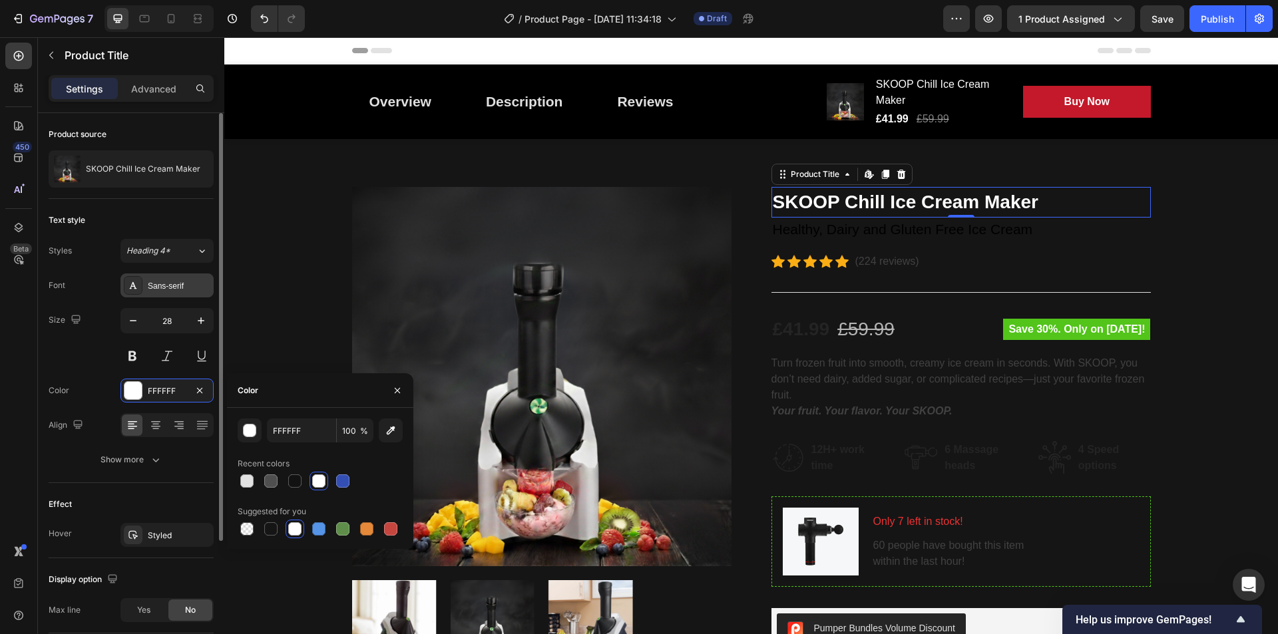
click at [162, 289] on div "Sans-serif" at bounding box center [179, 286] width 63 height 12
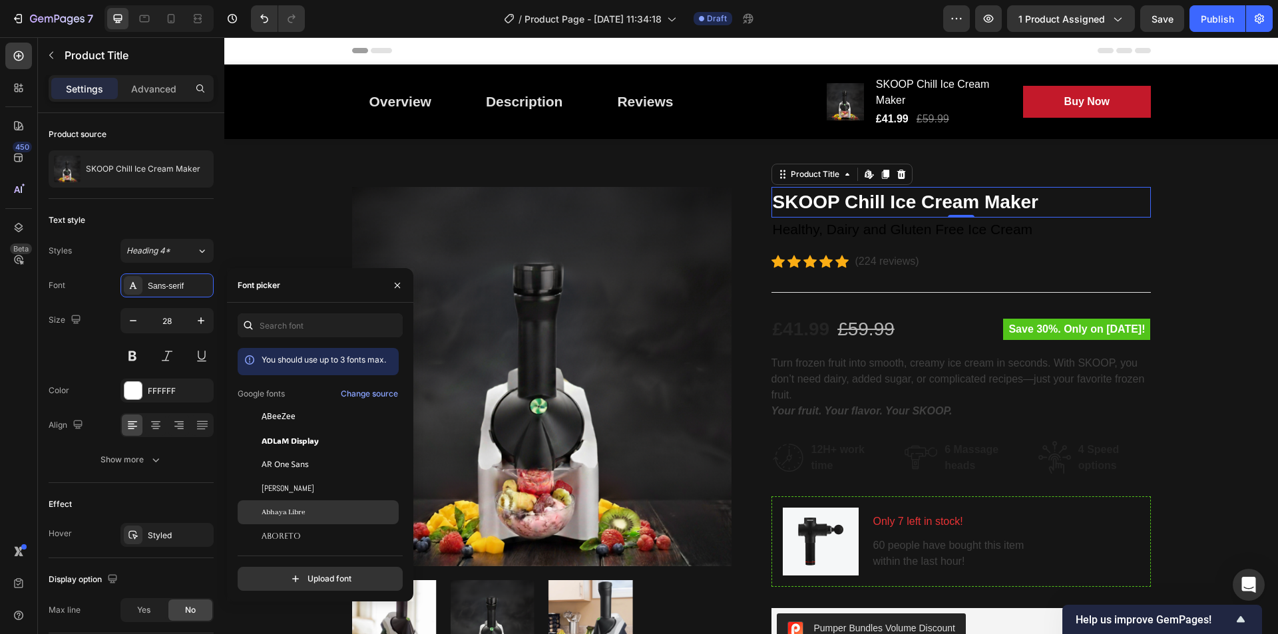
click at [345, 514] on div "Abhaya Libre" at bounding box center [329, 512] width 134 height 12
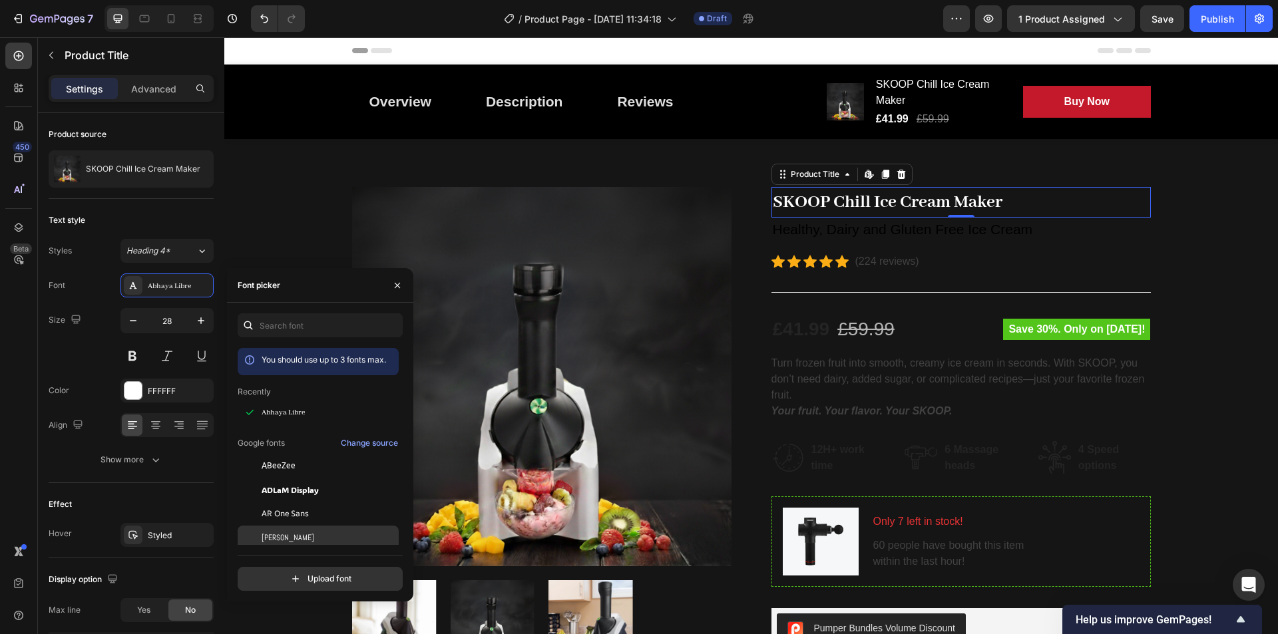
click at [321, 532] on div "[PERSON_NAME]" at bounding box center [329, 538] width 134 height 12
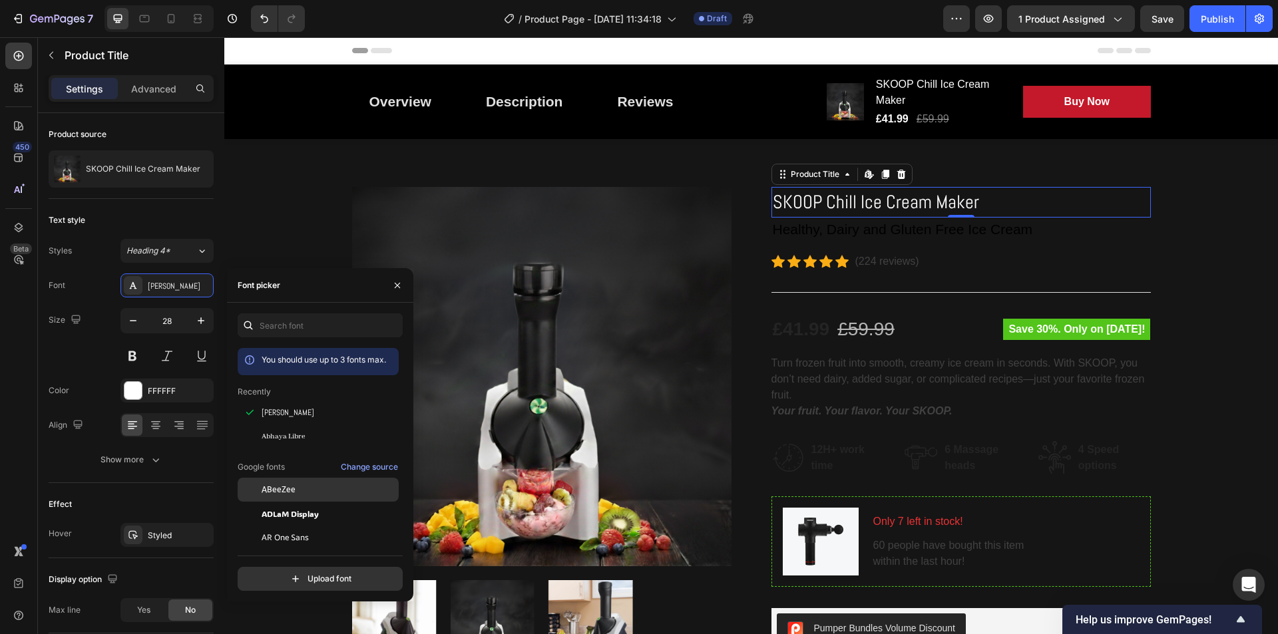
click at [311, 496] on div "ABeeZee" at bounding box center [318, 490] width 161 height 24
drag, startPoint x: 399, startPoint y: 349, endPoint x: 401, endPoint y: 358, distance: 8.9
click at [401, 358] on div "You should use up to 3 fonts max. Recently ABeeZee Abel Abhaya Libre Google fon…" at bounding box center [320, 548] width 165 height 401
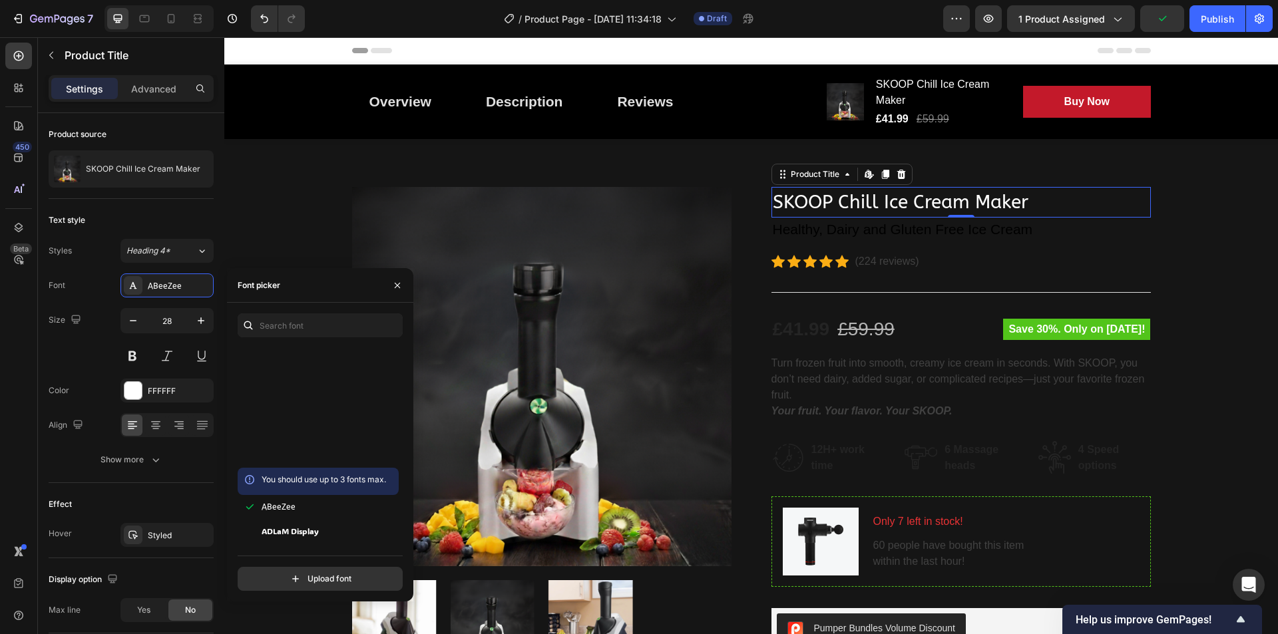
scroll to position [351, 0]
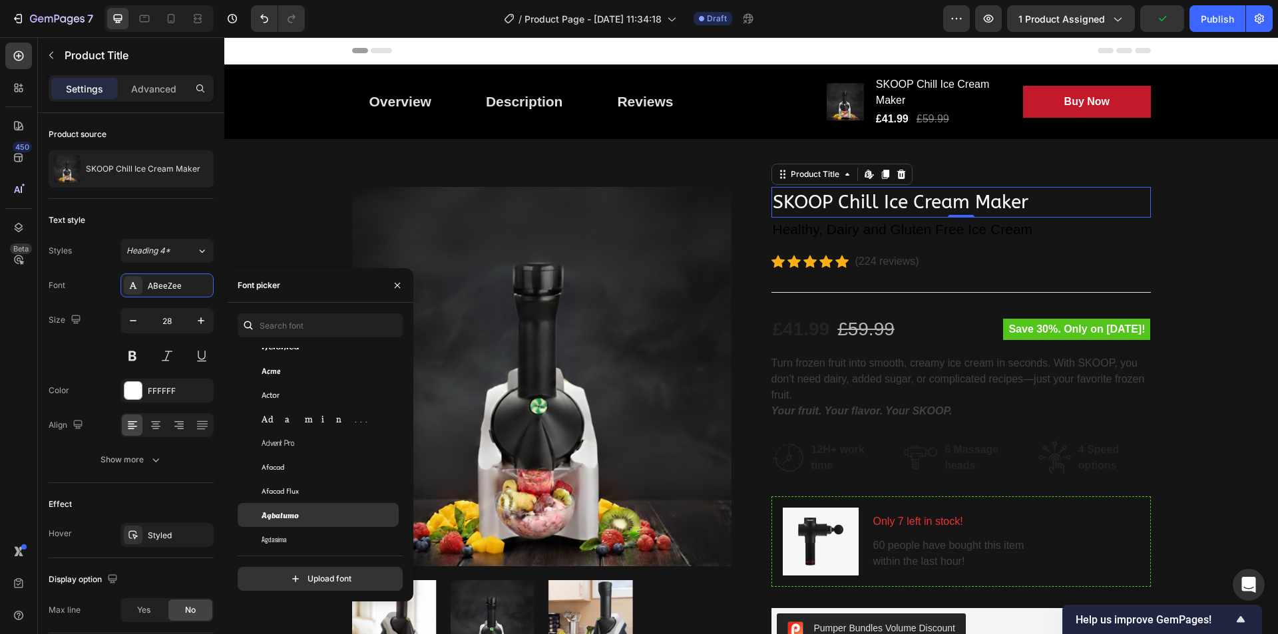
click at [333, 515] on div "Agbalumo" at bounding box center [329, 515] width 134 height 12
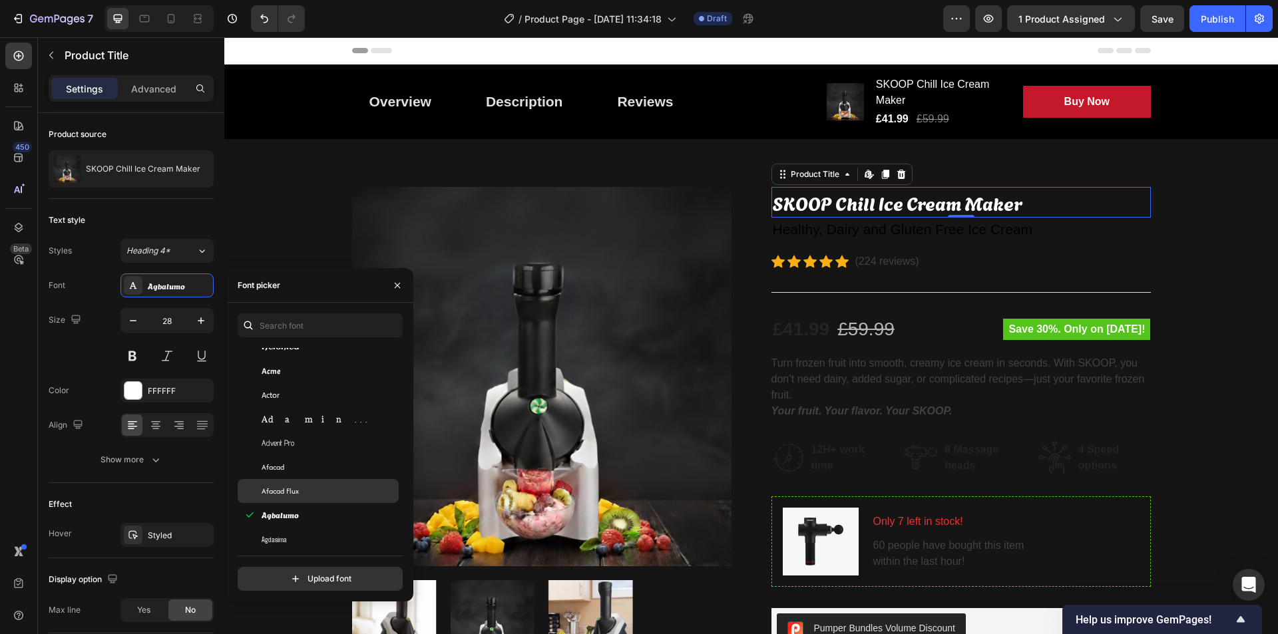
click at [333, 481] on div "Afacad Flux" at bounding box center [318, 491] width 161 height 24
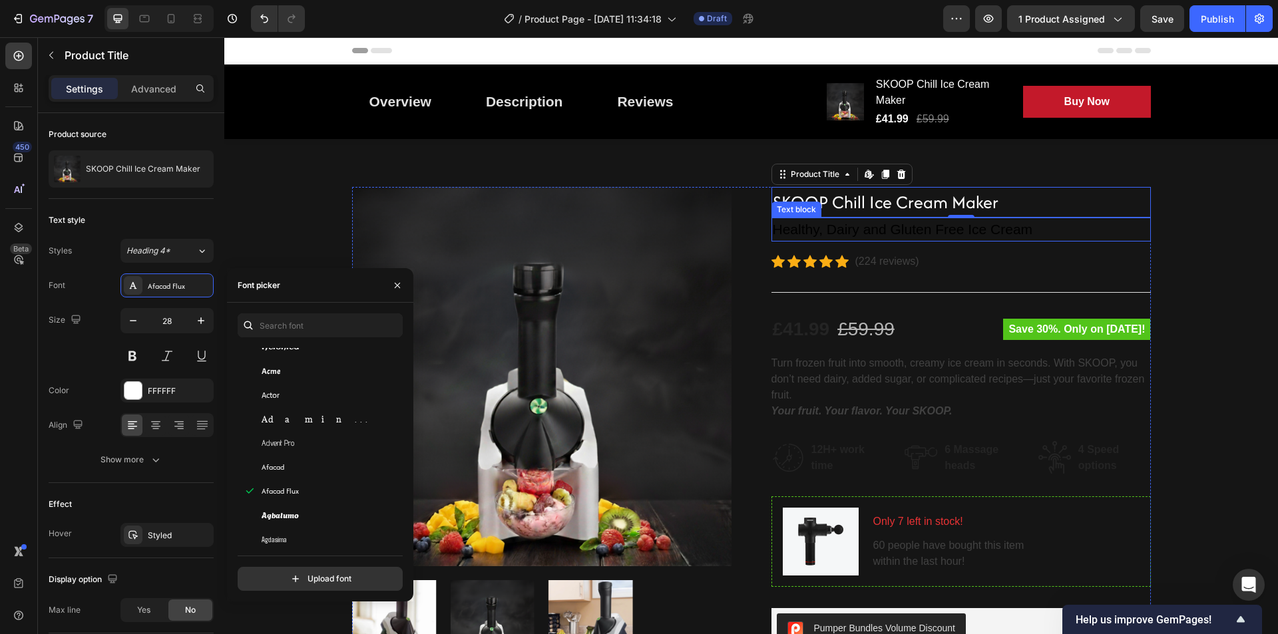
click at [811, 232] on p "Healthy, Dairy and Gluten Free Ice Cream" at bounding box center [961, 229] width 377 height 21
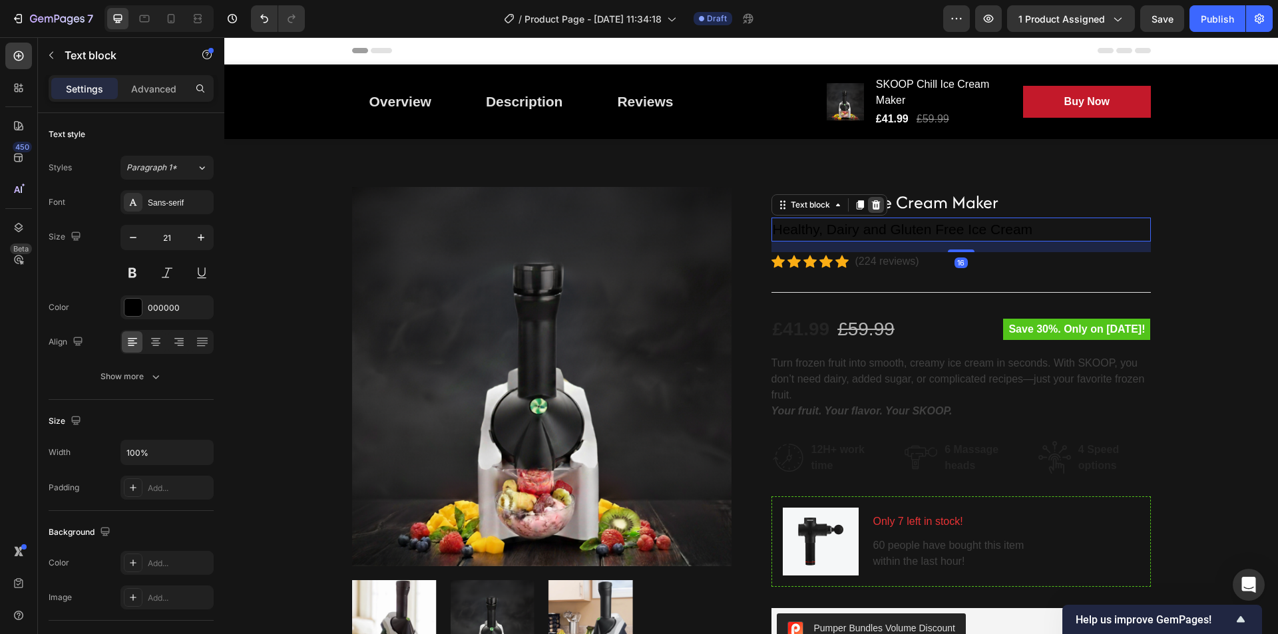
click at [871, 202] on icon at bounding box center [875, 204] width 9 height 9
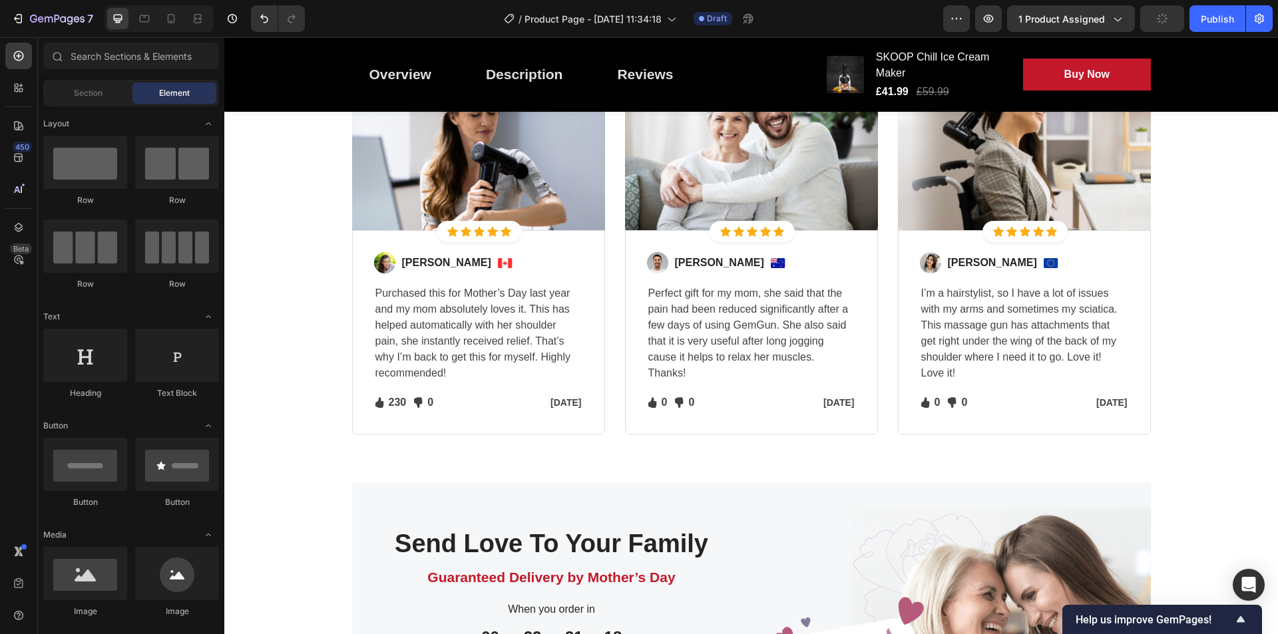
scroll to position [2606, 0]
